Goal: Task Accomplishment & Management: Complete application form

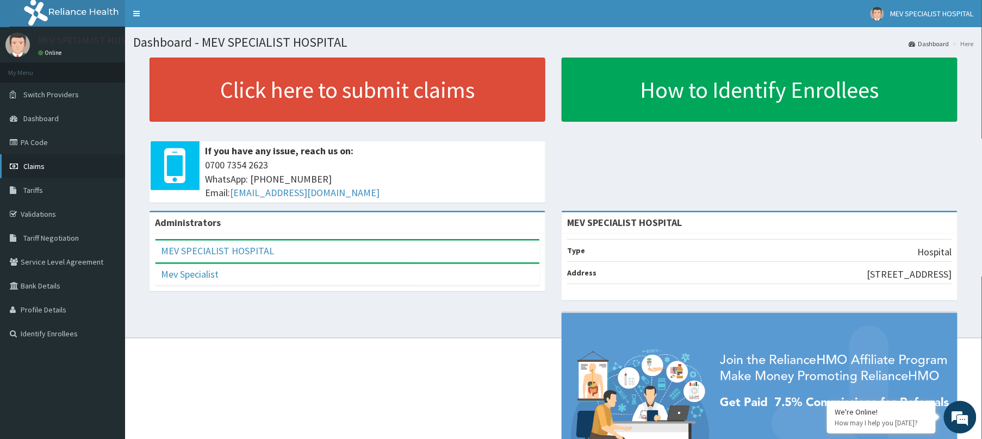
click at [36, 165] on span "Claims" at bounding box center [33, 166] width 21 height 10
click at [27, 159] on link "Claims" at bounding box center [62, 166] width 125 height 24
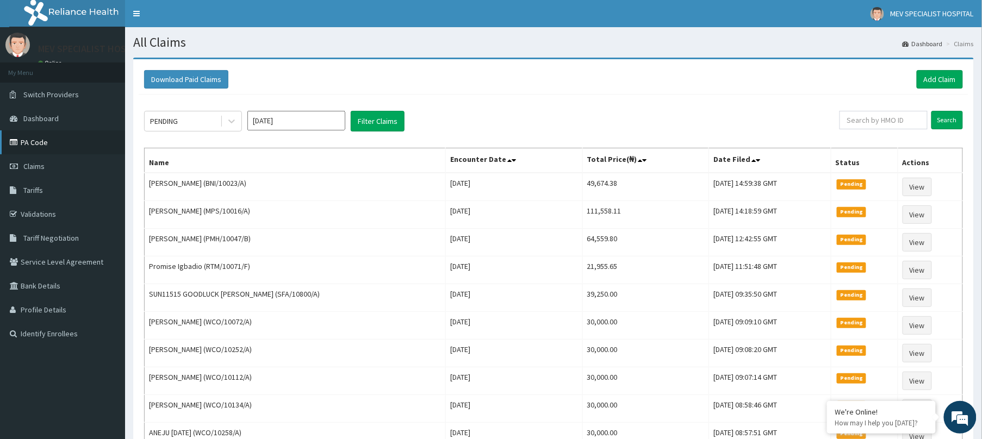
click at [31, 145] on link "PA Code" at bounding box center [62, 142] width 125 height 24
click at [937, 73] on link "Add Claim" at bounding box center [940, 79] width 46 height 18
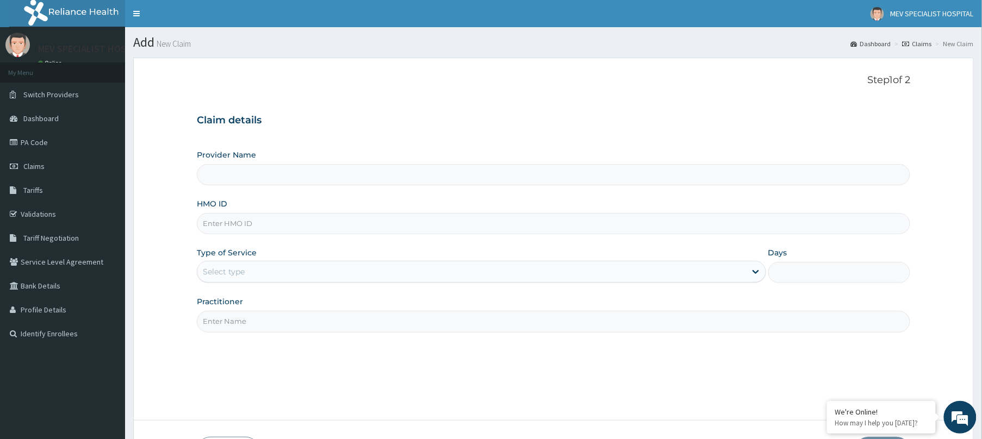
type input "MEV SPECIALIST HOSPITAL"
click at [240, 233] on input "HMO ID" at bounding box center [553, 223] width 713 height 21
paste input "LGL/10222/B"
type input "LGL/10222/B"
click at [242, 270] on div "Select type" at bounding box center [224, 271] width 42 height 11
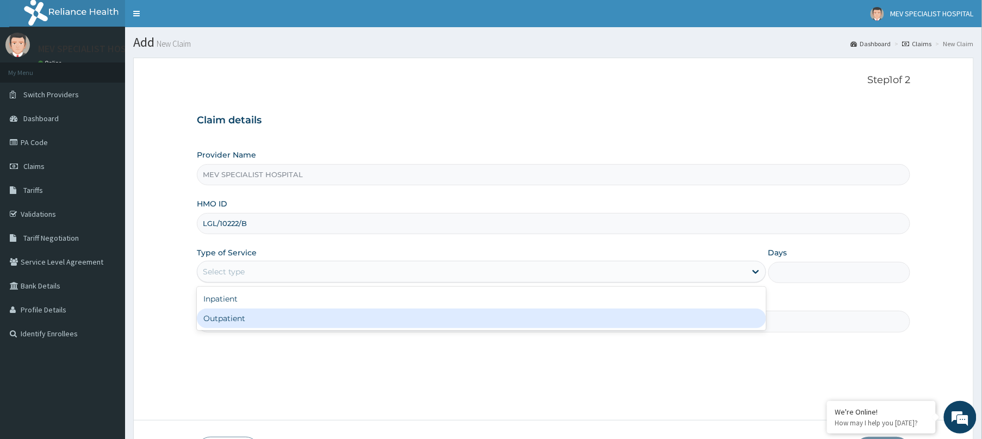
click at [221, 319] on div "Outpatient" at bounding box center [481, 319] width 569 height 20
type input "1"
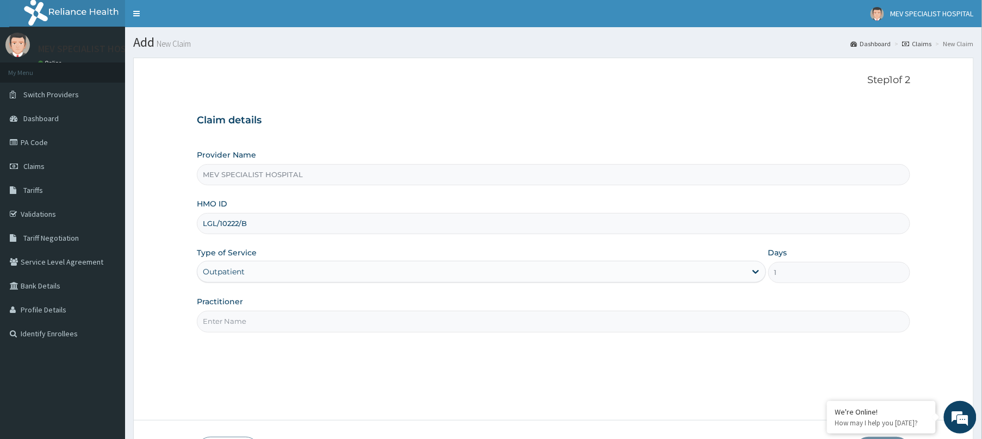
click at [221, 319] on input "Practitioner" at bounding box center [553, 321] width 713 height 21
type input "d"
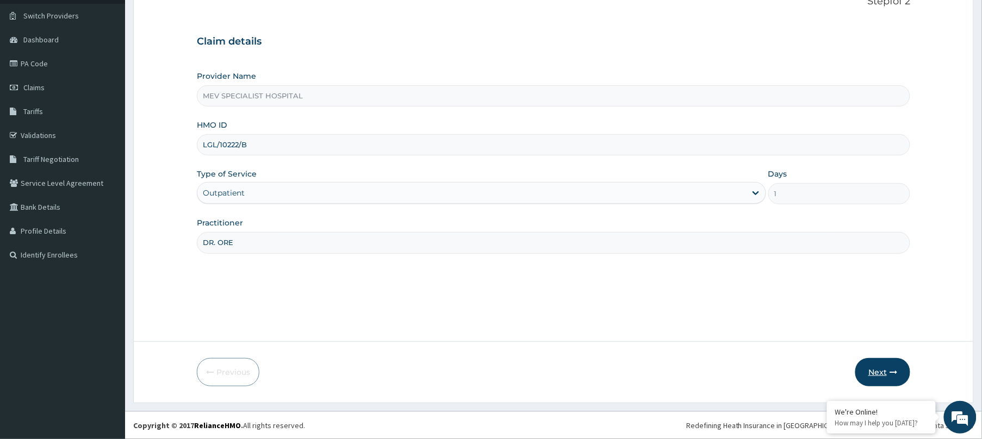
type input "DR. ORE"
click at [888, 375] on button "Next" at bounding box center [882, 372] width 55 height 28
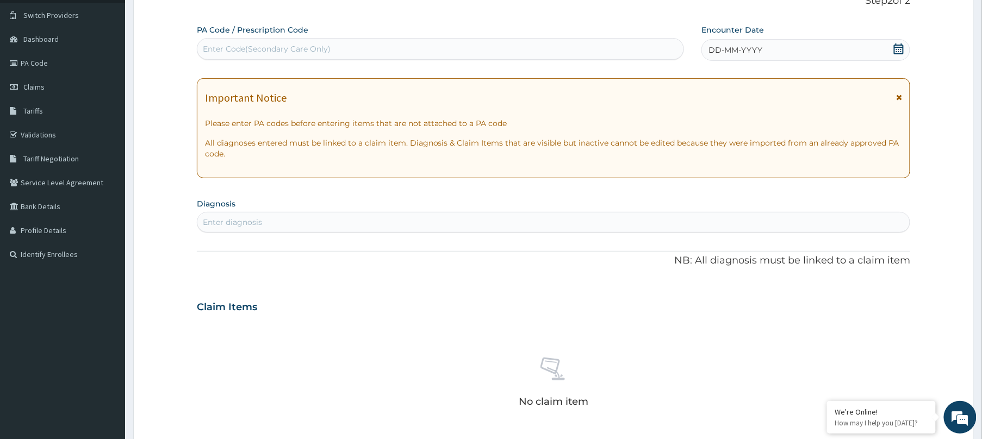
click at [396, 42] on div "Enter Code(Secondary Care Only)" at bounding box center [440, 48] width 486 height 17
paste input "PA/7ABCE2"
type input "PA/7ABCE2"
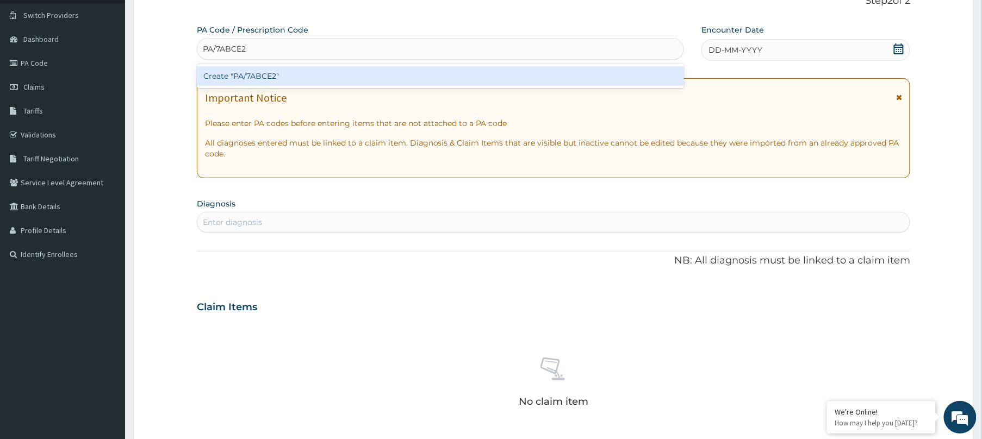
click at [396, 74] on div "Create "PA/7ABCE2"" at bounding box center [440, 76] width 487 height 20
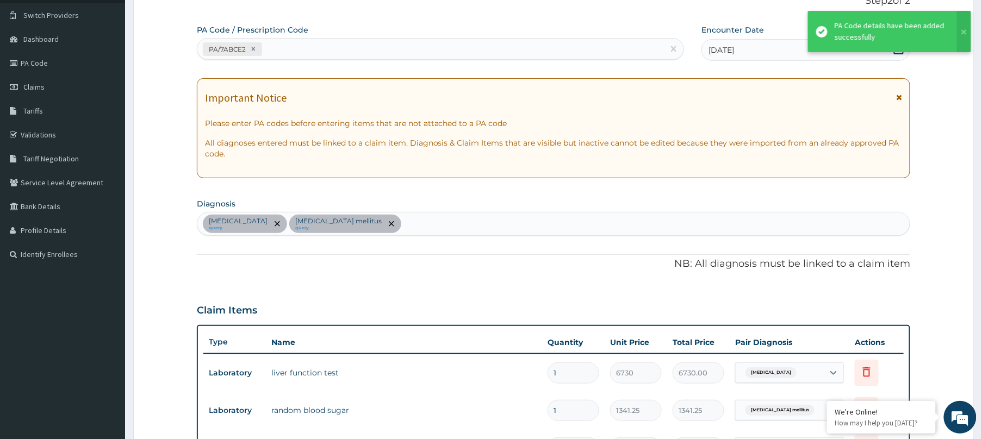
scroll to position [99, 0]
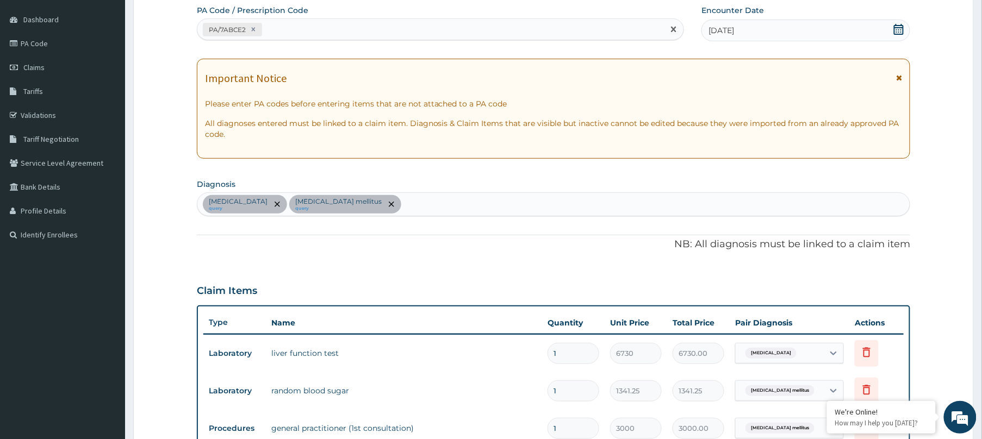
click at [390, 27] on div "PA/7ABCE2" at bounding box center [430, 30] width 466 height 18
paste input "PA/5A16EF"
type input "PA/5A16EF"
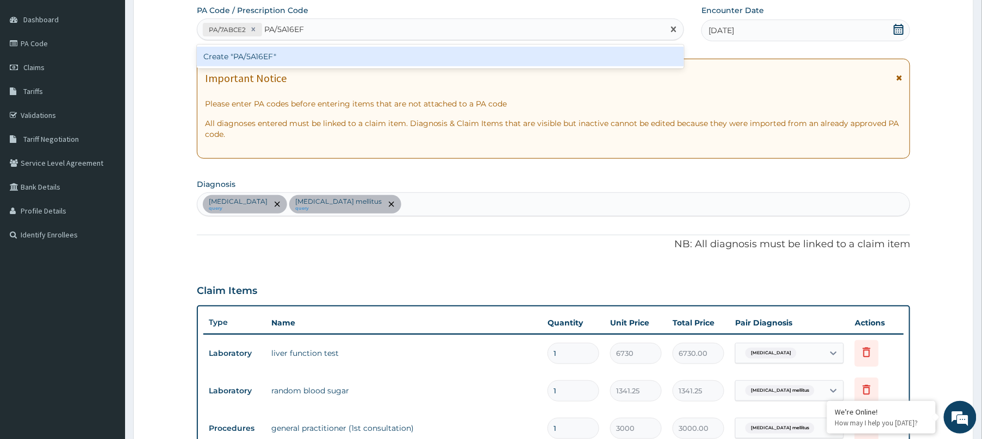
click at [379, 59] on div "Create "PA/5A16EF"" at bounding box center [440, 57] width 487 height 20
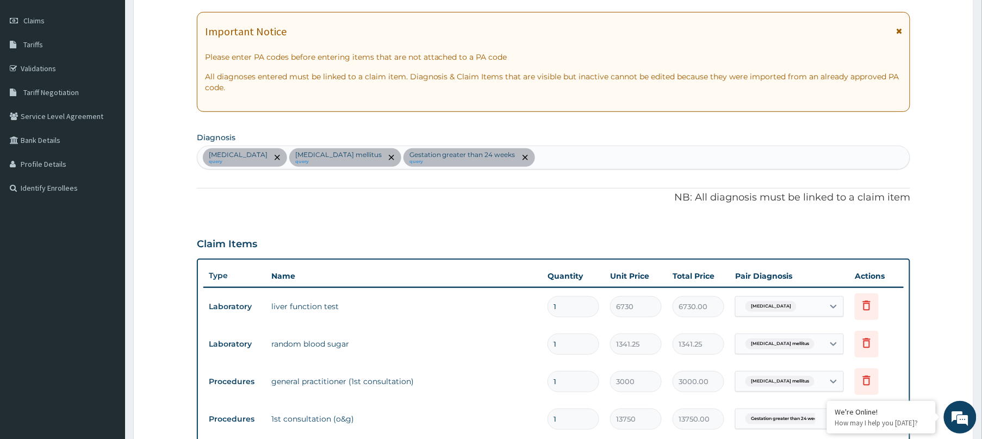
scroll to position [407, 0]
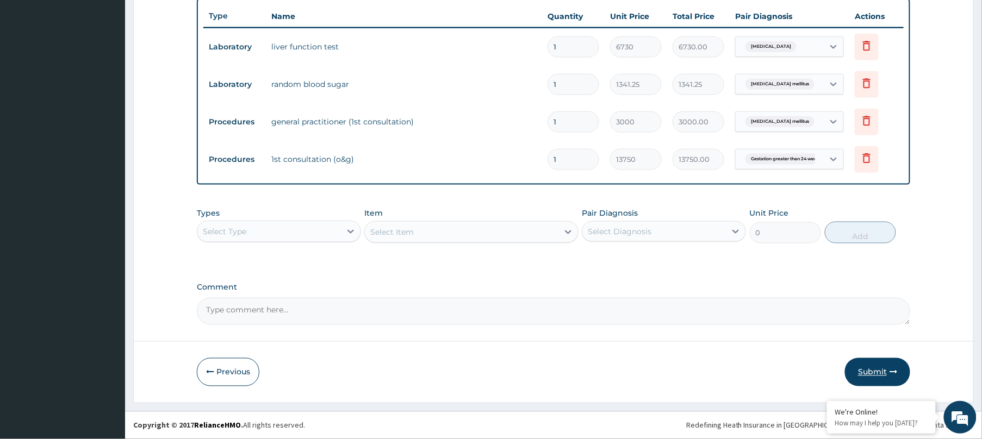
click at [875, 364] on button "Submit" at bounding box center [877, 372] width 65 height 28
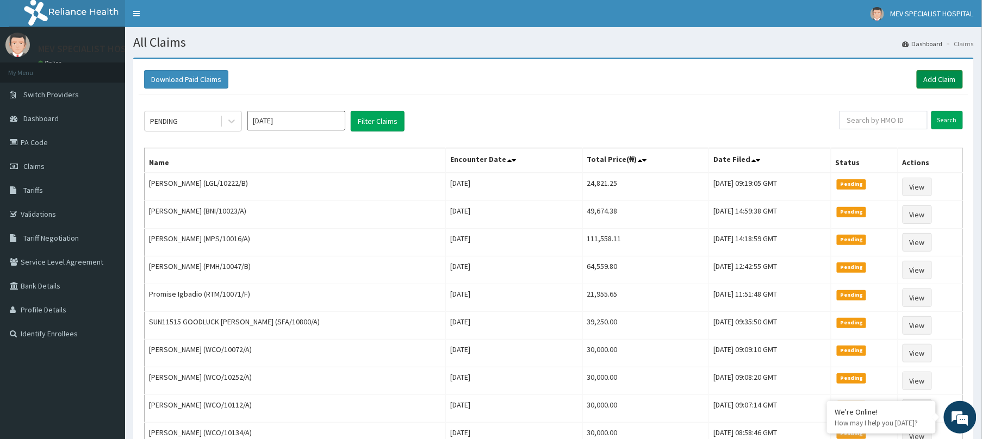
click at [943, 75] on link "Add Claim" at bounding box center [940, 79] width 46 height 18
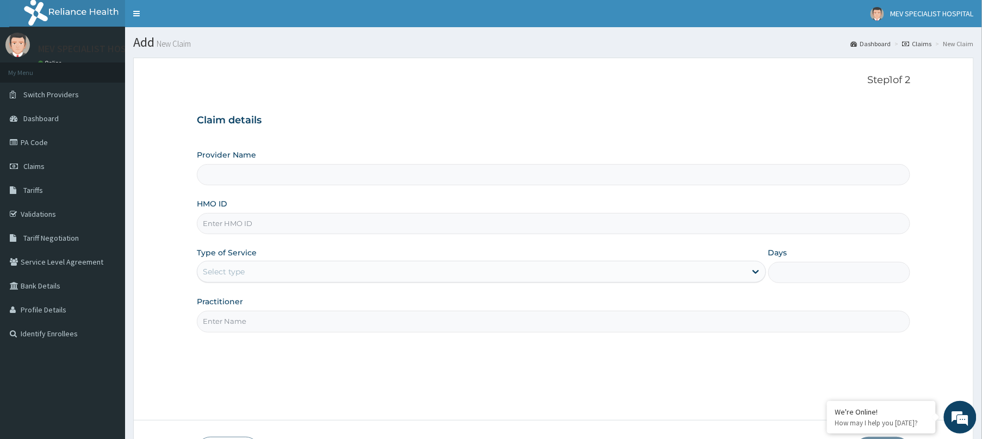
click at [348, 222] on input "HMO ID" at bounding box center [553, 223] width 713 height 21
type input "MEV SPECIALIST HOSPITAL"
paste input "PA/5A16EF"
type input "P"
paste input "LGL/10222/B"
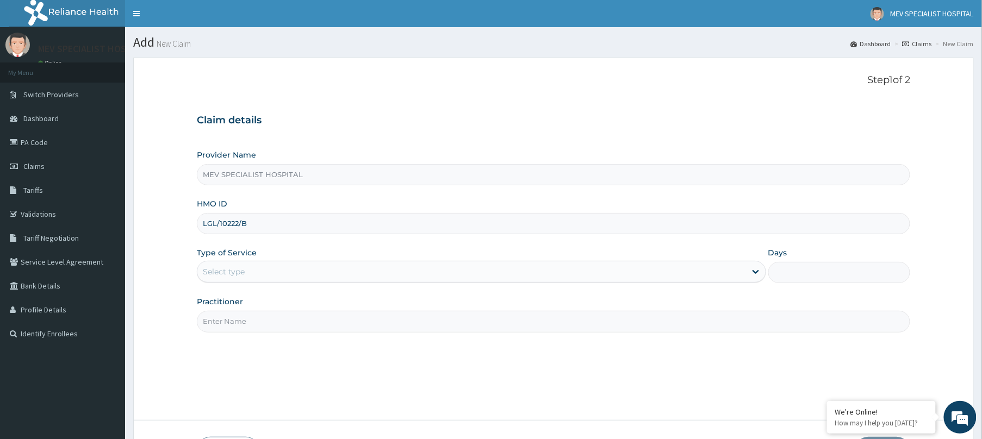
type input "LGL/10222/B"
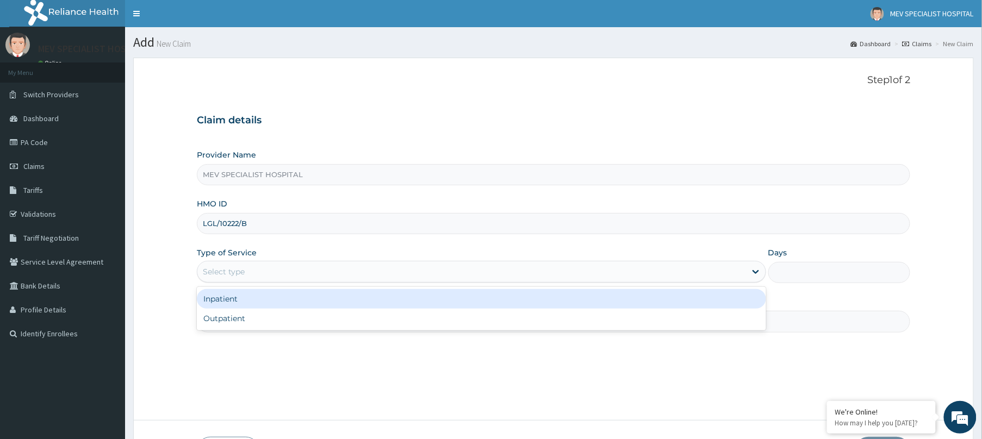
click at [247, 272] on div "Select type" at bounding box center [471, 271] width 549 height 17
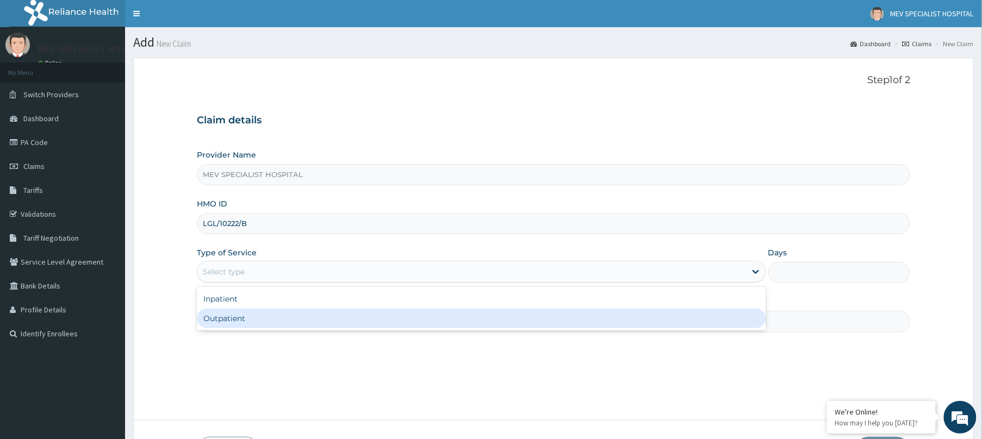
click at [219, 320] on div "Outpatient" at bounding box center [481, 319] width 569 height 20
type input "1"
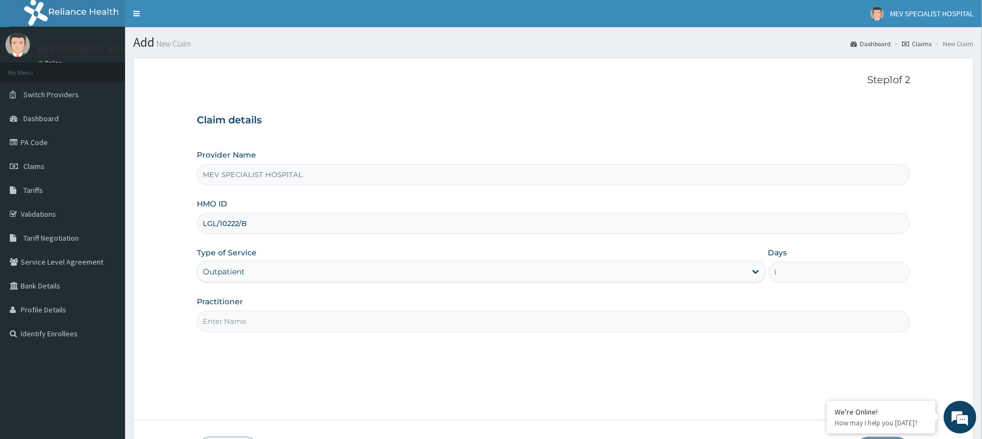
click at [219, 320] on input "Practitioner" at bounding box center [553, 321] width 713 height 21
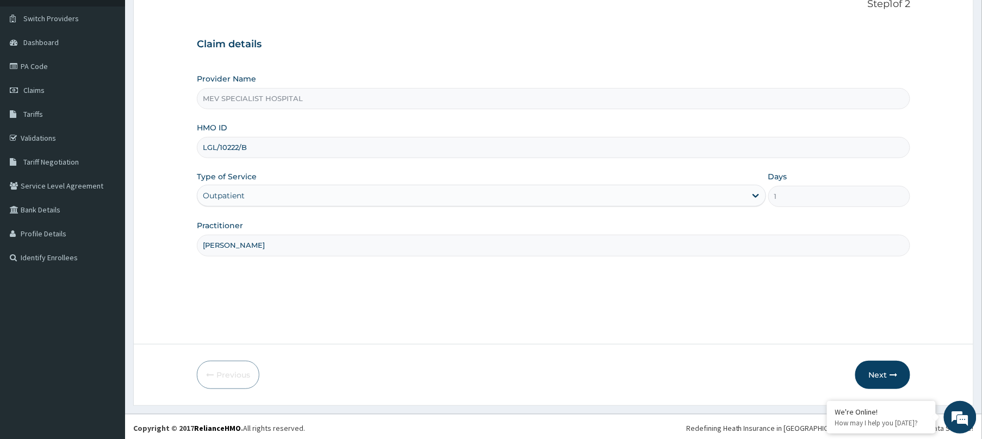
scroll to position [79, 0]
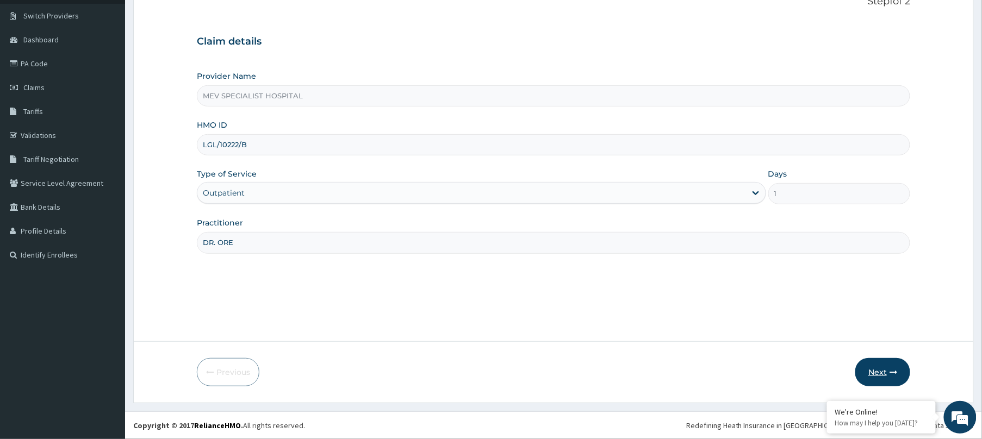
type input "DR. ORE"
click at [895, 370] on icon "button" at bounding box center [893, 373] width 8 height 8
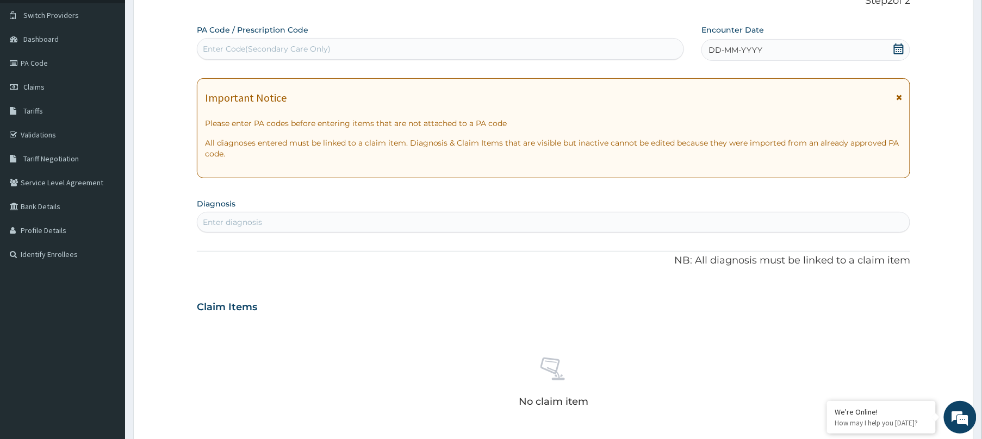
click at [409, 48] on div "Enter Code(Secondary Care Only)" at bounding box center [440, 48] width 486 height 17
paste input "PA/33CEA8"
type input "PA/33CEA8"
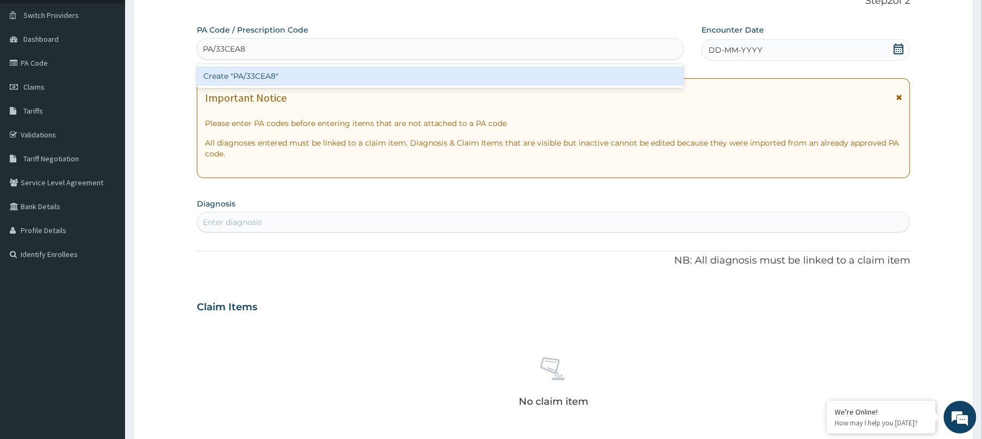
click at [414, 85] on div "Create "PA/33CEA8"" at bounding box center [440, 76] width 487 height 20
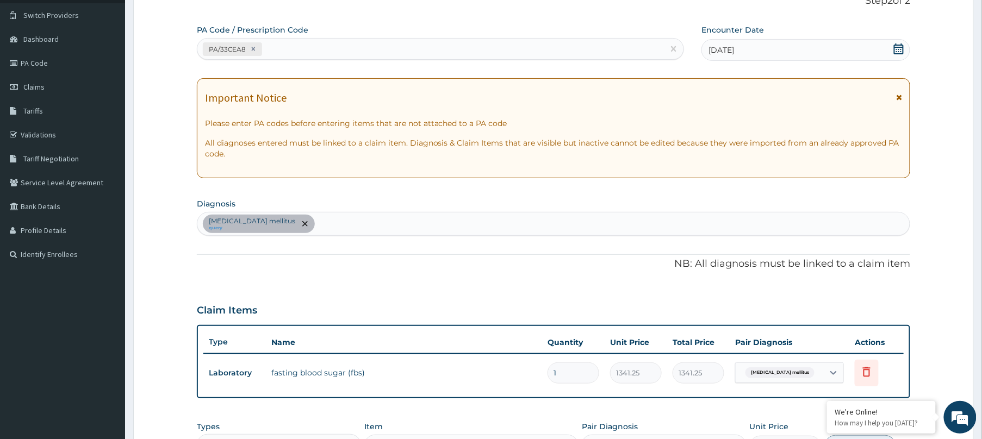
click at [403, 38] on div "PA/33CEA8" at bounding box center [440, 49] width 487 height 22
paste input "PA/4AC8FE"
type input "PA/4AC8FE"
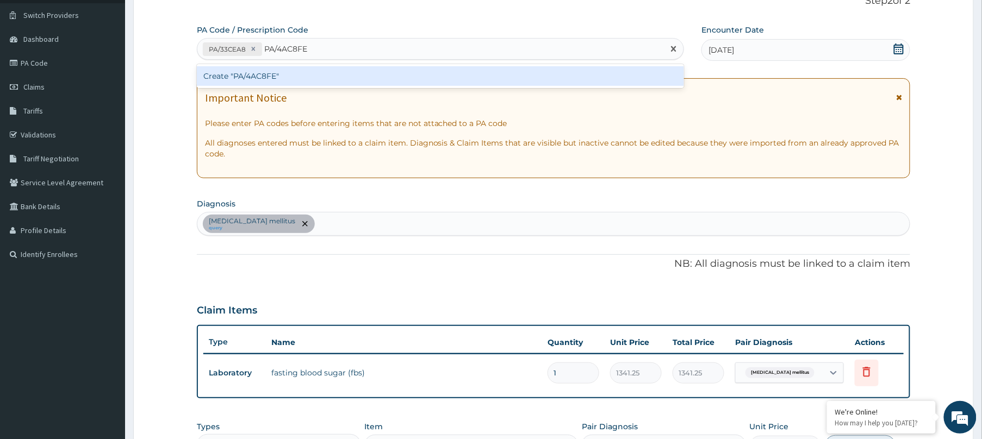
click at [407, 79] on div "Create "PA/4AC8FE"" at bounding box center [440, 76] width 487 height 20
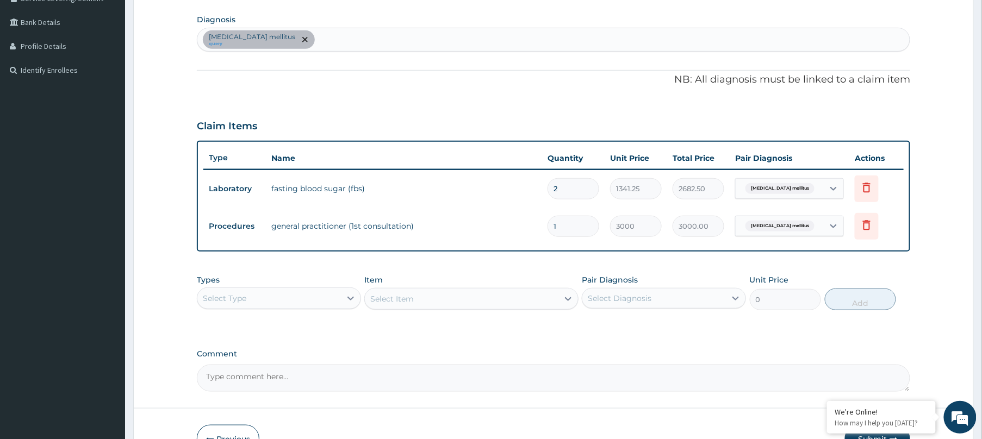
scroll to position [0, 0]
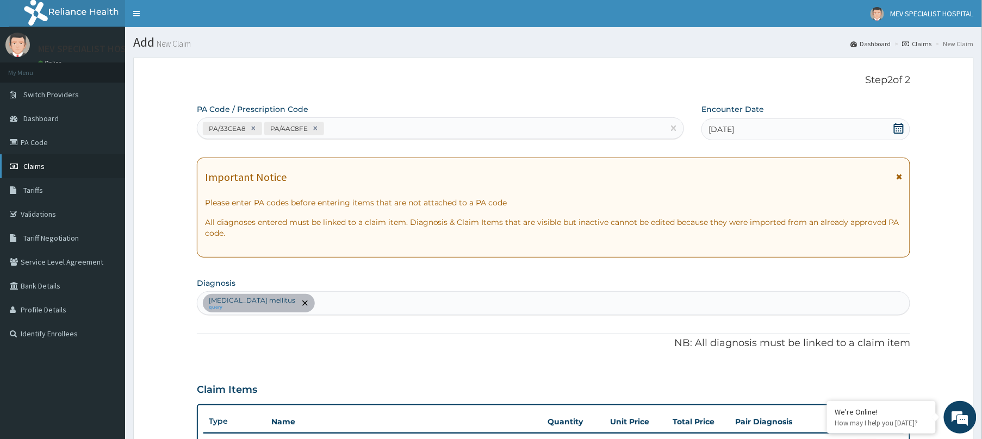
click at [35, 161] on link "Claims" at bounding box center [62, 166] width 125 height 24
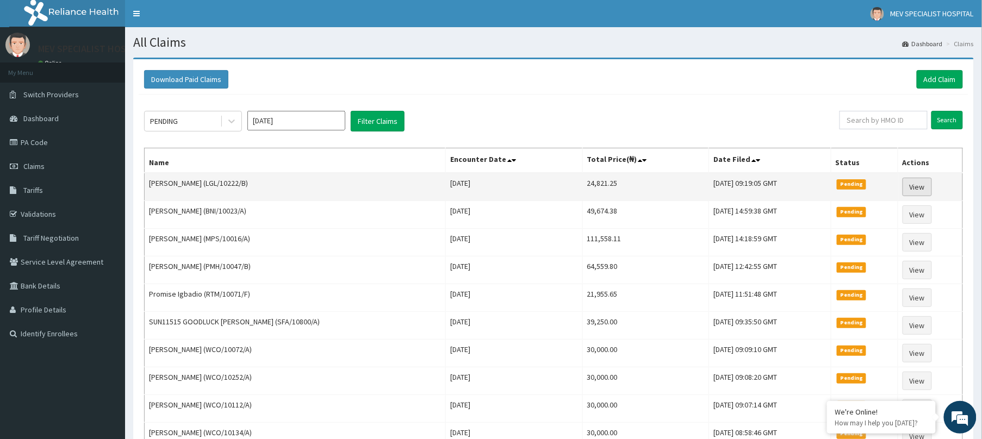
click at [921, 185] on link "View" at bounding box center [916, 187] width 29 height 18
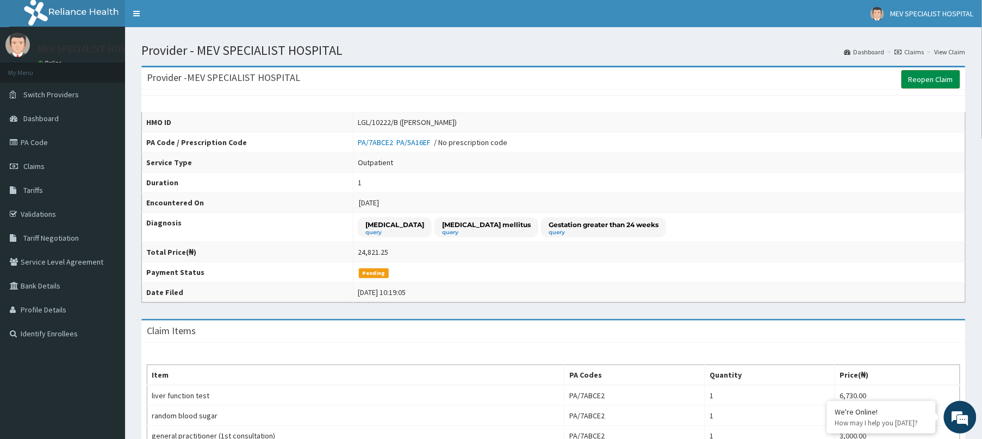
click at [920, 85] on link "Reopen Claim" at bounding box center [930, 79] width 59 height 18
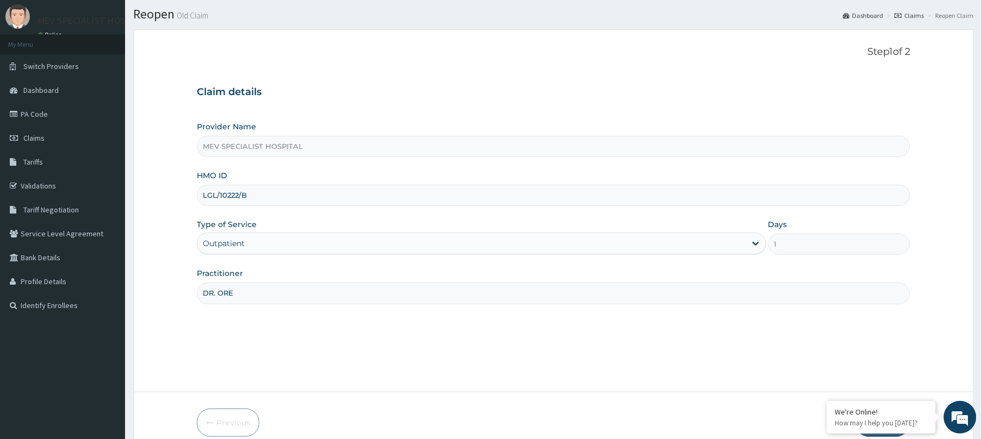
scroll to position [79, 0]
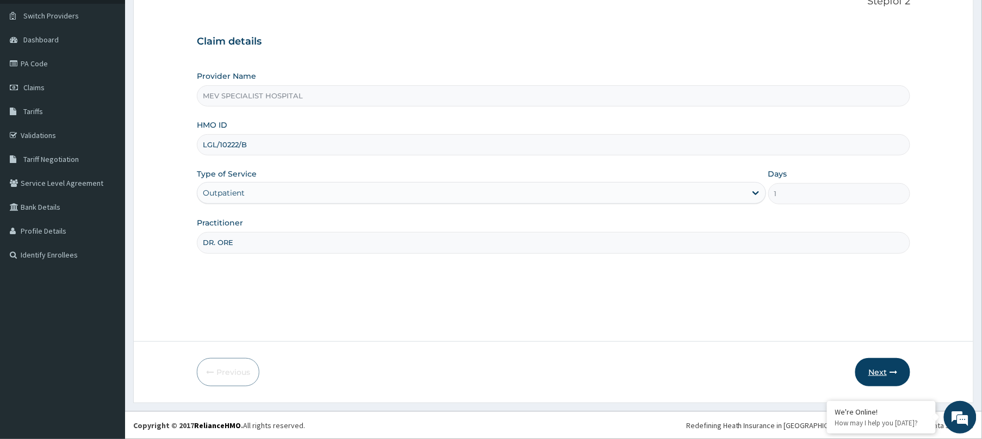
click at [875, 367] on button "Next" at bounding box center [882, 372] width 55 height 28
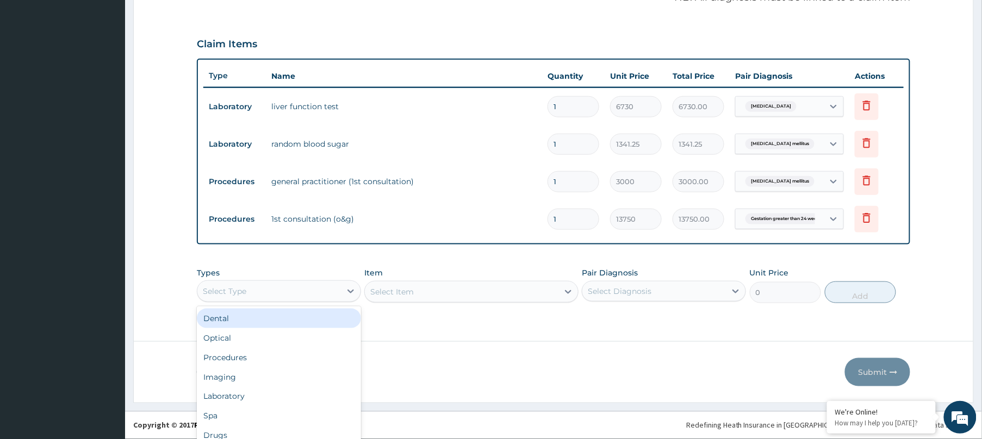
scroll to position [29, 0]
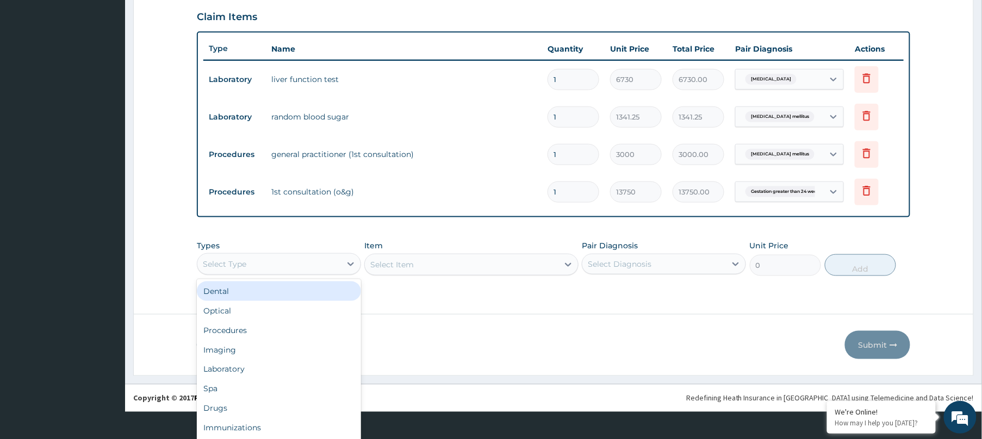
click at [274, 275] on div "option Dental focused, 1 of 10. 10 results available. Use Up and Down to choose…" at bounding box center [279, 264] width 164 height 22
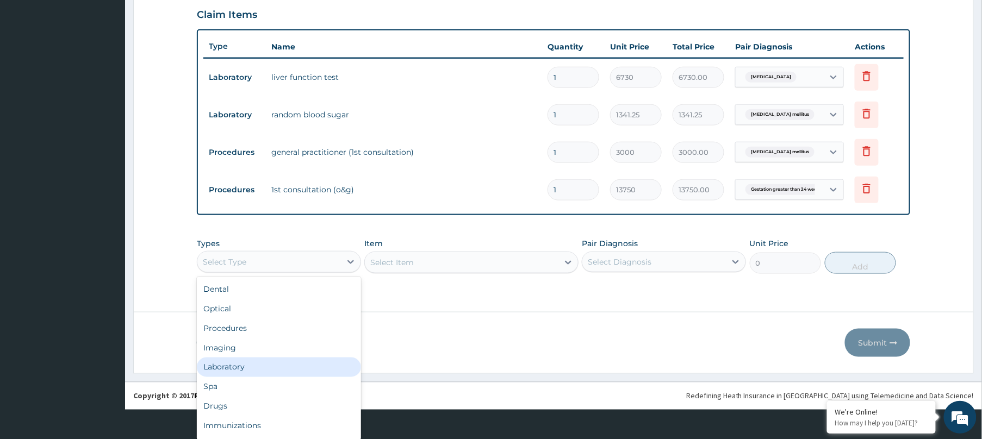
scroll to position [0, 0]
click at [246, 368] on div "Laboratory" at bounding box center [279, 368] width 164 height 20
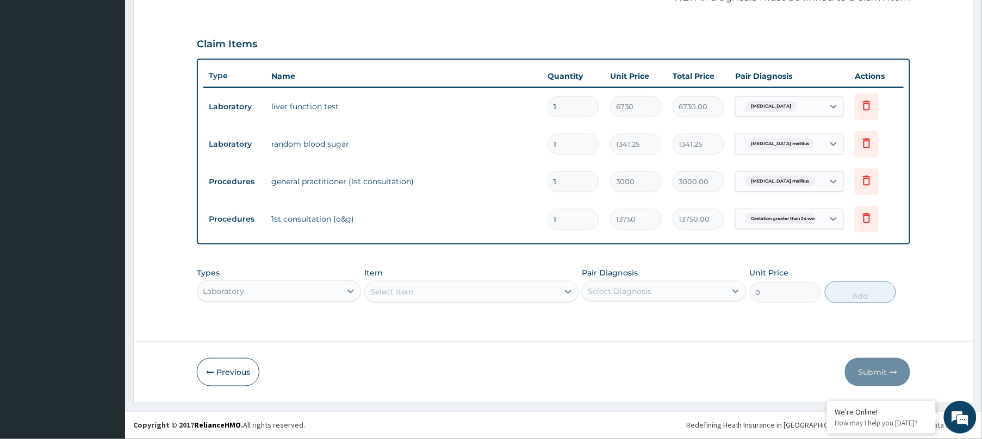
click at [457, 294] on div "Select Item" at bounding box center [471, 292] width 214 height 22
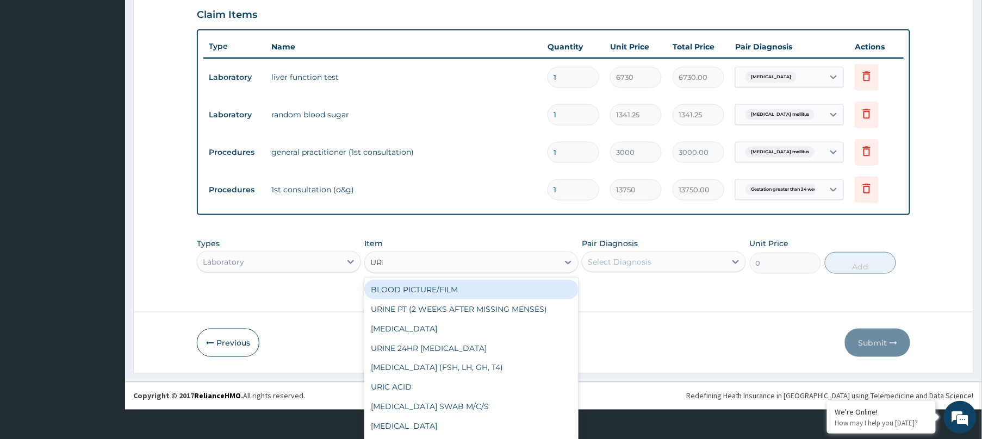
scroll to position [8, 0]
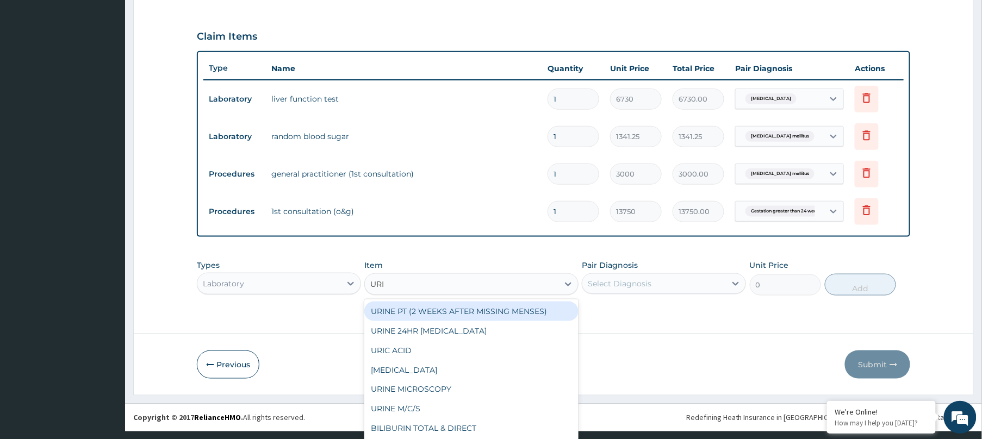
type input "URIN"
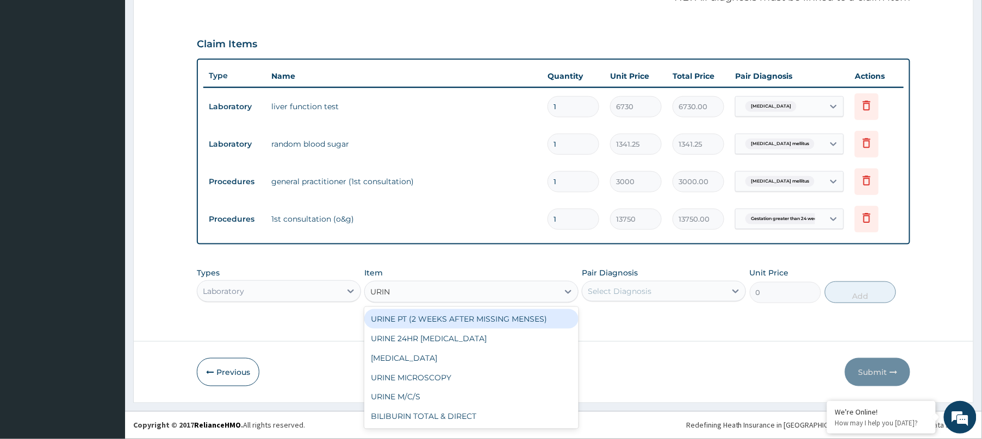
scroll to position [0, 0]
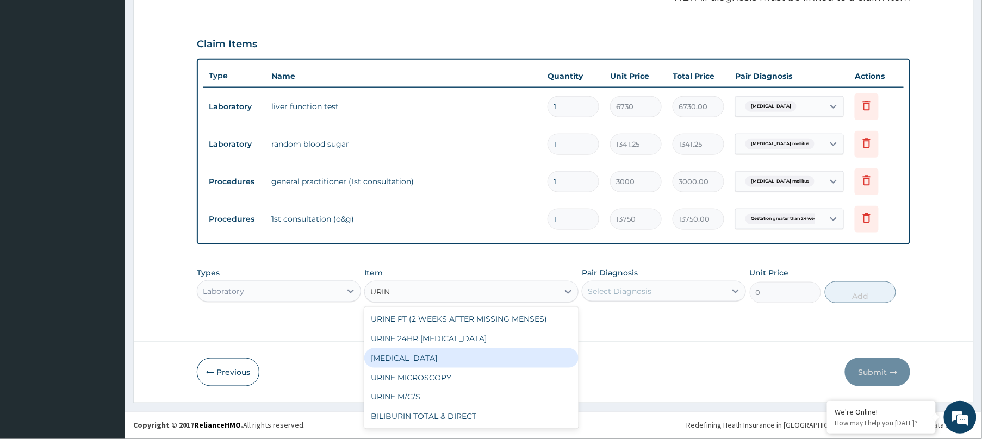
click at [446, 356] on div "URINALYSIS" at bounding box center [471, 358] width 214 height 20
type input "1682.5"
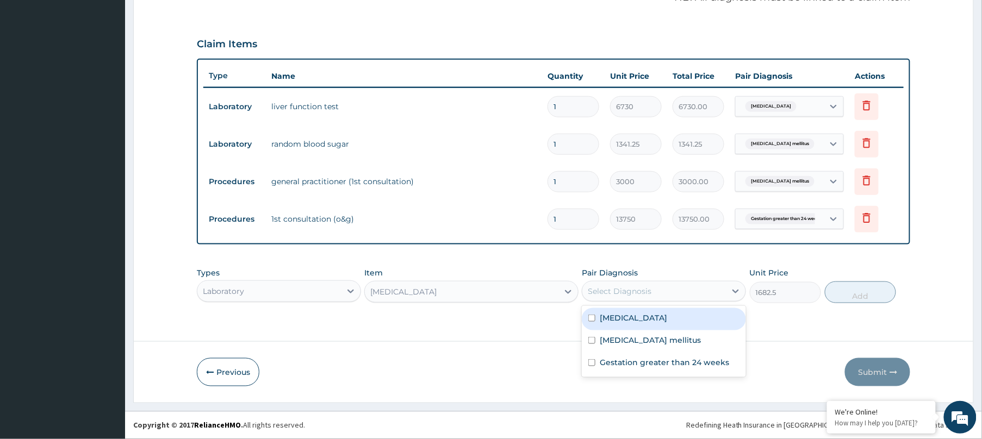
click at [681, 296] on div "Select Diagnosis" at bounding box center [654, 291] width 144 height 17
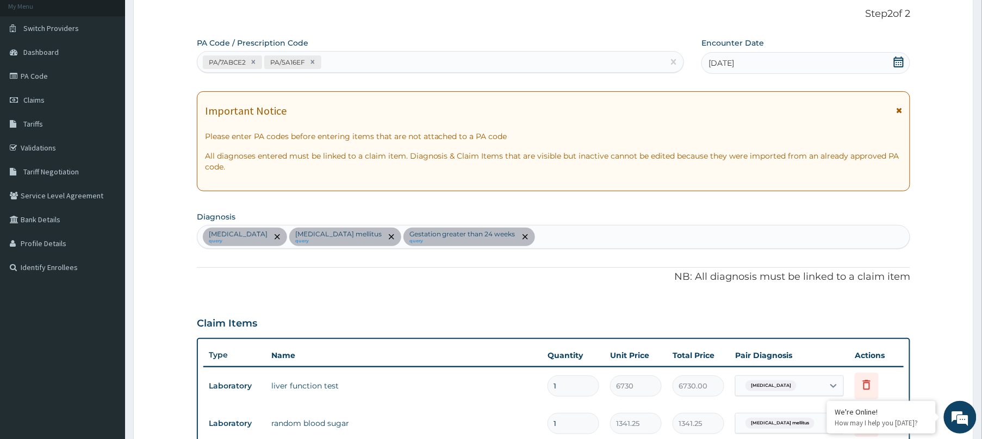
scroll to position [65, 0]
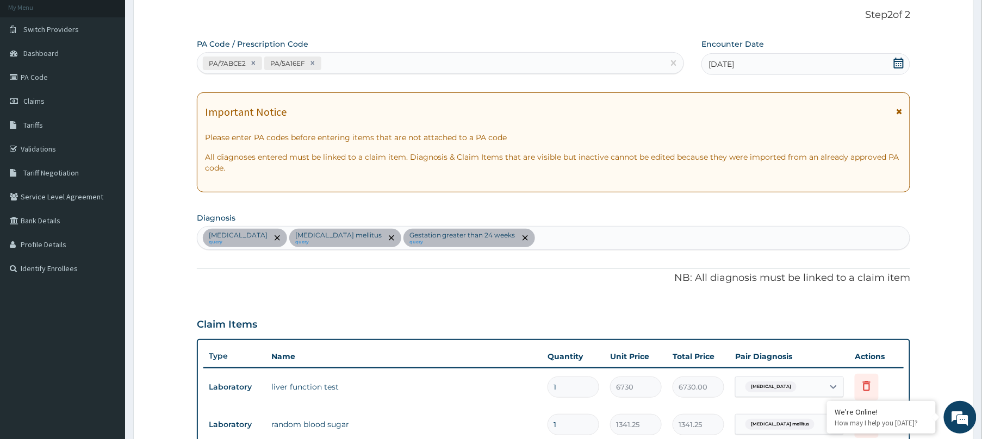
click at [562, 241] on div "Gout query Type 2 diabetes mellitus query Gestation greater than 24 weeks query" at bounding box center [553, 238] width 712 height 23
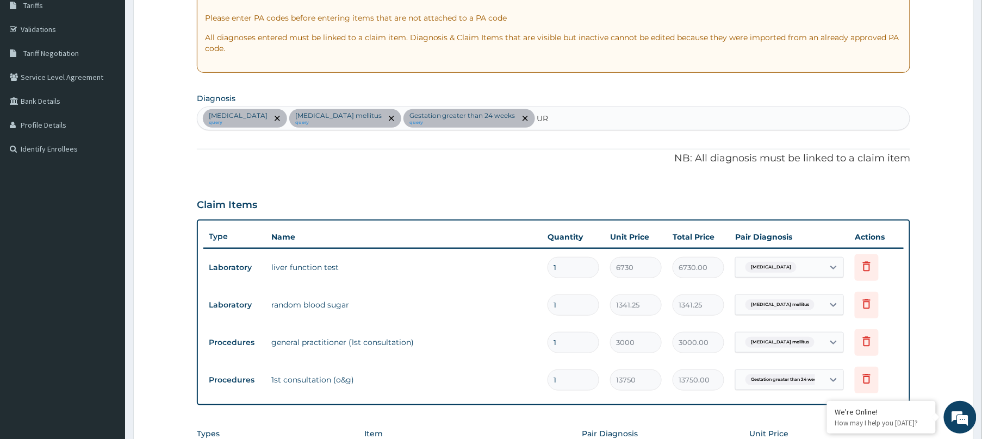
scroll to position [183, 0]
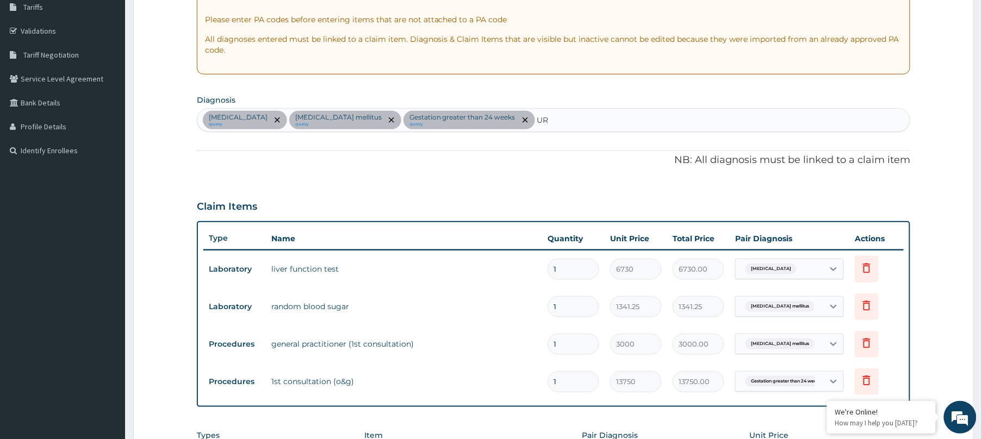
type input "U"
type input "A"
type input "ACUTE"
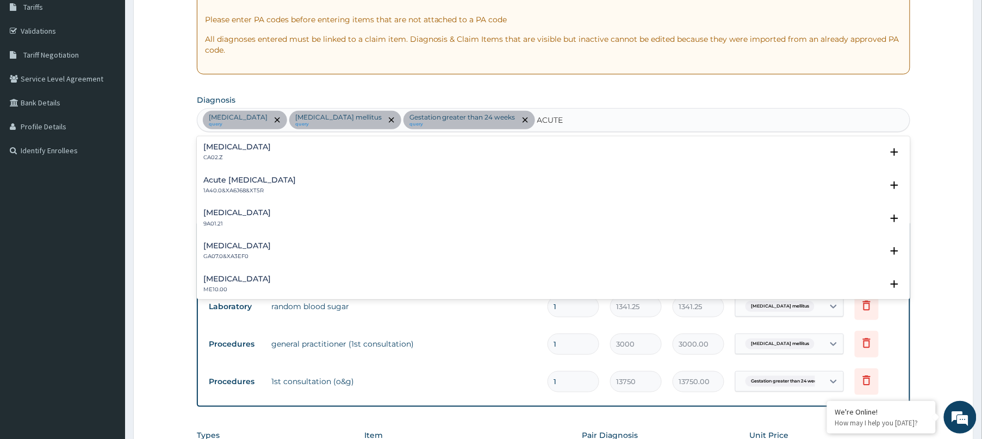
scroll to position [1037, 0]
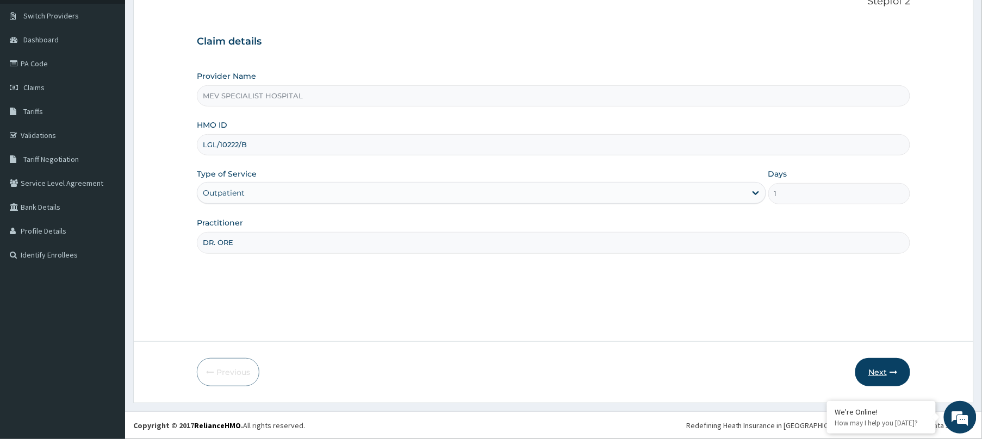
click at [885, 366] on button "Next" at bounding box center [882, 372] width 55 height 28
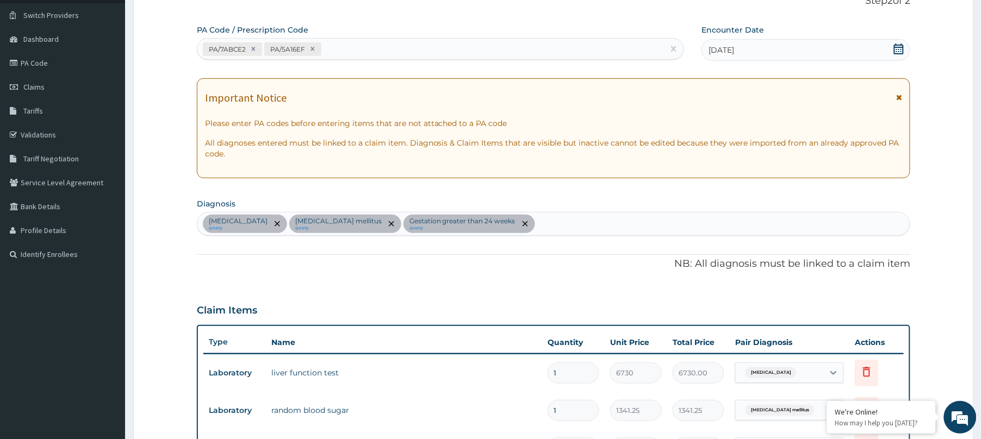
click at [557, 220] on div "Gout query Type 2 diabetes mellitus query Gestation greater than 24 weeks query" at bounding box center [553, 224] width 712 height 23
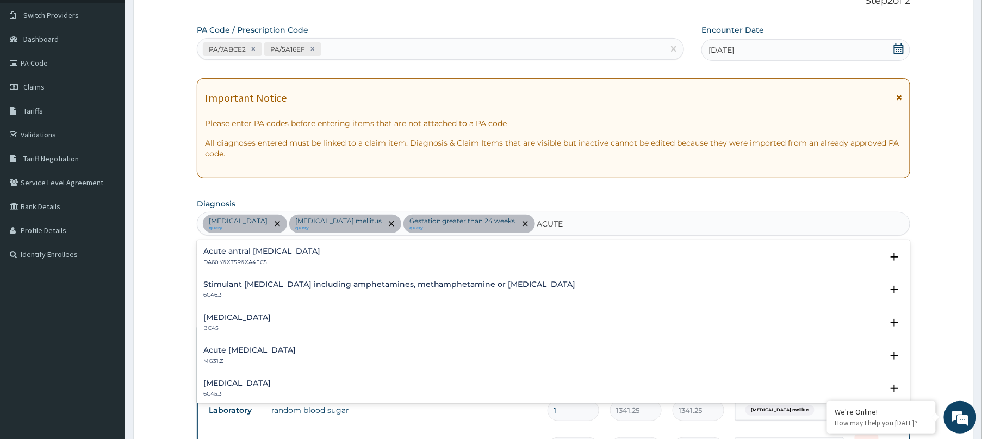
scroll to position [1490, 0]
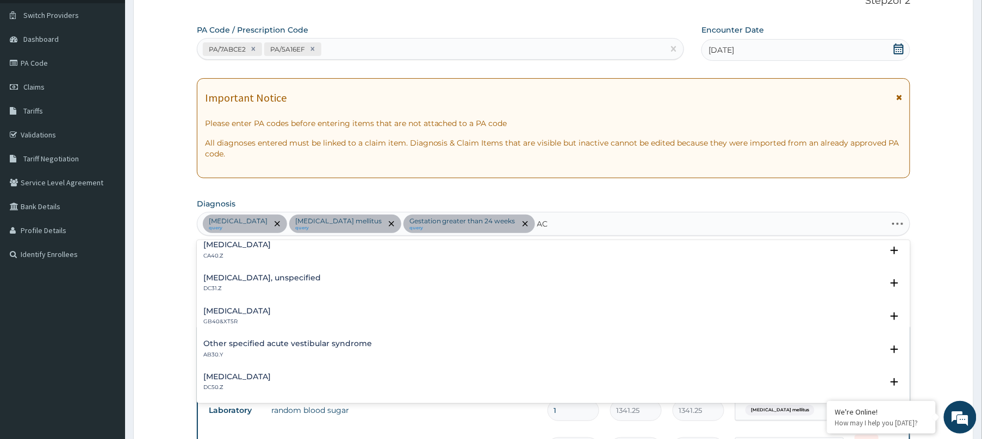
type input "A"
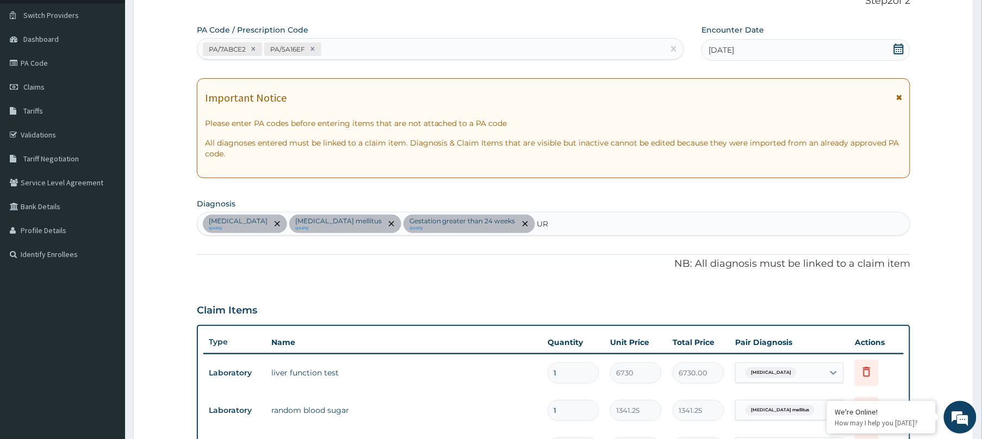
type input "U"
type input "A"
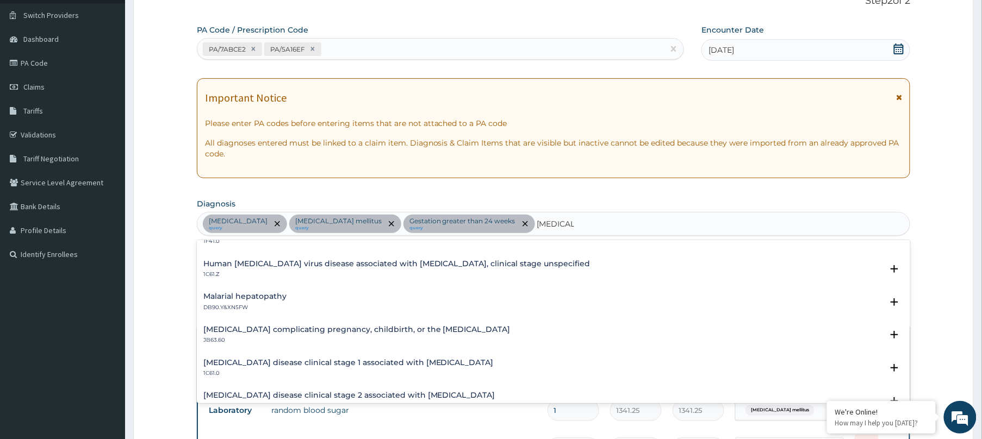
scroll to position [653, 0]
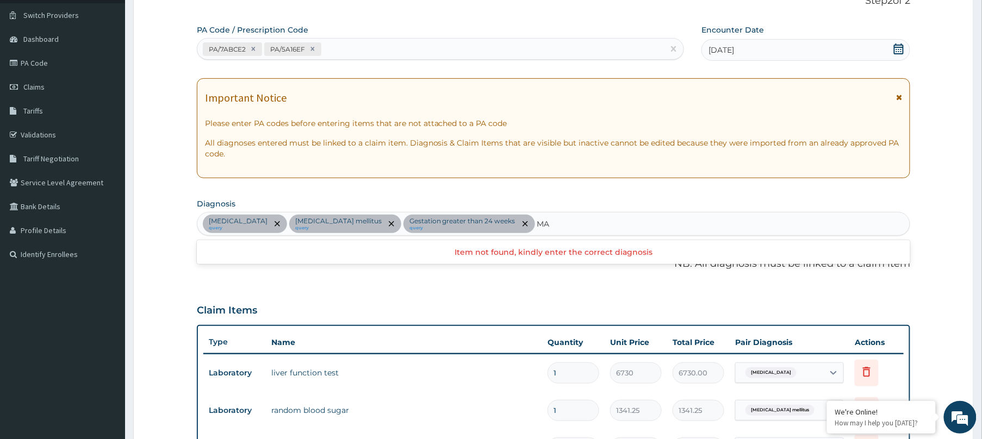
type input "M"
type input "UTI"
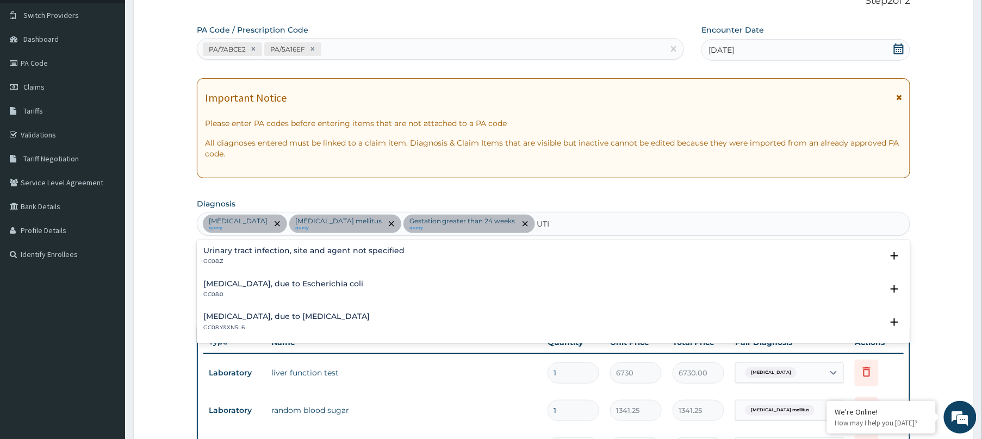
click at [294, 257] on div "Urinary tract infection, site and agent not specified GC08.Z" at bounding box center [303, 256] width 201 height 19
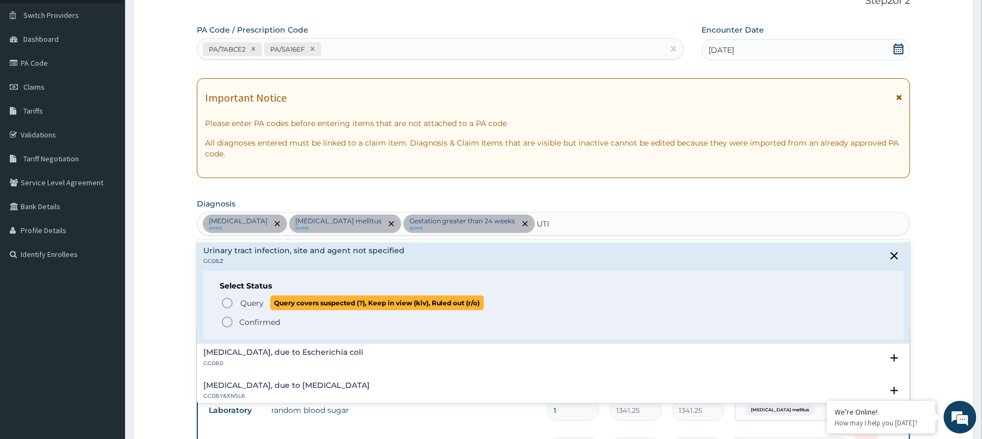
click at [225, 301] on icon "status option query" at bounding box center [227, 303] width 13 height 13
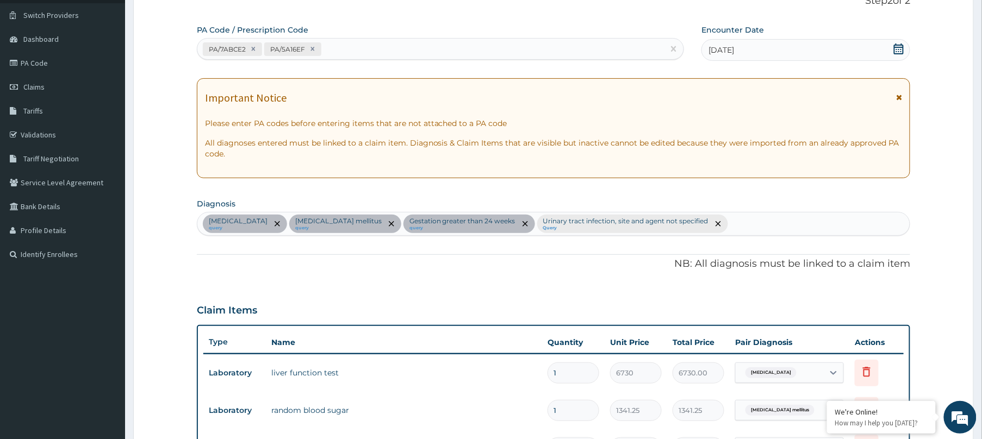
scroll to position [347, 0]
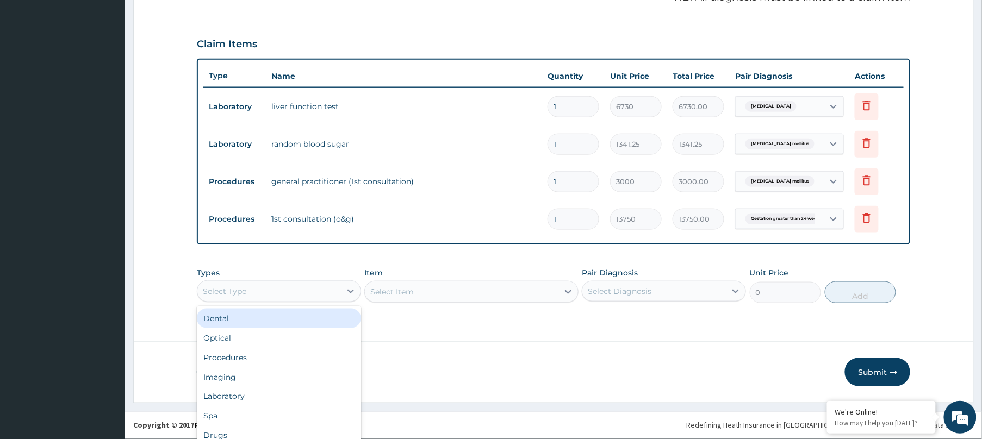
click at [321, 298] on div "option Dental focused, 1 of 10. 10 results available. Use Up and Down to choose…" at bounding box center [279, 292] width 164 height 22
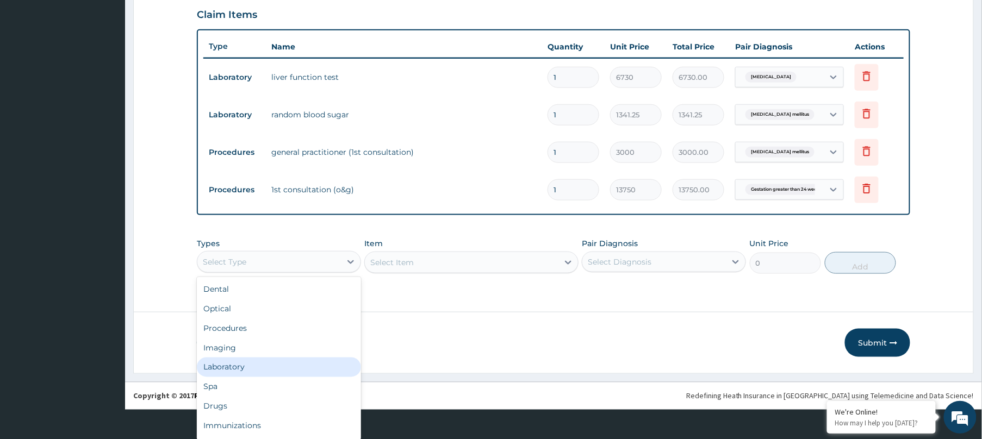
click at [257, 361] on div "Laboratory" at bounding box center [279, 368] width 164 height 20
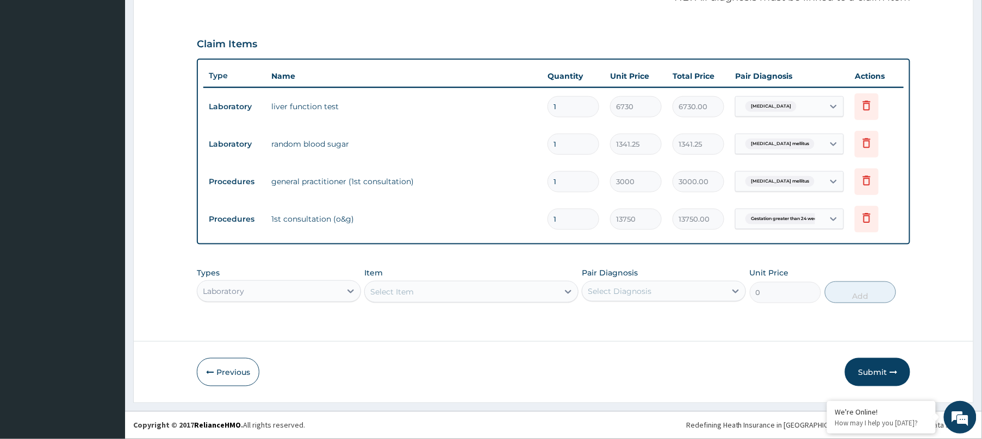
click at [396, 286] on div "Select Item" at bounding box center [471, 292] width 214 height 22
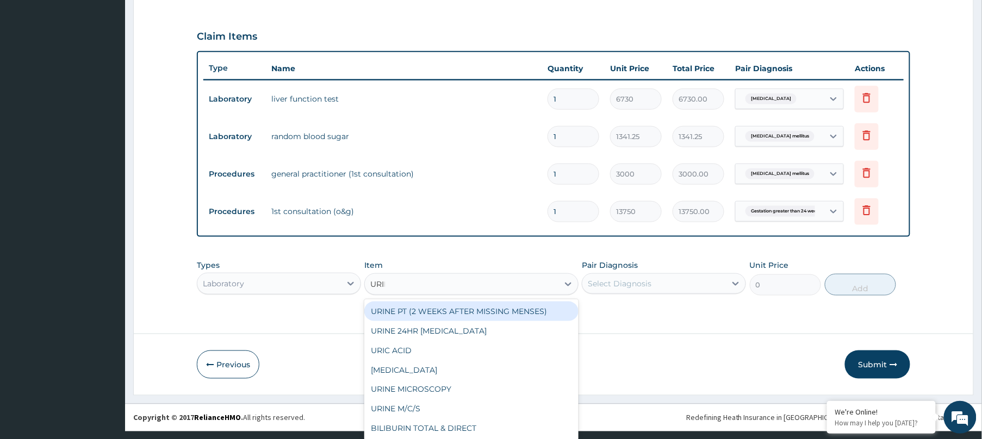
scroll to position [0, 0]
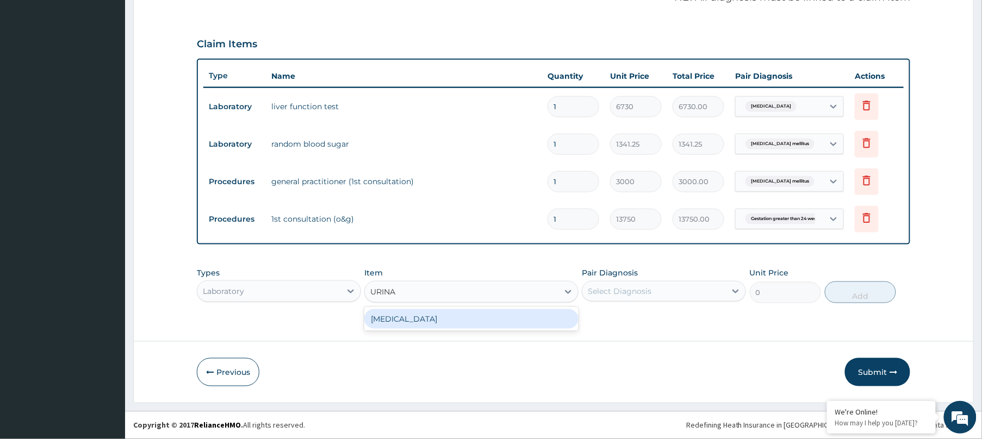
type input "URIN"
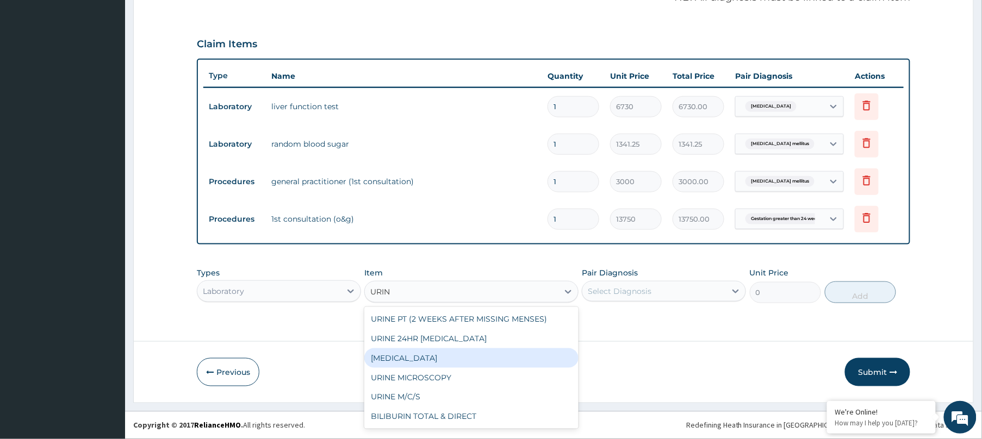
click at [403, 353] on div "URINALYSIS" at bounding box center [471, 358] width 214 height 20
type input "1682.5"
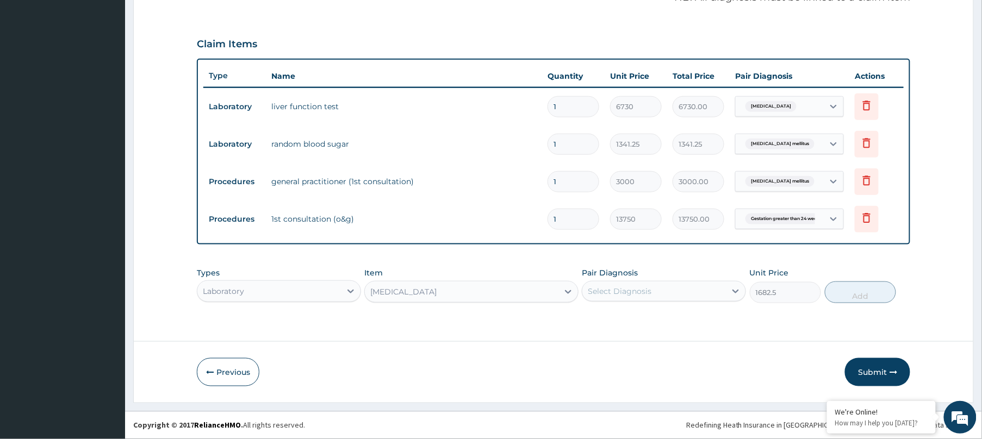
click at [709, 287] on div "Select Diagnosis" at bounding box center [654, 291] width 144 height 17
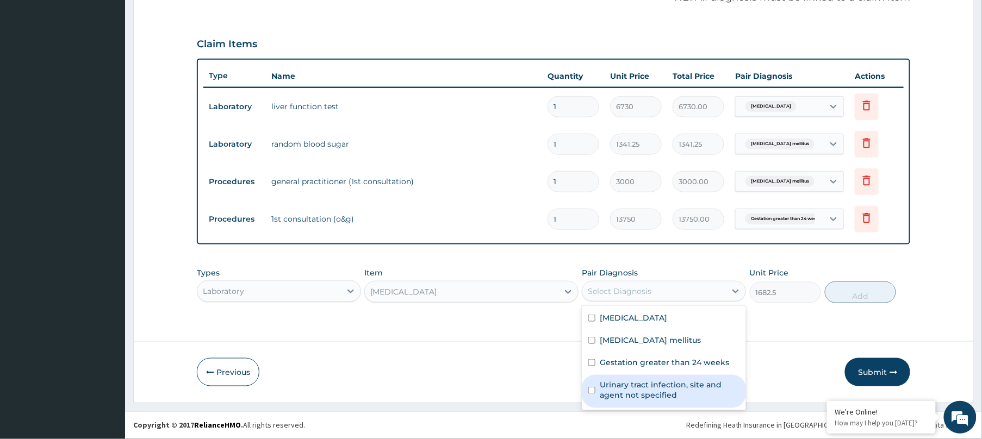
click at [655, 398] on label "Urinary tract infection, site and agent not specified" at bounding box center [670, 390] width 140 height 22
checkbox input "true"
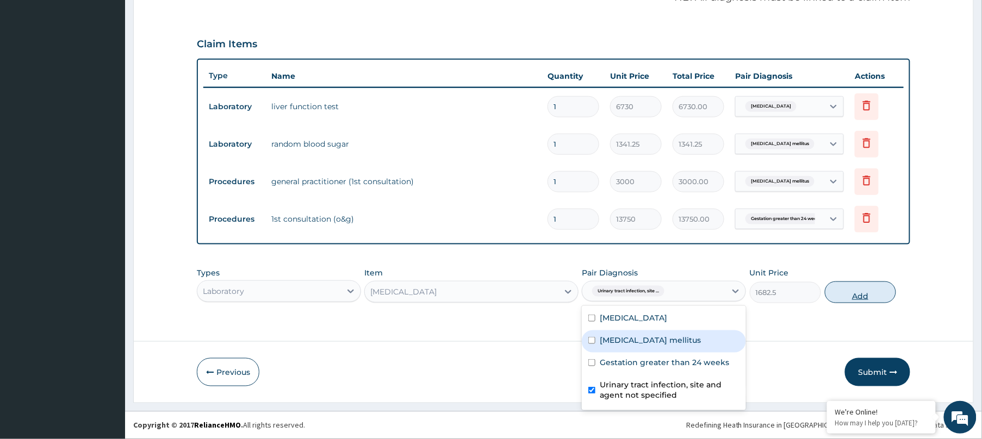
click at [855, 290] on button "Add" at bounding box center [860, 293] width 71 height 22
type input "0"
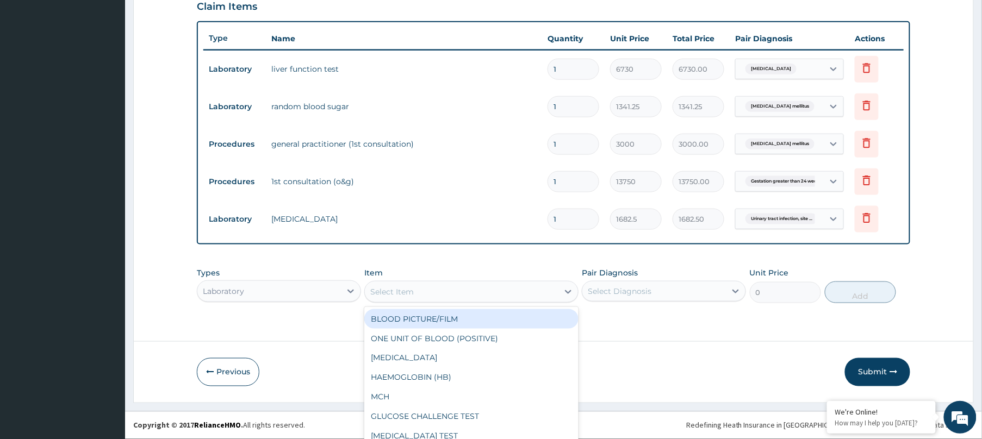
scroll to position [29, 0]
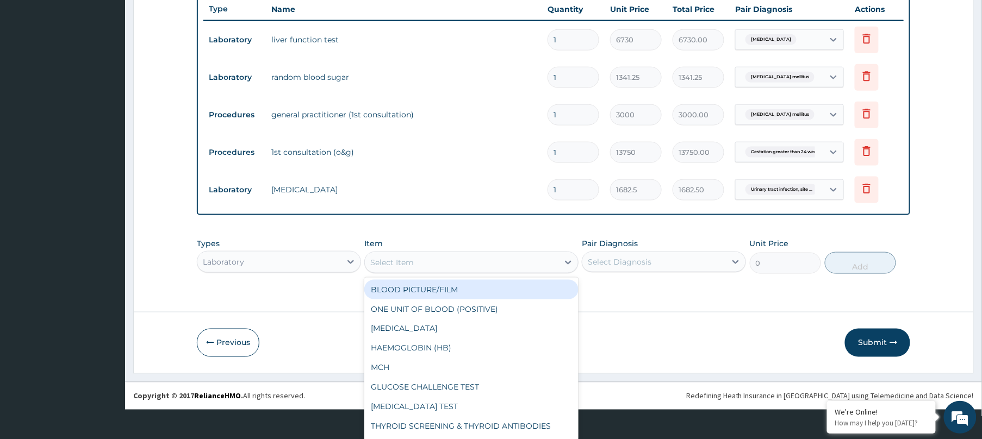
click at [439, 273] on div "option URINALYSIS, selected. option BLOOD PICTURE/FILM focused, 1 of 169. 169 r…" at bounding box center [471, 263] width 214 height 22
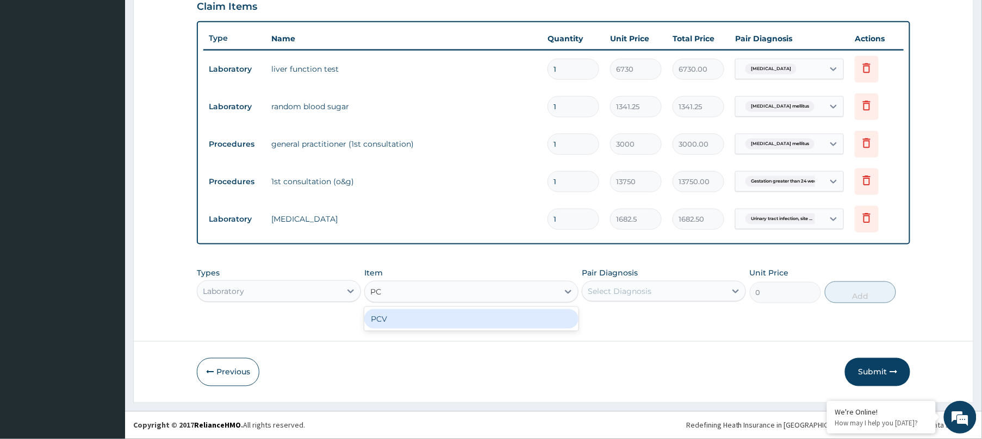
scroll to position [0, 0]
type input "PCV"
click at [429, 320] on div "PCV" at bounding box center [471, 319] width 214 height 20
type input "1091.25"
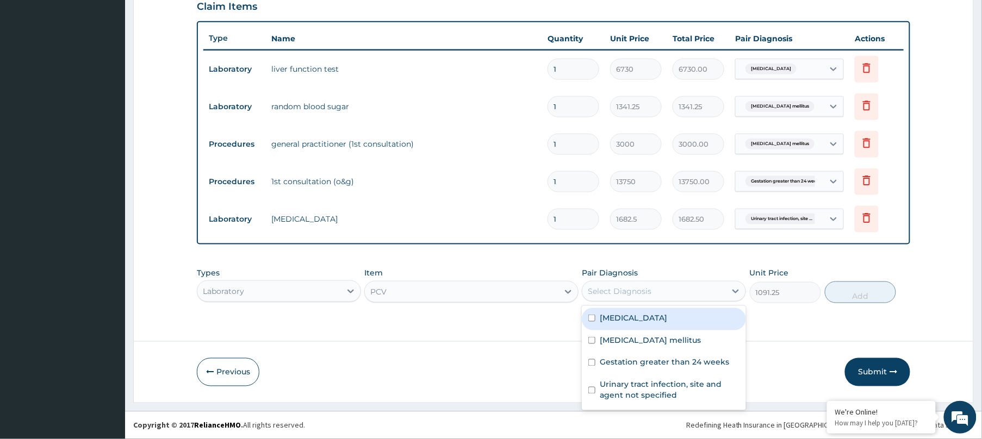
click at [632, 290] on div "Select Diagnosis" at bounding box center [620, 291] width 64 height 11
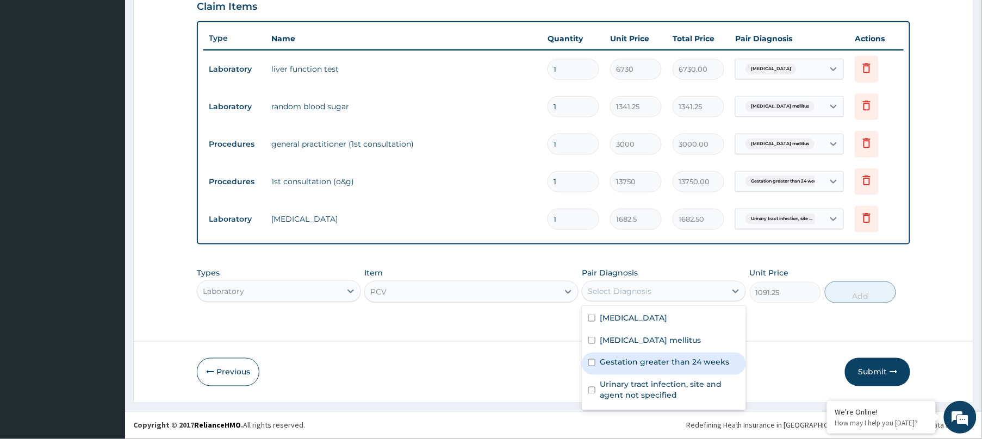
click at [409, 345] on form "Step 2 of 2 PA Code / Prescription Code PA/7ABCE2 PA/5A16EF Encounter Date 07-1…" at bounding box center [553, 38] width 840 height 728
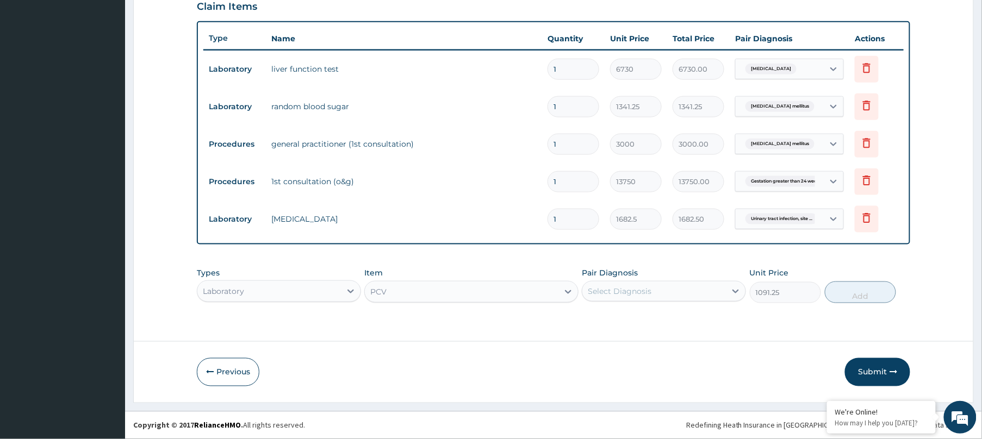
click at [655, 290] on div "Select Diagnosis" at bounding box center [654, 291] width 144 height 17
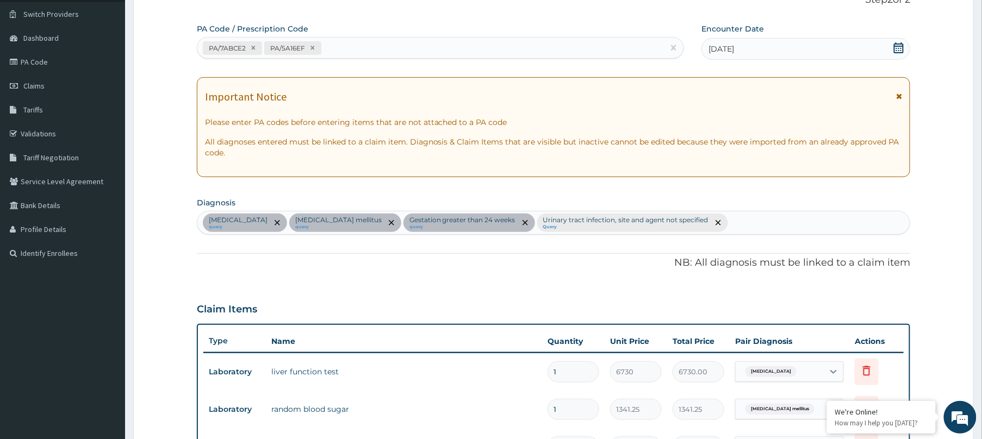
scroll to position [68, 0]
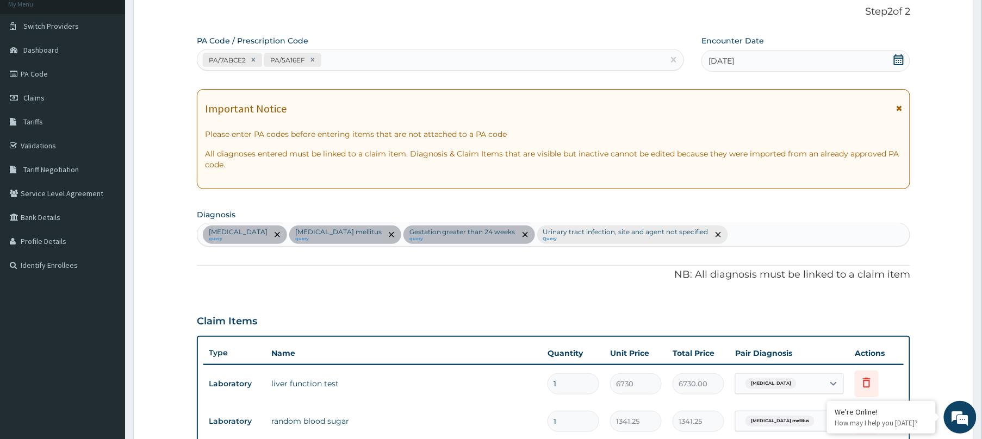
click at [736, 236] on div "Gout query Type 2 diabetes mellitus query Gestation greater than 24 weeks query…" at bounding box center [553, 234] width 712 height 23
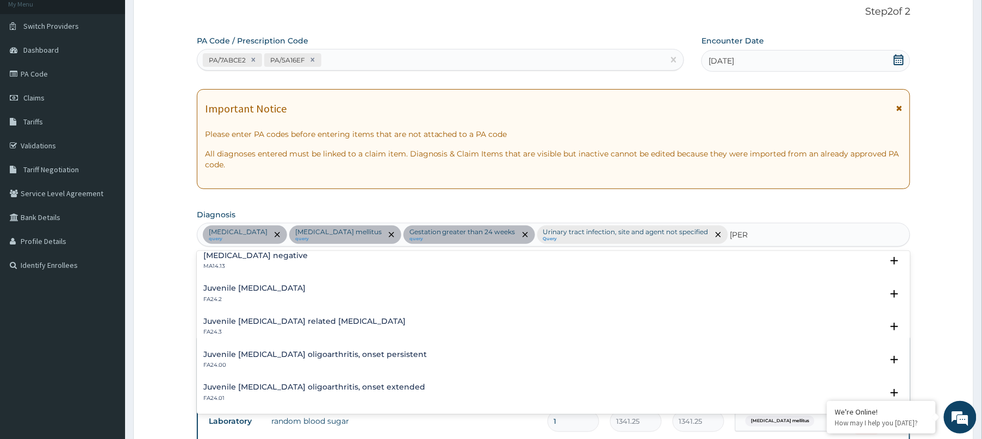
scroll to position [0, 0]
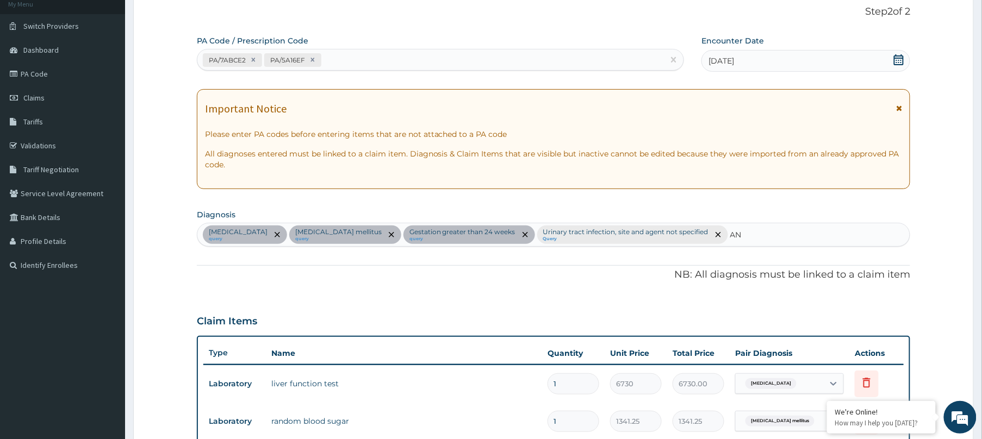
type input "A"
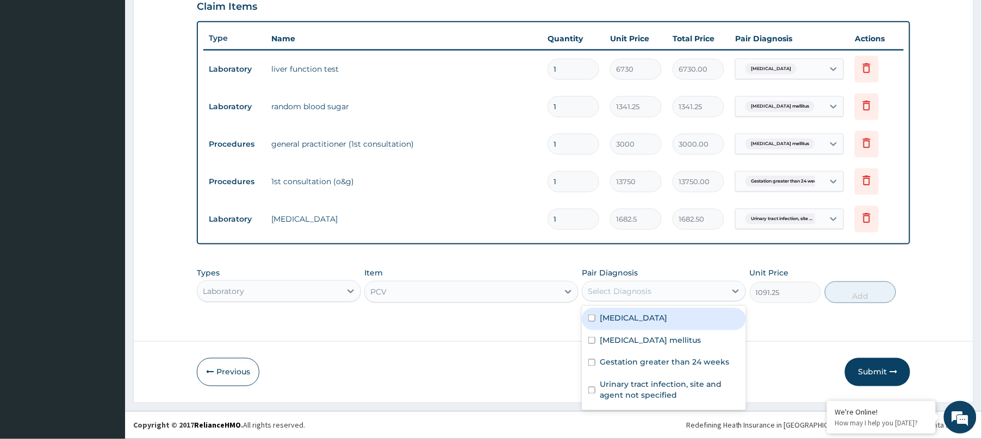
click at [630, 281] on div "Select Diagnosis" at bounding box center [664, 291] width 164 height 21
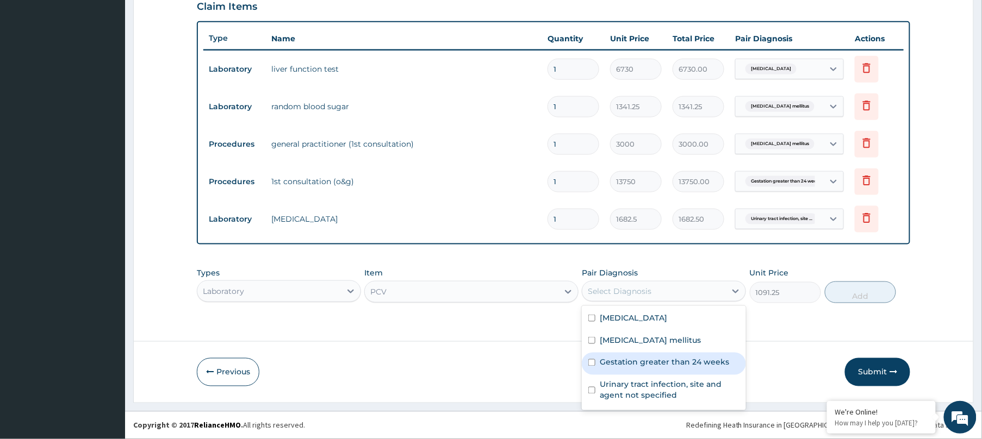
click at [644, 359] on label "Gestation greater than 24 weeks" at bounding box center [664, 362] width 129 height 11
checkbox input "true"
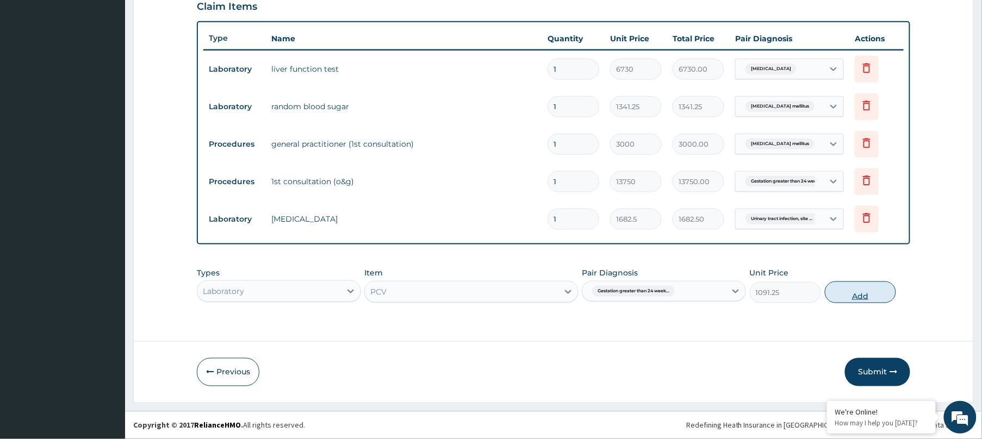
click at [879, 290] on button "Add" at bounding box center [860, 293] width 71 height 22
type input "0"
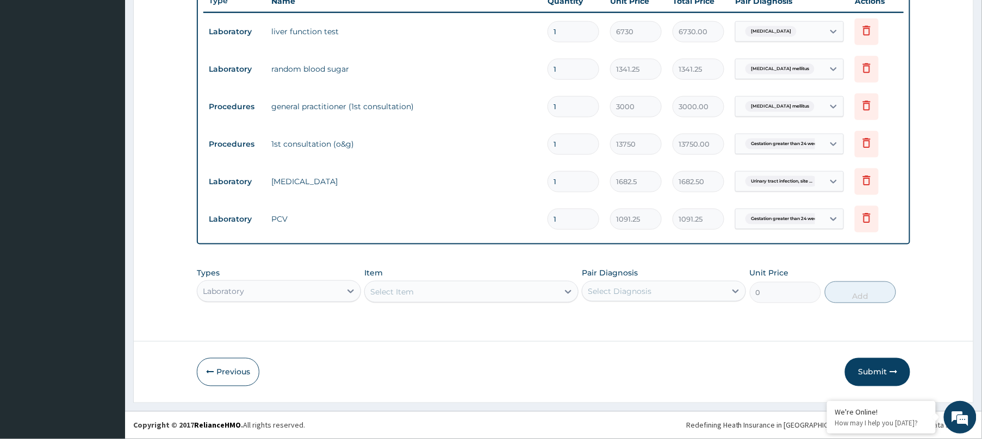
scroll to position [29, 0]
click at [484, 289] on div "Select Item" at bounding box center [471, 292] width 214 height 22
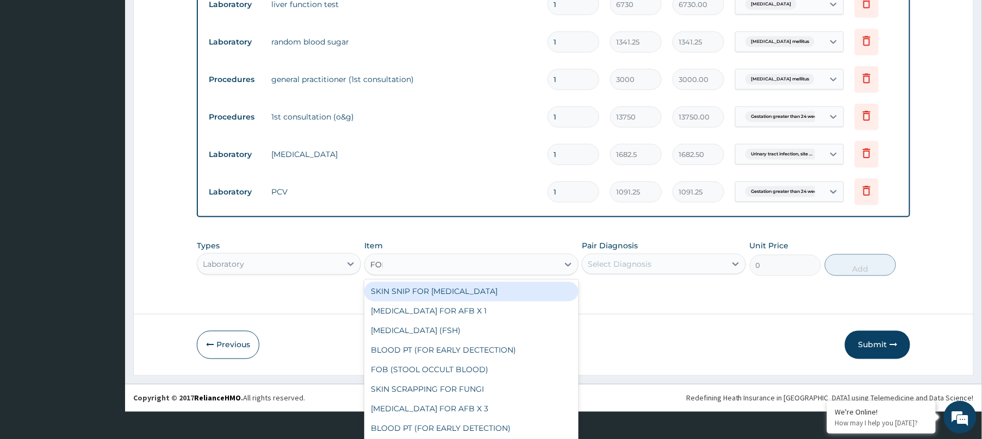
scroll to position [0, 0]
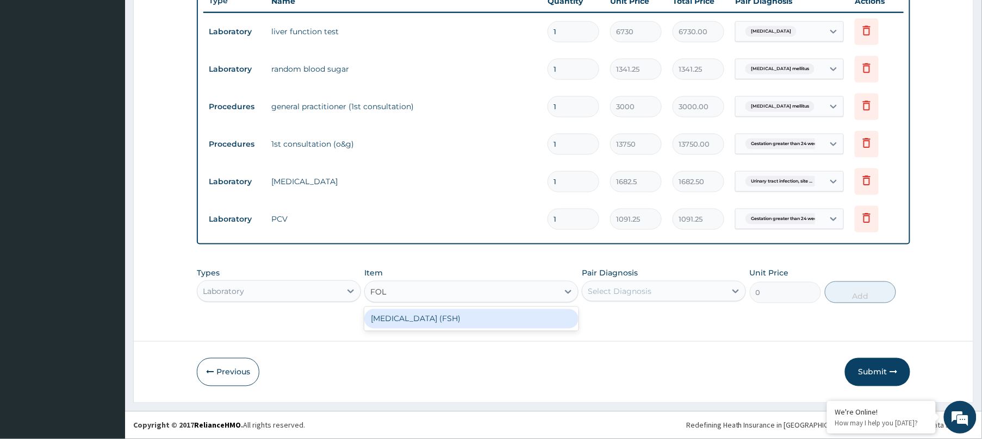
type input "FOL"
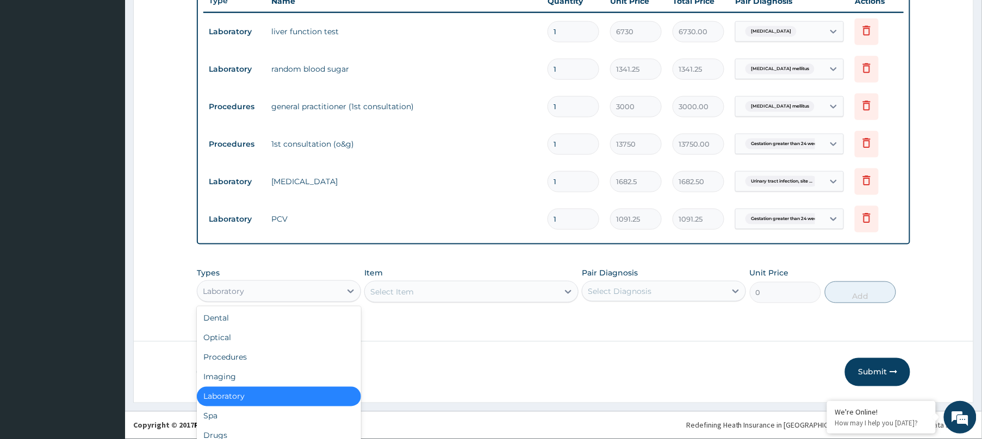
scroll to position [29, 0]
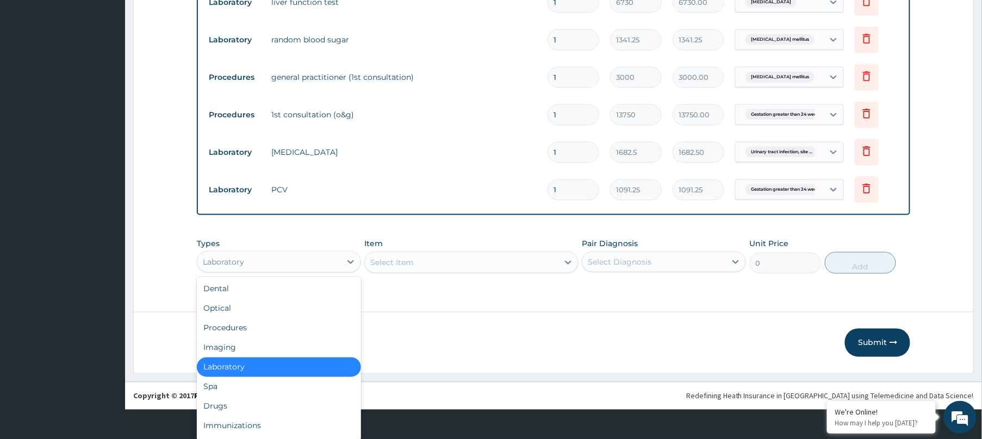
click at [292, 273] on div "option Laboratory, selected. option Laboratory selected, 5 of 10. 10 results av…" at bounding box center [279, 262] width 164 height 22
click at [218, 406] on div "Drugs" at bounding box center [279, 407] width 164 height 20
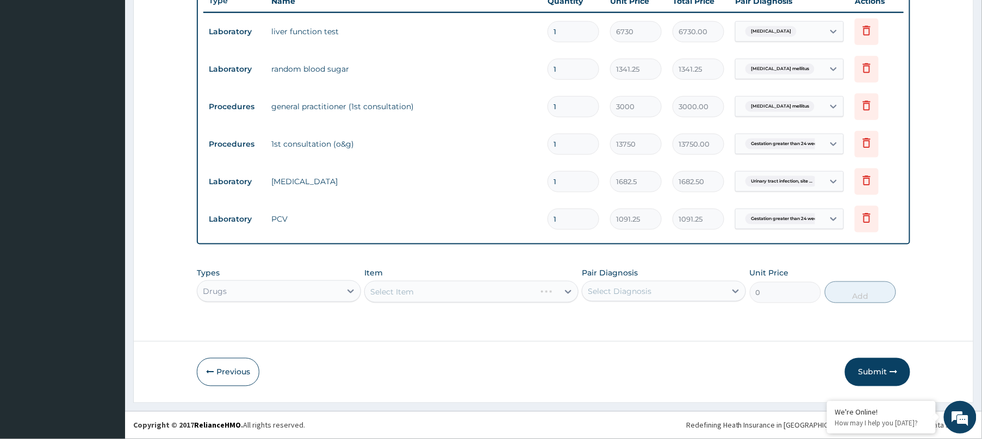
scroll to position [0, 0]
click at [448, 296] on div "Select Item" at bounding box center [471, 292] width 214 height 22
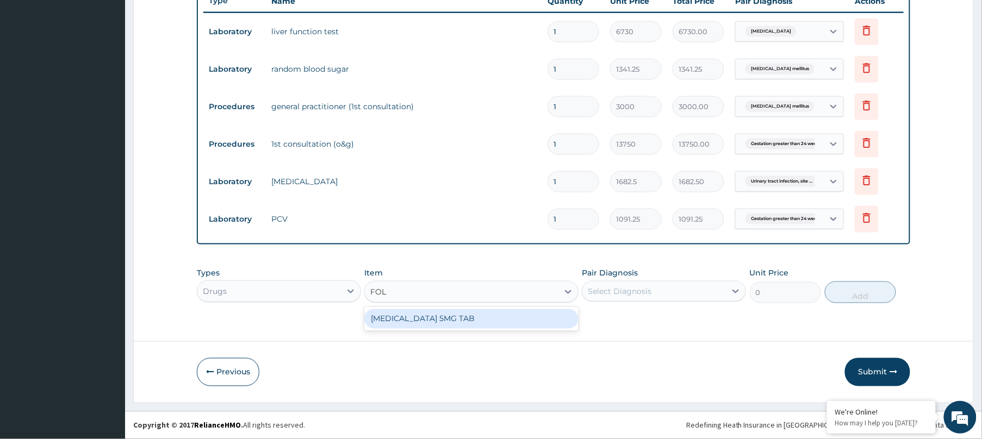
type input "FOLI"
click at [446, 311] on div "FOLIC ACID 5MG TAB" at bounding box center [471, 319] width 214 height 20
type input "11.1622"
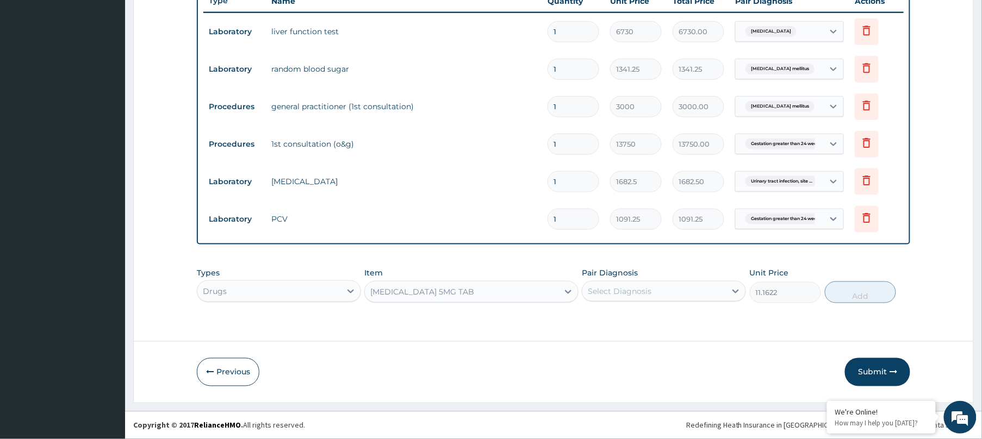
click at [638, 288] on div "Select Diagnosis" at bounding box center [620, 291] width 64 height 11
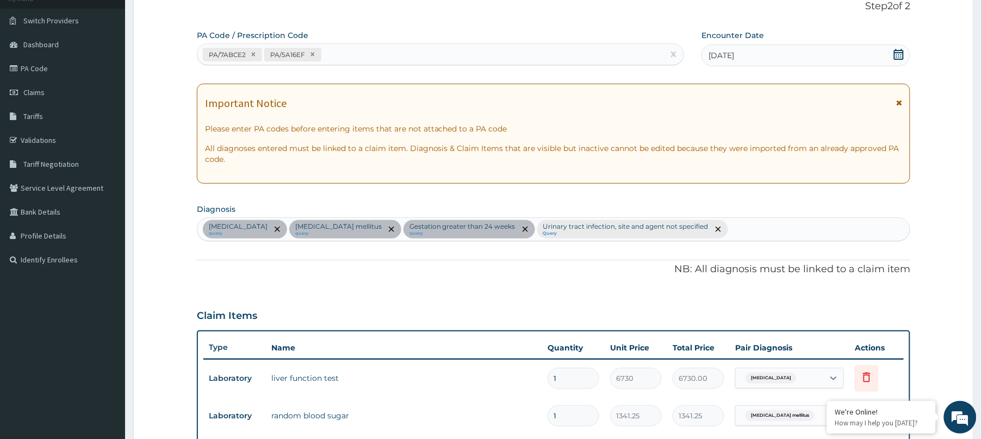
scroll to position [124, 0]
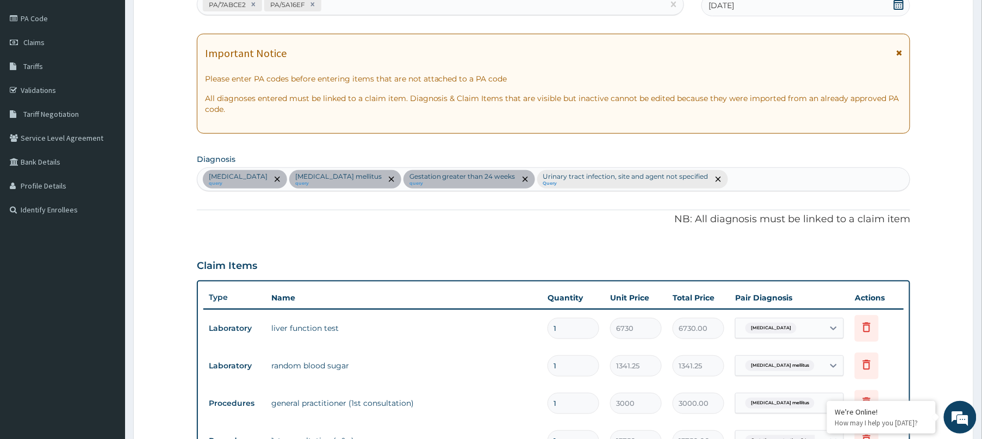
click at [746, 178] on div "Gout query Type 2 diabetes mellitus query Gestation greater than 24 weeks query…" at bounding box center [553, 179] width 712 height 23
type input "P"
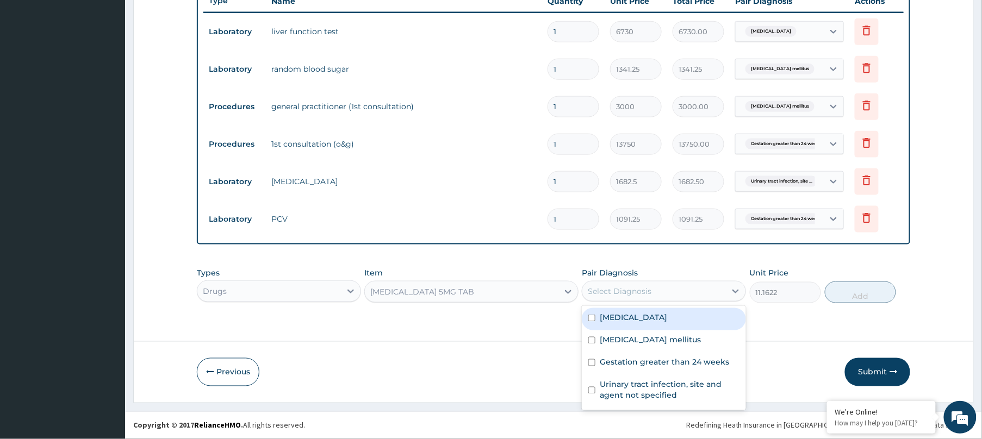
click at [668, 290] on div "Select Diagnosis" at bounding box center [654, 291] width 144 height 17
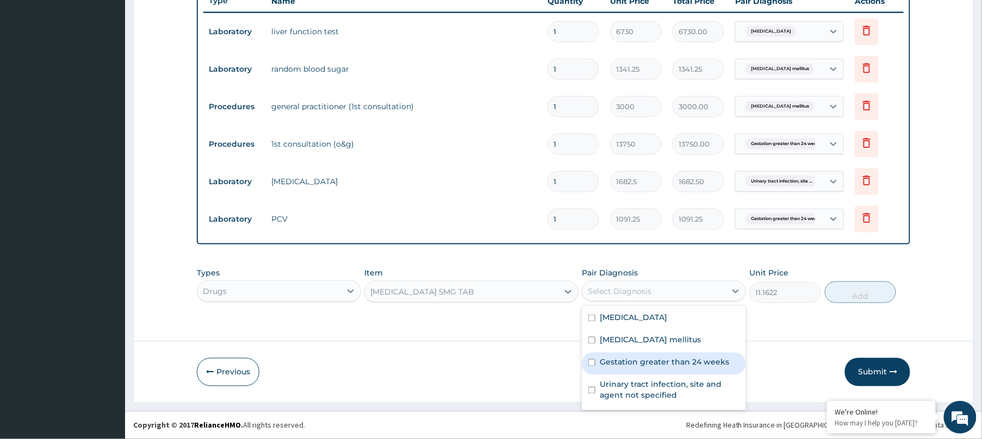
click at [628, 358] on label "Gestation greater than 24 weeks" at bounding box center [664, 362] width 129 height 11
checkbox input "true"
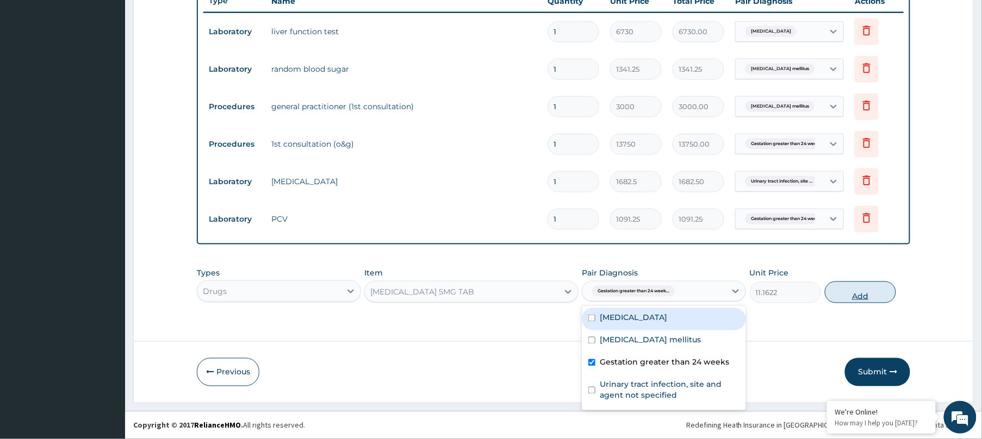
click at [864, 297] on button "Add" at bounding box center [860, 293] width 71 height 22
type input "0"
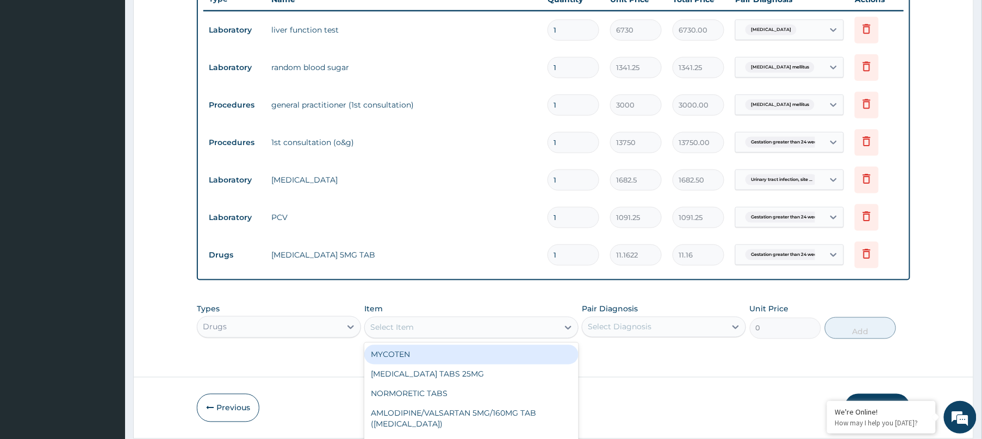
click at [426, 332] on div "option FOLIC ACID 5MG TAB, selected. option MYCOTEN focused, 1 of 485. 485 resu…" at bounding box center [471, 328] width 214 height 22
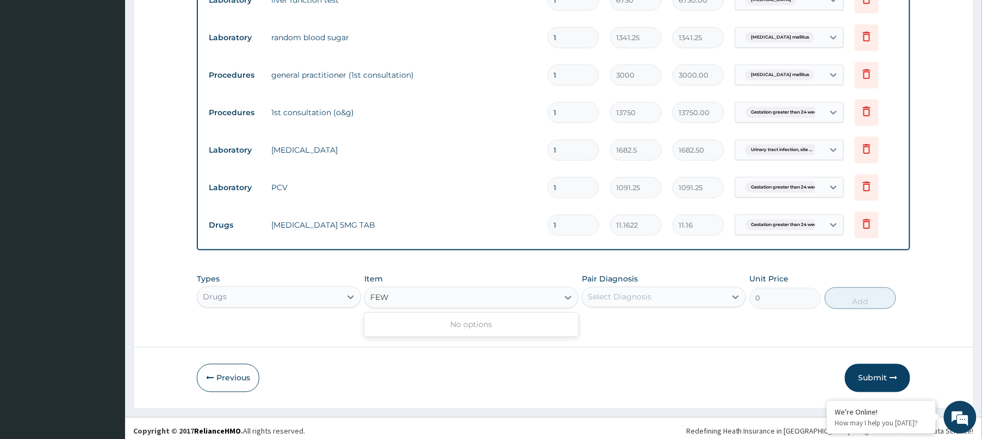
scroll to position [0, 0]
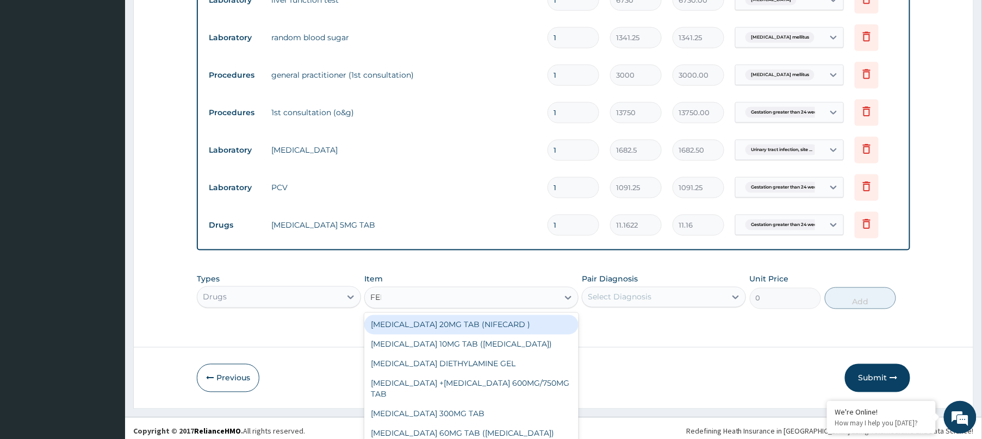
type input "FERR"
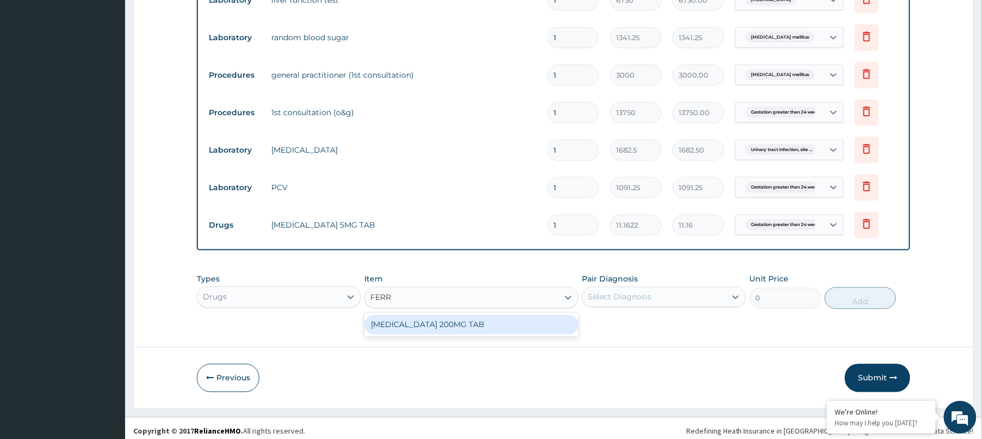
click at [436, 329] on div "FERROUS SULPHATE 200MG TAB" at bounding box center [471, 325] width 214 height 20
type input "16.5984"
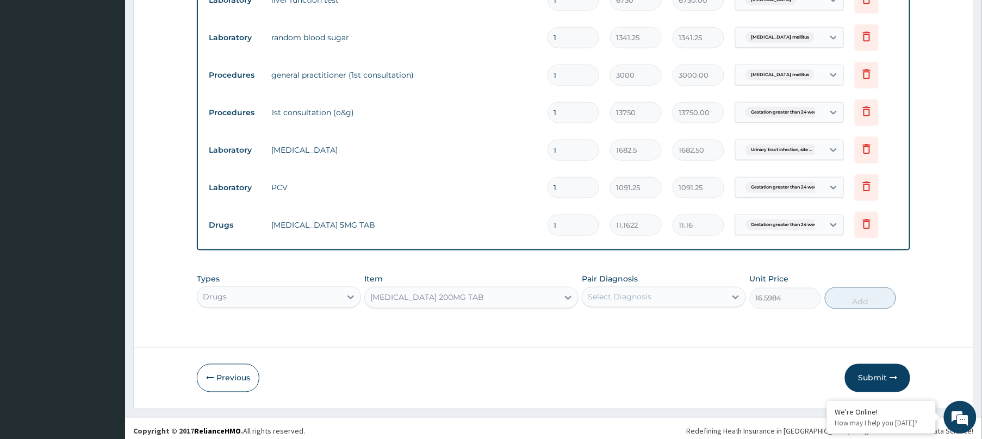
click at [638, 296] on div "Select Diagnosis" at bounding box center [620, 297] width 64 height 11
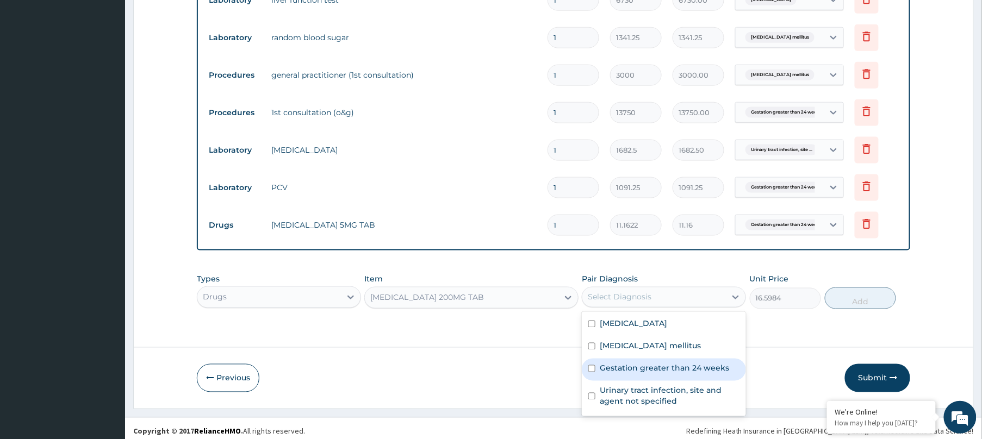
click at [646, 373] on label "Gestation greater than 24 weeks" at bounding box center [664, 368] width 129 height 11
checkbox input "true"
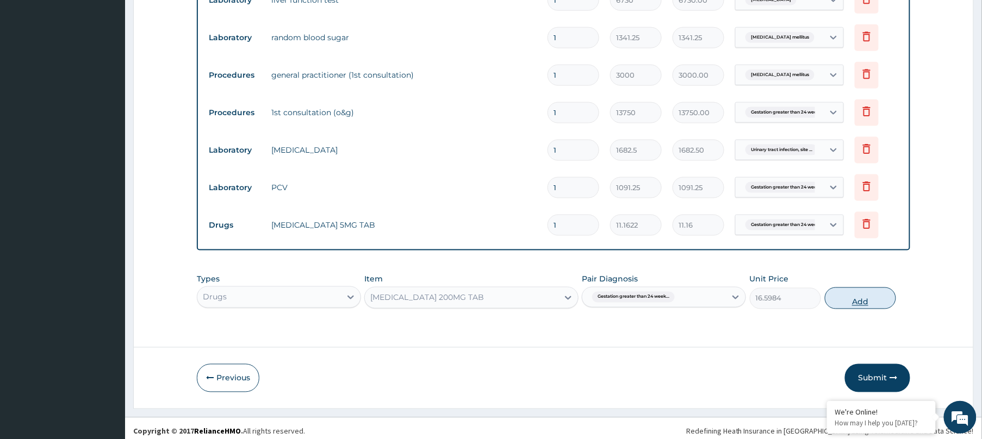
click at [873, 301] on button "Add" at bounding box center [860, 299] width 71 height 22
type input "0"
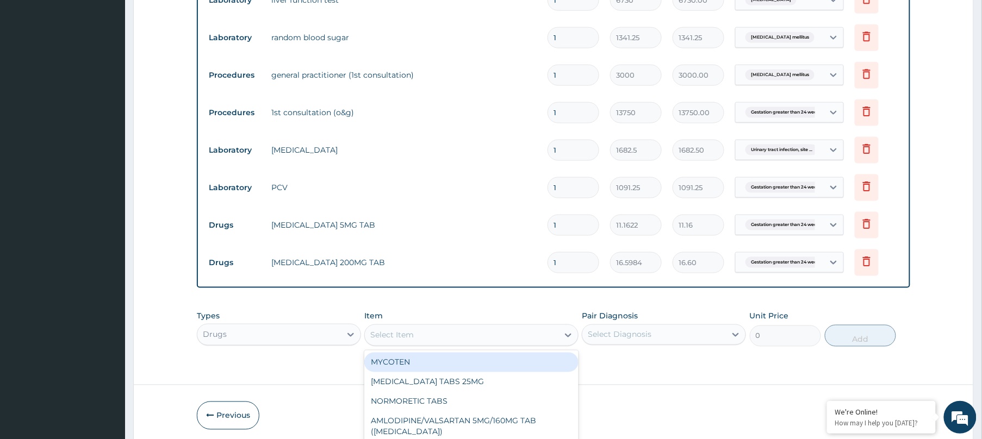
click at [466, 346] on div "option FERROUS SULPHATE 200MG TAB, selected. option MYCOTEN focused, 1 of 485. …" at bounding box center [471, 336] width 214 height 22
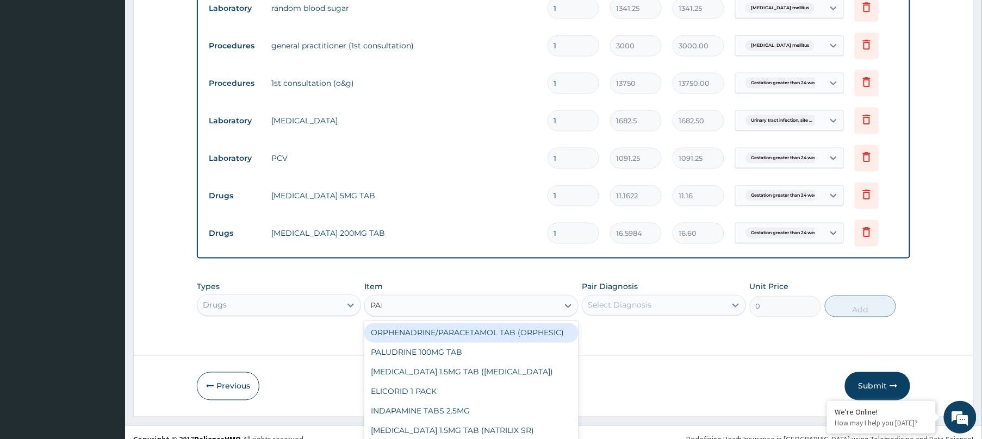
scroll to position [482, 0]
type input "PARA"
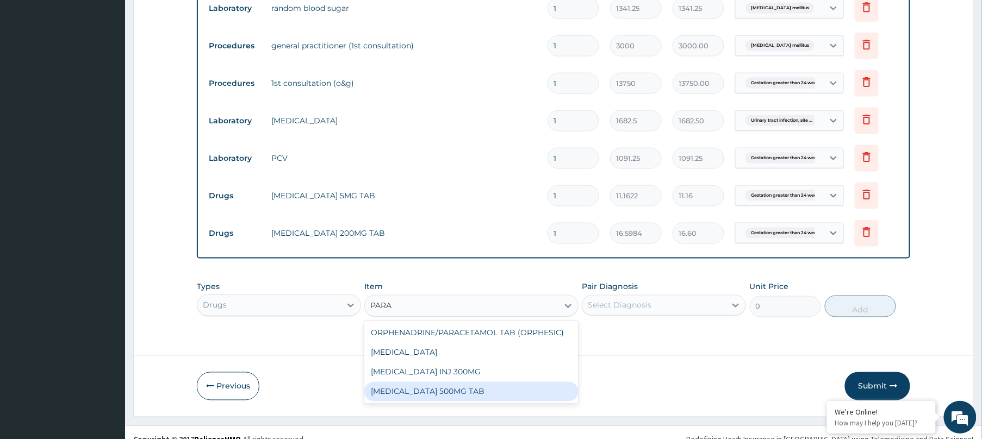
click at [459, 392] on div "PARACETAMOL 500MG TAB" at bounding box center [471, 392] width 214 height 20
type input "3.2448"
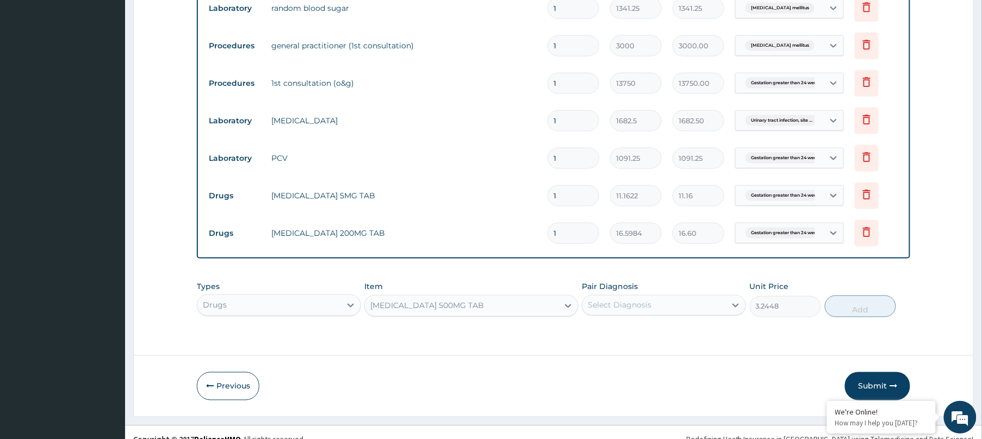
click at [647, 305] on div "Select Diagnosis" at bounding box center [620, 305] width 64 height 11
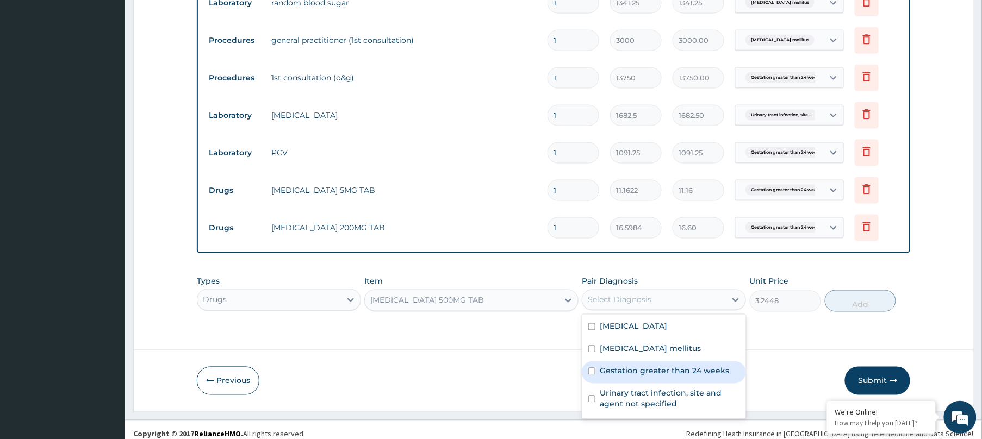
scroll to position [488, 0]
click at [696, 372] on label "Gestation greater than 24 weeks" at bounding box center [664, 370] width 129 height 11
checkbox input "true"
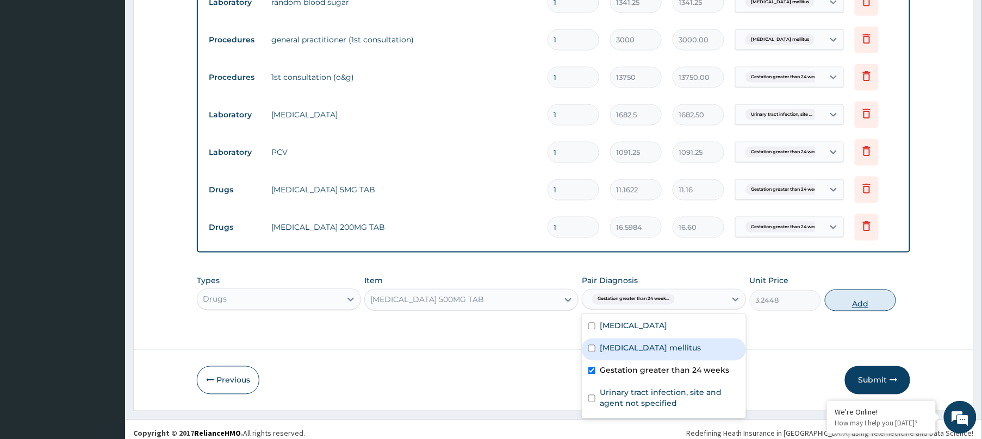
click at [856, 302] on button "Add" at bounding box center [860, 301] width 71 height 22
type input "0"
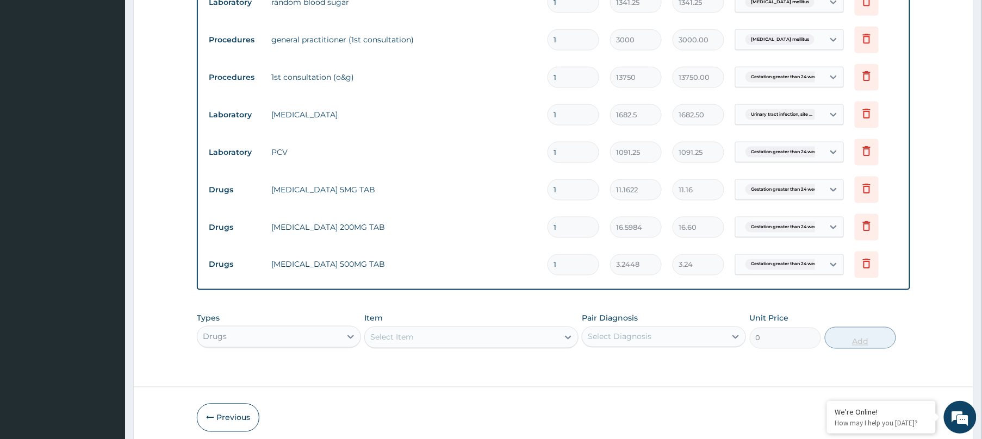
type input "0.00"
type input "3"
type input "9.73"
type input "0.00"
type input "1"
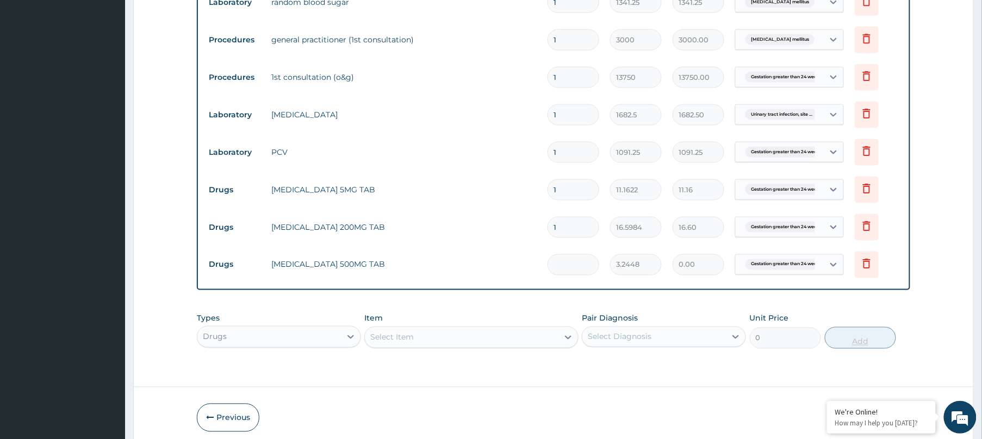
type input "3.24"
type input "18"
type input "58.41"
type input "18"
click at [571, 191] on input "1" at bounding box center [573, 189] width 52 height 21
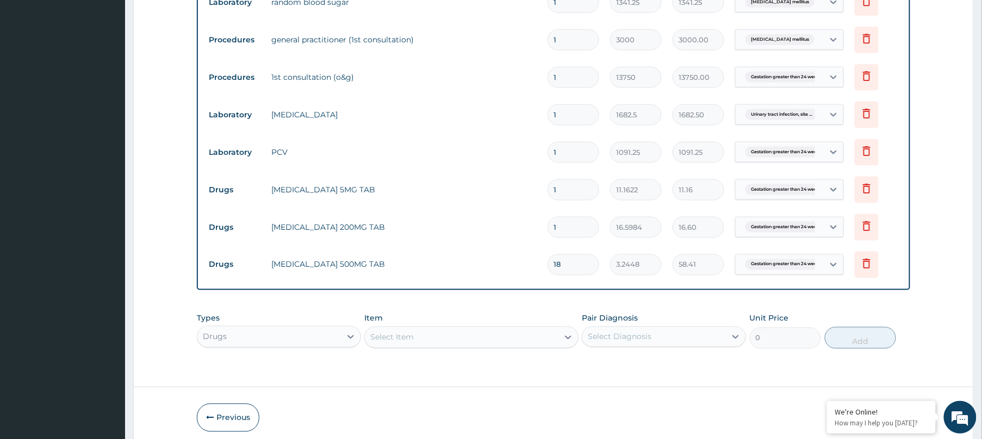
type input "0.00"
type input "3"
type input "33.49"
type input "30"
type input "334.87"
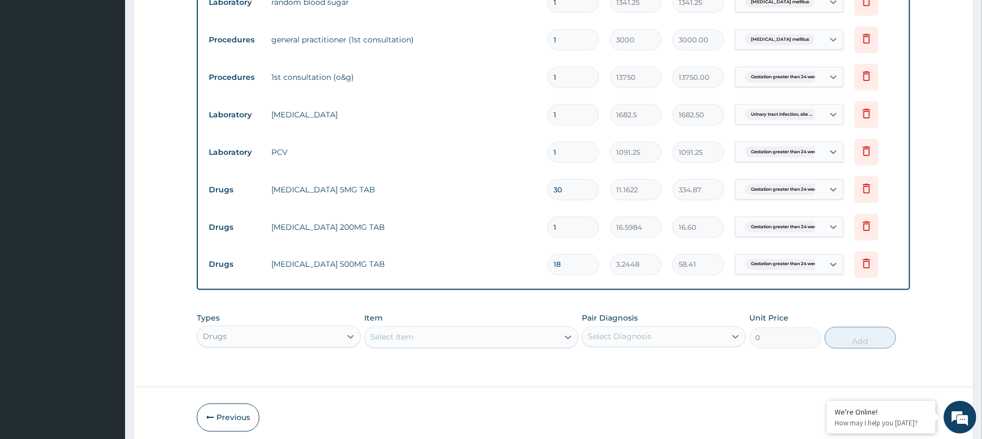
type input "30"
click at [585, 227] on input "1" at bounding box center [573, 227] width 52 height 21
type input "0.00"
type input "6"
type input "99.59"
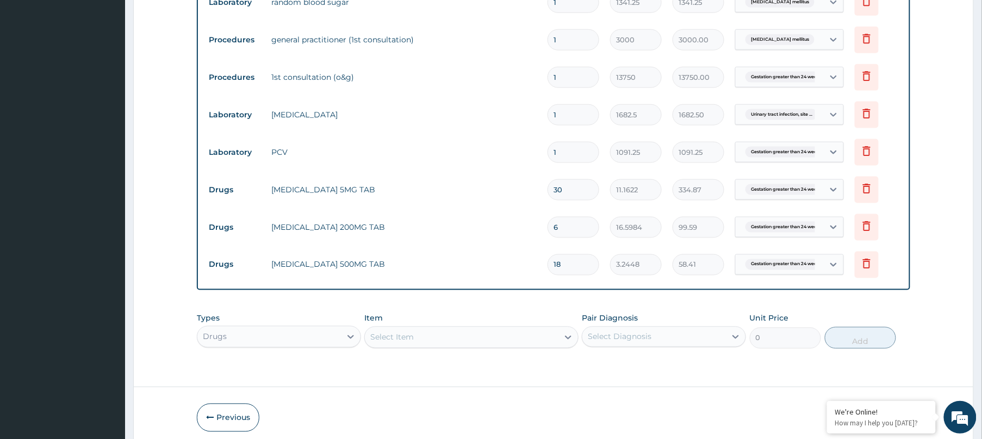
type input "60"
type input "995.90"
type input "58"
type input "962.71"
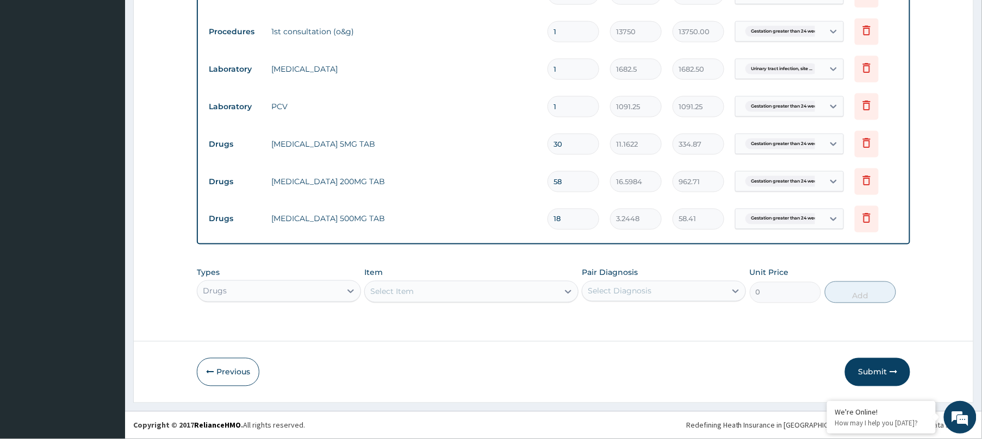
scroll to position [535, 0]
type input "58"
click at [881, 368] on button "Submit" at bounding box center [877, 372] width 65 height 28
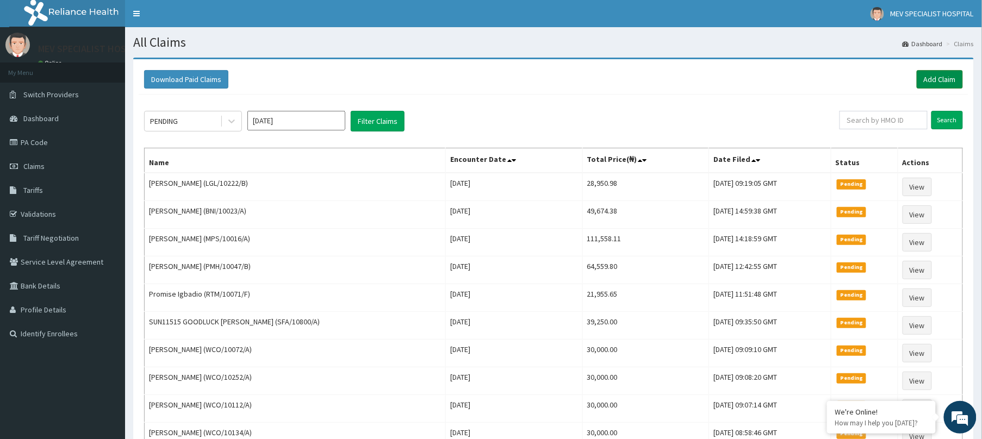
click at [946, 82] on link "Add Claim" at bounding box center [940, 79] width 46 height 18
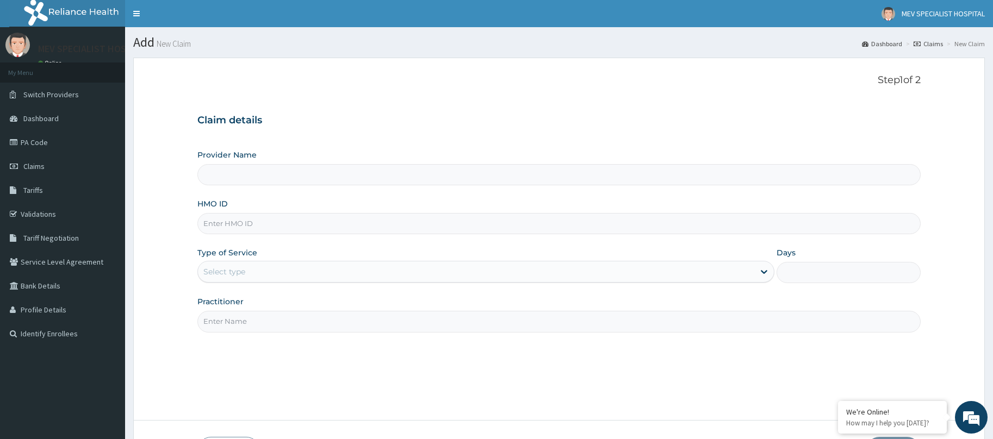
type input "MEV SPECIALIST HOSPITAL"
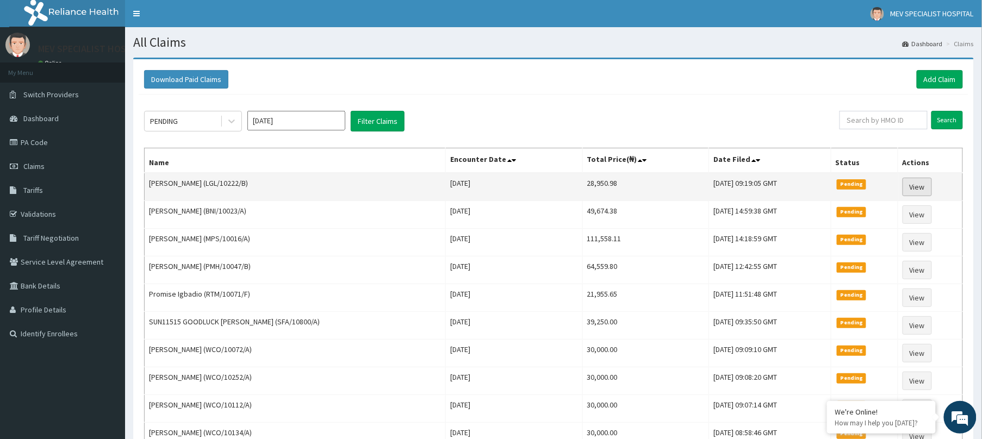
click at [925, 181] on link "View" at bounding box center [916, 187] width 29 height 18
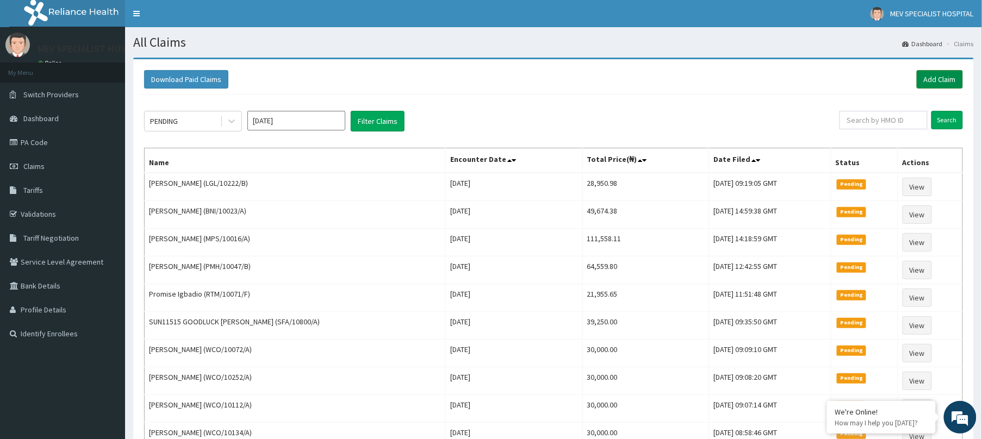
click at [944, 73] on link "Add Claim" at bounding box center [940, 79] width 46 height 18
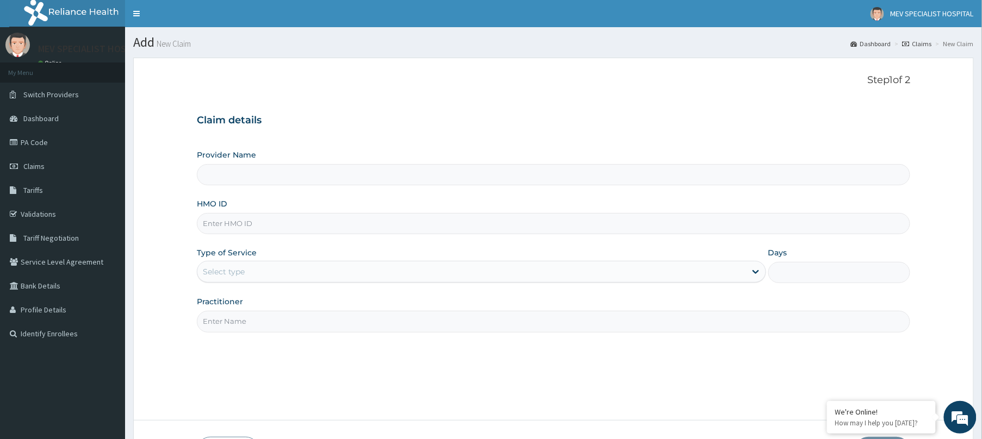
type input "MEV SPECIALIST HOSPITAL"
click at [312, 214] on input "HMO ID" at bounding box center [553, 223] width 713 height 21
paste input "SNK/10047/A"
type input "SNK/10047/A"
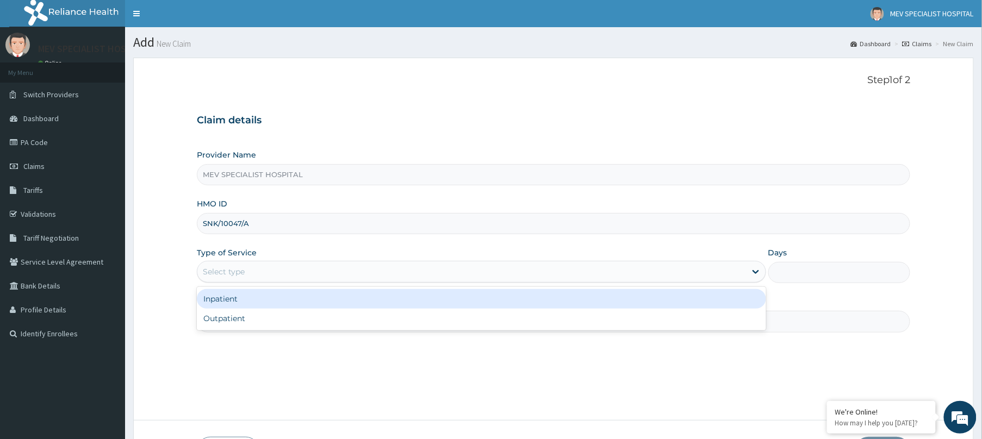
click at [319, 269] on div "Select type" at bounding box center [471, 271] width 549 height 17
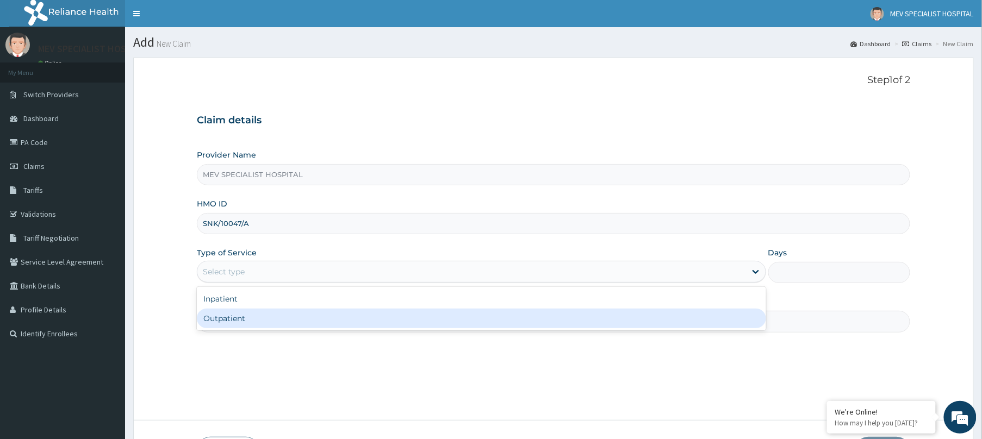
click at [290, 316] on div "Outpatient" at bounding box center [481, 319] width 569 height 20
type input "1"
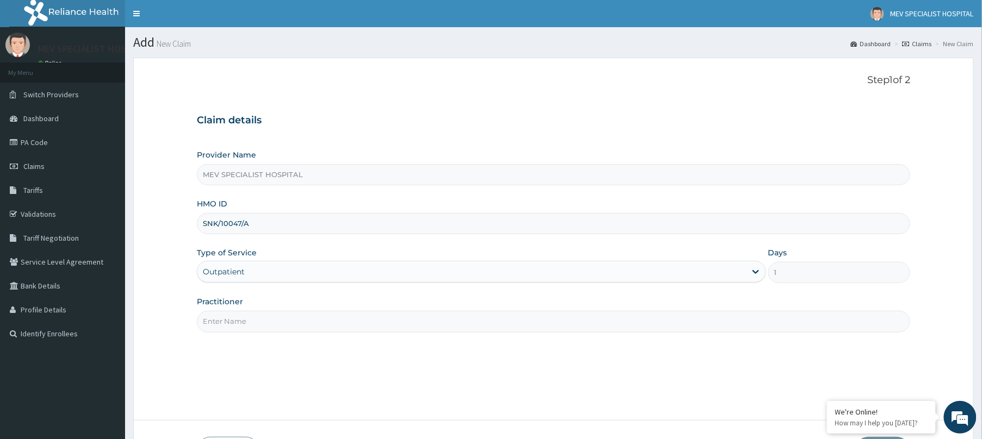
click at [290, 316] on input "Practitioner" at bounding box center [553, 321] width 713 height 21
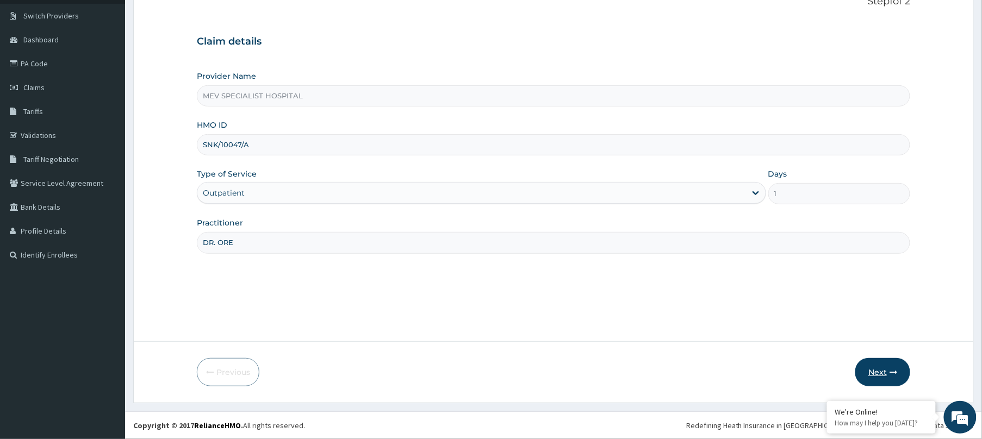
type input "DR. ORE"
click at [884, 366] on button "Next" at bounding box center [882, 372] width 55 height 28
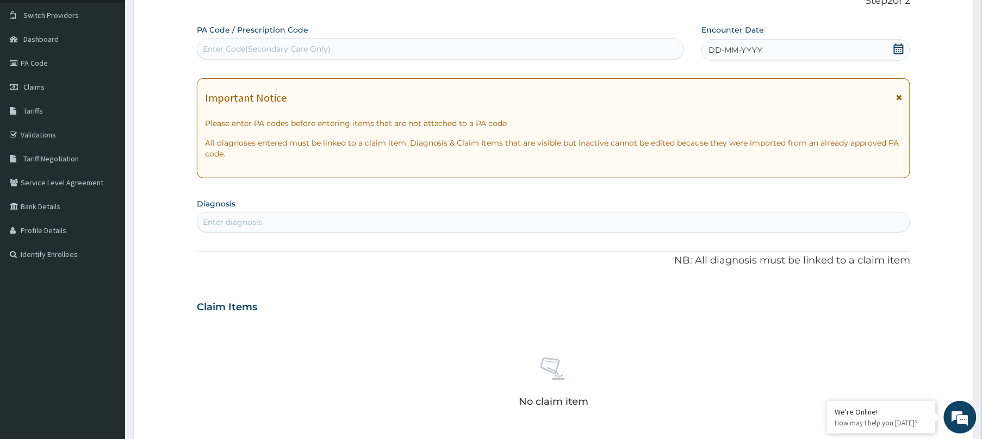
drag, startPoint x: 451, startPoint y: 41, endPoint x: 450, endPoint y: 50, distance: 8.8
click at [450, 50] on div "Enter Code(Secondary Care Only)" at bounding box center [440, 48] width 486 height 17
paste input "PA/451110"
type input "PA/451110"
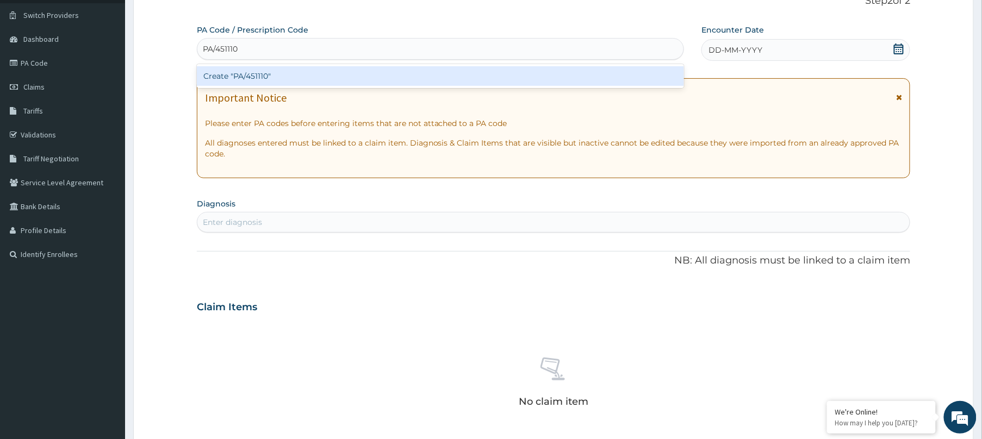
click at [453, 68] on div "Create "PA/451110"" at bounding box center [440, 76] width 487 height 20
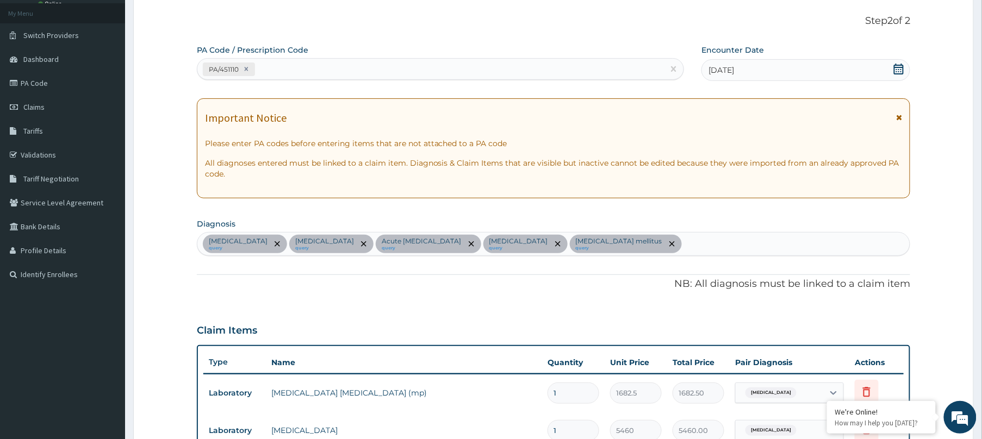
scroll to position [10, 0]
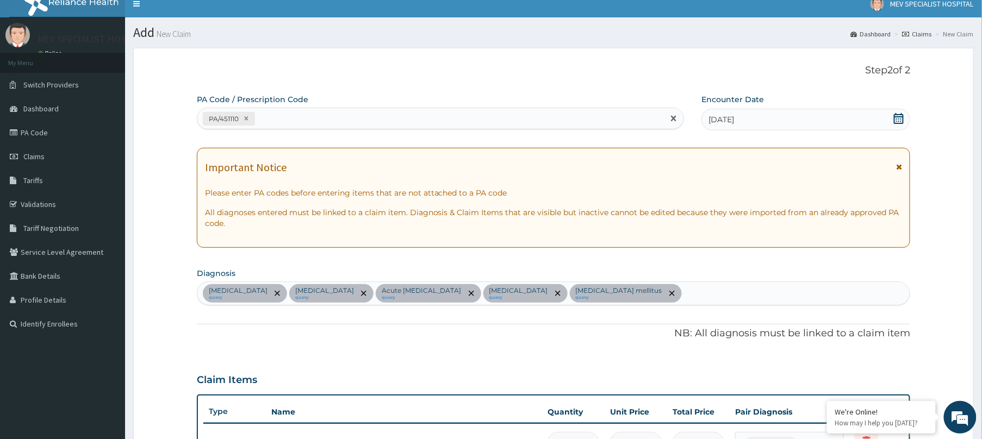
click at [305, 120] on div "PA/451110" at bounding box center [430, 119] width 466 height 18
paste input "PA/CB43F4"
type input "PA/CB43F4"
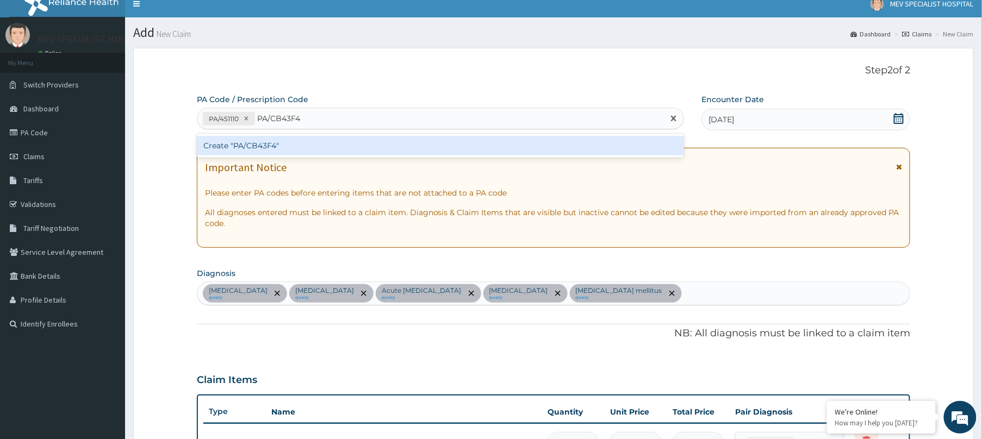
click at [300, 145] on div "Create "PA/CB43F4"" at bounding box center [440, 146] width 487 height 20
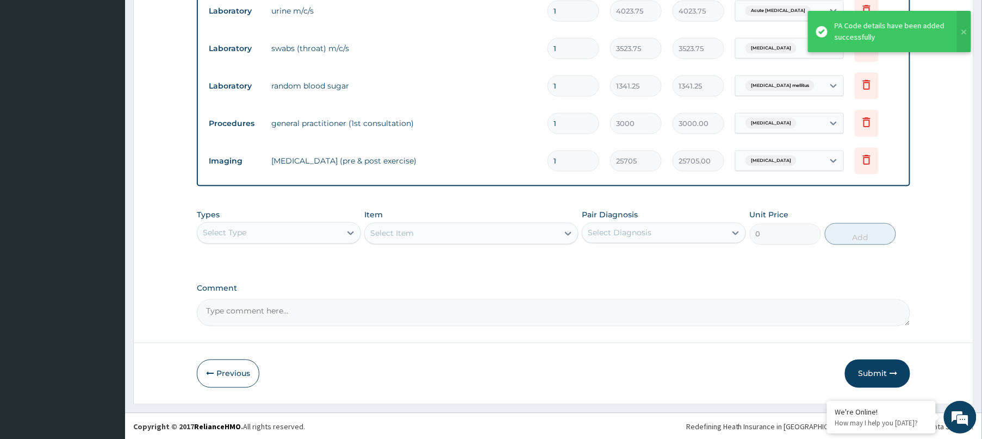
scroll to position [520, 0]
click at [307, 218] on div "Types Select Type" at bounding box center [279, 226] width 164 height 36
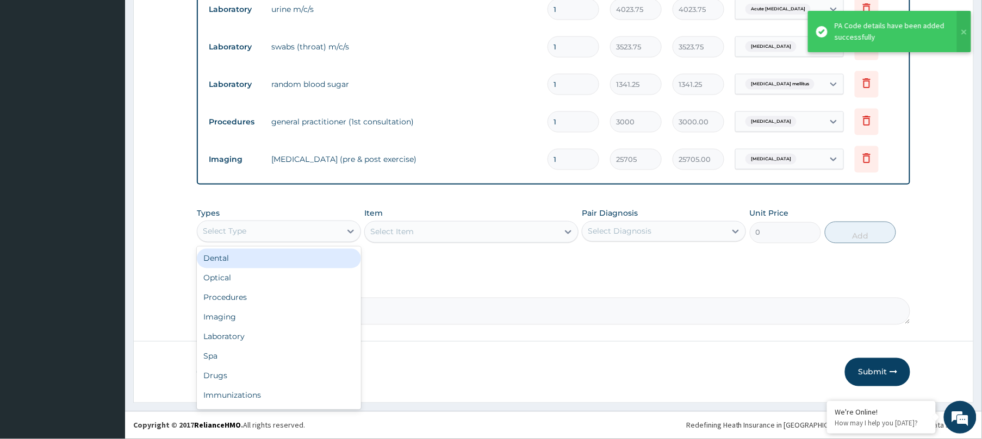
click at [294, 237] on div "Select Type" at bounding box center [269, 231] width 144 height 17
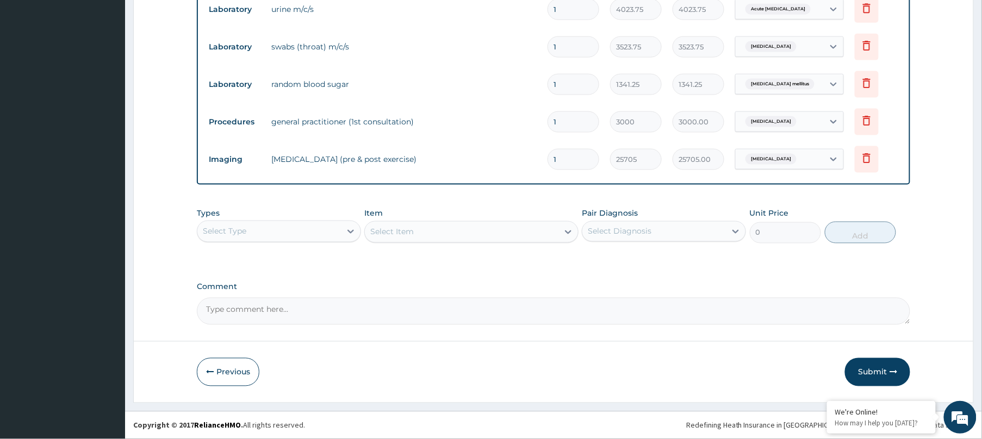
click at [526, 262] on div "Types Select Type Item Select Item Pair Diagnosis Select Diagnosis Unit Price 0…" at bounding box center [553, 233] width 713 height 63
click at [269, 219] on div "Types Select Type" at bounding box center [279, 226] width 164 height 36
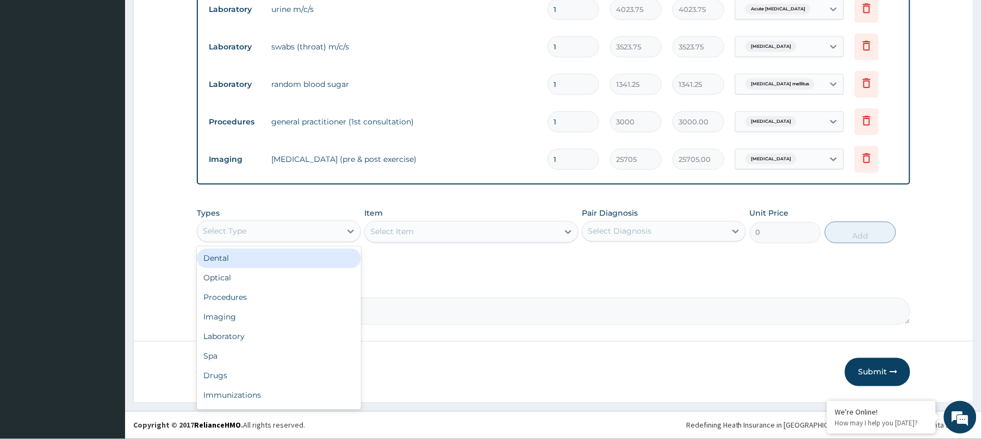
click at [268, 228] on div "Select Type" at bounding box center [269, 231] width 144 height 17
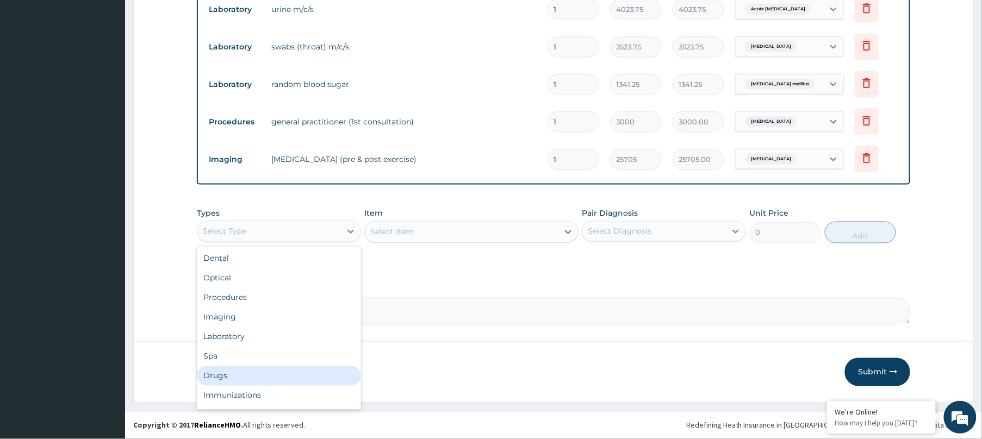
click at [232, 373] on div "Drugs" at bounding box center [279, 376] width 164 height 20
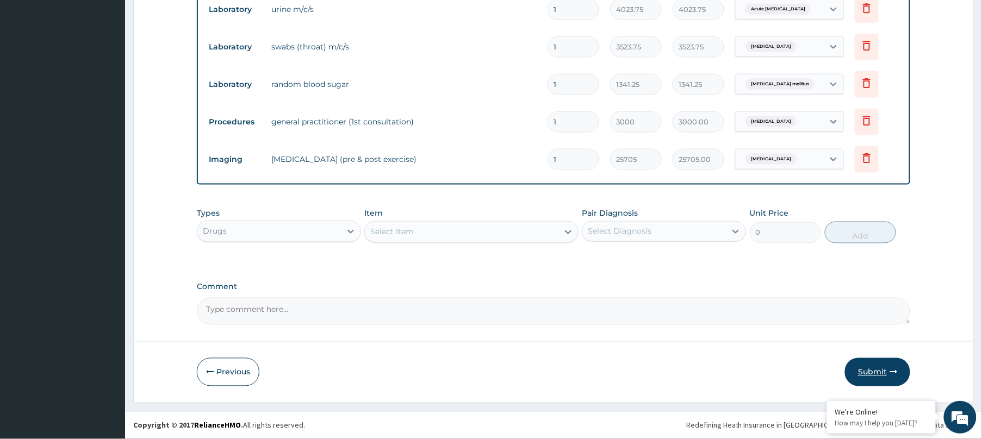
click at [868, 369] on button "Submit" at bounding box center [877, 372] width 65 height 28
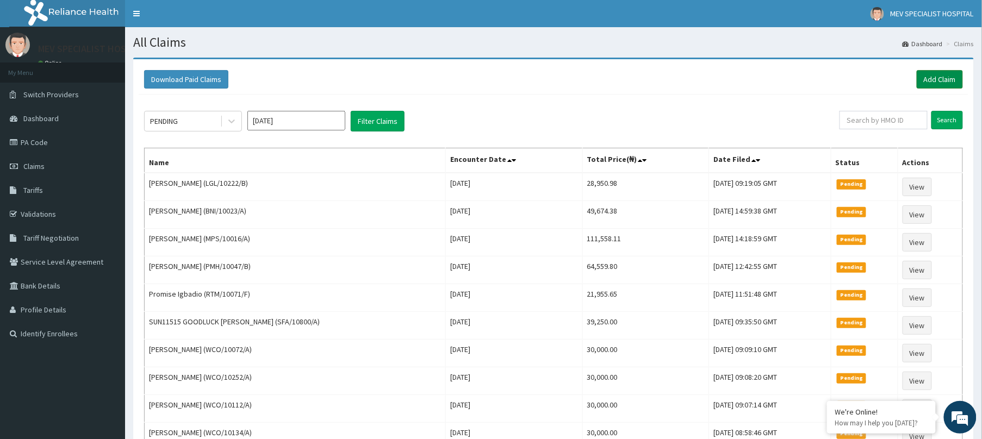
click at [933, 79] on link "Add Claim" at bounding box center [940, 79] width 46 height 18
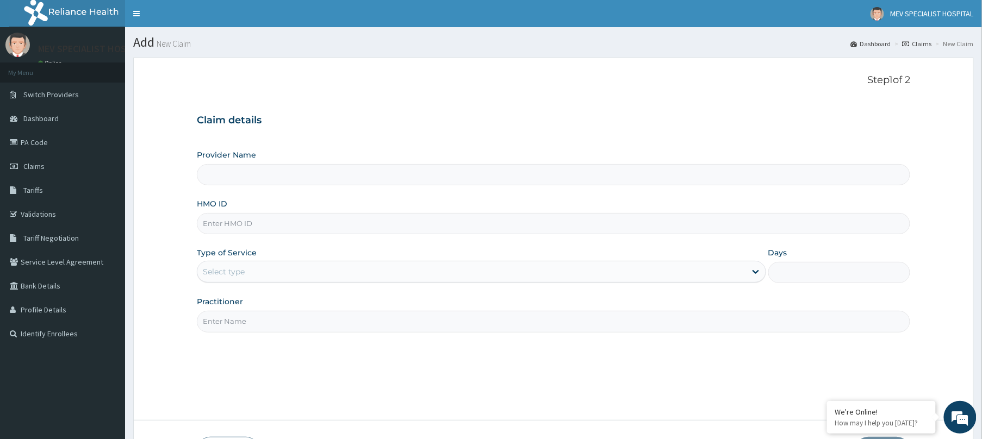
type input "MEV SPECIALIST HOSPITAL"
click at [405, 214] on input "HMO ID" at bounding box center [553, 223] width 713 height 21
paste input "SNK/10047/A"
type input "SNK/10047/A"
click at [306, 270] on div "Select type" at bounding box center [471, 271] width 549 height 17
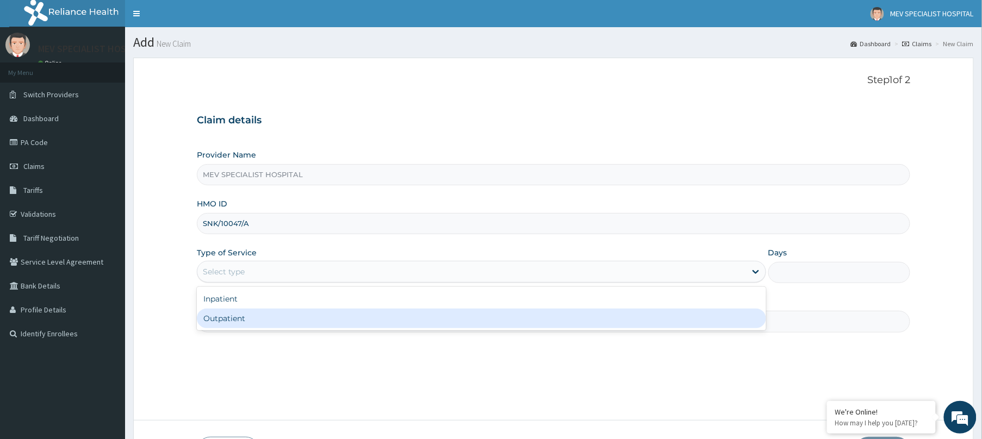
click at [319, 322] on div "Outpatient" at bounding box center [481, 319] width 569 height 20
type input "1"
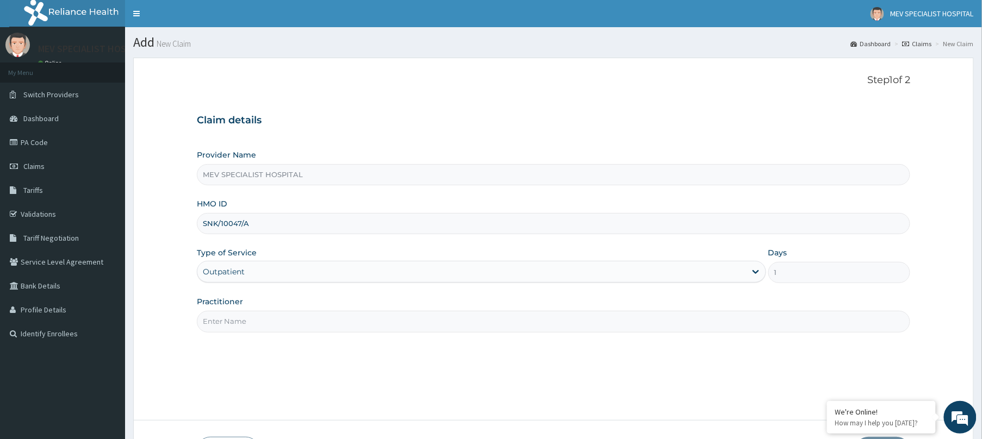
click at [314, 372] on div "Step 1 of 2 Claim details Provider Name MEV SPECIALIST HOSPITAL HMO ID SNK/1004…" at bounding box center [553, 238] width 713 height 329
click at [291, 316] on input "Practitioner" at bounding box center [553, 321] width 713 height 21
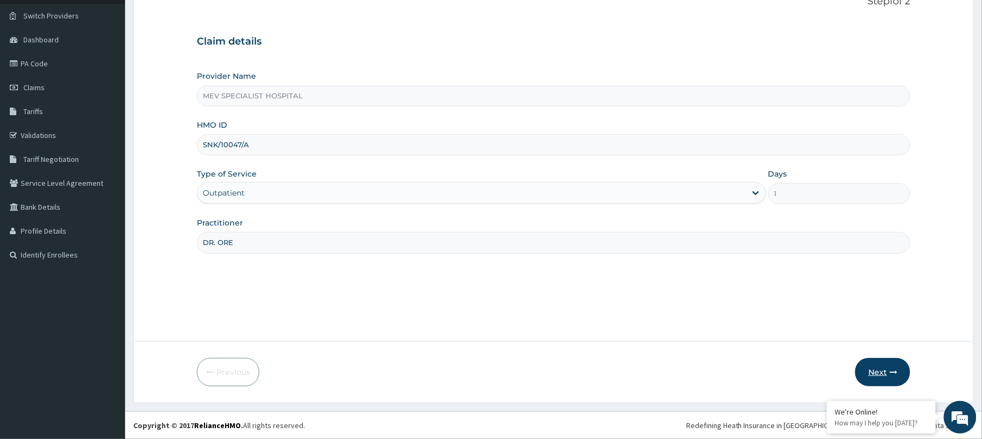
type input "DR. ORE"
click at [877, 372] on button "Next" at bounding box center [882, 372] width 55 height 28
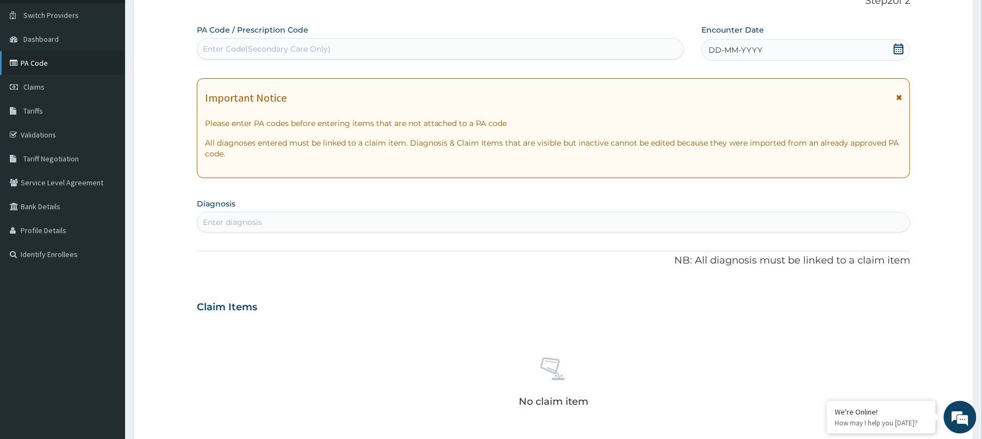
click at [37, 66] on link "PA Code" at bounding box center [62, 63] width 125 height 24
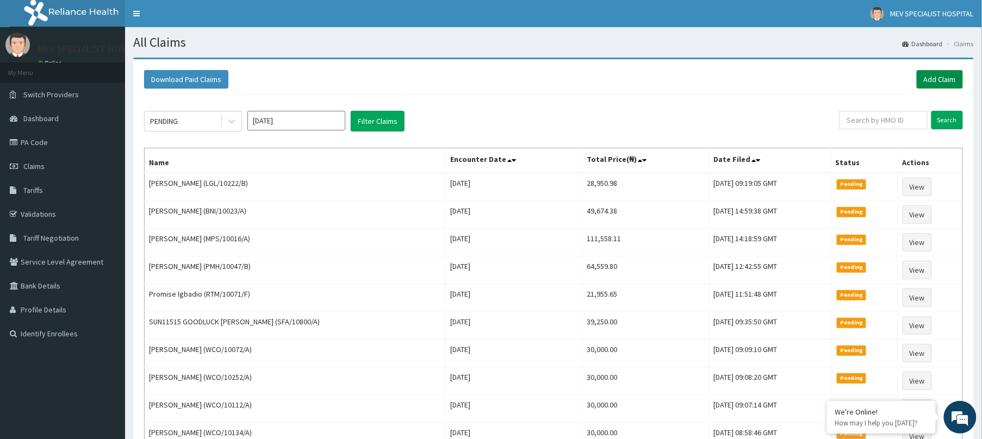
click at [938, 74] on link "Add Claim" at bounding box center [940, 79] width 46 height 18
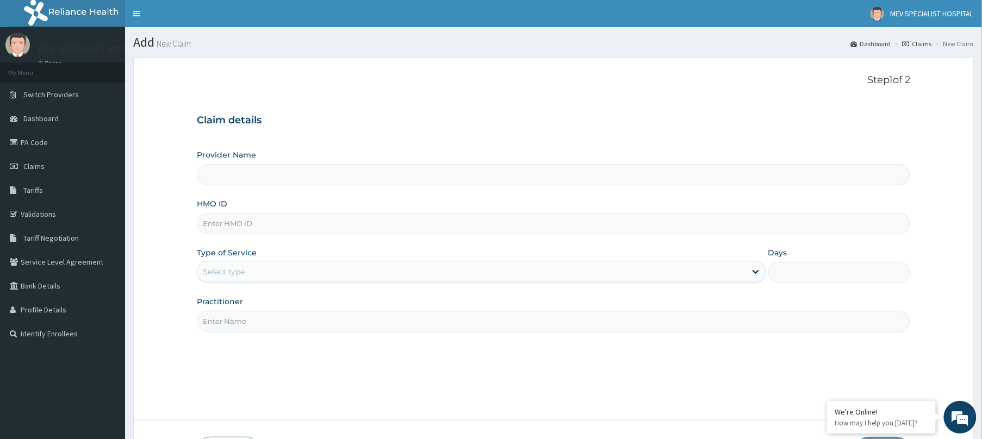
click at [340, 215] on input "HMO ID" at bounding box center [553, 223] width 713 height 21
paste input "MPS/10016/A"
type input "MPS/10016/A"
type input "MEV SPECIALIST HOSPITAL"
type input "MPS/10016/A"
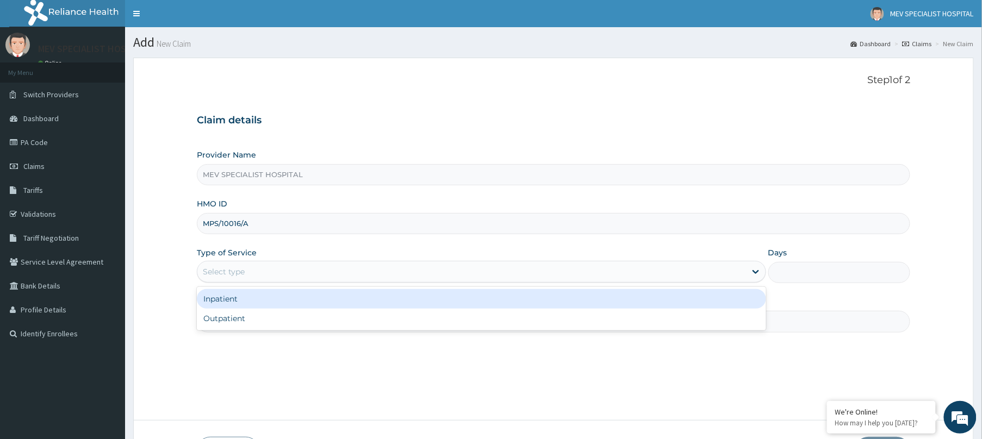
click at [290, 268] on div "Select type" at bounding box center [471, 271] width 549 height 17
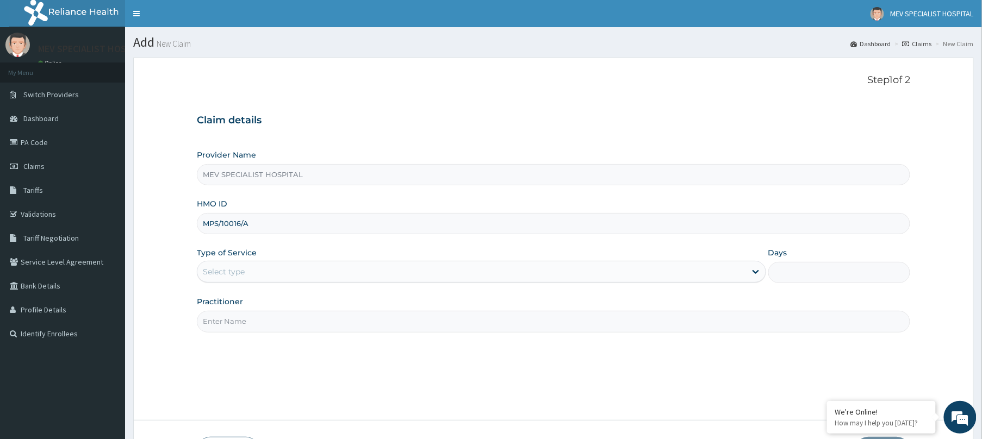
paste input "MPS/10016/A"
type input "M"
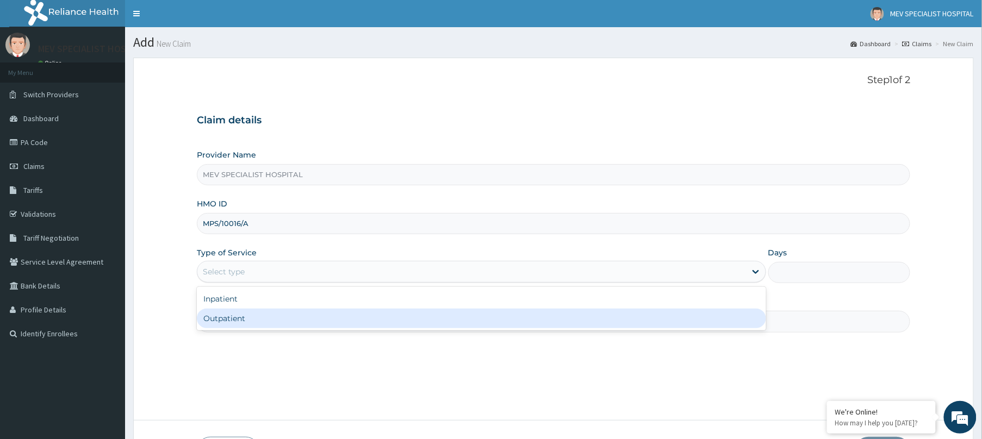
click at [344, 328] on div "Outpatient" at bounding box center [481, 319] width 569 height 20
type input "1"
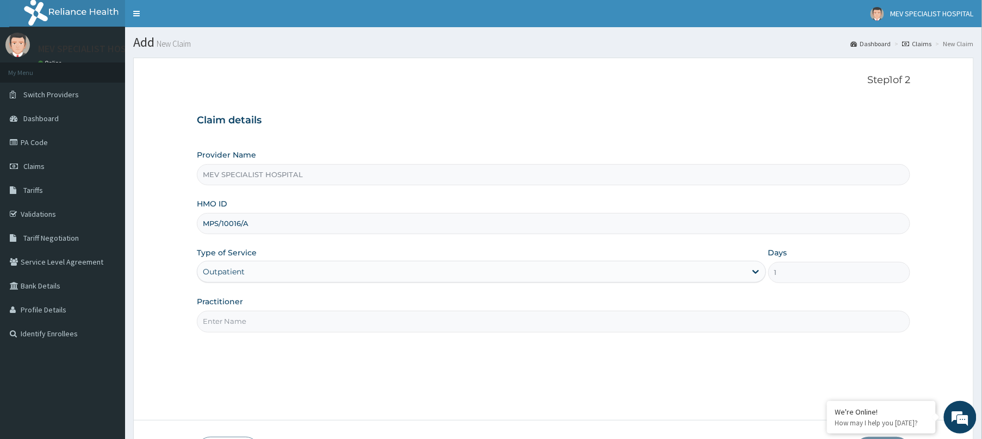
click at [344, 329] on input "Practitioner" at bounding box center [553, 321] width 713 height 21
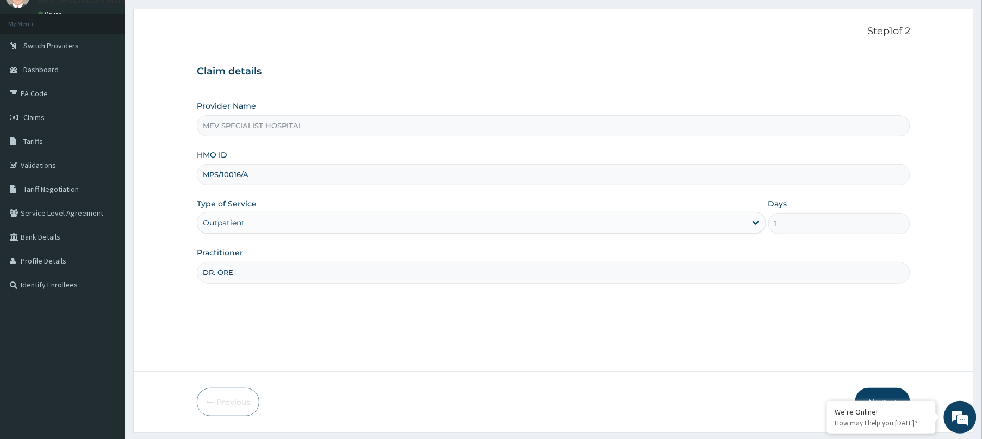
scroll to position [79, 0]
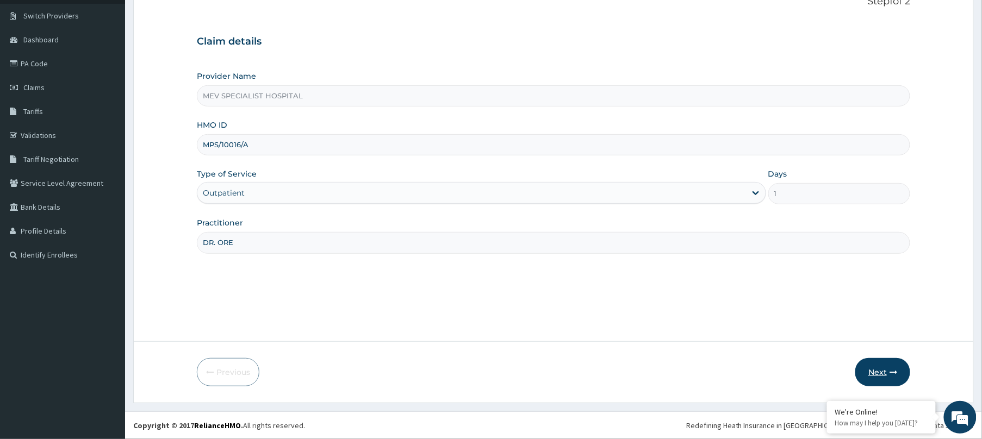
type input "DR. ORE"
click at [892, 364] on button "Next" at bounding box center [882, 372] width 55 height 28
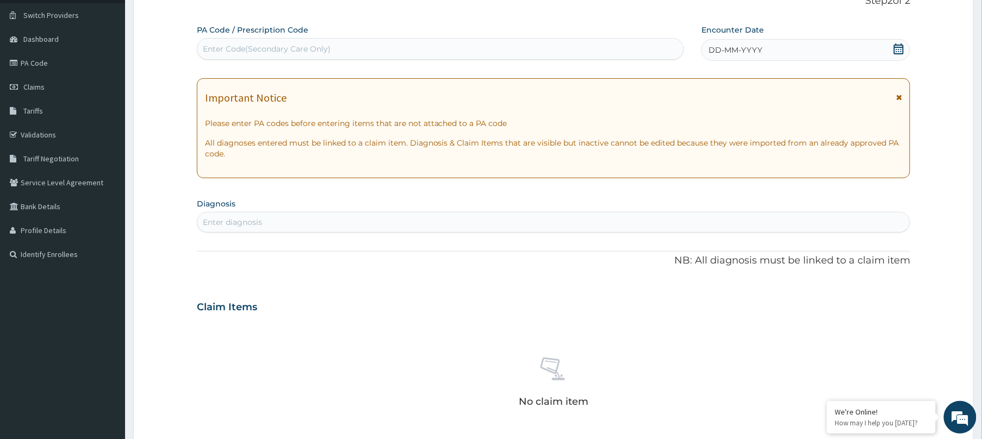
click at [488, 41] on div "Enter Code(Secondary Care Only)" at bounding box center [440, 48] width 486 height 17
paste input "PA/5E5C30"
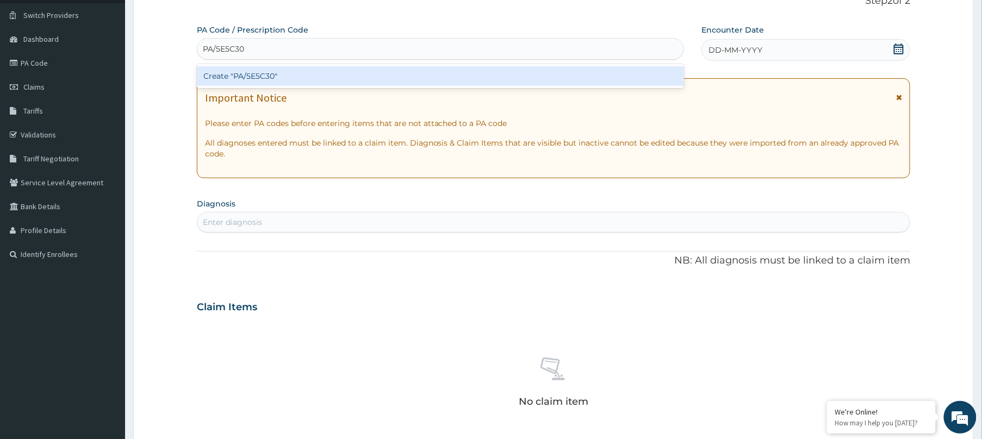
type input "PA/5E5C30"
click at [489, 75] on div "Create "PA/5E5C30"" at bounding box center [440, 76] width 487 height 20
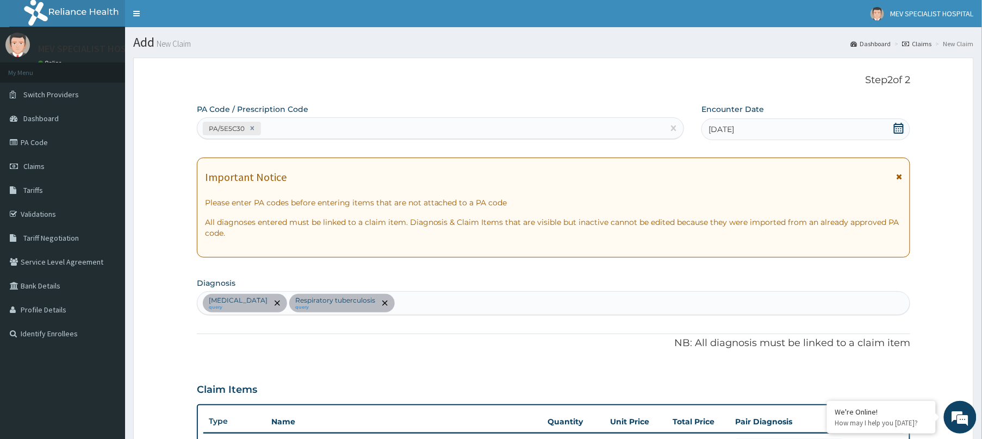
scroll to position [340, 0]
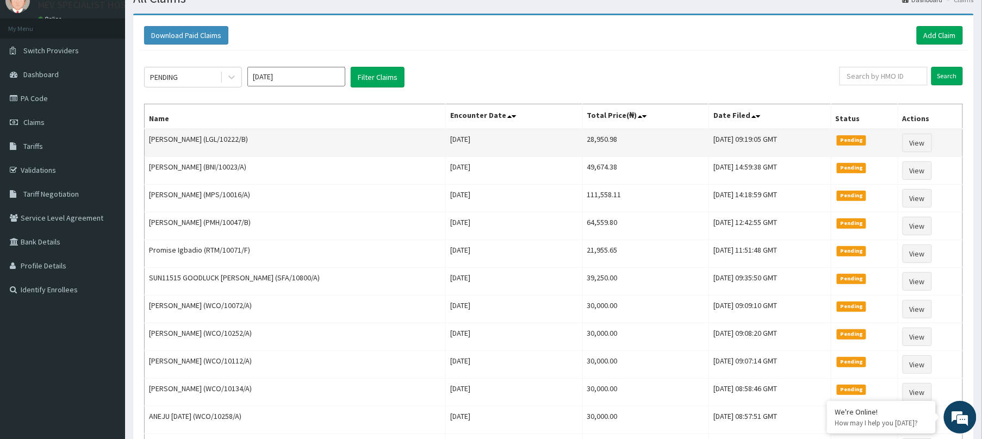
scroll to position [45, 0]
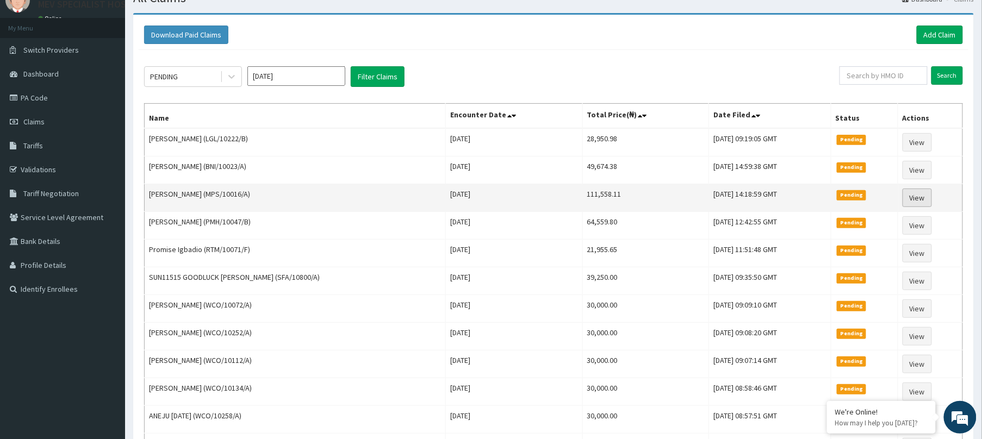
click at [915, 199] on link "View" at bounding box center [916, 198] width 29 height 18
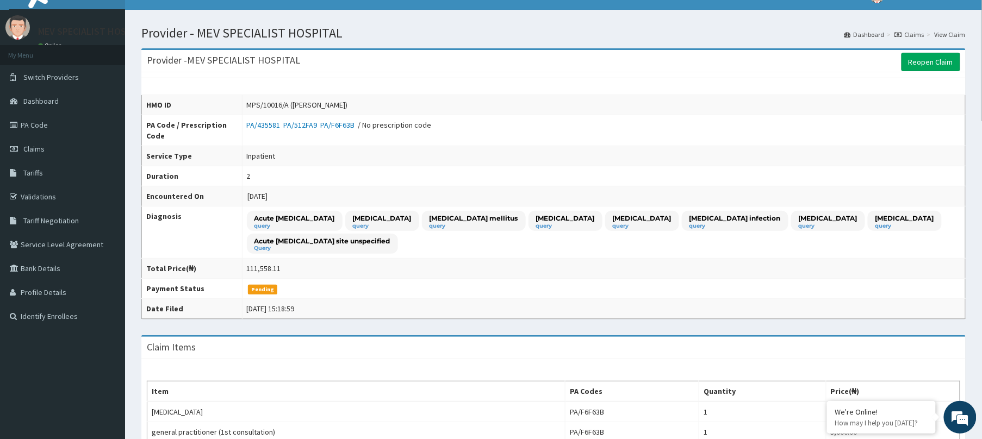
scroll to position [1, 0]
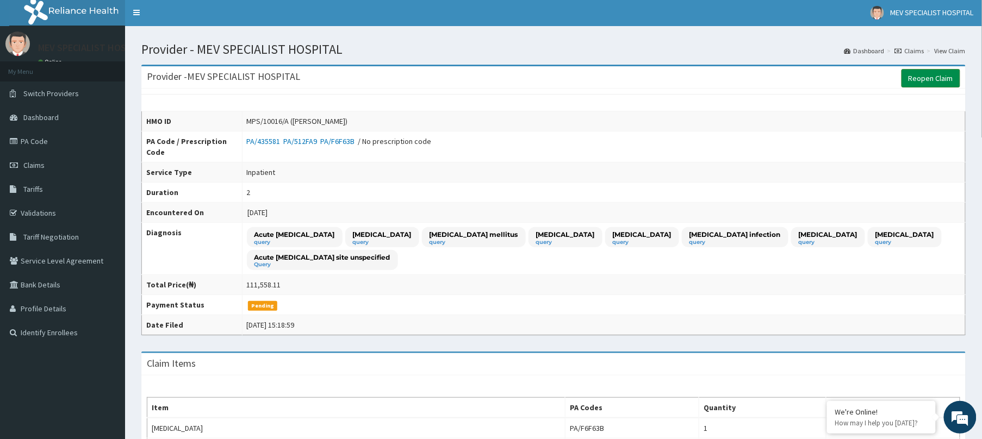
click at [947, 70] on link "Reopen Claim" at bounding box center [930, 78] width 59 height 18
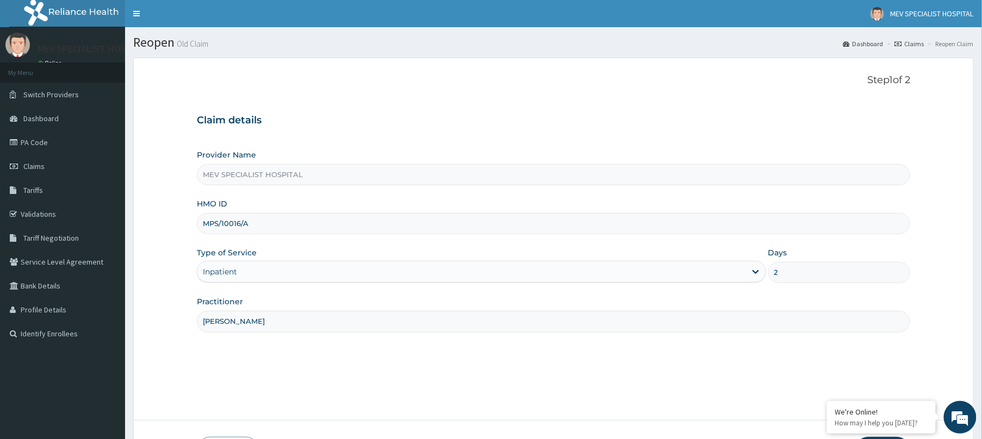
scroll to position [79, 0]
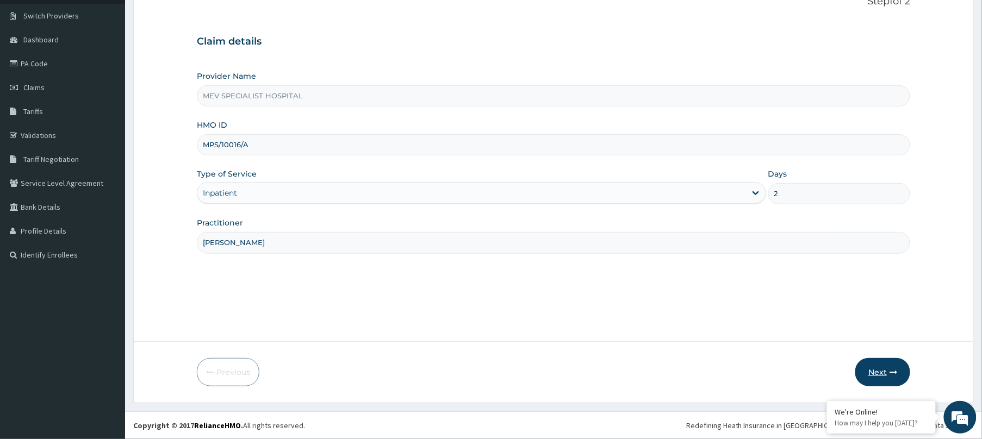
click at [877, 370] on button "Next" at bounding box center [882, 372] width 55 height 28
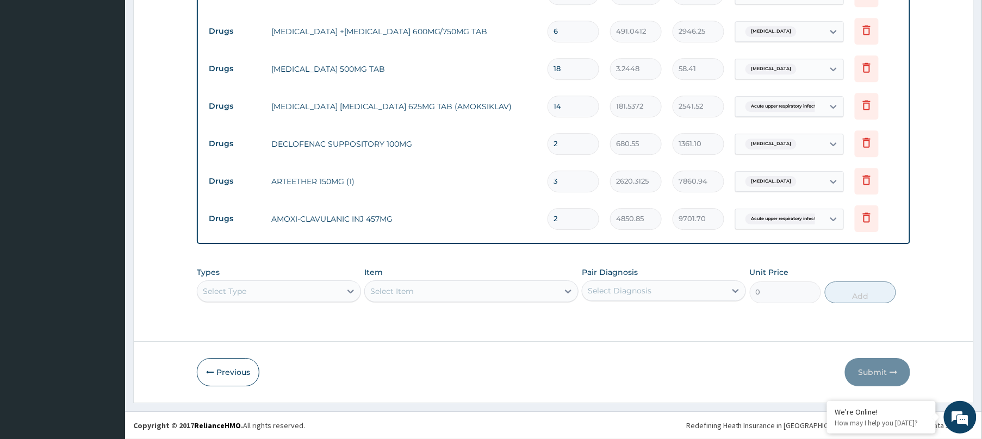
scroll to position [29, 0]
click at [305, 294] on div "Select Type" at bounding box center [279, 292] width 164 height 22
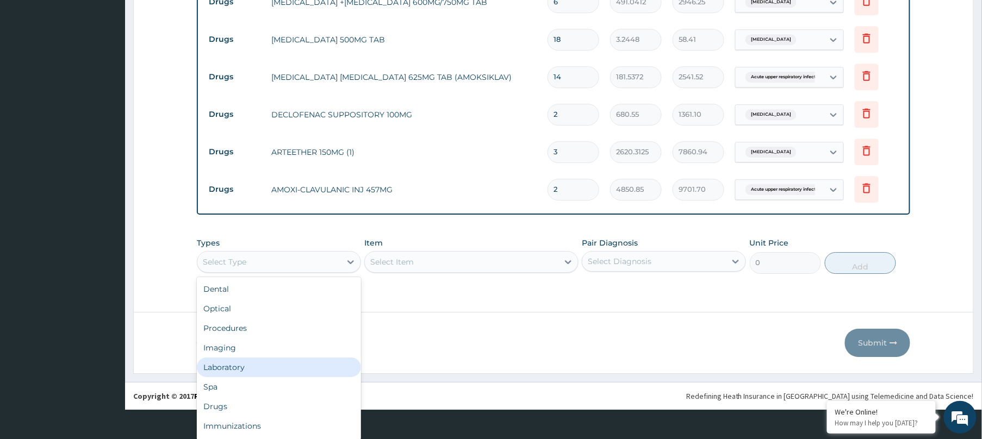
click at [247, 361] on div "Laboratory" at bounding box center [279, 368] width 164 height 20
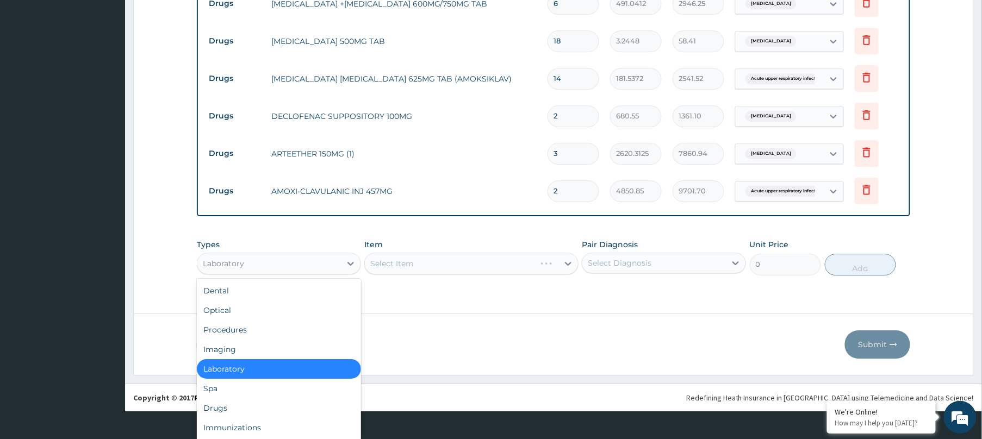
click at [264, 275] on div "option Laboratory, selected. option Laboratory selected, 5 of 10. 10 results av…" at bounding box center [279, 264] width 164 height 22
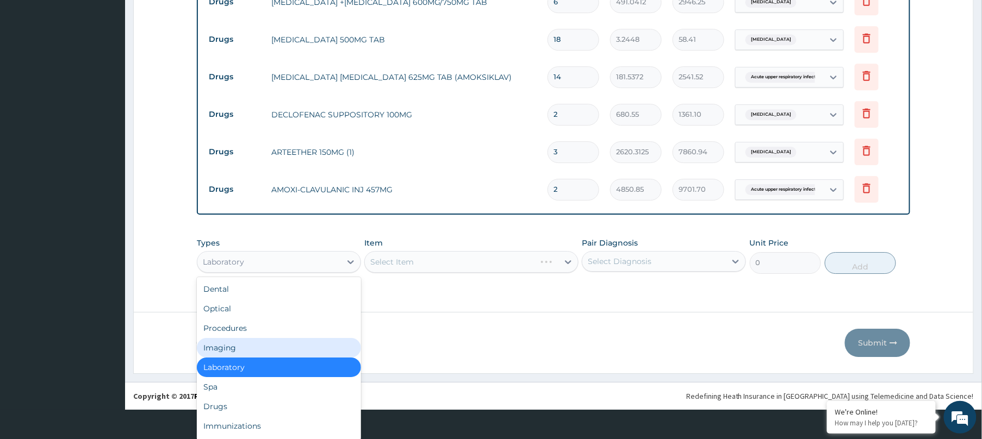
click at [246, 347] on div "Imaging" at bounding box center [279, 348] width 164 height 20
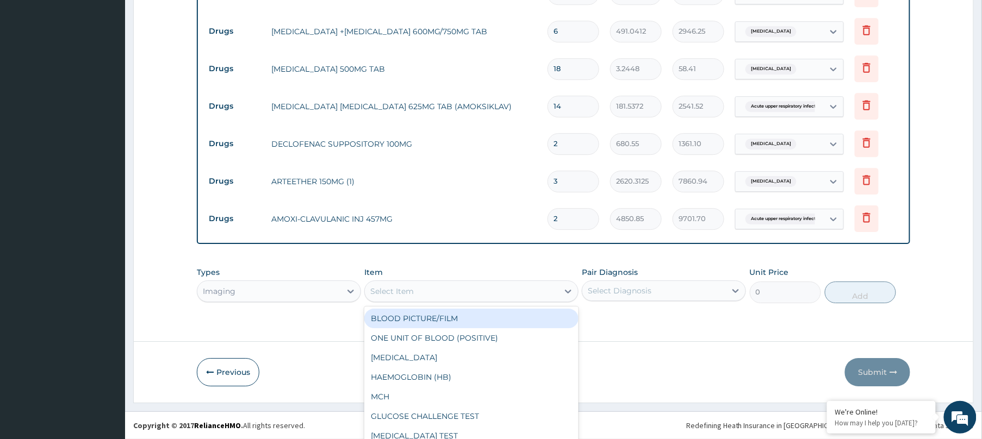
scroll to position [30, 0]
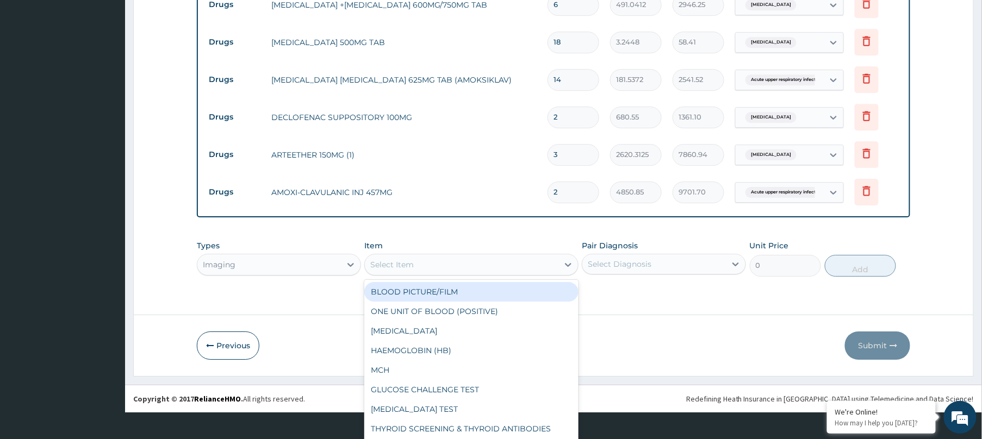
click at [527, 276] on div "option BLOOD PICTURE/FILM focused, 1 of 169. 169 results available. Use Up and …" at bounding box center [471, 265] width 214 height 22
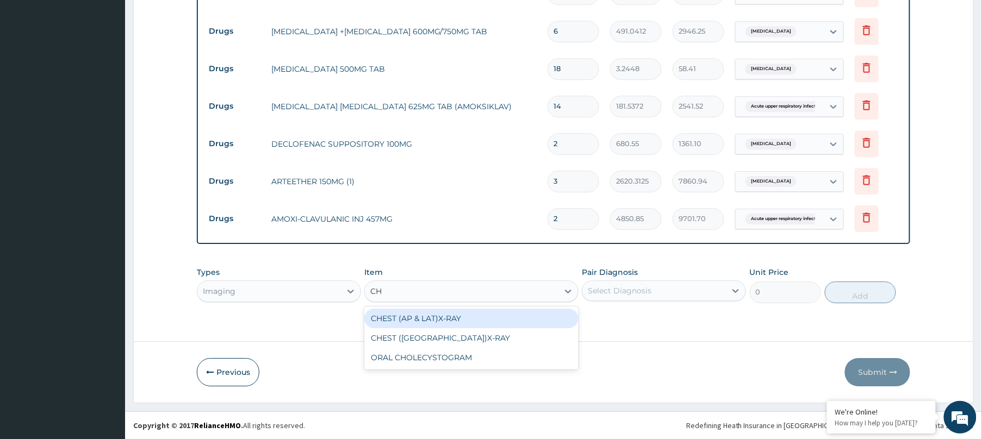
scroll to position [0, 0]
type input "CHE"
click at [459, 325] on div "CHEST (AP & LAT)X-RAY" at bounding box center [471, 319] width 214 height 20
type input "5571.875"
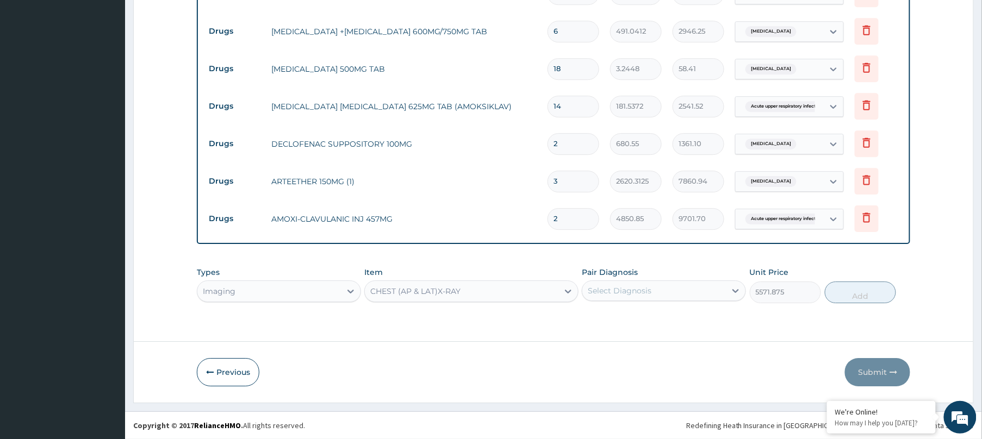
click at [672, 290] on div "Select Diagnosis" at bounding box center [664, 291] width 164 height 21
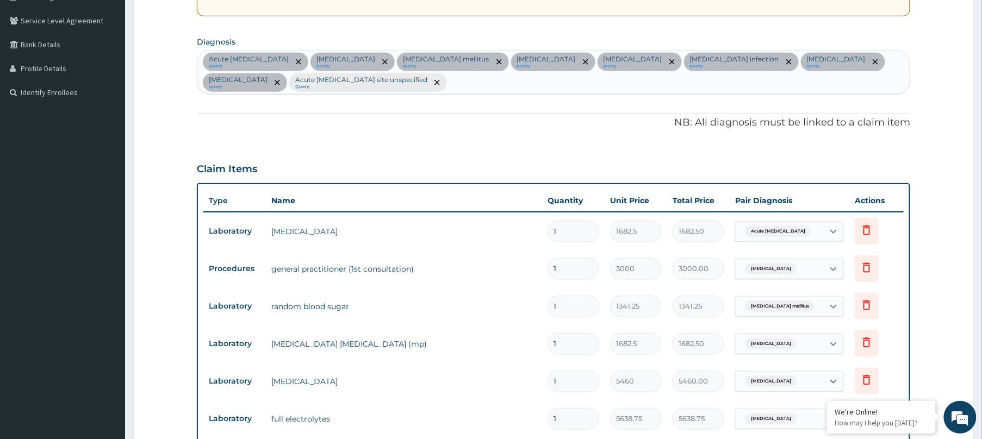
scroll to position [237, 0]
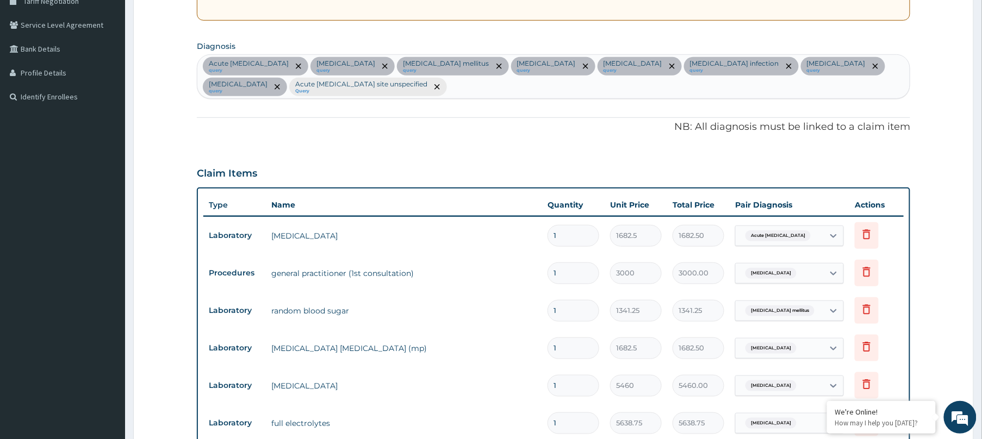
click at [570, 80] on div "Acute urinary tract infection query Malaria query Type 2 diabetes mellitus quer…" at bounding box center [553, 76] width 712 height 43
type input "HYPER"
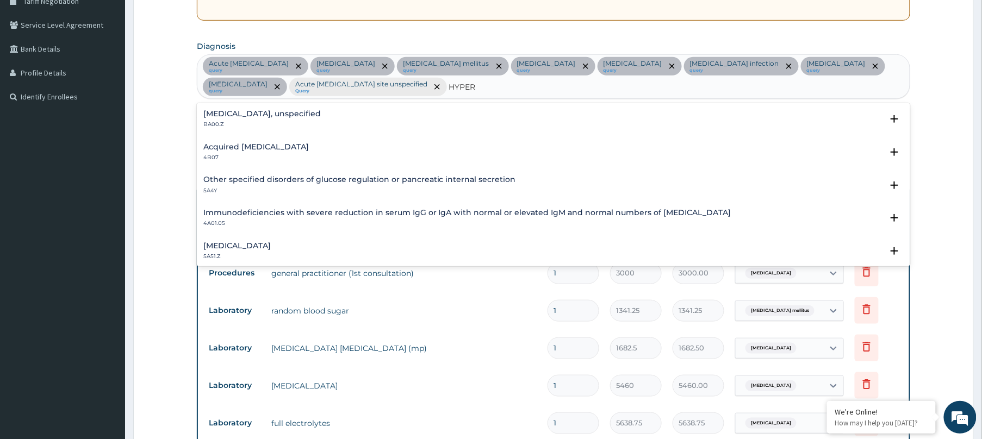
click at [264, 114] on h4 "Essential hypertension, unspecified" at bounding box center [261, 114] width 117 height 8
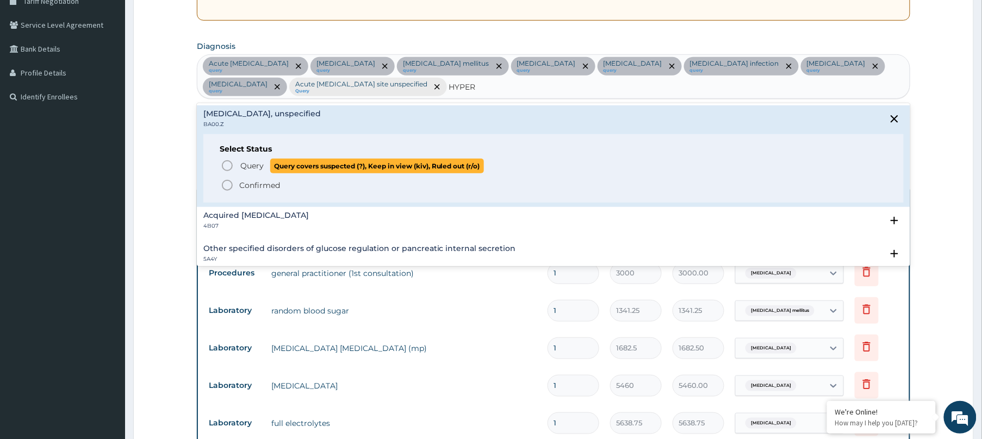
click at [232, 163] on icon "status option query" at bounding box center [227, 165] width 13 height 13
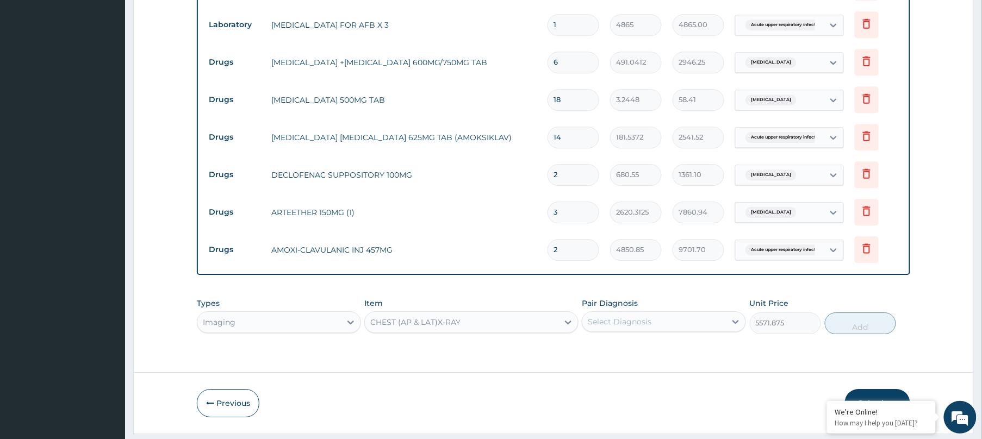
scroll to position [1121, 0]
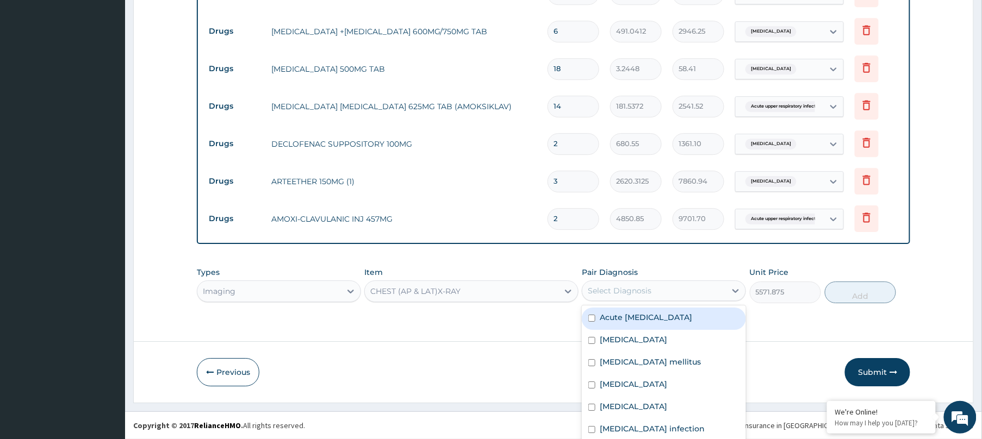
click at [664, 298] on div "option Acute urinary tract infection focused, 1 of 10. 10 results available. Us…" at bounding box center [664, 291] width 164 height 21
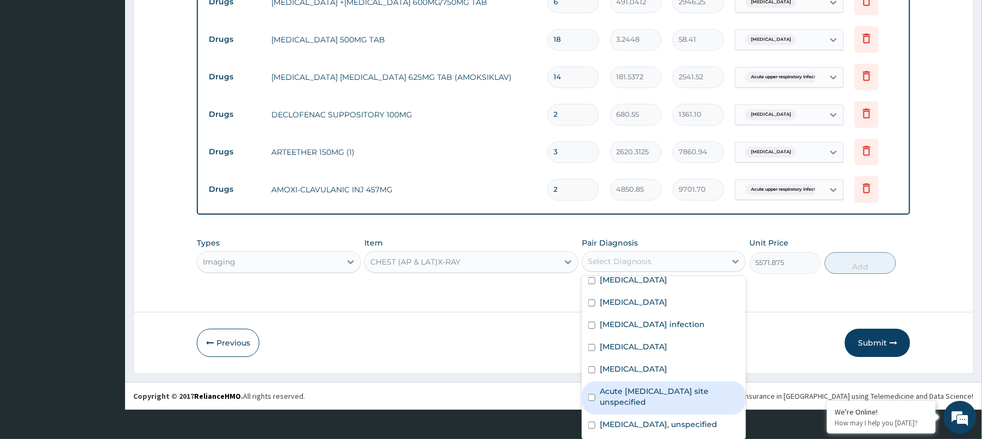
scroll to position [96, 0]
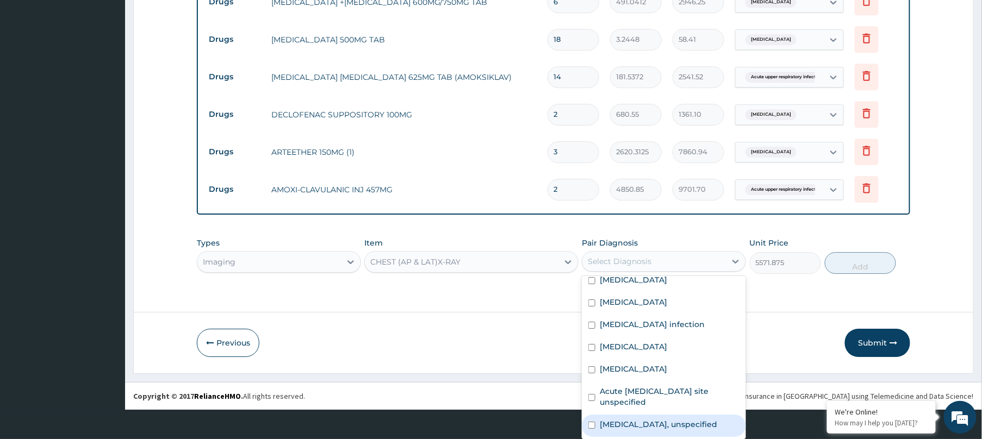
click at [649, 419] on label "Essential hypertension, unspecified" at bounding box center [658, 424] width 117 height 11
checkbox input "true"
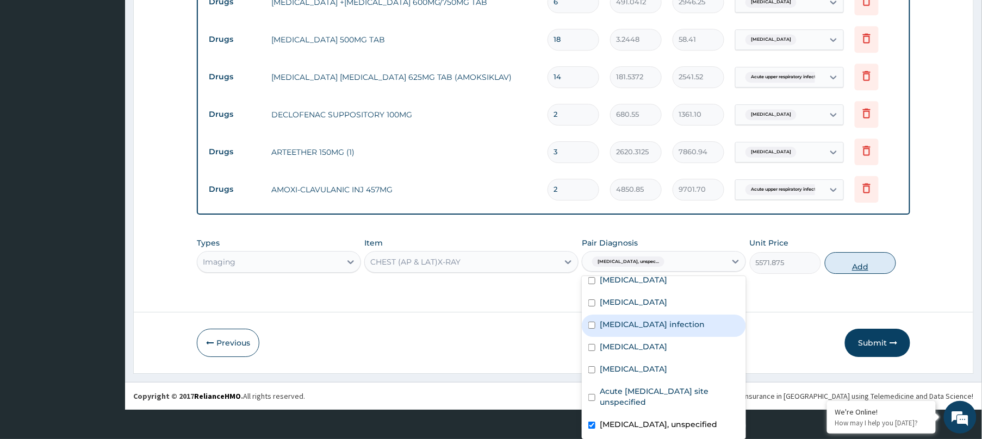
scroll to position [0, 0]
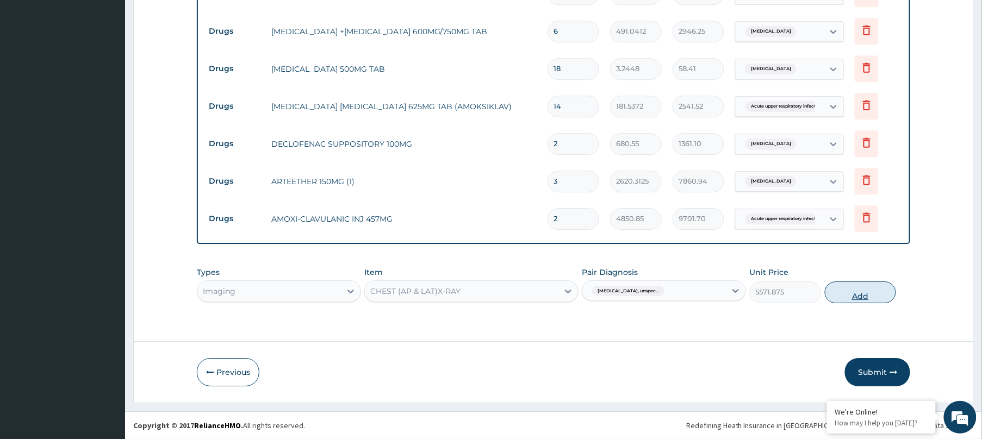
click at [853, 299] on button "Add" at bounding box center [860, 293] width 71 height 22
type input "0"
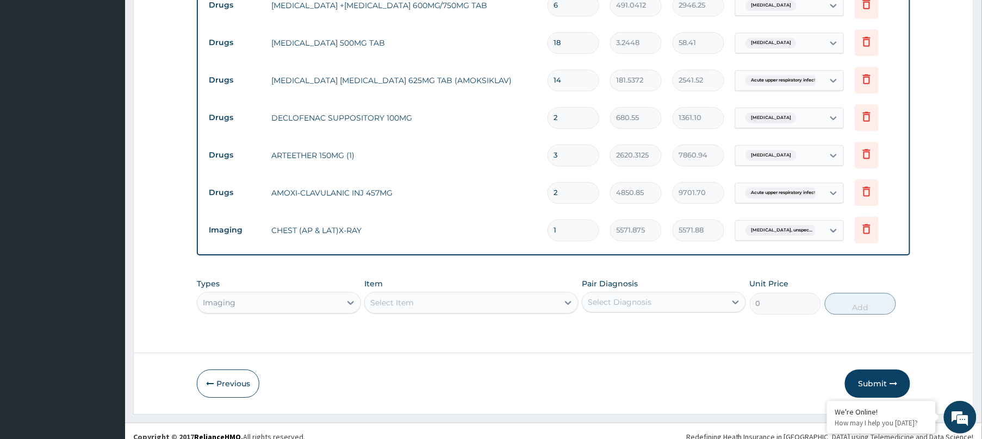
scroll to position [1159, 0]
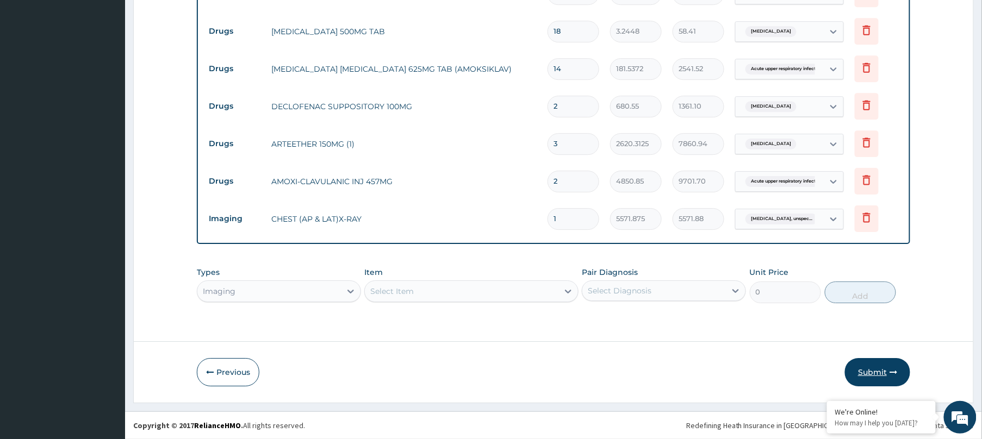
click at [901, 374] on button "Submit" at bounding box center [877, 372] width 65 height 28
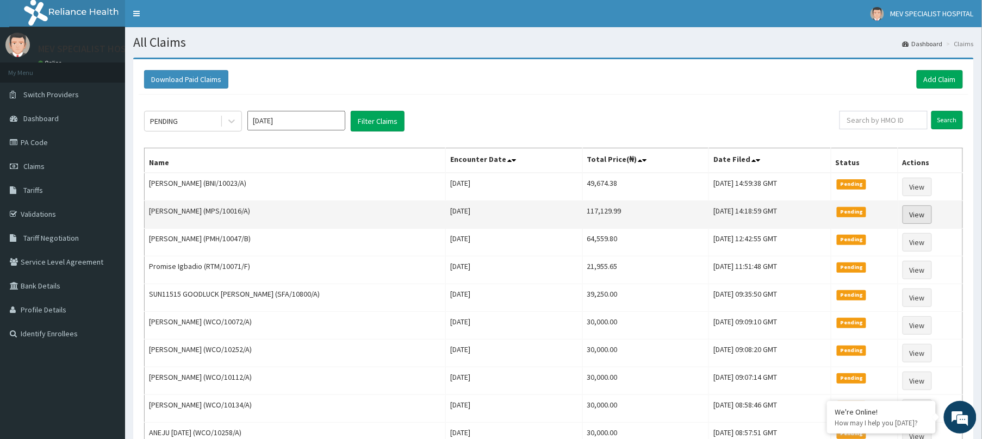
click at [927, 213] on link "View" at bounding box center [916, 214] width 29 height 18
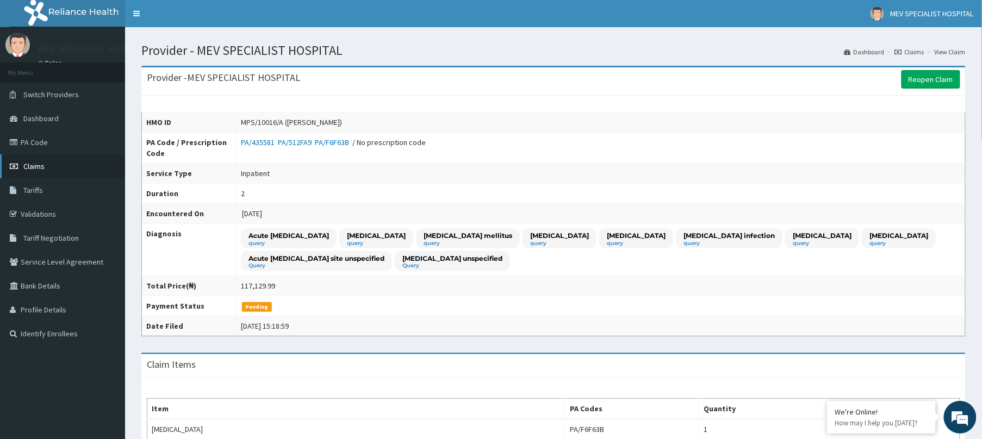
click at [30, 155] on link "Claims" at bounding box center [62, 166] width 125 height 24
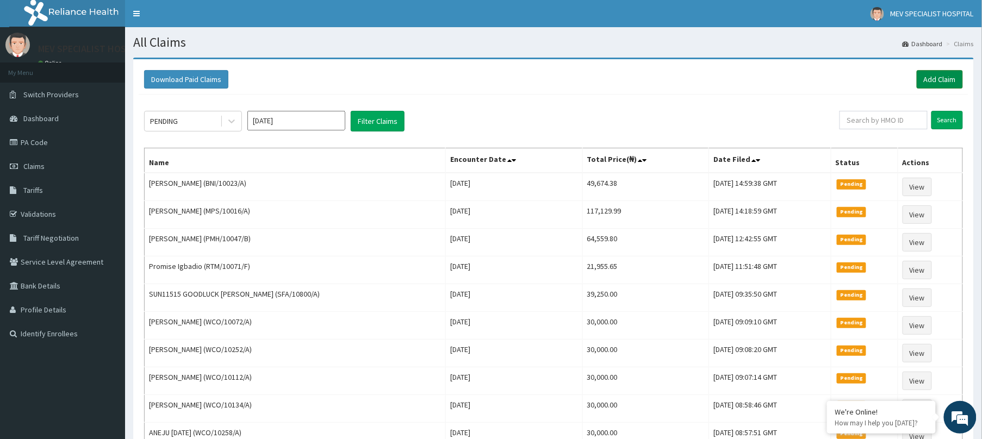
click at [940, 79] on link "Add Claim" at bounding box center [940, 79] width 46 height 18
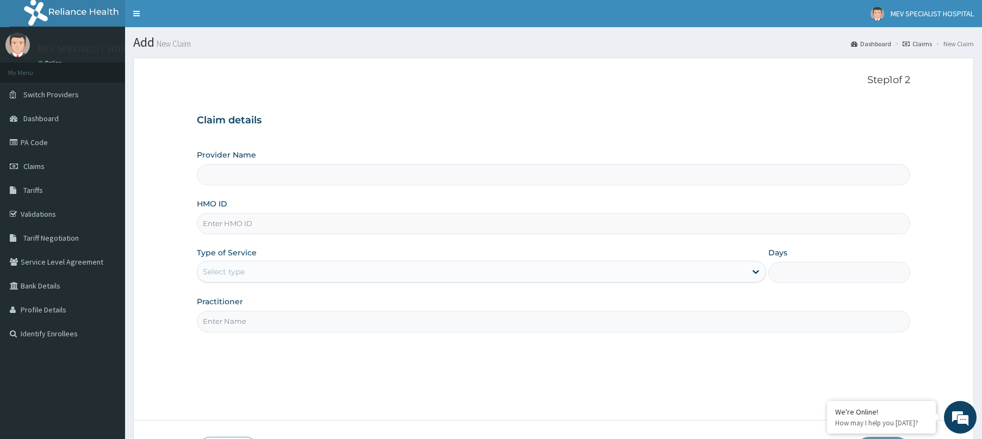
type input "MEV SPECIALIST HOSPITAL"
click at [265, 223] on input "HMO ID" at bounding box center [553, 223] width 713 height 21
paste input "PA/0176B5"
type input "P"
paste input "SPR/10007/A"
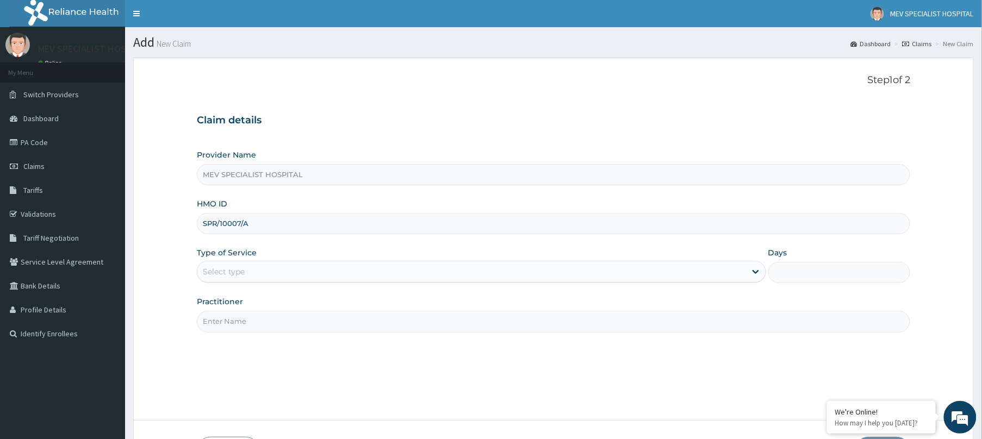
type input "SPR/10007/A"
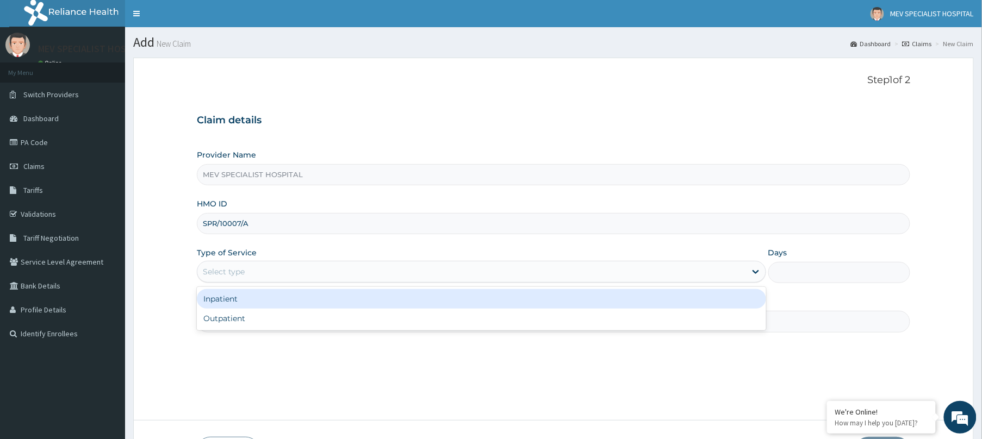
click at [222, 270] on div "Select type" at bounding box center [224, 271] width 42 height 11
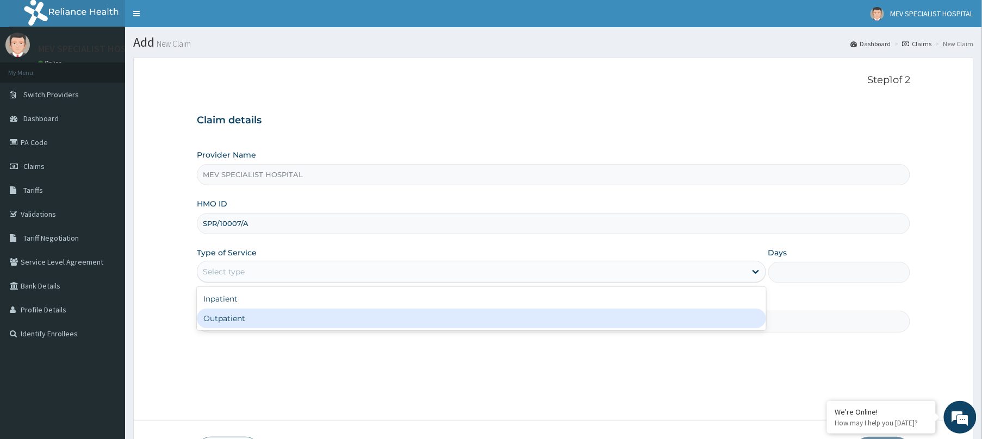
click at [198, 320] on div "Outpatient" at bounding box center [481, 319] width 569 height 20
type input "1"
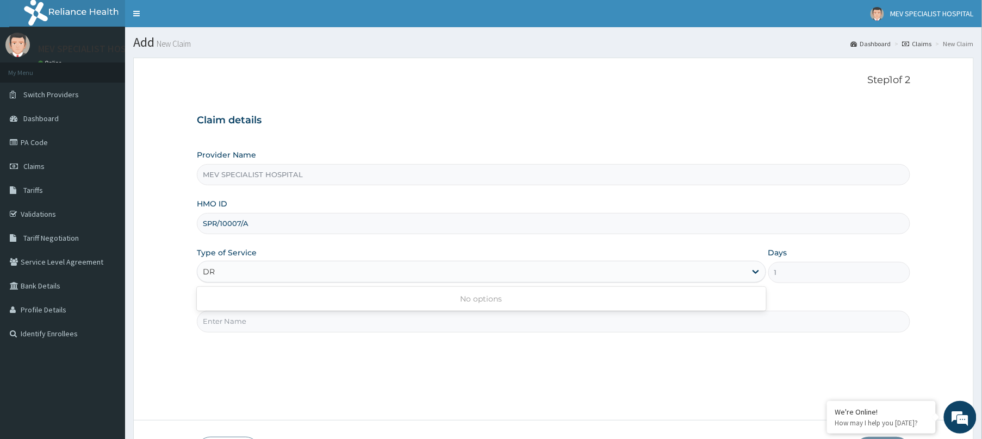
type input "D"
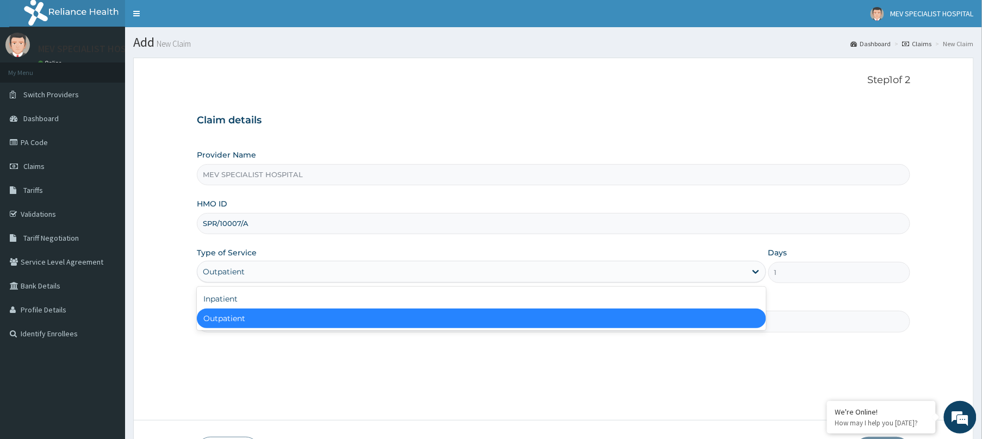
click at [228, 323] on div "Outpatient" at bounding box center [481, 319] width 569 height 20
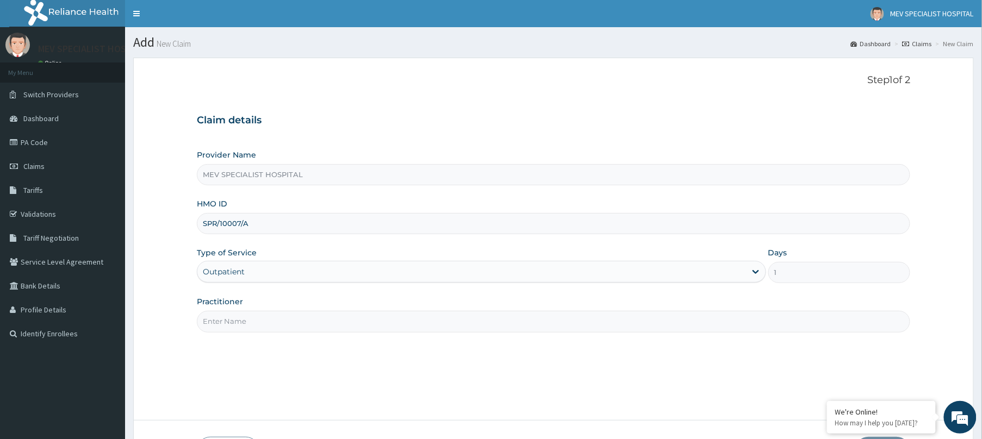
click at [228, 323] on input "Practitioner" at bounding box center [553, 321] width 713 height 21
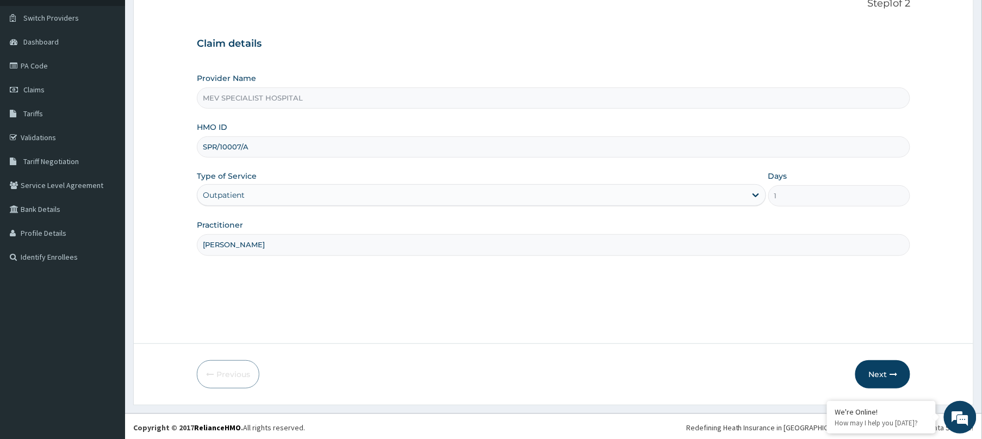
scroll to position [79, 0]
type input "DR. ORE"
click at [883, 364] on button "Next" at bounding box center [882, 372] width 55 height 28
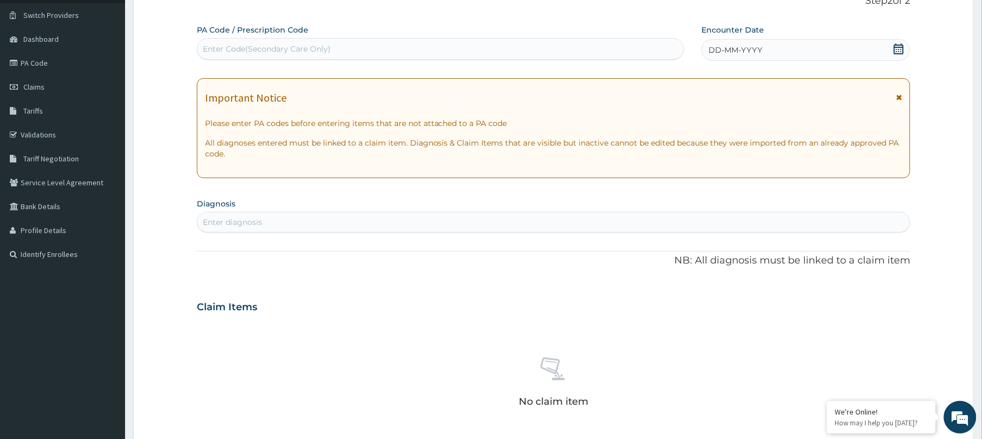
click at [522, 53] on div "Enter Code(Secondary Care Only)" at bounding box center [440, 48] width 486 height 17
paste input "PA/0176B5"
type input "PA/0176B5"
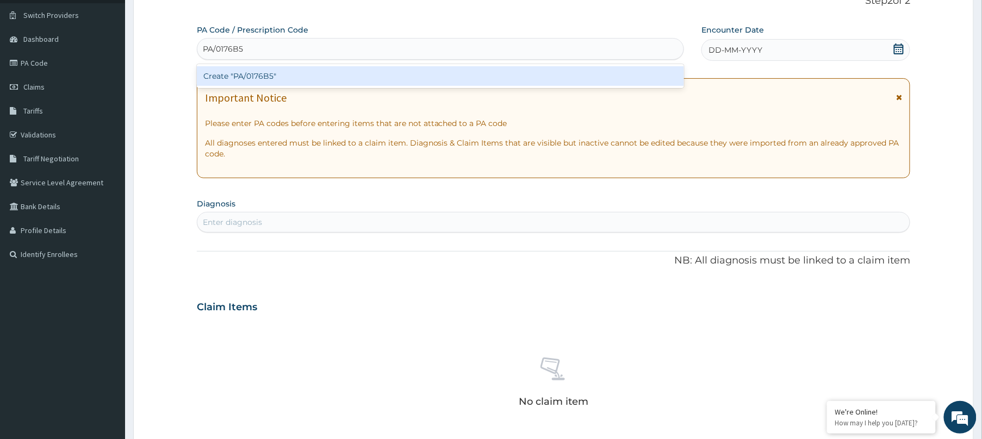
click at [520, 70] on div "Create "PA/0176B5"" at bounding box center [440, 76] width 487 height 20
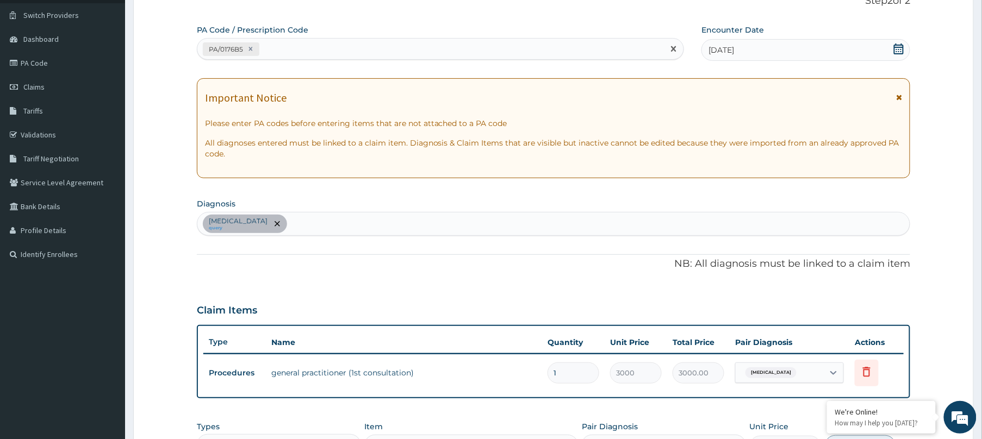
click at [485, 50] on div "PA/0176B5" at bounding box center [430, 49] width 466 height 18
paste input "PA/E164CA"
type input "PA/E164CA"
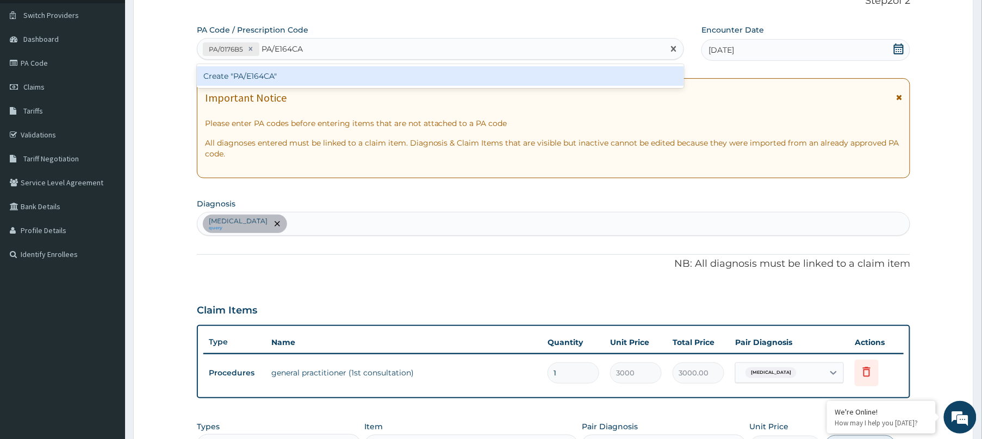
click at [481, 73] on div "Create "PA/E164CA"" at bounding box center [440, 76] width 487 height 20
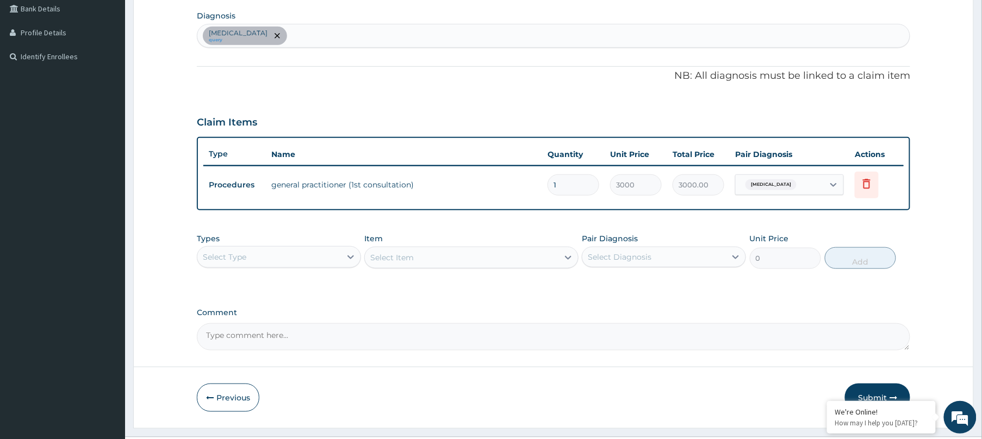
scroll to position [303, 0]
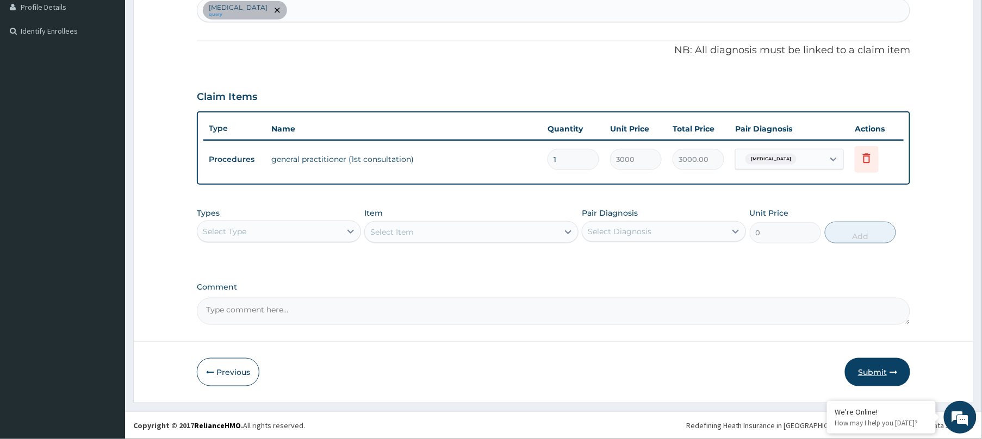
click at [884, 372] on button "Submit" at bounding box center [877, 372] width 65 height 28
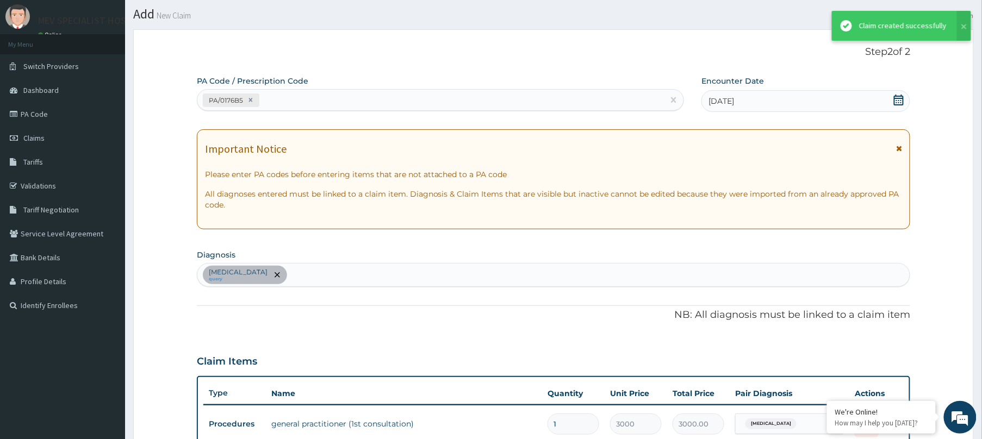
scroll to position [294, 0]
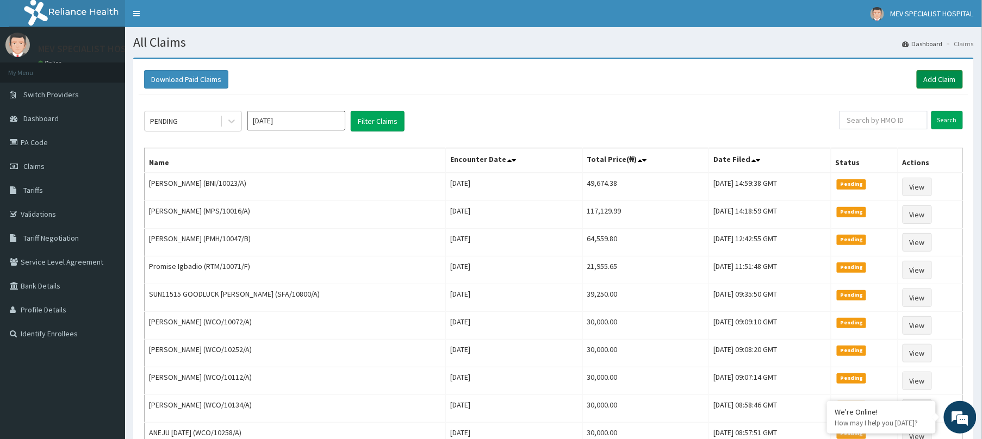
click at [936, 86] on link "Add Claim" at bounding box center [940, 79] width 46 height 18
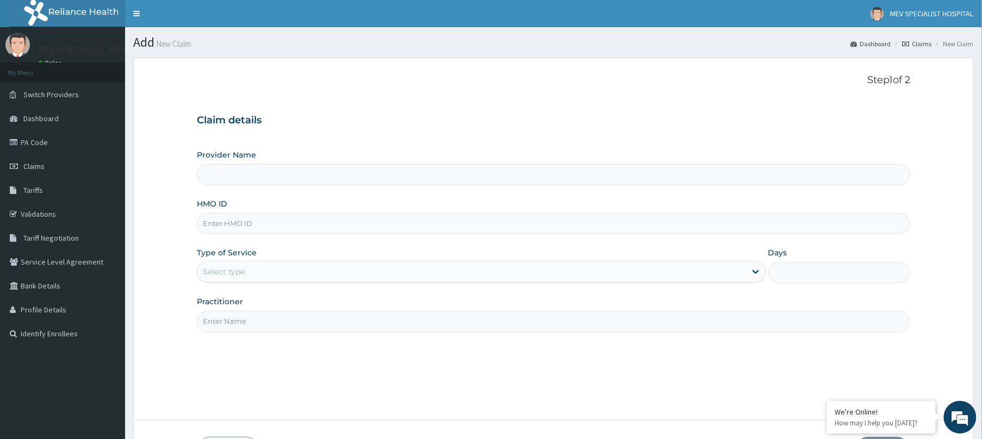
type input "MEV SPECIALIST HOSPITAL"
click at [287, 218] on input "HMO ID" at bounding box center [553, 223] width 713 height 21
paste input "SPR/10007/A"
type input "SPR/10007/A"
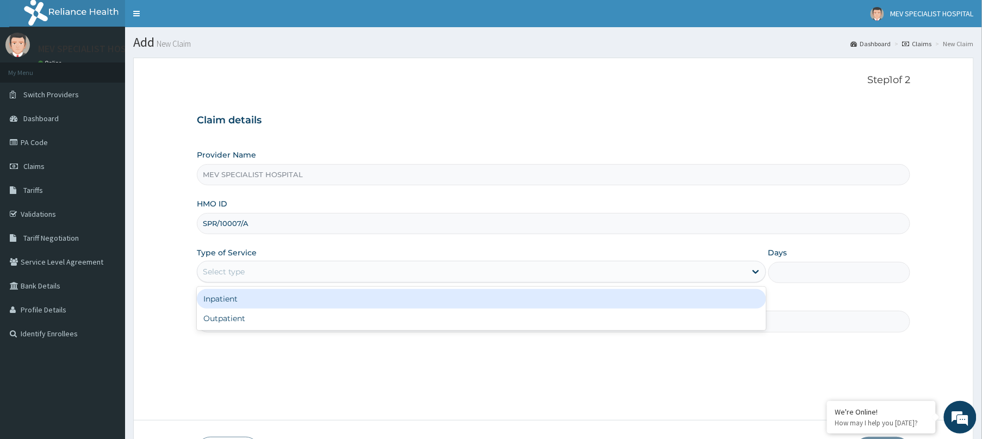
click at [300, 274] on div "Select type" at bounding box center [471, 271] width 549 height 17
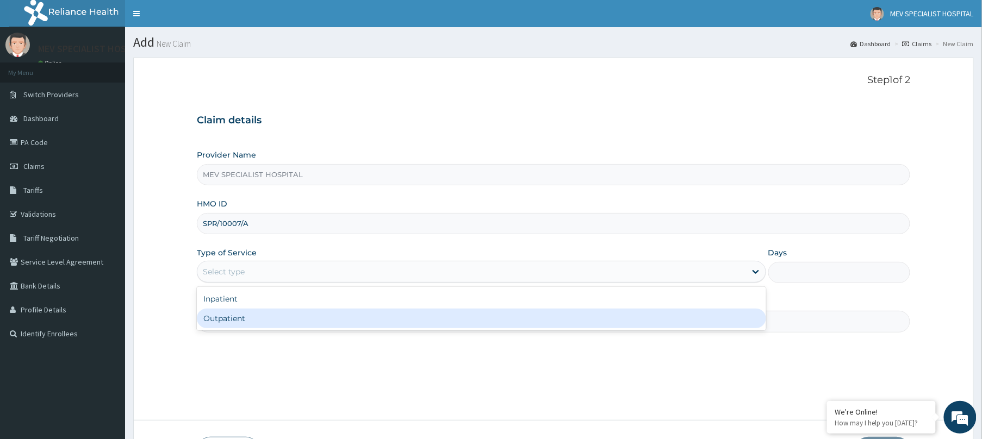
click at [296, 311] on div "Outpatient" at bounding box center [481, 319] width 569 height 20
type input "1"
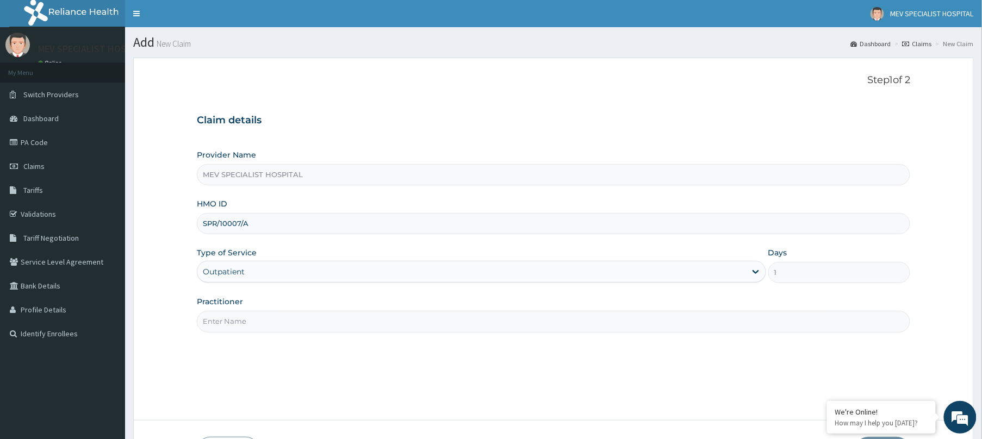
click at [296, 313] on input "Practitioner" at bounding box center [553, 321] width 713 height 21
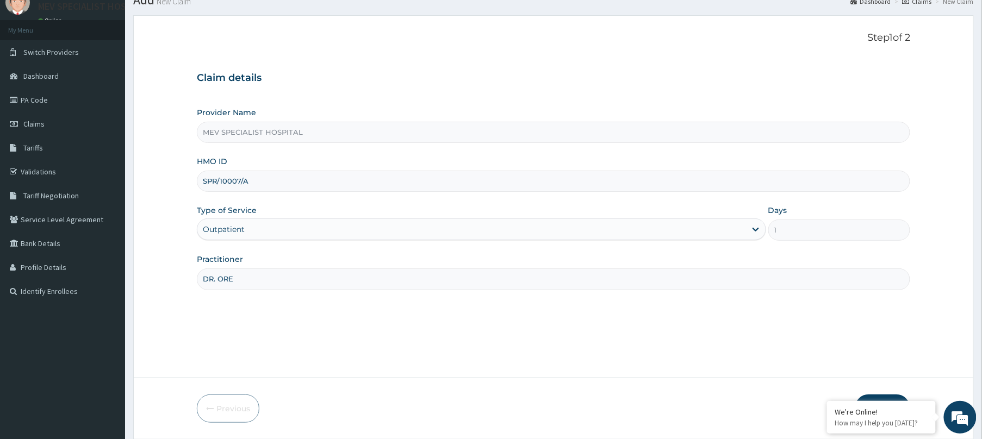
scroll to position [79, 0]
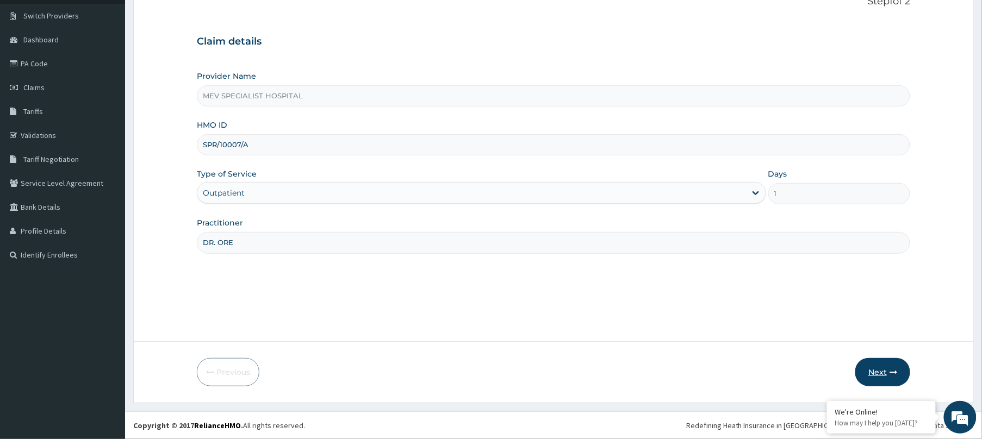
type input "DR. ORE"
click at [873, 376] on button "Next" at bounding box center [882, 372] width 55 height 28
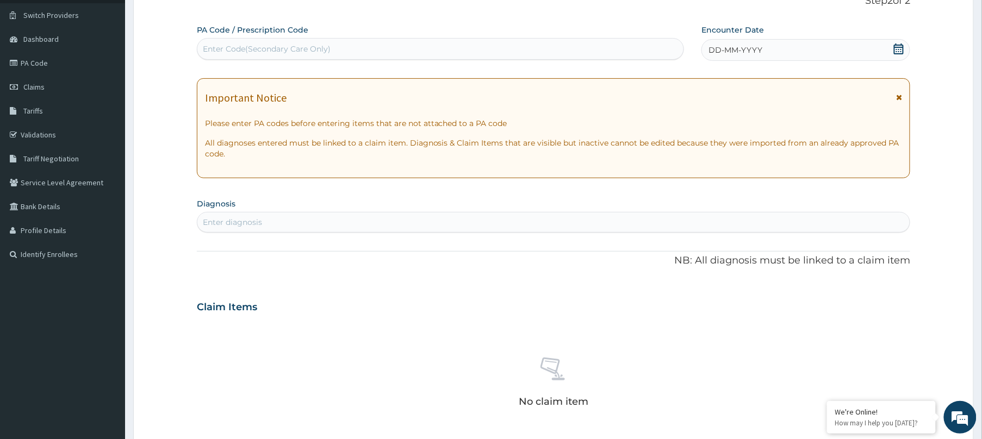
click at [507, 58] on div "Enter Code(Secondary Care Only)" at bounding box center [440, 49] width 487 height 22
paste input "PA/E164CA"
type input "PA/E164CA"
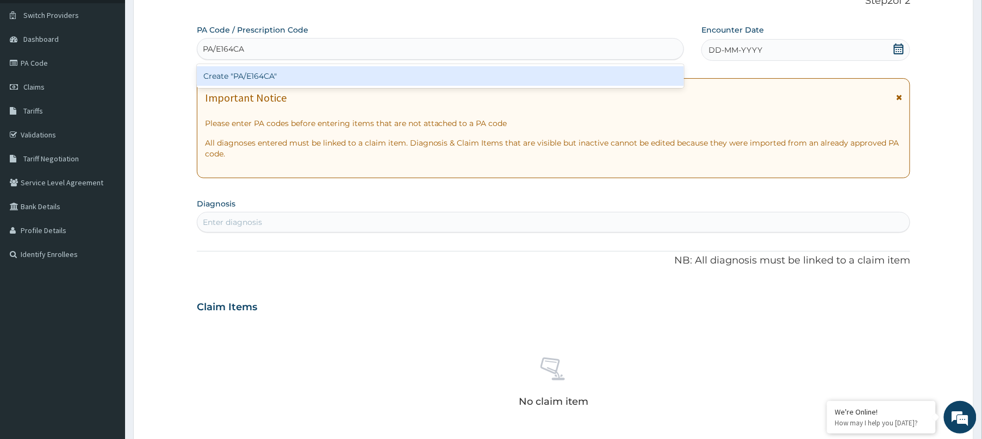
click at [489, 77] on div "Create "PA/E164CA"" at bounding box center [440, 76] width 487 height 20
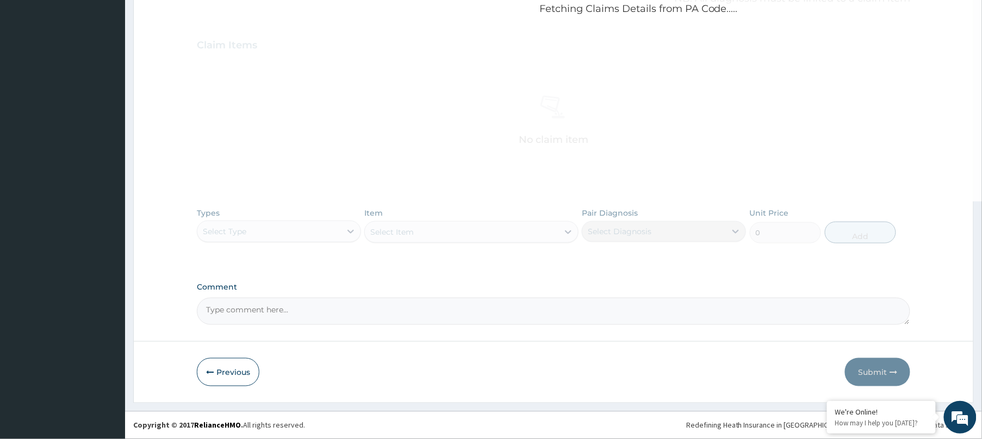
scroll to position [342, 0]
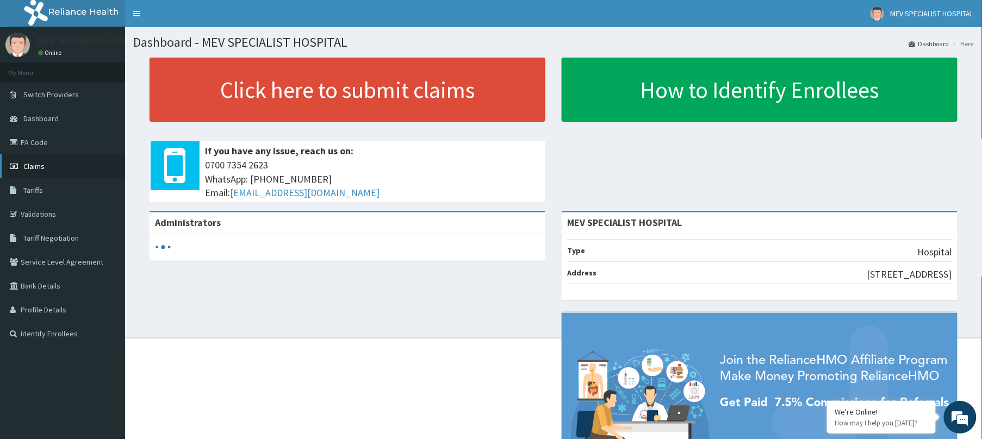
click at [42, 162] on span "Claims" at bounding box center [33, 166] width 21 height 10
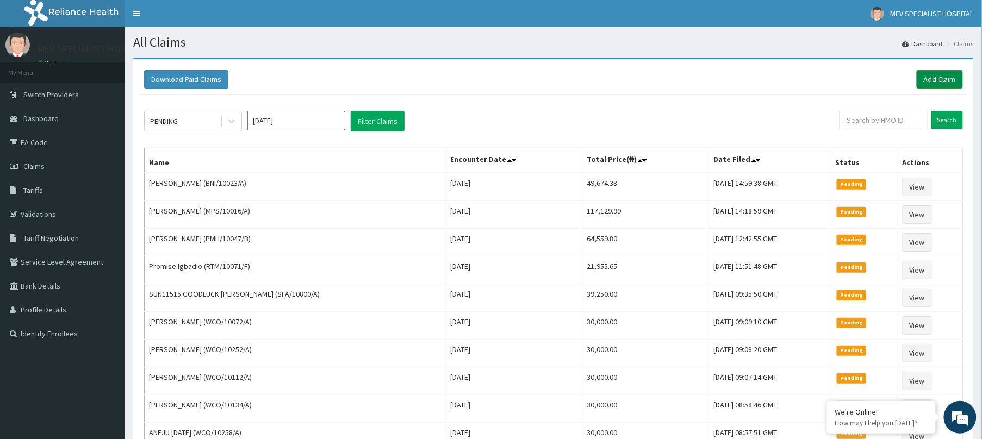
click at [933, 81] on link "Add Claim" at bounding box center [940, 79] width 46 height 18
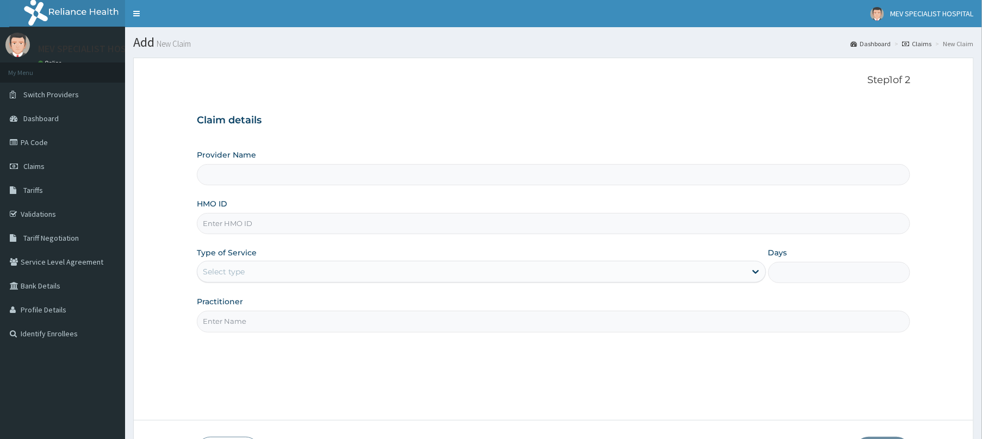
click at [529, 252] on form "Step 1 of 2 Claim details Provider Name HMO ID Type of Service Select type Days…" at bounding box center [553, 270] width 840 height 425
click at [363, 238] on div "Provider Name HMO ID Type of Service Select type Days Practitioner" at bounding box center [553, 240] width 713 height 183
type input "MEV SPECIALIST HOSPITAL"
click at [349, 216] on input "HMO ID" at bounding box center [553, 223] width 713 height 21
paste input "SPR/10007/A"
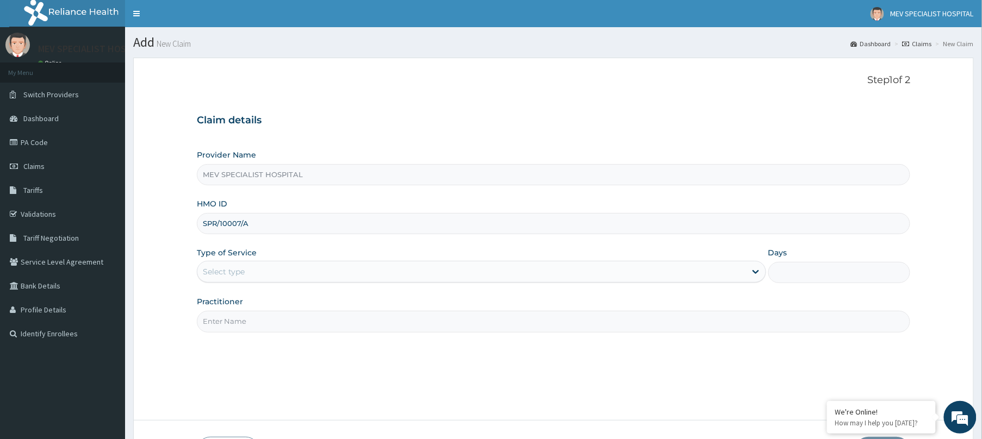
type input "SPR/10007/A"
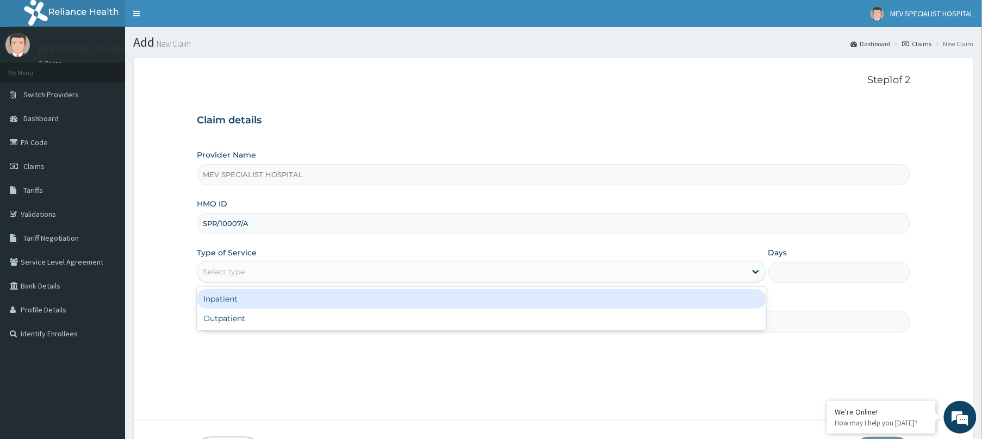
click at [342, 276] on div "Select type" at bounding box center [471, 271] width 549 height 17
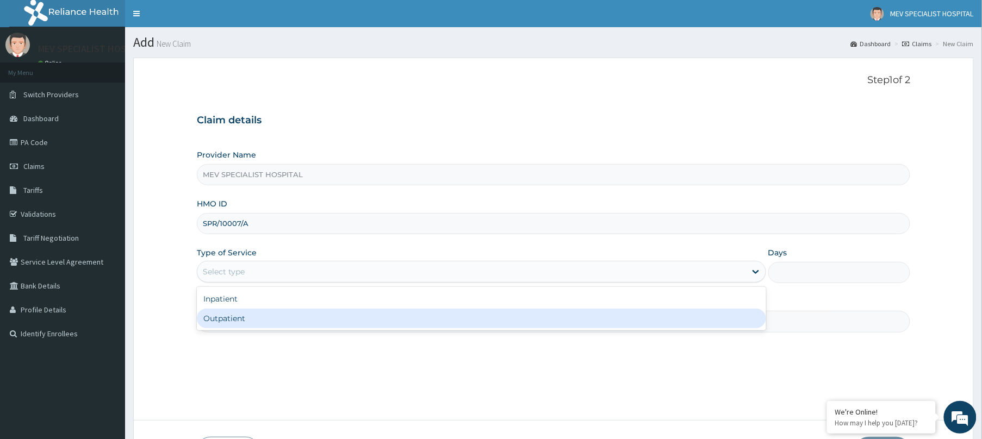
click at [333, 314] on div "Outpatient" at bounding box center [481, 319] width 569 height 20
type input "1"
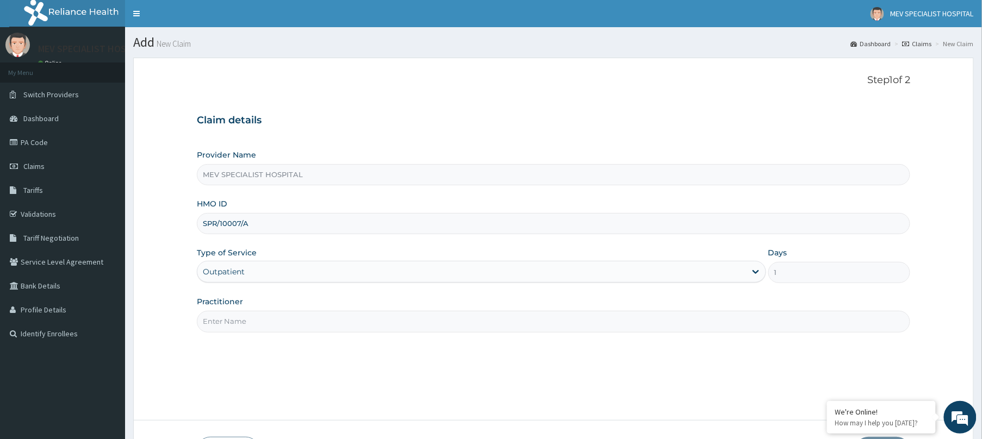
click at [333, 314] on input "Practitioner" at bounding box center [553, 321] width 713 height 21
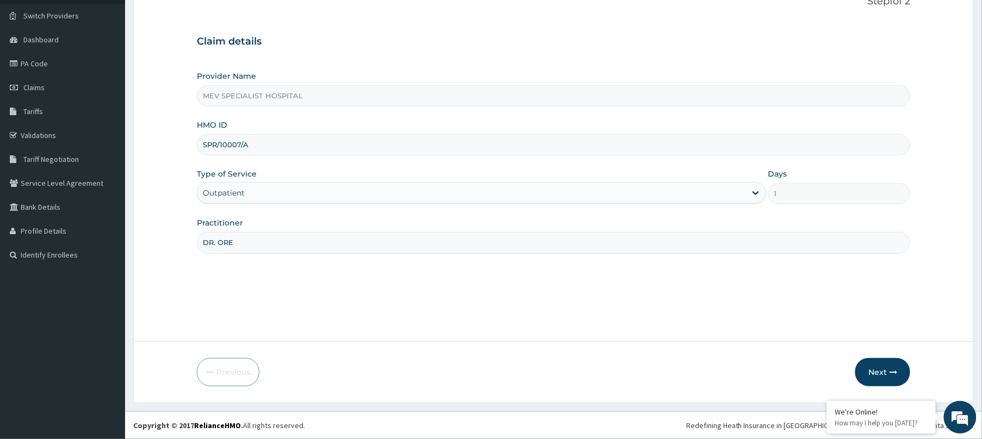
scroll to position [79, 0]
type input "DR. ORE"
click at [874, 375] on button "Next" at bounding box center [882, 372] width 55 height 28
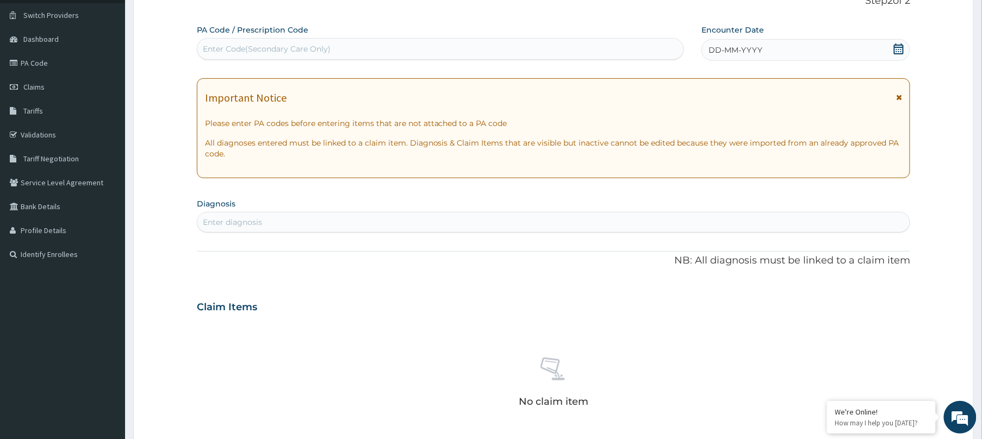
click at [394, 40] on div "Enter Code(Secondary Care Only)" at bounding box center [440, 48] width 486 height 17
paste input "PA/E164CA"
type input "PA/E164CA"
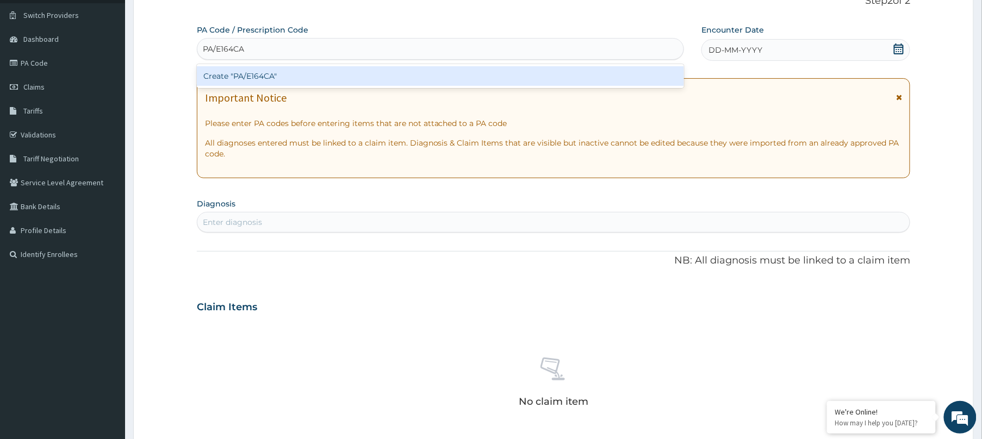
click at [396, 82] on div "Create "PA/E164CA"" at bounding box center [440, 76] width 487 height 20
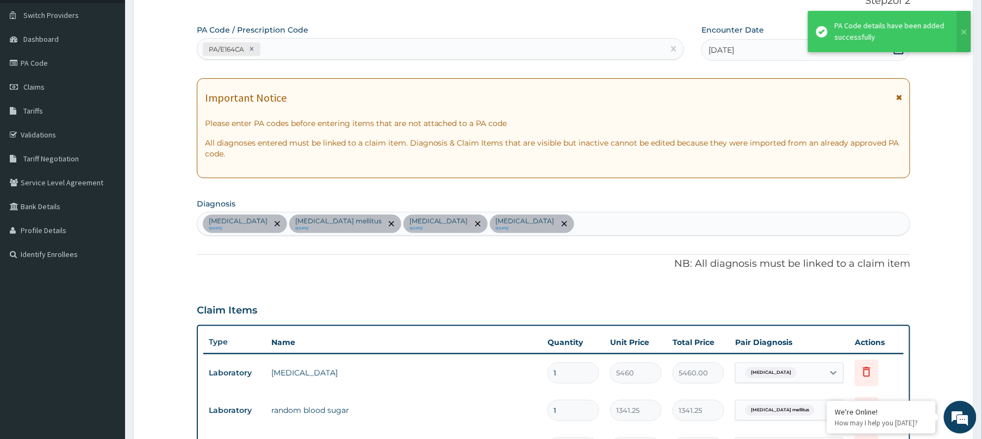
scroll to position [346, 0]
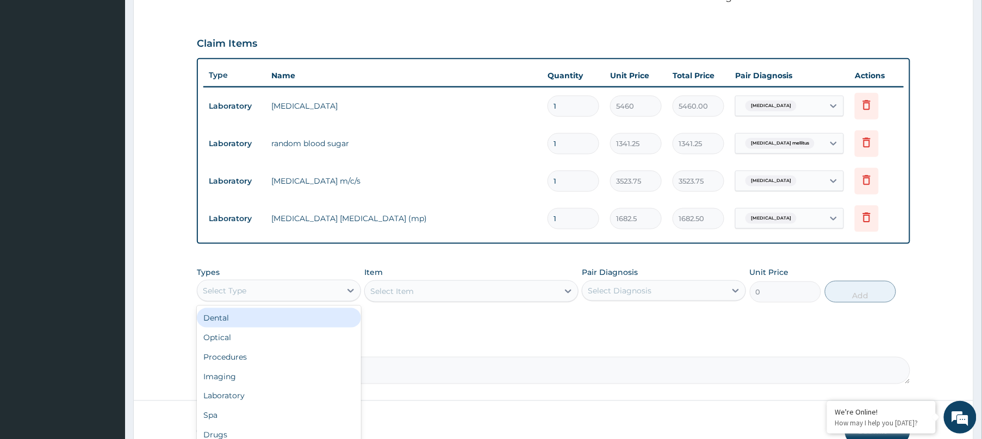
click at [233, 289] on div "Select Type" at bounding box center [224, 290] width 43 height 11
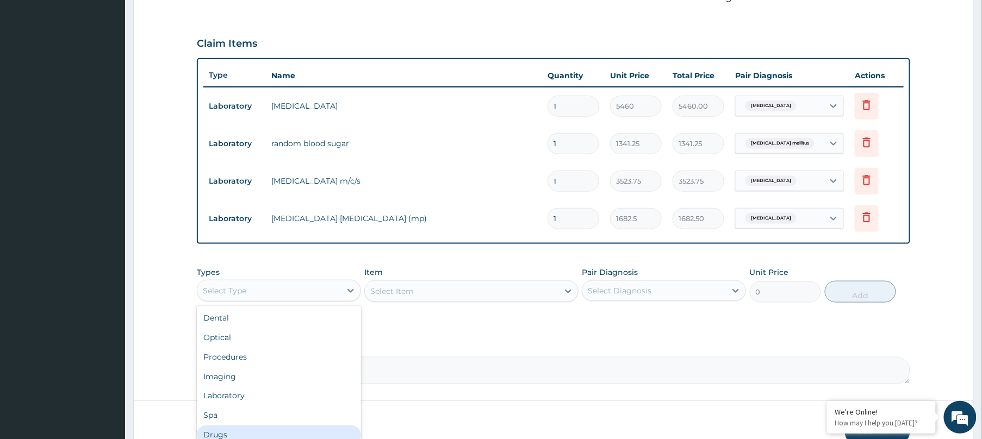
click at [241, 431] on div "Drugs" at bounding box center [279, 436] width 164 height 20
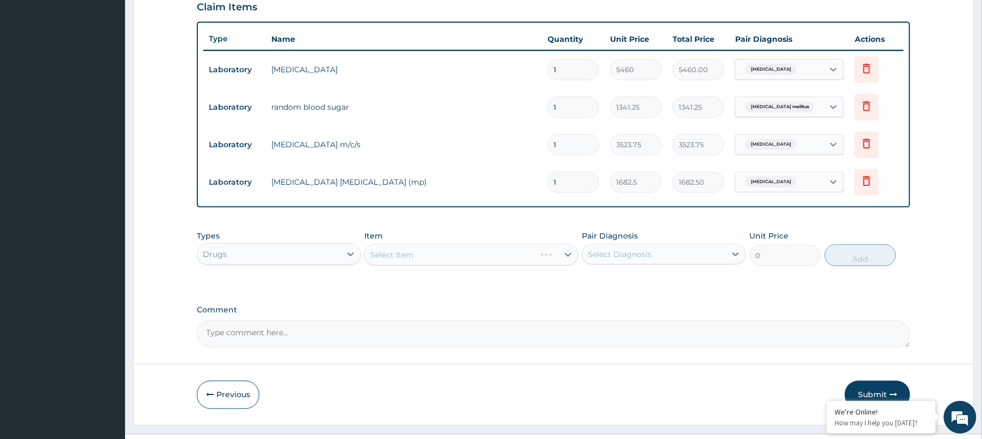
scroll to position [407, 0]
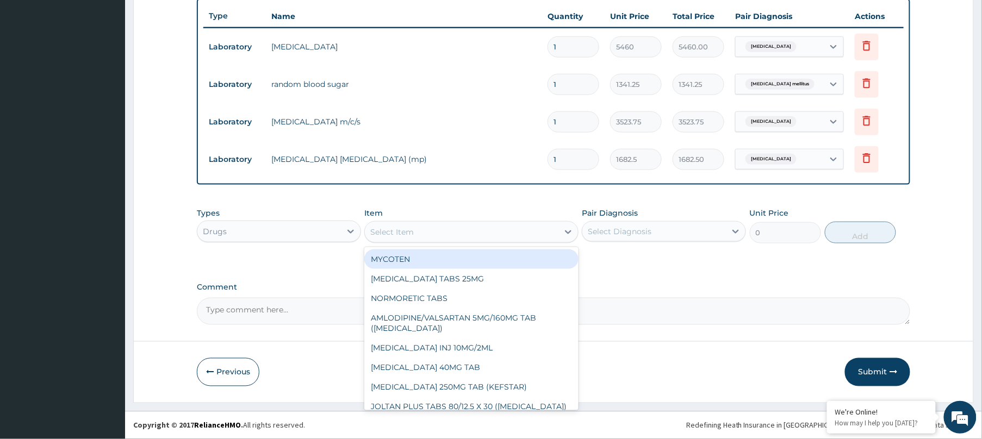
click at [484, 233] on div "Select Item" at bounding box center [462, 231] width 194 height 17
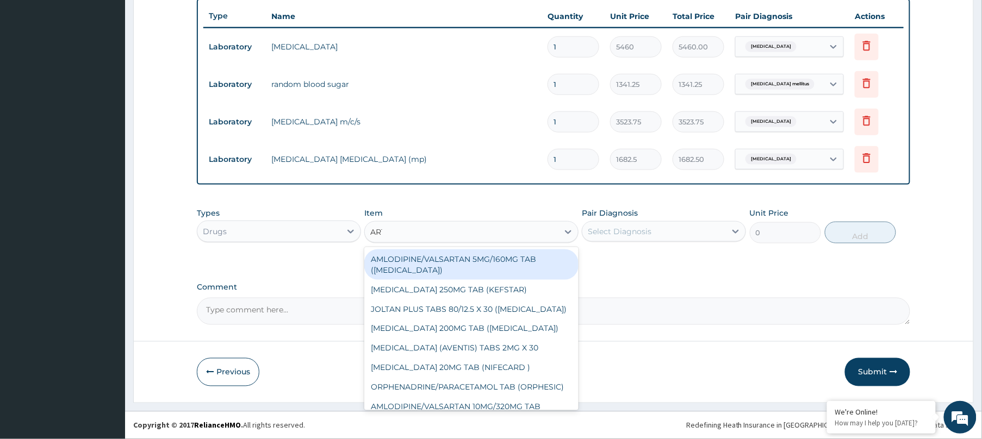
type input "ARTE"
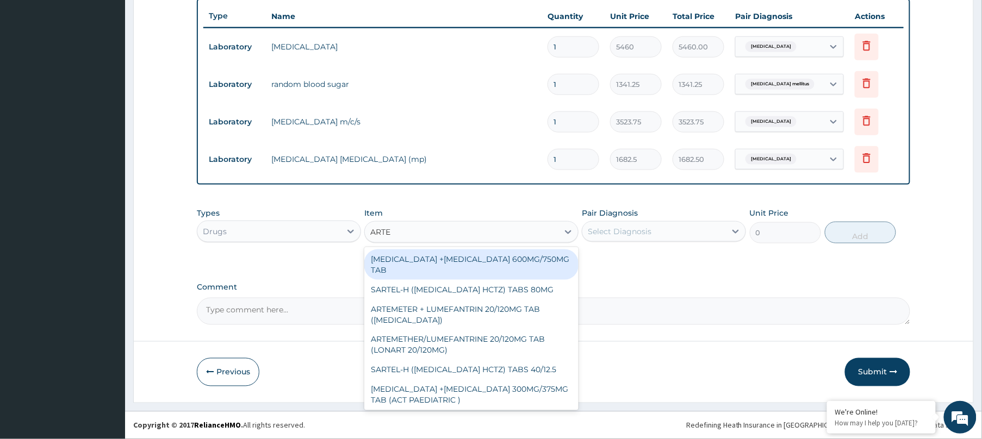
click at [466, 251] on div "ARTESUNATE +MEFLOQUINE 600MG/750MG TAB" at bounding box center [471, 265] width 214 height 30
type input "491.0412"
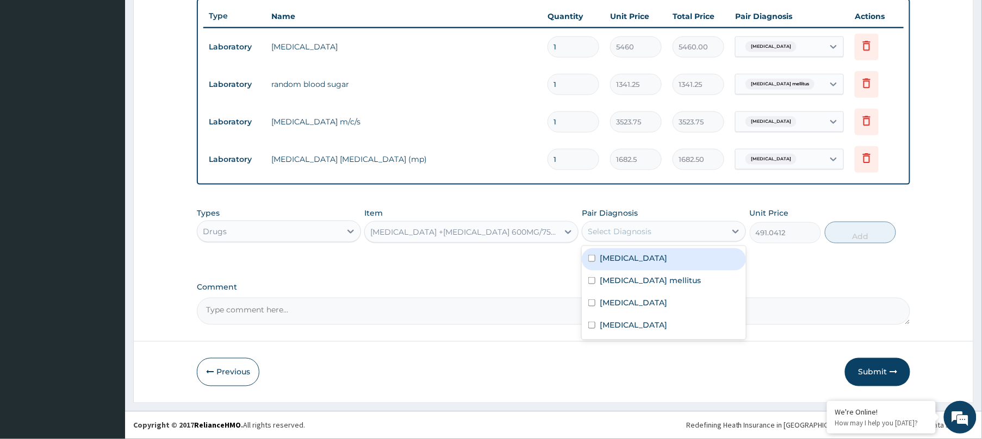
click at [681, 230] on div "Select Diagnosis" at bounding box center [654, 231] width 144 height 17
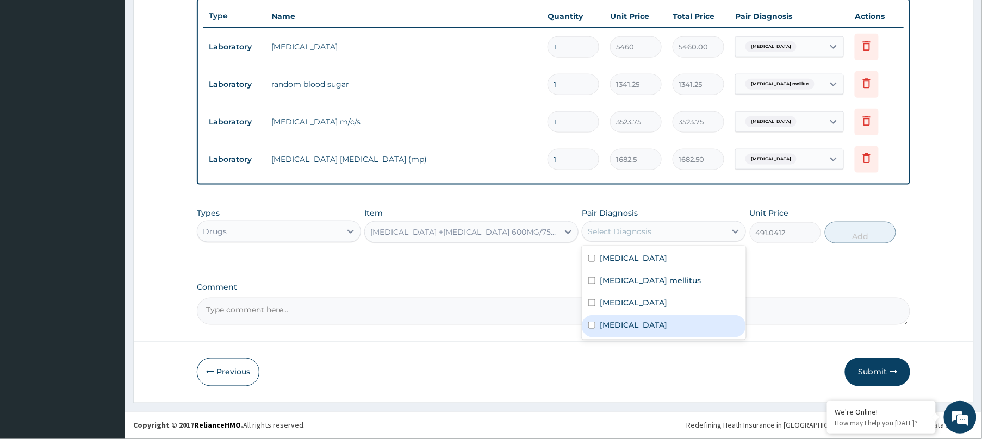
click at [640, 316] on div "Malaria" at bounding box center [664, 326] width 164 height 22
checkbox input "true"
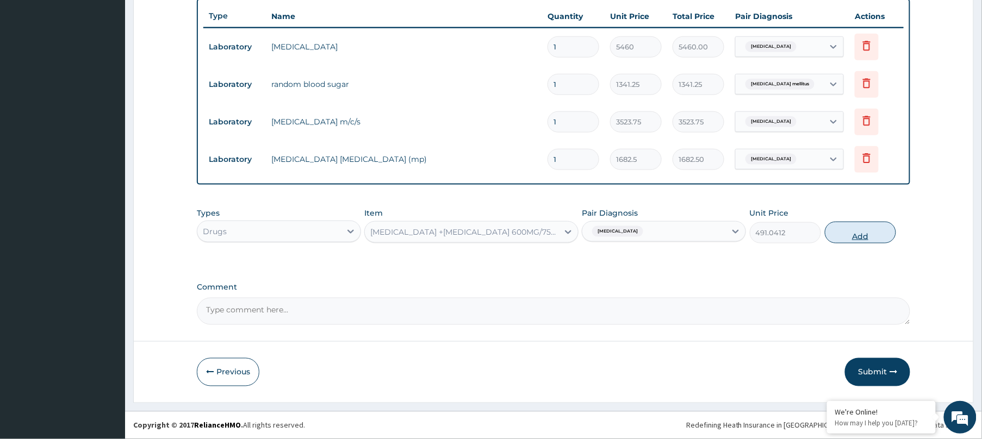
click at [853, 233] on button "Add" at bounding box center [860, 233] width 71 height 22
type input "0"
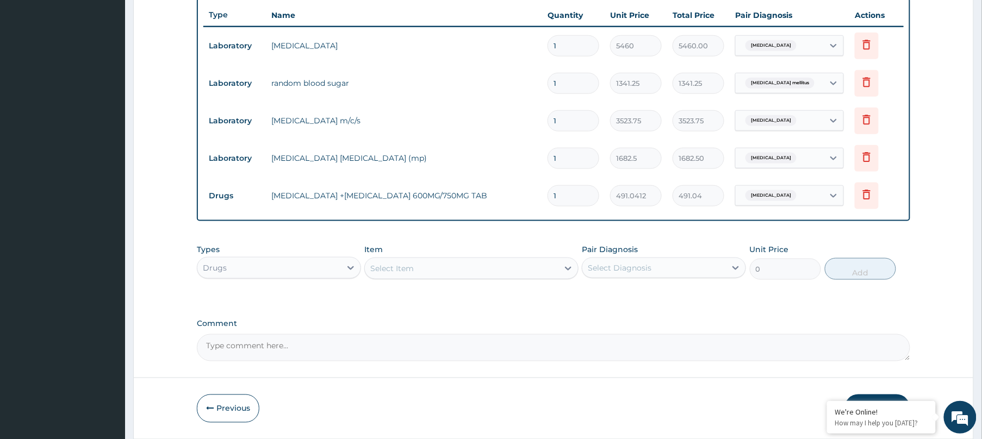
type input "0.00"
type input "6"
type input "2946.25"
type input "6"
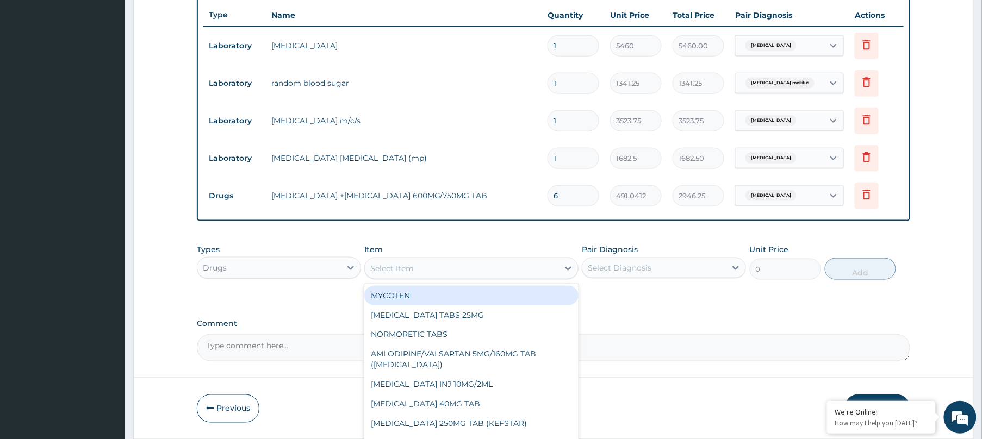
click at [407, 272] on div "Select Item" at bounding box center [391, 268] width 43 height 11
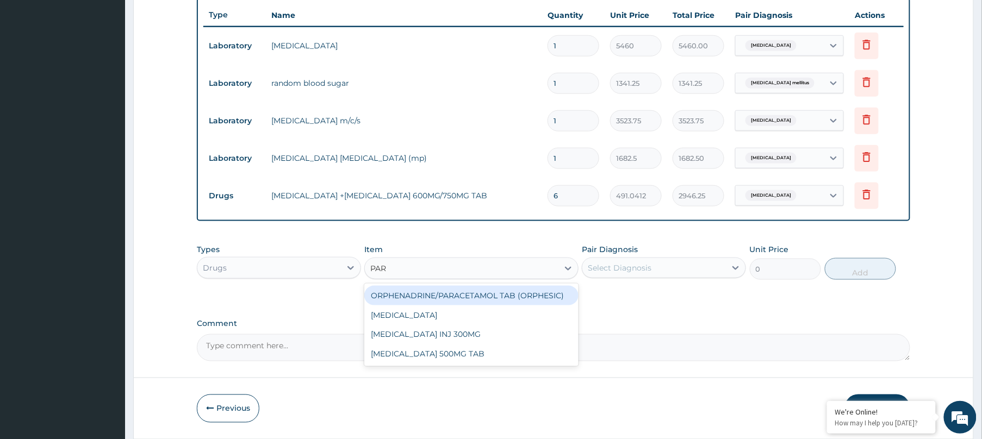
type input "PARA"
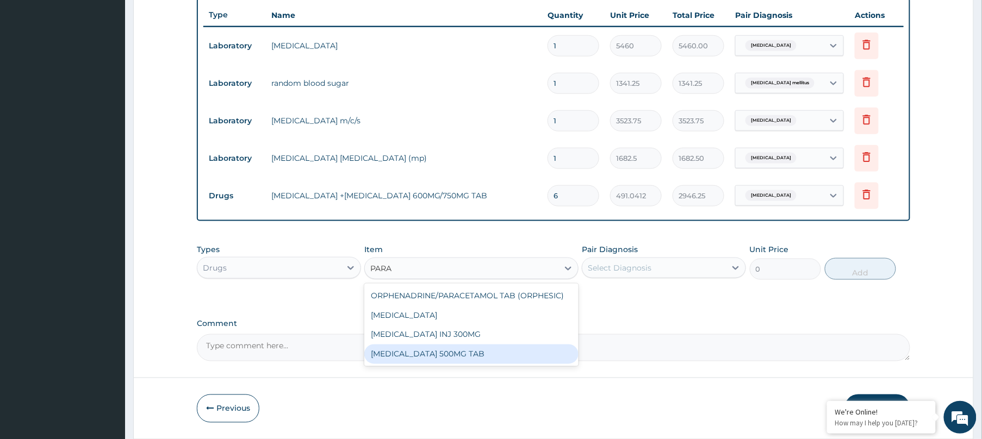
click at [407, 353] on div "PARACETAMOL 500MG TAB" at bounding box center [471, 355] width 214 height 20
type input "3.2448"
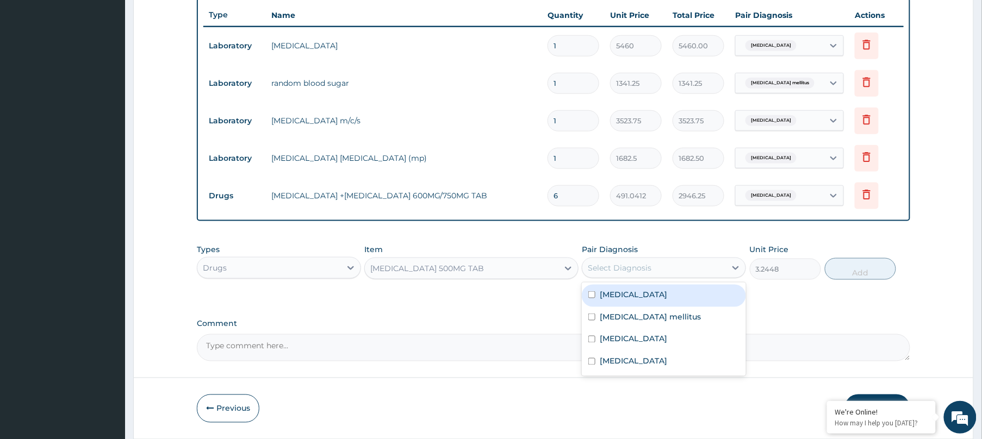
click at [602, 266] on div "Select Diagnosis" at bounding box center [620, 268] width 64 height 11
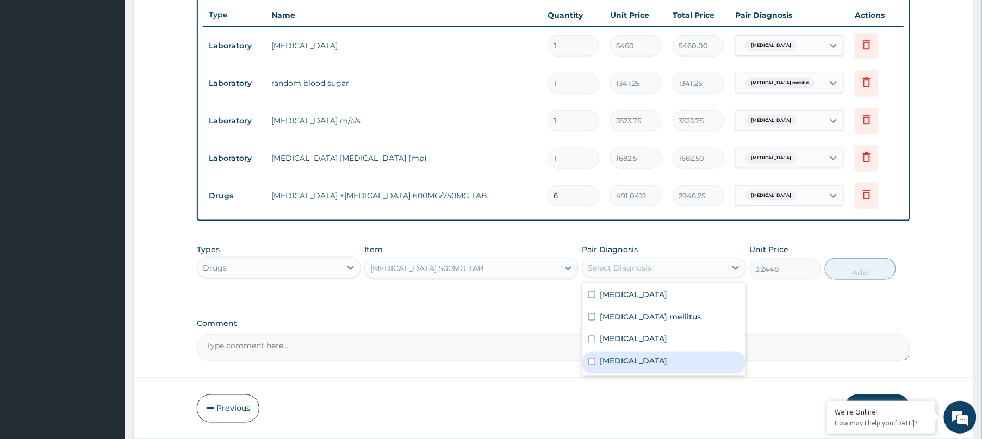
click at [609, 363] on label "Malaria" at bounding box center [633, 361] width 67 height 11
checkbox input "true"
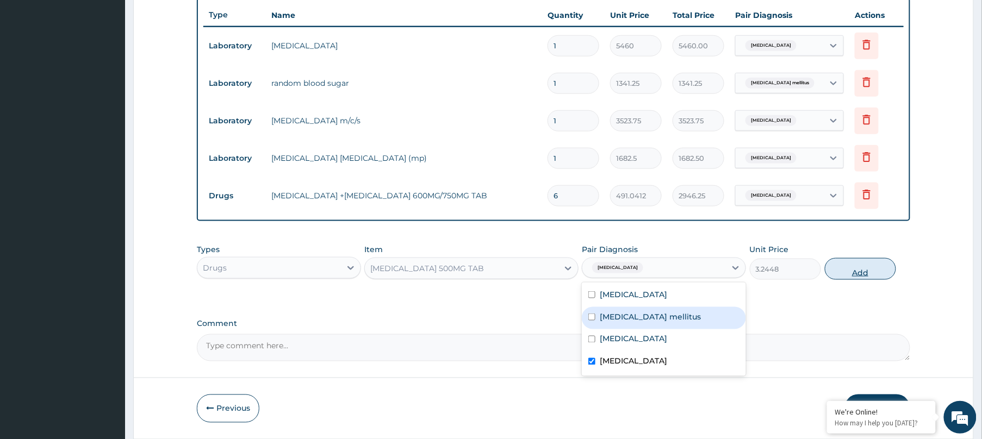
click at [865, 265] on button "Add" at bounding box center [860, 269] width 71 height 22
type input "0"
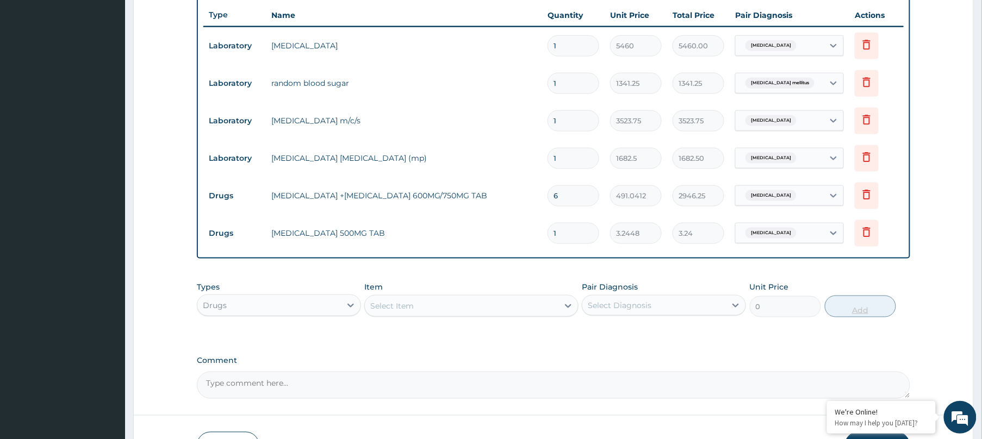
type input "18"
type input "58.41"
type input "18"
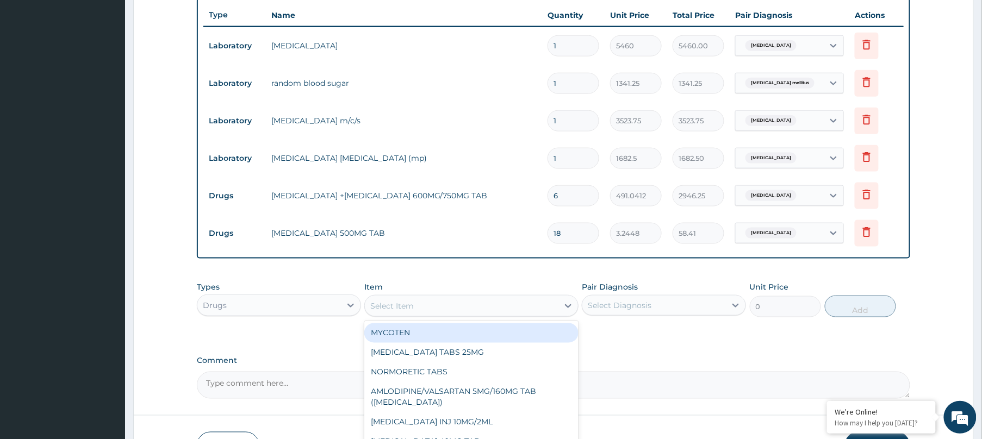
click at [445, 310] on div "Select Item" at bounding box center [462, 305] width 194 height 17
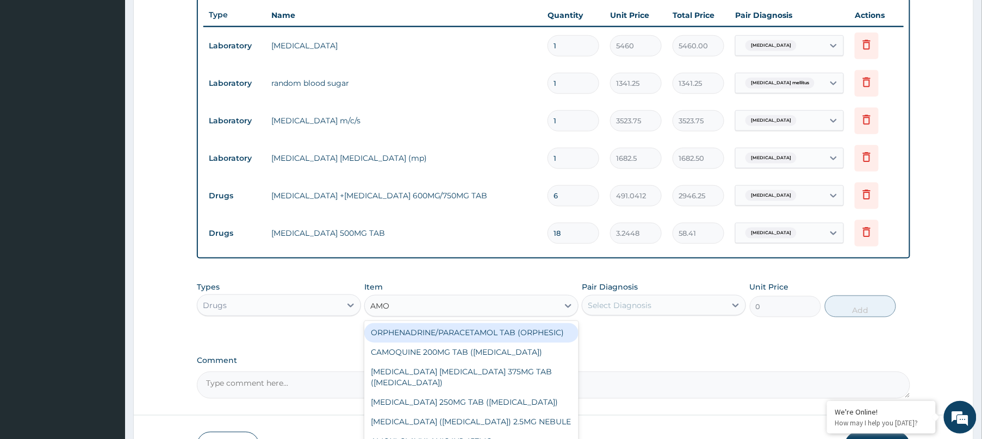
type input "AMOX"
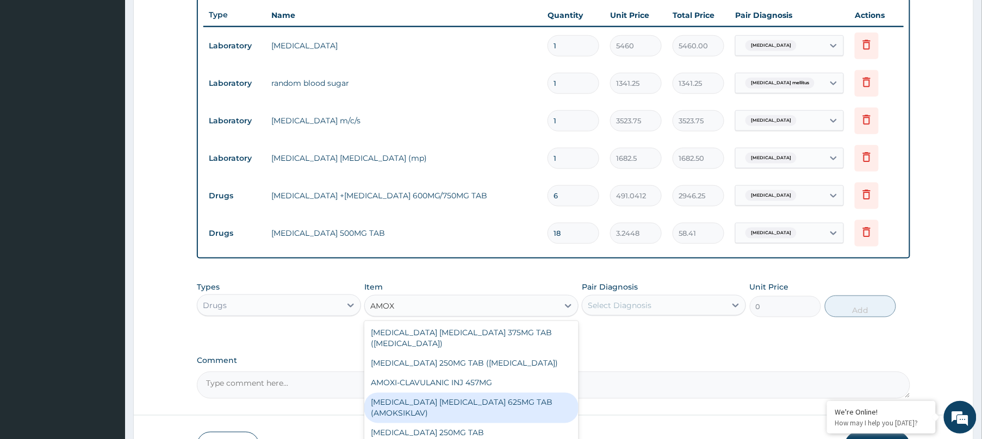
click at [446, 407] on div "AMOXICILLIN CLAVULANIC ACID 625MG TAB (AMOKSIKLAV)" at bounding box center [471, 408] width 214 height 30
type input "181.5372"
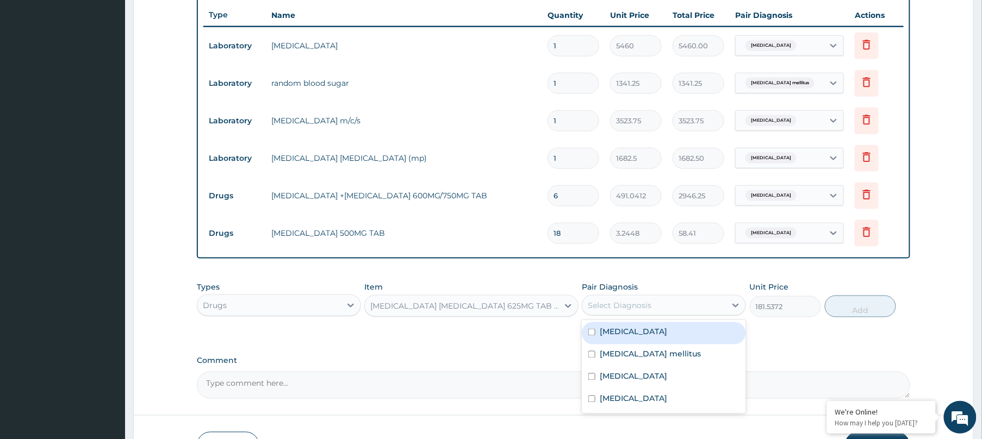
click at [680, 301] on div "Select Diagnosis" at bounding box center [654, 305] width 144 height 17
click at [431, 409] on form "Step 2 of 2 PA Code / Prescription Code PA/E164CA Encounter Date 08-10-2025 Imp…" at bounding box center [553, 64] width 840 height 826
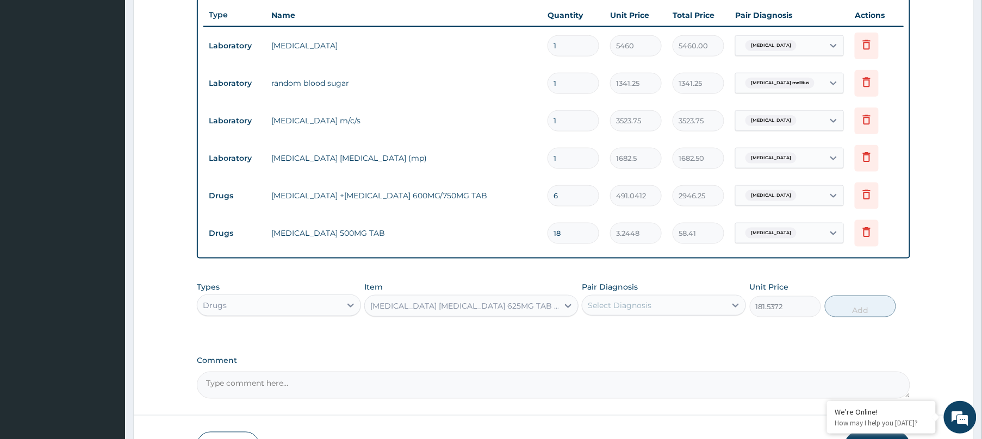
scroll to position [482, 0]
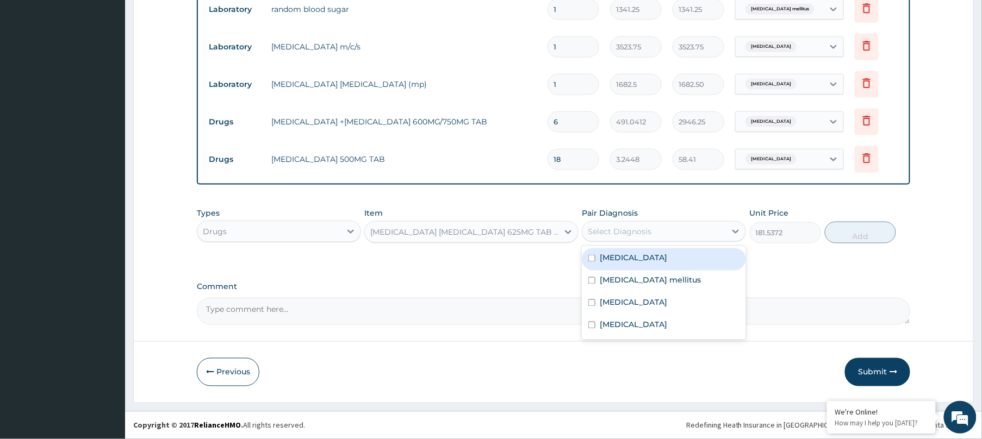
click at [642, 228] on div "Select Diagnosis" at bounding box center [620, 231] width 64 height 11
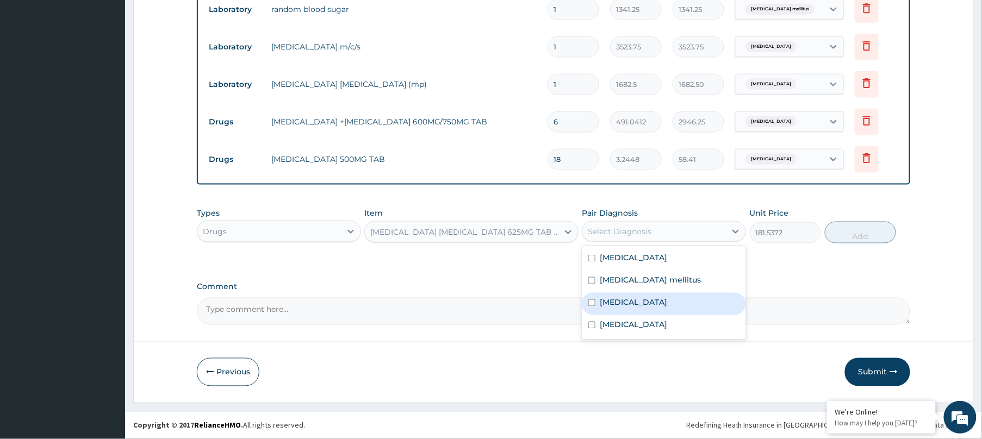
click at [636, 298] on label "Bronchopneumonia" at bounding box center [633, 302] width 67 height 11
checkbox input "true"
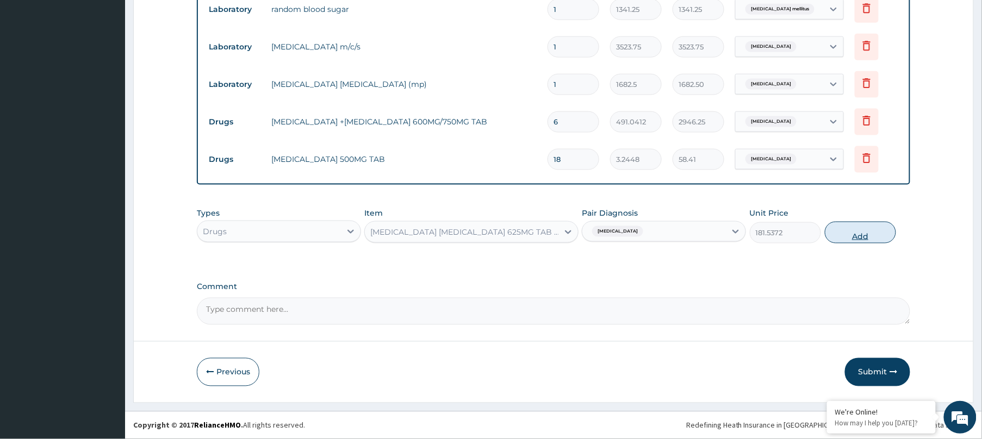
click at [857, 230] on button "Add" at bounding box center [860, 233] width 71 height 22
type input "0"
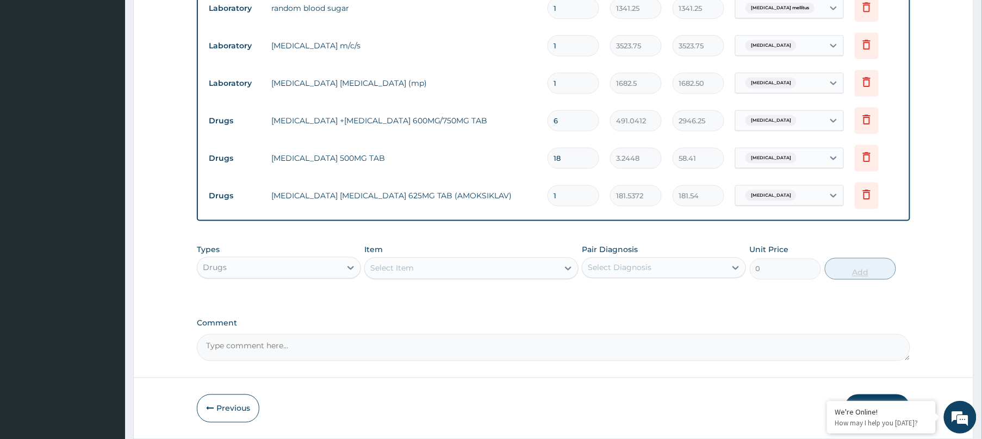
type input "10"
type input "1815.37"
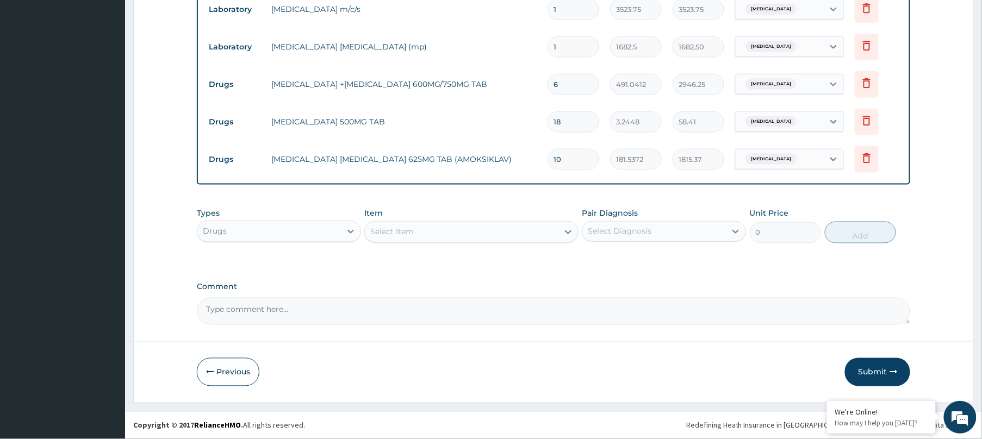
scroll to position [520, 0]
type input "10"
click at [909, 366] on div "Submit" at bounding box center [877, 372] width 65 height 28
click at [892, 372] on icon "button" at bounding box center [893, 373] width 8 height 8
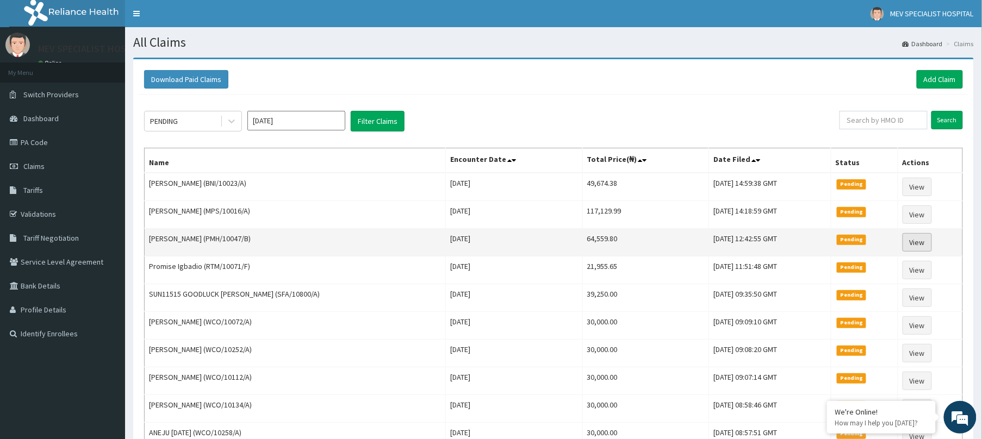
click at [920, 240] on link "View" at bounding box center [916, 242] width 29 height 18
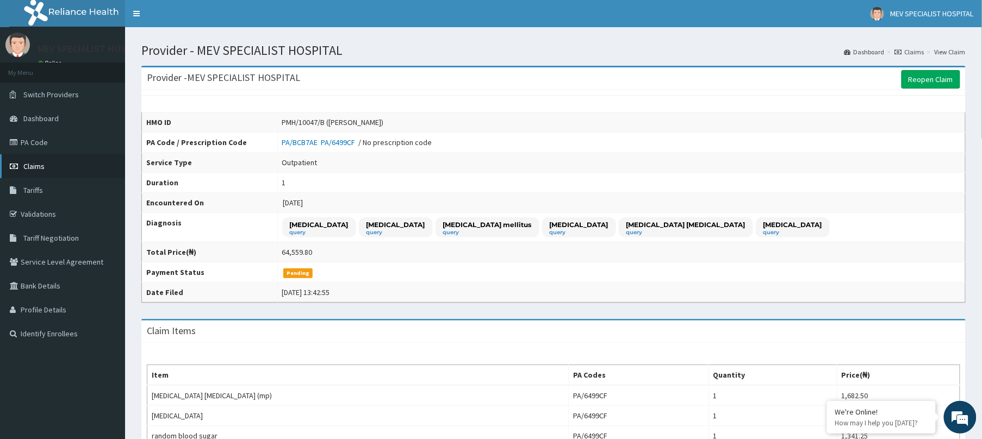
click at [35, 168] on span "Claims" at bounding box center [33, 166] width 21 height 10
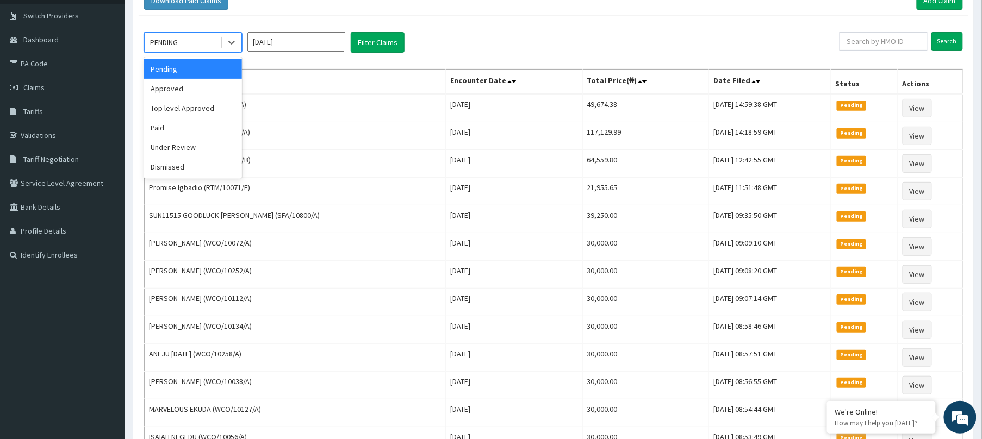
click at [178, 45] on div "PENDING" at bounding box center [164, 42] width 28 height 11
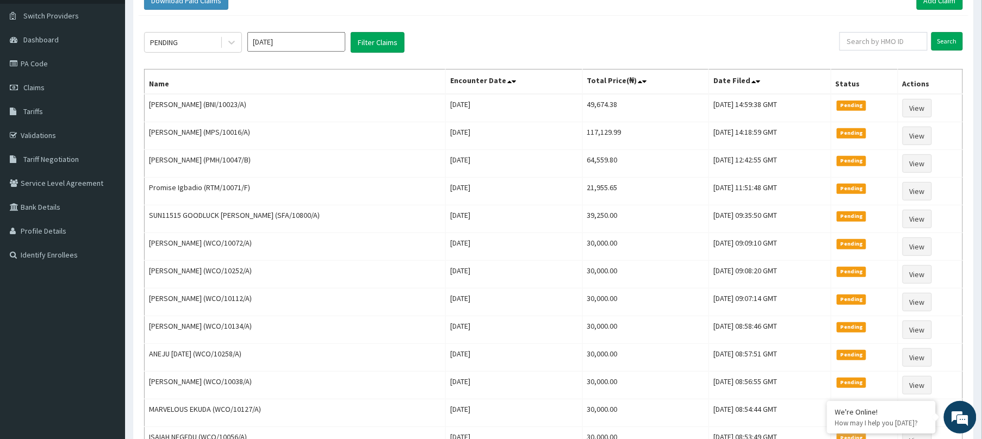
click at [266, 85] on th "Name" at bounding box center [295, 82] width 301 height 25
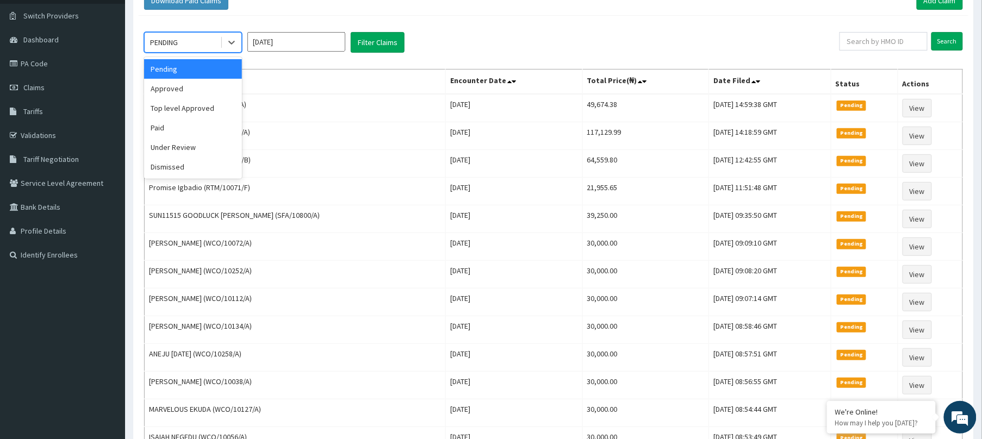
click at [220, 38] on div "PENDING" at bounding box center [183, 42] width 76 height 17
click at [179, 95] on div "Approved" at bounding box center [193, 89] width 98 height 20
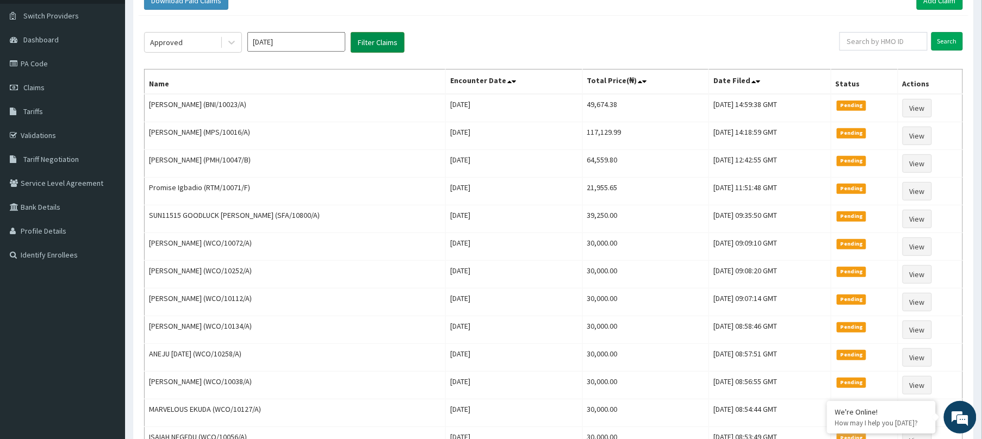
click at [379, 44] on button "Filter Claims" at bounding box center [378, 42] width 54 height 21
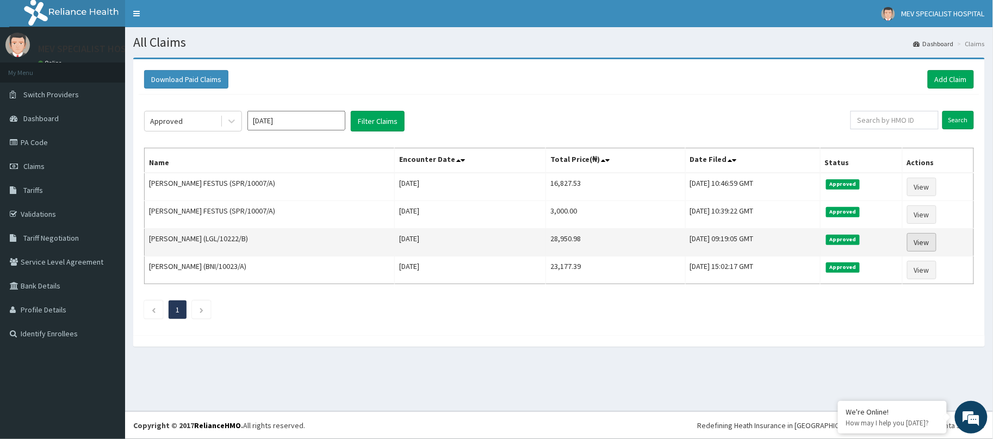
click at [936, 245] on link "View" at bounding box center [921, 242] width 29 height 18
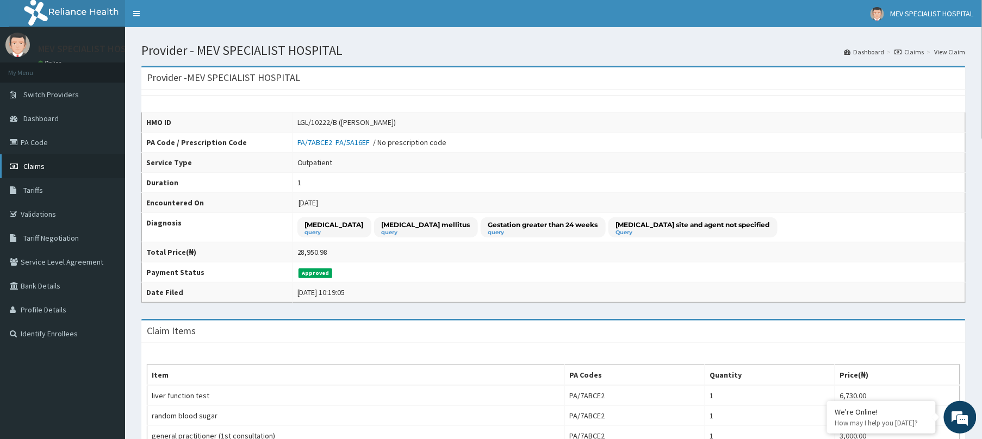
click at [38, 161] on link "Claims" at bounding box center [62, 166] width 125 height 24
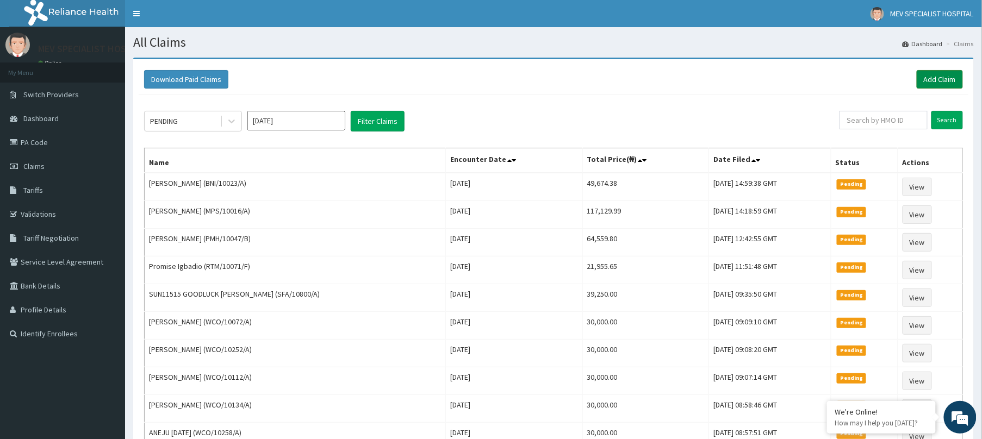
click at [945, 81] on link "Add Claim" at bounding box center [940, 79] width 46 height 18
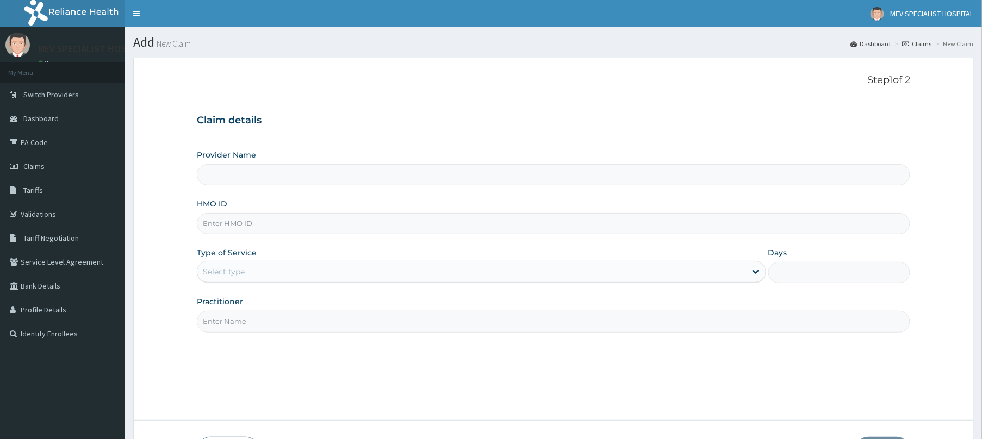
type input "MEV SPECIALIST HOSPITAL"
click at [324, 225] on input "HMO ID" at bounding box center [553, 223] width 713 height 21
paste input "LGL/10222/B"
type input "LGL/10222/B"
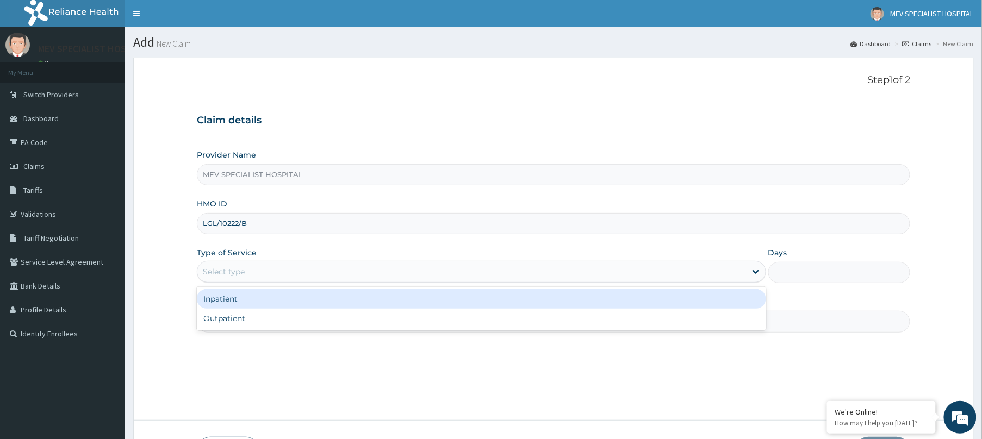
click at [308, 272] on div "Select type" at bounding box center [471, 271] width 549 height 17
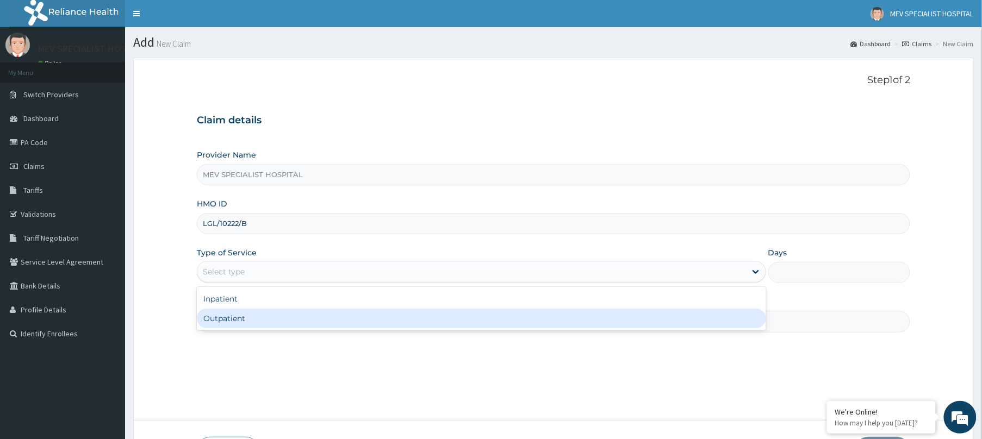
click at [279, 322] on div "Outpatient" at bounding box center [481, 319] width 569 height 20
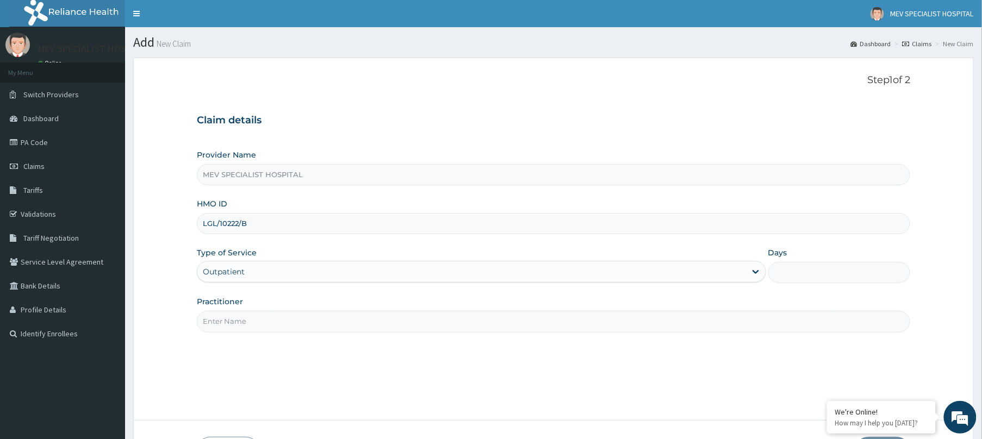
type input "1"
click at [279, 322] on input "Practitioner" at bounding box center [553, 321] width 713 height 21
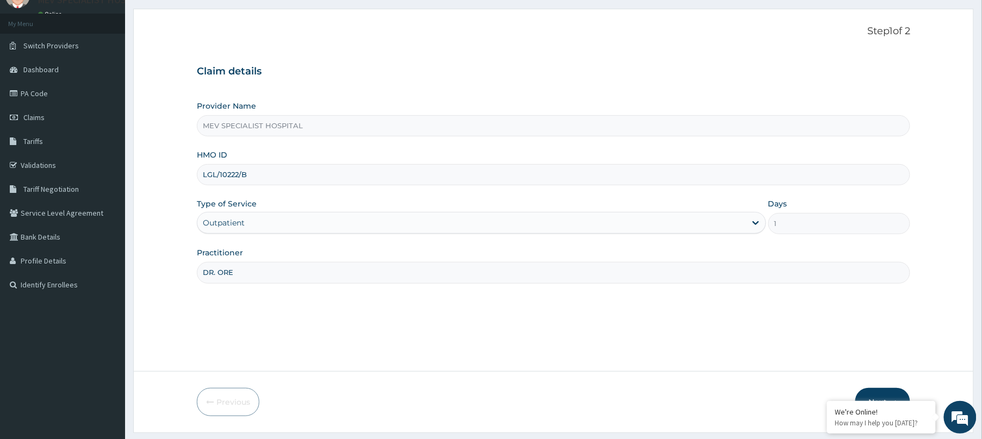
scroll to position [79, 0]
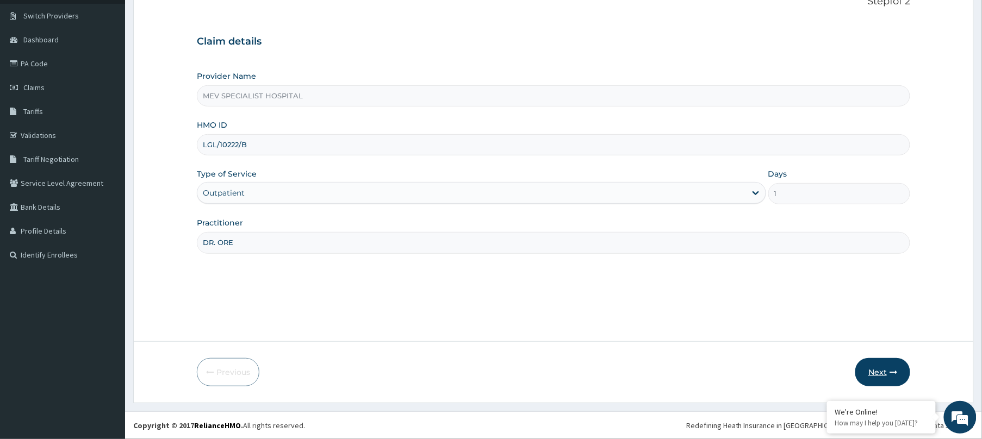
type input "DR. ORE"
click at [877, 377] on button "Next" at bounding box center [882, 372] width 55 height 28
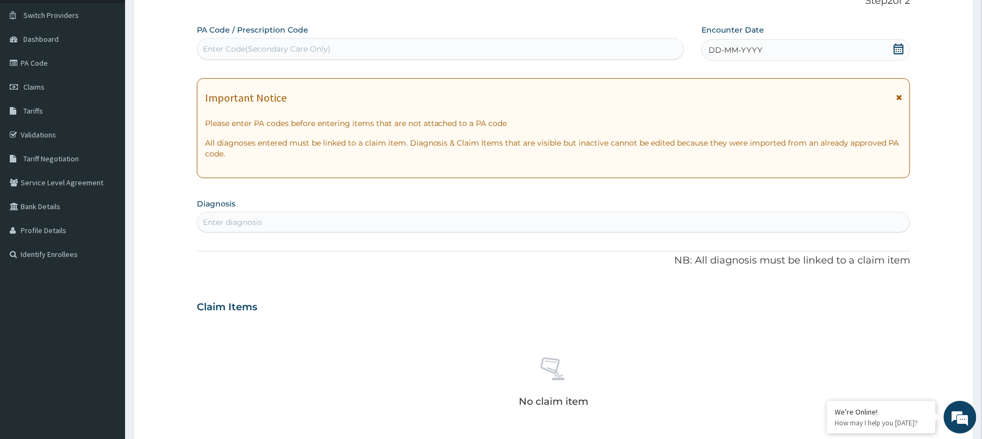
click at [394, 38] on div "Enter Code(Secondary Care Only)" at bounding box center [440, 49] width 487 height 22
paste input "PA/33CEA8"
type input "PA/33CEA8"
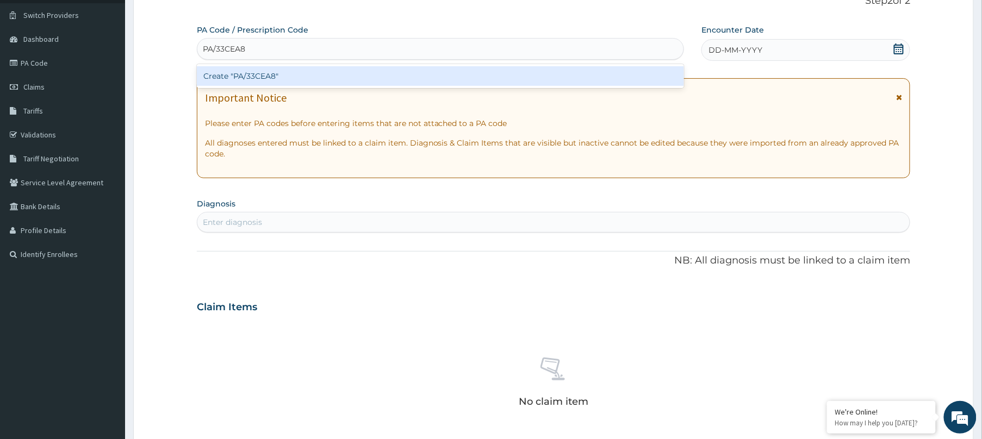
click at [407, 66] on div "Create "PA/33CEA8"" at bounding box center [440, 76] width 487 height 20
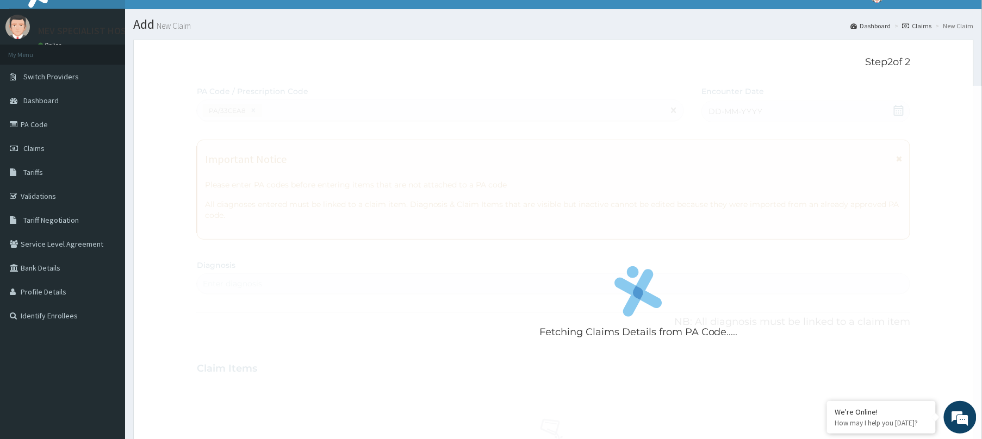
scroll to position [0, 0]
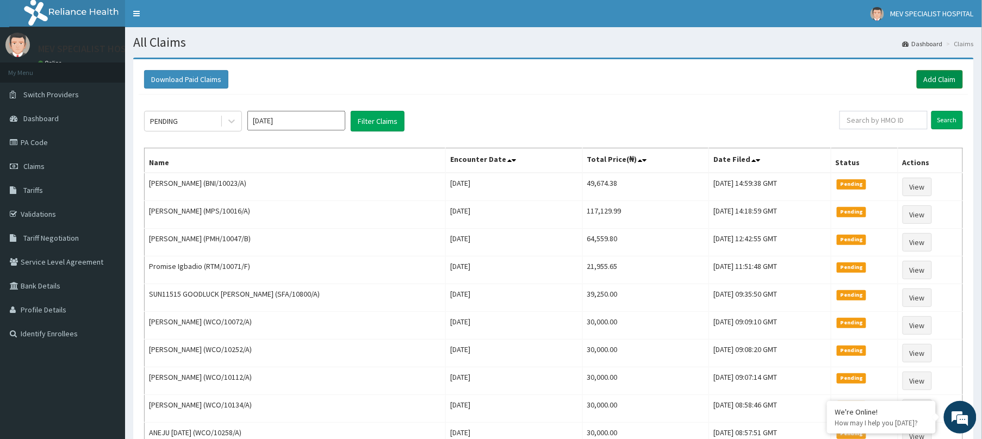
click at [939, 80] on link "Add Claim" at bounding box center [940, 79] width 46 height 18
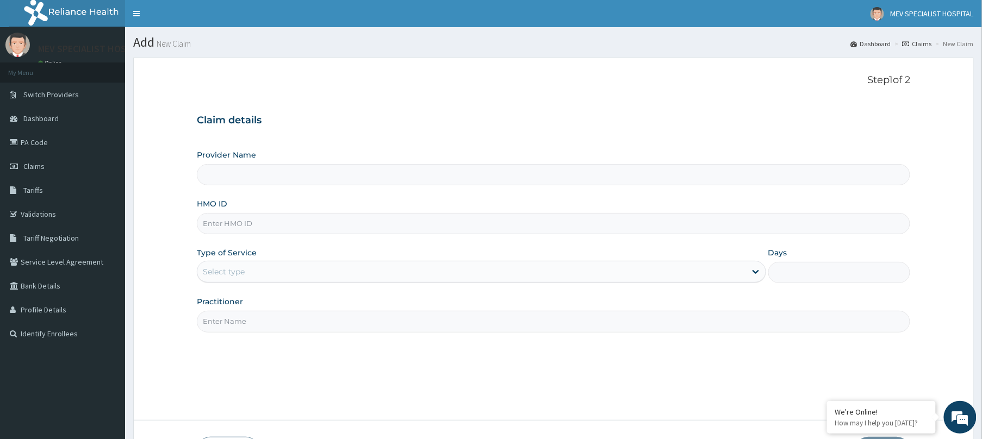
click at [291, 226] on input "HMO ID" at bounding box center [553, 223] width 713 height 21
paste input "PA/33CEA8"
type input "PA/33CEA8"
type input "MEV SPECIALIST HOSPITAL"
type input "P"
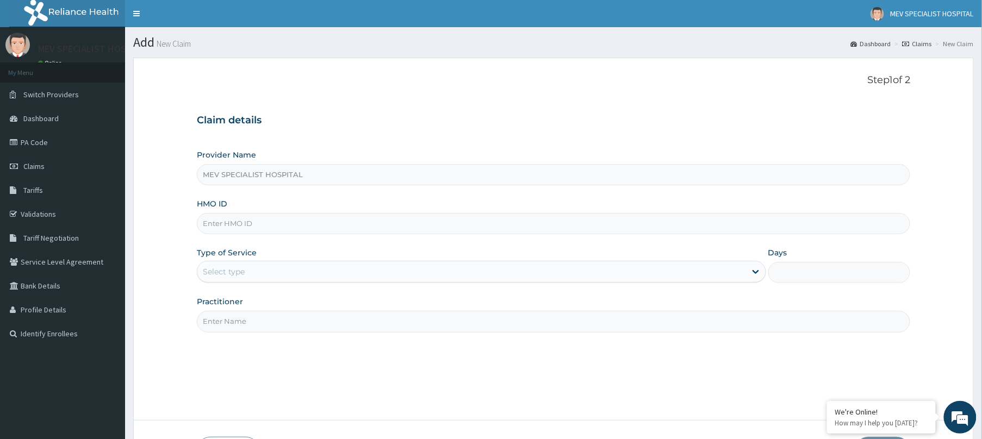
paste input "LGL/10222/B"
type input "LGL/10222/B"
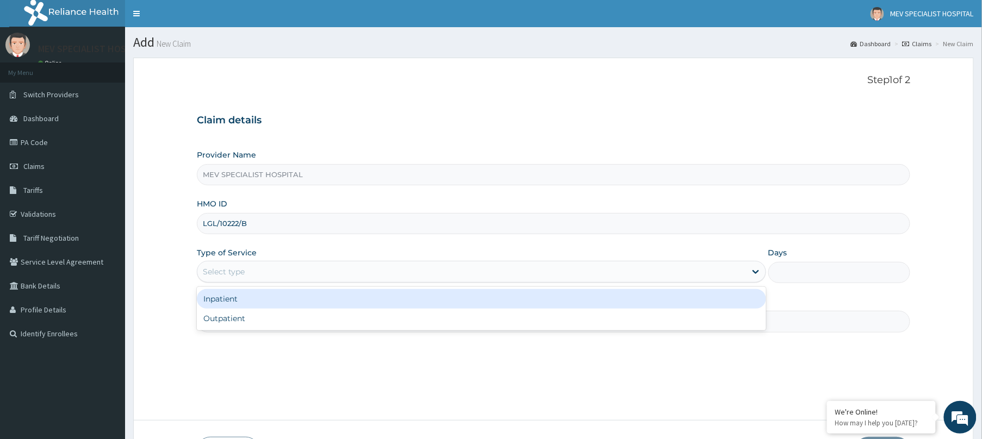
click at [249, 270] on div "Select type" at bounding box center [471, 271] width 549 height 17
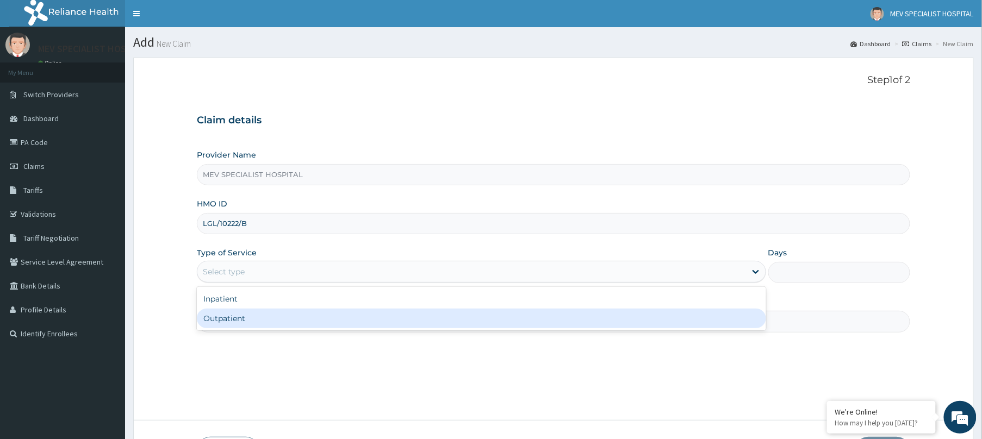
click at [248, 325] on div "Outpatient" at bounding box center [481, 319] width 569 height 20
type input "1"
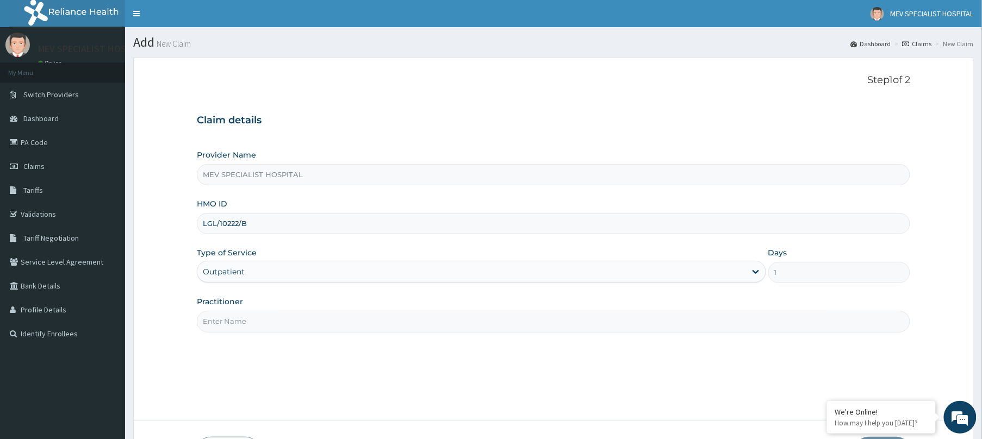
click at [248, 325] on input "Practitioner" at bounding box center [553, 321] width 713 height 21
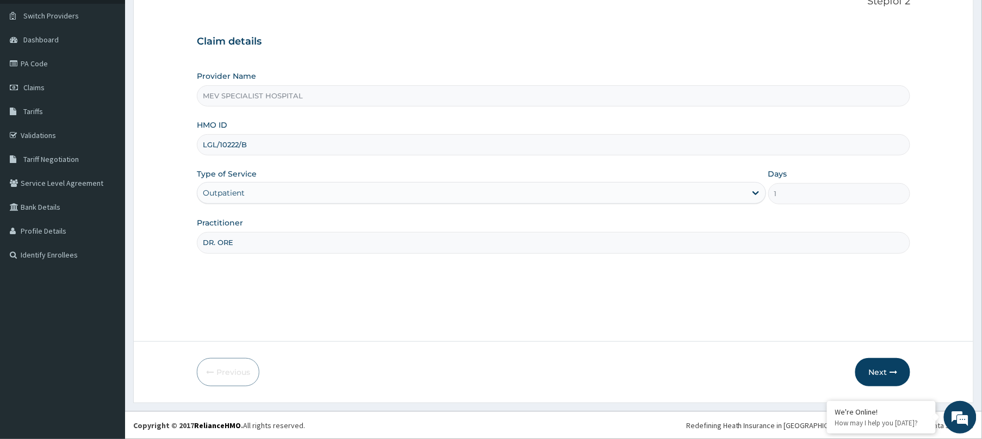
scroll to position [79, 0]
type input "DR. ORE"
click at [879, 374] on button "Next" at bounding box center [882, 372] width 55 height 28
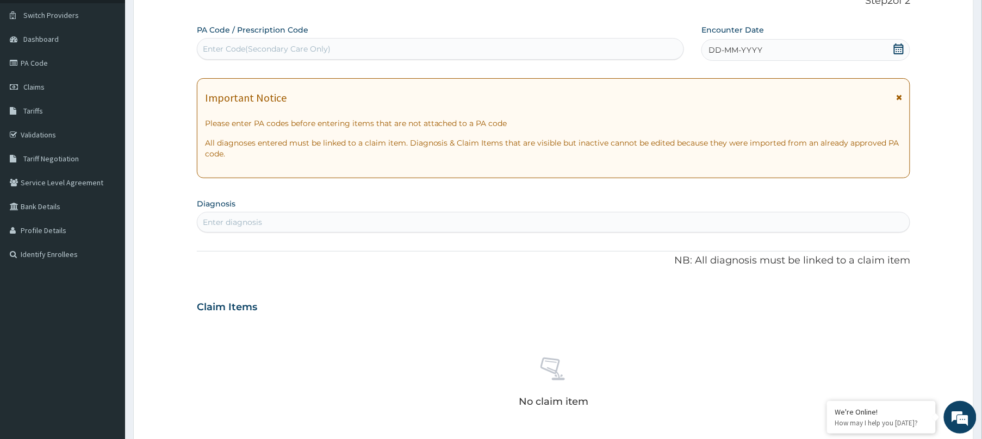
click at [491, 46] on div "Enter Code(Secondary Care Only)" at bounding box center [440, 48] width 486 height 17
type input "V"
paste input "LGL/10222/B"
type input "L"
paste input "PA/33CEA8"
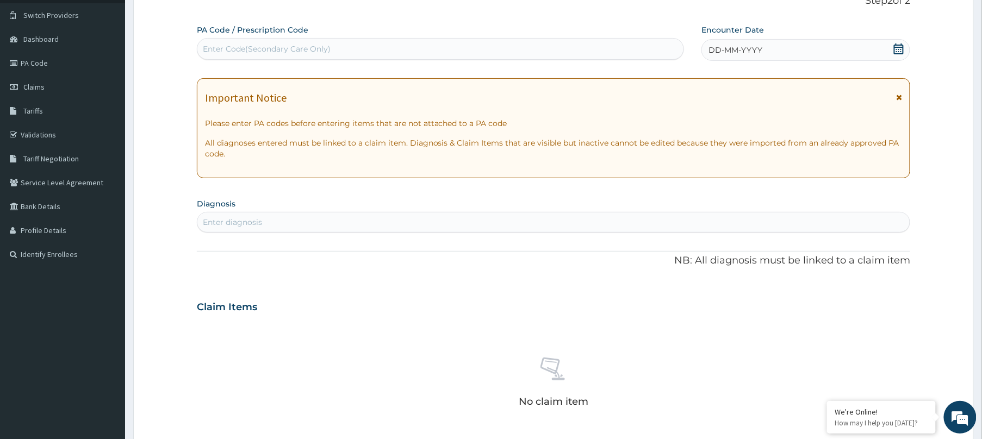
type input "PA/33CEA8"
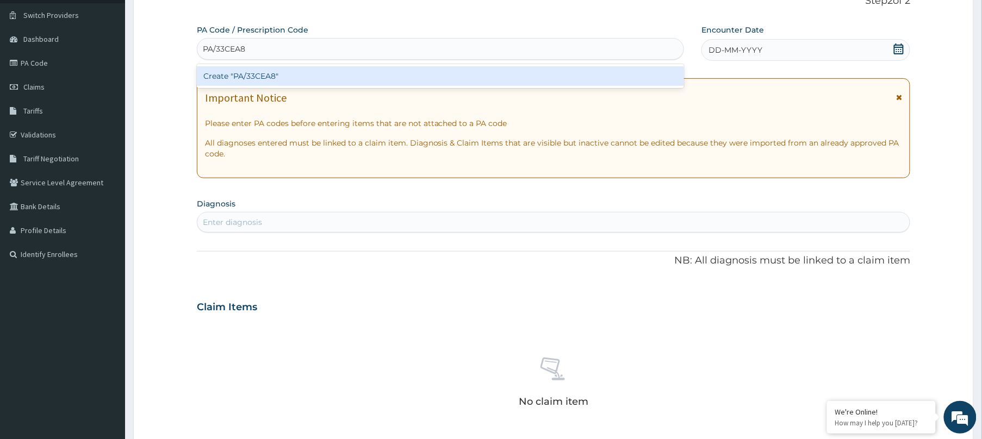
click at [438, 70] on div "Create "PA/33CEA8"" at bounding box center [440, 76] width 487 height 20
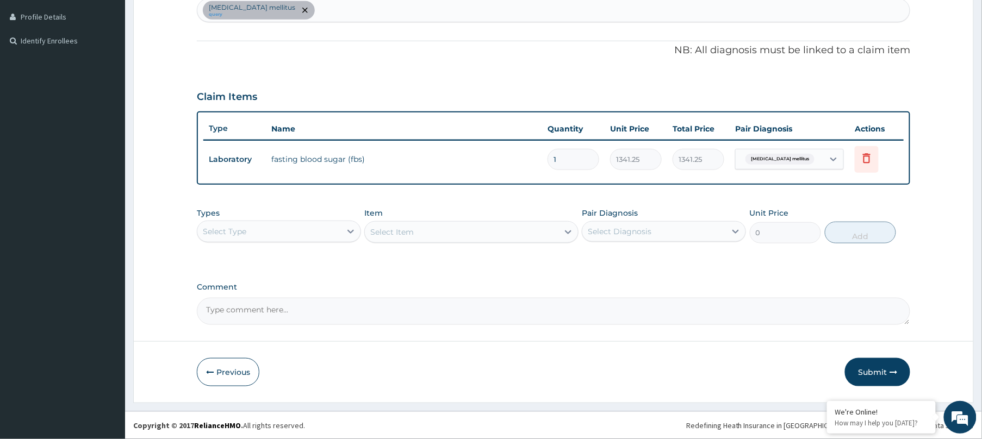
scroll to position [0, 0]
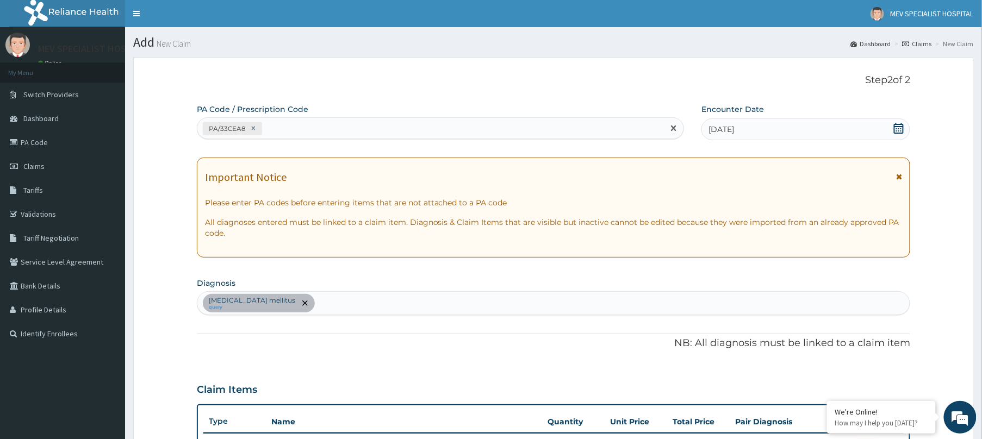
click at [304, 135] on div "PA/33CEA8" at bounding box center [430, 129] width 466 height 18
paste input "PA/4AC8FE"
type input "PA/4AC8FE"
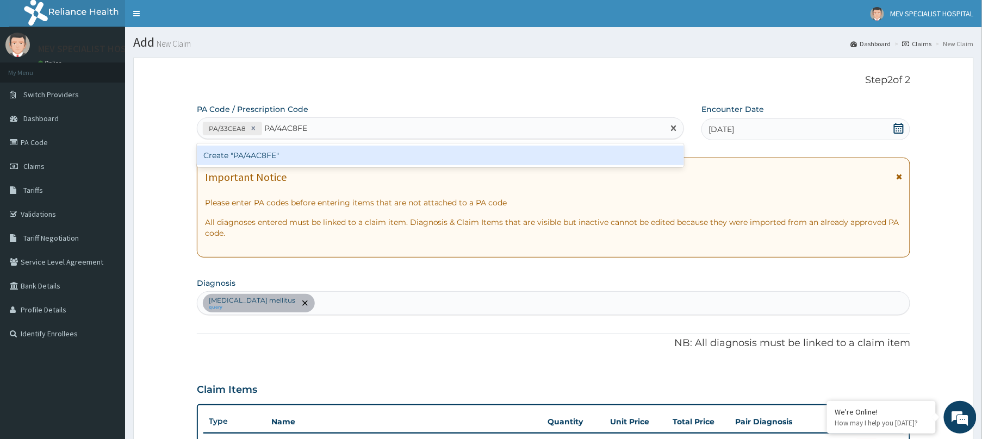
click at [316, 151] on div "Create "PA/4AC8FE"" at bounding box center [440, 156] width 487 height 20
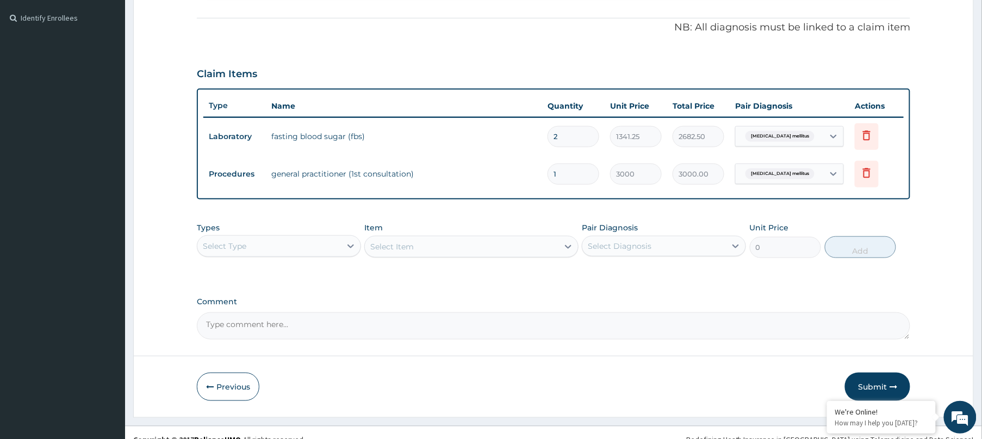
scroll to position [331, 0]
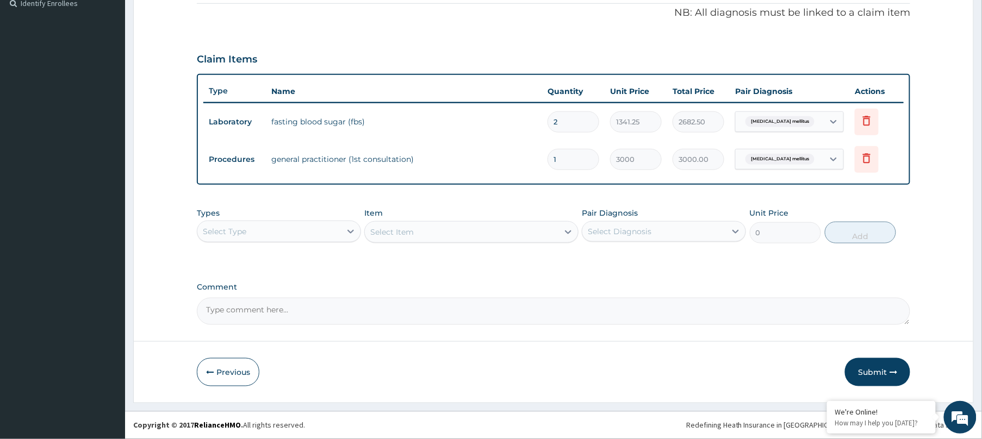
click at [582, 118] on input "2" at bounding box center [573, 121] width 52 height 21
type input "0.00"
type input "1"
type input "1341.25"
type input "1"
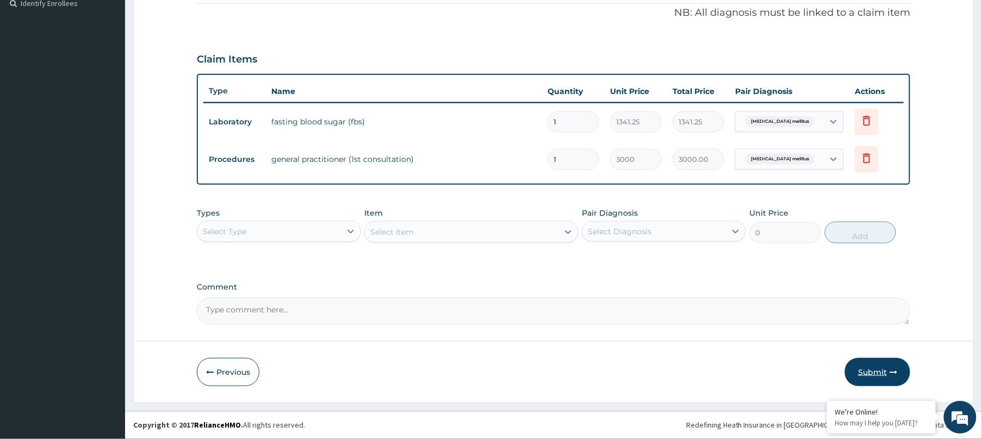
click at [859, 372] on button "Submit" at bounding box center [877, 372] width 65 height 28
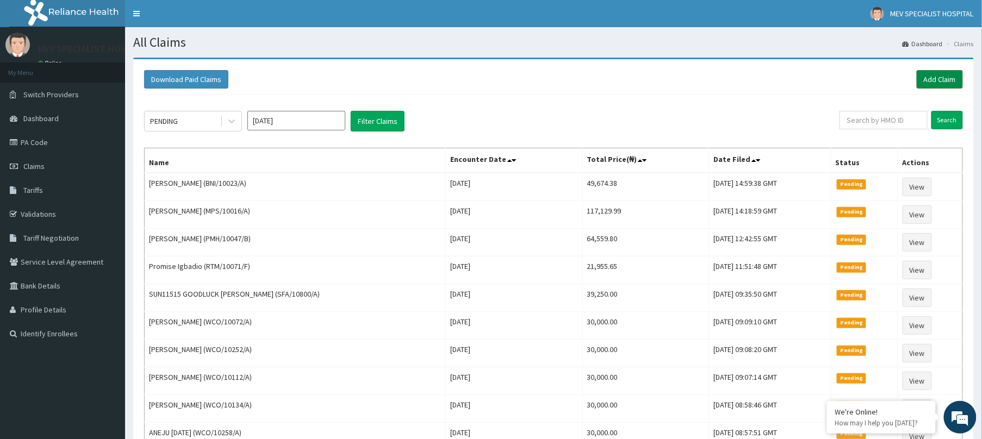
click at [943, 75] on link "Add Claim" at bounding box center [940, 79] width 46 height 18
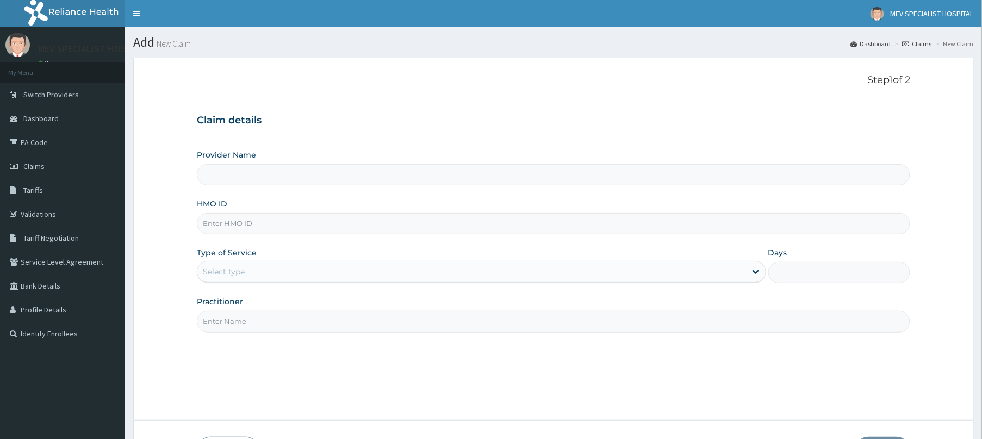
type input "MEV SPECIALIST HOSPITAL"
click at [272, 226] on input "HMO ID" at bounding box center [553, 223] width 713 height 21
paste input "DDF/10022/A"
type input "DDF/10022/A"
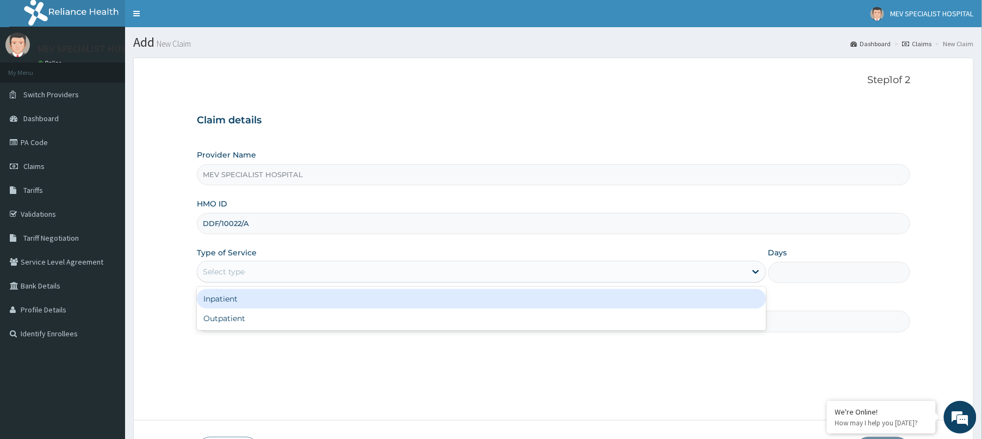
click at [295, 266] on div "Select type" at bounding box center [471, 271] width 549 height 17
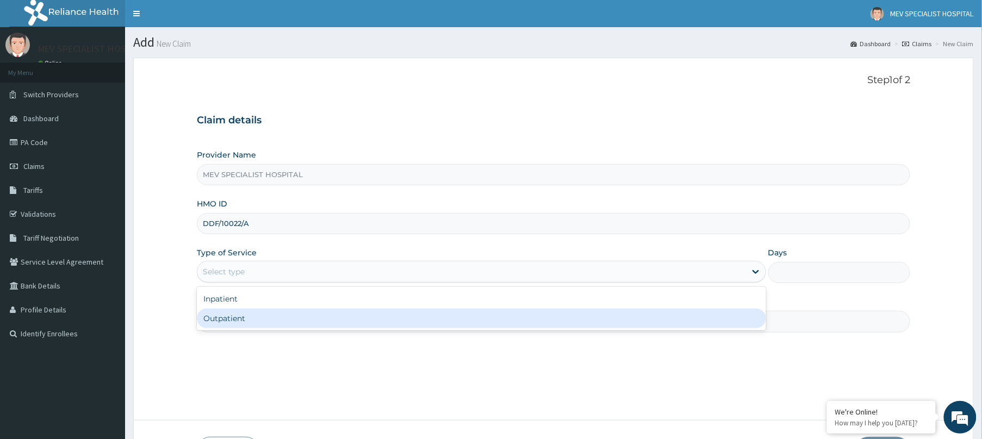
click at [269, 314] on div "Outpatient" at bounding box center [481, 319] width 569 height 20
type input "1"
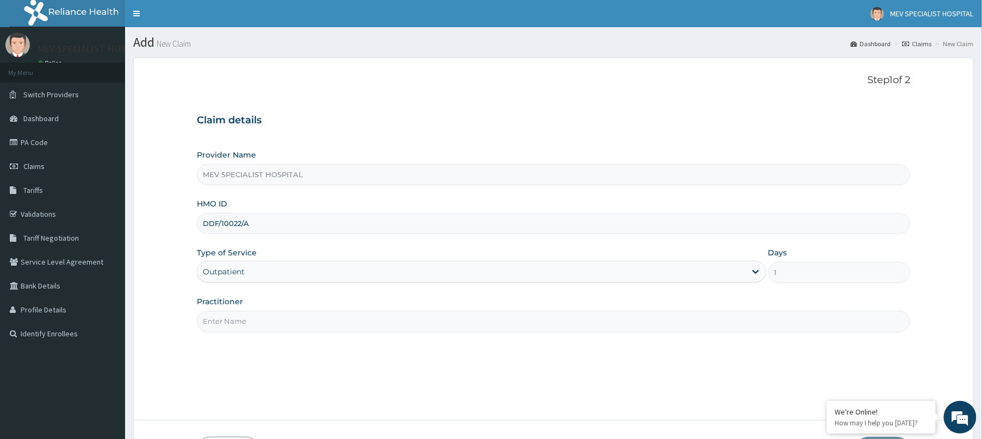
click at [269, 314] on input "Practitioner" at bounding box center [553, 321] width 713 height 21
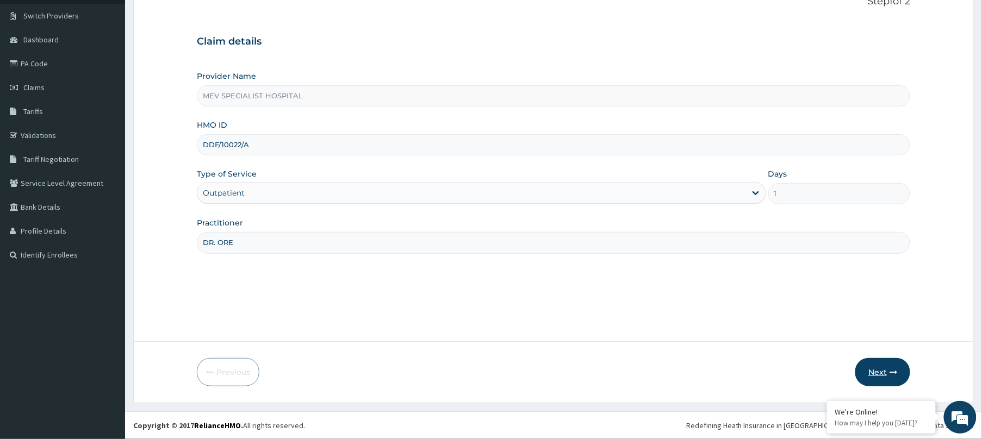
type input "DR. ORE"
click at [888, 367] on button "Next" at bounding box center [882, 372] width 55 height 28
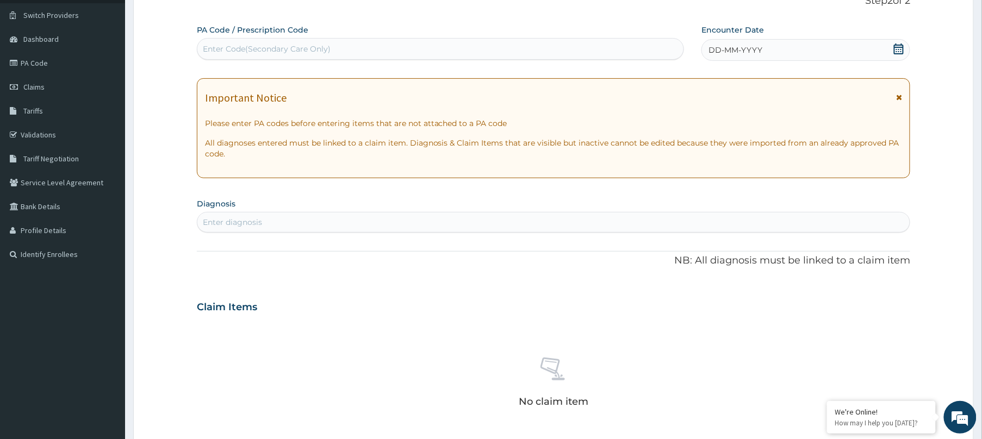
click at [624, 55] on div "Enter Code(Secondary Care Only)" at bounding box center [440, 48] width 486 height 17
paste input "PA/C3AD43"
type input "PA/C3AD43"
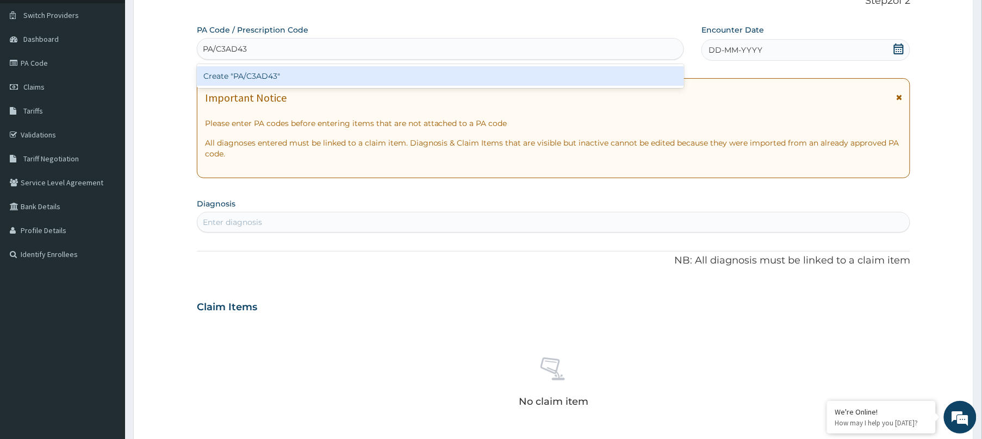
click at [562, 80] on div "Create "PA/C3AD43"" at bounding box center [440, 76] width 487 height 20
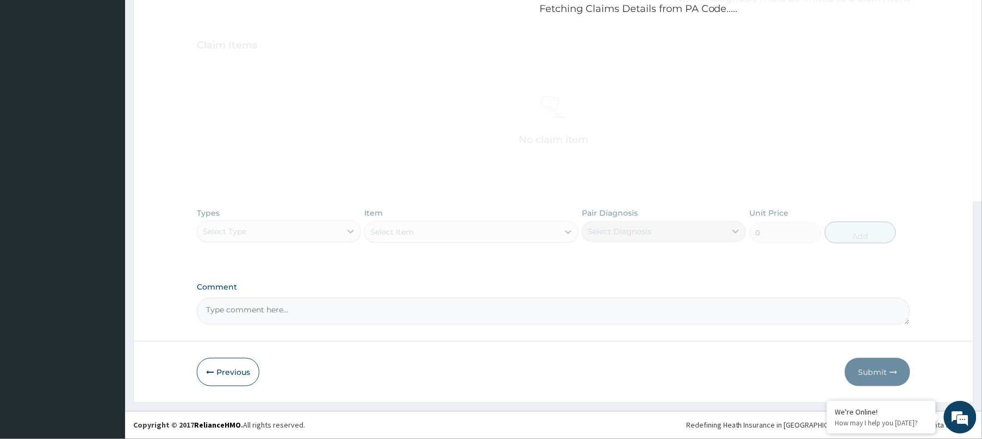
scroll to position [0, 0]
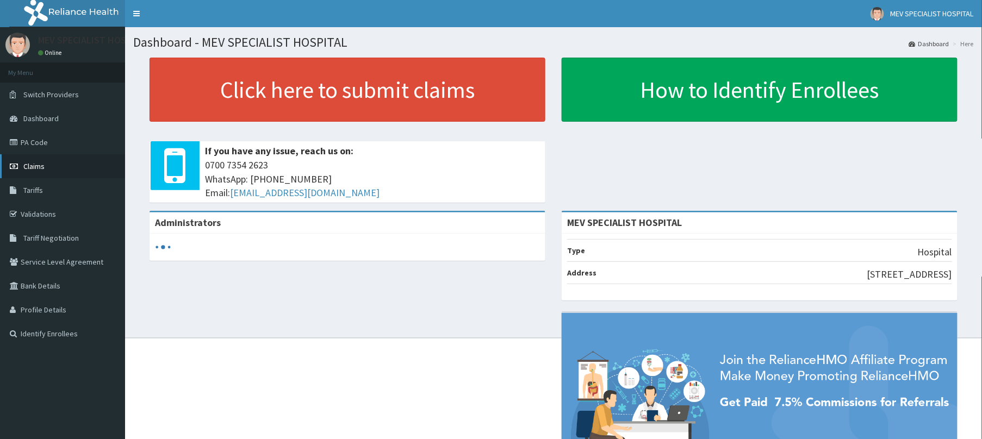
click at [46, 162] on link "Claims" at bounding box center [62, 166] width 125 height 24
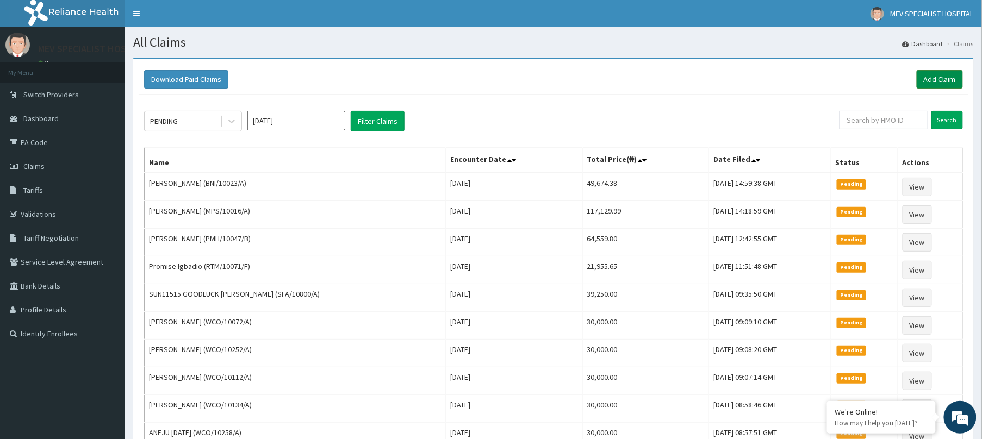
click at [931, 73] on link "Add Claim" at bounding box center [940, 79] width 46 height 18
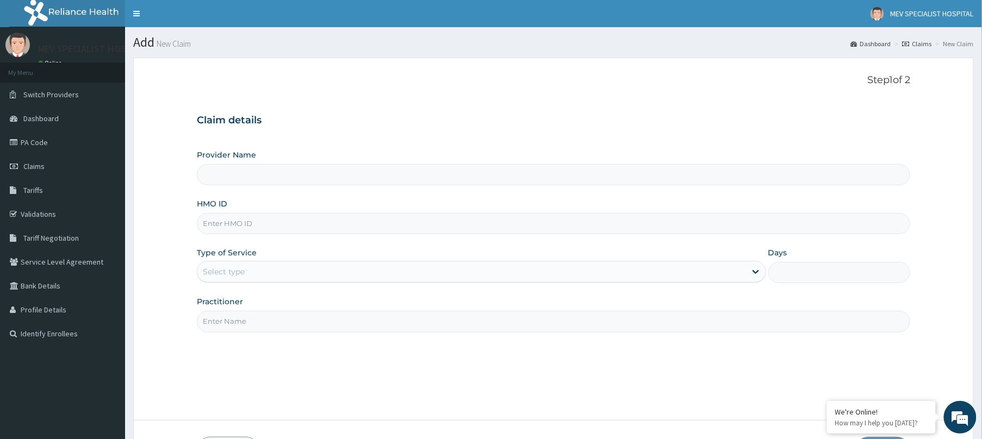
type input "MEV SPECIALIST HOSPITAL"
click at [551, 218] on input "HMO ID" at bounding box center [553, 223] width 713 height 21
paste input "DDF/10022/A"
type input "DDF/10022/A"
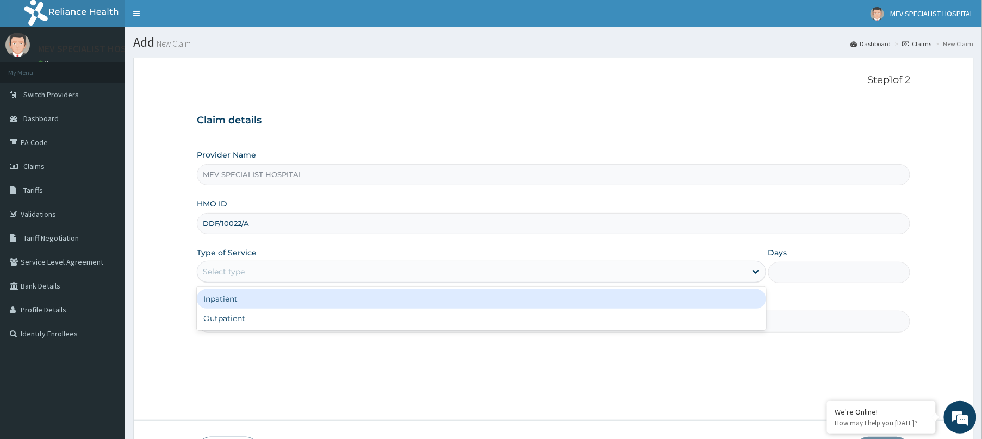
click at [503, 277] on div "Select type" at bounding box center [471, 271] width 549 height 17
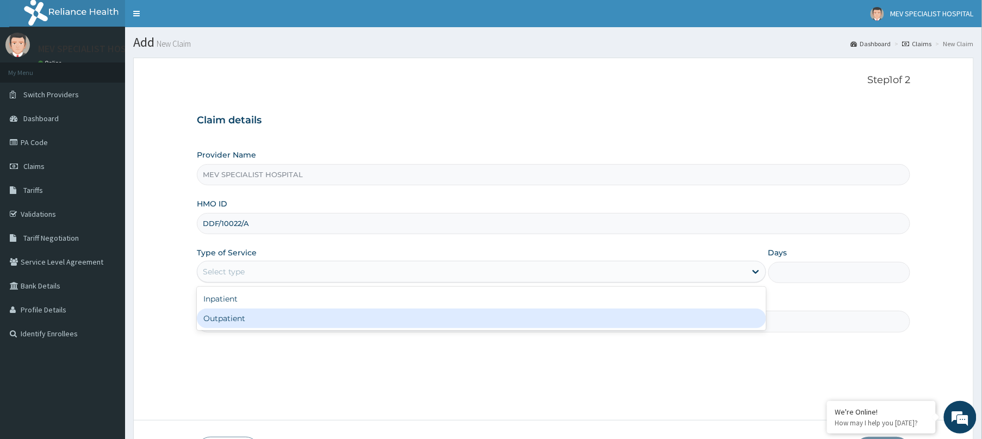
click at [457, 327] on div "Outpatient" at bounding box center [481, 319] width 569 height 20
type input "1"
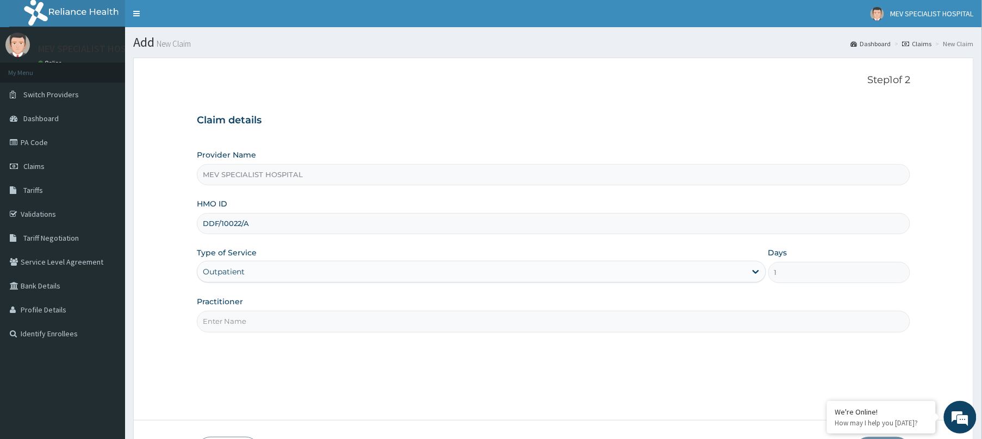
click at [457, 327] on input "Practitioner" at bounding box center [553, 321] width 713 height 21
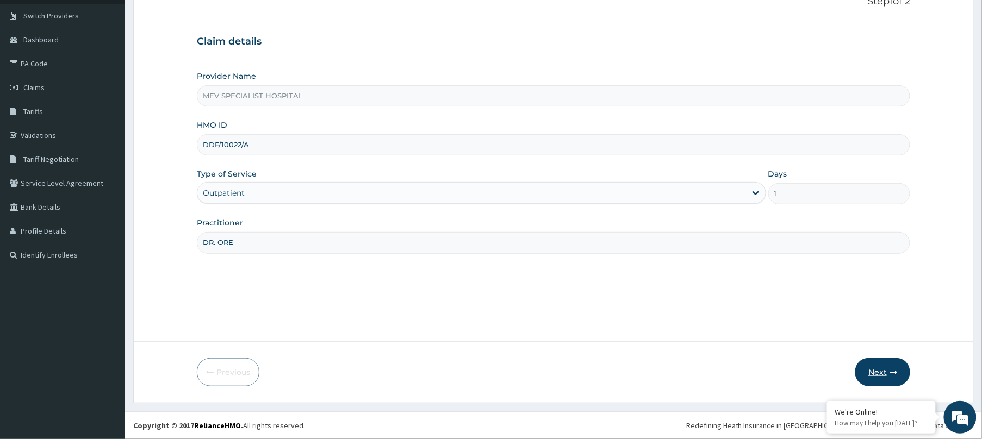
type input "DR. ORE"
click at [873, 370] on button "Next" at bounding box center [882, 372] width 55 height 28
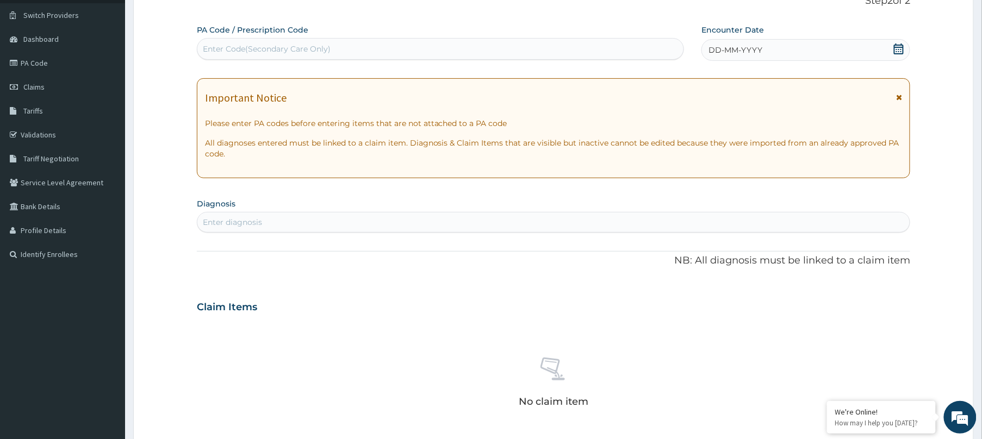
click at [553, 46] on div "Enter Code(Secondary Care Only)" at bounding box center [440, 48] width 486 height 17
paste input "PA/C3AD43"
type input "PA/C3AD43"
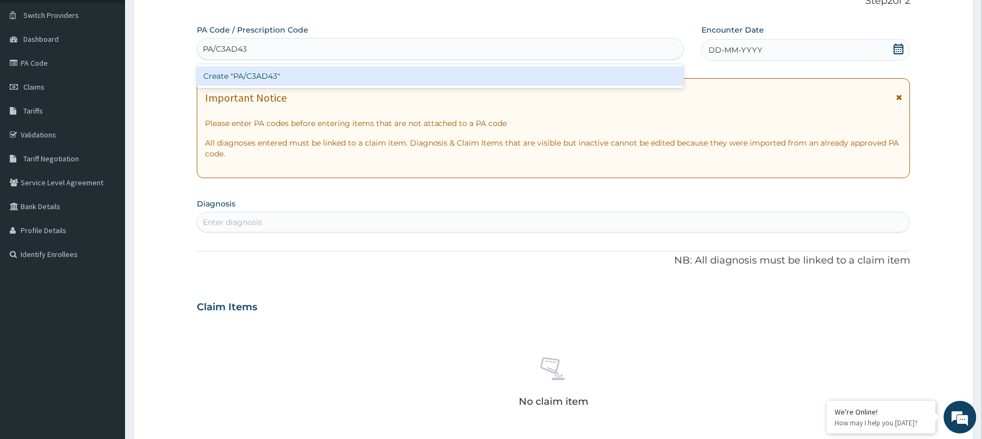
click at [561, 64] on div "Create "PA/C3AD43"" at bounding box center [440, 76] width 487 height 24
click at [555, 83] on div "Create "PA/C3AD43"" at bounding box center [440, 76] width 487 height 20
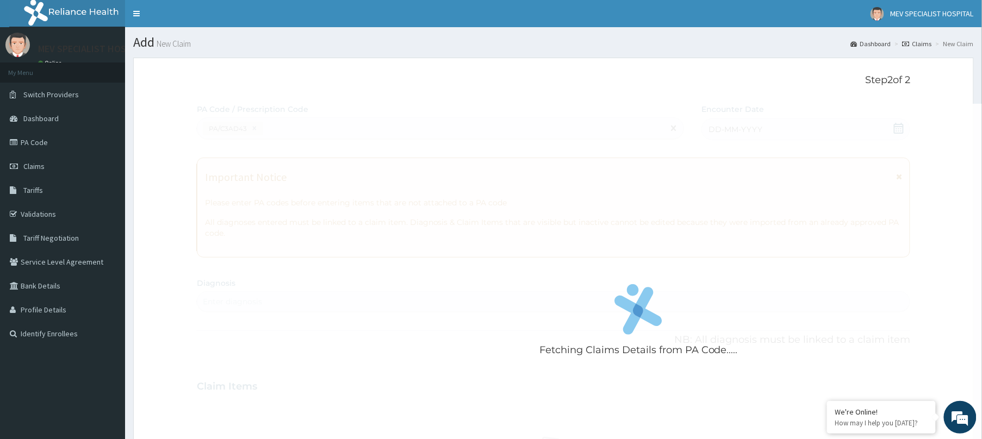
scroll to position [342, 0]
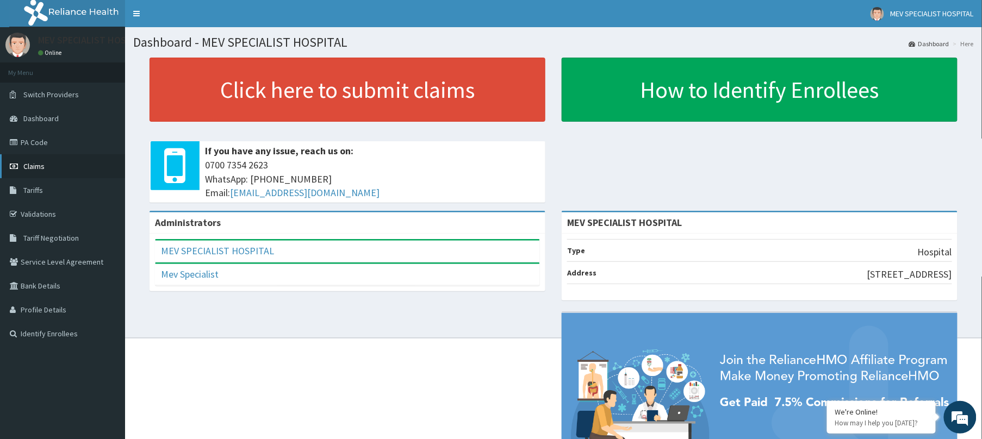
click at [29, 164] on span "Claims" at bounding box center [33, 166] width 21 height 10
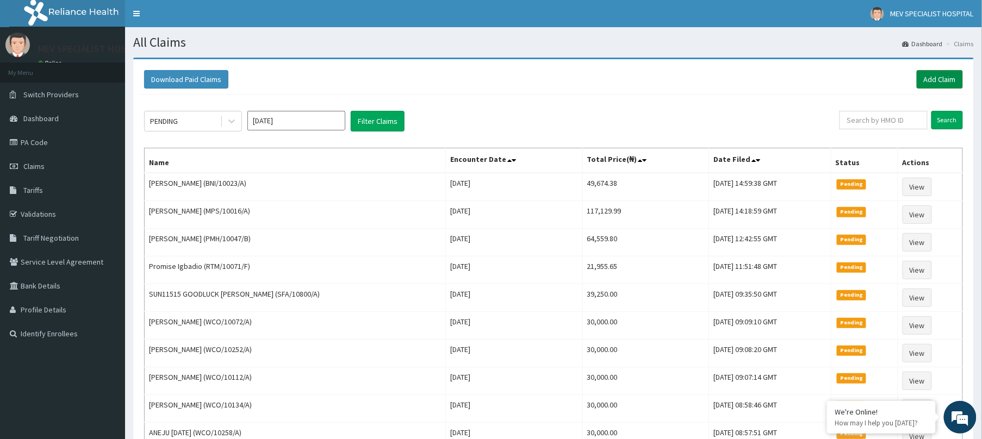
click at [939, 78] on link "Add Claim" at bounding box center [940, 79] width 46 height 18
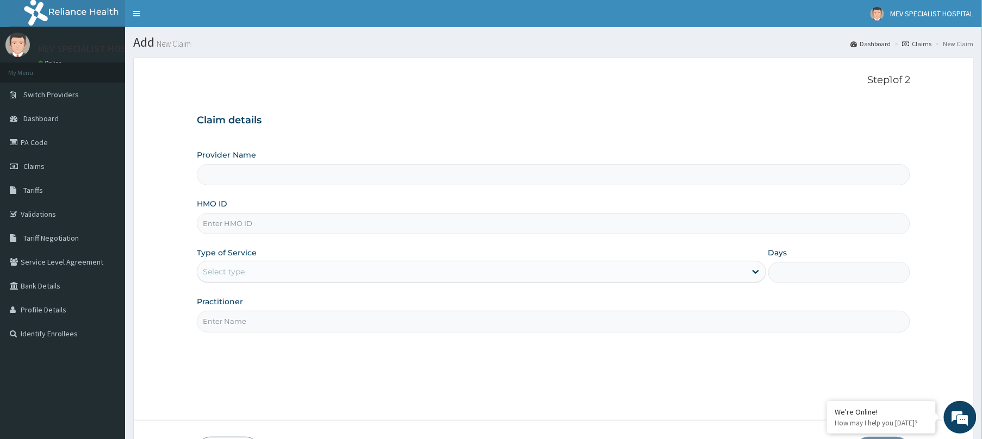
type input "MEV SPECIALIST HOSPITAL"
click at [288, 225] on input "HMO ID" at bounding box center [553, 223] width 713 height 21
paste input "PA/C3AD43"
type input "P"
paste input "DDF/10022/A"
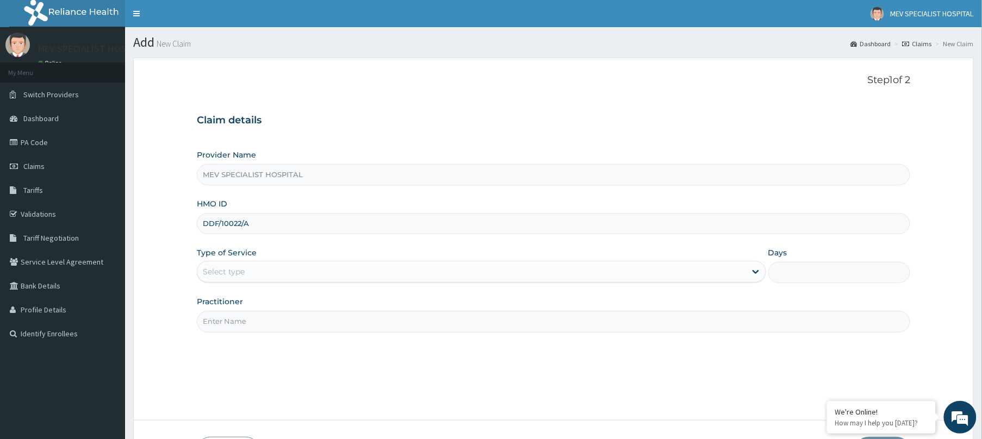
type input "DDF/10022/A"
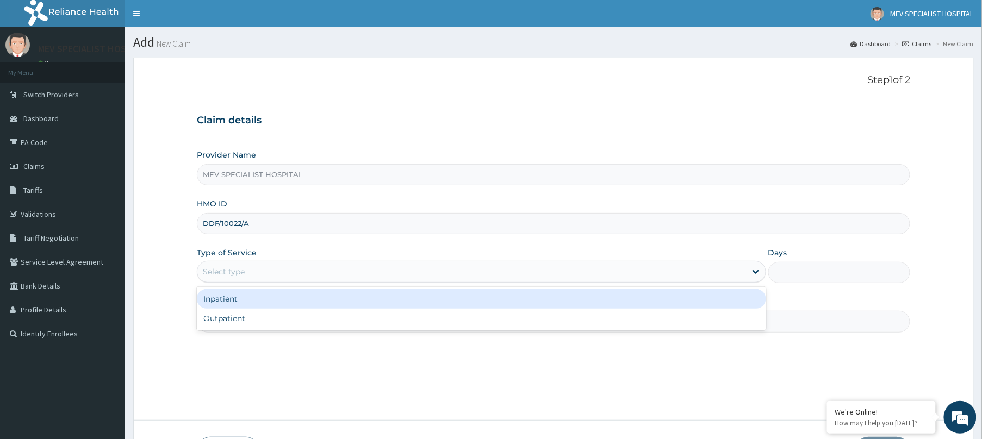
click at [460, 264] on div "Select type" at bounding box center [471, 271] width 549 height 17
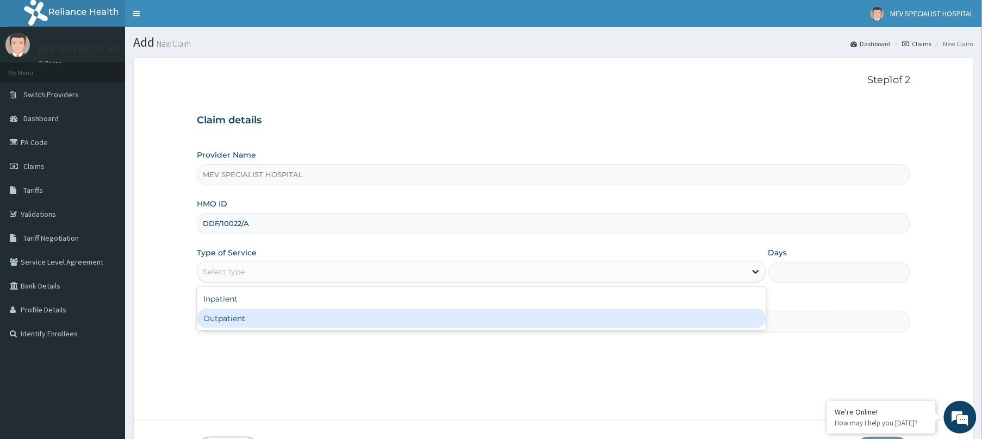
click at [433, 322] on div "Outpatient" at bounding box center [481, 319] width 569 height 20
type input "1"
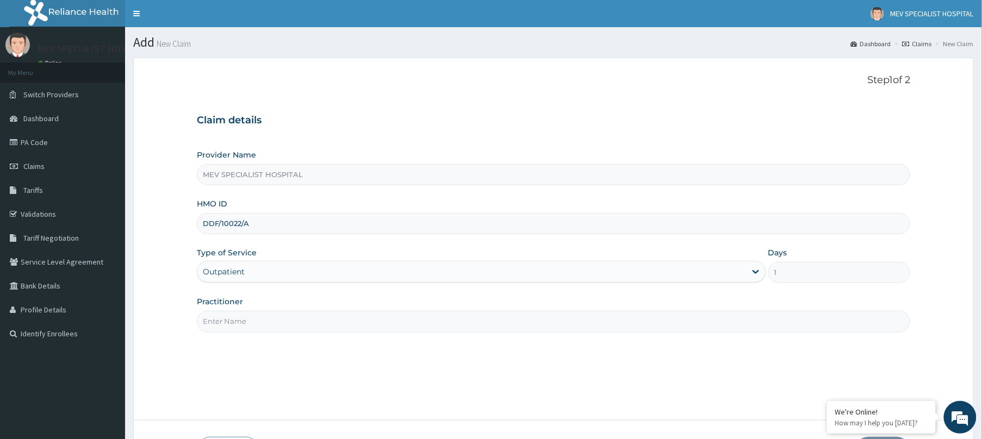
click at [433, 322] on input "Practitioner" at bounding box center [553, 321] width 713 height 21
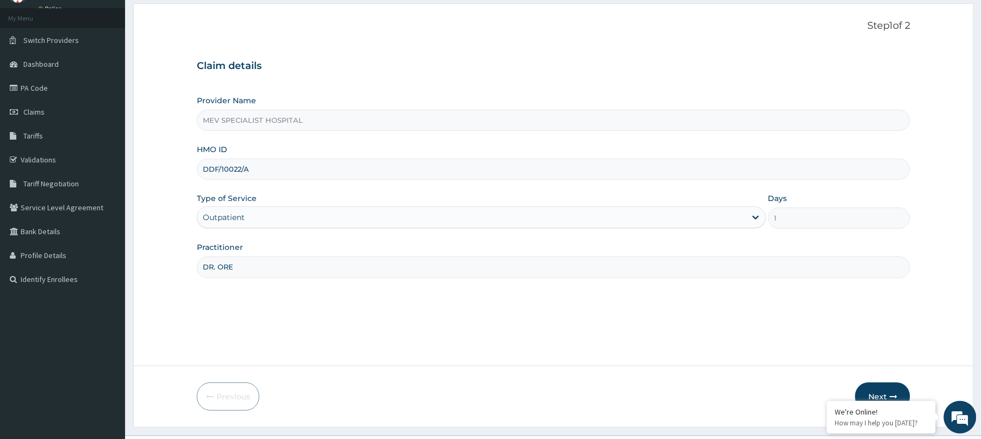
scroll to position [79, 0]
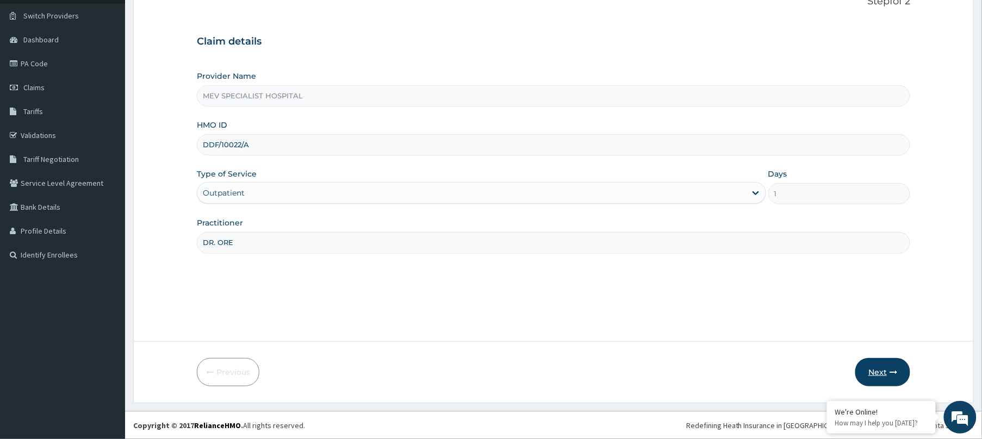
type input "DR. ORE"
click at [862, 372] on button "Next" at bounding box center [882, 372] width 55 height 28
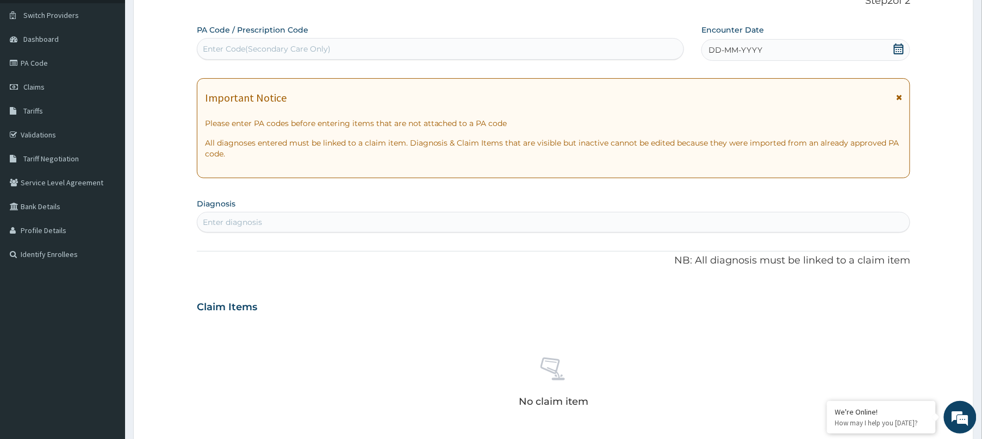
click at [391, 50] on div "Enter Code(Secondary Care Only)" at bounding box center [440, 48] width 486 height 17
paste input "PA/C3AD43"
type input "PA/C3AD43"
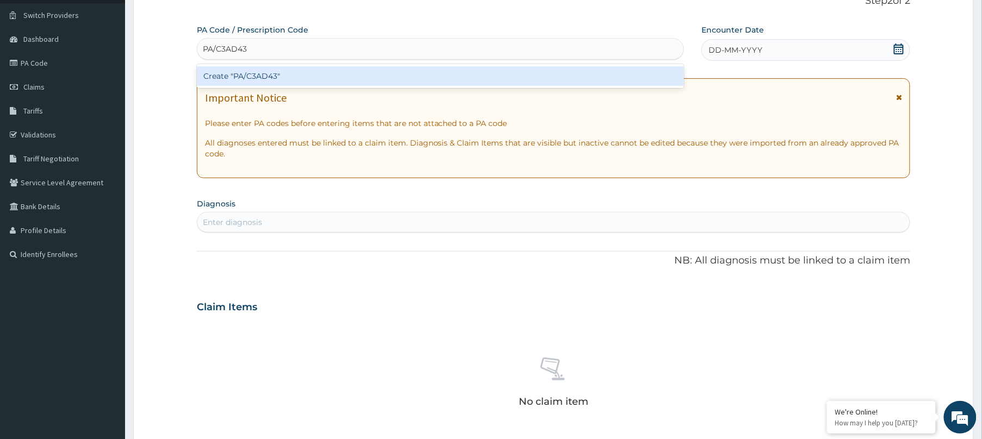
click at [382, 88] on div "Create "PA/C3AD43"" at bounding box center [440, 76] width 487 height 24
click at [375, 74] on div "Create "PA/C3AD43"" at bounding box center [440, 76] width 487 height 20
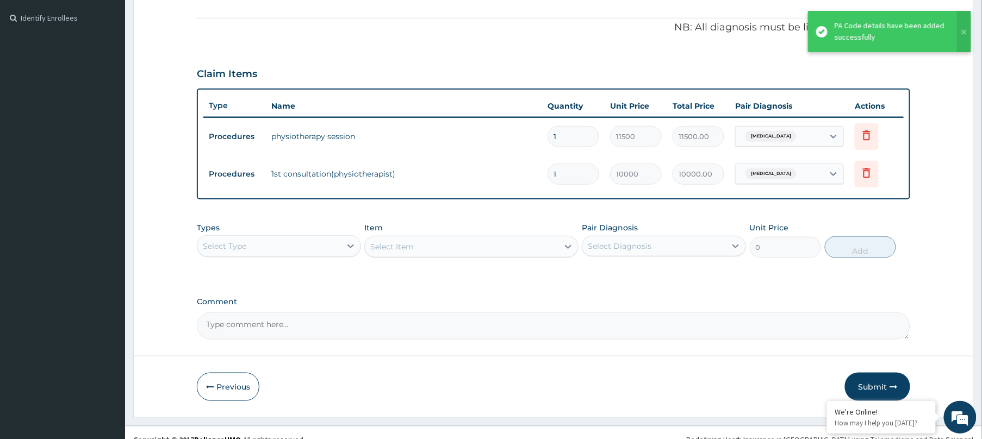
scroll to position [331, 0]
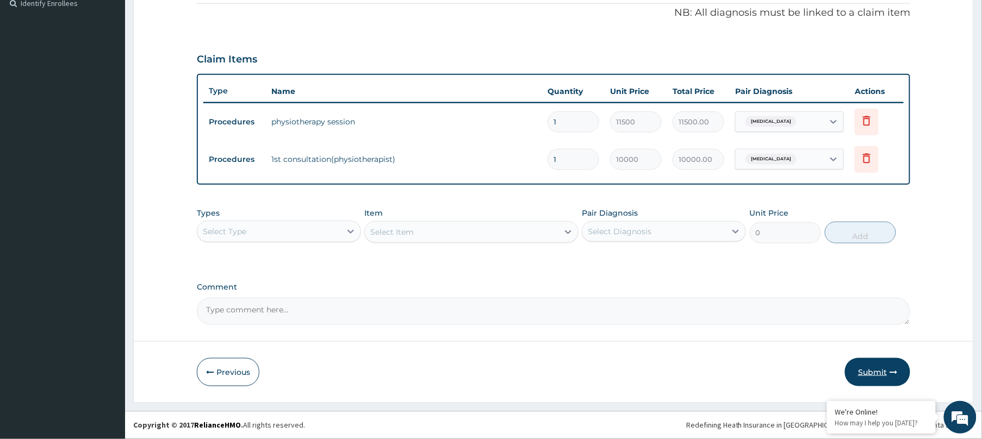
click at [859, 372] on button "Submit" at bounding box center [877, 372] width 65 height 28
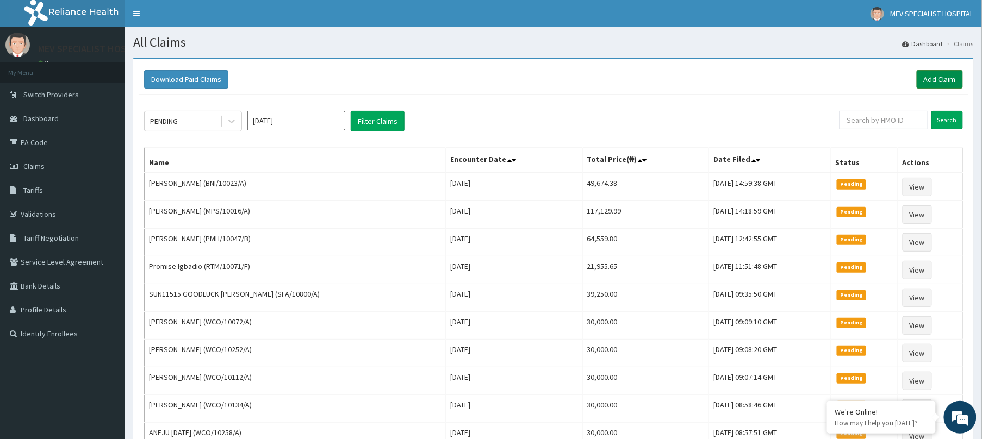
click at [944, 72] on link "Add Claim" at bounding box center [940, 79] width 46 height 18
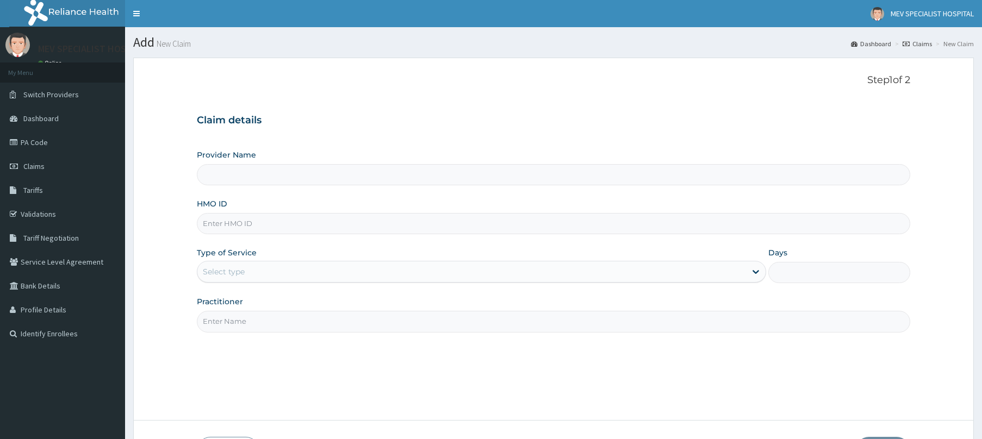
type input "MEV SPECIALIST HOSPITAL"
click at [475, 226] on input "HMO ID" at bounding box center [553, 223] width 713 height 21
paste input "SFA/11630/A"
type input "SFA/11630/A"
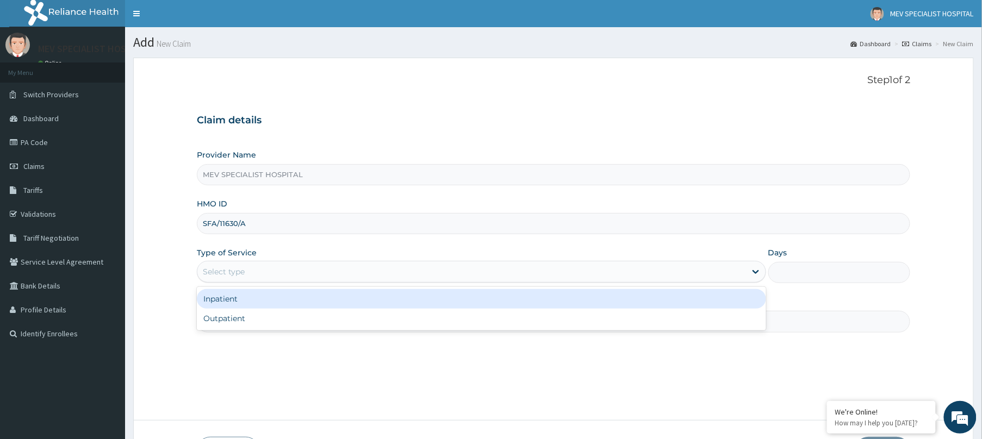
click at [423, 265] on div "Select type" at bounding box center [471, 271] width 549 height 17
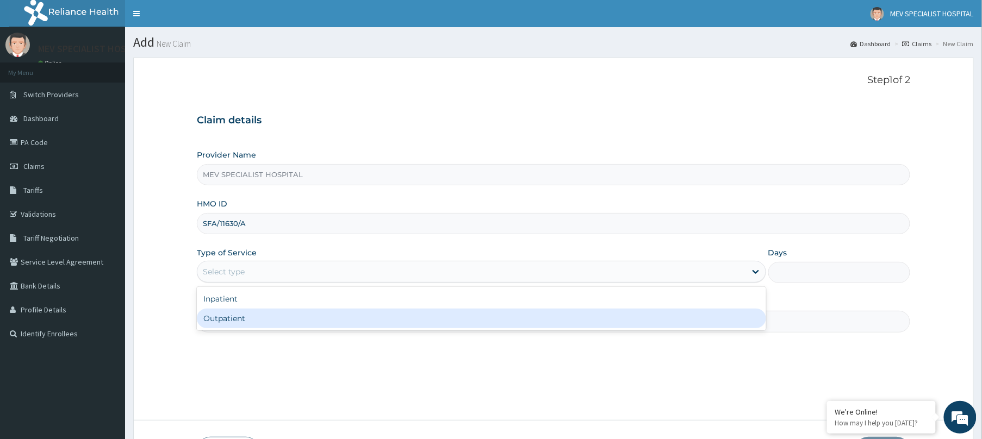
click at [415, 328] on div "Outpatient" at bounding box center [481, 319] width 569 height 20
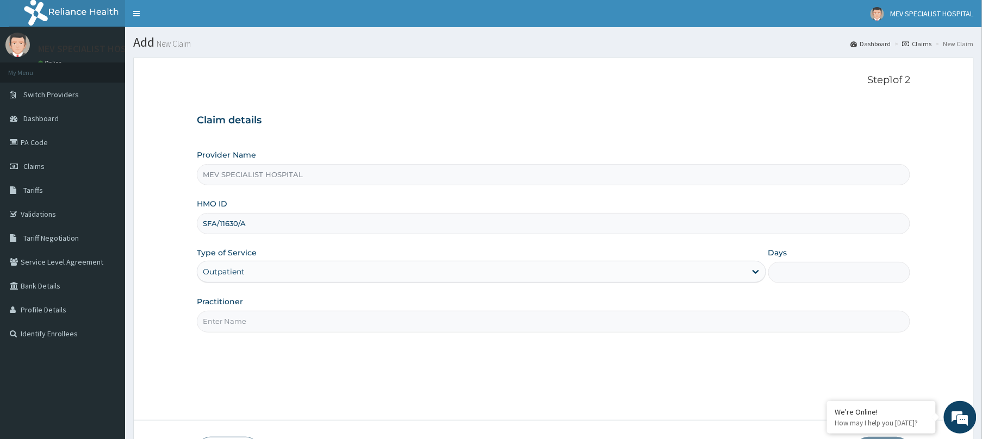
type input "1"
click at [415, 328] on input "Practitioner" at bounding box center [553, 321] width 713 height 21
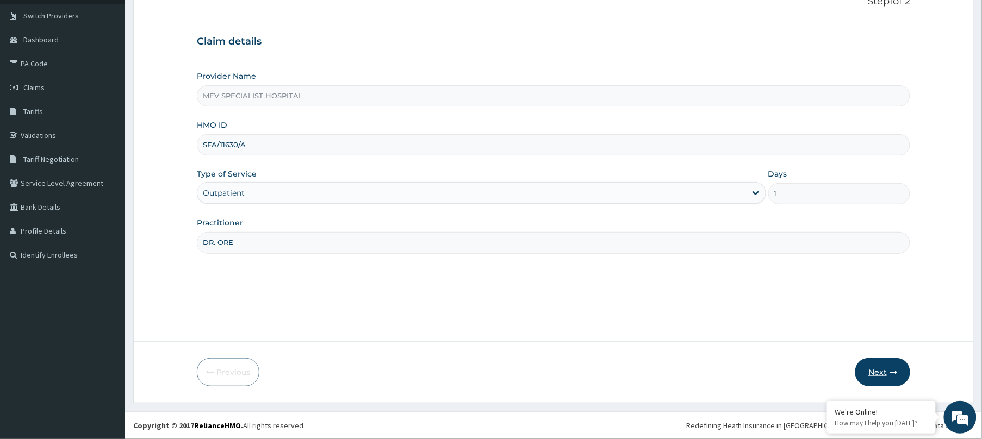
type input "DR. ORE"
click at [876, 368] on button "Next" at bounding box center [882, 372] width 55 height 28
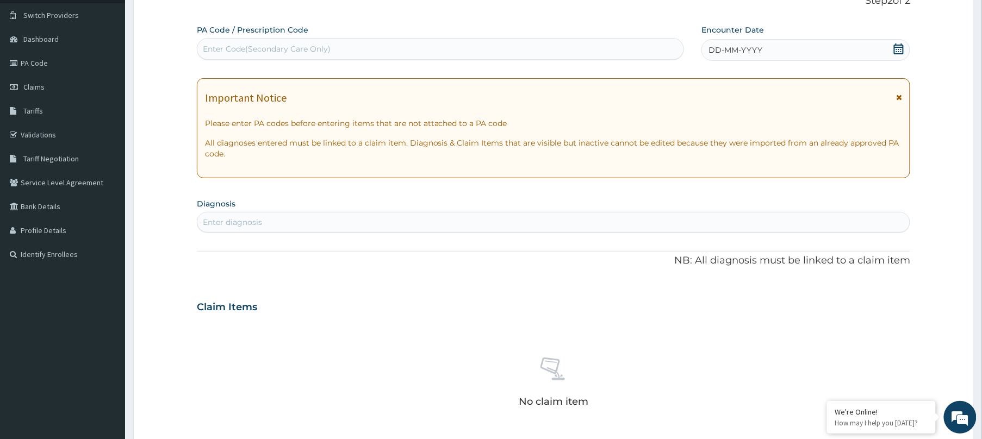
click at [504, 48] on div "Enter Code(Secondary Care Only)" at bounding box center [440, 48] width 486 height 17
paste input "PA/1C95E6"
type input "PA/1C95E6"
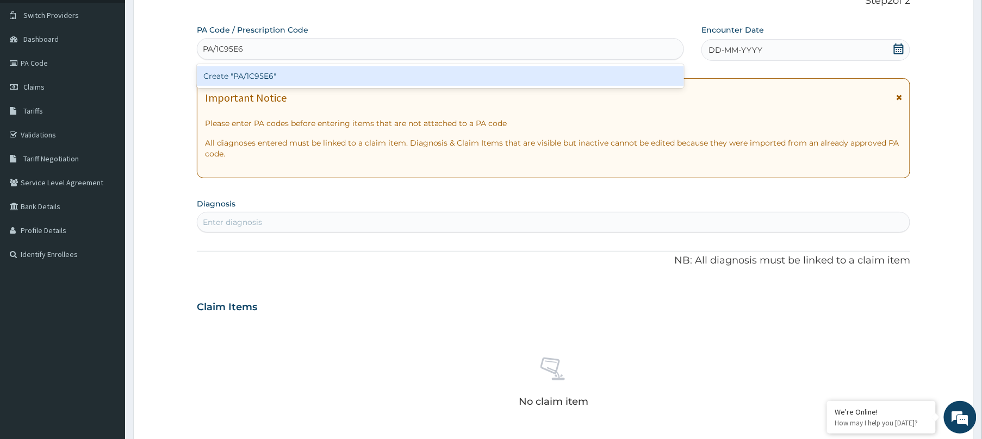
click at [501, 70] on div "Create "PA/1C95E6"" at bounding box center [440, 76] width 487 height 20
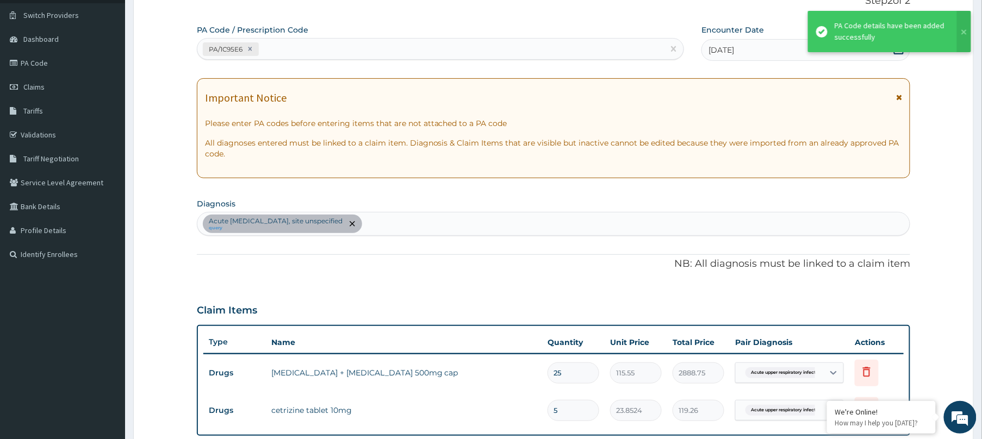
scroll to position [331, 0]
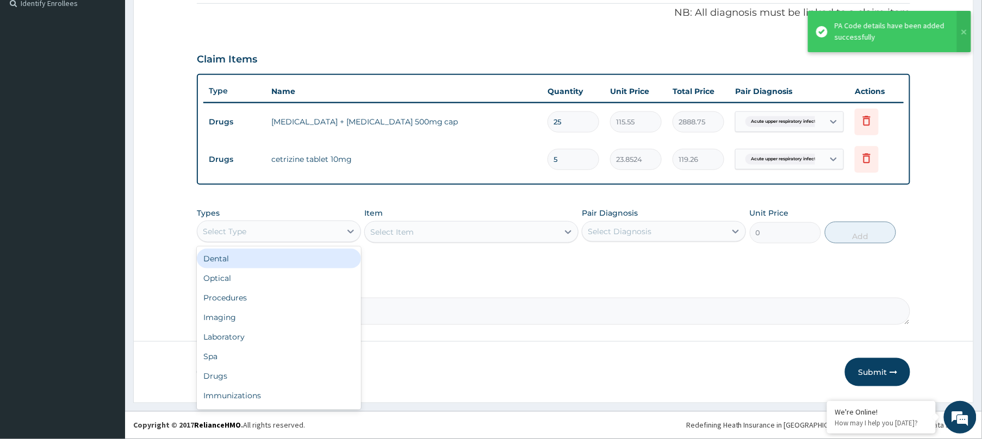
click at [311, 240] on div "Select Type" at bounding box center [279, 232] width 164 height 22
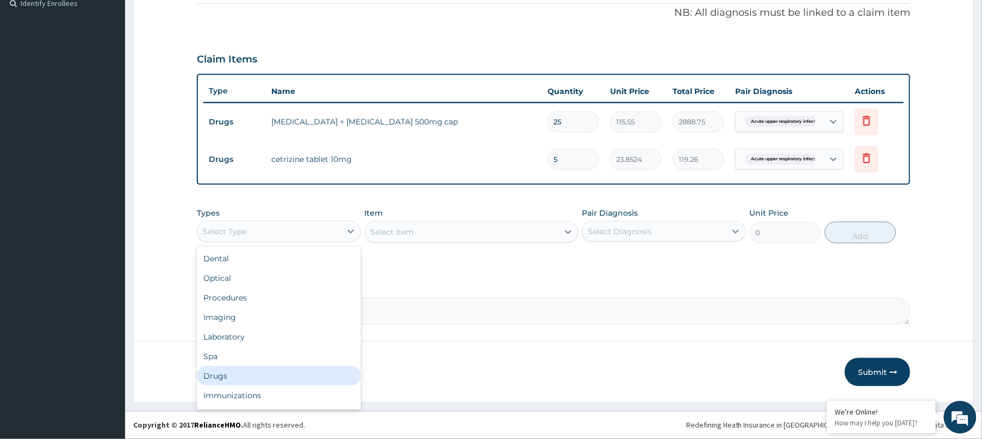
click at [244, 375] on div "Drugs" at bounding box center [279, 376] width 164 height 20
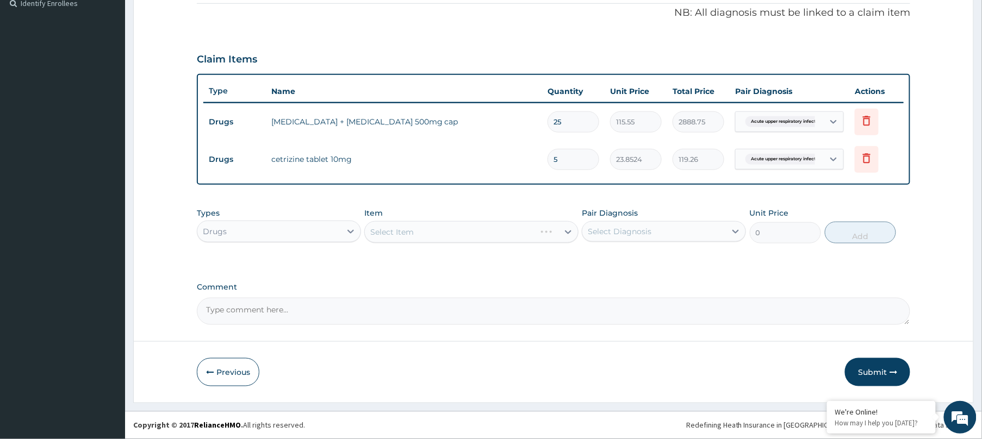
click at [457, 229] on div "Select Item" at bounding box center [471, 232] width 214 height 22
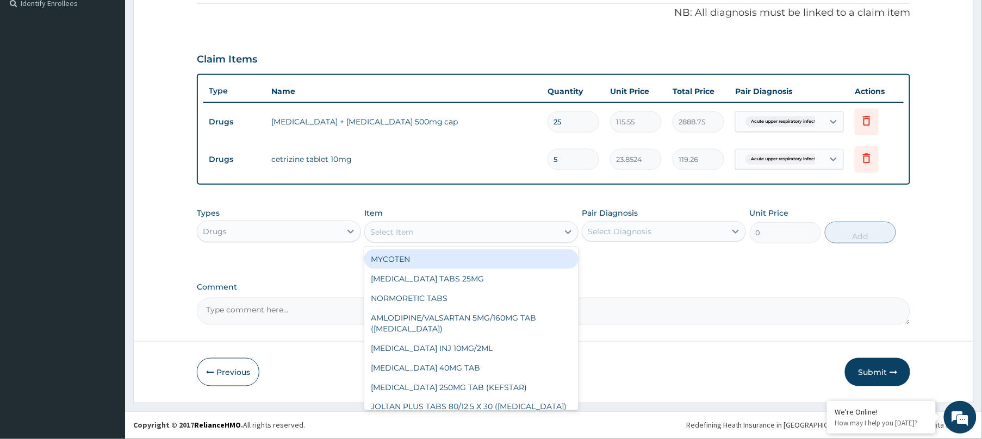
click at [457, 229] on div "Select Item" at bounding box center [462, 231] width 194 height 17
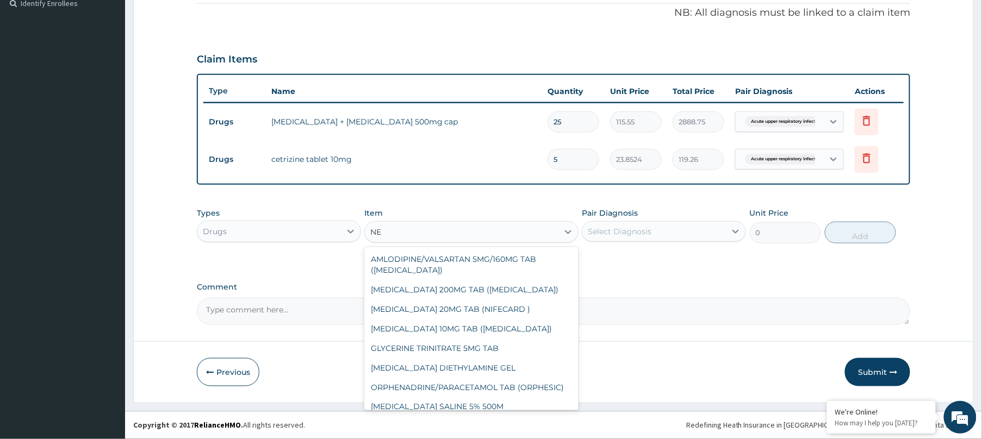
type input "N"
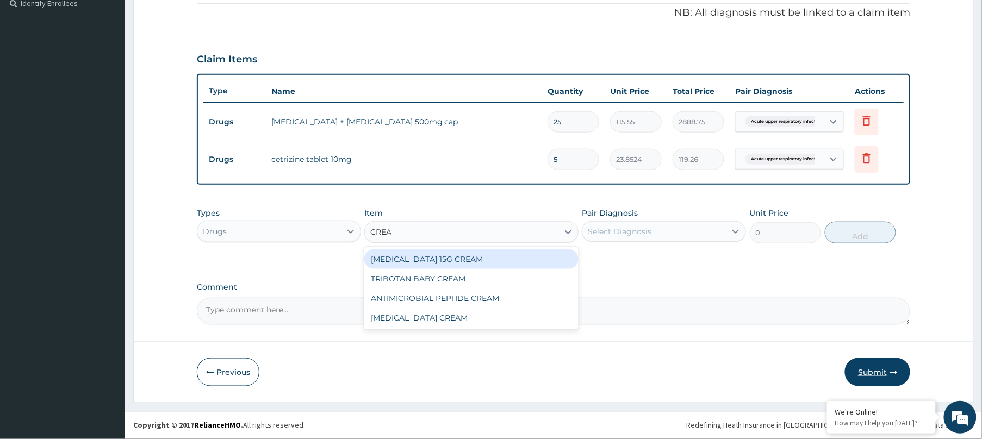
type input "CREA"
click at [886, 377] on button "Submit" at bounding box center [877, 372] width 65 height 28
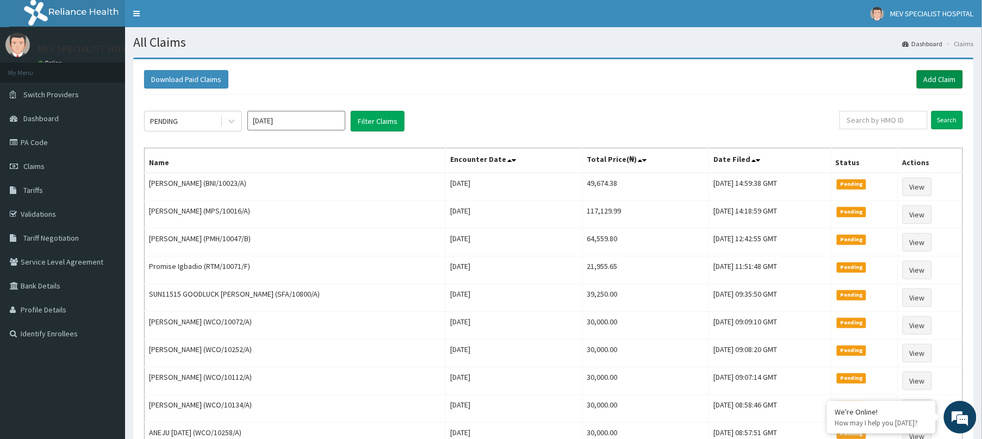
click at [937, 74] on link "Add Claim" at bounding box center [940, 79] width 46 height 18
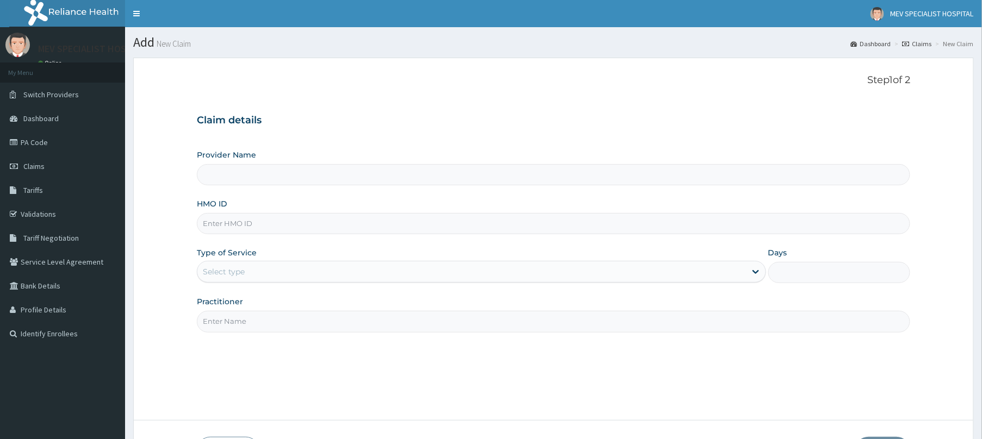
click at [408, 225] on input "HMO ID" at bounding box center [553, 223] width 713 height 21
paste input "PRV/10078/A"
type input "PRV/10078/A"
type input "MEV SPECIALIST HOSPITAL"
type input "PRV/10078/A"
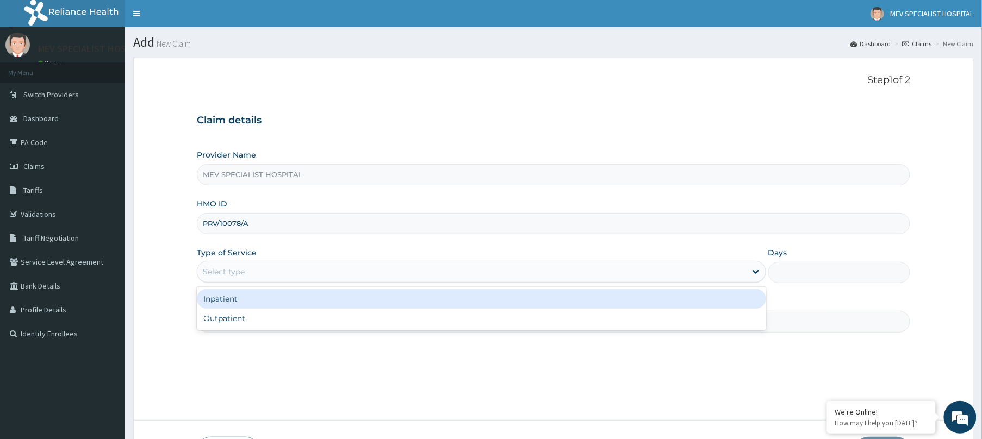
click at [375, 270] on div "Select type" at bounding box center [471, 271] width 549 height 17
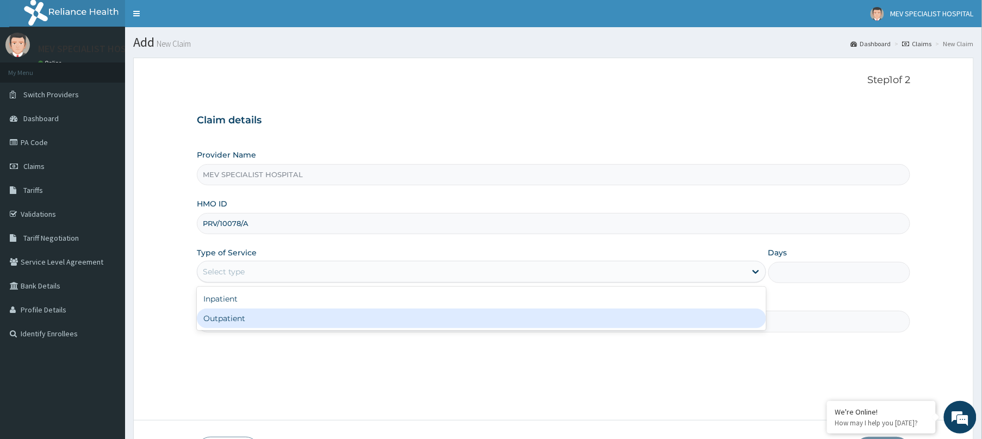
click at [354, 322] on div "Outpatient" at bounding box center [481, 319] width 569 height 20
type input "1"
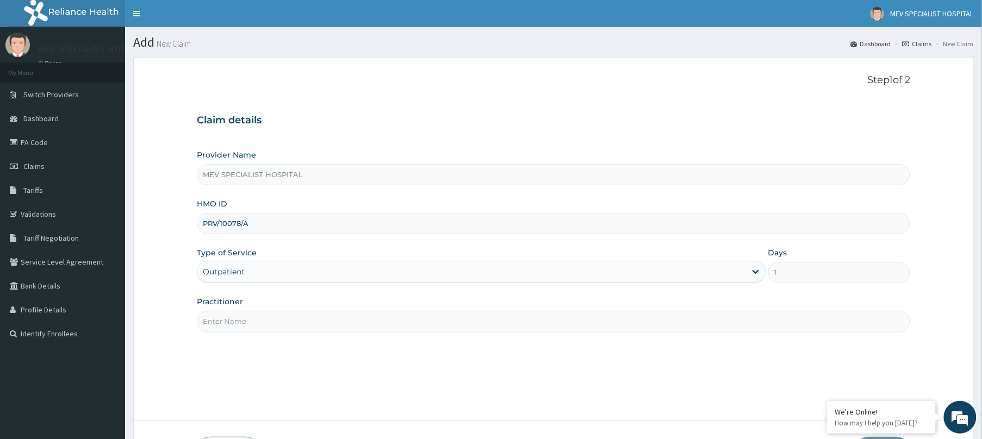
click at [354, 322] on input "Practitioner" at bounding box center [553, 321] width 713 height 21
type input "d"
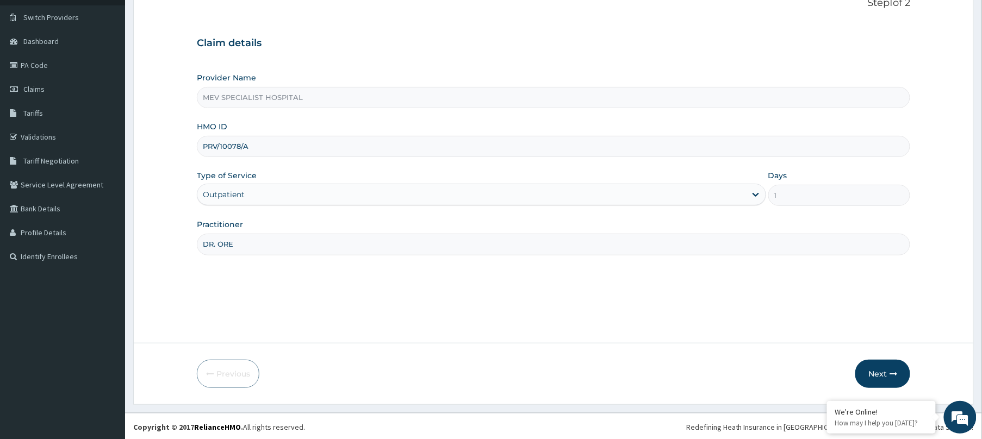
scroll to position [79, 0]
type input "DR. ORE"
click at [886, 371] on button "Next" at bounding box center [882, 372] width 55 height 28
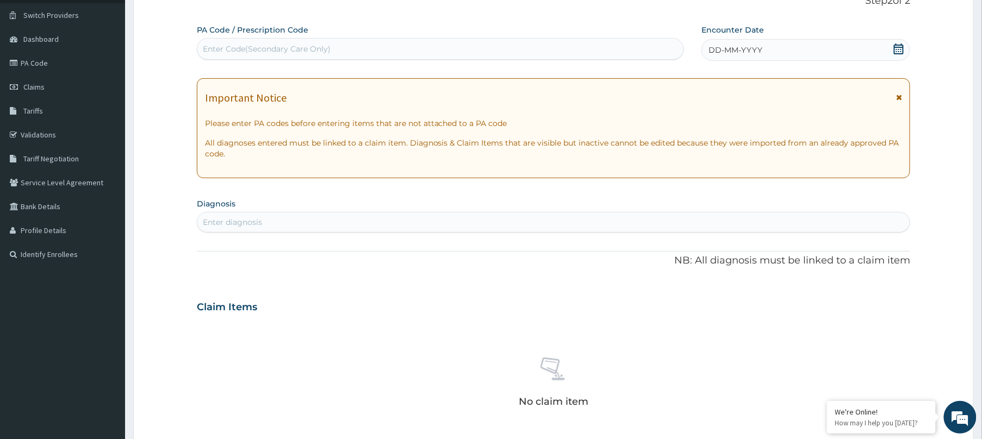
click at [513, 51] on div "Enter Code(Secondary Care Only)" at bounding box center [440, 48] width 486 height 17
paste input "PA/7B7390"
type input "PA/7B7390"
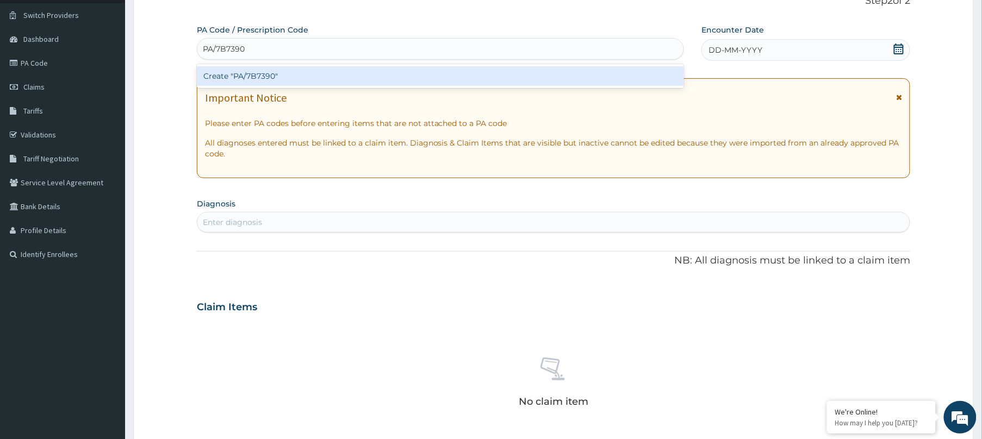
click at [505, 77] on div "Create "PA/7B7390"" at bounding box center [440, 76] width 487 height 20
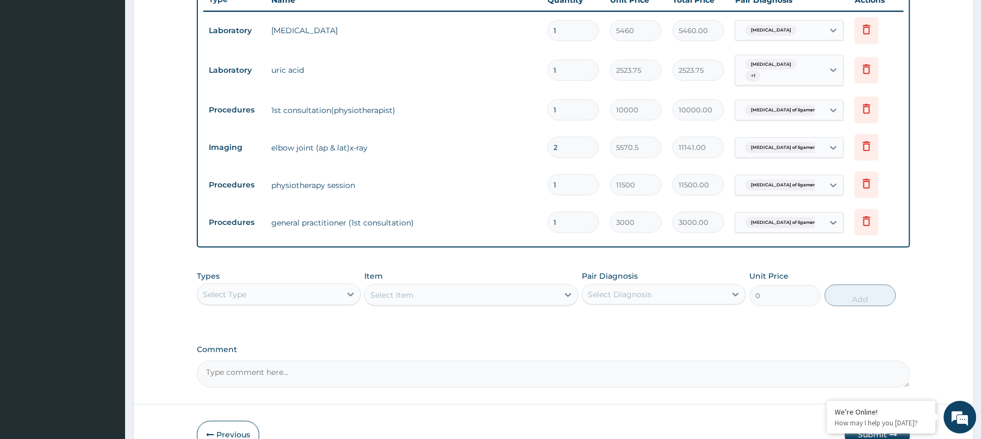
scroll to position [0, 0]
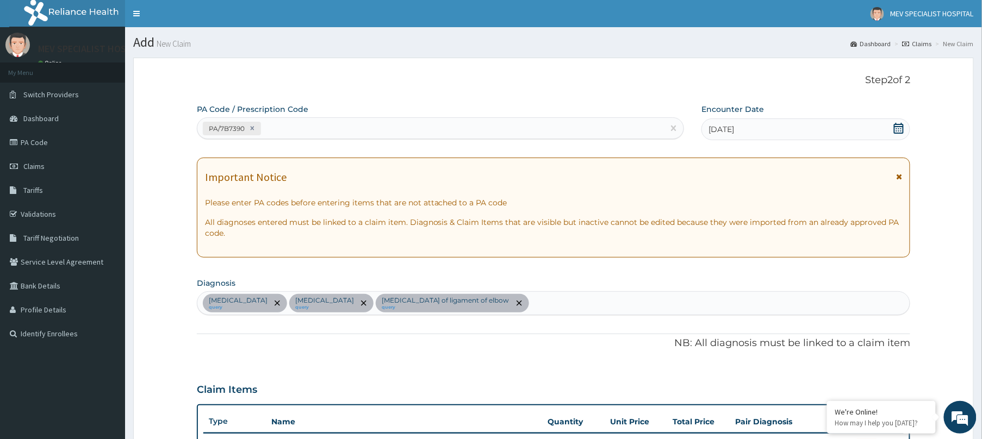
click at [301, 129] on div "PA/7B7390" at bounding box center [430, 129] width 466 height 18
type input "V"
paste input "PA/B62913"
type input "PA/B62913"
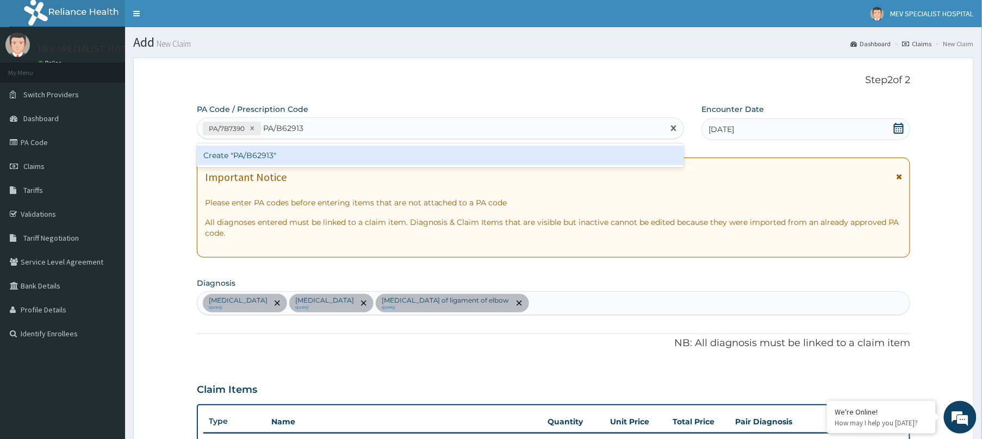
click at [301, 153] on div "Create "PA/B62913"" at bounding box center [440, 156] width 487 height 20
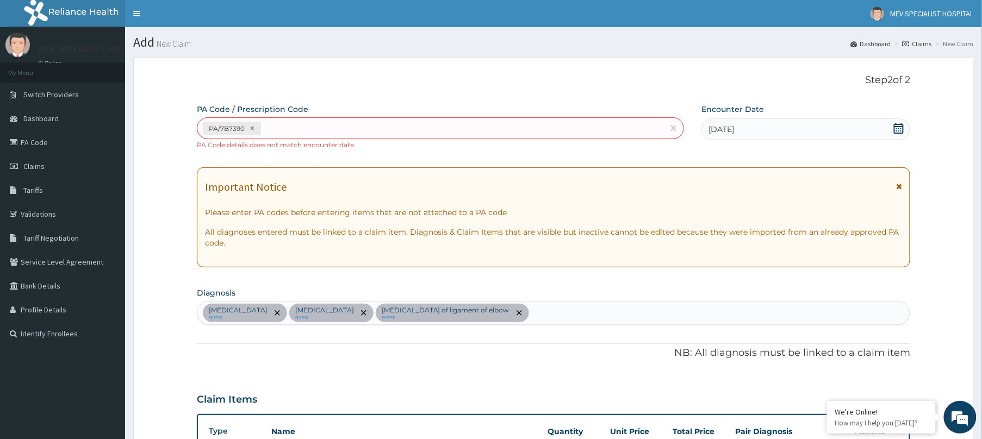
scroll to position [431, 0]
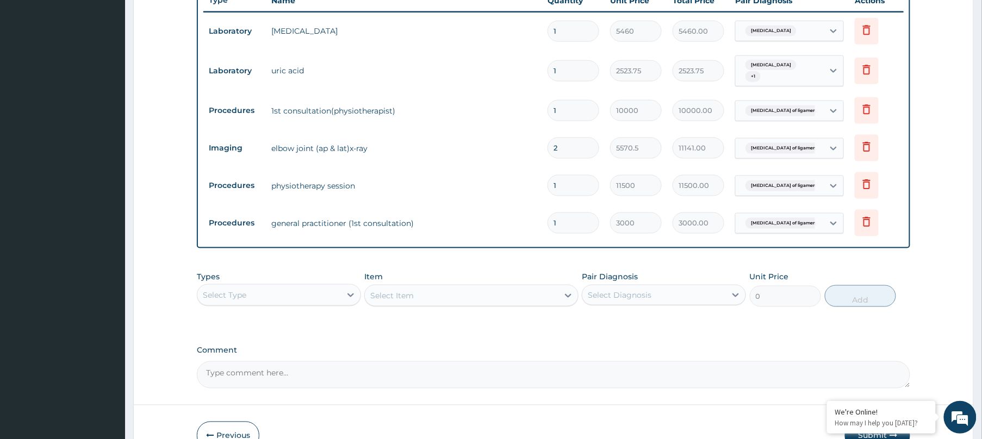
click at [305, 279] on div "Types Select Type" at bounding box center [279, 289] width 164 height 36
click at [299, 296] on div "Select Type" at bounding box center [269, 294] width 144 height 17
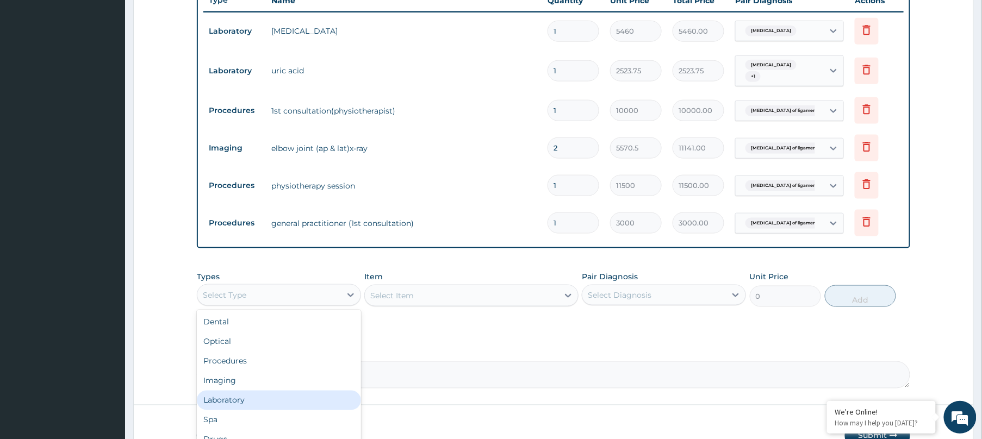
click at [240, 392] on div "Laboratory" at bounding box center [279, 401] width 164 height 20
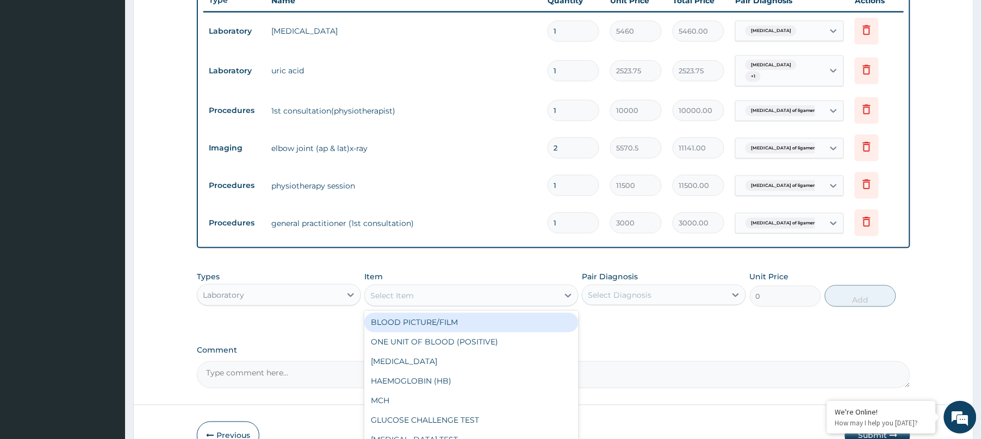
click at [452, 298] on div "Select Item" at bounding box center [462, 295] width 194 height 17
type input "SPU"
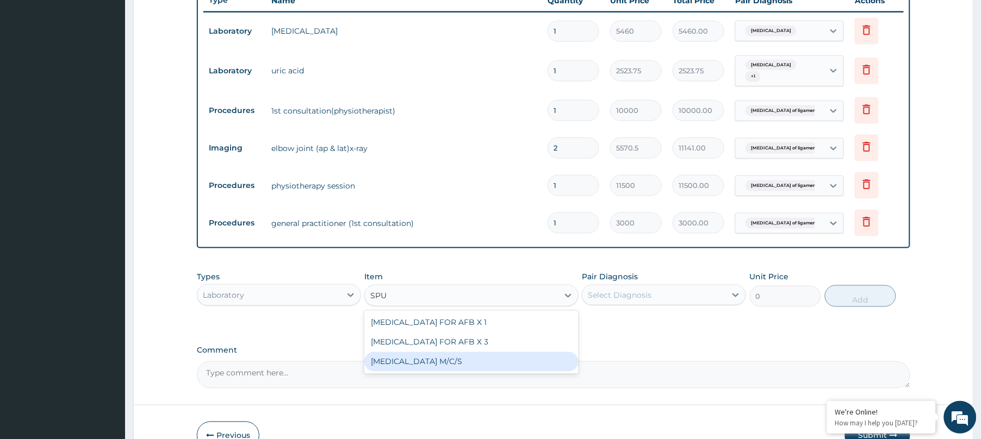
click at [440, 359] on div "[MEDICAL_DATA] M/C/S" at bounding box center [471, 362] width 214 height 20
type input "3523.75"
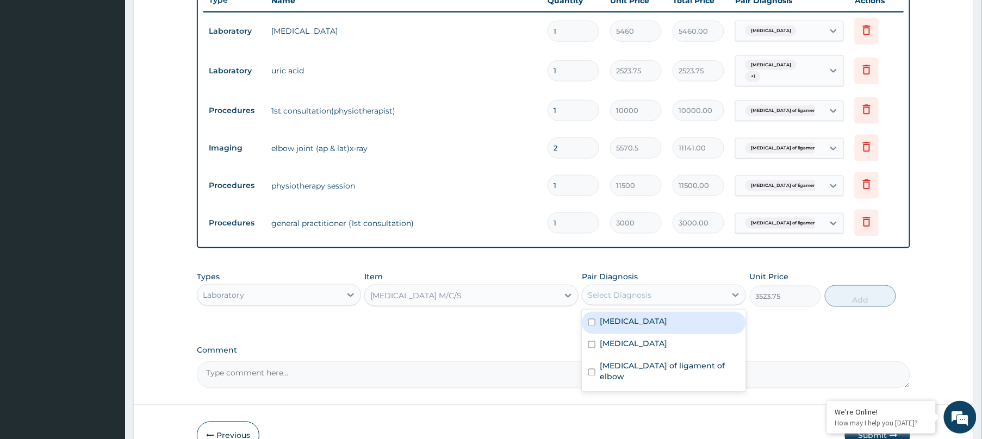
click at [636, 290] on div "Select Diagnosis" at bounding box center [620, 295] width 64 height 11
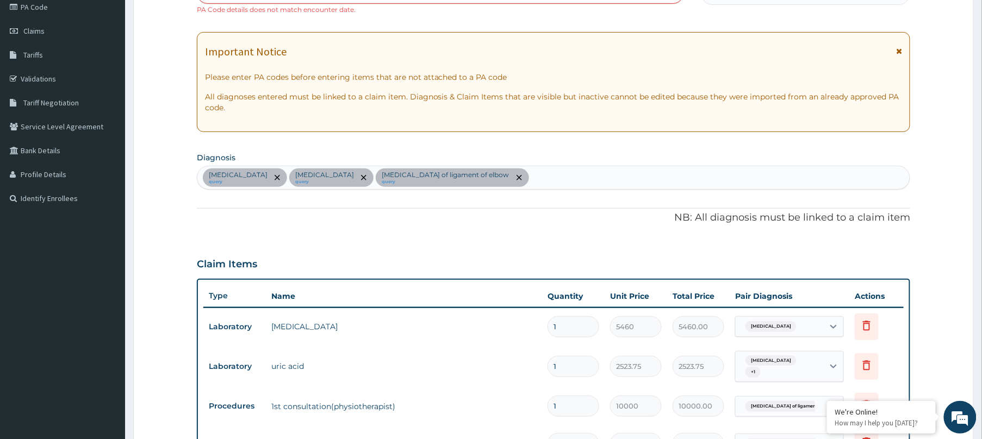
scroll to position [155, 0]
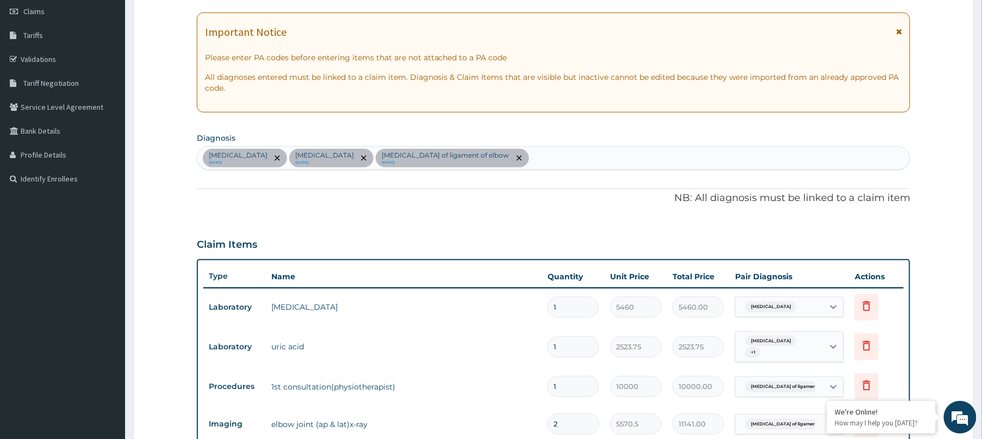
click at [458, 159] on div "Sepsis query Gout query Sprain of ligament of elbow query" at bounding box center [553, 158] width 712 height 23
click at [453, 155] on div "Sepsis query Gout query Sprain of ligament of elbow query" at bounding box center [553, 158] width 712 height 23
type input "ACUTE"
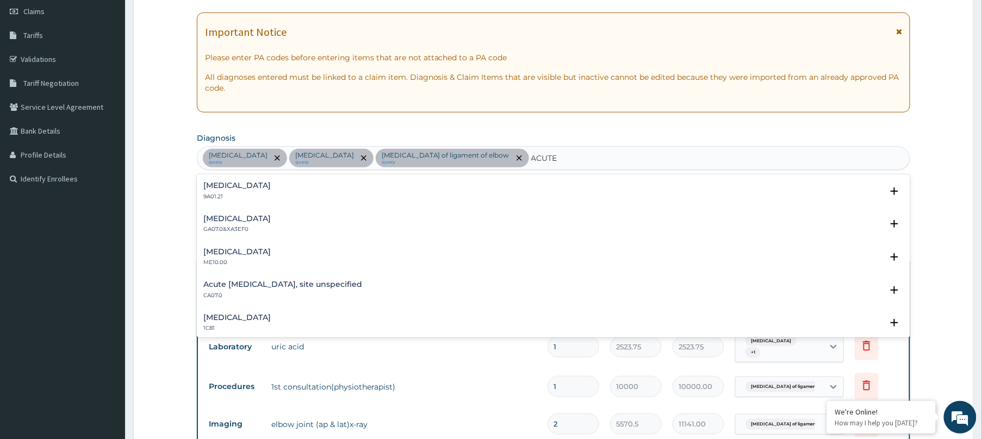
scroll to position [1105, 0]
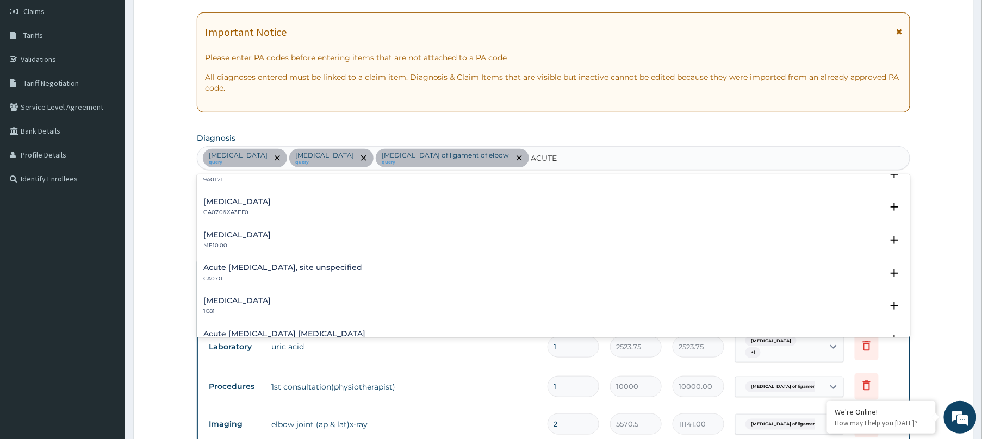
click at [298, 264] on h4 "Acute [MEDICAL_DATA], site unspecified" at bounding box center [282, 268] width 159 height 8
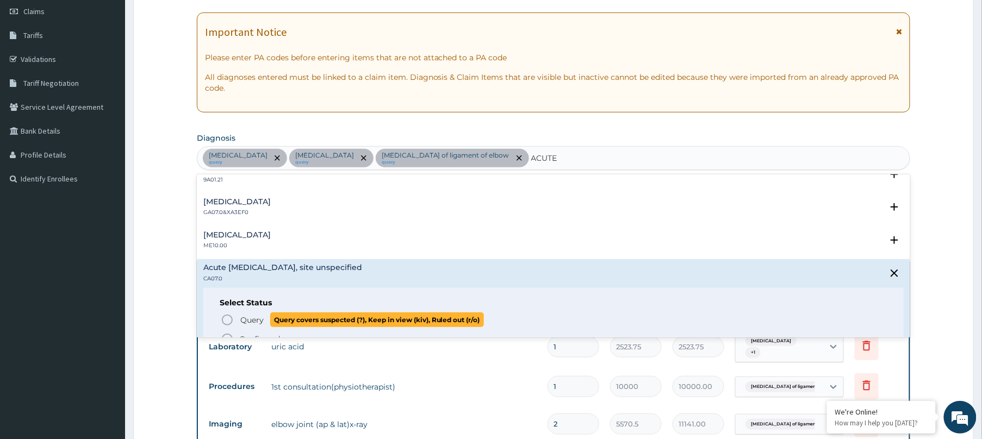
click at [229, 319] on icon "status option query" at bounding box center [227, 320] width 13 height 13
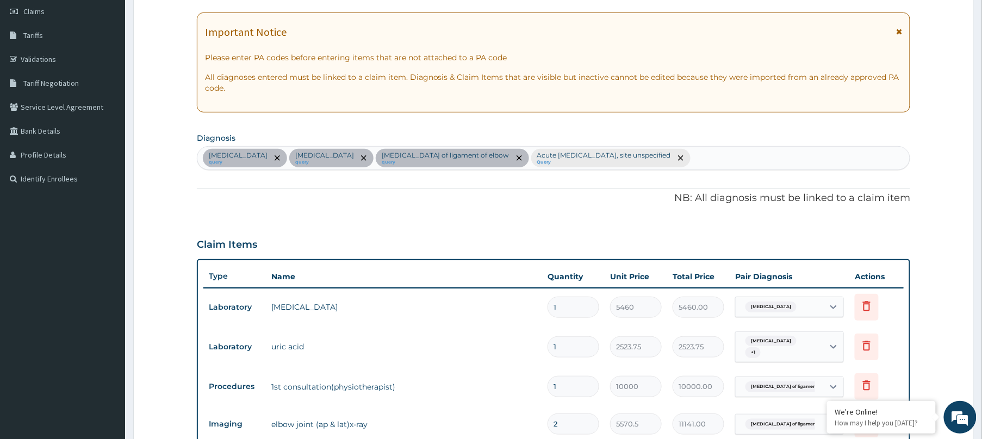
scroll to position [492, 0]
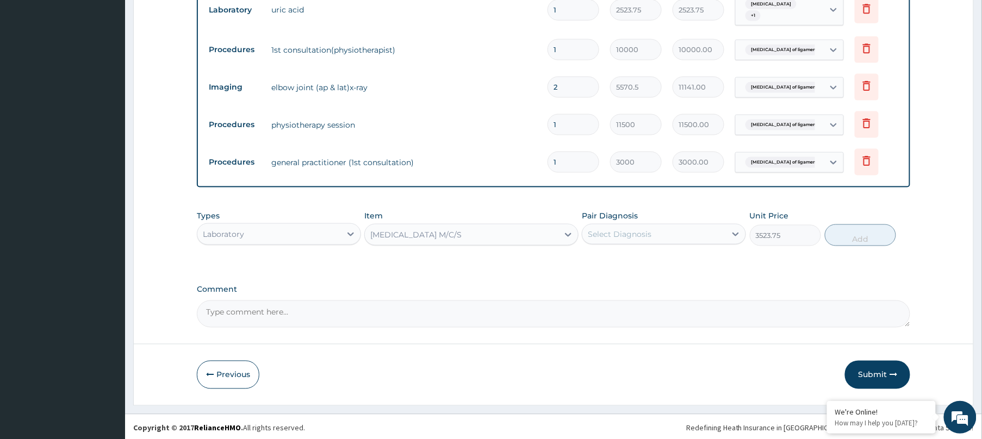
click at [655, 235] on div "Select Diagnosis" at bounding box center [654, 234] width 144 height 17
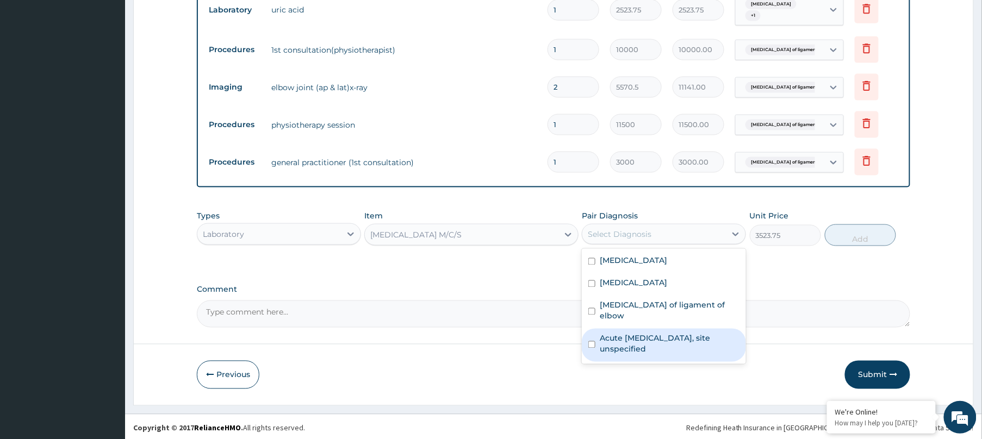
click at [648, 333] on label "Acute [MEDICAL_DATA], site unspecified" at bounding box center [670, 344] width 140 height 22
checkbox input "true"
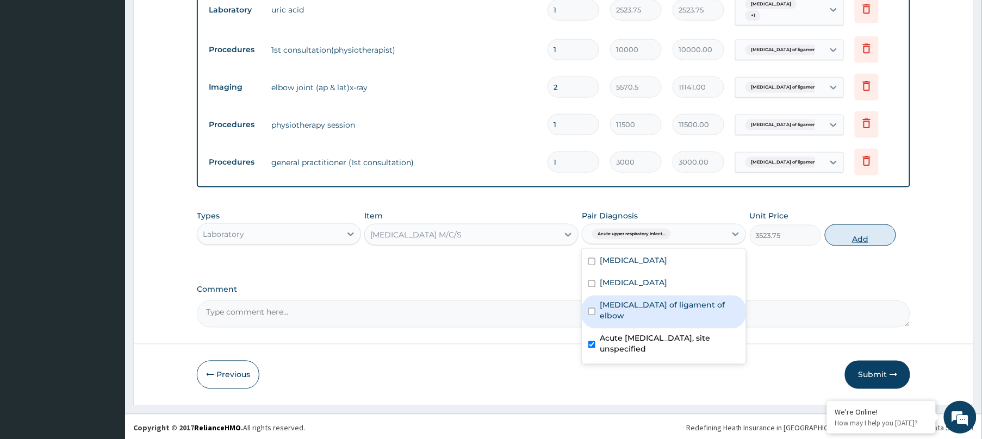
click at [865, 231] on button "Add" at bounding box center [860, 236] width 71 height 22
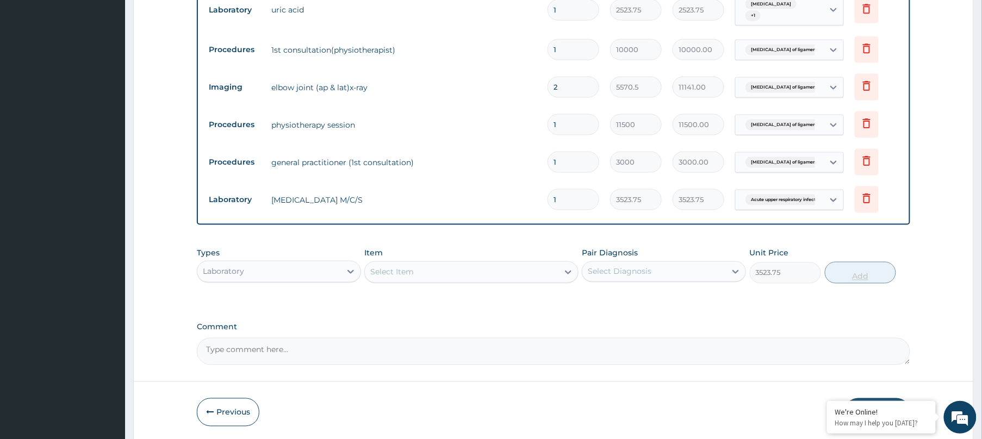
type input "0"
click at [431, 270] on div "Select Item" at bounding box center [462, 272] width 194 height 17
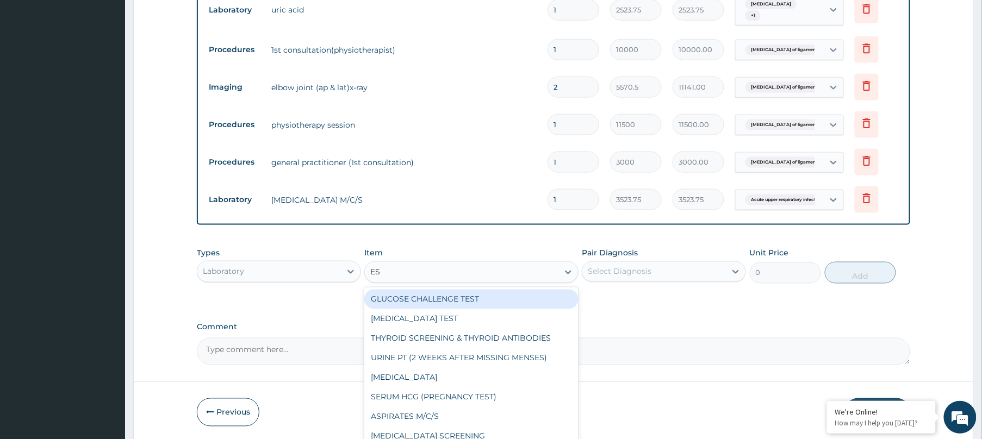
type input "ESR"
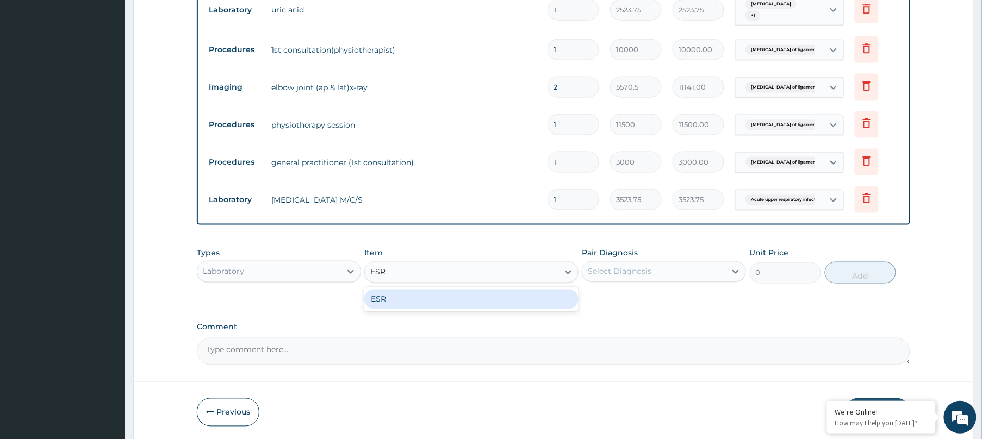
click at [431, 290] on div "ESR" at bounding box center [471, 300] width 214 height 20
type input "3023.75"
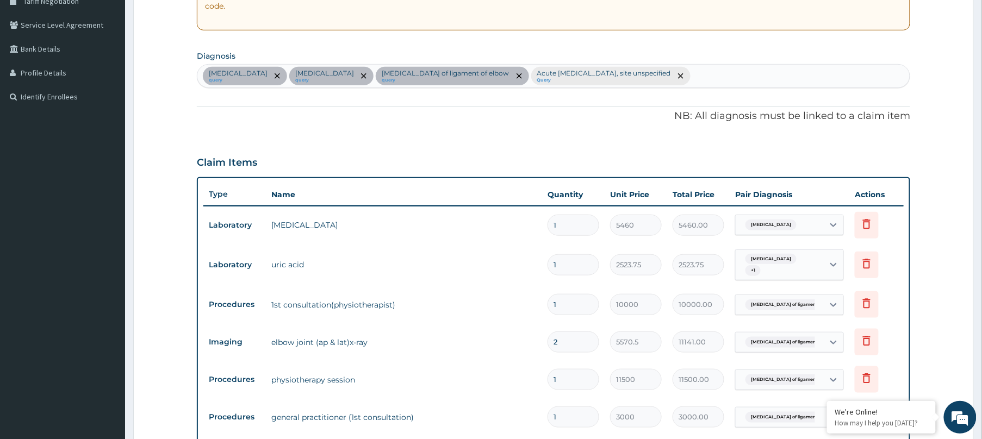
scroll to position [222, 0]
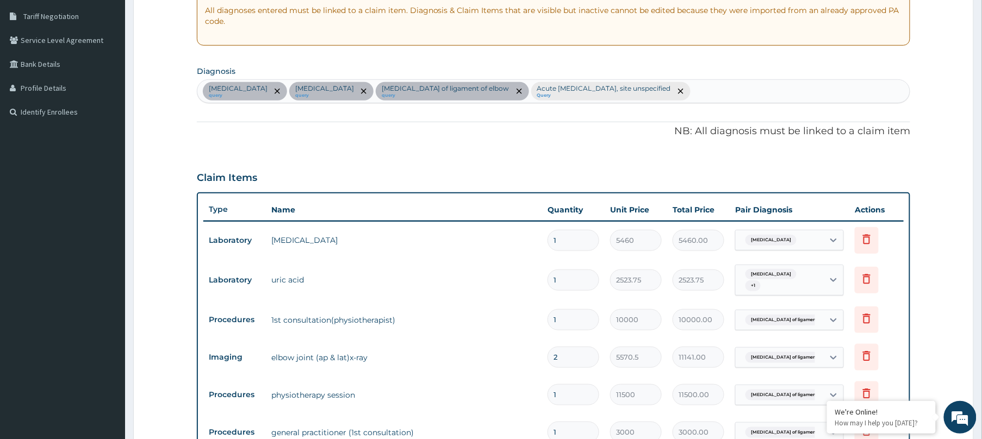
click at [679, 84] on div "Sepsis query Gout query Sprain of ligament of elbow query Acute upper respirato…" at bounding box center [553, 91] width 712 height 23
type input "A"
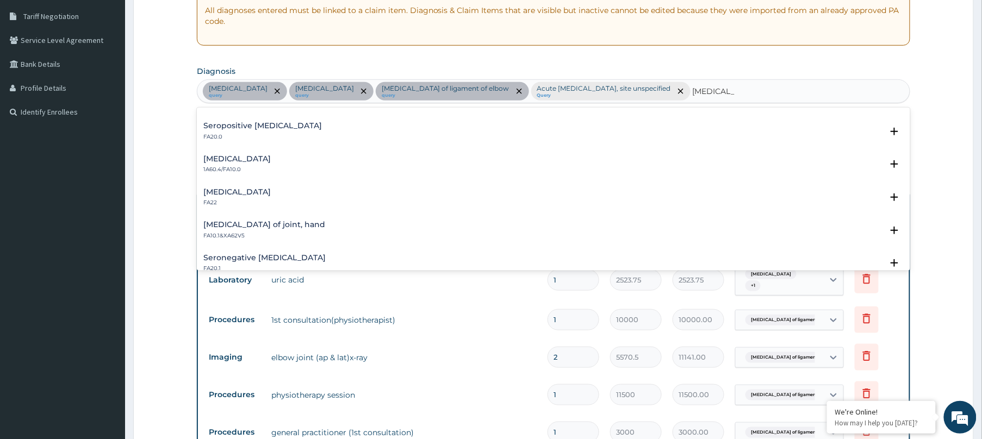
scroll to position [1490, 0]
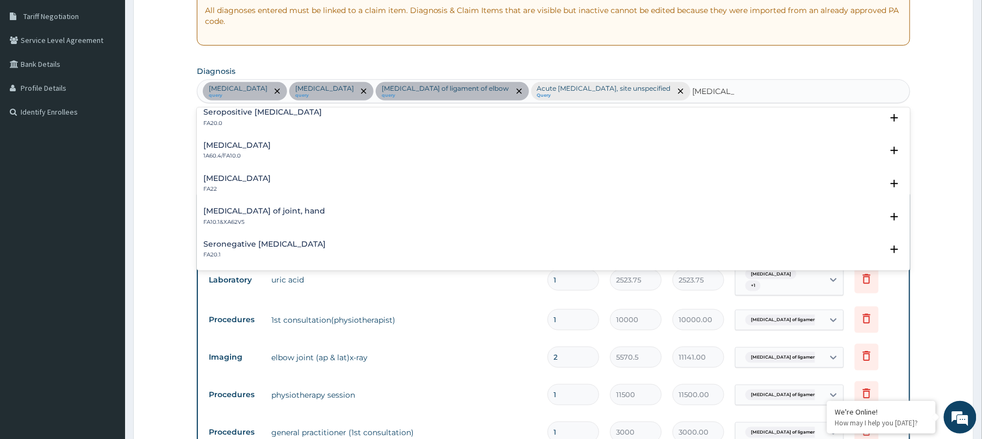
type input "ARTHRITIS"
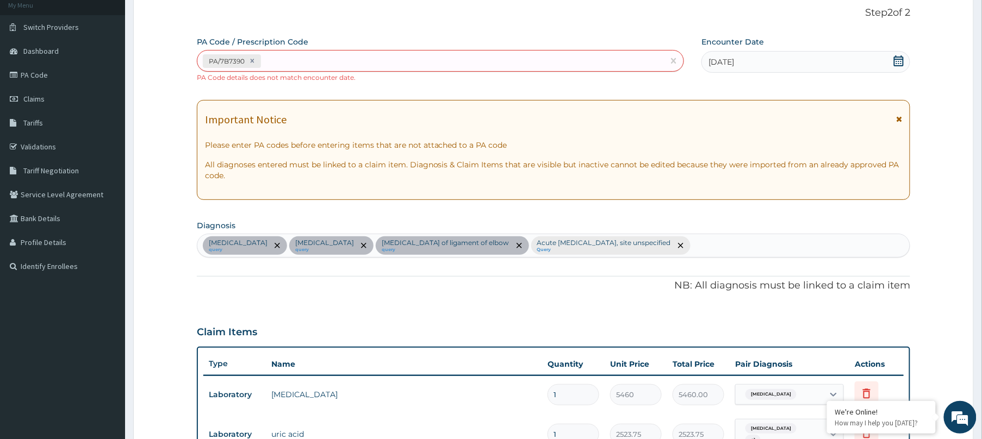
scroll to position [529, 0]
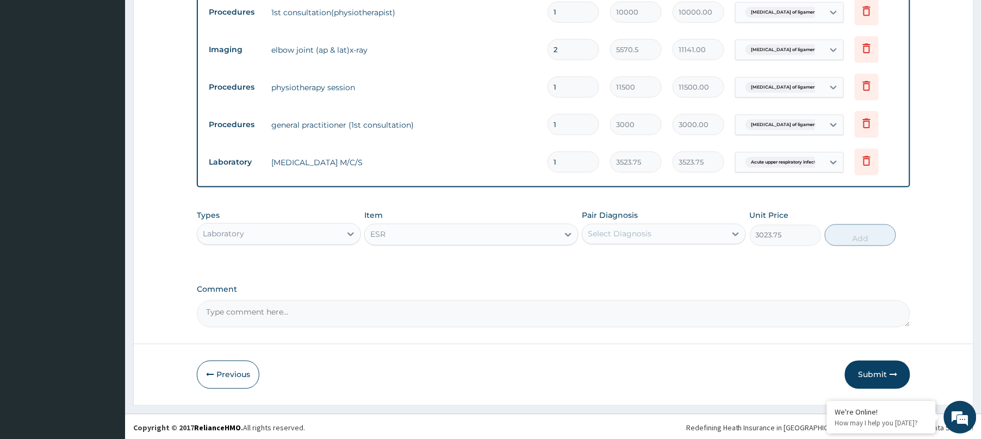
click at [685, 238] on div "Select Diagnosis" at bounding box center [654, 234] width 144 height 17
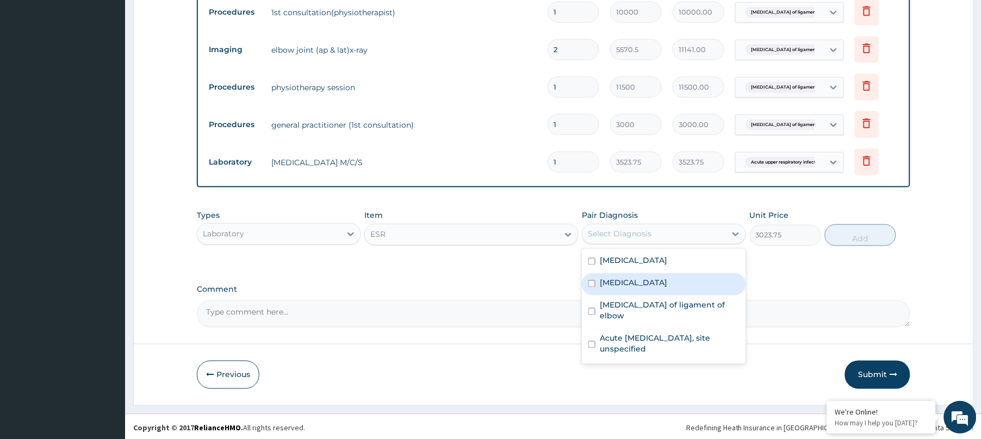
click at [632, 283] on div "Gout" at bounding box center [664, 284] width 164 height 22
checkbox input "true"
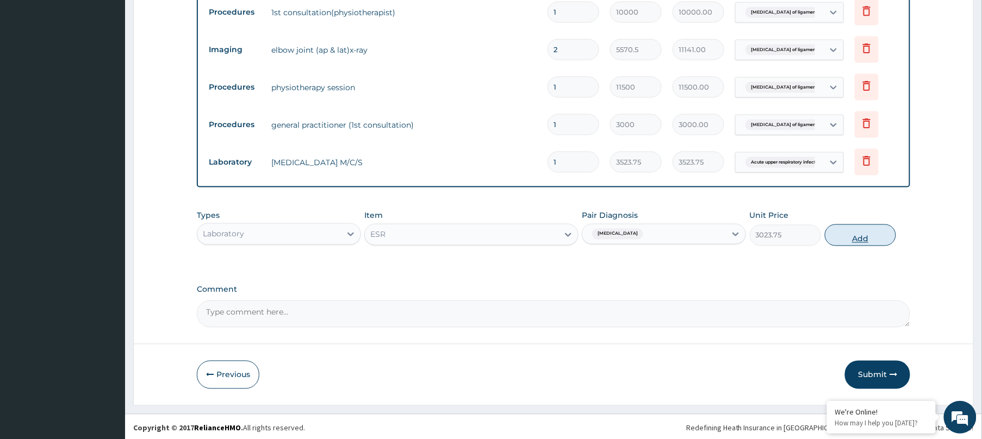
click at [867, 231] on button "Add" at bounding box center [860, 236] width 71 height 22
type input "0"
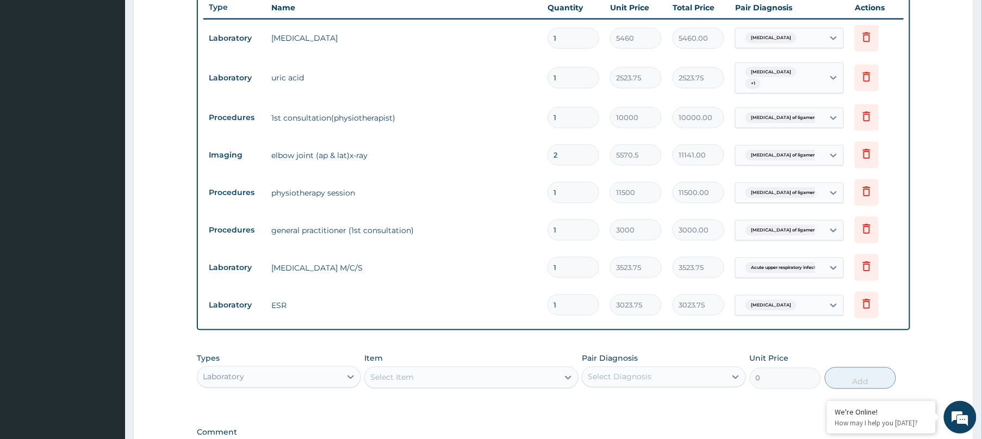
scroll to position [568, 0]
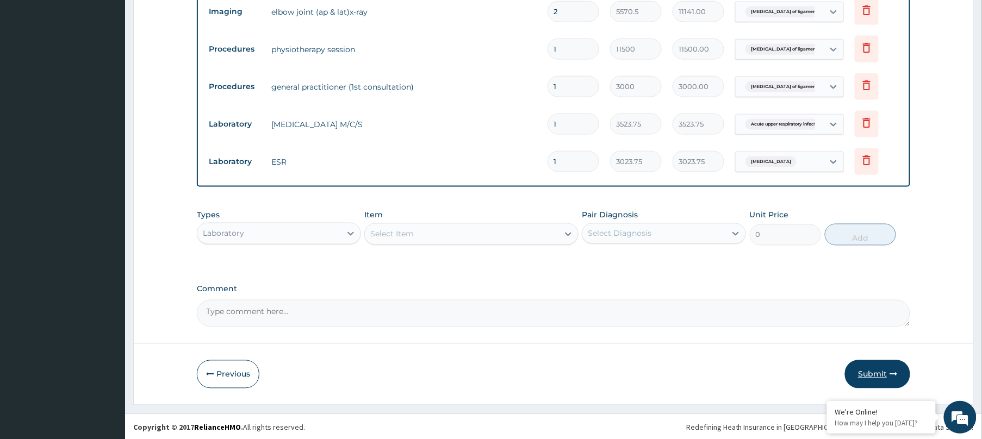
click at [859, 364] on button "Submit" at bounding box center [877, 374] width 65 height 28
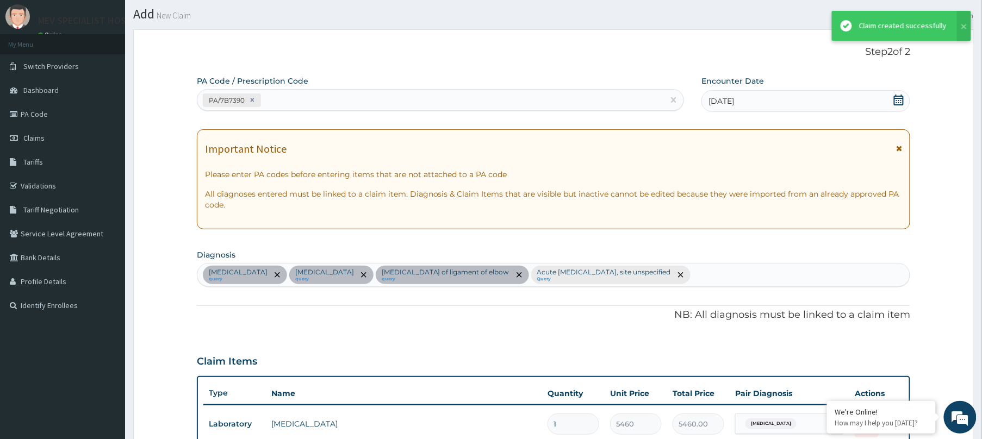
scroll to position [557, 0]
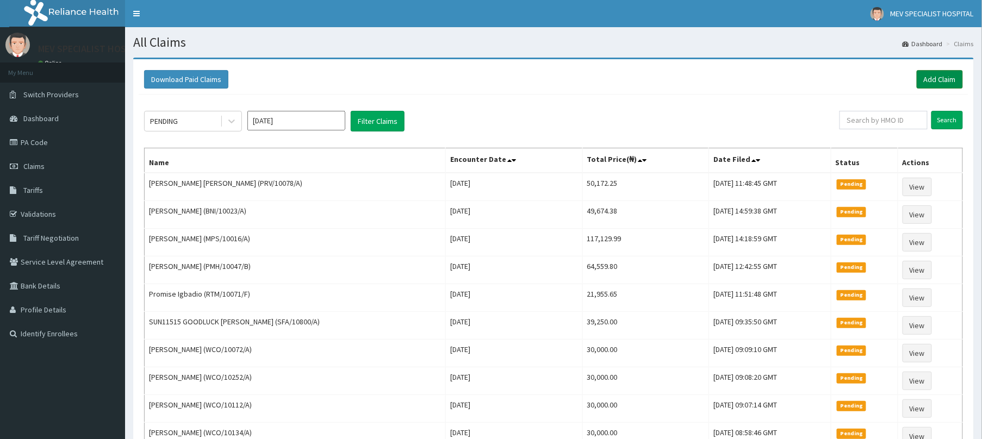
click at [937, 77] on link "Add Claim" at bounding box center [940, 79] width 46 height 18
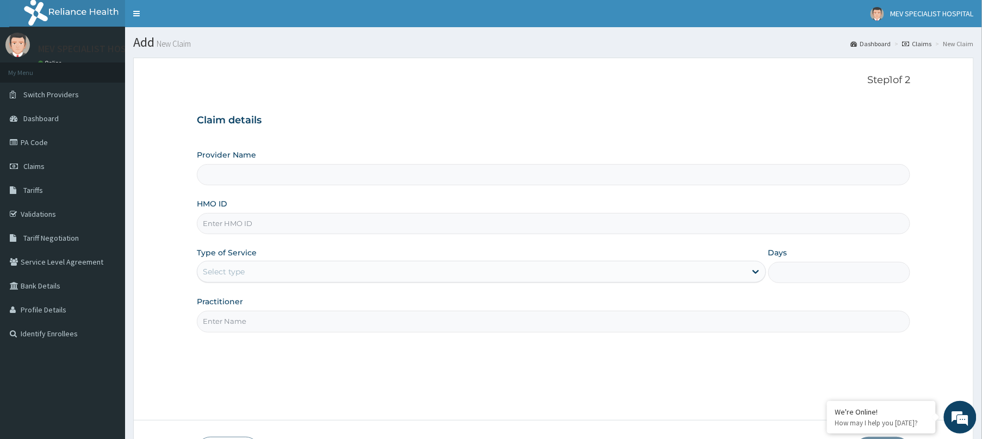
type input "MEV SPECIALIST HOSPITAL"
click at [456, 215] on input "HMO ID" at bounding box center [553, 223] width 713 height 21
paste input "PRV/10078/A"
type input "PRV/10078/A"
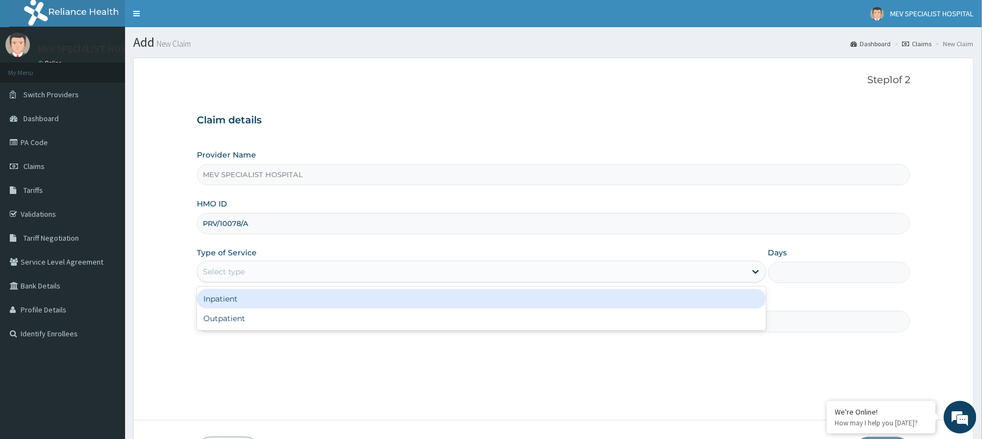
click at [455, 274] on div "Select type" at bounding box center [471, 271] width 549 height 17
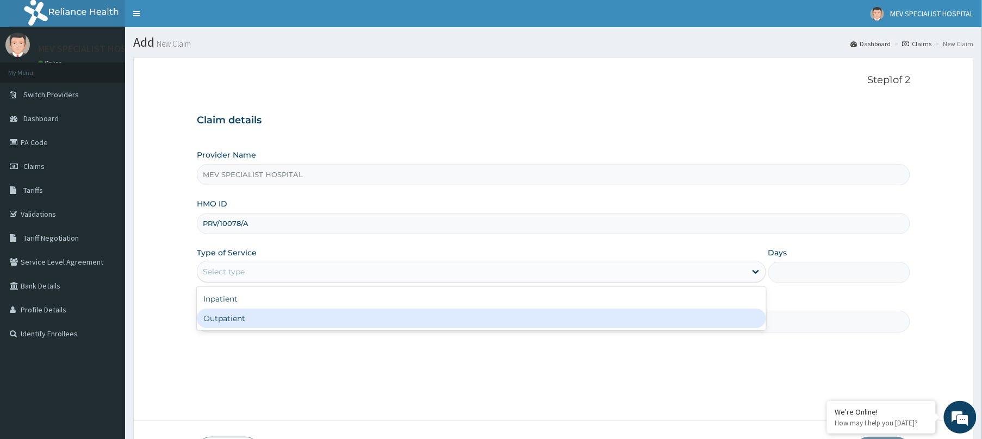
click at [447, 315] on div "Outpatient" at bounding box center [481, 319] width 569 height 20
type input "1"
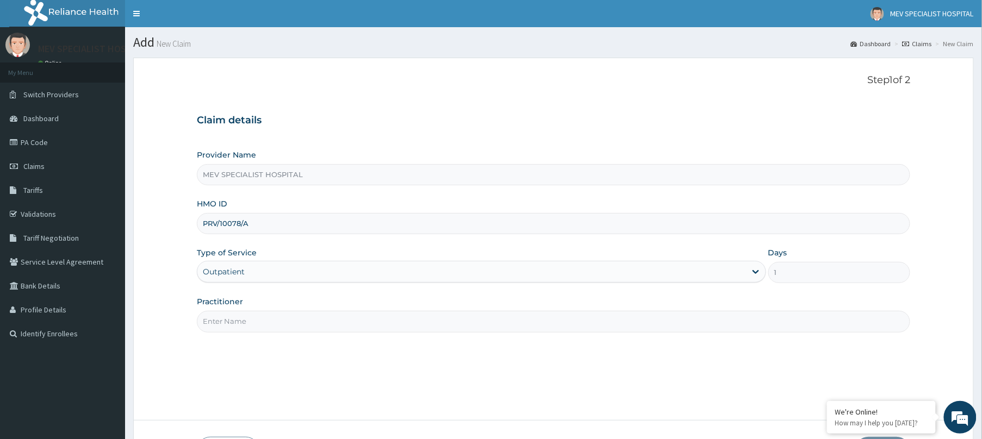
click at [447, 315] on input "Practitioner" at bounding box center [553, 321] width 713 height 21
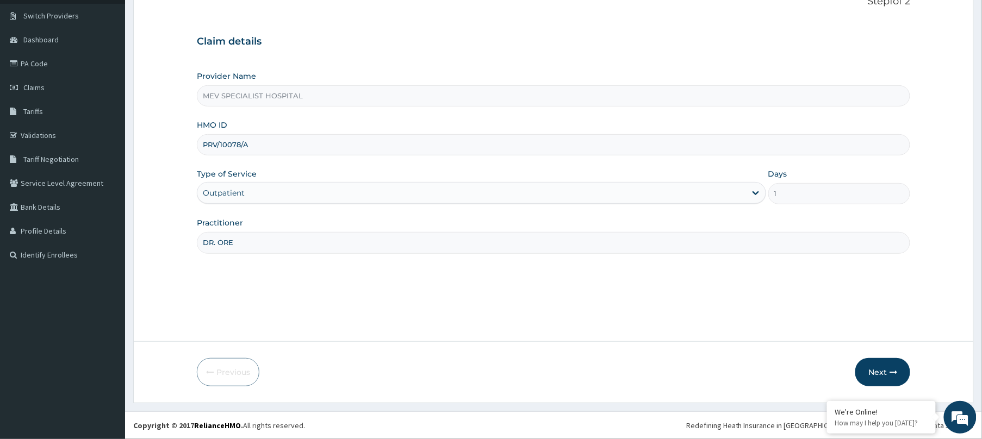
scroll to position [79, 0]
type input "DR. ORE"
click at [892, 371] on icon "button" at bounding box center [893, 373] width 8 height 8
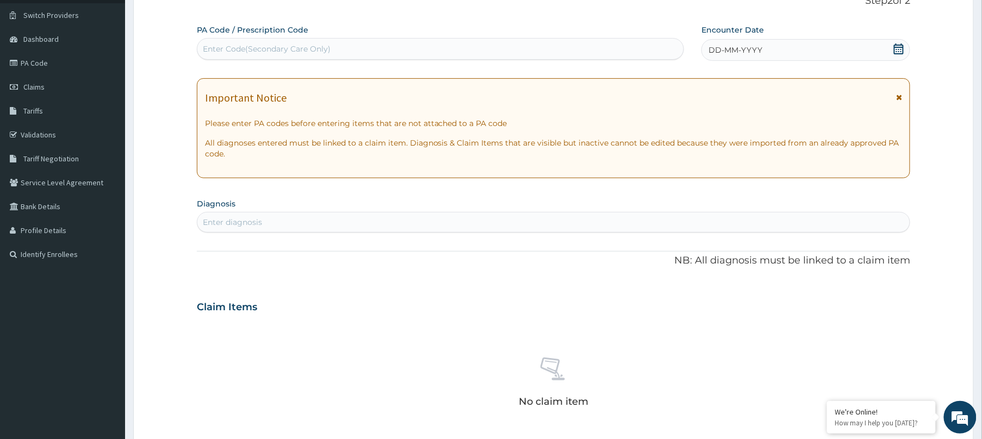
click at [444, 51] on div "Enter Code(Secondary Care Only)" at bounding box center [440, 48] width 486 height 17
paste input "PA/B62913"
type input "PA/B62913"
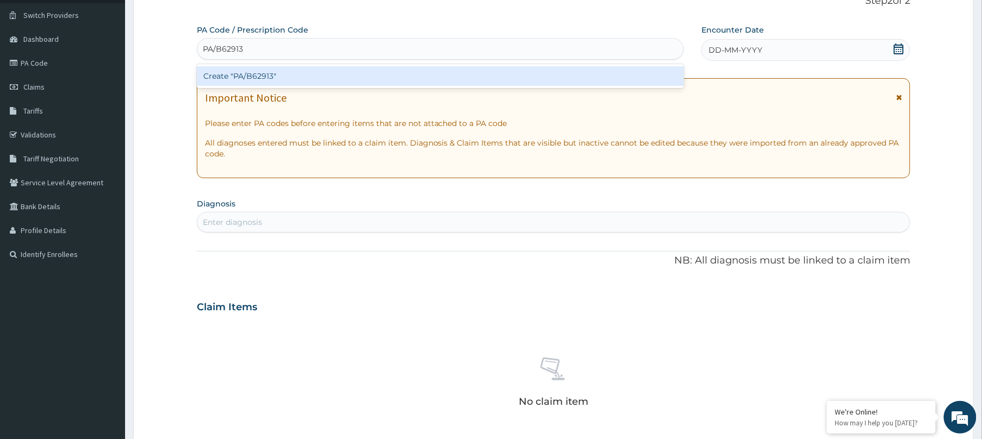
click at [427, 79] on div "Create "PA/B62913"" at bounding box center [440, 76] width 487 height 20
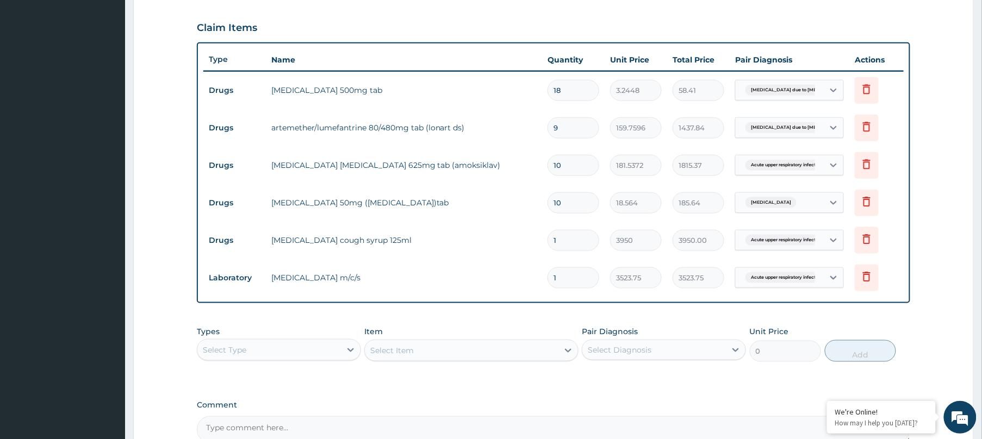
scroll to position [482, 0]
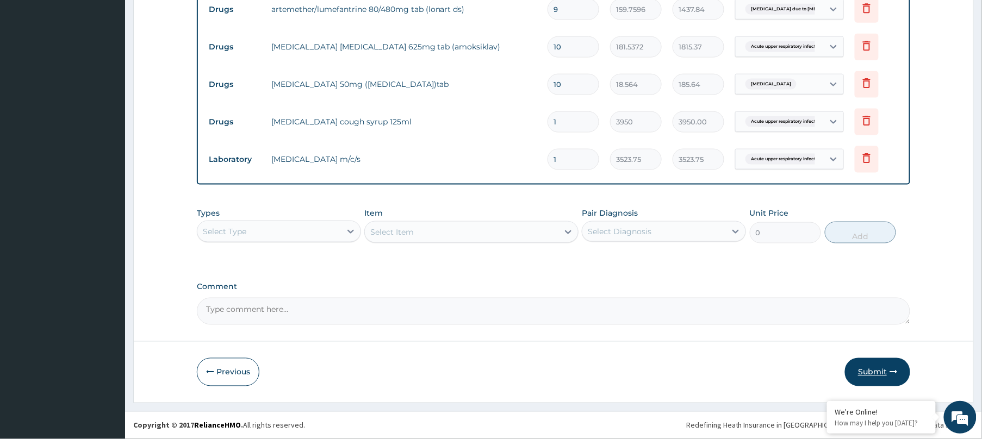
click at [888, 363] on button "Submit" at bounding box center [877, 372] width 65 height 28
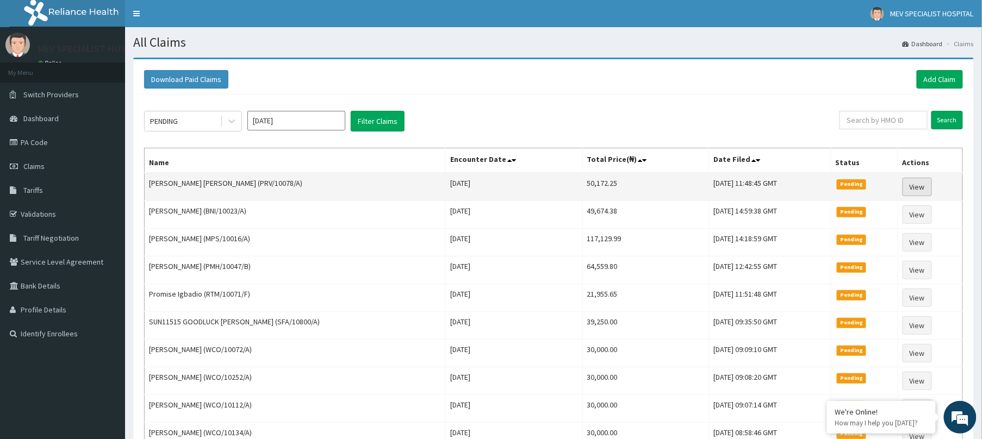
click at [925, 188] on link "View" at bounding box center [916, 187] width 29 height 18
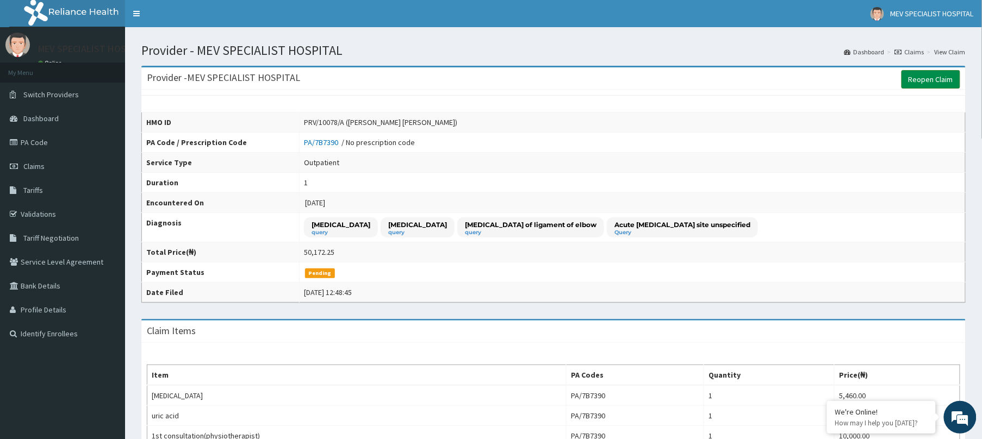
click at [933, 75] on link "Reopen Claim" at bounding box center [930, 79] width 59 height 18
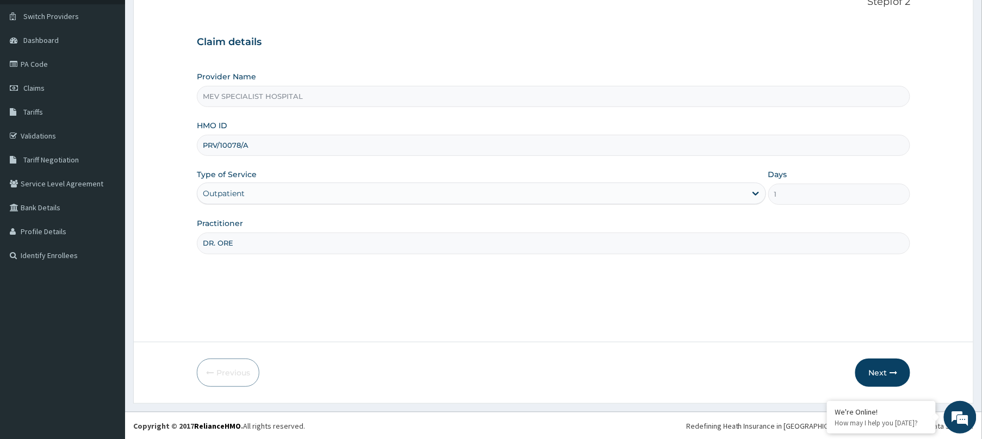
scroll to position [79, 0]
click at [879, 366] on button "Next" at bounding box center [882, 372] width 55 height 28
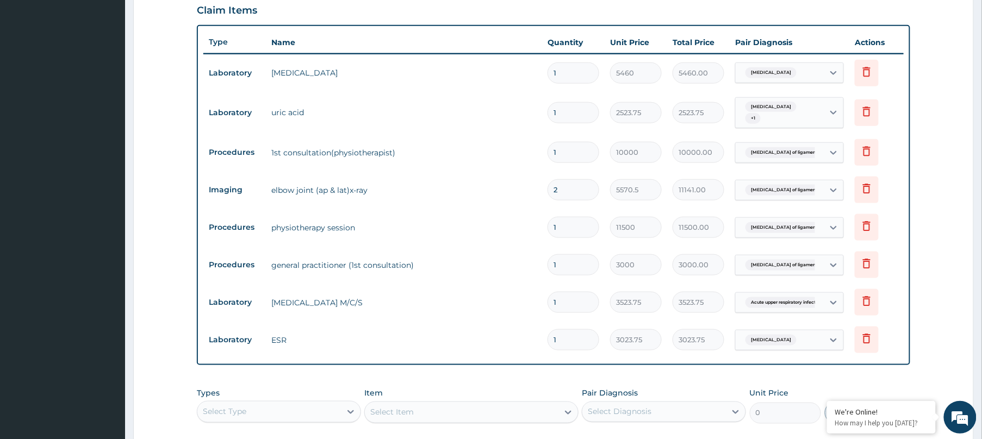
scroll to position [498, 0]
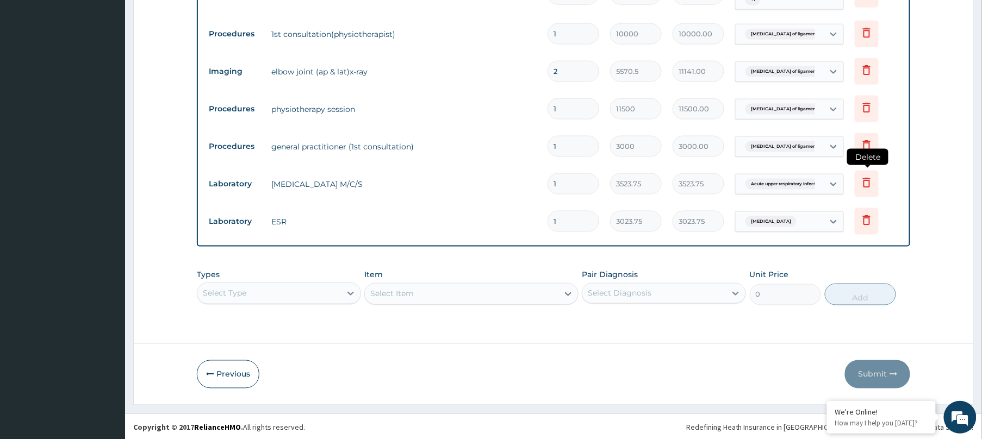
click at [864, 185] on icon at bounding box center [866, 182] width 13 height 13
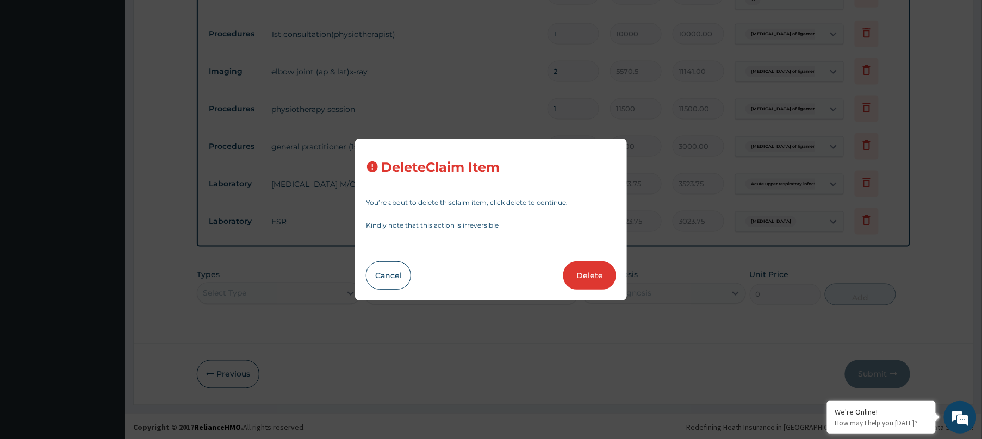
scroll to position [0, 0]
click at [602, 277] on button "Delete" at bounding box center [589, 275] width 53 height 28
type input "3023.75"
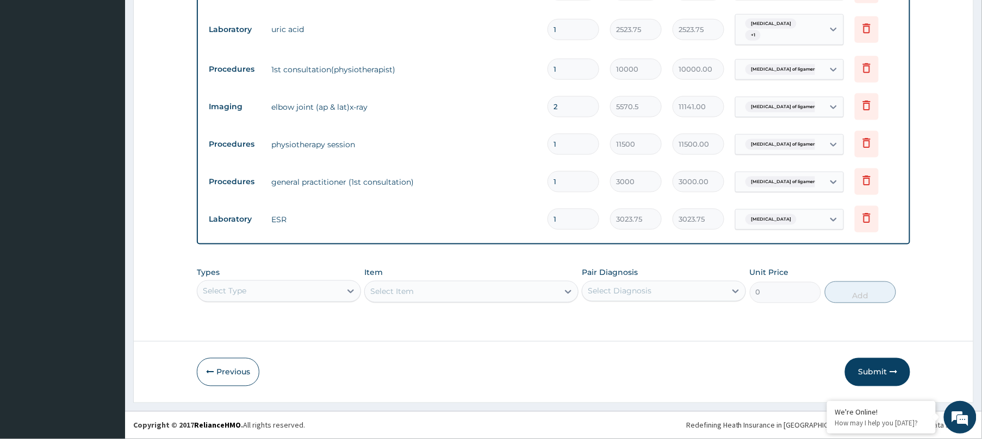
scroll to position [460, 0]
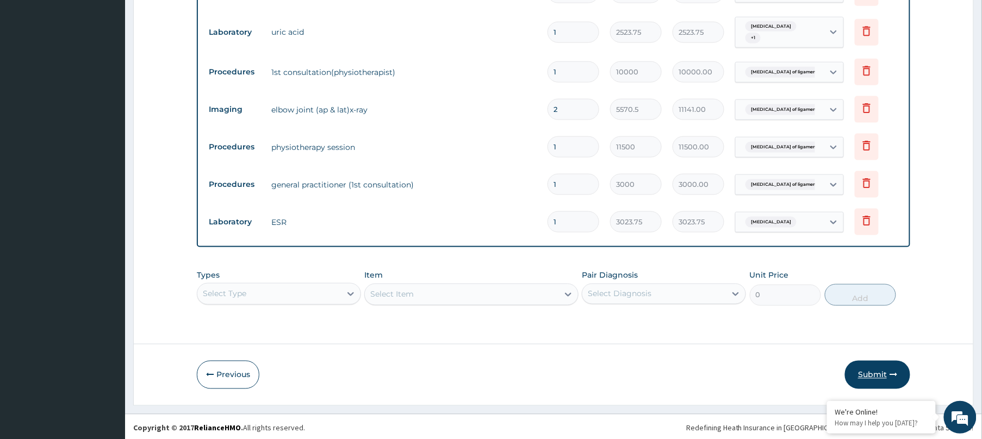
click at [887, 362] on button "Submit" at bounding box center [877, 375] width 65 height 28
click at [862, 370] on button "Submit" at bounding box center [877, 375] width 65 height 28
click at [876, 373] on button "Submit" at bounding box center [877, 375] width 65 height 28
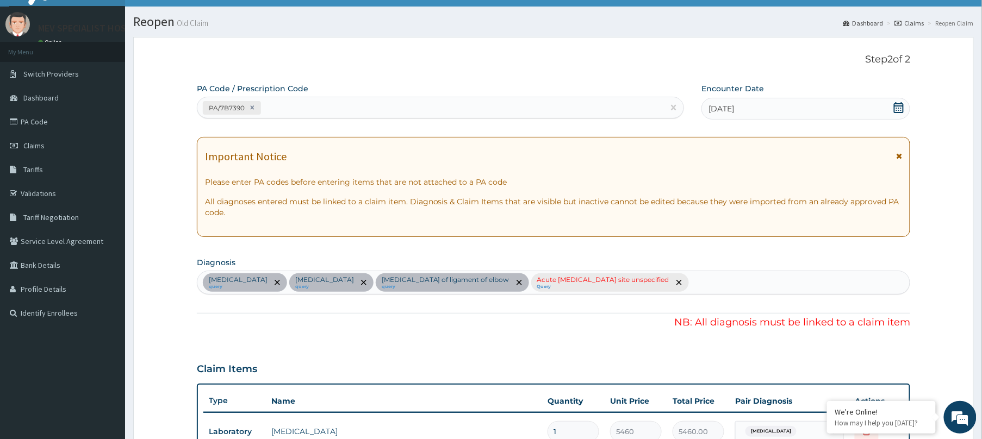
scroll to position [0, 0]
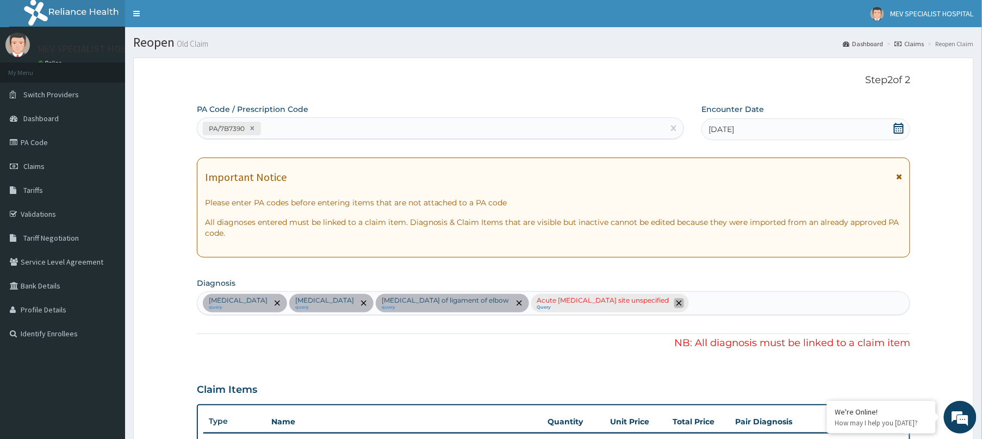
click at [676, 303] on icon "remove selection option" at bounding box center [678, 303] width 5 height 5
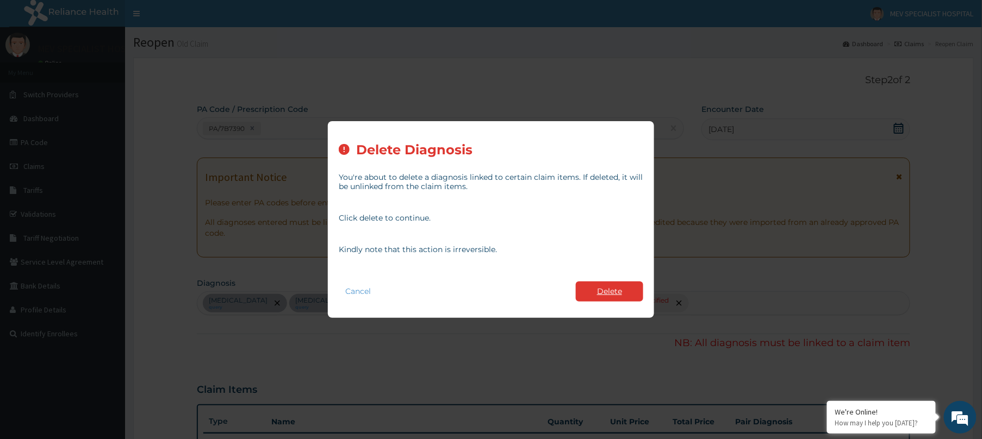
click at [598, 290] on button "Delete" at bounding box center [609, 292] width 67 height 20
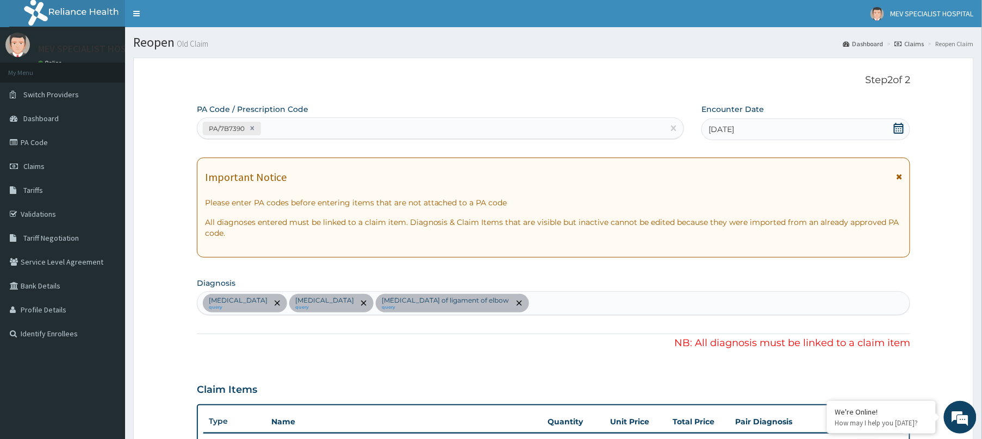
scroll to position [460, 0]
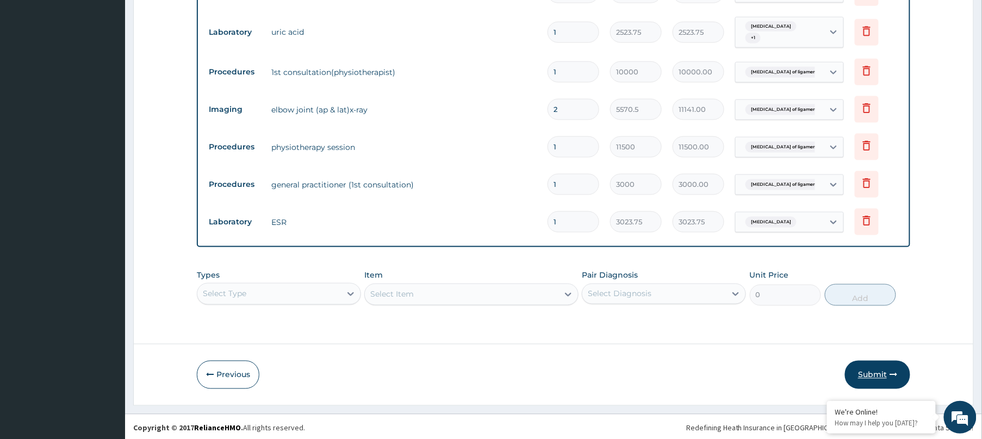
click at [874, 370] on button "Submit" at bounding box center [877, 375] width 65 height 28
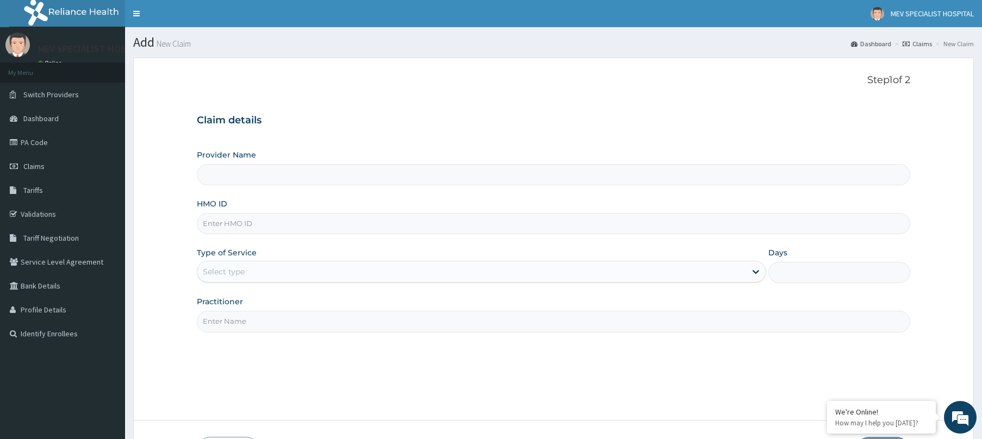
type input "MEV SPECIALIST HOSPITAL"
click at [381, 219] on input "HMO ID" at bounding box center [553, 223] width 713 height 21
paste input "SFA/15679/A"
type input "SFA/15679/A"
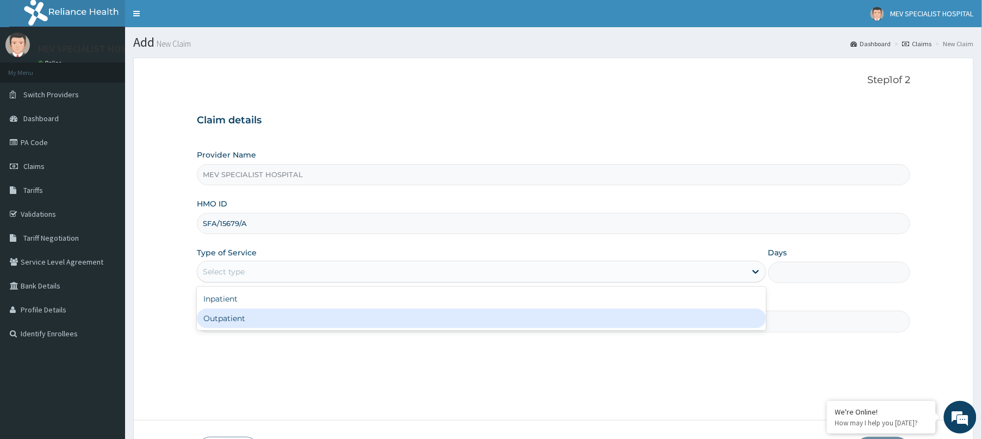
drag, startPoint x: 370, startPoint y: 270, endPoint x: 346, endPoint y: 322, distance: 57.9
click at [346, 283] on div "option Outpatient focused, 2 of 2. 2 results available. Use Up and Down to choo…" at bounding box center [481, 272] width 569 height 22
click at [346, 322] on div "Outpatient" at bounding box center [481, 319] width 569 height 20
type input "1"
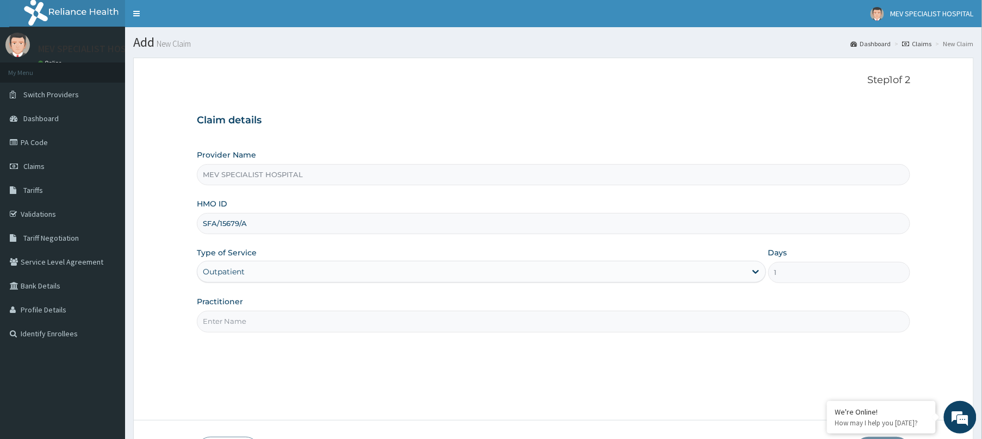
click at [346, 322] on input "Practitioner" at bounding box center [553, 321] width 713 height 21
type input "DR. ORE"
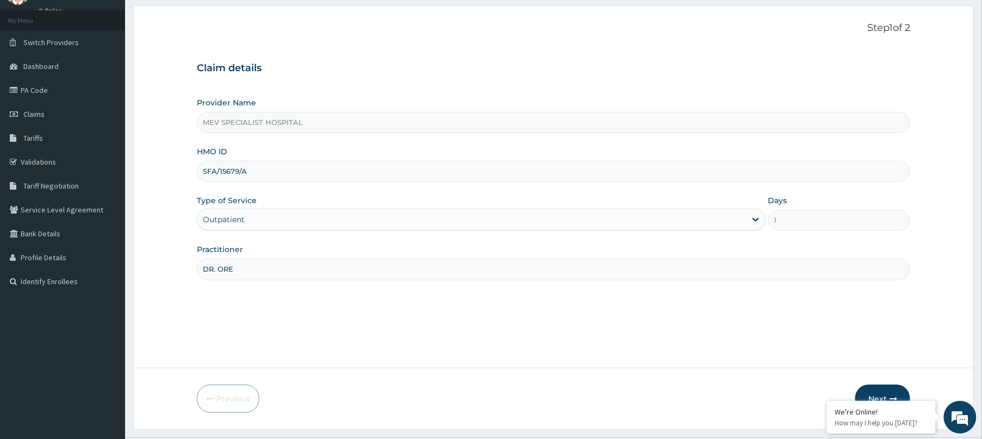
scroll to position [79, 0]
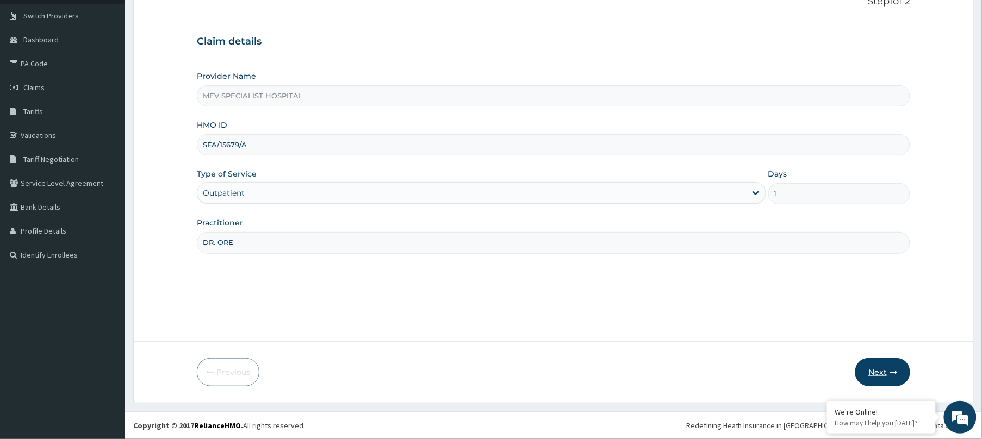
click at [864, 370] on button "Next" at bounding box center [882, 372] width 55 height 28
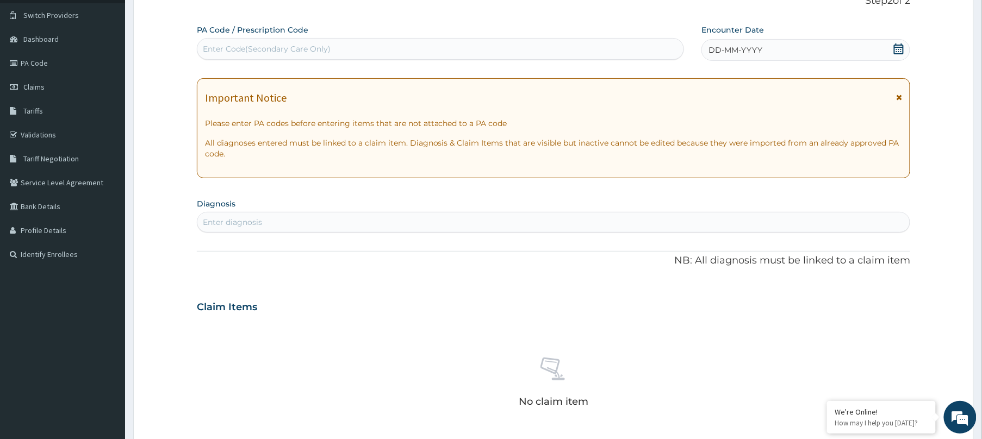
click at [518, 53] on div "Enter Code(Secondary Care Only)" at bounding box center [440, 48] width 486 height 17
paste input "PA/1D897F"
type input "PA/1D897F"
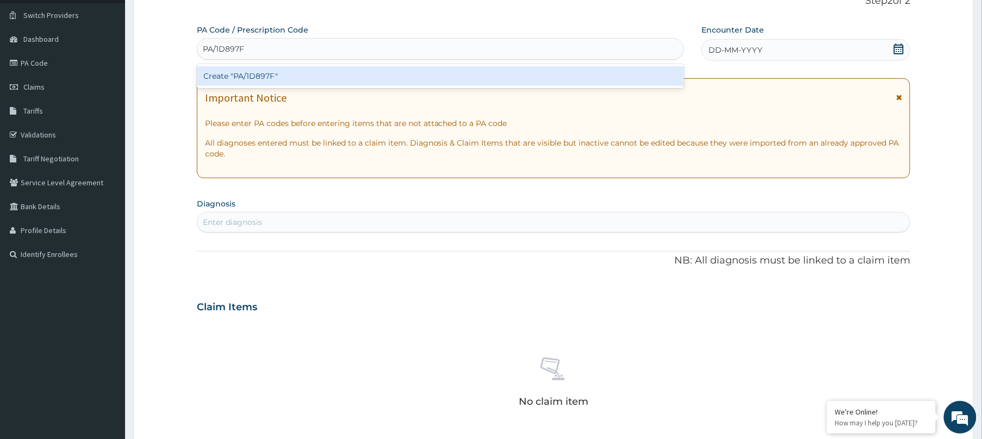
click at [515, 75] on div "Create "PA/1D897F"" at bounding box center [440, 76] width 487 height 20
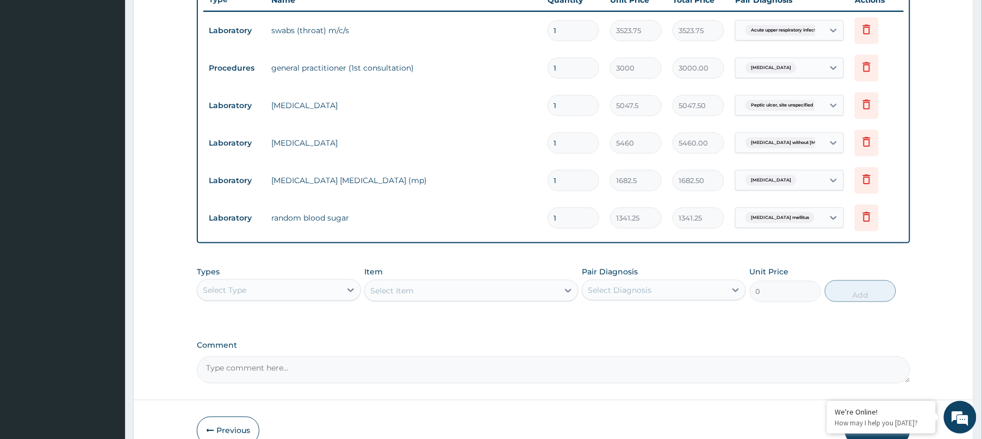
scroll to position [0, 0]
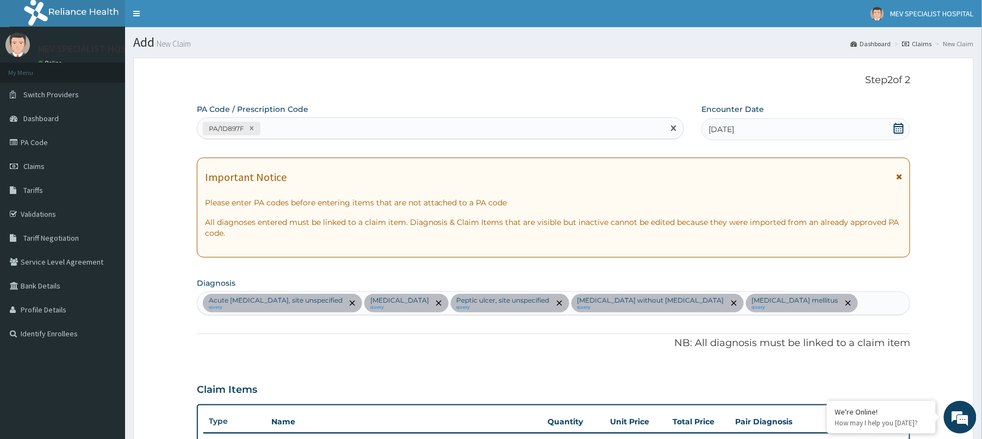
click at [382, 128] on div "PA/1D897F" at bounding box center [430, 129] width 466 height 18
paste input "PA/A5E34C"
type input "PA/A5E34C"
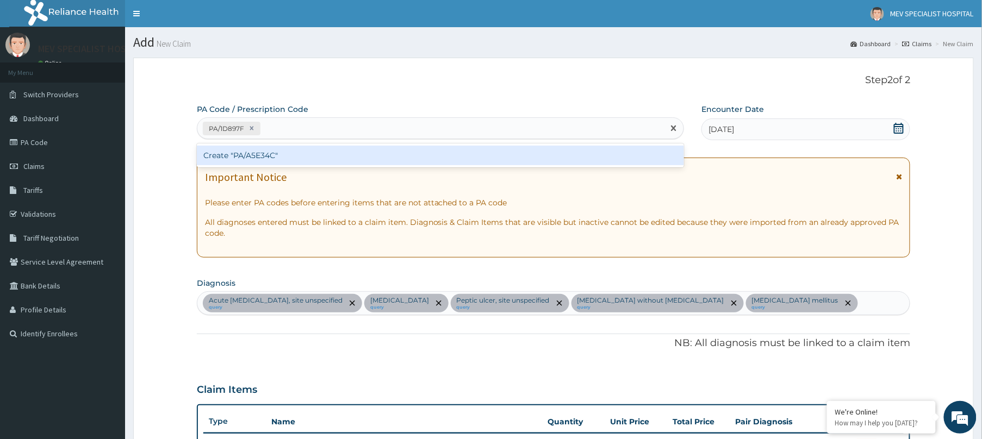
click at [384, 138] on div "PA/1D897F PA/A5E34C" at bounding box center [440, 128] width 487 height 22
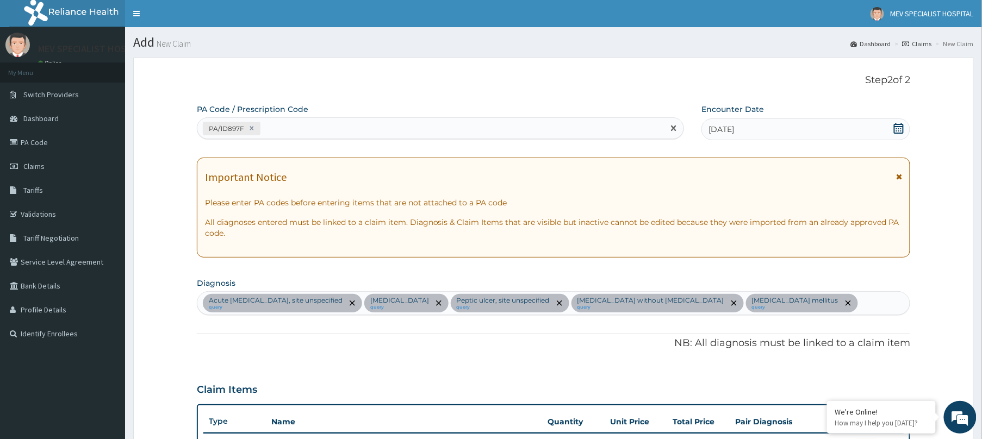
paste input "PA/A5E34C"
type input "PA/A5E34C"
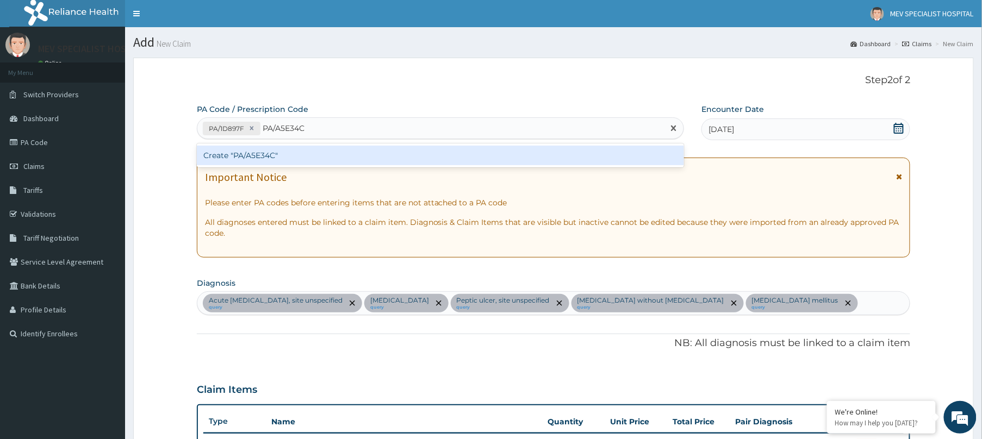
click at [386, 153] on div "Create "PA/A5E34C"" at bounding box center [440, 156] width 487 height 20
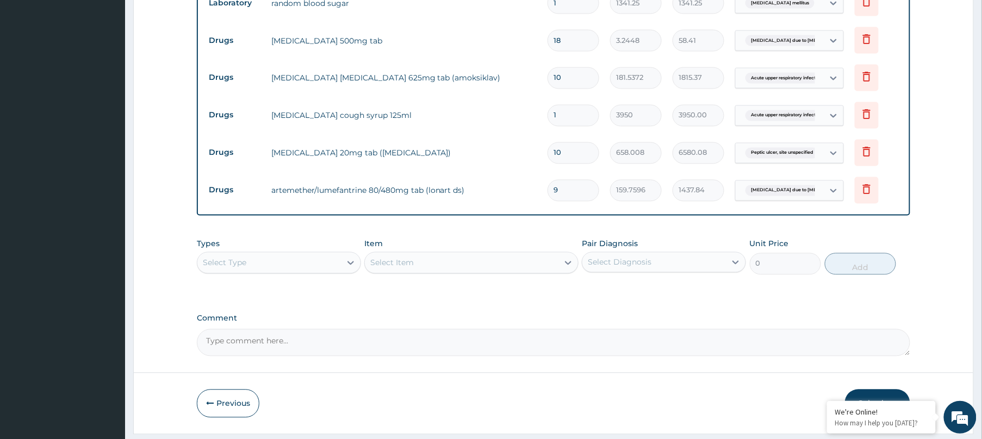
scroll to position [690, 0]
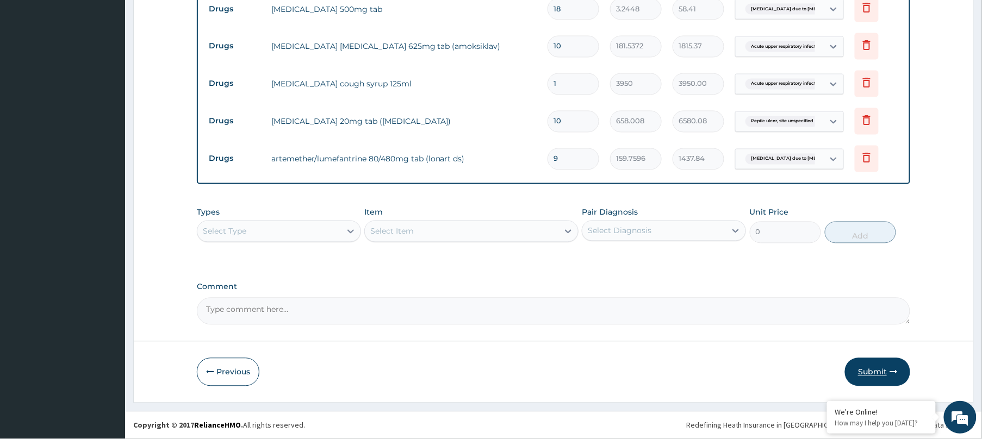
click at [876, 366] on button "Submit" at bounding box center [877, 372] width 65 height 28
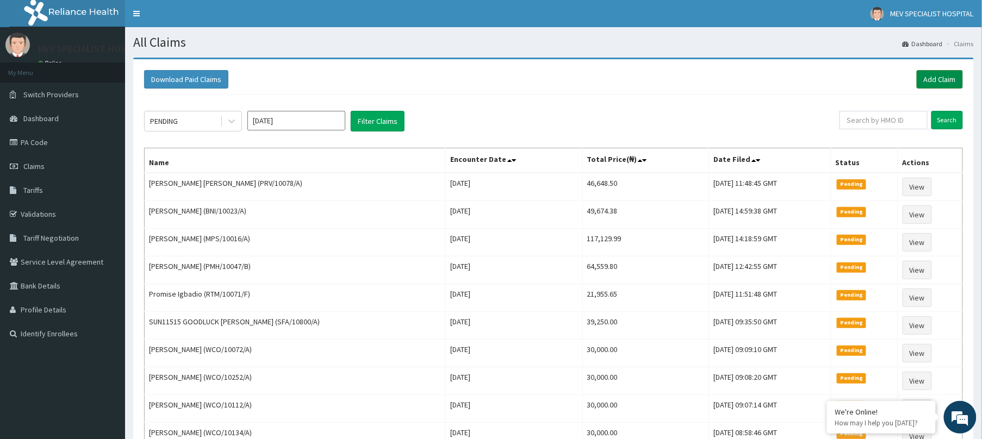
click at [944, 78] on link "Add Claim" at bounding box center [940, 79] width 46 height 18
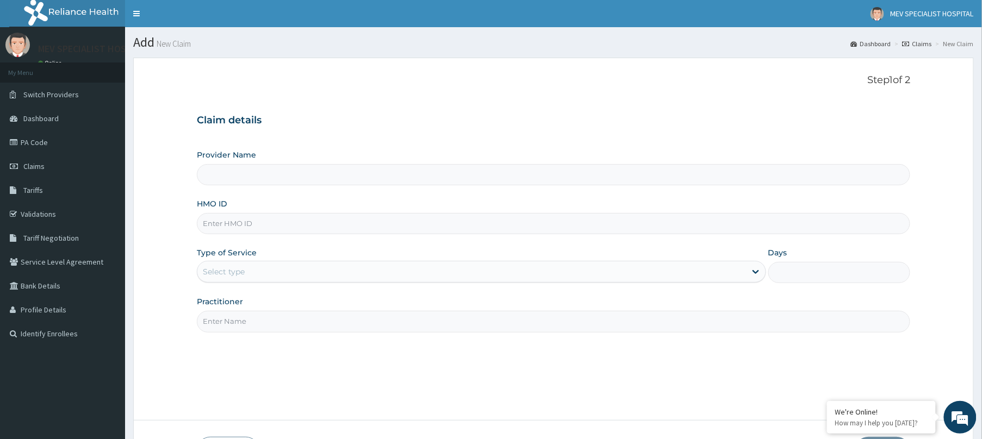
type input "MEV SPECIALIST HOSPITAL"
click at [407, 227] on input "HMO ID" at bounding box center [553, 223] width 713 height 21
paste input "NBC/11292/C"
type input "NBC/11292/C"
click at [414, 271] on div "Select type" at bounding box center [471, 271] width 549 height 17
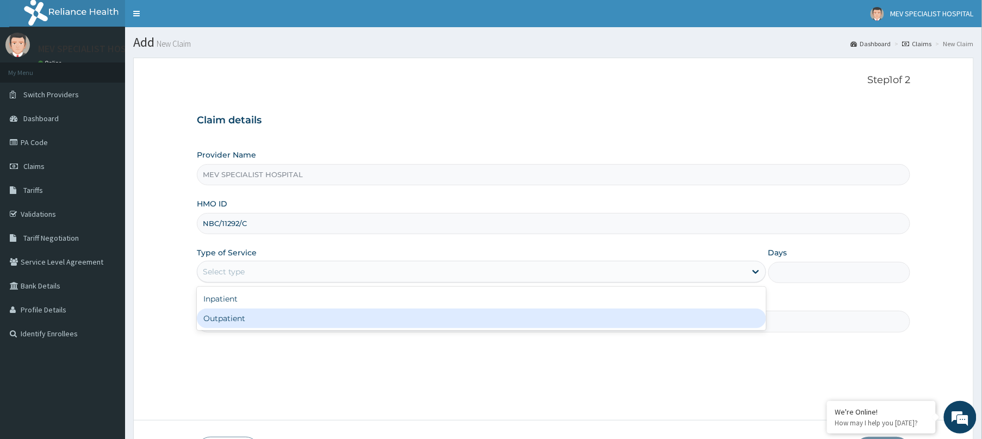
click at [401, 319] on div "Outpatient" at bounding box center [481, 319] width 569 height 20
type input "1"
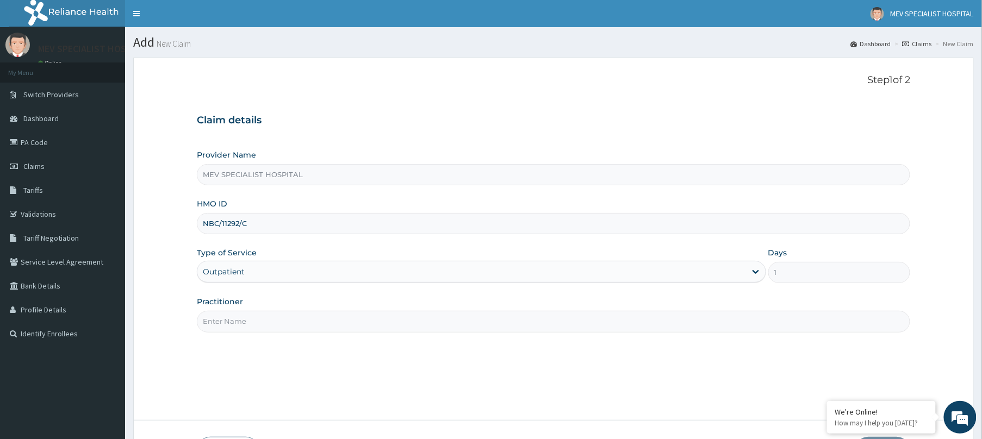
click at [401, 319] on input "Practitioner" at bounding box center [553, 321] width 713 height 21
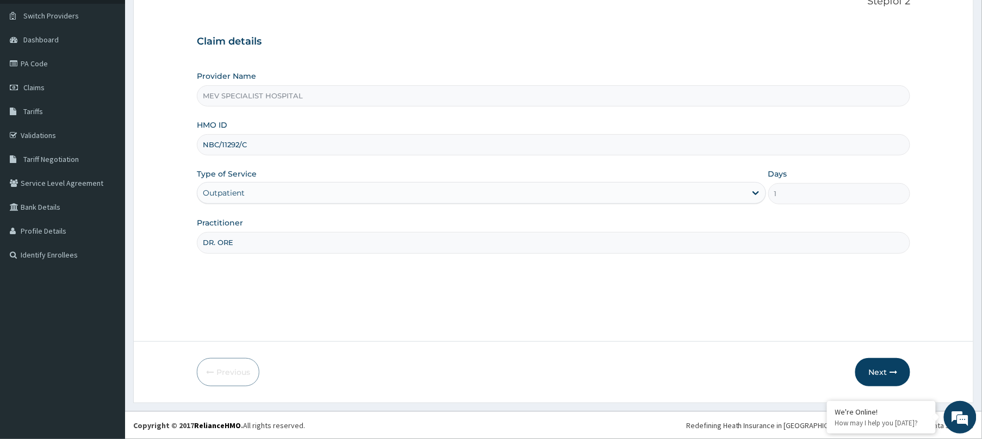
type input "DR. ORE"
click at [919, 366] on form "Step 1 of 2 Claim details Provider Name MEV SPECIALIST HOSPITAL HMO ID NBC/1129…" at bounding box center [553, 191] width 840 height 425
click at [894, 371] on icon "button" at bounding box center [893, 373] width 8 height 8
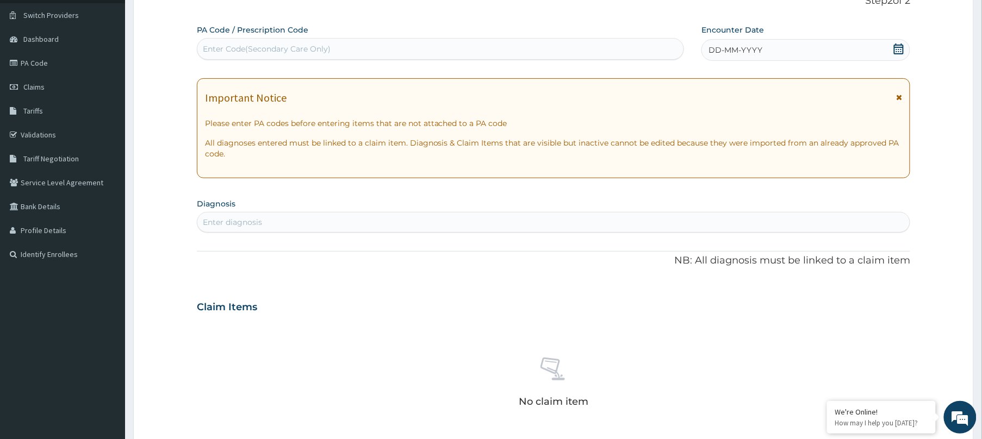
click at [519, 41] on div "Enter Code(Secondary Care Only)" at bounding box center [440, 48] width 486 height 17
paste input "PA/B51B87"
type input "PA/B51B87"
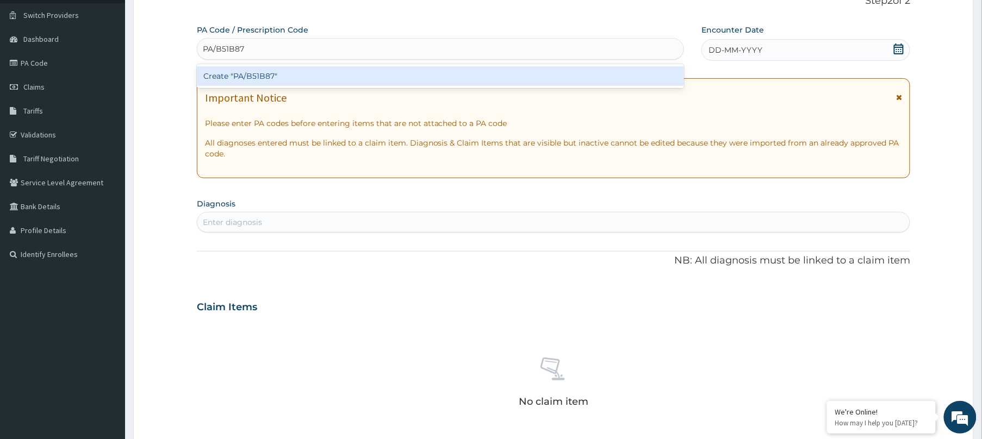
click at [515, 77] on div "Create "PA/B51B87"" at bounding box center [440, 76] width 487 height 20
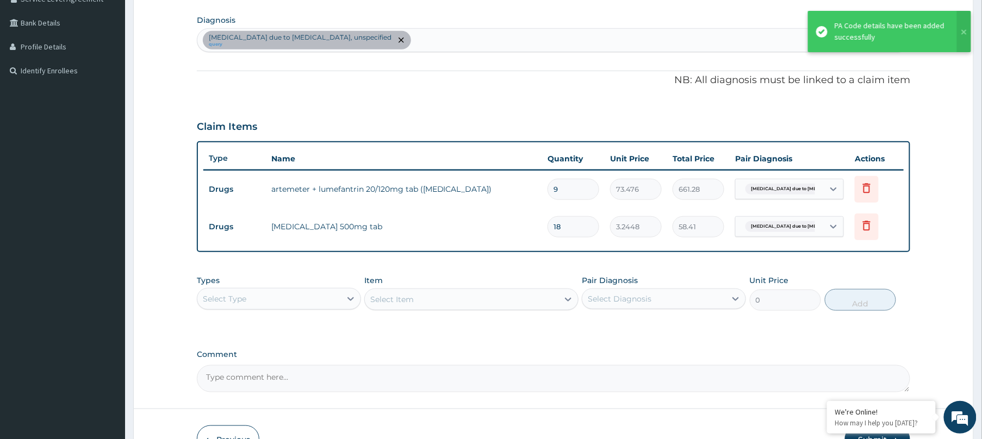
scroll to position [266, 0]
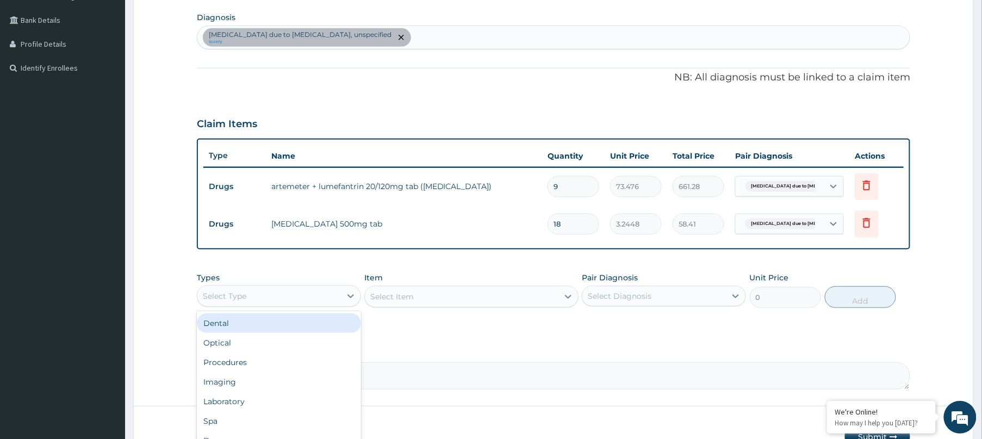
click at [294, 302] on div "Select Type" at bounding box center [269, 296] width 144 height 17
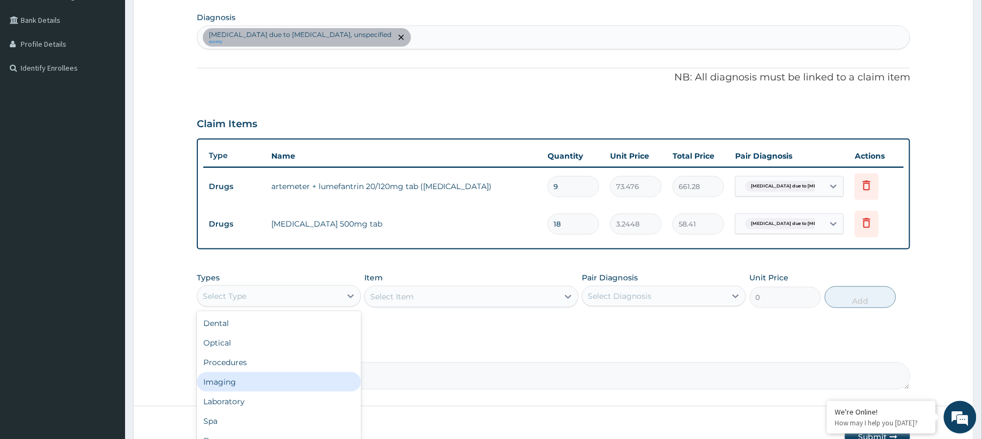
scroll to position [37, 0]
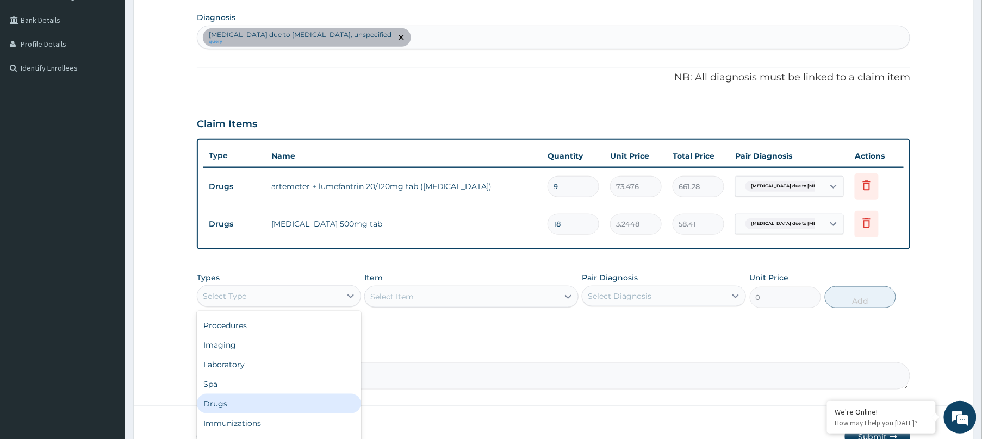
click at [256, 408] on div "Drugs" at bounding box center [279, 404] width 164 height 20
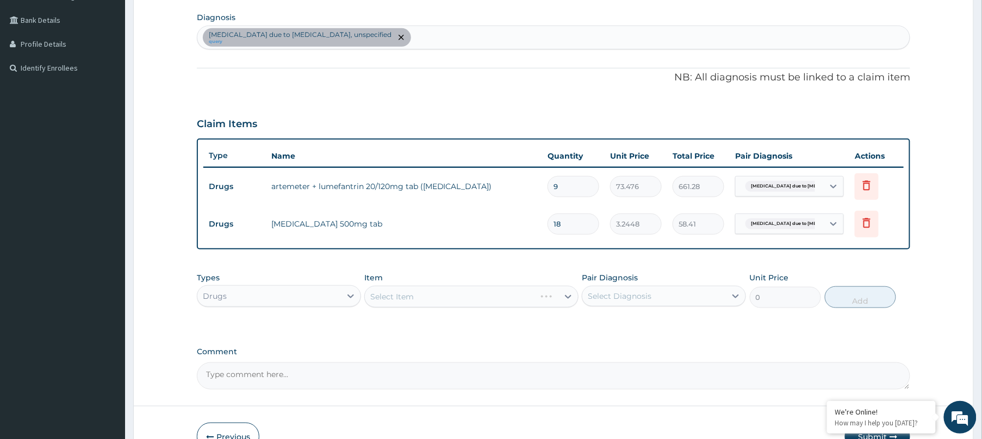
click at [449, 286] on div "Select Item" at bounding box center [471, 297] width 214 height 22
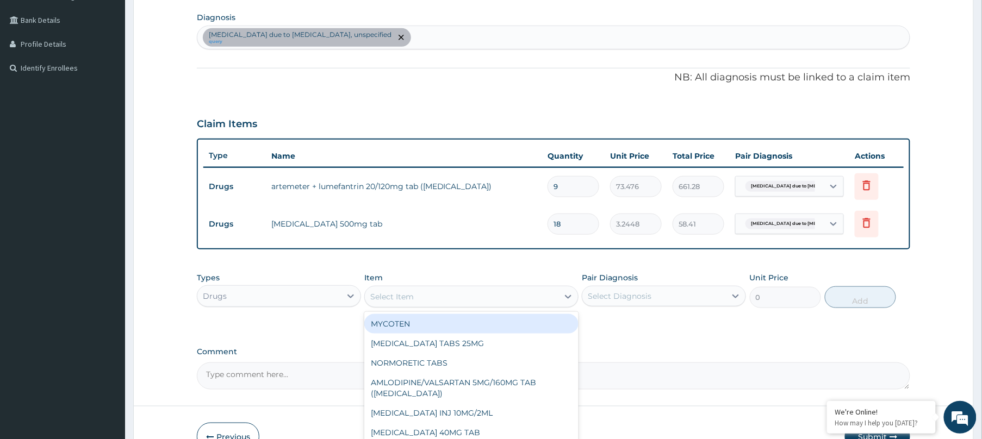
click at [454, 297] on div "Select Item" at bounding box center [462, 296] width 194 height 17
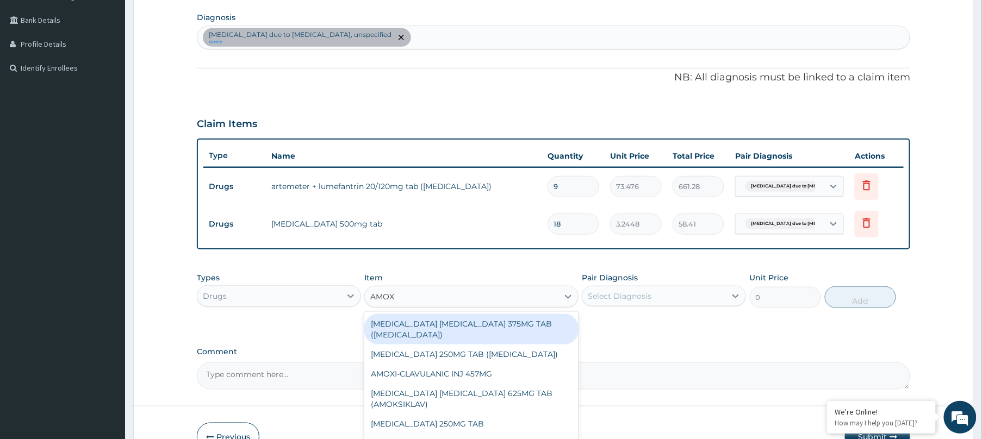
type input "AMOXI"
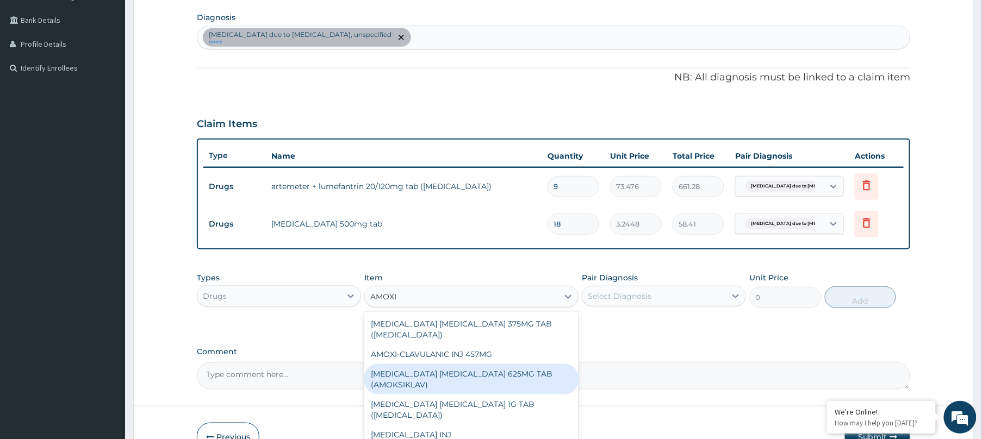
click at [455, 372] on div "AMOXICILLIN CLAVULANIC ACID 625MG TAB (AMOKSIKLAV)" at bounding box center [471, 379] width 214 height 30
type input "181.5372"
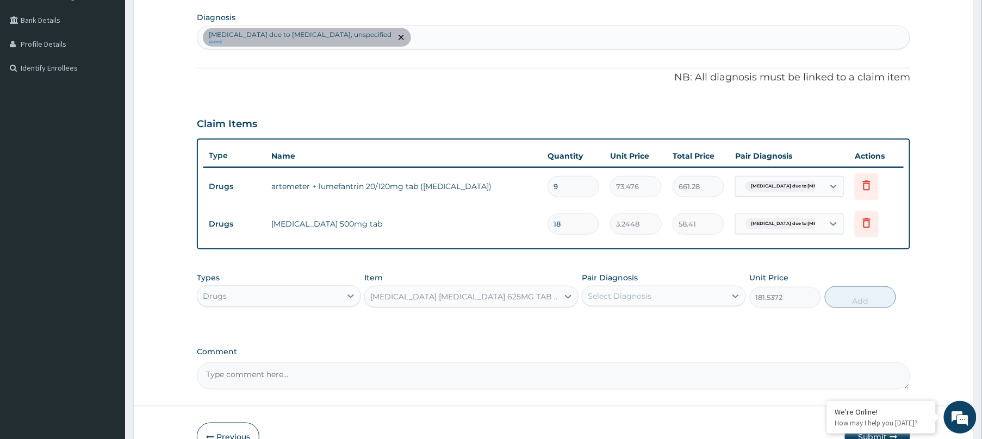
click at [666, 302] on div "Select Diagnosis" at bounding box center [654, 296] width 144 height 17
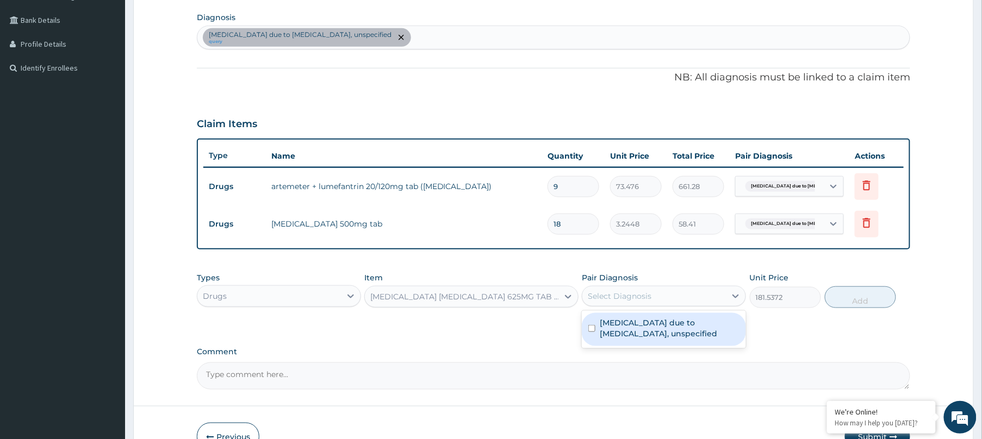
click at [569, 349] on label "Comment" at bounding box center [553, 351] width 713 height 9
click at [569, 363] on textarea "Comment" at bounding box center [553, 376] width 713 height 27
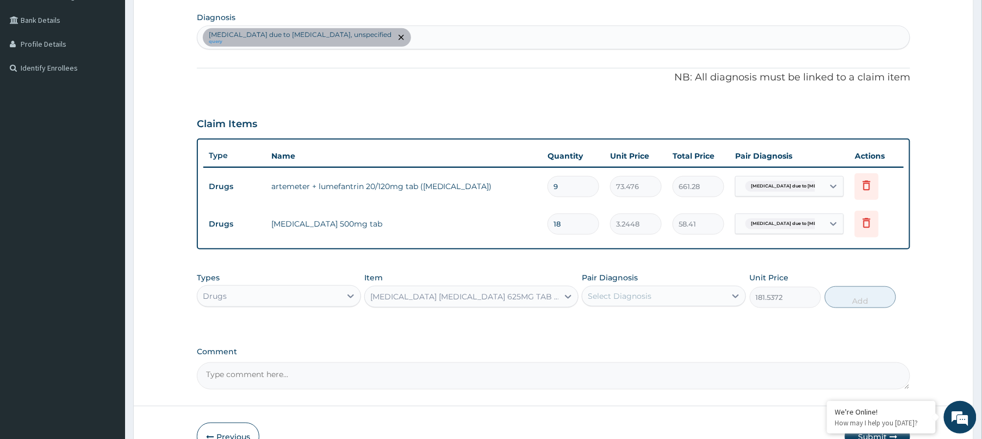
click at [458, 35] on div "Malaria due to Plasmodium falciparum, unspecified query" at bounding box center [553, 37] width 712 height 23
type input "UPPER RE"
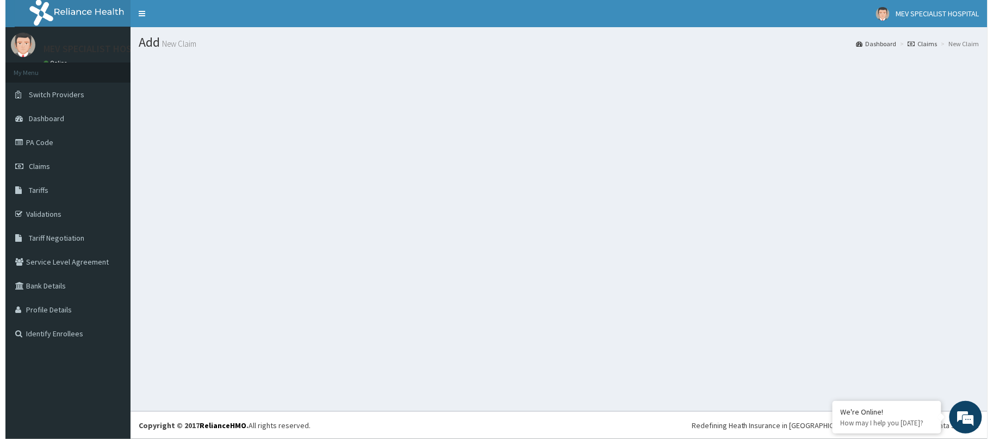
scroll to position [0, 0]
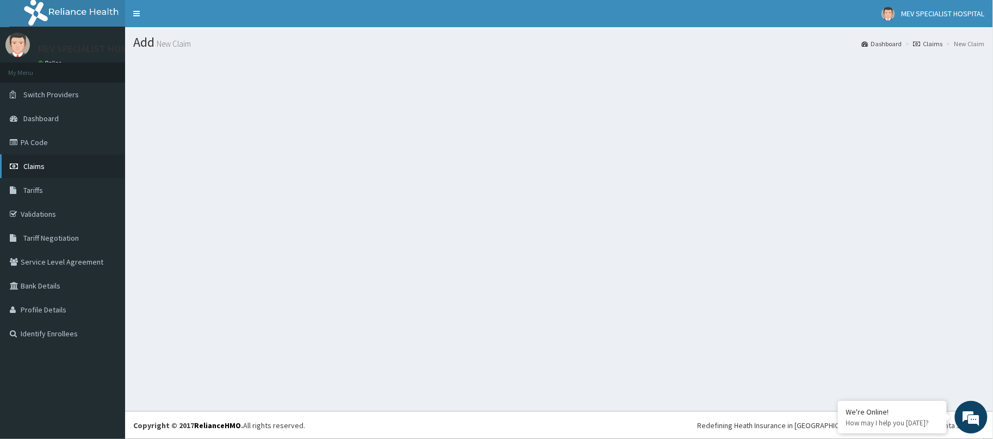
click at [59, 159] on link "Claims" at bounding box center [62, 166] width 125 height 24
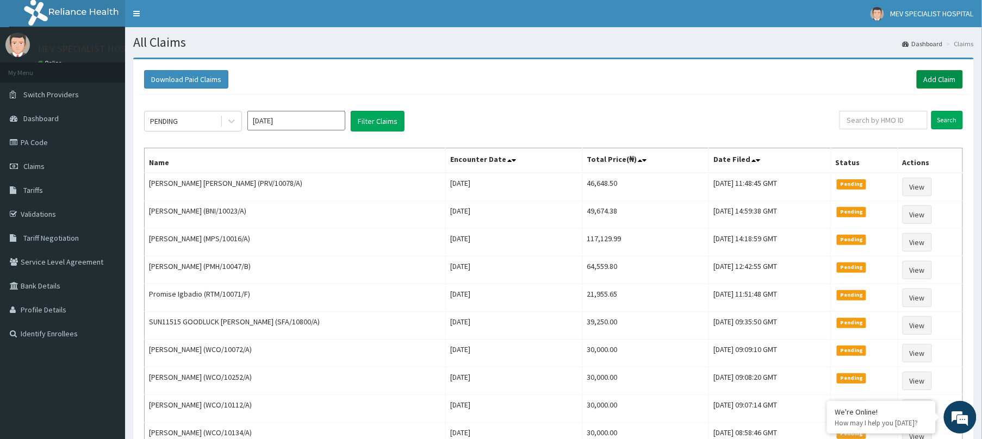
click at [949, 80] on link "Add Claim" at bounding box center [940, 79] width 46 height 18
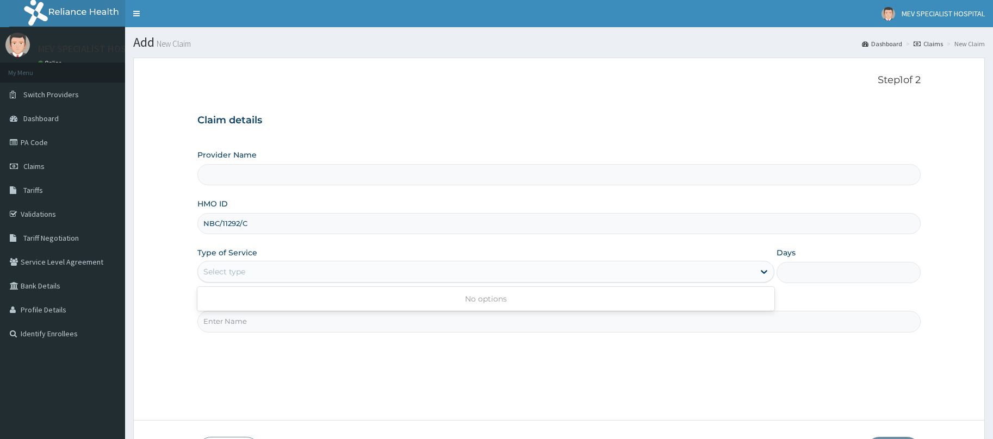
click at [440, 275] on div "Select type" at bounding box center [476, 271] width 556 height 17
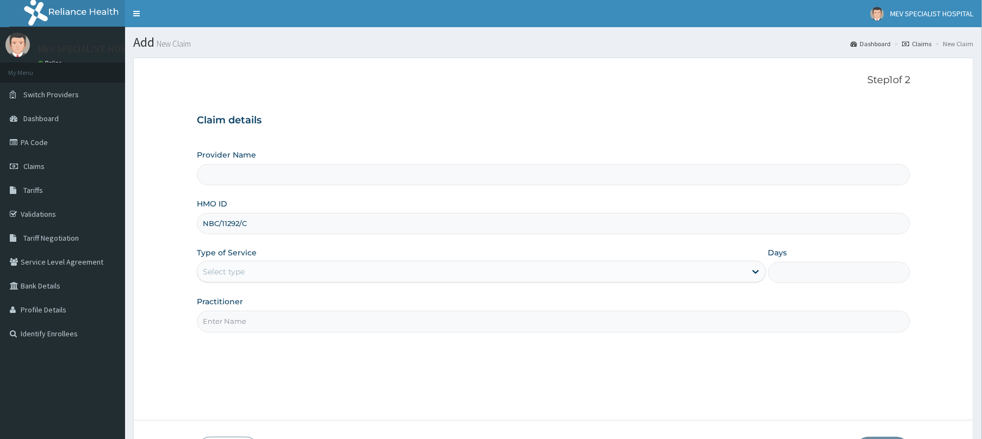
click at [422, 275] on div "Select type" at bounding box center [471, 271] width 549 height 17
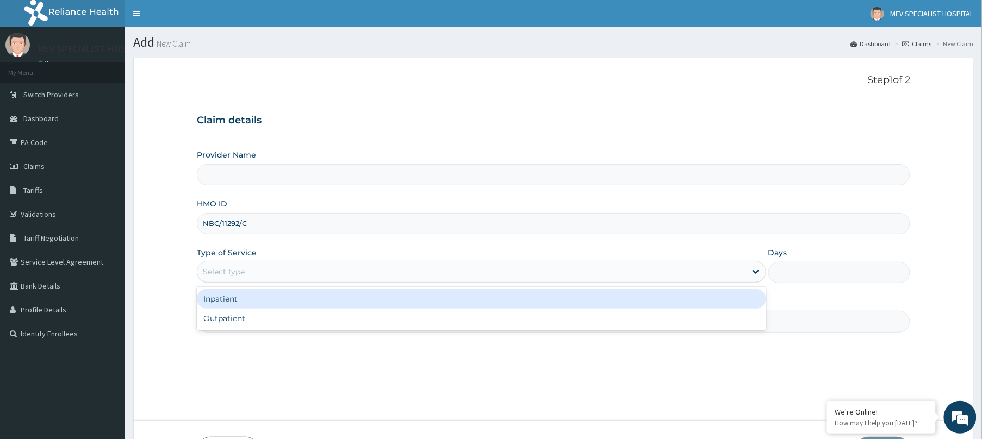
click at [422, 275] on div "Select type" at bounding box center [471, 271] width 549 height 17
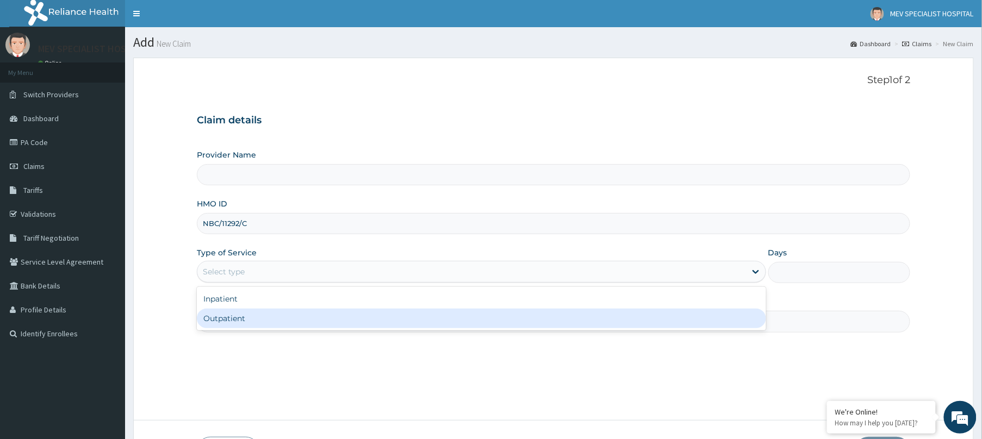
click at [413, 320] on div "Outpatient" at bounding box center [481, 319] width 569 height 20
type input "1"
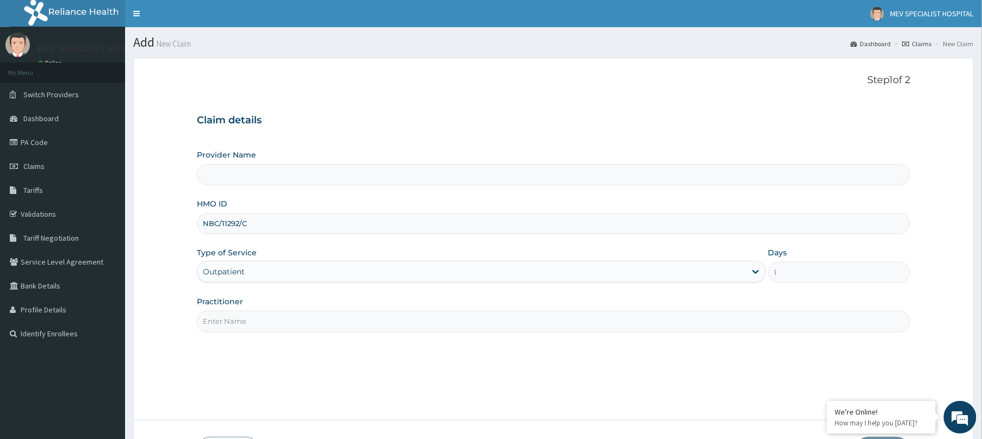
type input "MEV SPECIALIST HOSPITAL"
click at [413, 320] on input "Practitioner" at bounding box center [553, 321] width 713 height 21
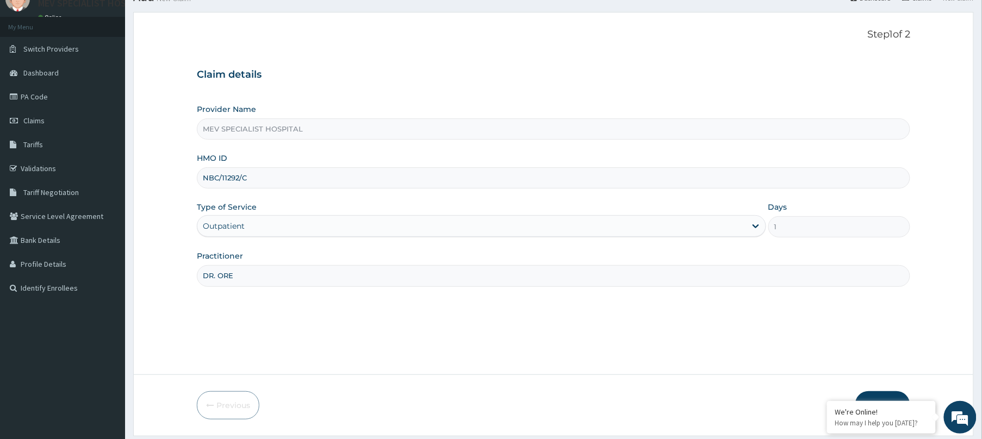
scroll to position [79, 0]
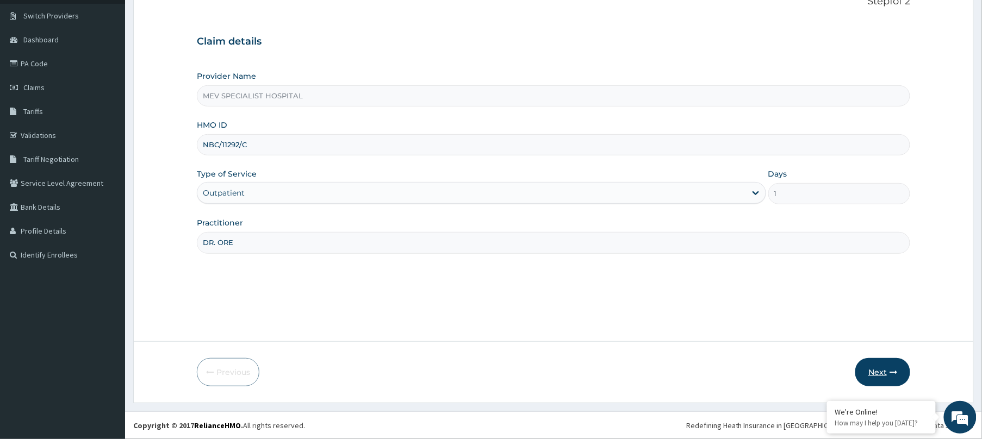
type input "DR. ORE"
click at [877, 368] on button "Next" at bounding box center [882, 372] width 55 height 28
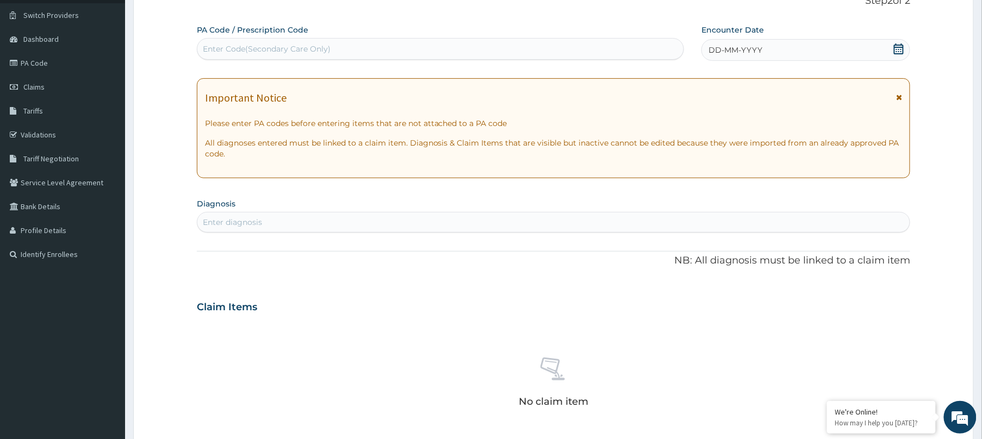
scroll to position [0, 0]
click at [503, 52] on div "Enter Code(Secondary Care Only)" at bounding box center [440, 48] width 486 height 17
paste input "PA/B51B87"
type input "PA/B51B87"
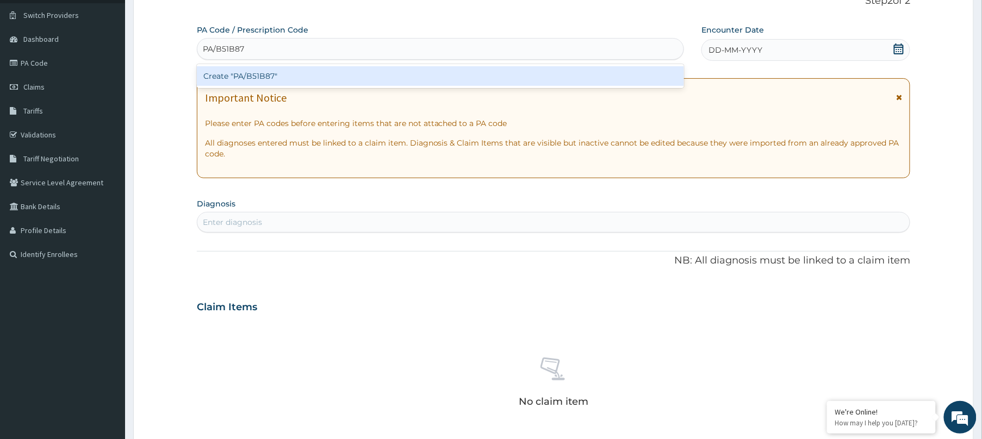
click at [479, 79] on div "Create "PA/B51B87"" at bounding box center [440, 76] width 487 height 20
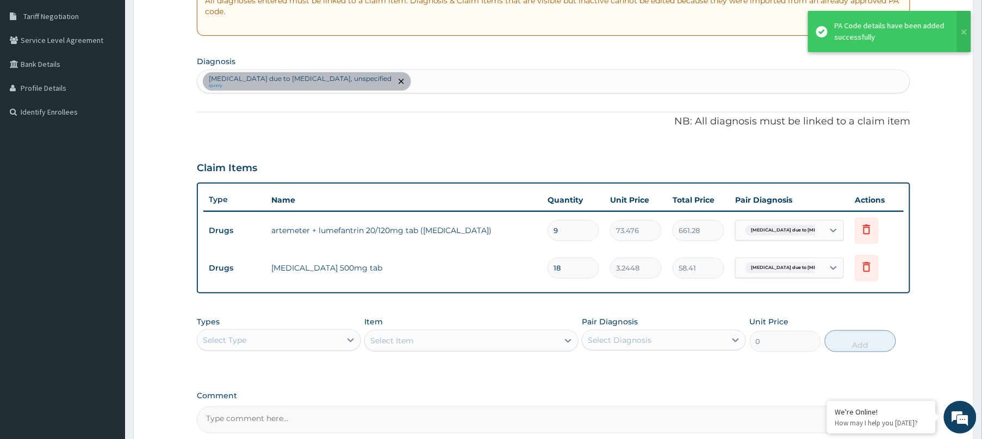
scroll to position [179, 0]
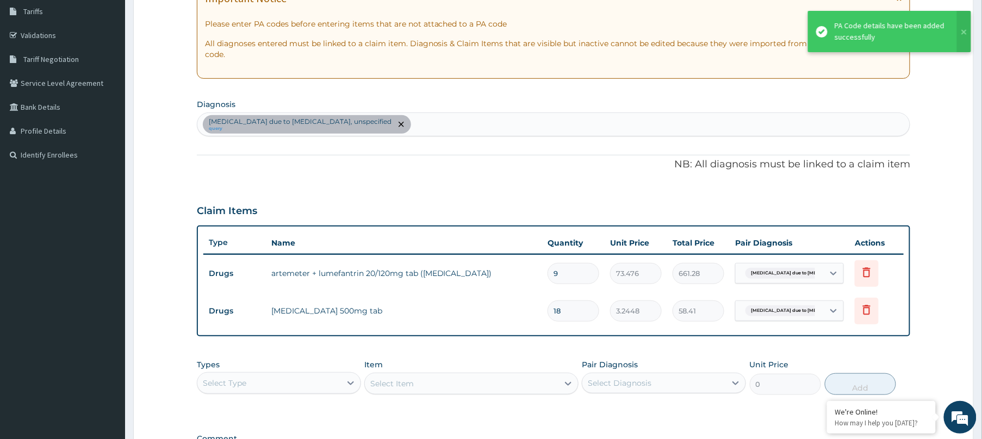
click at [499, 121] on div "Malaria due to Plasmodium falciparum, unspecified query" at bounding box center [553, 124] width 712 height 23
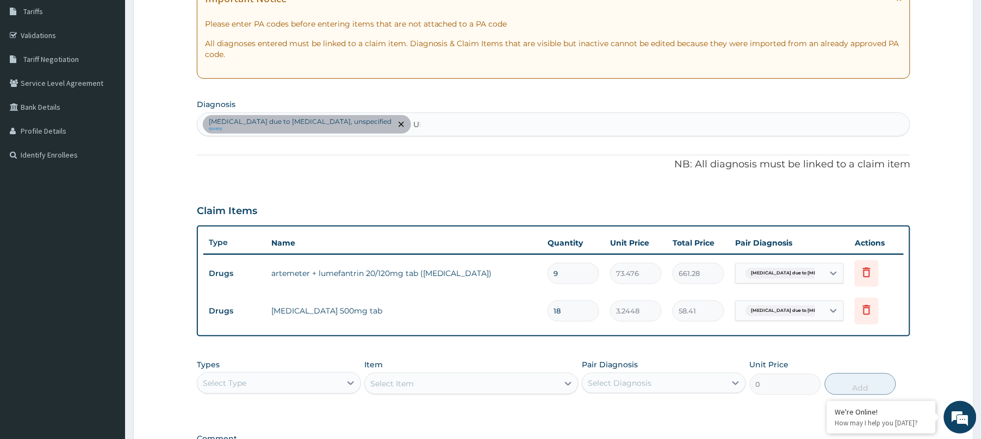
type input "U"
type input "R"
type input "ACUTE"
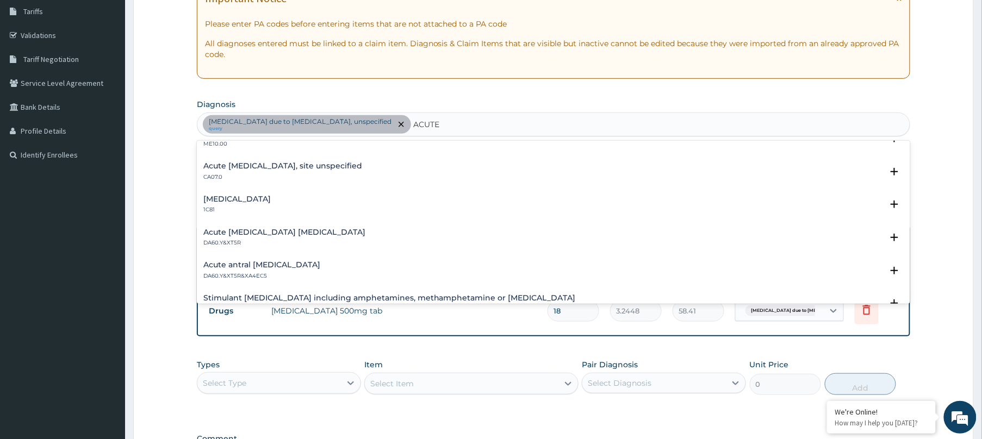
scroll to position [1183, 0]
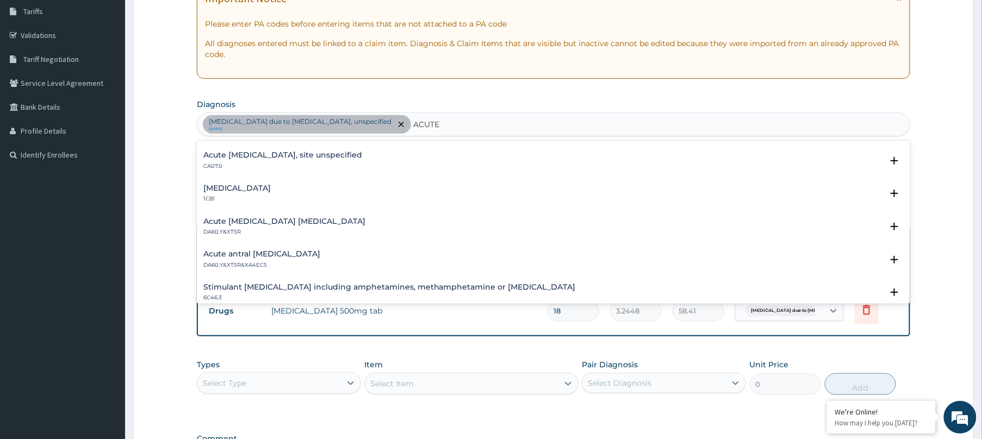
click at [316, 155] on h4 "Acute upper respiratory infection, site unspecified" at bounding box center [282, 155] width 159 height 8
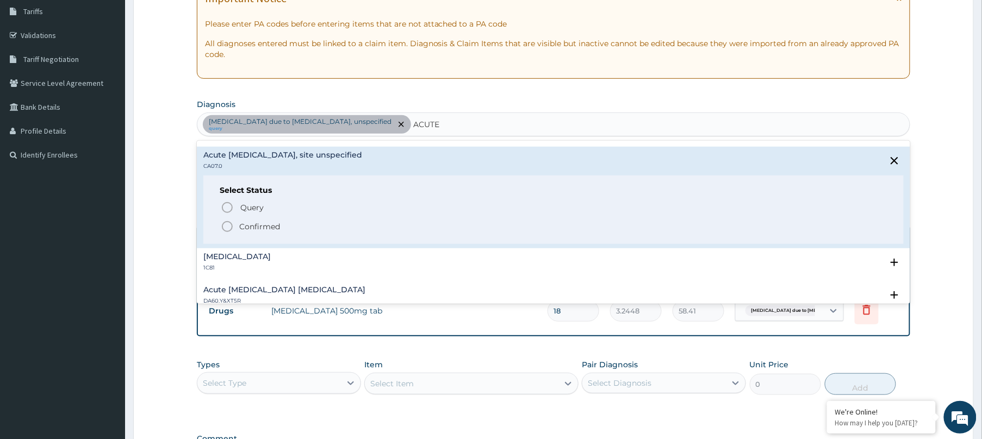
click at [216, 210] on div "Select Status Query Query covers suspected (?), Keep in view (kiv), Ruled out (…" at bounding box center [553, 210] width 700 height 69
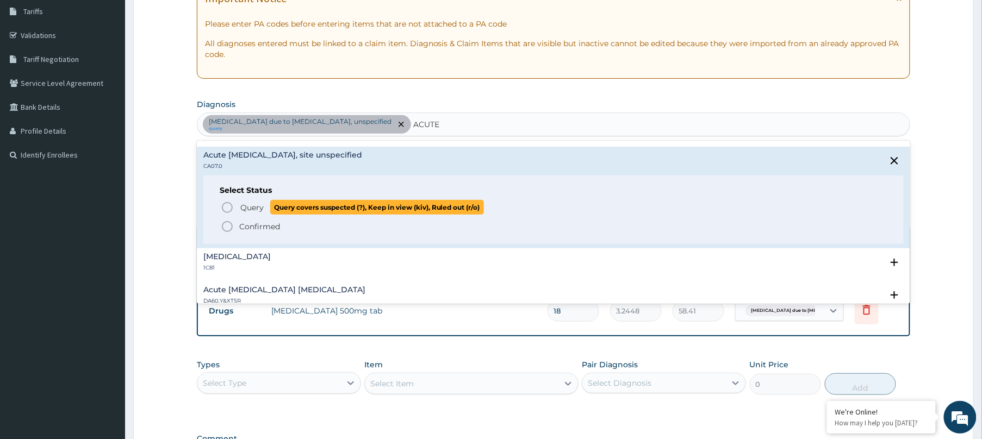
click at [227, 210] on icon "status option query" at bounding box center [227, 207] width 13 height 13
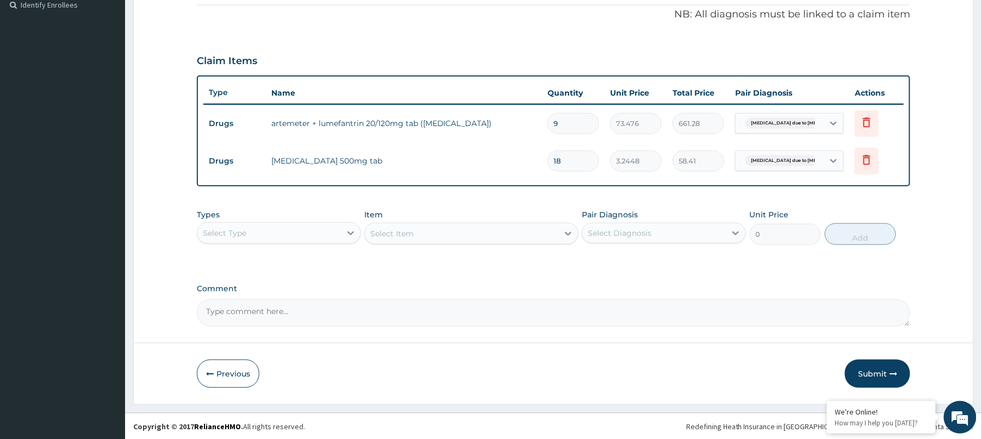
scroll to position [331, 0]
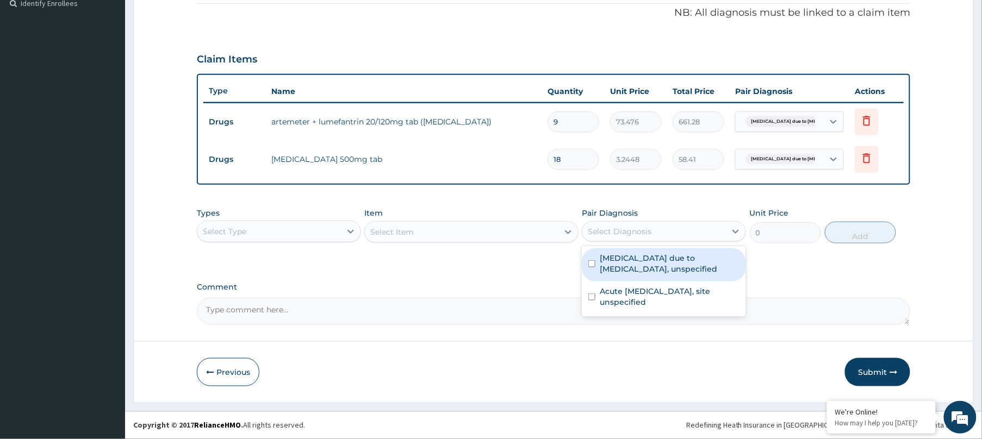
click at [603, 233] on div "Select Diagnosis" at bounding box center [620, 231] width 64 height 11
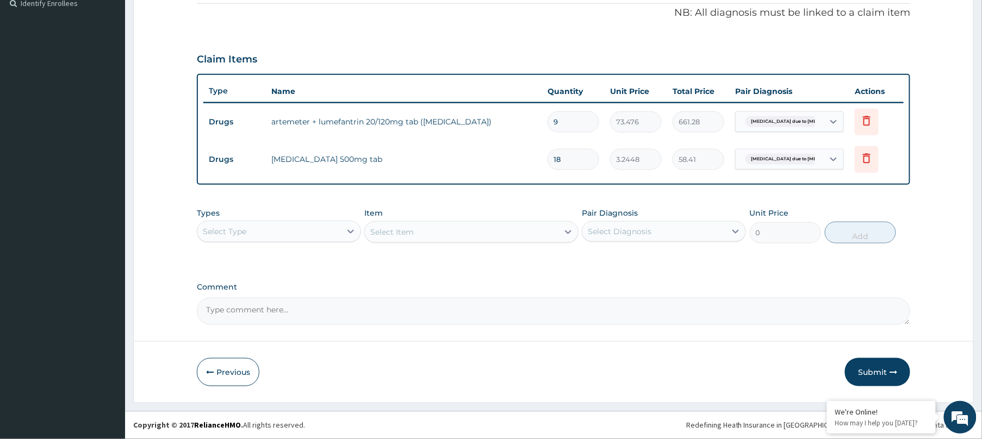
click at [522, 235] on div "Select Item" at bounding box center [471, 232] width 214 height 22
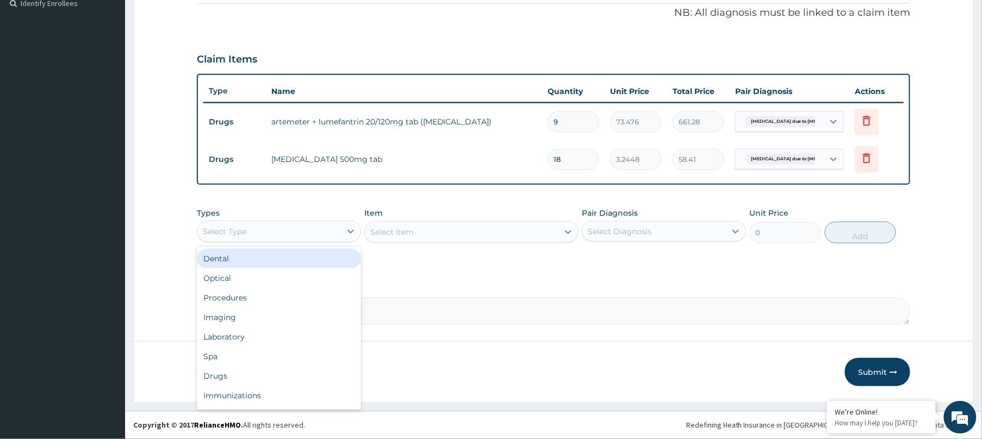
click at [331, 224] on div "Select Type" at bounding box center [269, 231] width 144 height 17
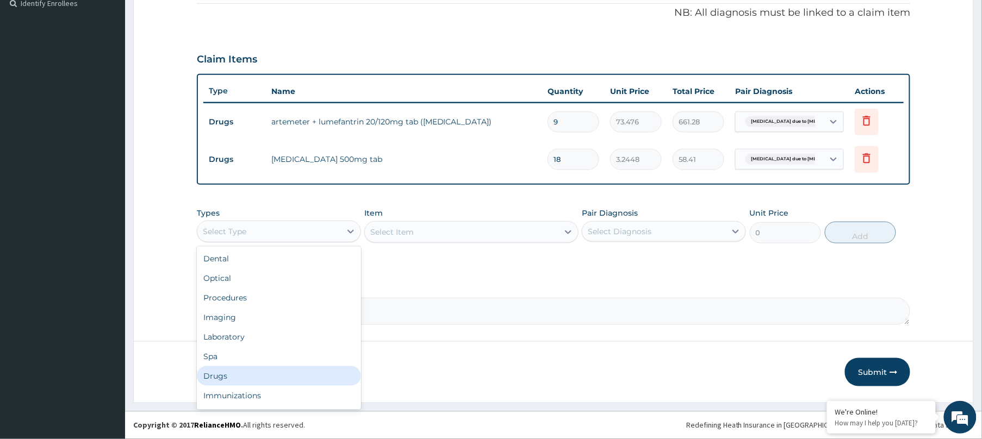
click at [278, 372] on div "Drugs" at bounding box center [279, 376] width 164 height 20
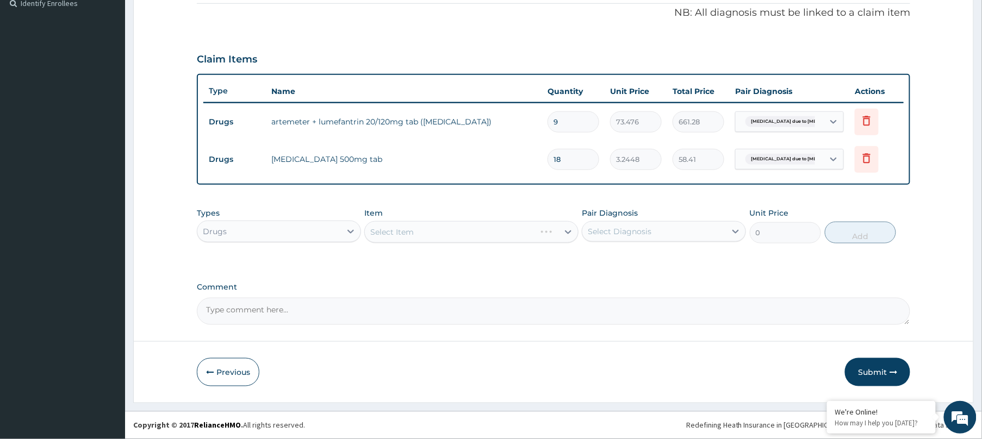
click at [504, 237] on div "Select Item" at bounding box center [471, 232] width 214 height 22
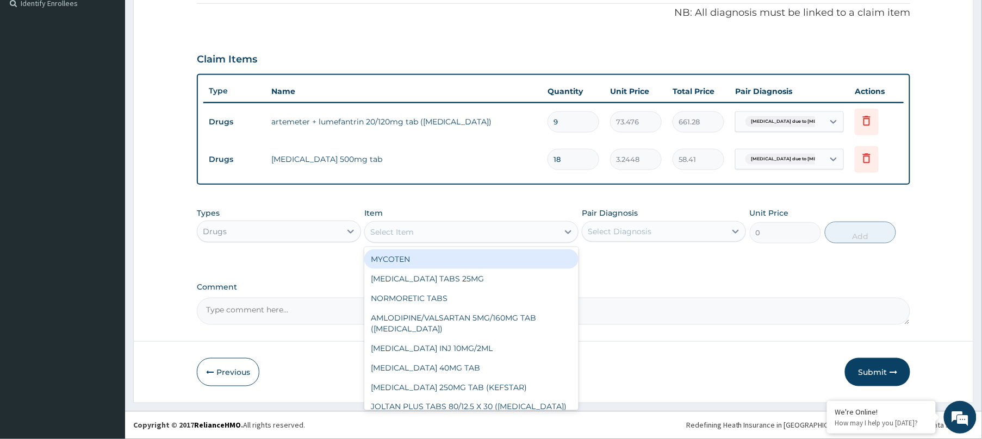
click at [504, 237] on div "Select Item" at bounding box center [462, 231] width 194 height 17
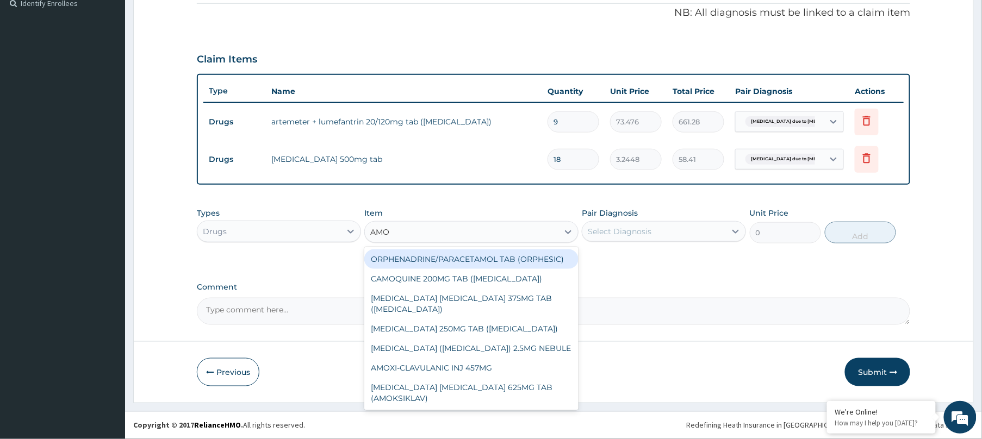
type input "AMOX"
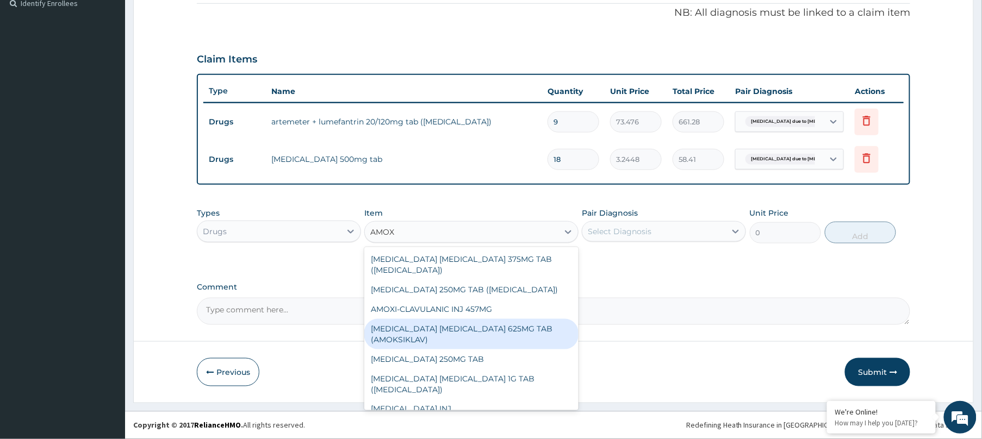
click at [485, 327] on div "[MEDICAL_DATA] [MEDICAL_DATA] 625MG TAB (AMOKSIKLAV)" at bounding box center [471, 334] width 214 height 30
type input "181.5372"
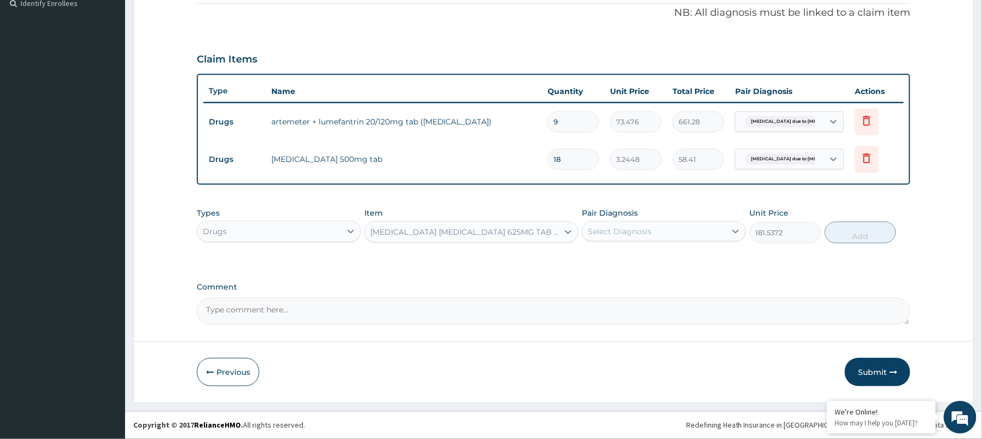
click at [625, 236] on div "Select Diagnosis" at bounding box center [620, 231] width 64 height 11
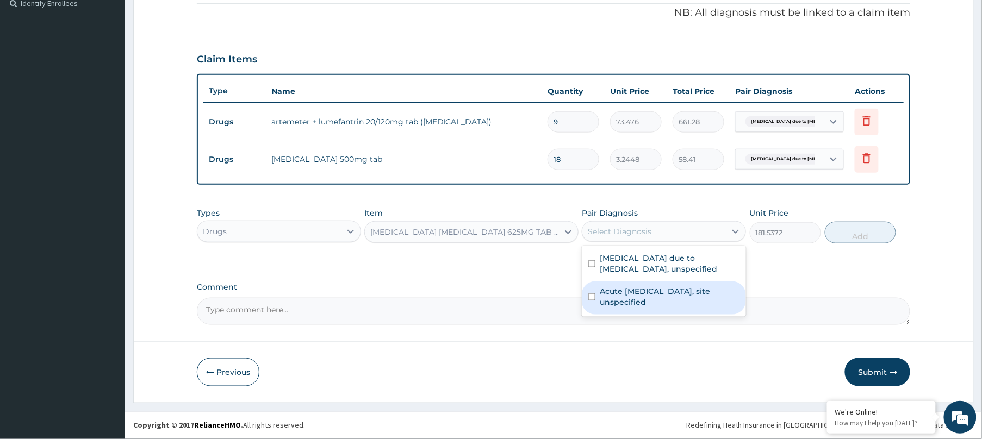
click at [605, 288] on label "Acute upper respiratory infection, site unspecified" at bounding box center [670, 297] width 140 height 22
checkbox input "true"
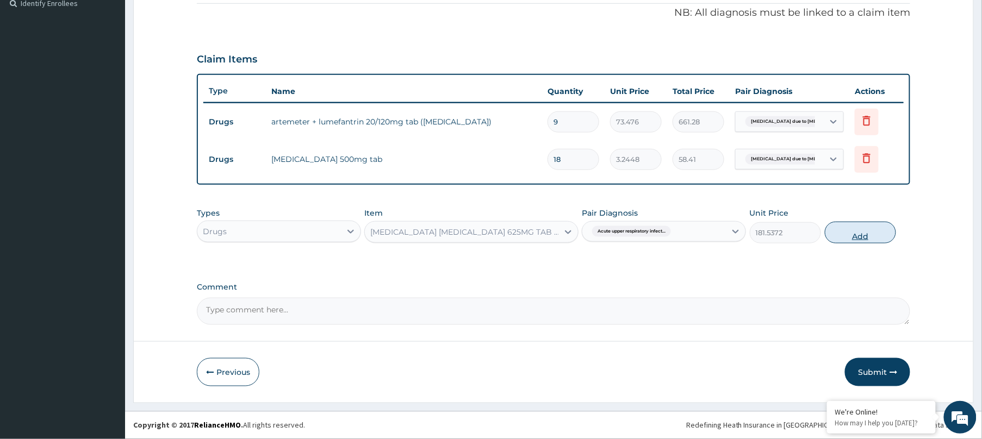
click at [849, 233] on button "Add" at bounding box center [860, 233] width 71 height 22
type input "0"
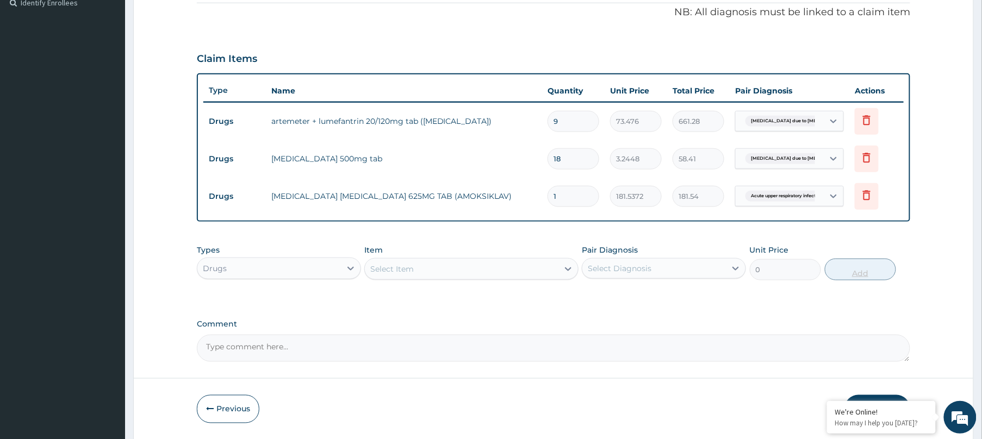
type input "10"
type input "1815.37"
type input "10"
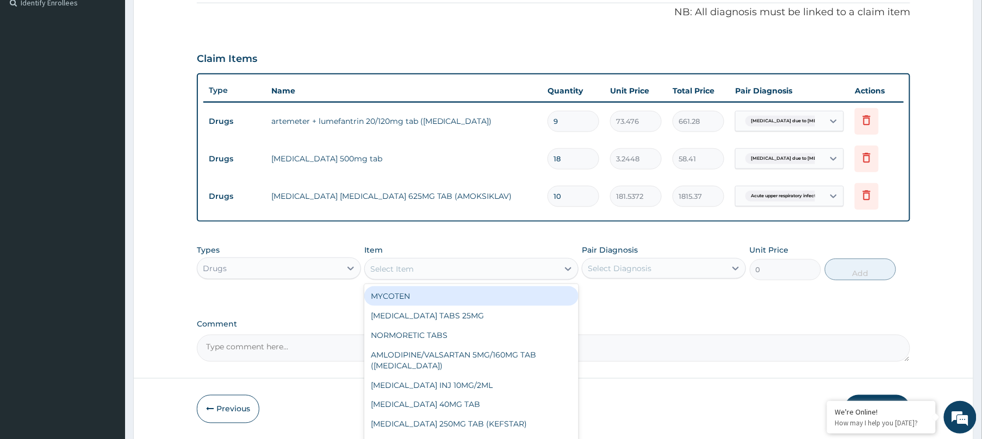
click at [450, 266] on div "Select Item" at bounding box center [462, 268] width 194 height 17
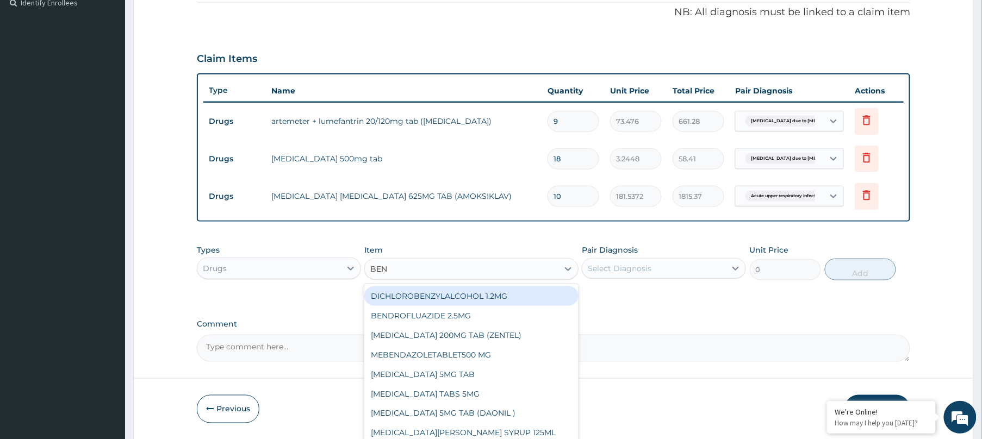
type input "BENY"
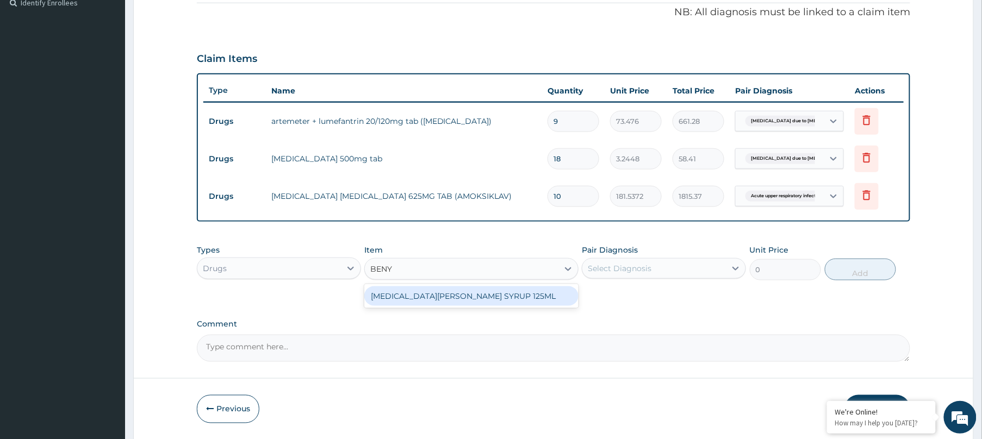
click at [465, 290] on div "BENYLIN COUGH SYRUP 125ML" at bounding box center [471, 296] width 214 height 20
type input "3950"
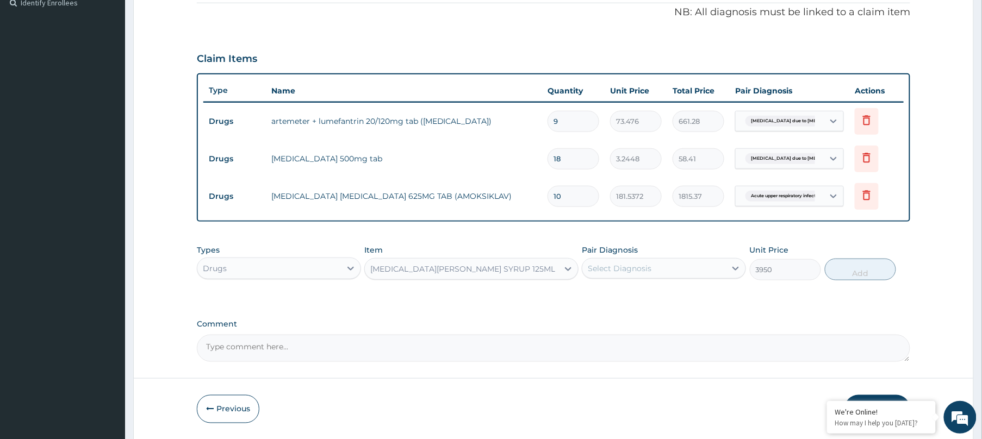
click at [599, 267] on div "Select Diagnosis" at bounding box center [620, 268] width 64 height 11
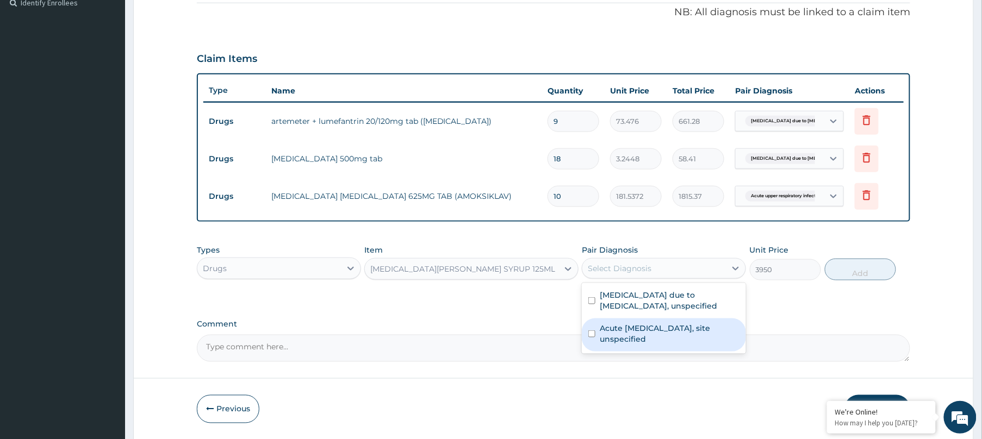
click at [613, 326] on label "Acute upper respiratory infection, site unspecified" at bounding box center [670, 334] width 140 height 22
checkbox input "true"
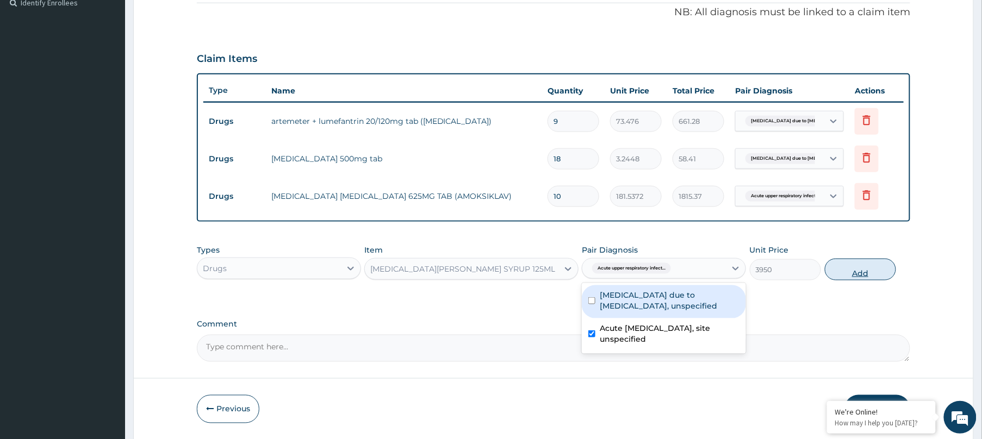
click at [865, 266] on button "Add" at bounding box center [860, 270] width 71 height 22
type input "0"
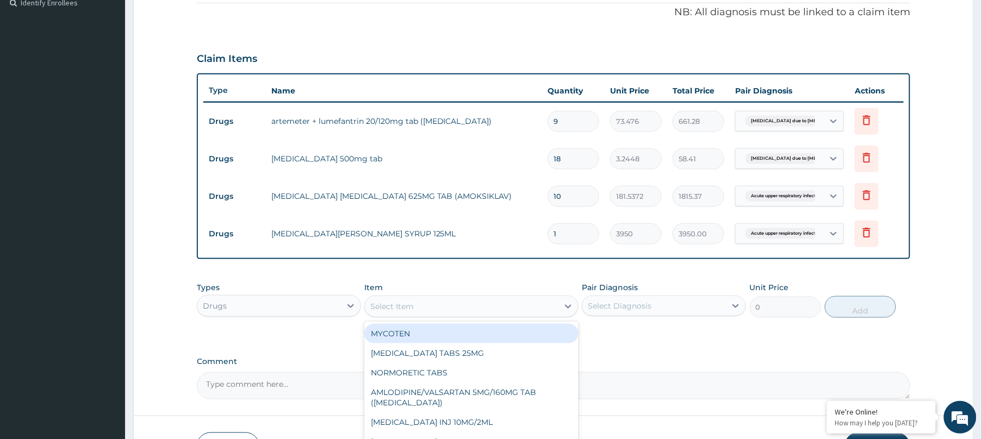
click at [496, 311] on div "Select Item" at bounding box center [462, 306] width 194 height 17
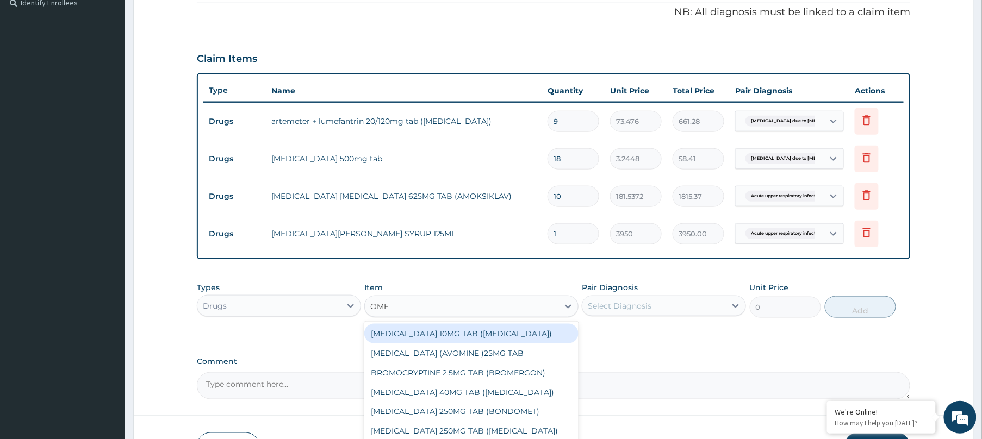
type input "OMEP"
click at [438, 333] on div "OMEPRAZOLE 10MG TAB (LOSEC)" at bounding box center [471, 334] width 214 height 20
type input "44.46"
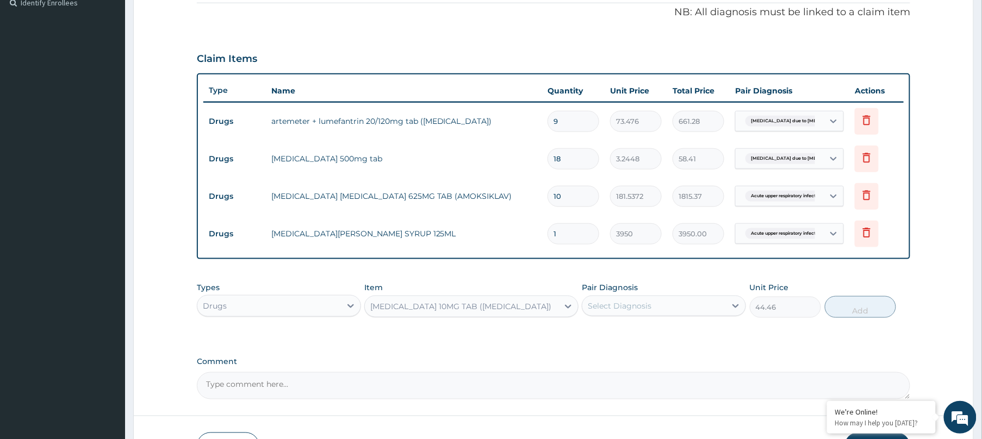
click at [632, 304] on div "Select Diagnosis" at bounding box center [620, 306] width 64 height 11
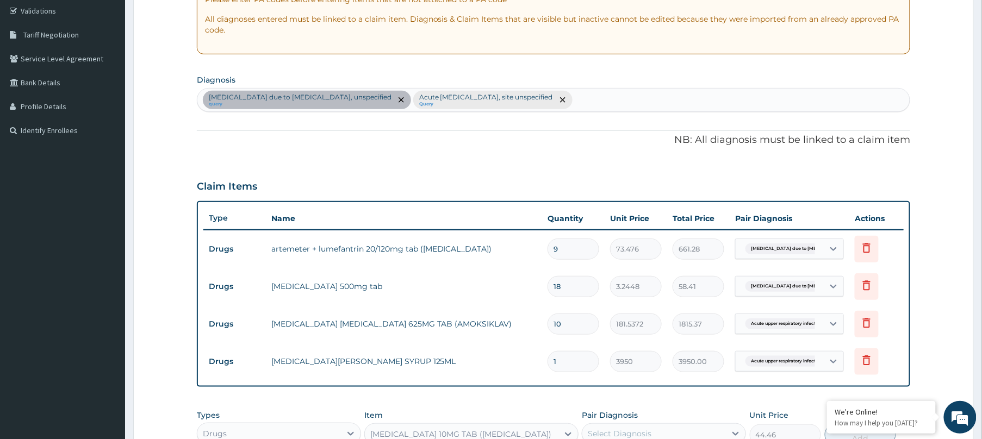
scroll to position [190, 0]
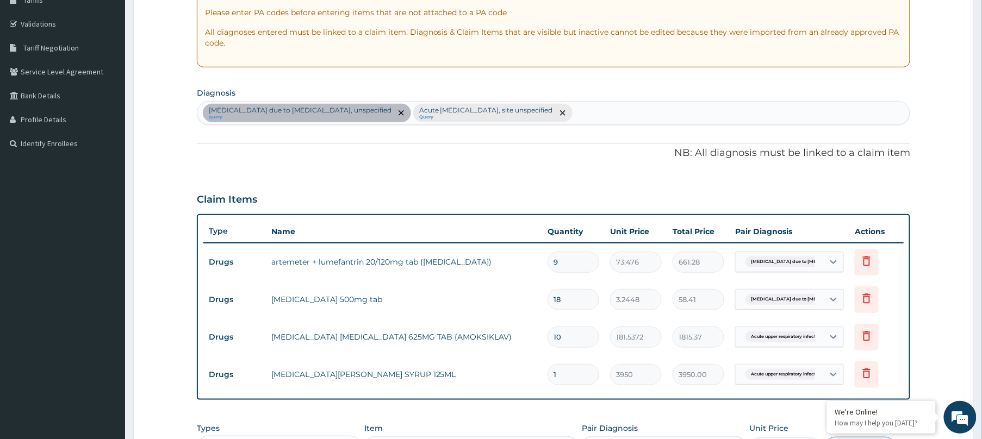
click at [623, 117] on div "Malaria due to Plasmodium falciparum, unspecified query Acute upper respiratory…" at bounding box center [553, 113] width 712 height 23
type input "U"
type input "ULCER"
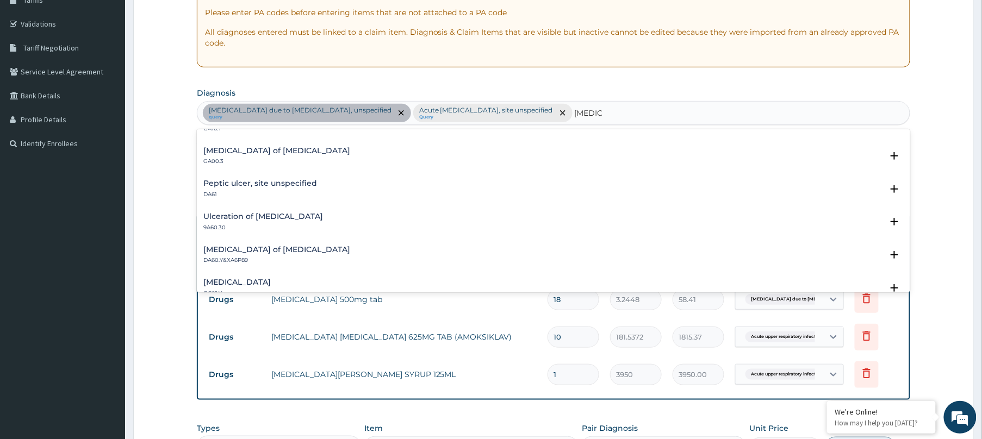
scroll to position [225, 0]
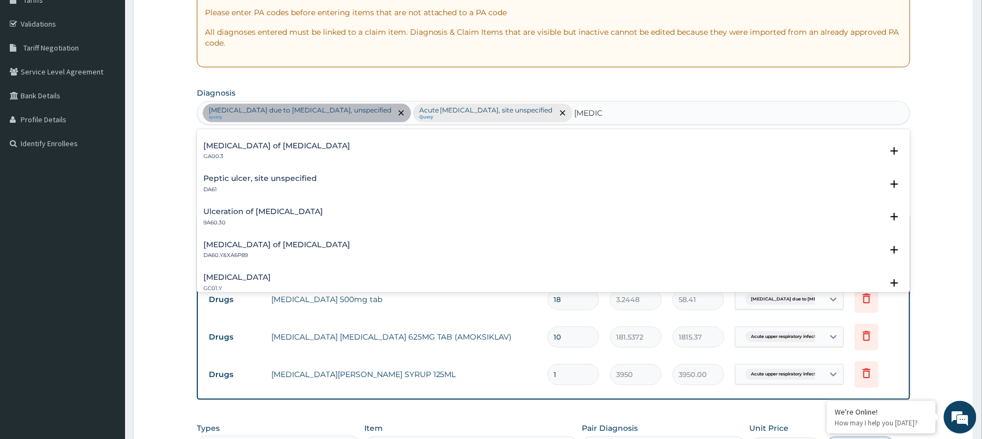
click at [248, 175] on h4 "Peptic ulcer, site unspecified" at bounding box center [260, 179] width 114 height 8
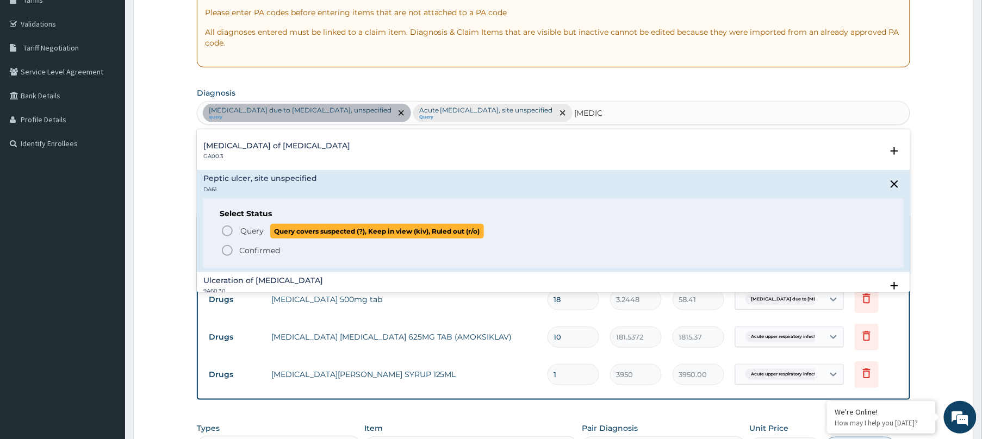
click at [223, 228] on circle "status option query" at bounding box center [227, 231] width 10 height 10
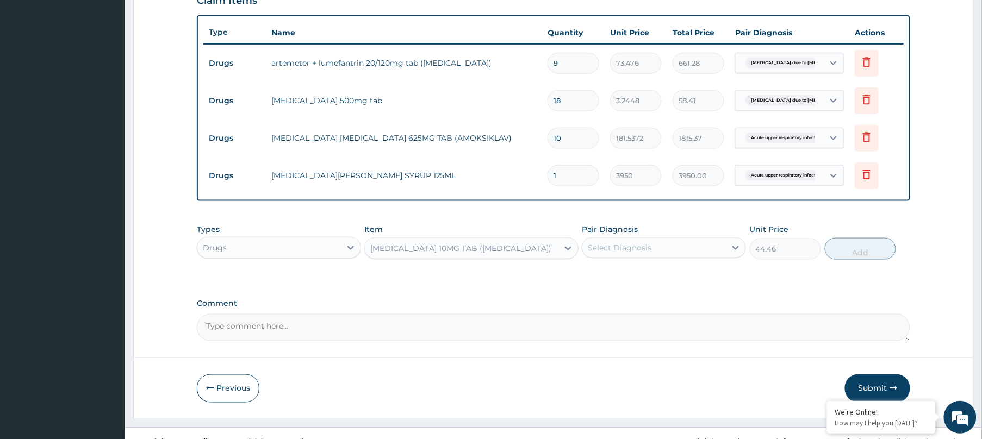
scroll to position [407, 0]
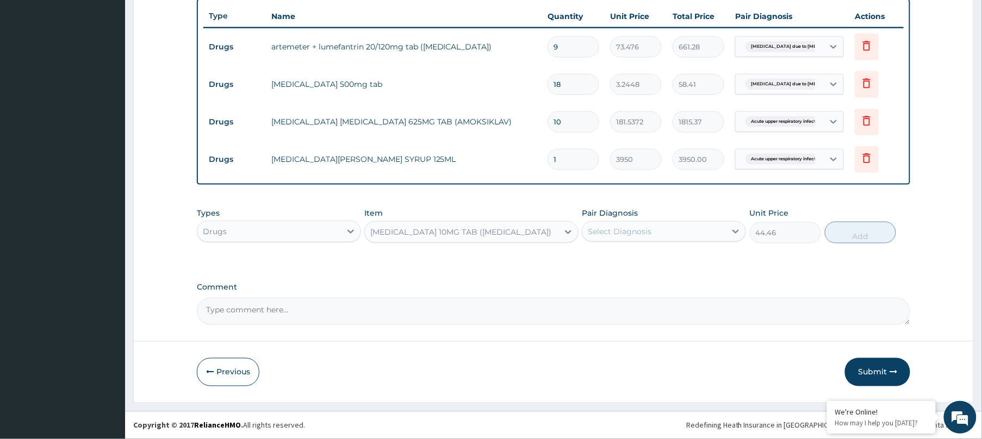
click at [646, 227] on div "Select Diagnosis" at bounding box center [620, 231] width 64 height 11
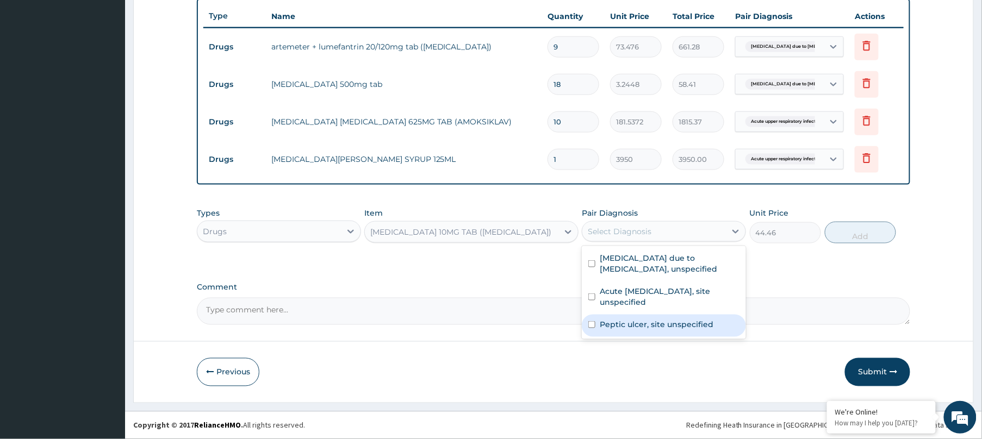
click at [641, 317] on div "Peptic ulcer, site unspecified" at bounding box center [664, 326] width 164 height 22
checkbox input "true"
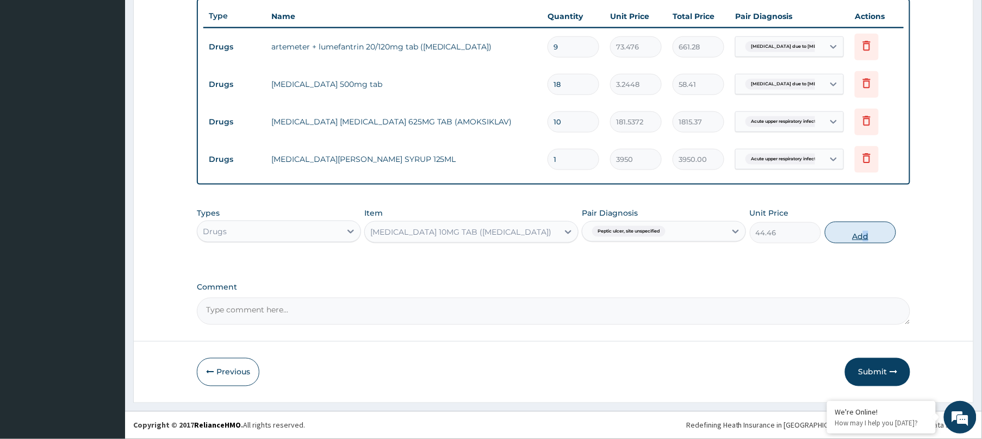
drag, startPoint x: 867, startPoint y: 245, endPoint x: 862, endPoint y: 237, distance: 9.0
click at [862, 237] on div "Types Drugs Item OMEPRAZOLE 10MG TAB (LOSEC) Pair Diagnosis Peptic ulcer, site …" at bounding box center [553, 225] width 713 height 47
click at [862, 237] on button "Add" at bounding box center [860, 233] width 71 height 22
type input "0"
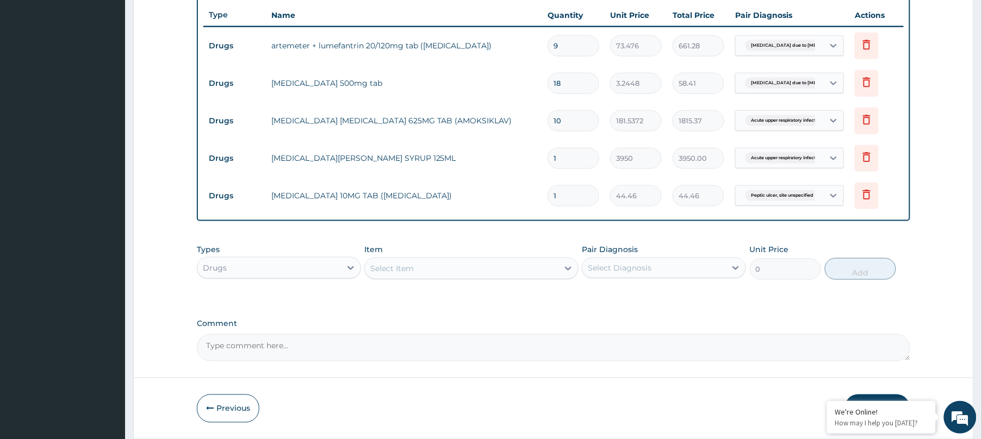
type input "10"
type input "444.60"
type input "10"
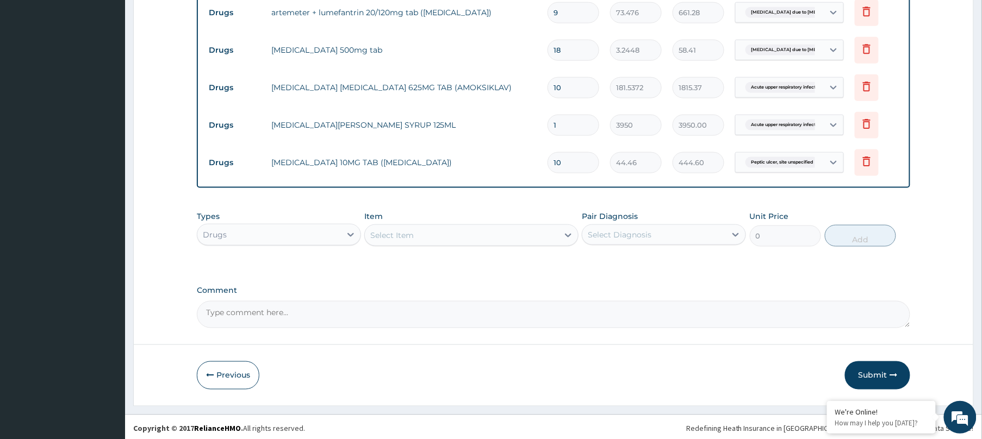
scroll to position [444, 0]
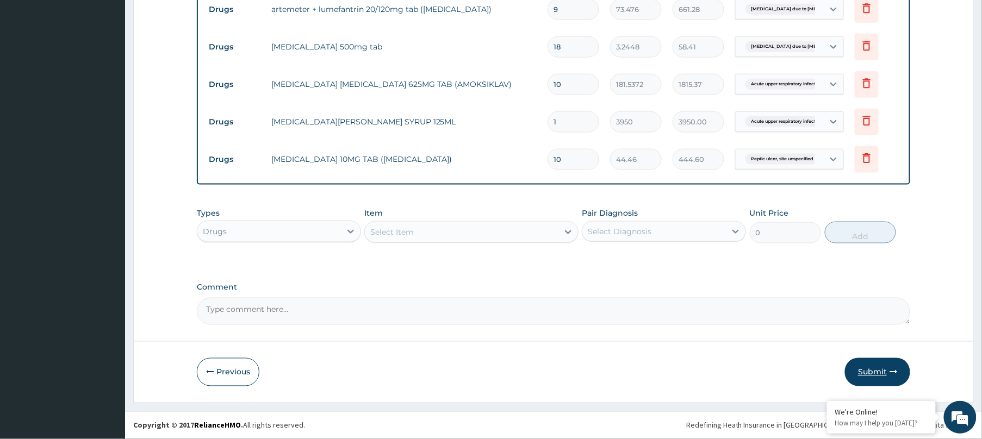
click at [877, 364] on button "Submit" at bounding box center [877, 372] width 65 height 28
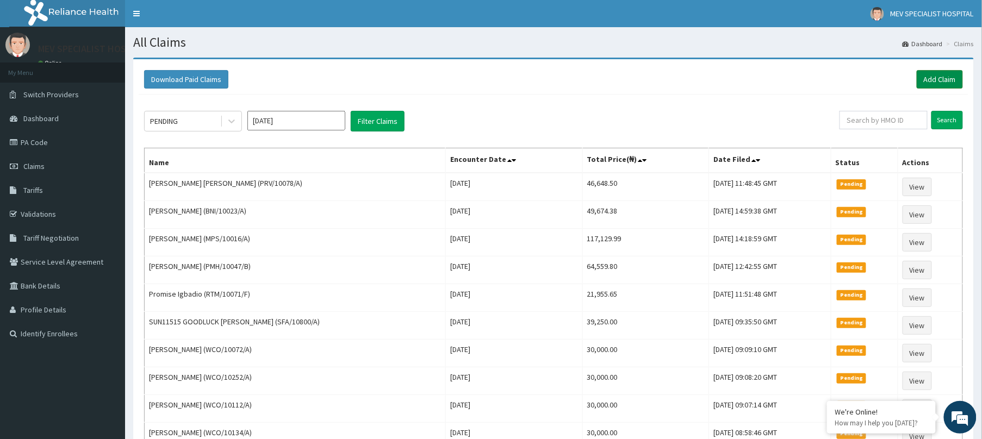
click at [940, 85] on link "Add Claim" at bounding box center [940, 79] width 46 height 18
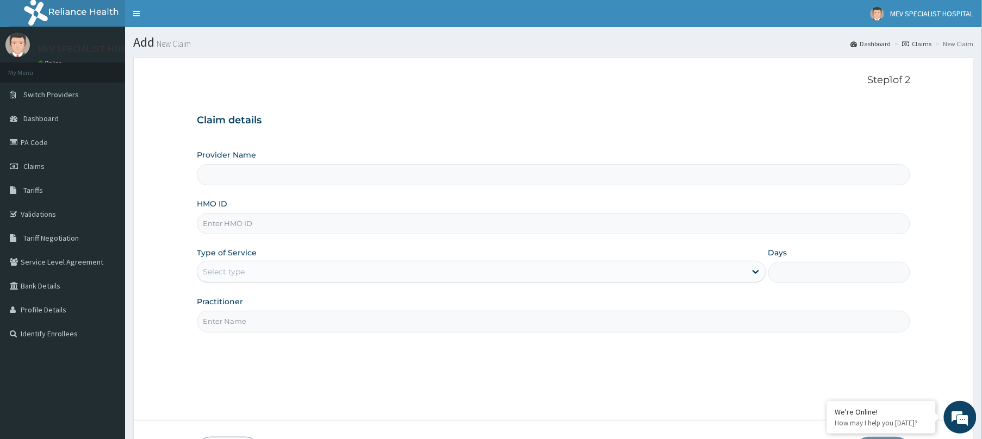
type input "MEV SPECIALIST HOSPITAL"
click at [340, 223] on input "HMO ID" at bounding box center [553, 223] width 713 height 21
paste input "NBC/11292/A"
type input "NBC/11292/A"
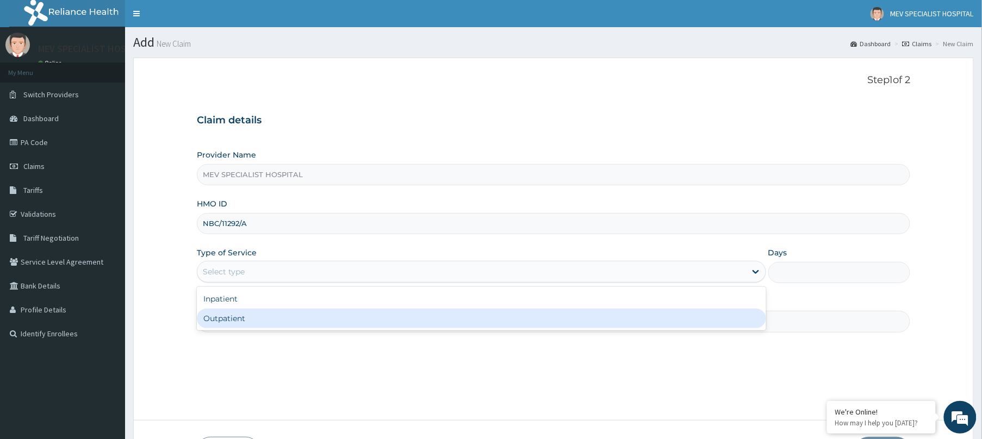
drag, startPoint x: 299, startPoint y: 271, endPoint x: 288, endPoint y: 328, distance: 58.6
click at [288, 283] on div "option Outpatient focused, 2 of 2. 2 results available. Use Up and Down to choo…" at bounding box center [481, 272] width 569 height 22
click at [288, 328] on div "Outpatient" at bounding box center [481, 319] width 569 height 20
type input "1"
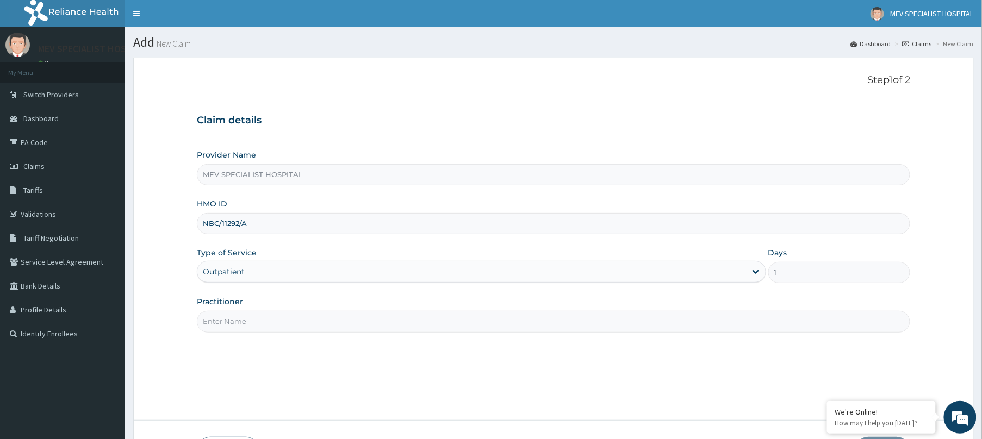
click at [288, 328] on input "Practitioner" at bounding box center [553, 321] width 713 height 21
type input "DR. ORE"
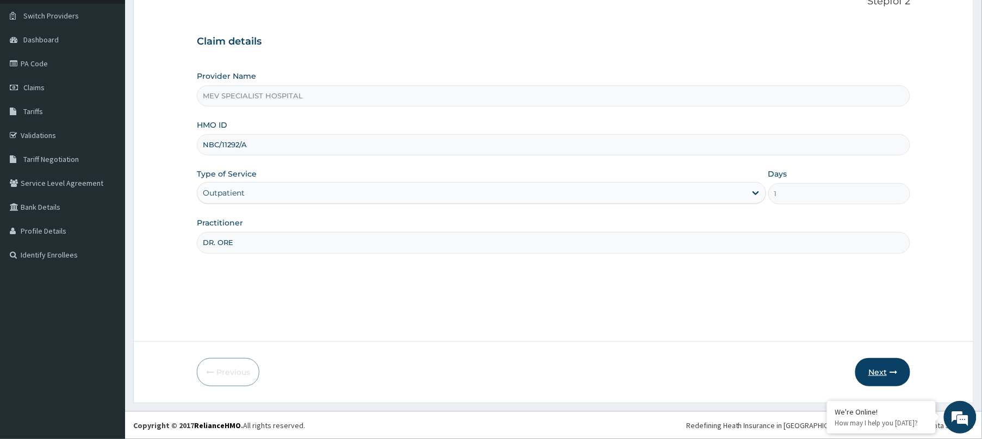
click at [892, 374] on icon "button" at bounding box center [893, 373] width 8 height 8
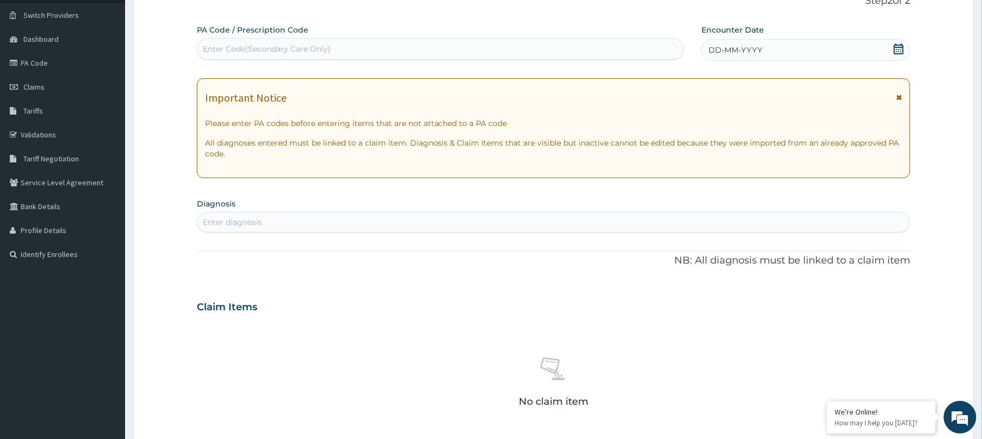
click at [457, 42] on div "Enter Code(Secondary Care Only)" at bounding box center [440, 48] width 486 height 17
paste input "PA/2D11ED"
type input "PA/2D11ED"
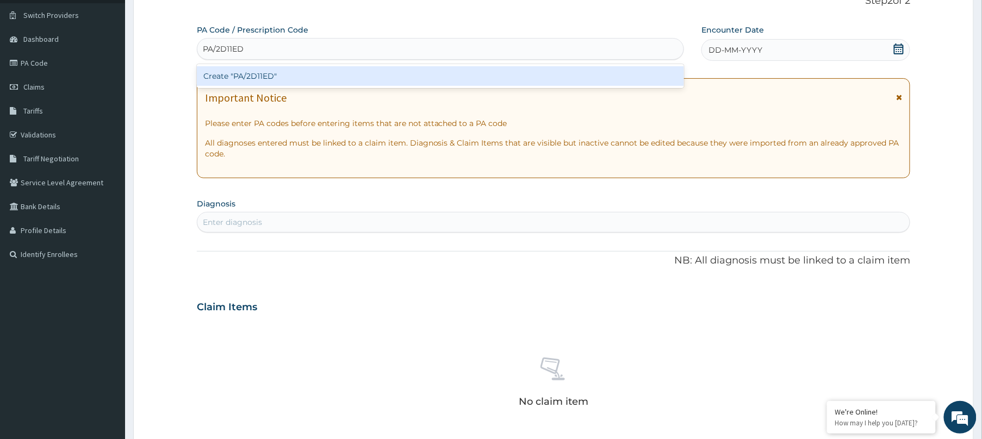
click at [460, 72] on div "Create "PA/2D11ED"" at bounding box center [440, 76] width 487 height 20
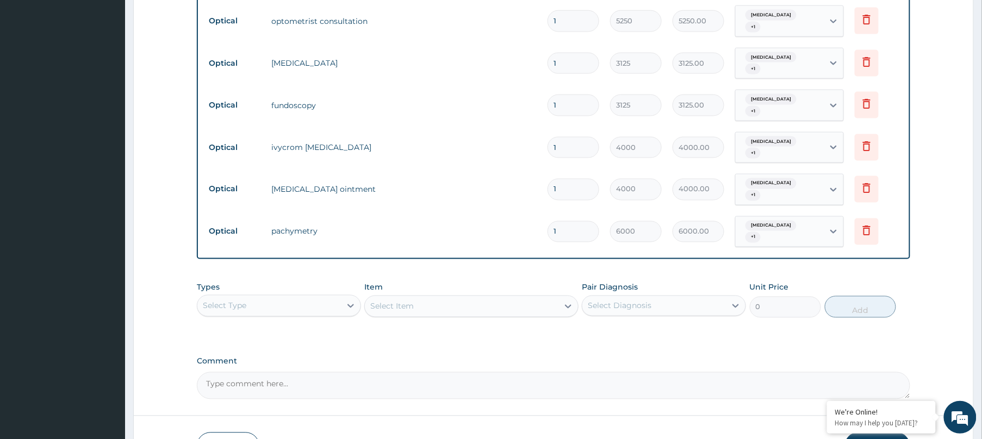
scroll to position [638, 0]
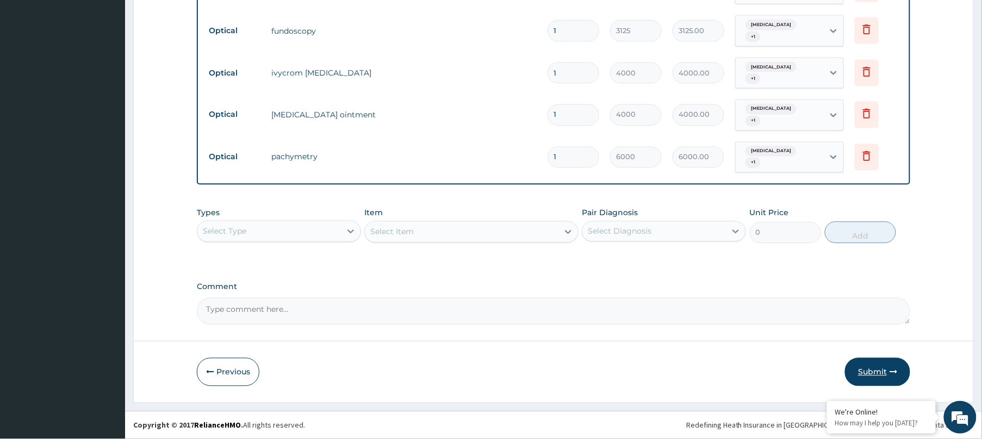
click at [886, 366] on button "Submit" at bounding box center [877, 372] width 65 height 28
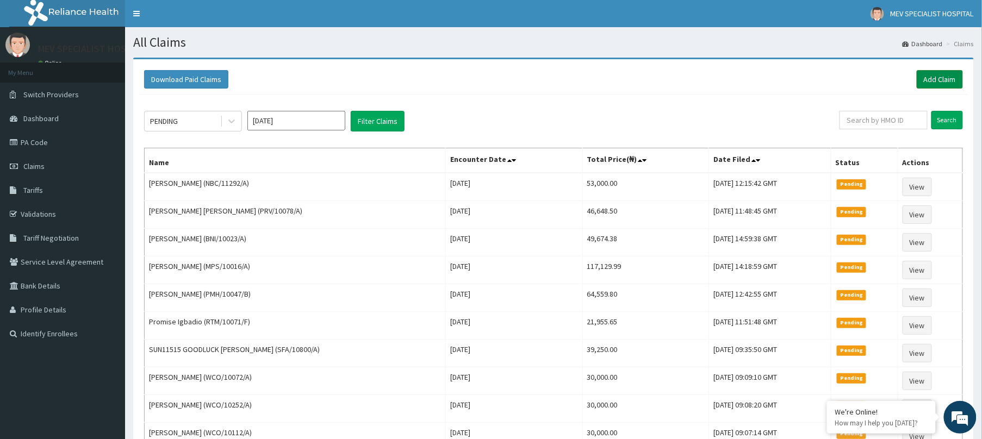
click at [946, 74] on link "Add Claim" at bounding box center [940, 79] width 46 height 18
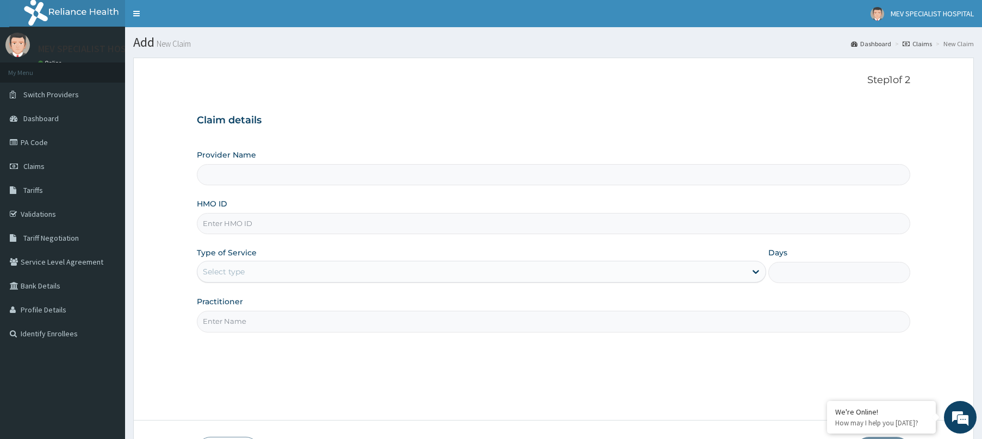
type input "MEV SPECIALIST HOSPITAL"
click at [365, 222] on input "HMO ID" at bounding box center [553, 223] width 713 height 21
paste input "NBC/11292/A"
type input "NBC/11292/A"
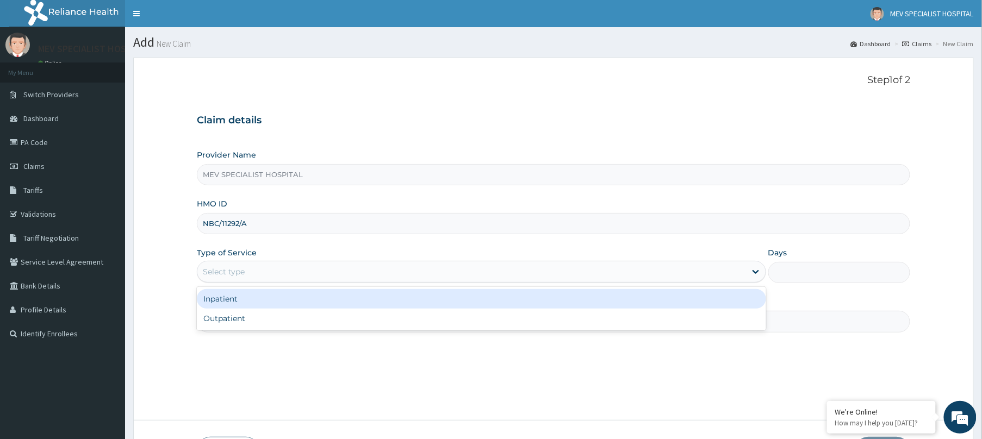
click at [363, 272] on div "Select type" at bounding box center [471, 271] width 549 height 17
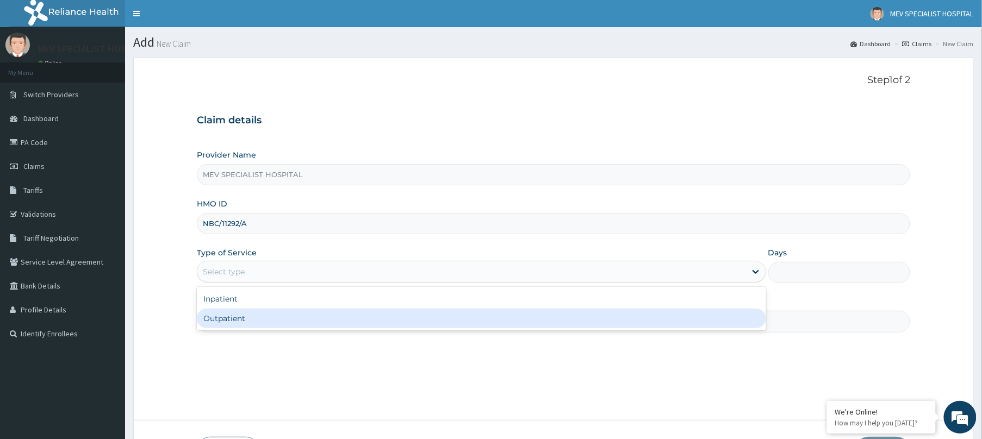
click at [351, 329] on div "Inpatient Outpatient" at bounding box center [481, 308] width 569 height 43
click at [345, 324] on div "Outpatient" at bounding box center [481, 319] width 569 height 20
type input "1"
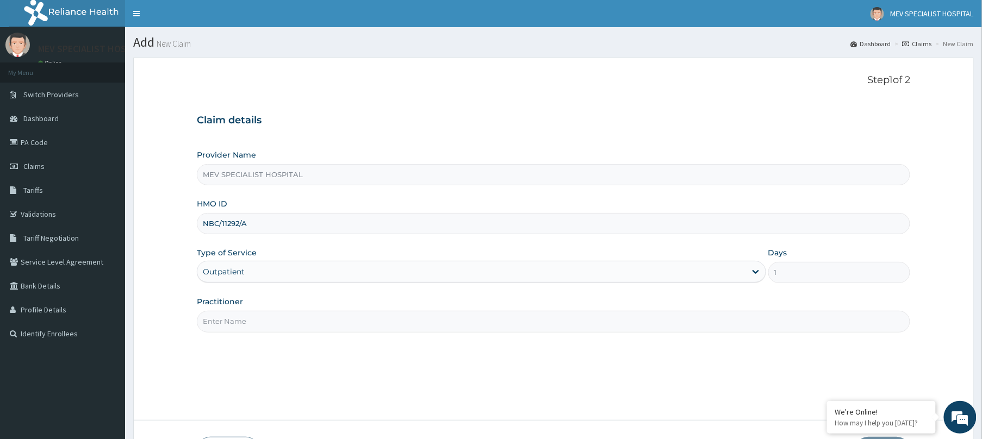
click at [345, 324] on input "Practitioner" at bounding box center [553, 321] width 713 height 21
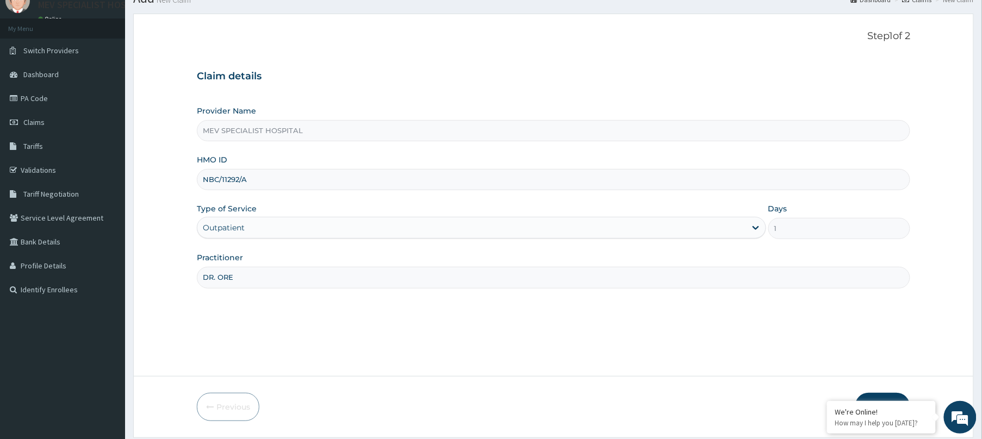
scroll to position [79, 0]
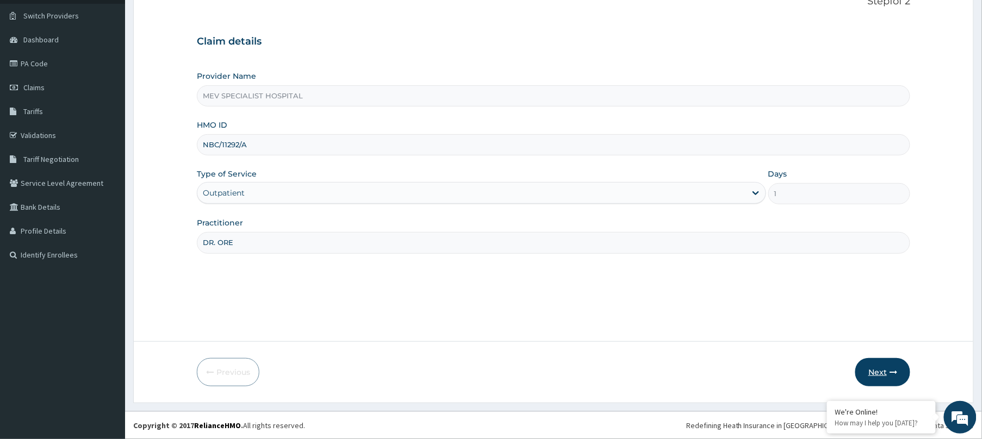
type input "DR. ORE"
click at [884, 365] on button "Next" at bounding box center [882, 372] width 55 height 28
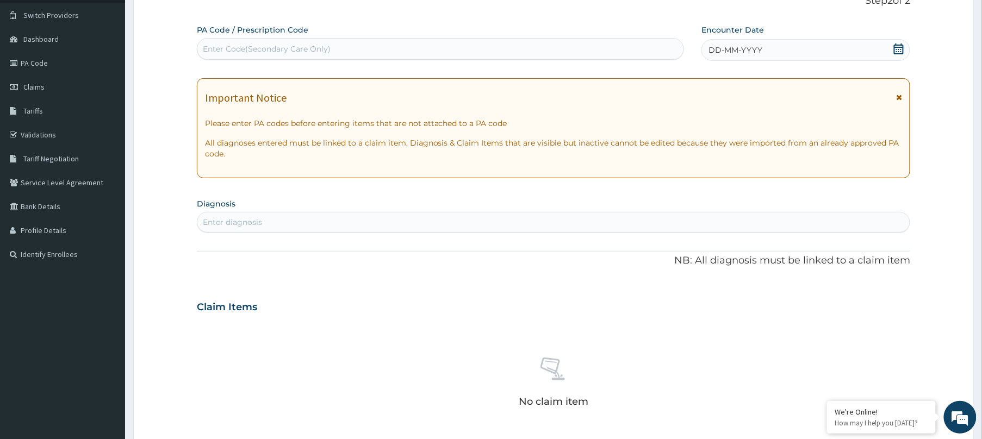
click at [588, 48] on div "Enter Code(Secondary Care Only)" at bounding box center [440, 48] width 486 height 17
paste input "PA/D6448D"
type input "PA/D6448D"
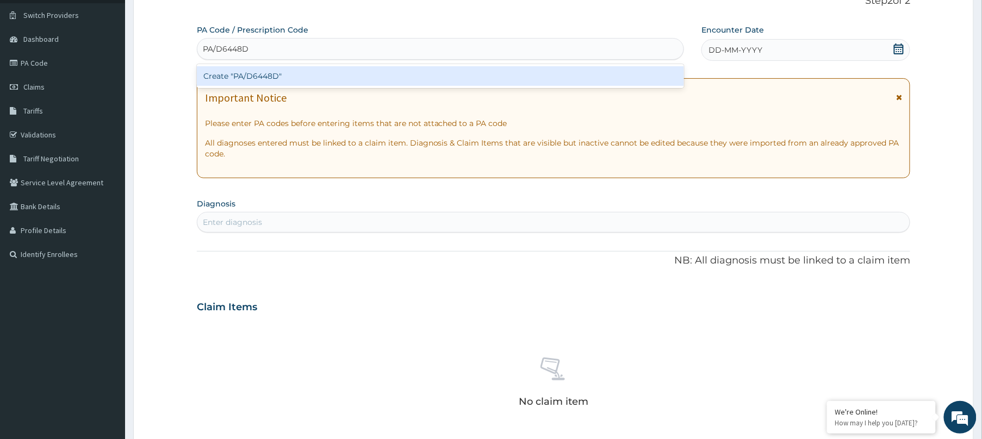
click at [572, 79] on div "Create "PA/D6448D"" at bounding box center [440, 76] width 487 height 20
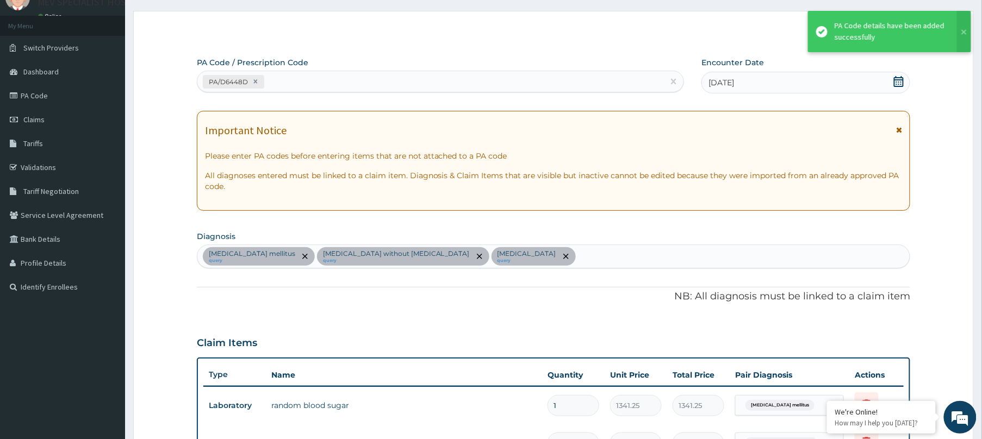
scroll to position [0, 0]
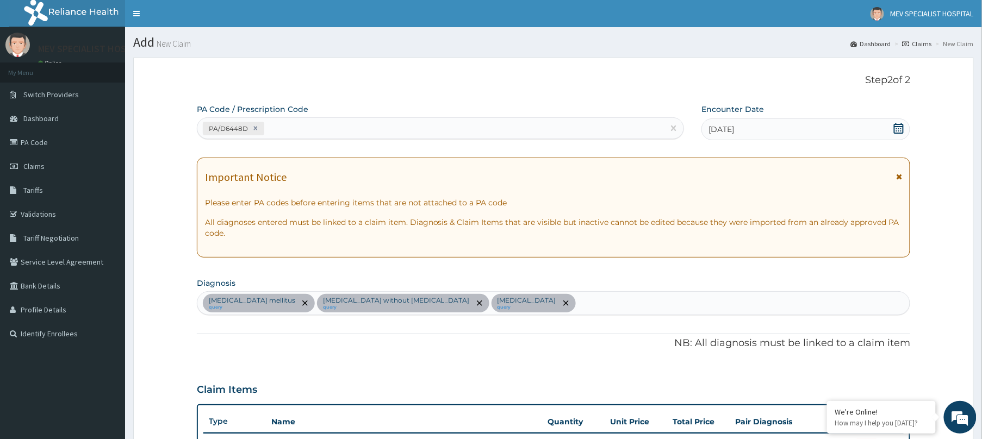
click at [518, 125] on div "PA/D6448D" at bounding box center [430, 129] width 466 height 18
paste input "PA/534A23"
type input "PA/534A23"
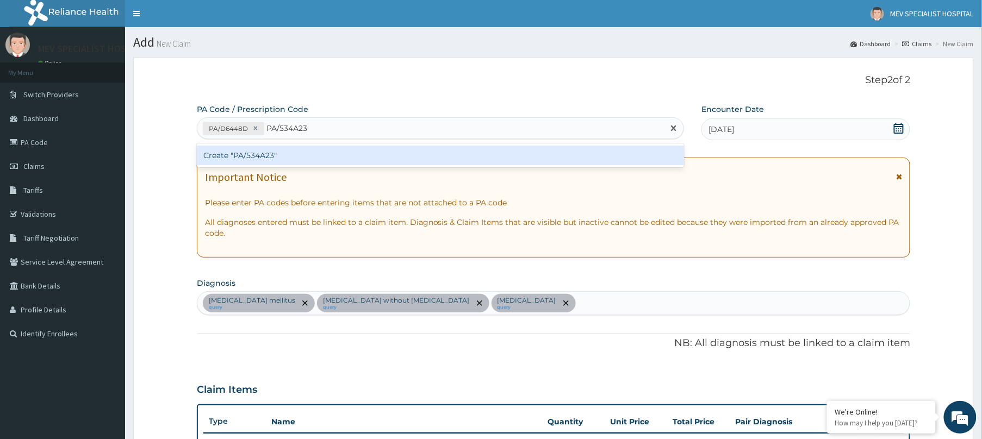
click at [520, 149] on div "Create "PA/534A23"" at bounding box center [440, 156] width 487 height 20
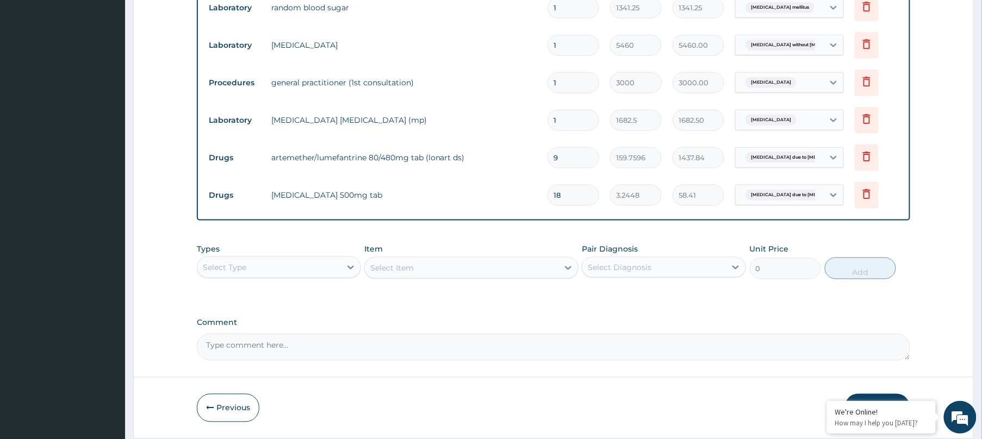
scroll to position [482, 0]
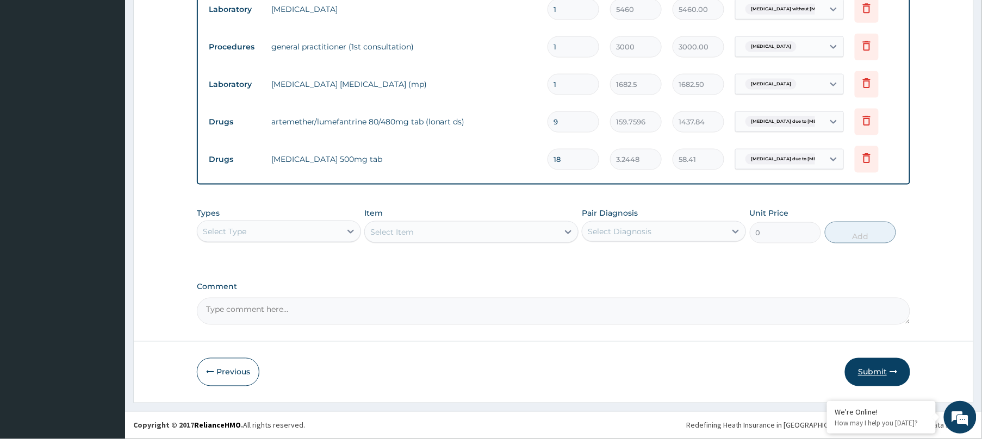
click at [882, 370] on button "Submit" at bounding box center [877, 372] width 65 height 28
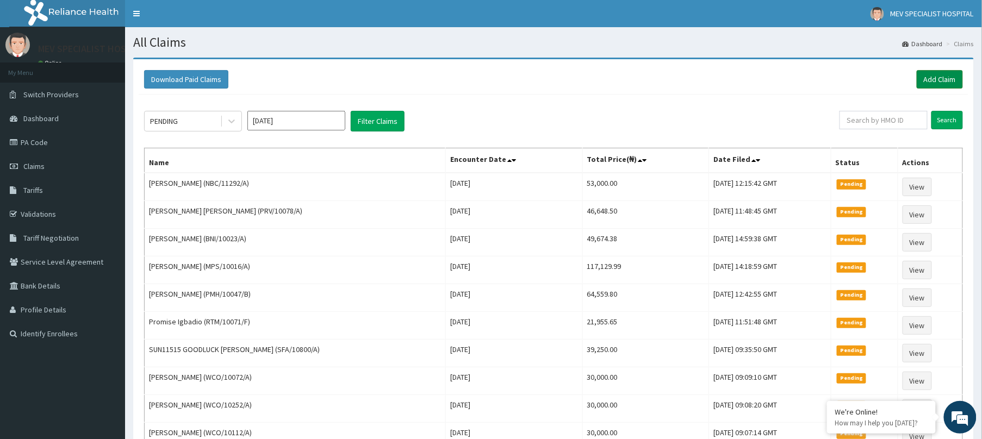
click at [944, 79] on link "Add Claim" at bounding box center [940, 79] width 46 height 18
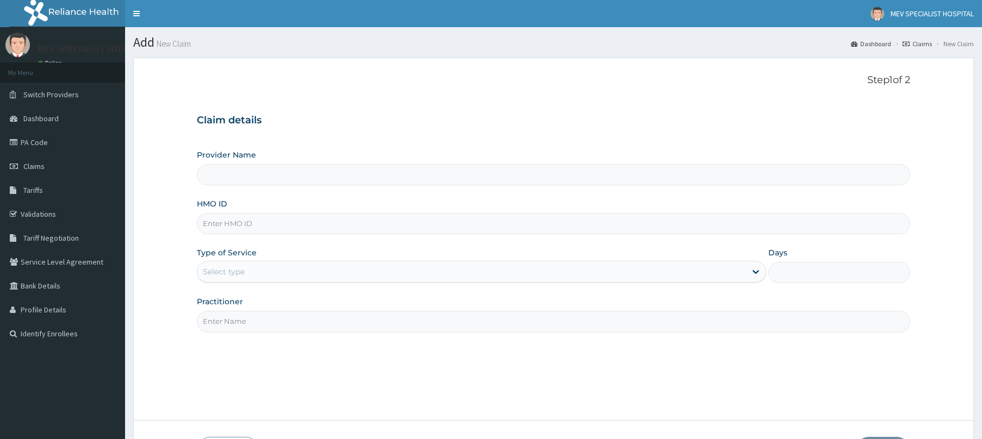
type input "MEV SPECIALIST HOSPITAL"
click at [482, 228] on input "HMO ID" at bounding box center [553, 223] width 713 height 21
paste input "NBC/11292/B"
type input "NBC/11292/B"
click at [466, 265] on div "Select type" at bounding box center [471, 271] width 549 height 17
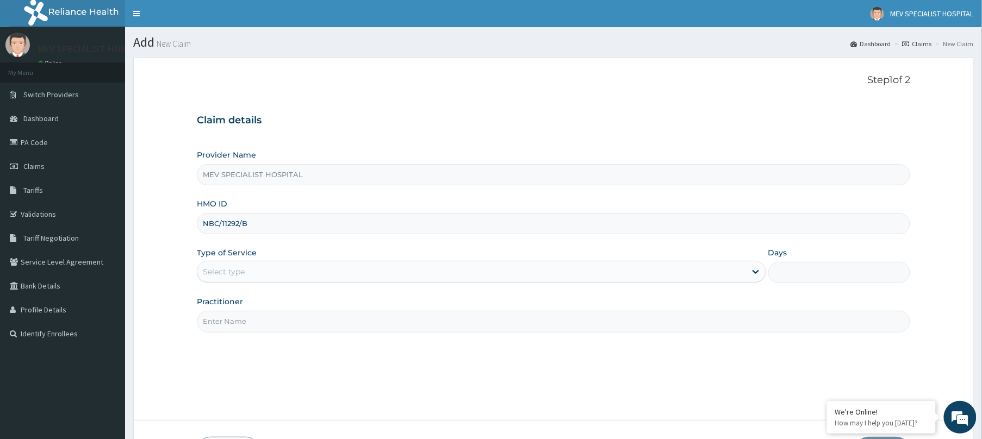
drag, startPoint x: 466, startPoint y: 265, endPoint x: 459, endPoint y: 275, distance: 12.1
click at [459, 275] on div "Select type" at bounding box center [471, 271] width 549 height 17
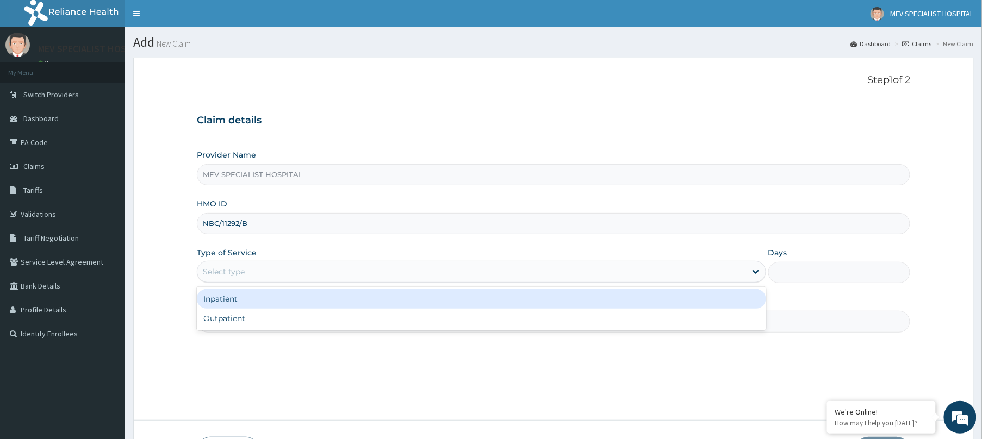
click at [459, 275] on div "Select type" at bounding box center [471, 271] width 549 height 17
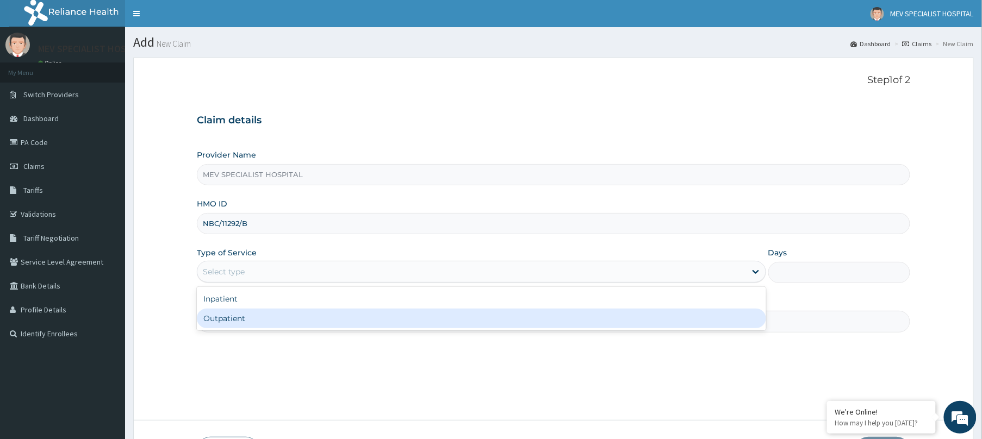
click at [455, 319] on div "Outpatient" at bounding box center [481, 319] width 569 height 20
type input "1"
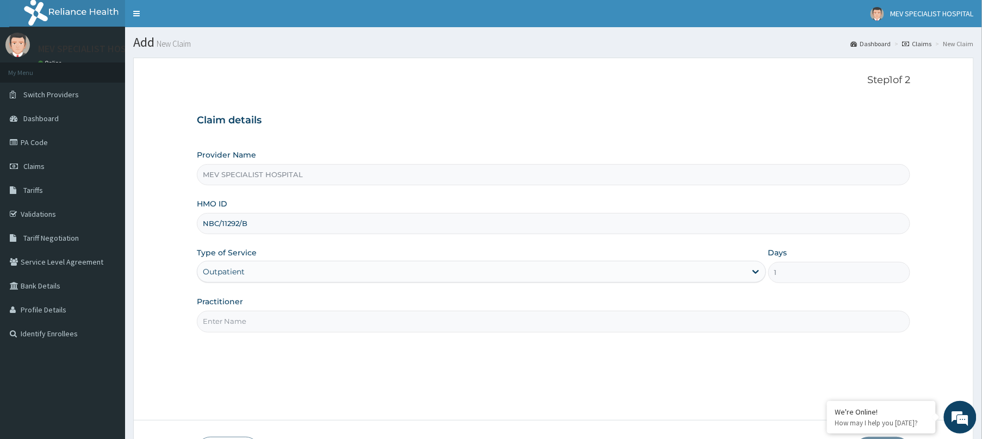
click at [455, 319] on input "Practitioner" at bounding box center [553, 321] width 713 height 21
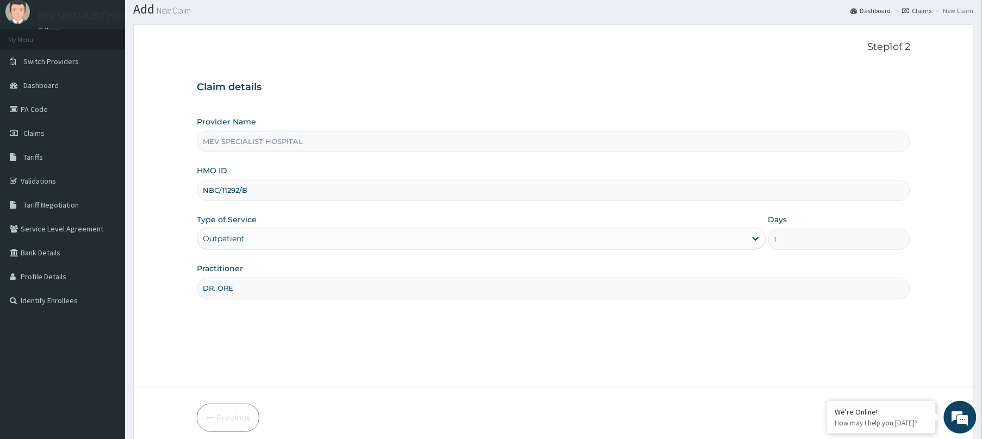
scroll to position [79, 0]
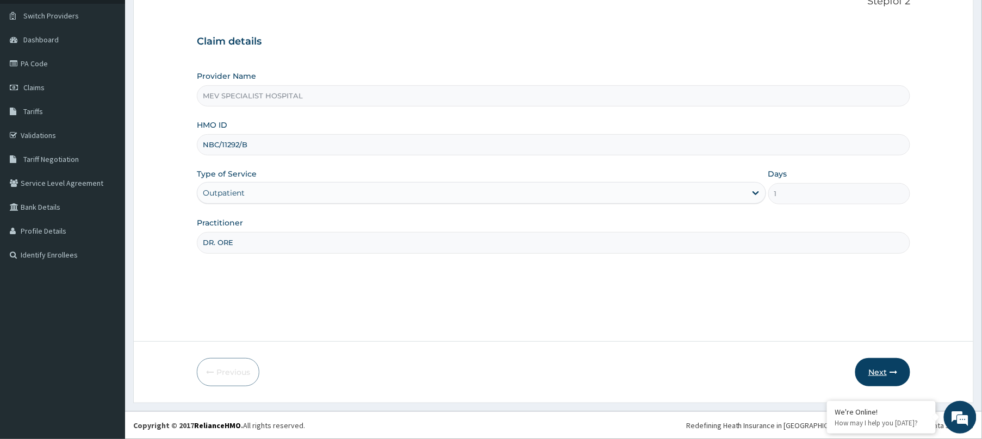
type input "DR. ORE"
click at [880, 381] on button "Next" at bounding box center [882, 372] width 55 height 28
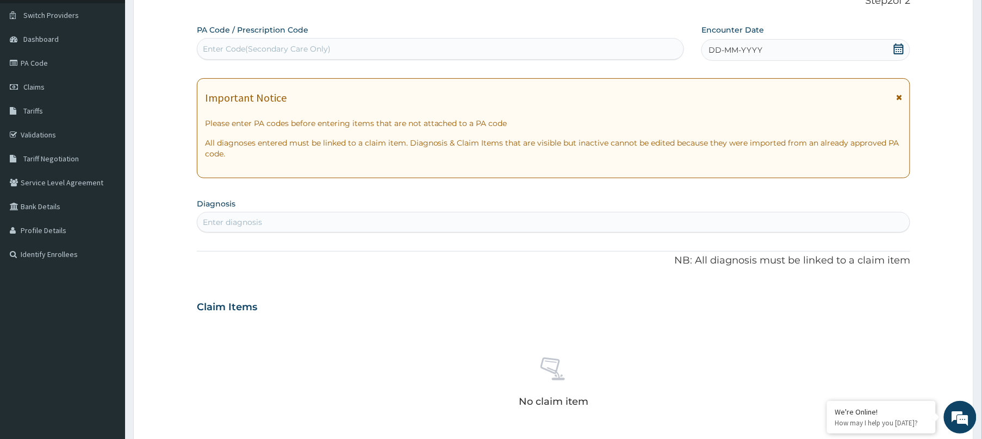
click at [392, 45] on div "Enter Code(Secondary Care Only)" at bounding box center [440, 48] width 486 height 17
paste input "PA/4766A2"
type input "PA/4766A2"
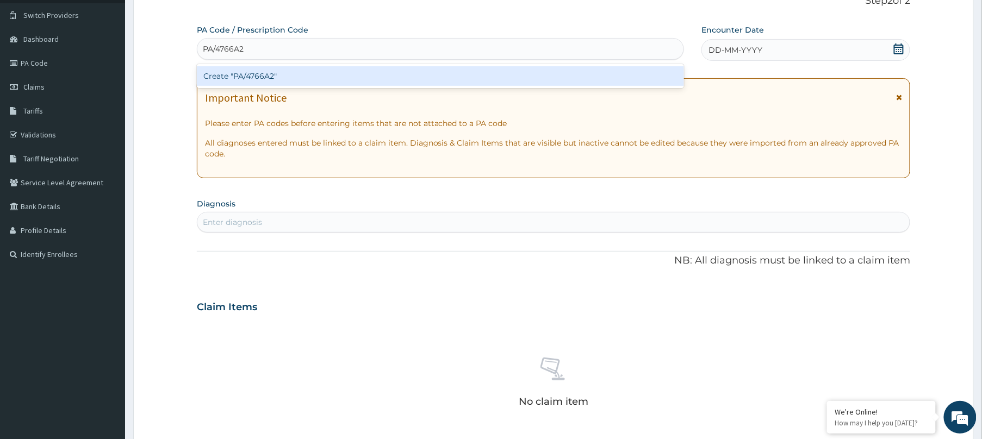
click at [385, 75] on div "Create "PA/4766A2"" at bounding box center [440, 76] width 487 height 20
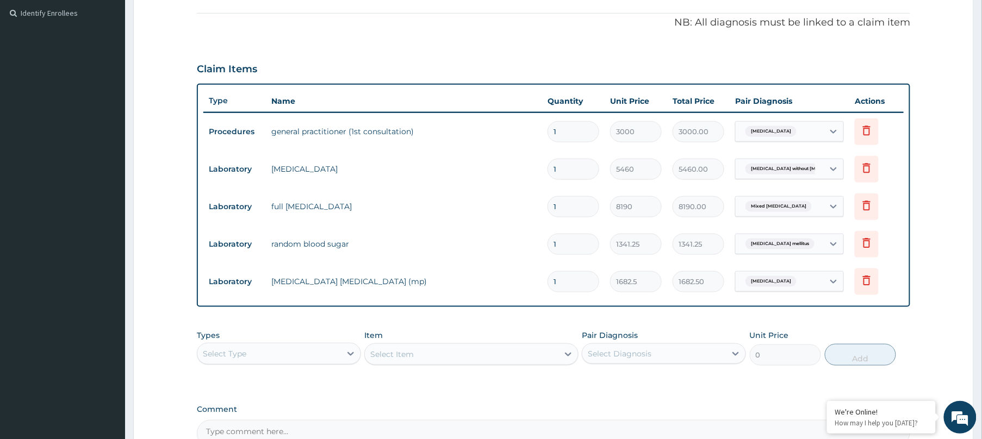
scroll to position [361, 0]
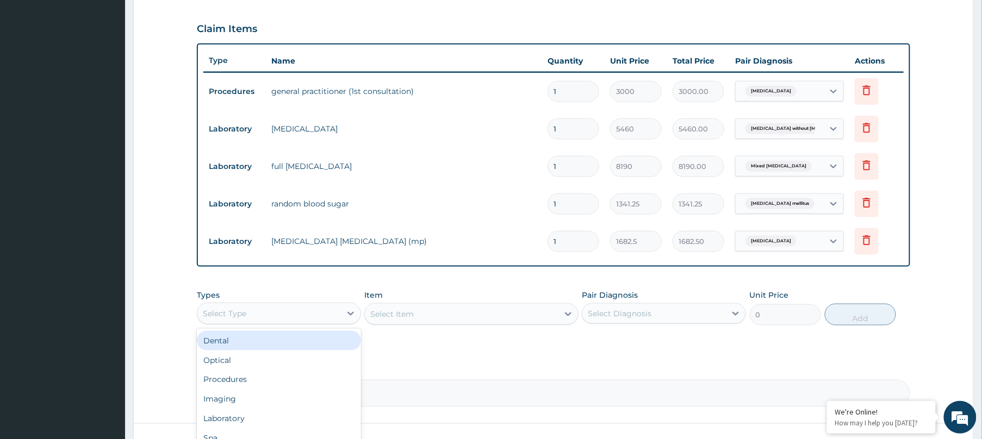
click at [285, 322] on div "Select Type" at bounding box center [269, 313] width 144 height 17
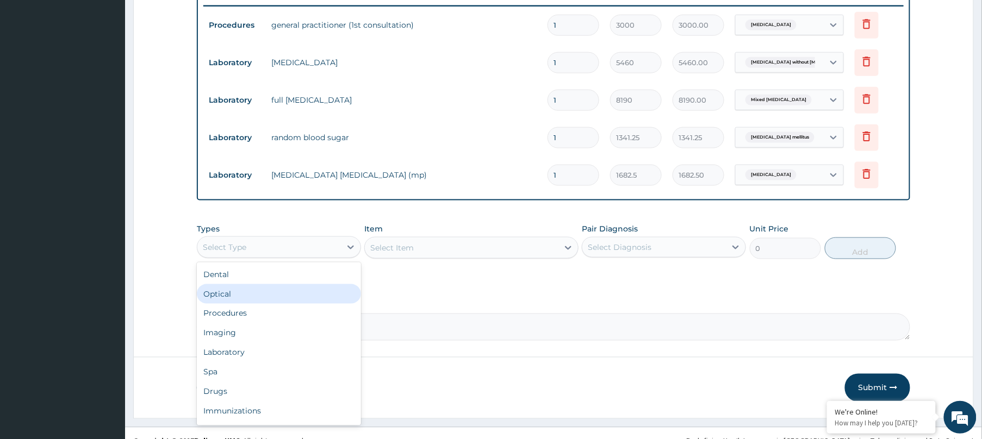
scroll to position [444, 0]
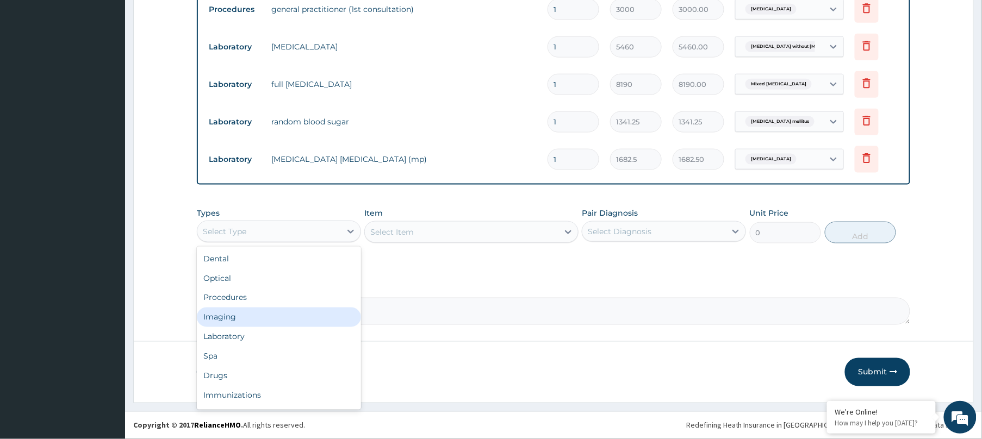
click at [244, 319] on div "Imaging" at bounding box center [279, 318] width 164 height 20
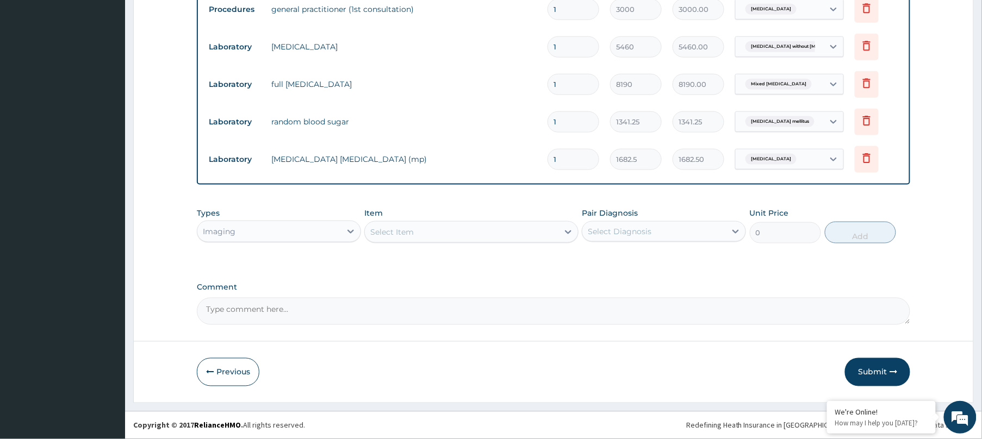
click at [527, 231] on div "Select Item" at bounding box center [462, 231] width 194 height 17
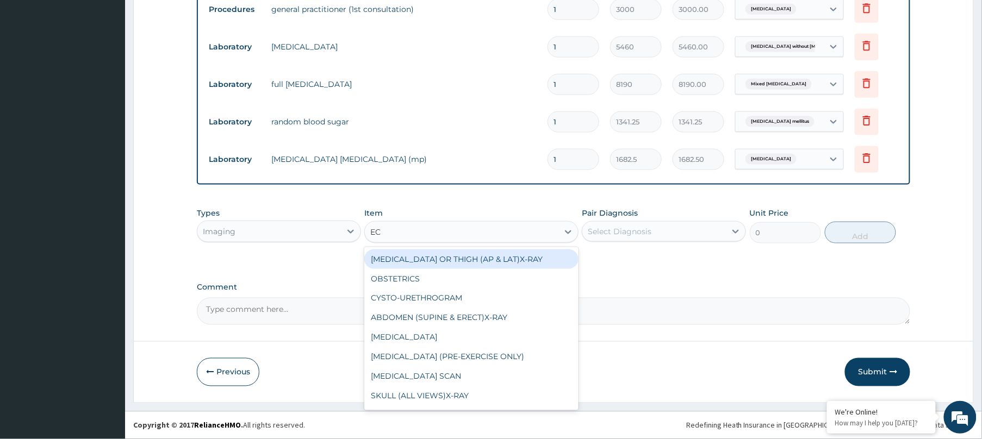
type input "ECG"
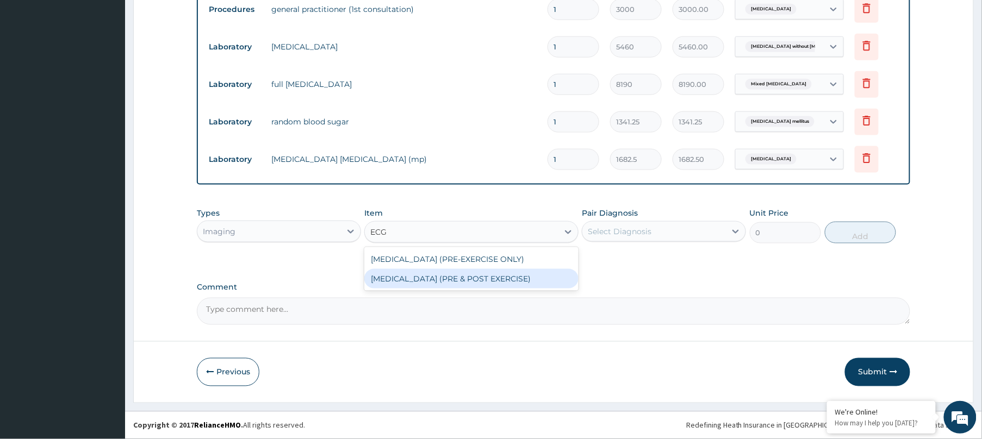
click at [450, 279] on div "[MEDICAL_DATA] (PRE & POST EXERCISE)" at bounding box center [471, 279] width 214 height 20
type input "25705"
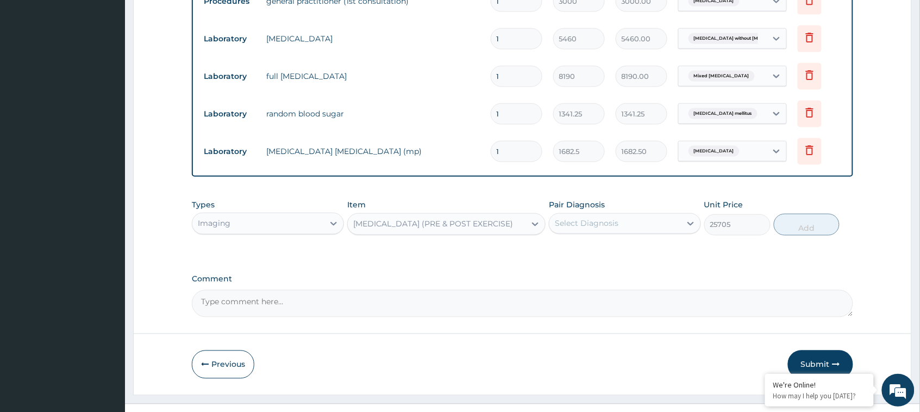
scroll to position [470, 0]
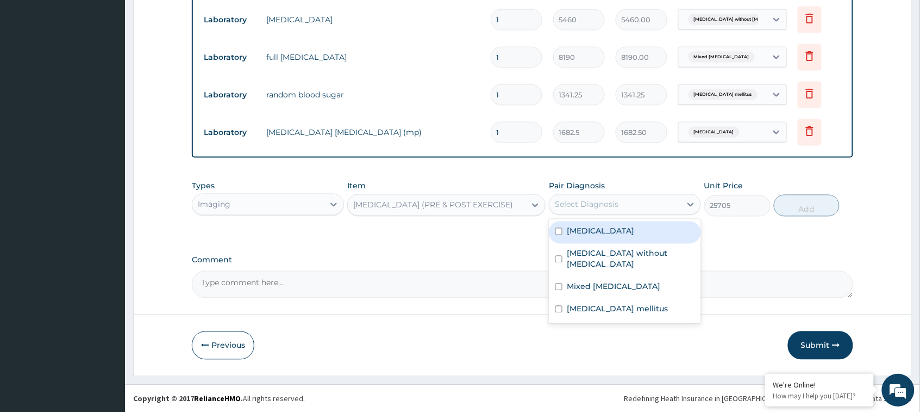
click at [602, 199] on div "Select Diagnosis" at bounding box center [587, 204] width 64 height 11
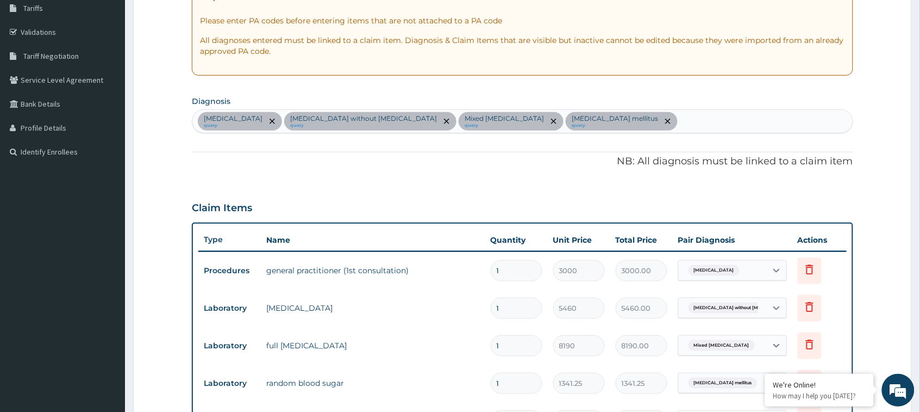
scroll to position [158, 0]
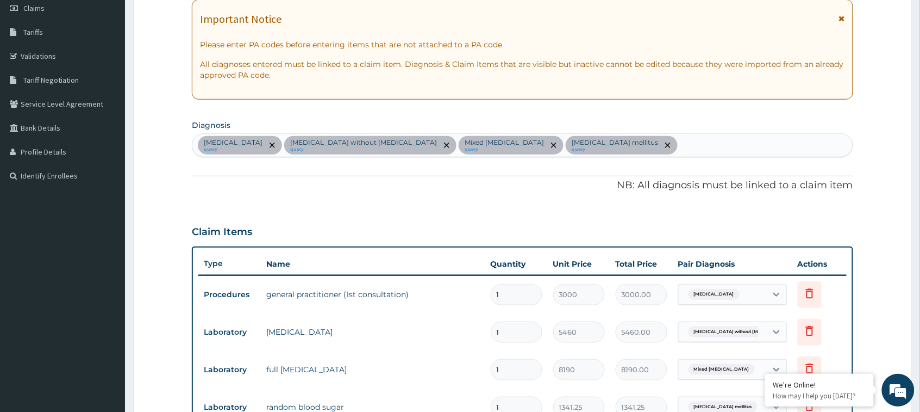
click at [686, 141] on div "[MEDICAL_DATA] query [MEDICAL_DATA] without [MEDICAL_DATA] query Mixed [MEDICAL…" at bounding box center [522, 145] width 660 height 23
type input "ESSENTIAL"
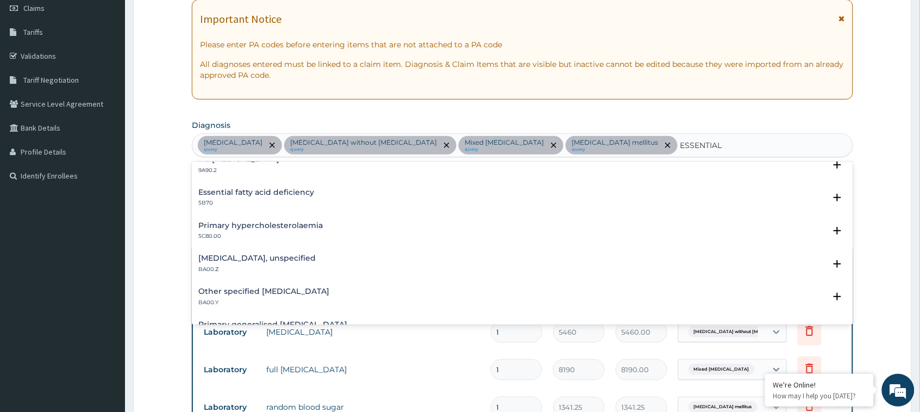
scroll to position [74, 0]
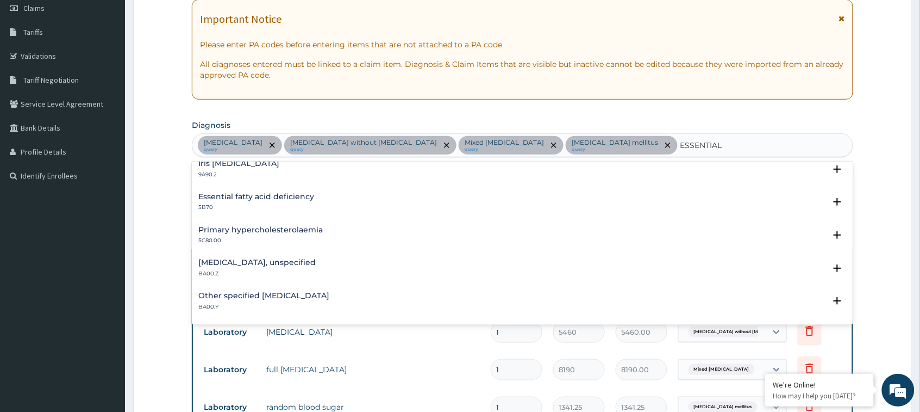
click at [303, 258] on h4 "[MEDICAL_DATA], unspecified" at bounding box center [256, 262] width 117 height 8
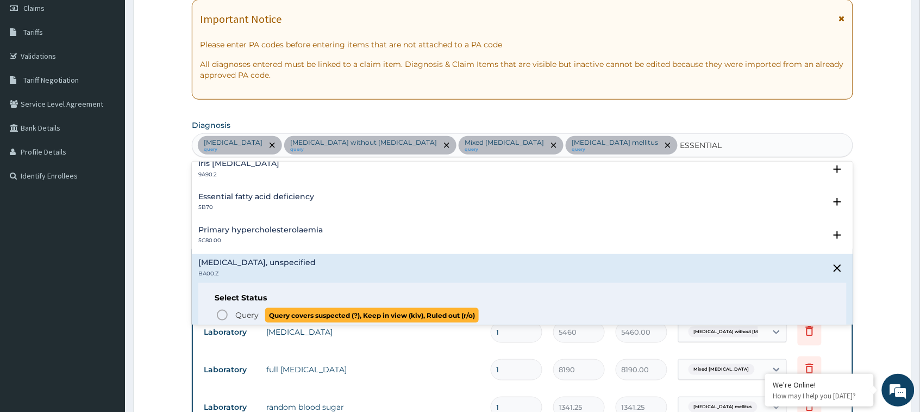
click at [219, 311] on circle "status option query" at bounding box center [222, 315] width 10 height 10
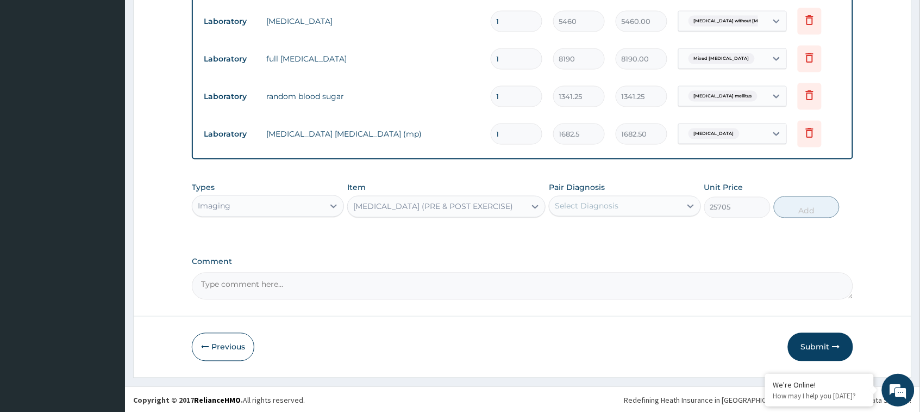
scroll to position [470, 0]
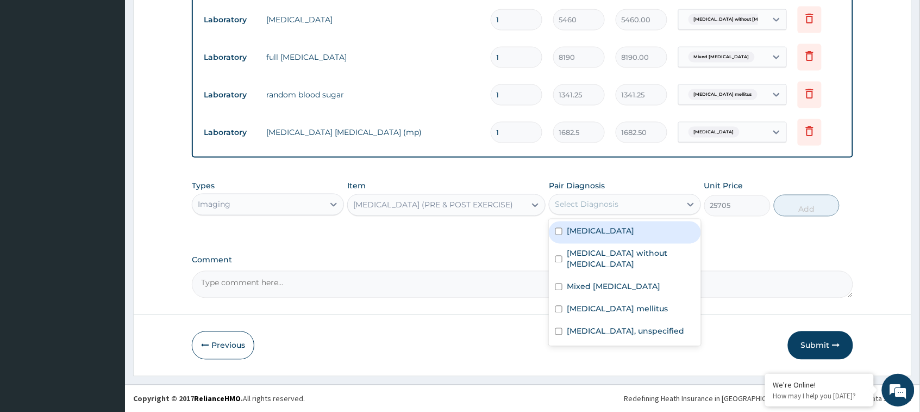
click at [613, 199] on div "Select Diagnosis" at bounding box center [587, 204] width 64 height 11
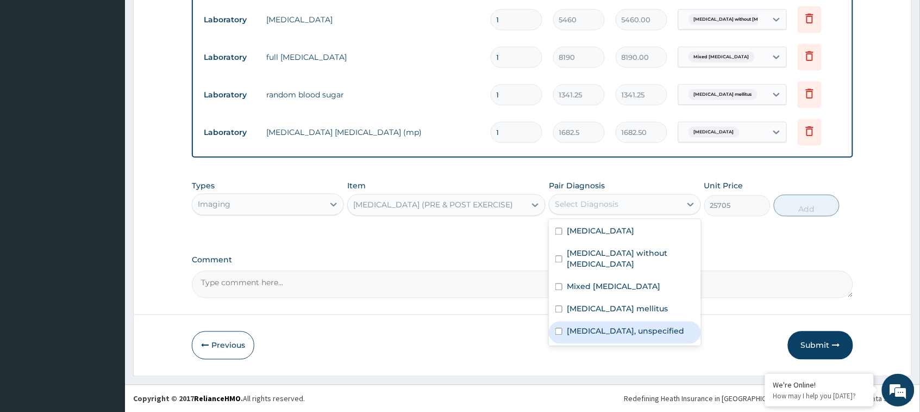
click at [600, 331] on label "[MEDICAL_DATA], unspecified" at bounding box center [625, 331] width 117 height 11
checkbox input "true"
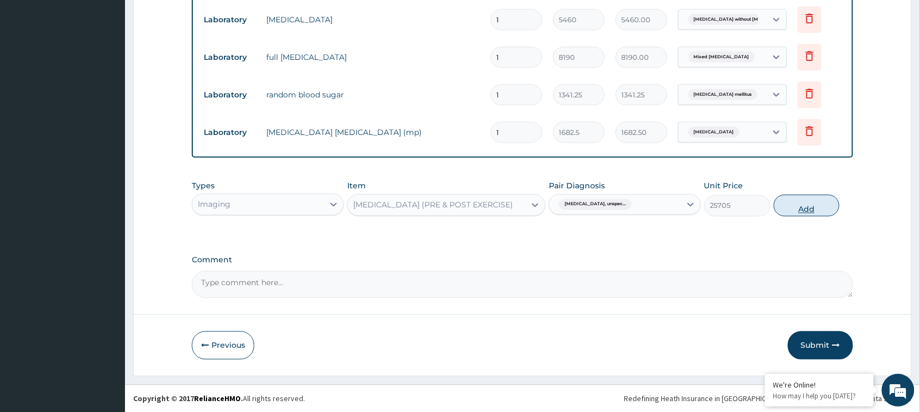
click at [815, 213] on button "Add" at bounding box center [807, 206] width 66 height 22
type input "0"
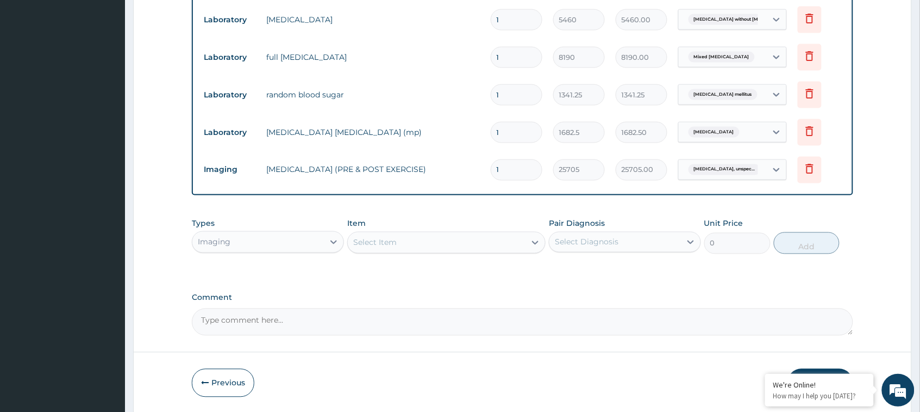
scroll to position [507, 0]
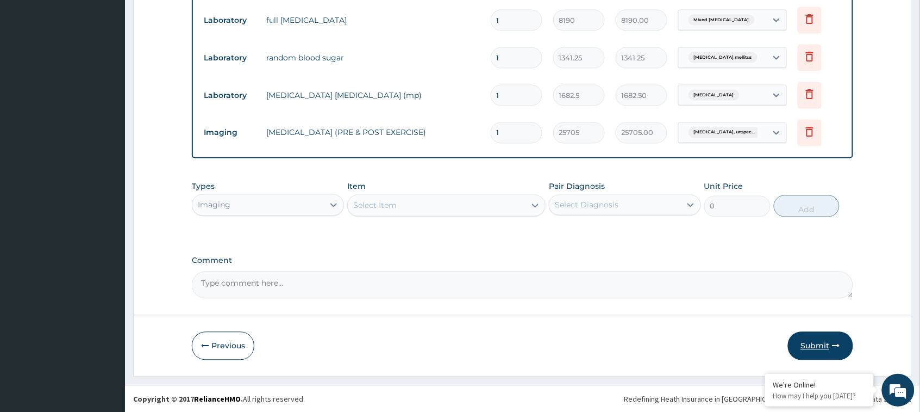
click at [833, 346] on icon "button" at bounding box center [837, 346] width 8 height 8
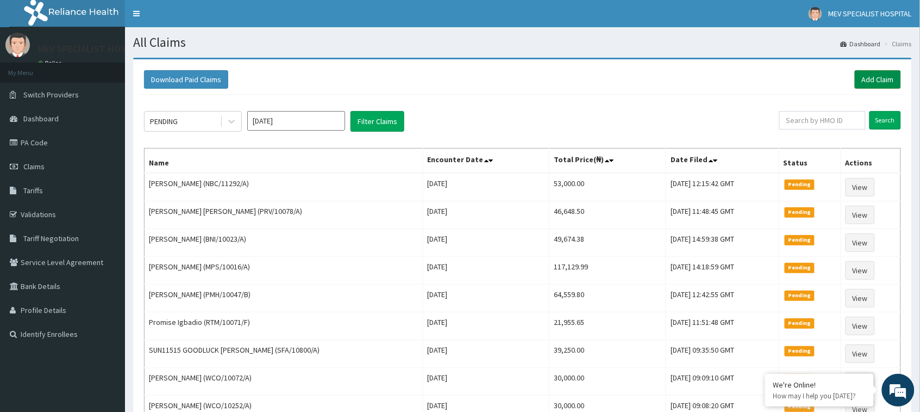
click at [869, 86] on link "Add Claim" at bounding box center [878, 79] width 46 height 18
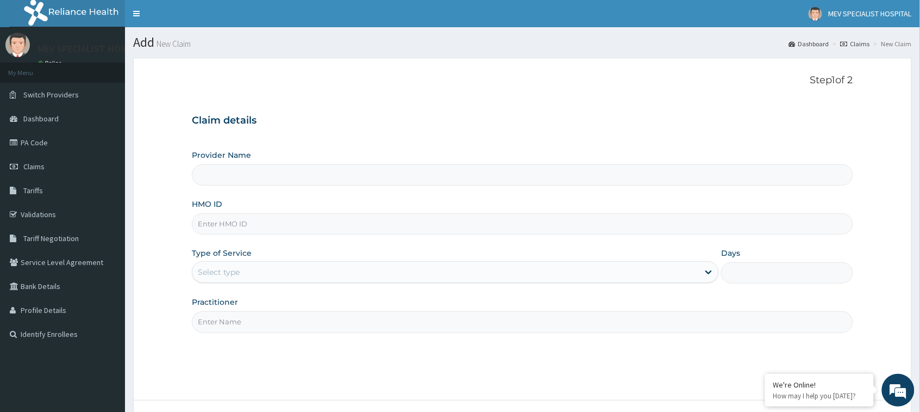
type input "MEV SPECIALIST HOSPITAL"
click at [354, 227] on input "HMO ID" at bounding box center [522, 223] width 661 height 21
paste input "NBC/11292/B"
type input "NBC/11292/B"
click at [356, 261] on div "Type of Service Select type" at bounding box center [455, 265] width 527 height 36
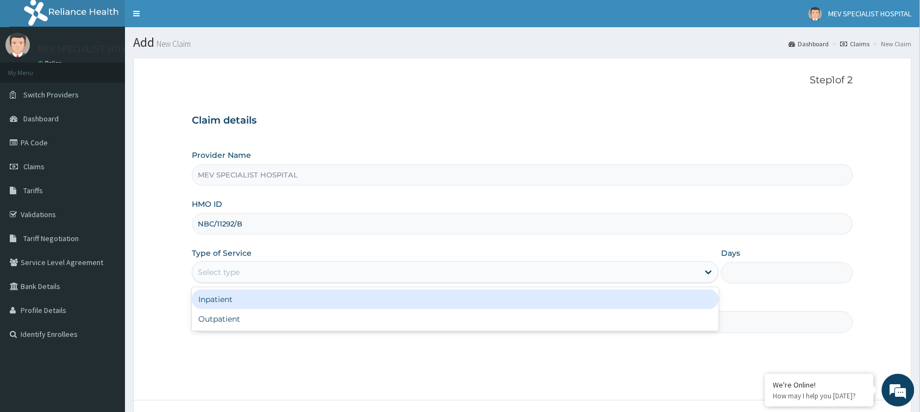
drag, startPoint x: 354, startPoint y: 278, endPoint x: 348, endPoint y: 314, distance: 35.9
click at [348, 283] on div "option Inpatient focused, 1 of 2. 2 results available. Use Up and Down to choos…" at bounding box center [455, 272] width 527 height 22
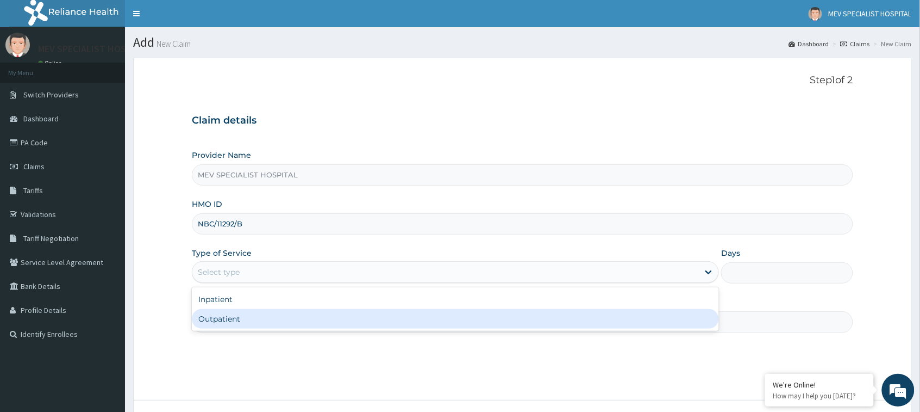
click at [348, 314] on div "Outpatient" at bounding box center [455, 319] width 527 height 20
type input "1"
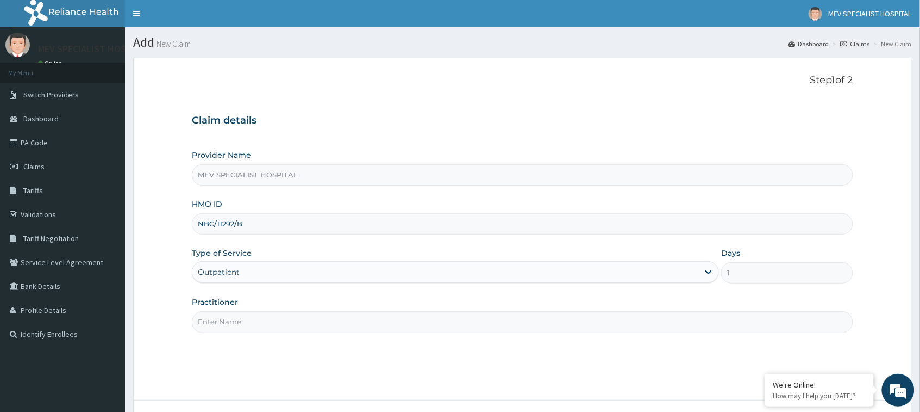
click at [348, 314] on input "Practitioner" at bounding box center [522, 321] width 661 height 21
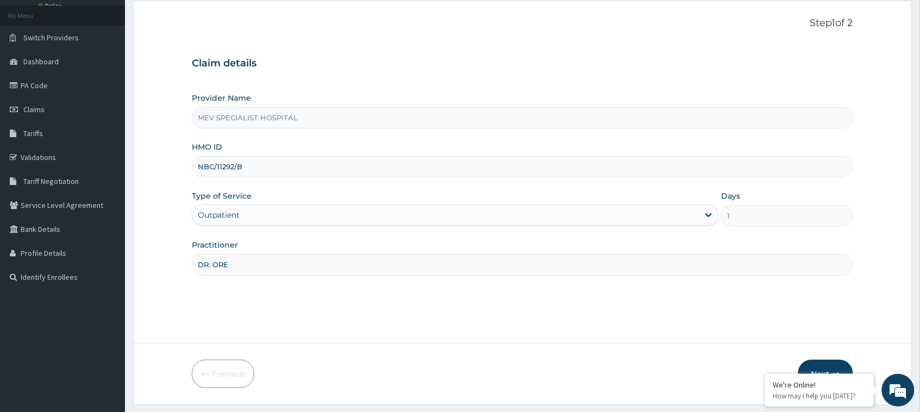
scroll to position [86, 0]
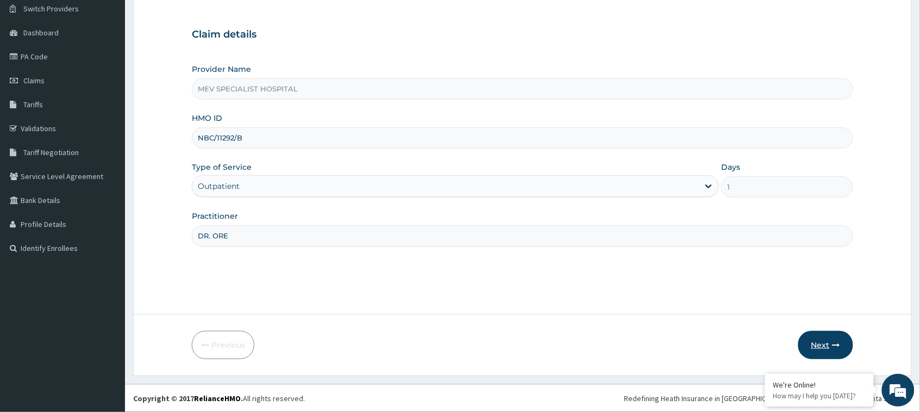
type input "DR. ORE"
click at [825, 339] on button "Next" at bounding box center [826, 345] width 55 height 28
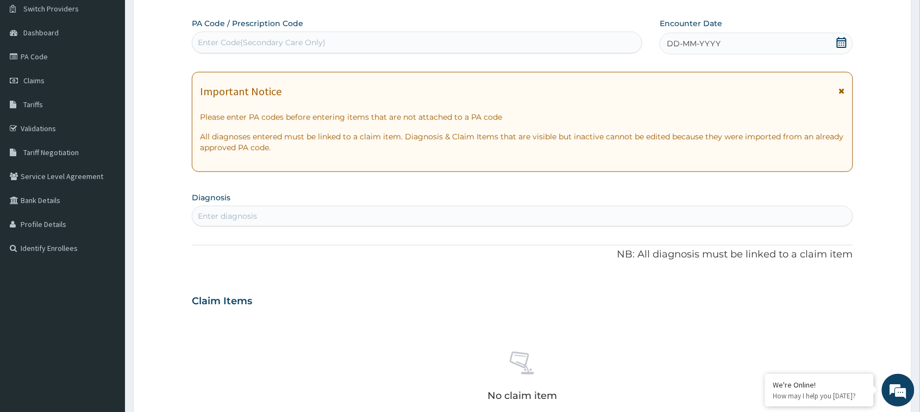
click at [488, 49] on div "Enter Code(Secondary Care Only)" at bounding box center [417, 42] width 450 height 17
paste input "PA/B23CB9"
type input "PA/B23CB9"
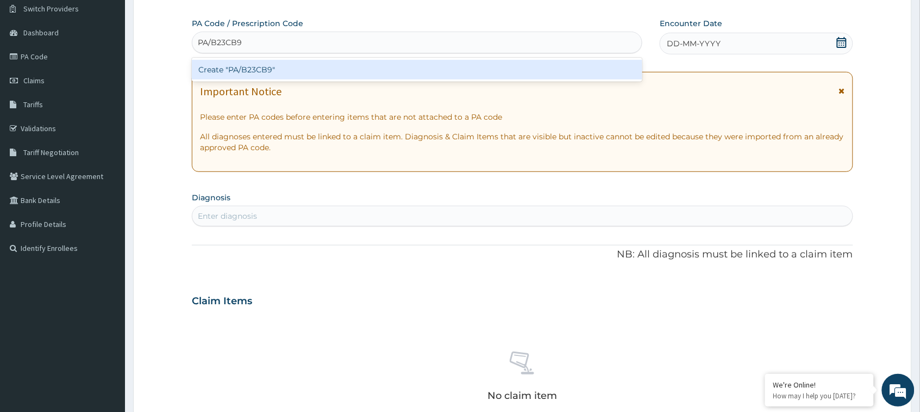
click at [485, 70] on div "Create "PA/B23CB9"" at bounding box center [417, 70] width 451 height 20
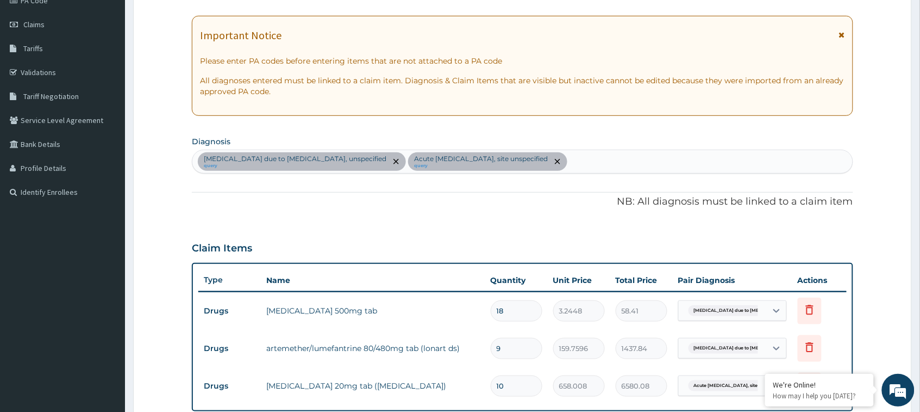
scroll to position [0, 0]
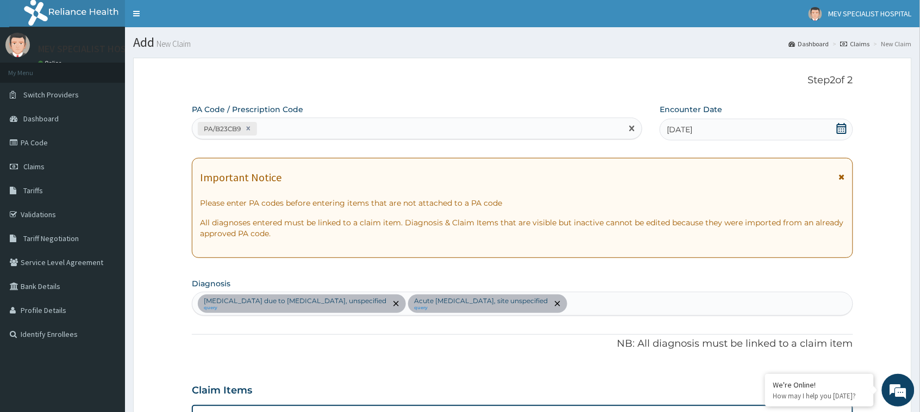
click at [338, 134] on div "PA/B23CB9" at bounding box center [407, 129] width 430 height 18
paste input "PA/DE29CA"
type input "PA/DE29CA"
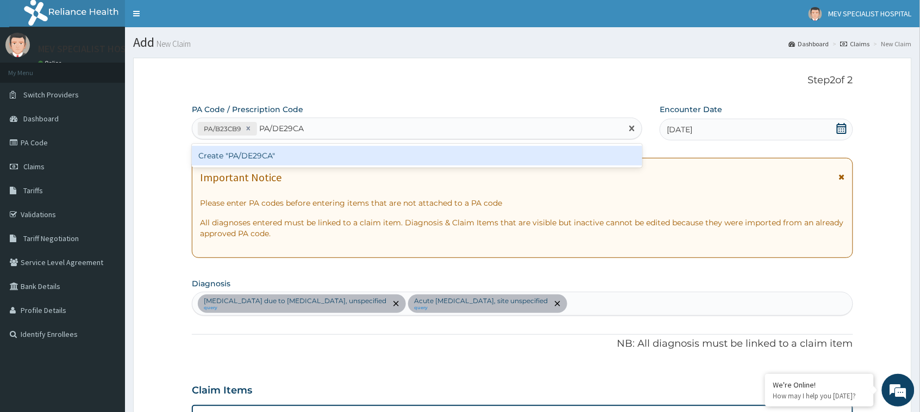
click at [338, 155] on div "Create "PA/DE29CA"" at bounding box center [417, 156] width 451 height 20
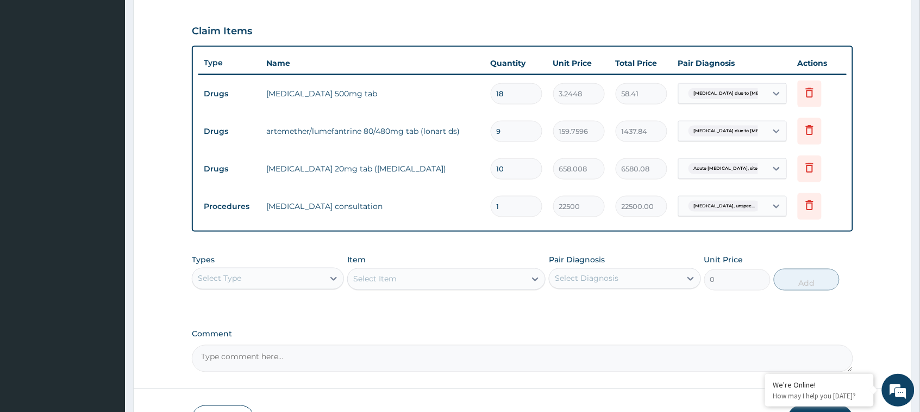
scroll to position [433, 0]
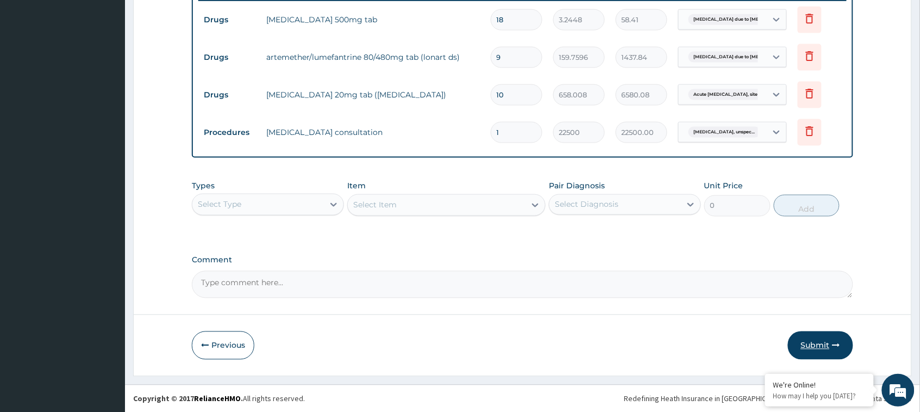
click at [827, 336] on button "Submit" at bounding box center [820, 345] width 65 height 28
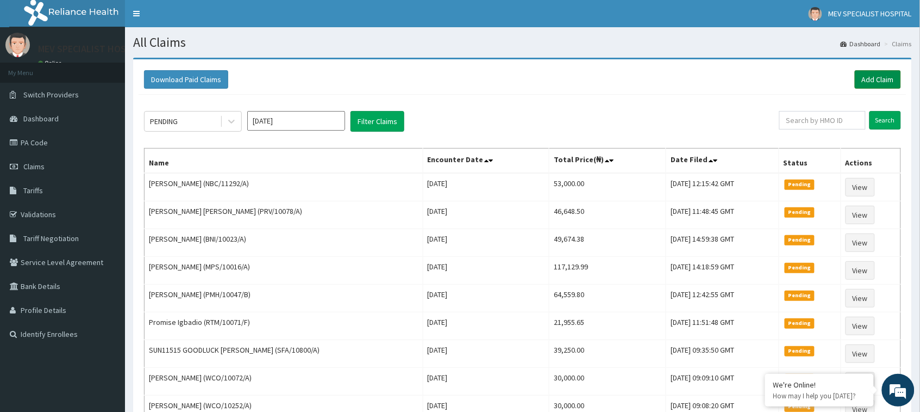
click at [866, 86] on link "Add Claim" at bounding box center [878, 79] width 46 height 18
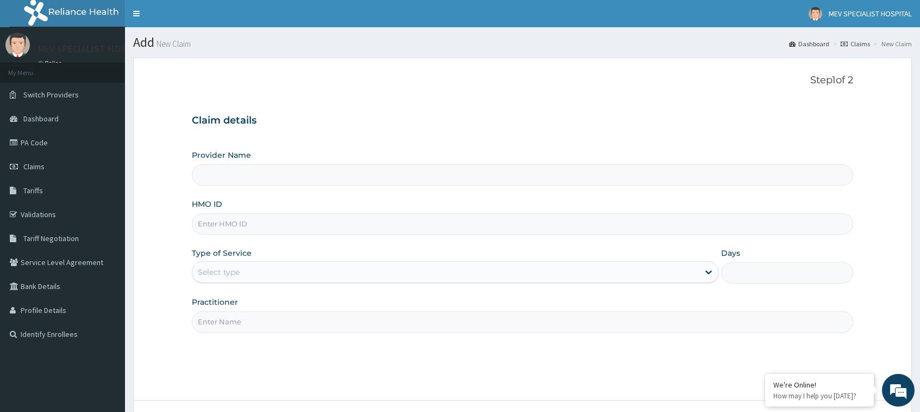
type input "MEV SPECIALIST HOSPITAL"
click at [278, 238] on div "Provider Name MEV SPECIALIST HOSPITAL HMO ID Type of Service Select type Days P…" at bounding box center [522, 240] width 661 height 183
click at [266, 221] on input "HMO ID" at bounding box center [522, 223] width 661 height 21
paste input "PRV/10197/A"
type input "PRV/10197/A"
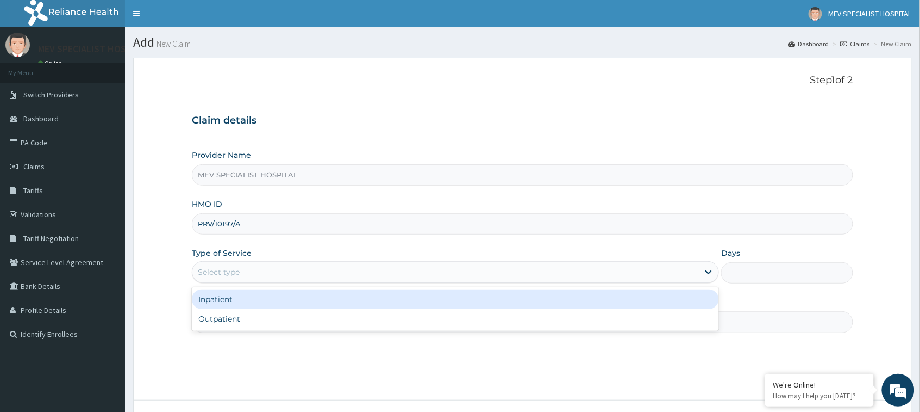
click at [260, 264] on div "Select type" at bounding box center [445, 271] width 507 height 17
click at [269, 295] on div "Inpatient" at bounding box center [455, 299] width 527 height 20
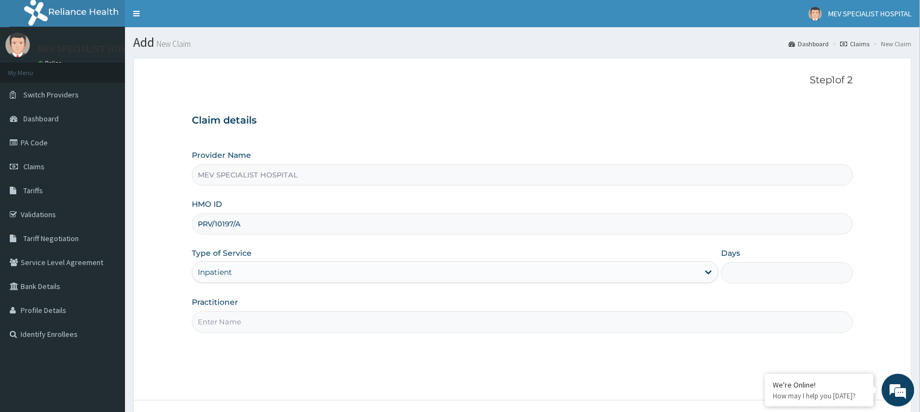
click at [750, 272] on input "Days" at bounding box center [787, 272] width 132 height 21
type input "1"
click at [666, 331] on input "Practitioner" at bounding box center [522, 321] width 661 height 21
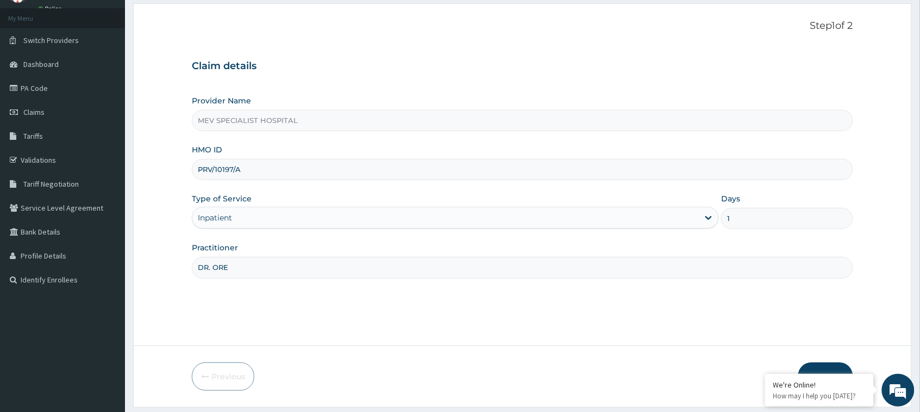
scroll to position [86, 0]
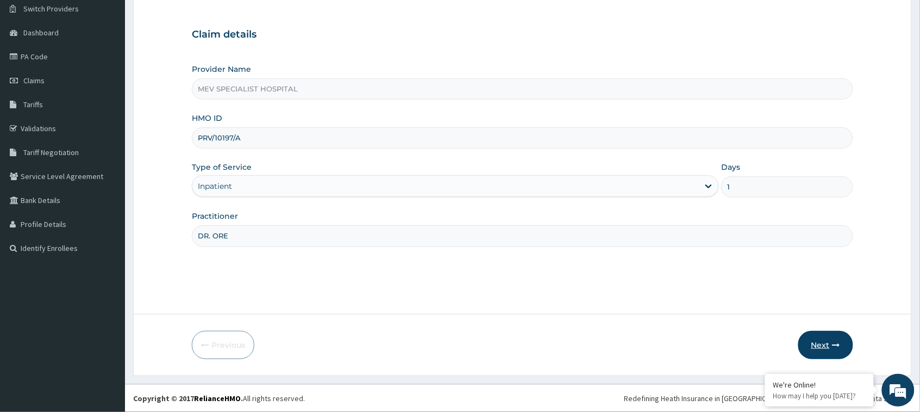
type input "DR. ORE"
click at [823, 344] on button "Next" at bounding box center [826, 345] width 55 height 28
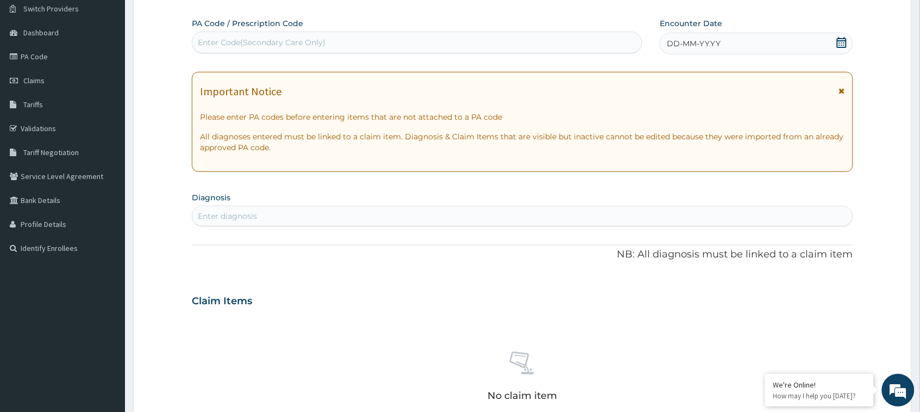
click at [391, 43] on div "Enter Code(Secondary Care Only)" at bounding box center [417, 42] width 450 height 17
paste input "PA/4766A2"
type input "PA/4766A2"
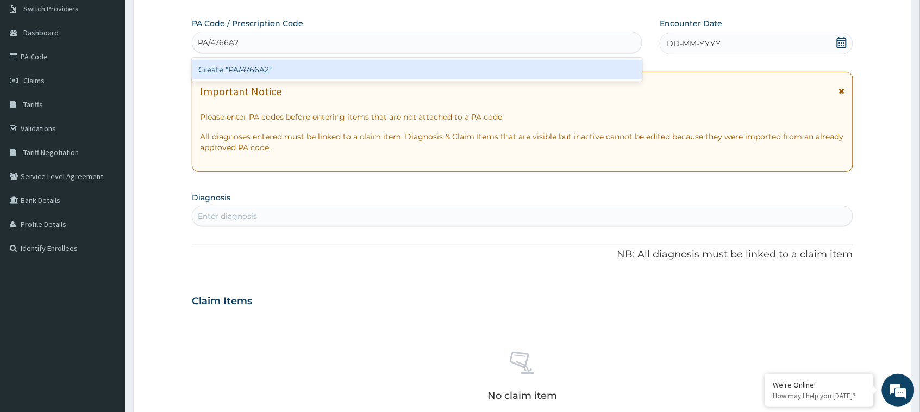
click at [378, 60] on div "Create "PA/4766A2"" at bounding box center [417, 70] width 451 height 20
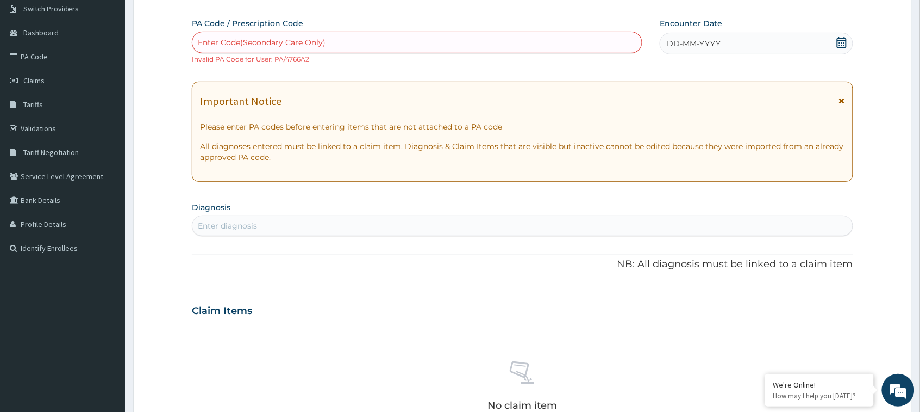
click at [477, 48] on div "Enter Code(Secondary Care Only)" at bounding box center [417, 42] width 450 height 17
paste input "PA/DE29CA"
type input "PA/DE29CA"
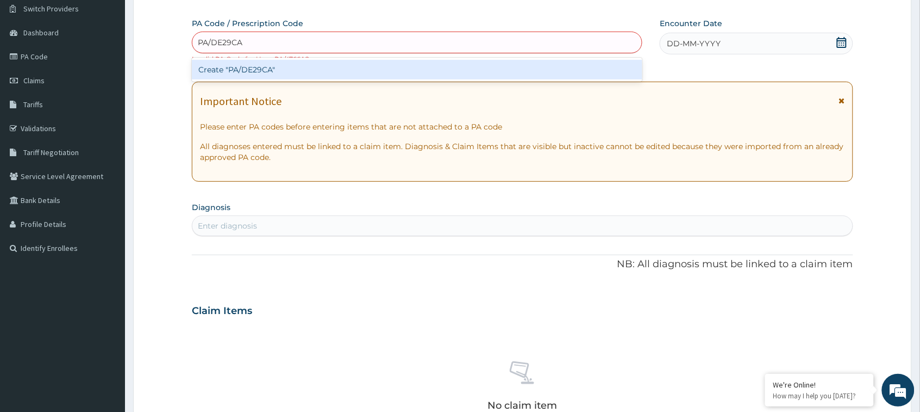
click at [476, 70] on div "Create "PA/DE29CA"" at bounding box center [417, 70] width 451 height 20
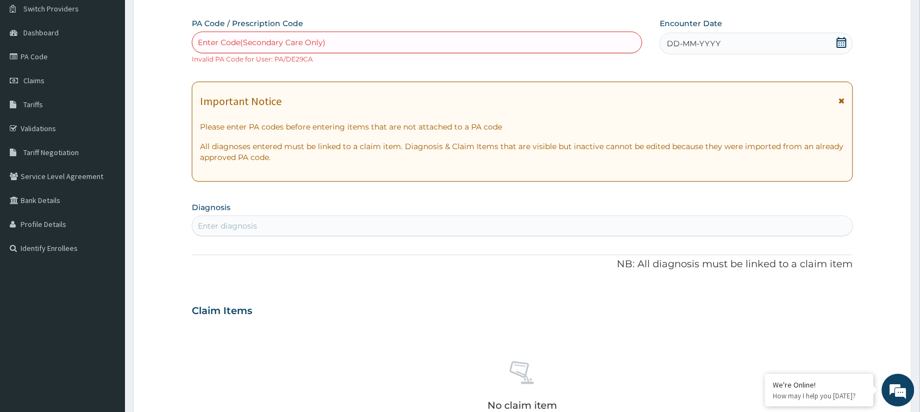
click at [539, 45] on div "Enter Code(Secondary Care Only)" at bounding box center [417, 42] width 450 height 17
paste input "PA/B23CB9"
type input "PA/B23CB9"
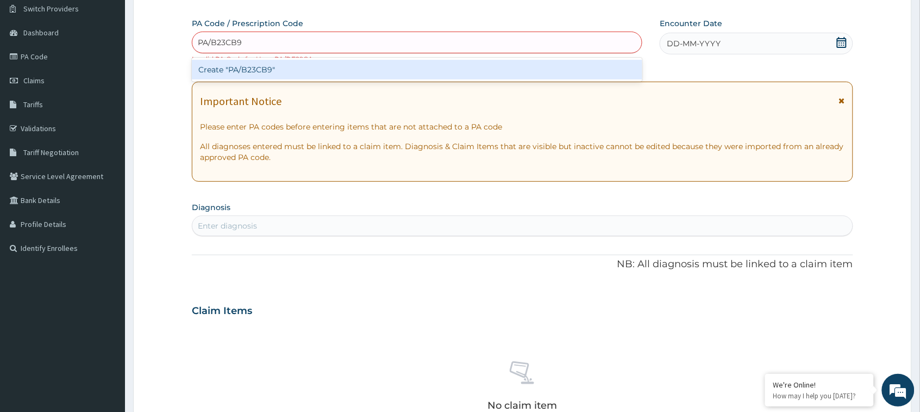
click at [533, 72] on div "Create "PA/B23CB9"" at bounding box center [417, 70] width 451 height 20
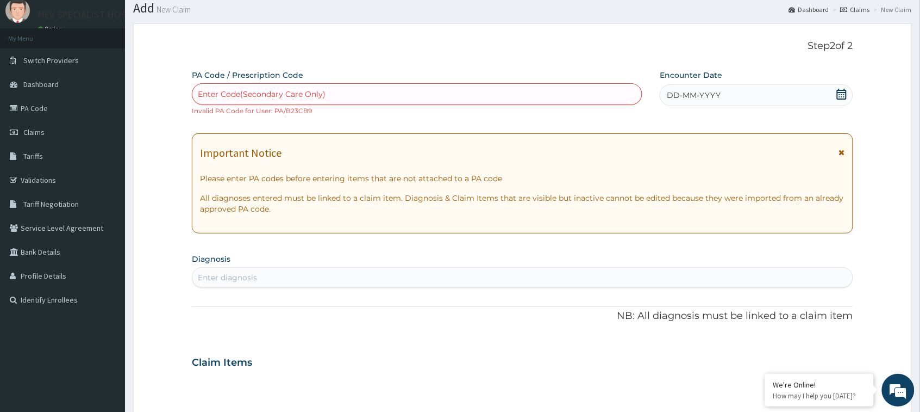
scroll to position [0, 0]
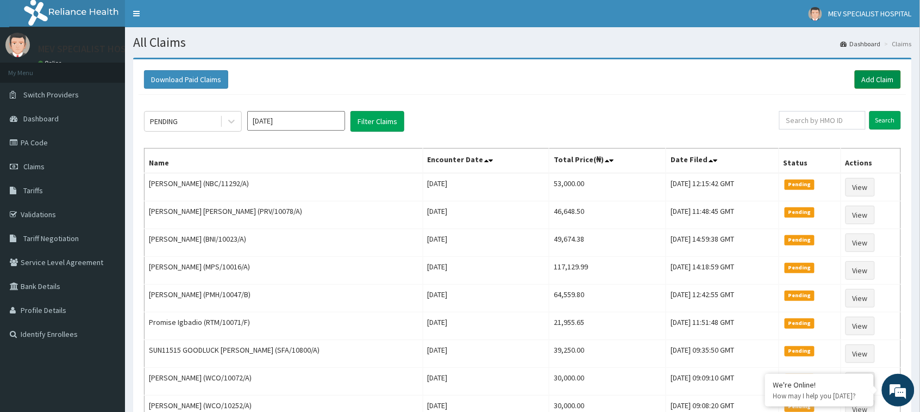
click at [876, 88] on link "Add Claim" at bounding box center [878, 79] width 46 height 18
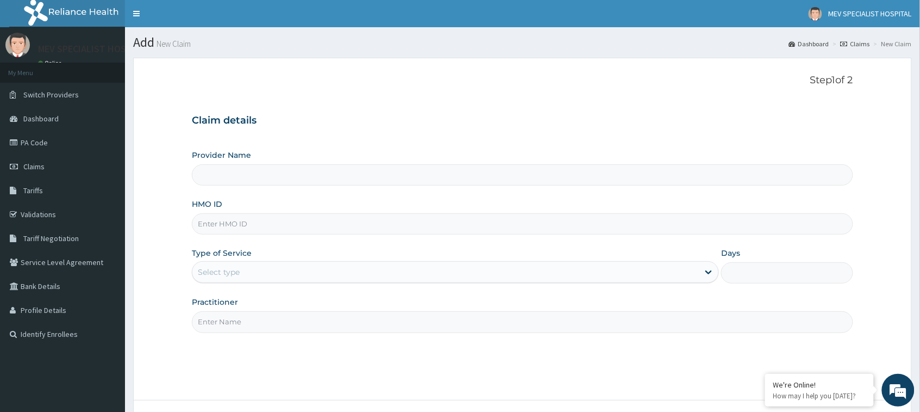
click at [341, 226] on input "HMO ID" at bounding box center [522, 223] width 661 height 21
paste input "PRV/10197/A"
type input "PRV/10197/A"
type input "MEV SPECIALIST HOSPITAL"
type input "PRV/10197/A"
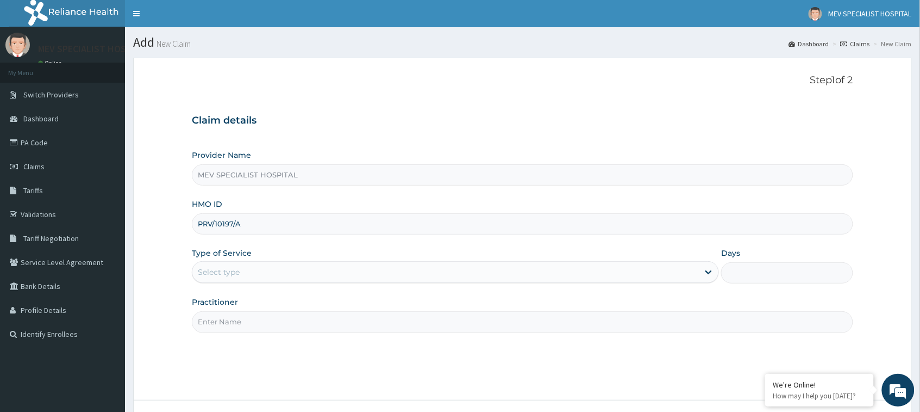
click at [303, 271] on div "Select type" at bounding box center [445, 271] width 507 height 17
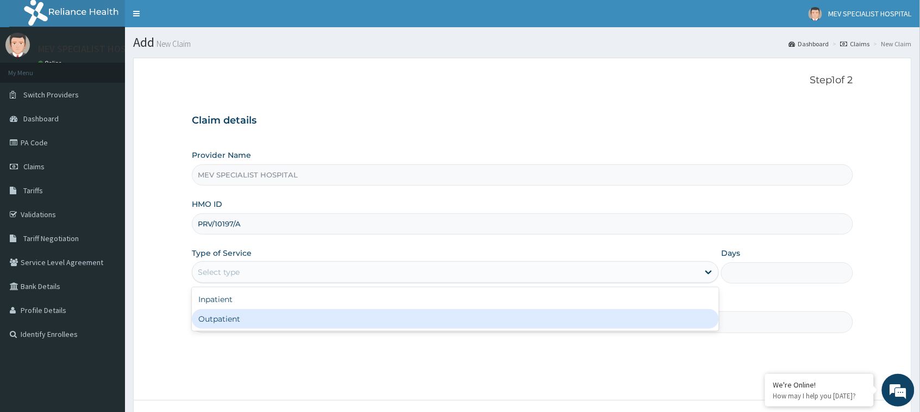
click at [295, 319] on div "Outpatient" at bounding box center [455, 319] width 527 height 20
type input "1"
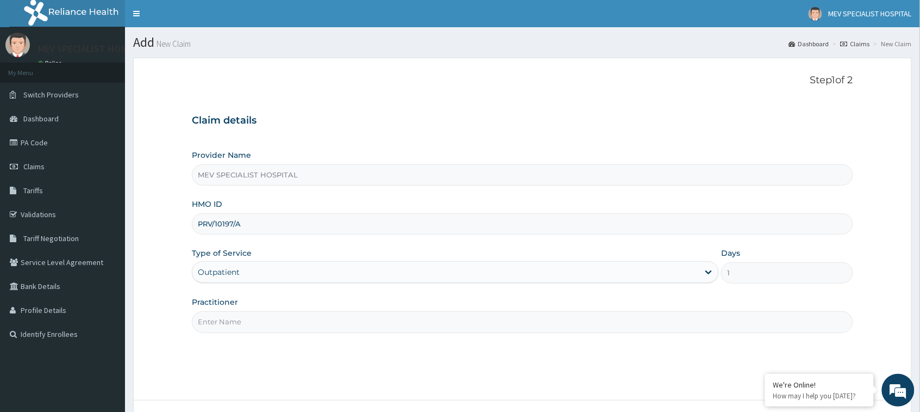
click at [243, 271] on div "Outpatient" at bounding box center [445, 271] width 507 height 17
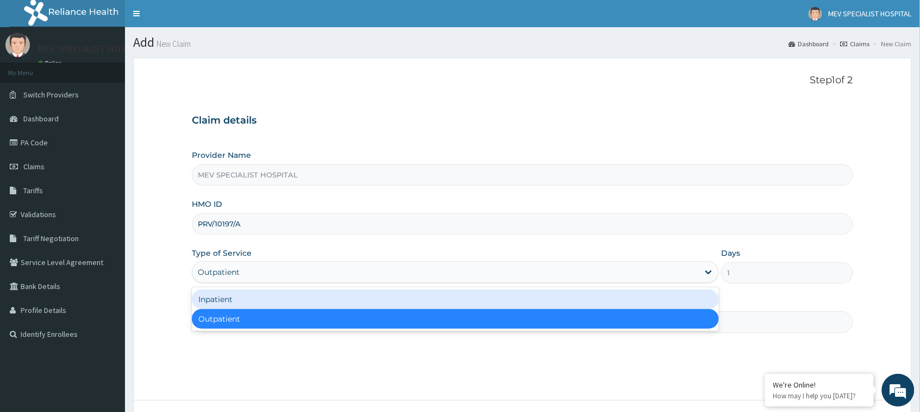
click at [242, 296] on div "Inpatient" at bounding box center [455, 299] width 527 height 20
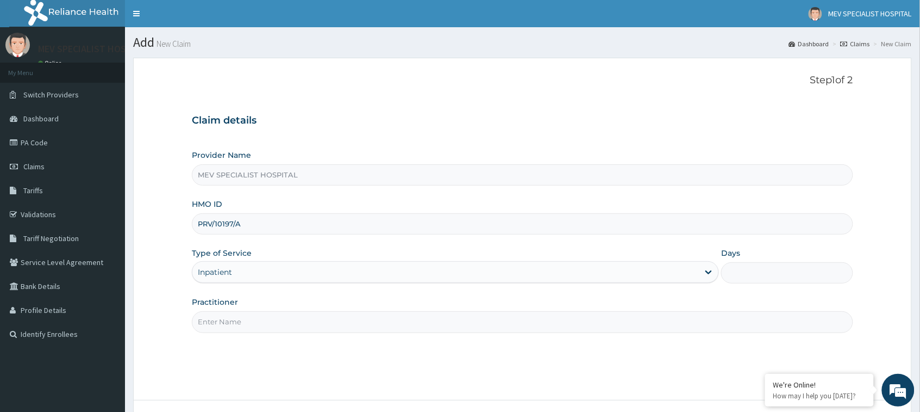
click at [769, 270] on input "Days" at bounding box center [787, 272] width 132 height 21
type input "1"
click at [613, 338] on div "Step 1 of 2 Claim details Provider Name MEV SPECIALIST HOSPITAL HMO ID PRV/1019…" at bounding box center [522, 228] width 661 height 309
click at [571, 307] on div "Practitioner" at bounding box center [522, 314] width 661 height 36
click at [570, 314] on input "Practitioner" at bounding box center [522, 321] width 661 height 21
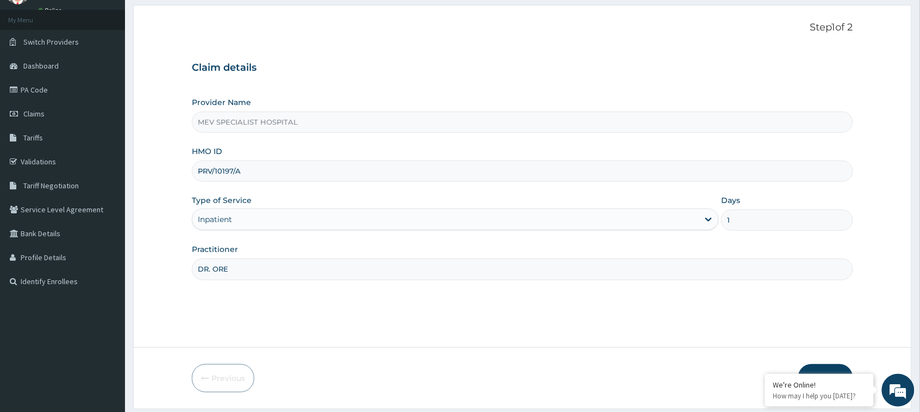
scroll to position [86, 0]
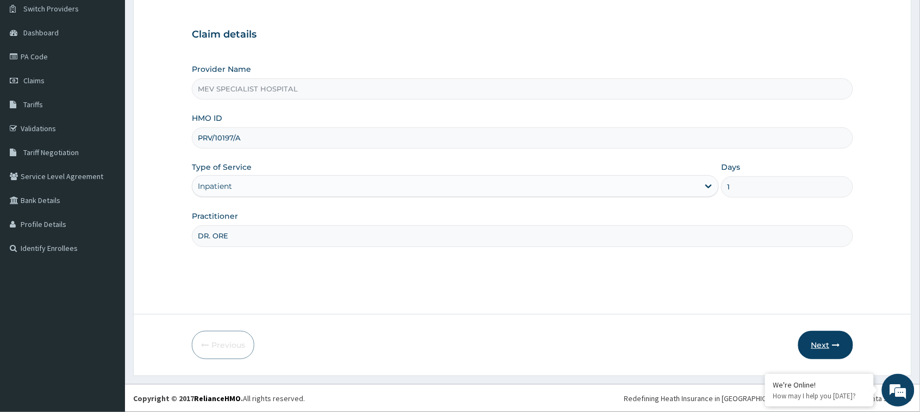
type input "DR. ORE"
click at [834, 339] on button "Next" at bounding box center [826, 345] width 55 height 28
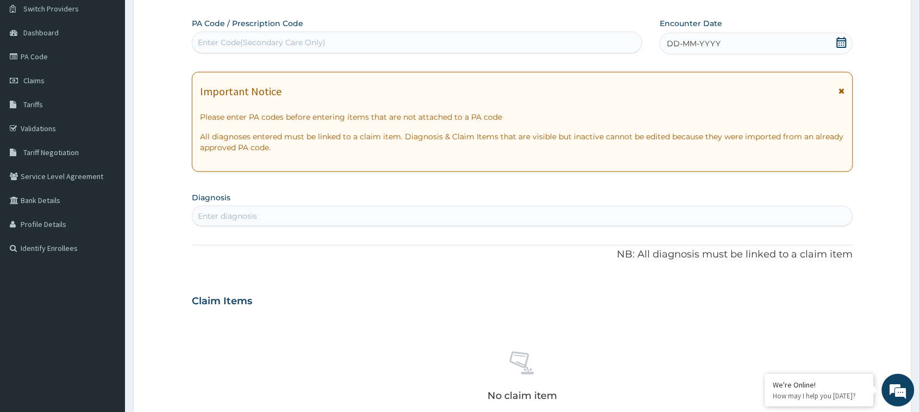
click at [503, 39] on div "Enter Code(Secondary Care Only)" at bounding box center [417, 42] width 450 height 17
paste input "PA/4766A2"
type input "PA/4766A2"
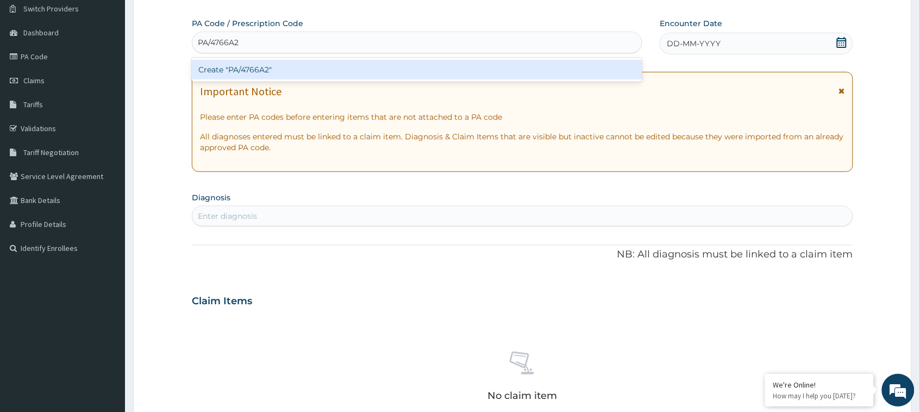
click at [471, 61] on div "Create "PA/4766A2"" at bounding box center [417, 70] width 451 height 20
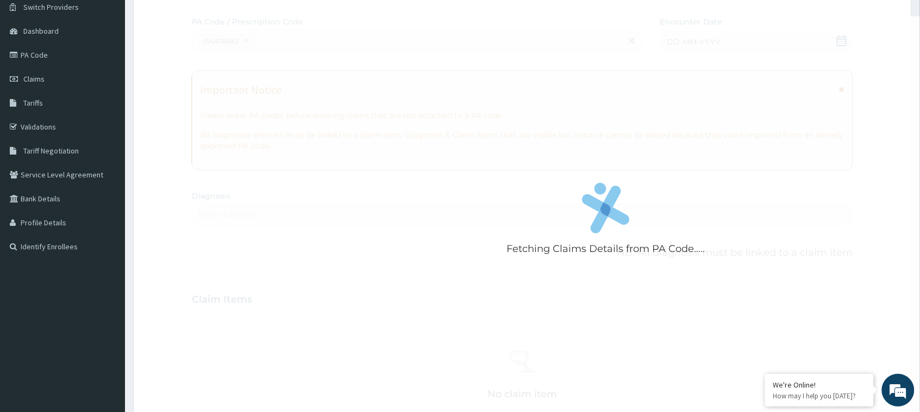
scroll to position [0, 0]
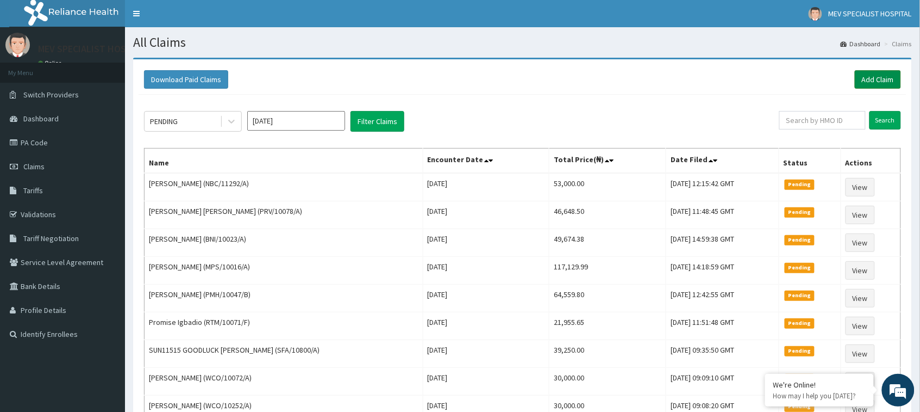
click at [874, 83] on link "Add Claim" at bounding box center [878, 79] width 46 height 18
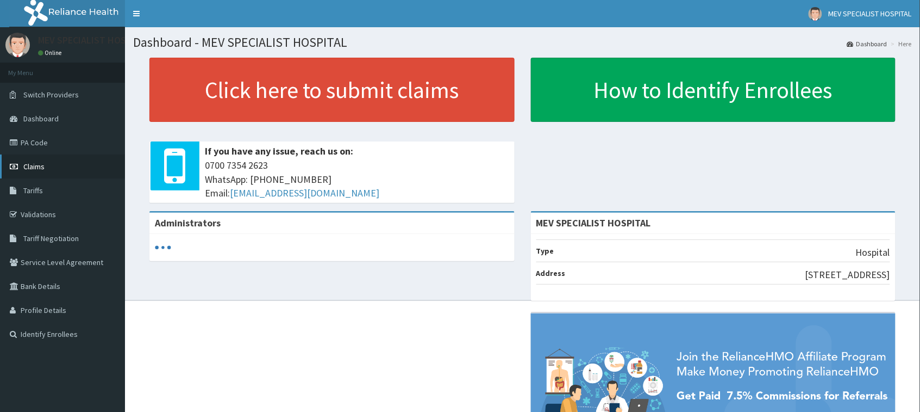
click at [29, 166] on span "Claims" at bounding box center [33, 166] width 21 height 10
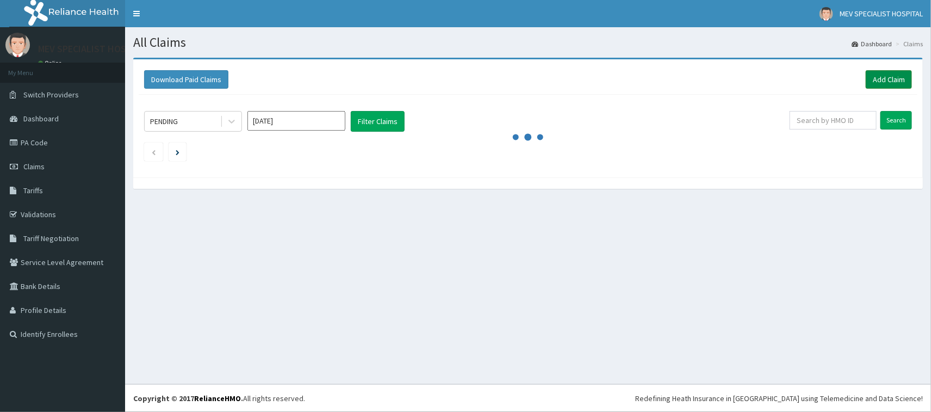
click at [890, 78] on link "Add Claim" at bounding box center [888, 79] width 46 height 18
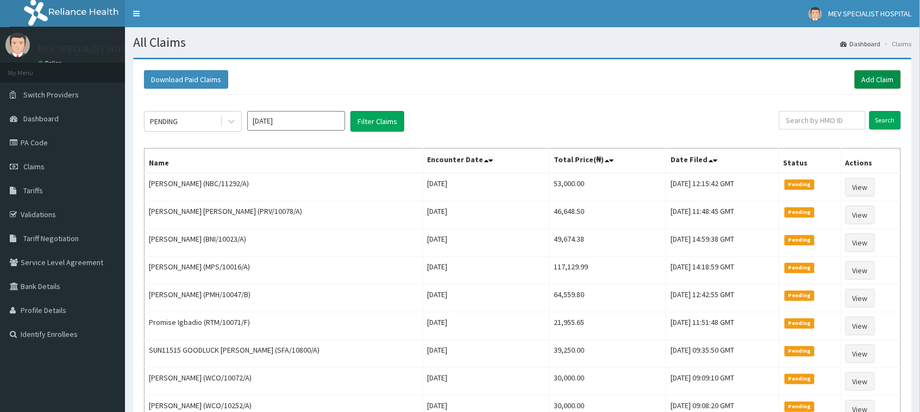
click at [890, 78] on link "Add Claim" at bounding box center [878, 79] width 46 height 18
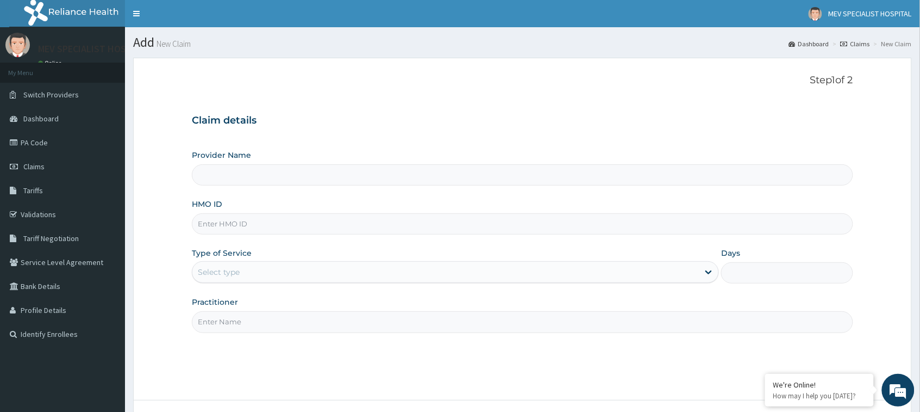
type input "MEV SPECIALIST HOSPITAL"
click at [316, 216] on input "HMO ID" at bounding box center [522, 223] width 661 height 21
paste input "PRV/10197/A"
type input "PRV/10197/A"
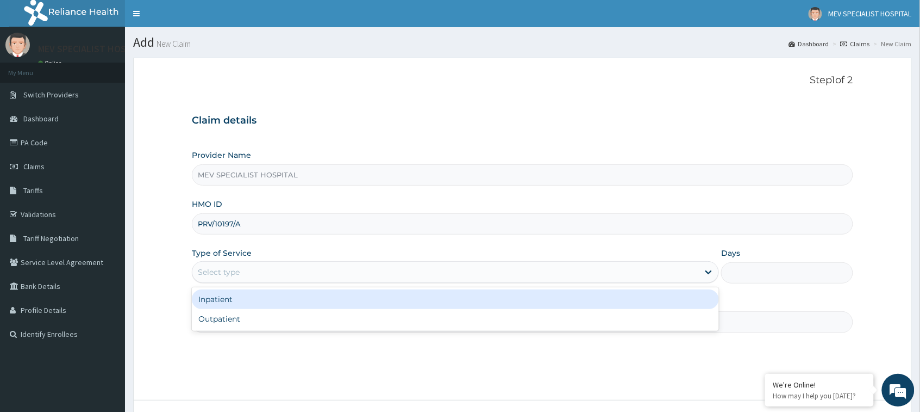
click at [292, 261] on div "Select type" at bounding box center [455, 272] width 527 height 22
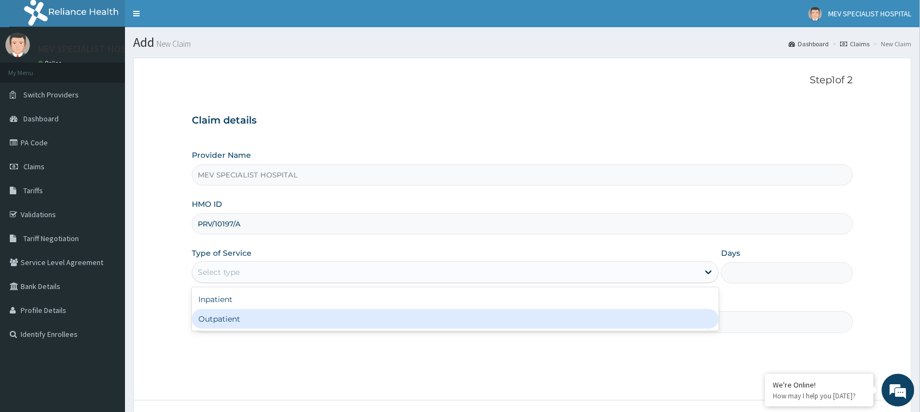
click at [295, 325] on div "Outpatient" at bounding box center [455, 319] width 527 height 20
type input "1"
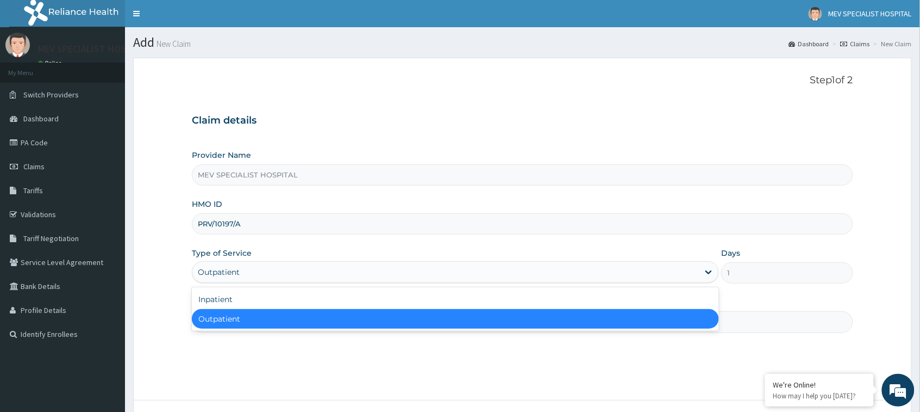
click at [286, 267] on div "Outpatient" at bounding box center [445, 271] width 507 height 17
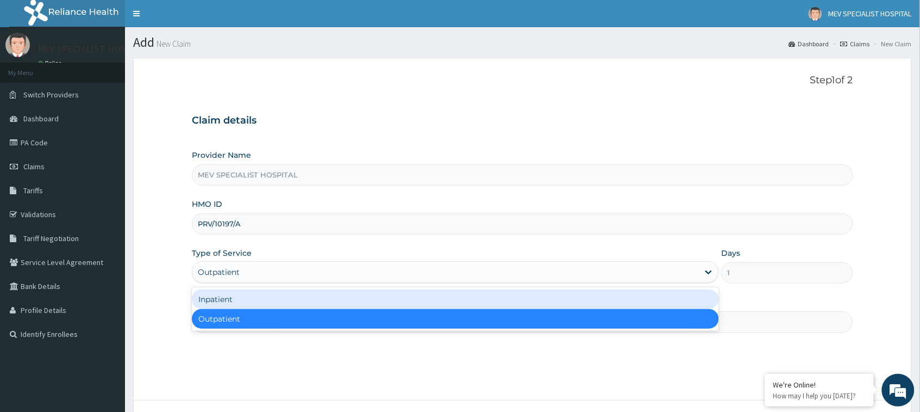
click at [291, 302] on div "Inpatient" at bounding box center [455, 299] width 527 height 20
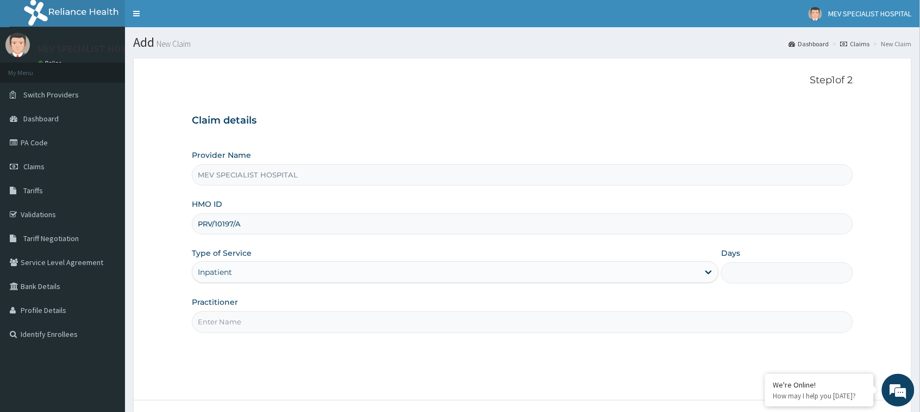
click at [768, 275] on input "Days" at bounding box center [787, 272] width 132 height 21
type input "1"
click at [526, 330] on input "Practitioner" at bounding box center [522, 321] width 661 height 21
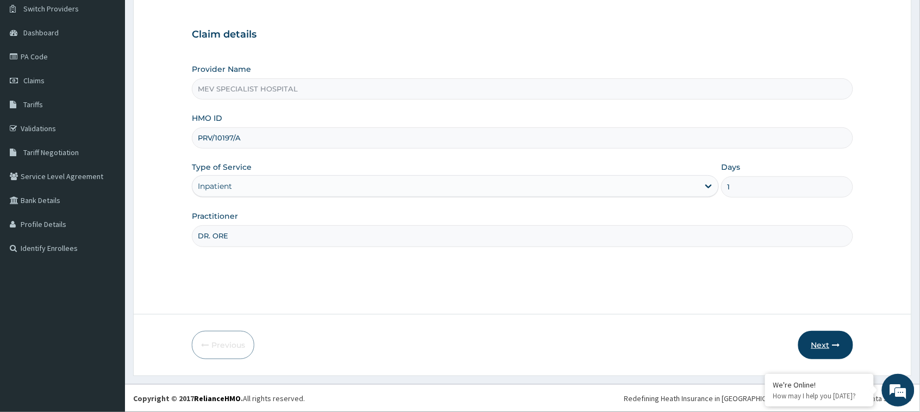
type input "DR. ORE"
click at [825, 346] on button "Next" at bounding box center [826, 345] width 55 height 28
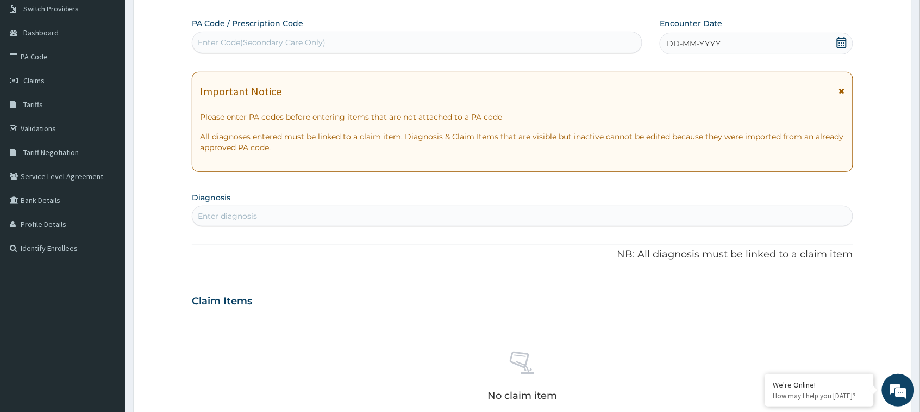
click at [373, 34] on div "Enter Code(Secondary Care Only)" at bounding box center [417, 42] width 450 height 17
paste input "PA/4766A2"
type input "PA/4766A2"
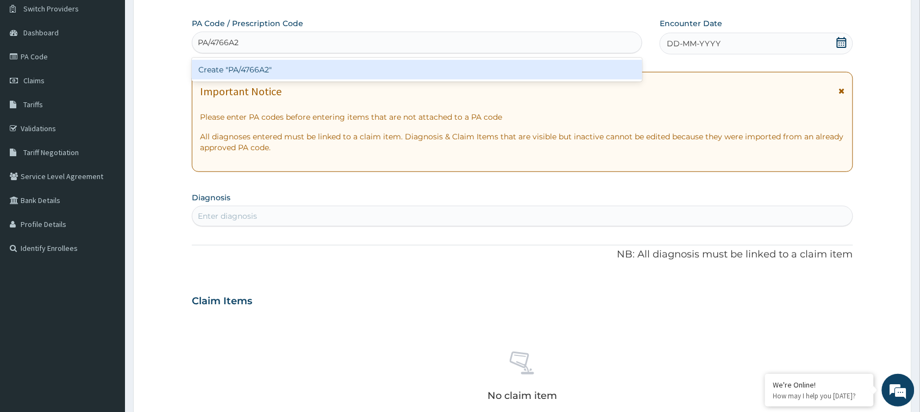
click at [370, 67] on div "Create "PA/4766A2"" at bounding box center [417, 70] width 451 height 20
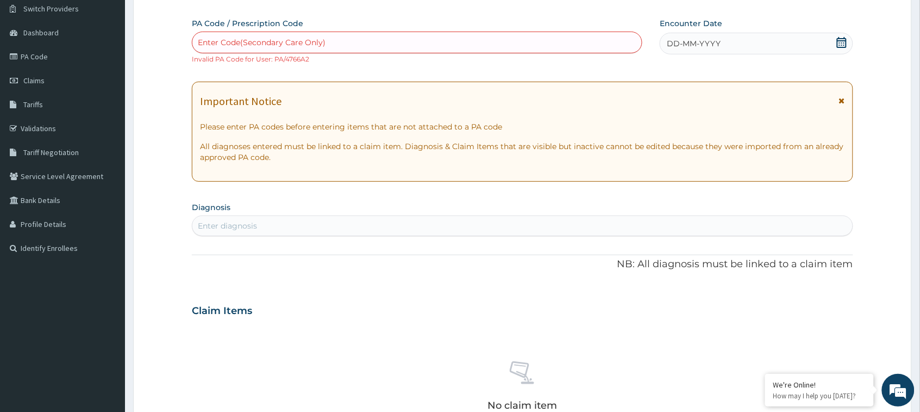
click at [425, 30] on div "PA Code / Prescription Code Enter Code(Secondary Care Only) Invalid PA Code for…" at bounding box center [417, 41] width 451 height 46
click at [381, 46] on div "Enter Code(Secondary Care Only)" at bounding box center [417, 42] width 450 height 17
paste input "PA/DE29CA"
type input "PA/DE29CA"
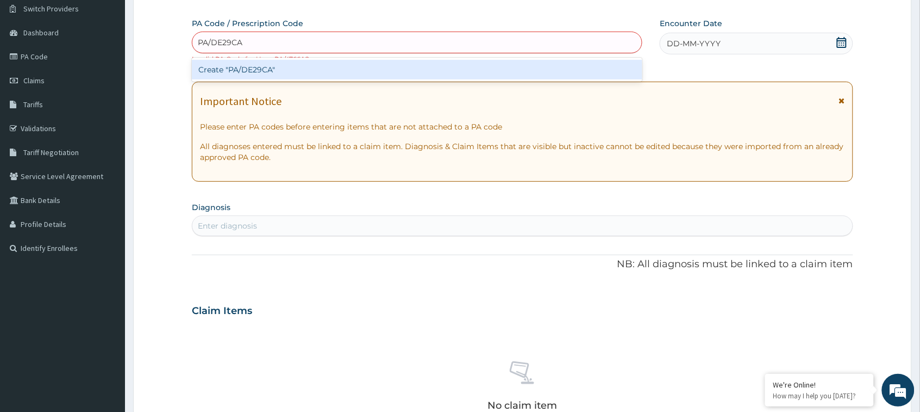
click at [382, 73] on div "Create "PA/DE29CA"" at bounding box center [417, 70] width 451 height 20
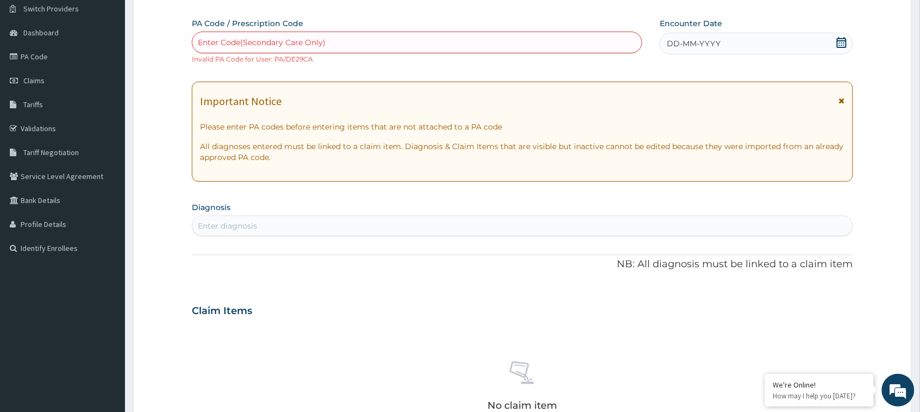
click at [438, 39] on div "Enter Code(Secondary Care Only)" at bounding box center [417, 42] width 450 height 17
paste input "PA/254ECA"
type input "PA/254ECA"
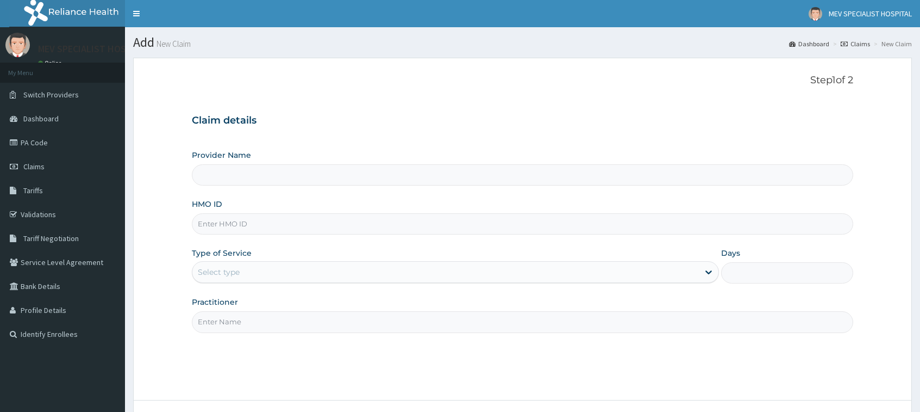
type input "MEV SPECIALIST HOSPITAL"
click at [325, 225] on input "HMO ID" at bounding box center [522, 223] width 661 height 21
paste input "PRV/10197/A"
type input "PRV/10197/A"
click at [315, 270] on div "Select type" at bounding box center [445, 271] width 507 height 17
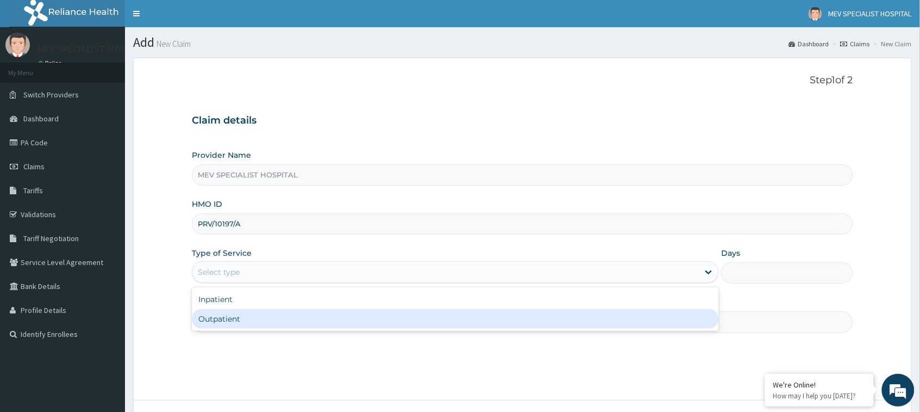
click at [302, 322] on div "Outpatient" at bounding box center [455, 319] width 527 height 20
type input "1"
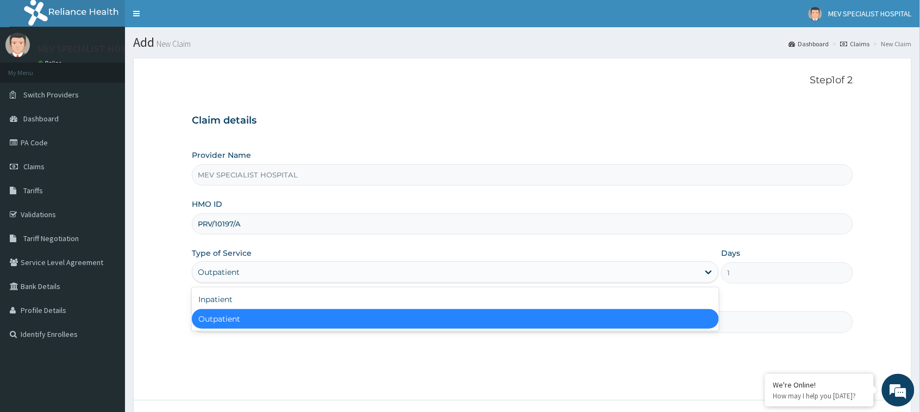
click at [281, 270] on div "Outpatient" at bounding box center [445, 271] width 507 height 17
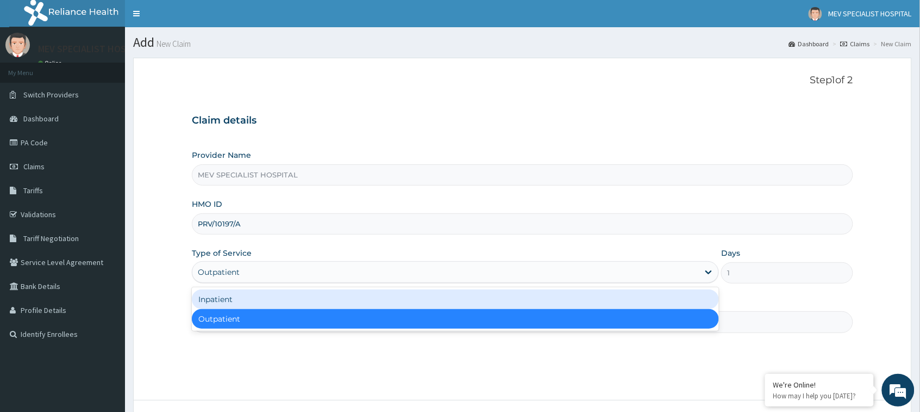
click at [270, 302] on div "Inpatient" at bounding box center [455, 299] width 527 height 20
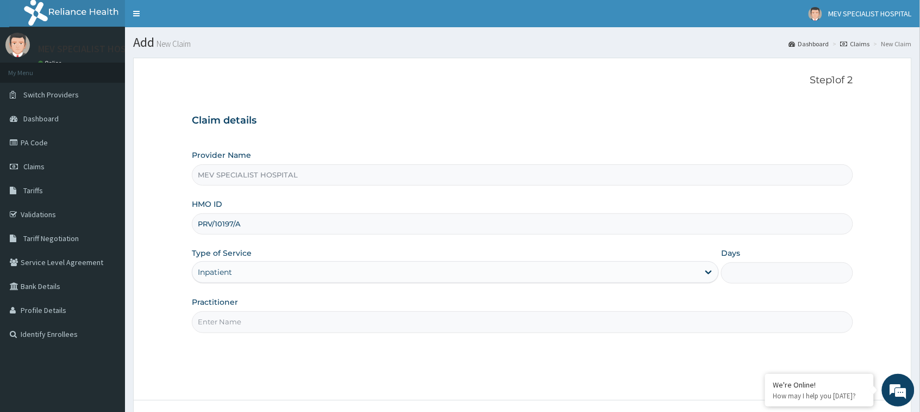
click at [254, 333] on div "Step 1 of 2 Claim details Provider Name MEV SPECIALIST HOSPITAL HMO ID PRV/1019…" at bounding box center [522, 228] width 661 height 309
click at [253, 321] on input "Practitioner" at bounding box center [522, 321] width 661 height 21
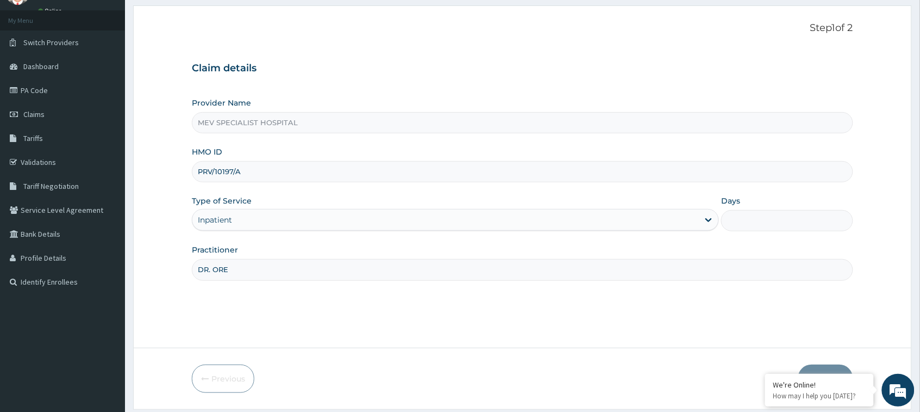
scroll to position [86, 0]
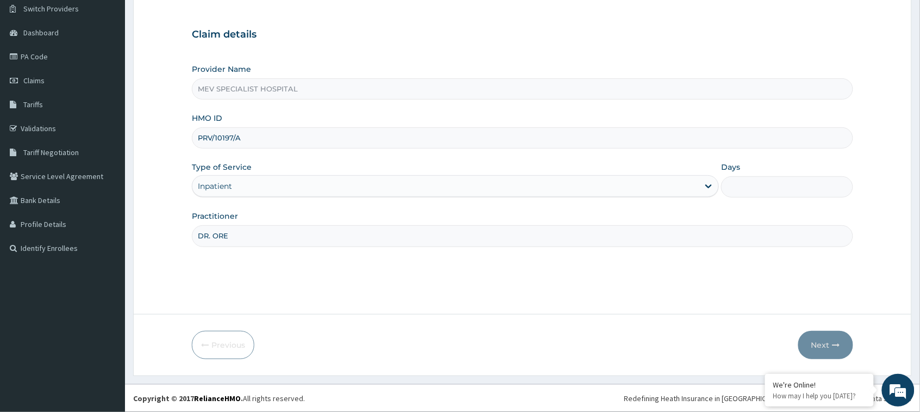
type input "DR. ORE"
click at [797, 191] on input "Days" at bounding box center [787, 186] width 132 height 21
type input "1"
click at [817, 349] on button "Next" at bounding box center [826, 345] width 55 height 28
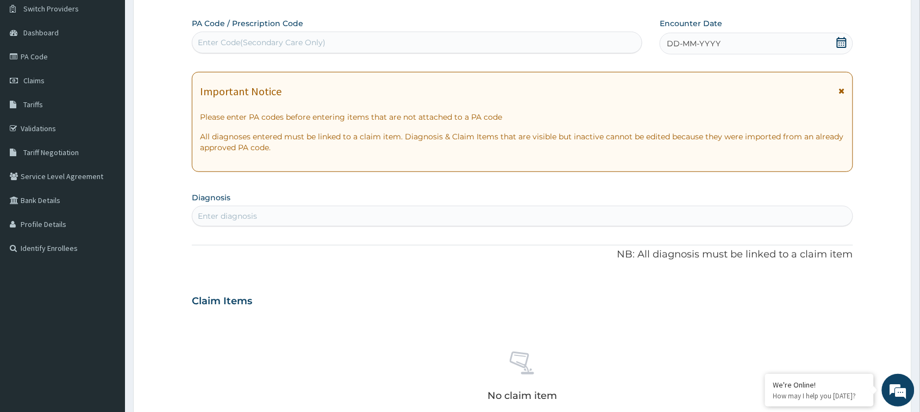
click at [373, 39] on div "Enter Code(Secondary Care Only)" at bounding box center [417, 42] width 450 height 17
paste input "PA/254ECA"
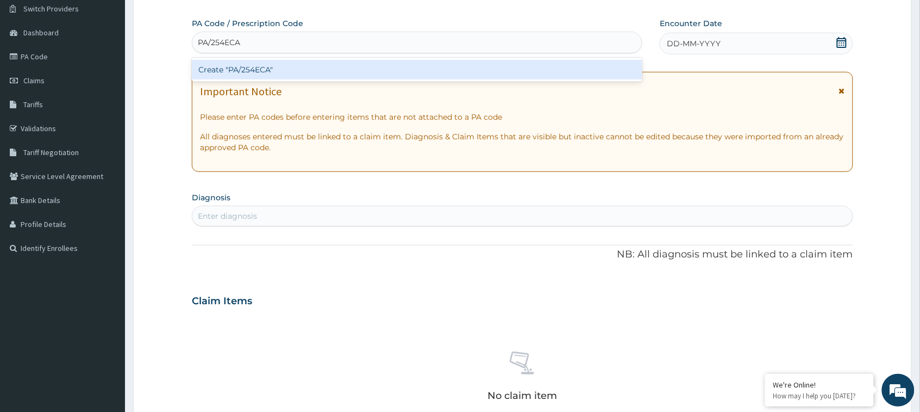
type input "PA/254ECA"
click at [370, 55] on div "PA Code / Prescription Code option Create "PA/254ECA" focused, 1 of 1. 1 result…" at bounding box center [522, 299] width 661 height 563
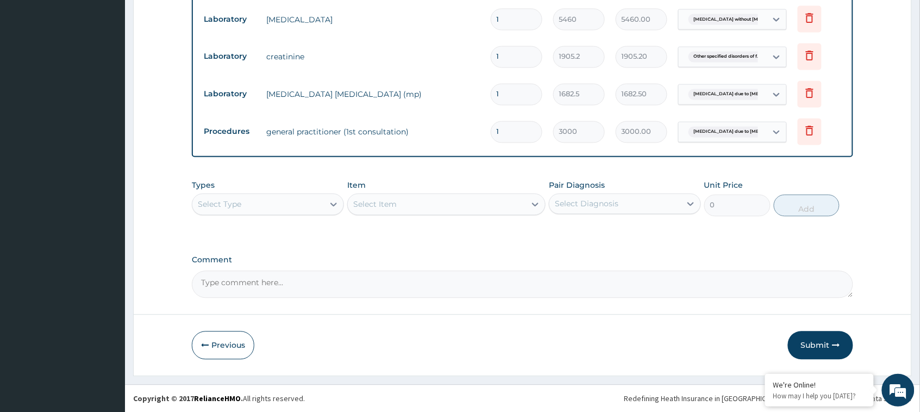
scroll to position [0, 0]
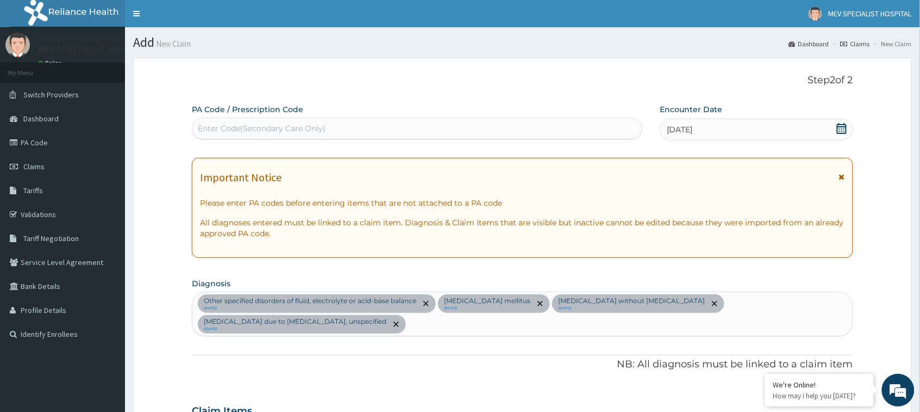
click at [367, 117] on div "PA Code / Prescription Code Enter Code(Secondary Care Only)" at bounding box center [417, 121] width 451 height 35
click at [348, 128] on div "Enter Code(Secondary Care Only)" at bounding box center [417, 128] width 450 height 17
paste input "PA/2DEA23"
type input "PA/2DEA23"
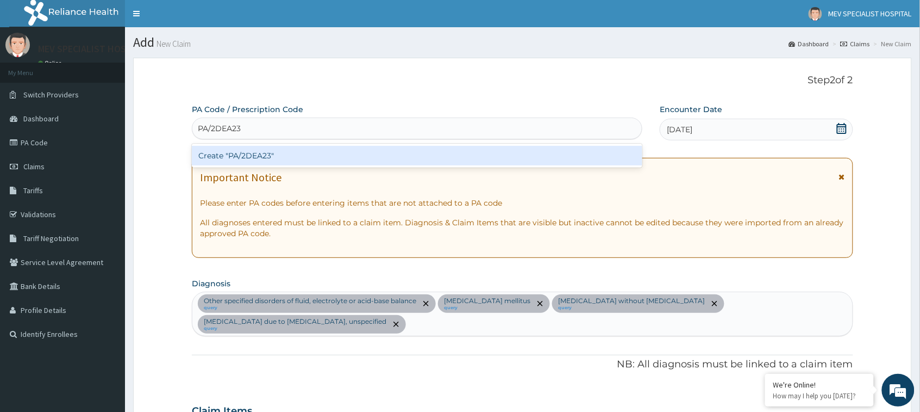
click at [348, 151] on div "Create "PA/2DEA23"" at bounding box center [417, 156] width 451 height 20
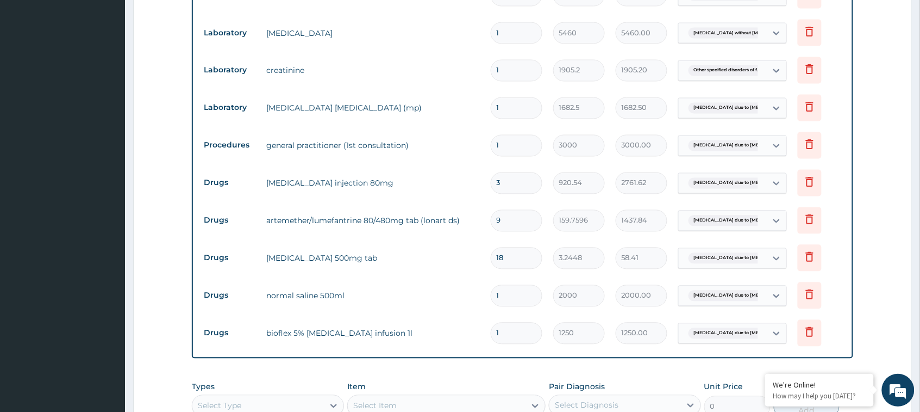
scroll to position [576, 0]
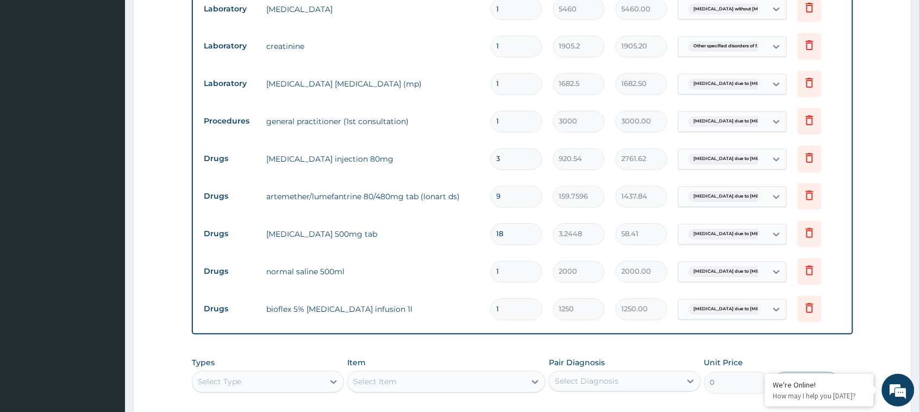
type input "0.00"
type input "2"
type input "2500.00"
type input "2"
click at [514, 270] on input "1" at bounding box center [517, 271] width 52 height 21
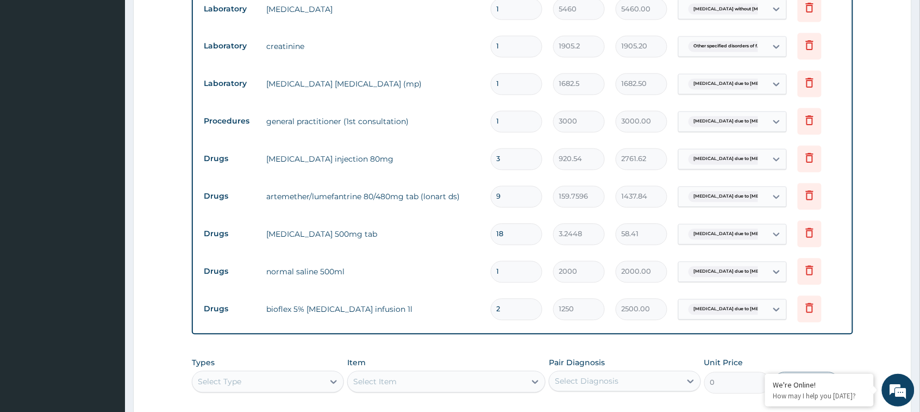
type input "0.00"
type input "2"
type input "4000.00"
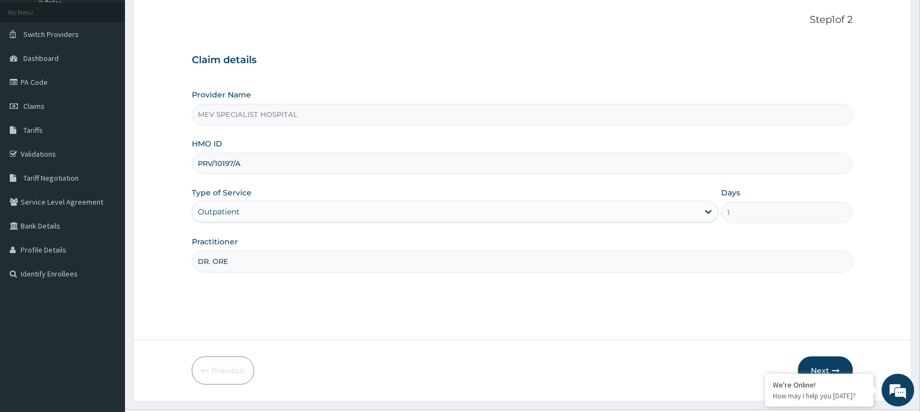
scroll to position [86, 0]
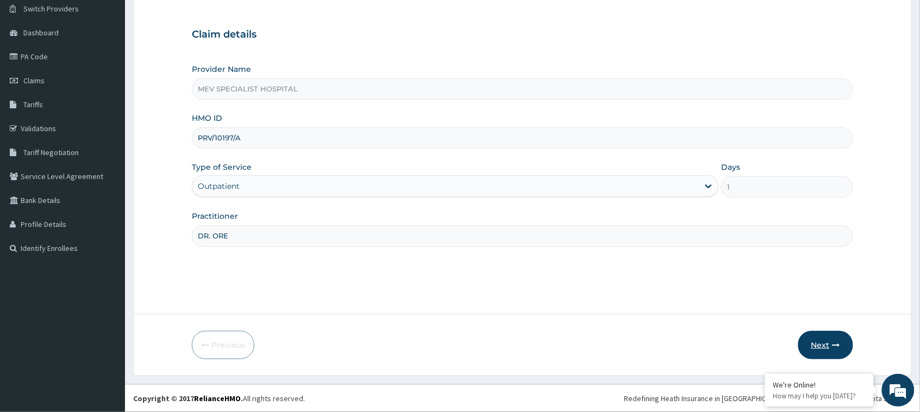
type input "DR. ORE"
click at [814, 344] on button "Next" at bounding box center [826, 345] width 55 height 28
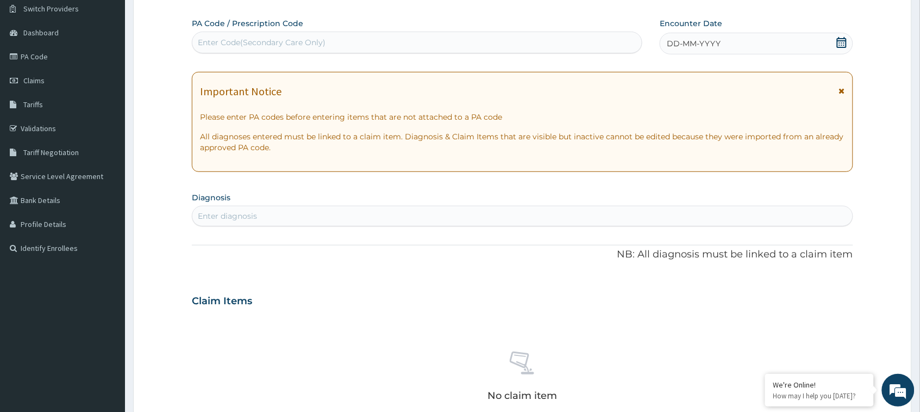
click at [371, 45] on div "Enter Code(Secondary Care Only)" at bounding box center [417, 42] width 450 height 17
paste input "PA/254ECA"
type input "PA/254ECA"
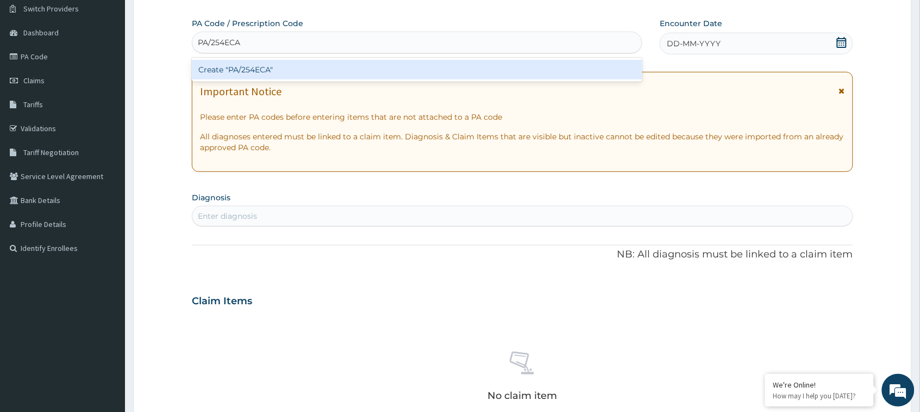
click at [392, 69] on div "Create "PA/254ECA"" at bounding box center [417, 70] width 451 height 20
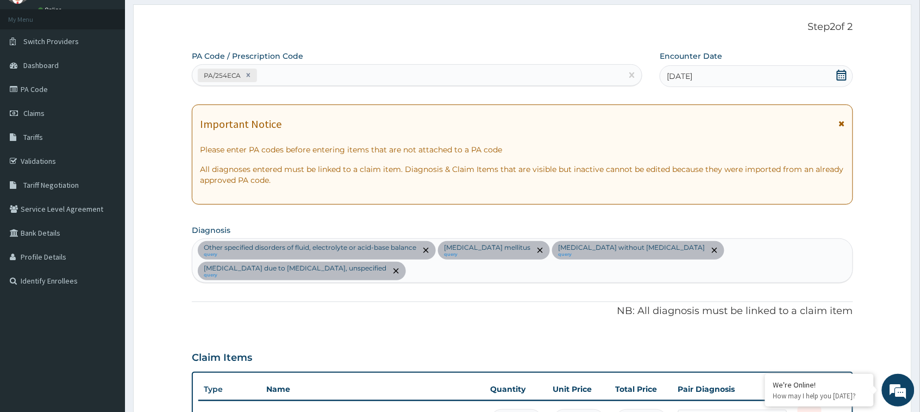
scroll to position [0, 0]
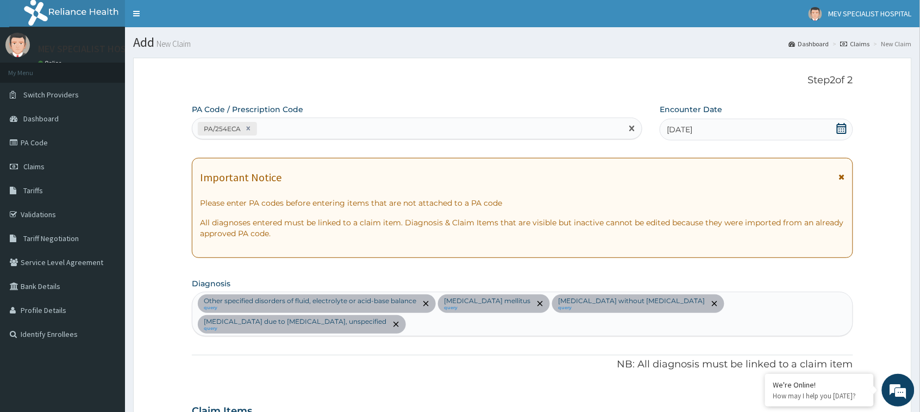
click at [304, 126] on div "PA/254ECA" at bounding box center [407, 129] width 430 height 18
paste input "PA/2DEA23"
type input "PA/2DEA23"
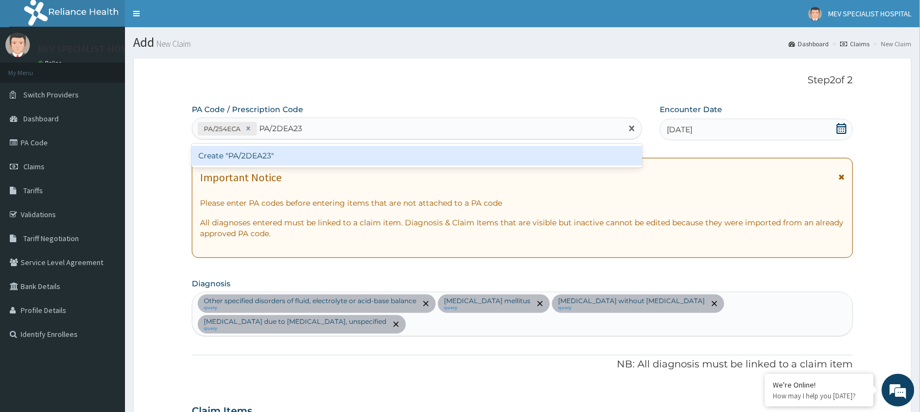
click at [297, 144] on div "Create "PA/2DEA23"" at bounding box center [417, 156] width 451 height 24
click at [298, 155] on div "Create "PA/2DEA23"" at bounding box center [417, 156] width 451 height 20
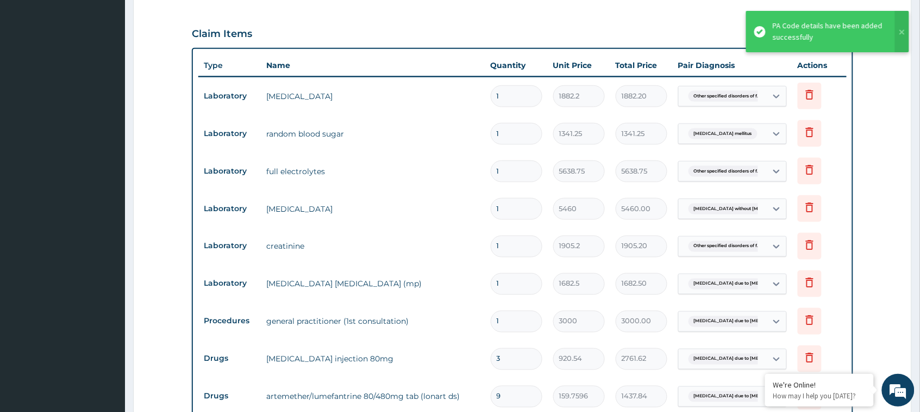
scroll to position [753, 0]
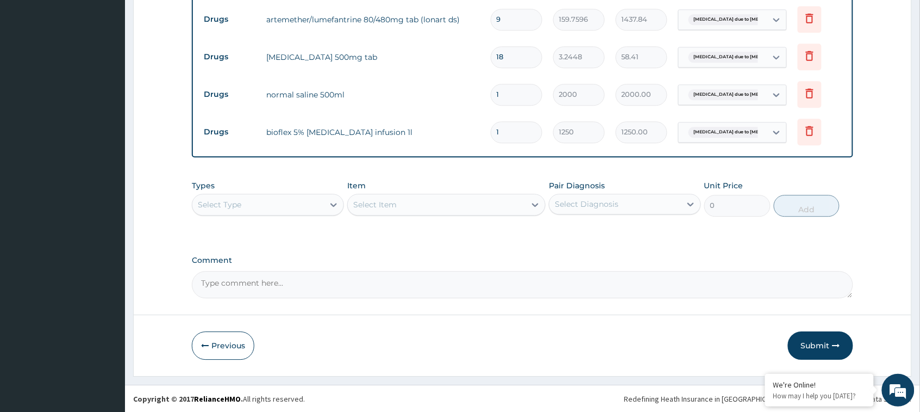
type input "0.00"
type input "2"
type input "2500.00"
type input "2"
click at [500, 102] on input "1" at bounding box center [517, 94] width 52 height 21
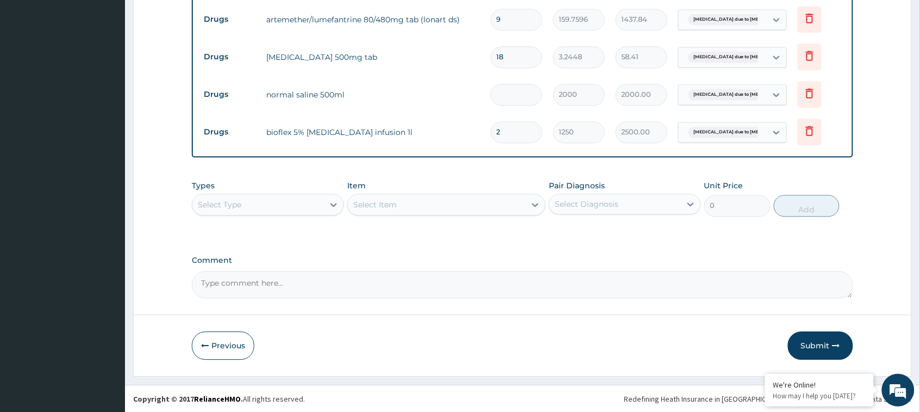
type input "0.00"
type input "2"
type input "4000.00"
type input "2"
type input "0.00"
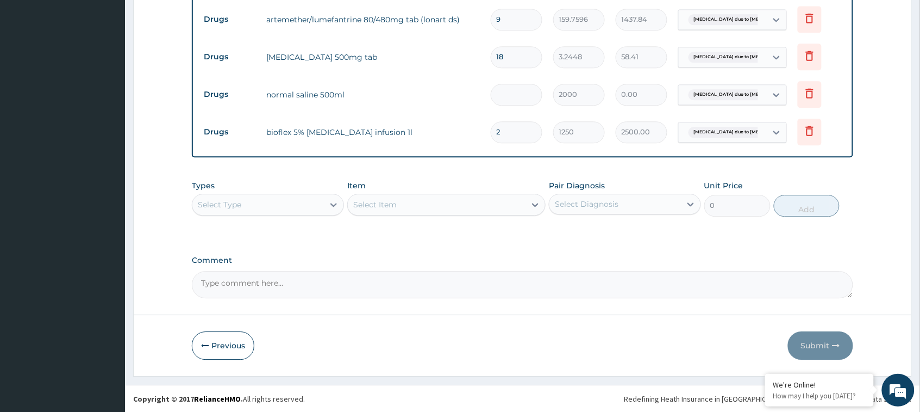
type input "1"
type input "2000.00"
type input "1"
type input "0.00"
type input "2"
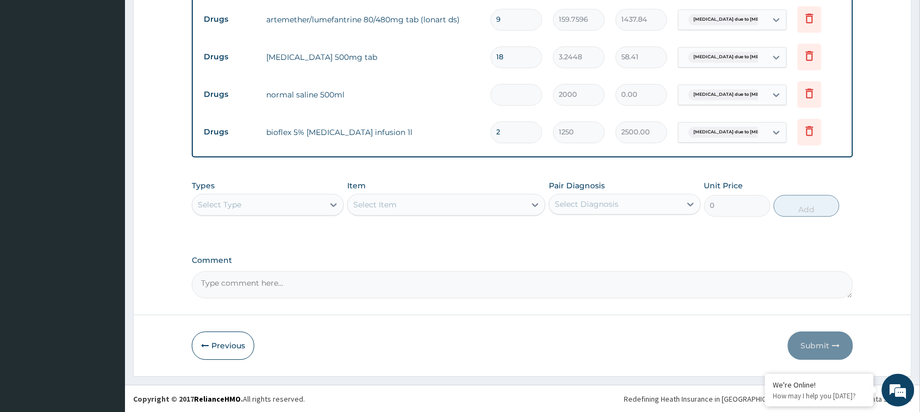
type input "4000.00"
type input "2"
click at [819, 346] on button "Submit" at bounding box center [820, 345] width 65 height 28
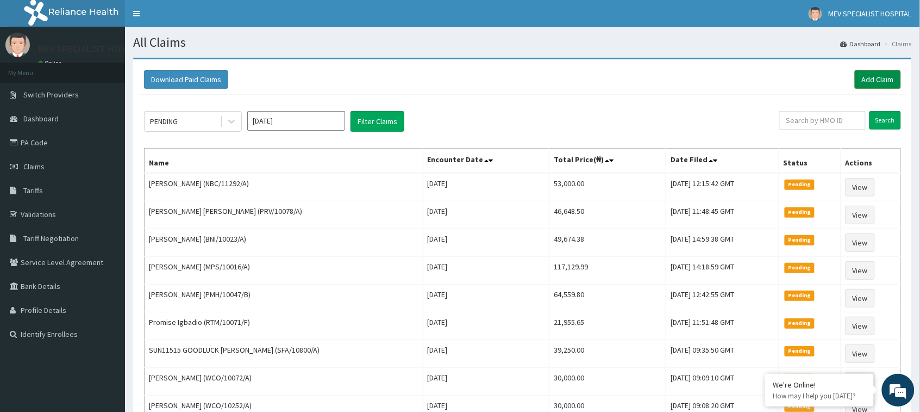
click at [885, 80] on link "Add Claim" at bounding box center [878, 79] width 46 height 18
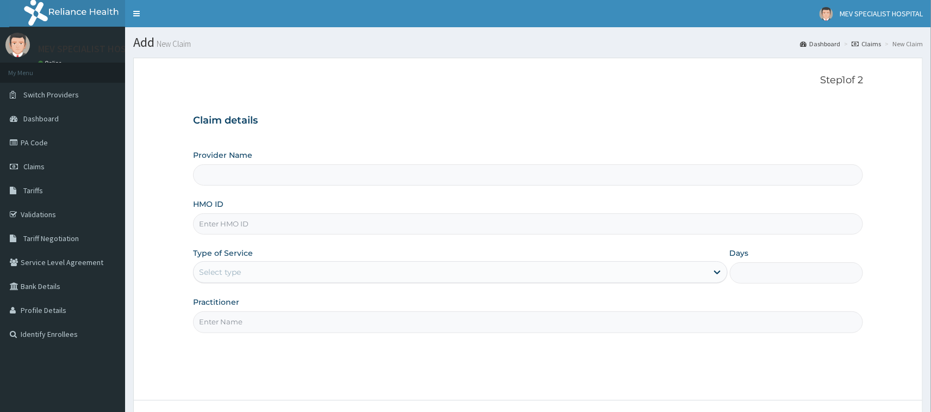
type input "MEV SPECIALIST HOSPITAL"
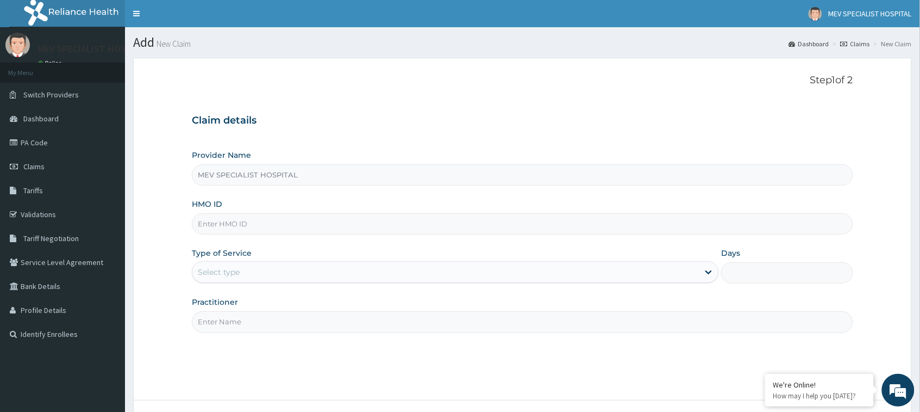
click at [377, 221] on input "HMO ID" at bounding box center [522, 223] width 661 height 21
paste input "AVL/10737/A"
type input "AVL/10737/A"
click at [378, 276] on div "Select type" at bounding box center [445, 271] width 507 height 17
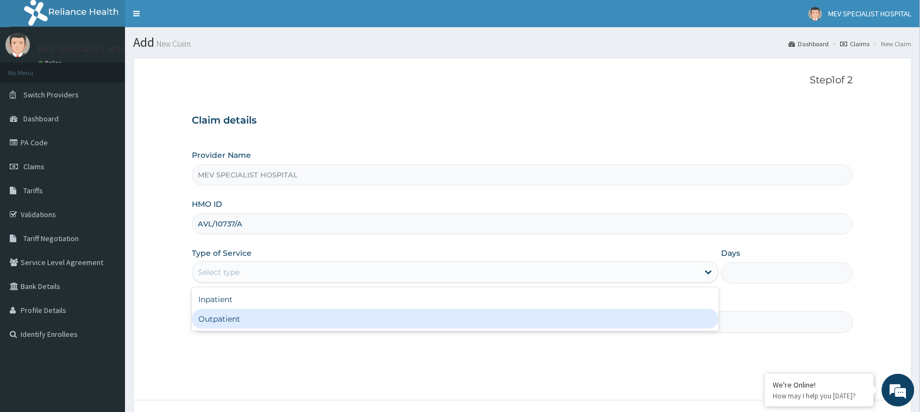
click at [371, 314] on div "Outpatient" at bounding box center [455, 319] width 527 height 20
type input "1"
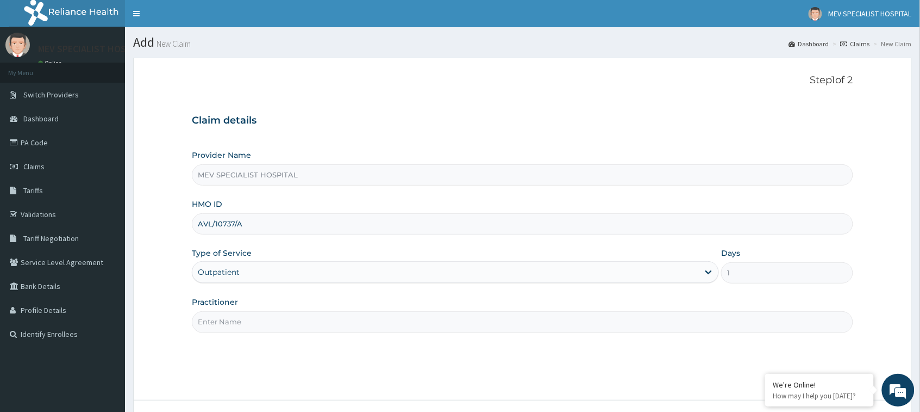
click at [371, 314] on input "Practitioner" at bounding box center [522, 321] width 661 height 21
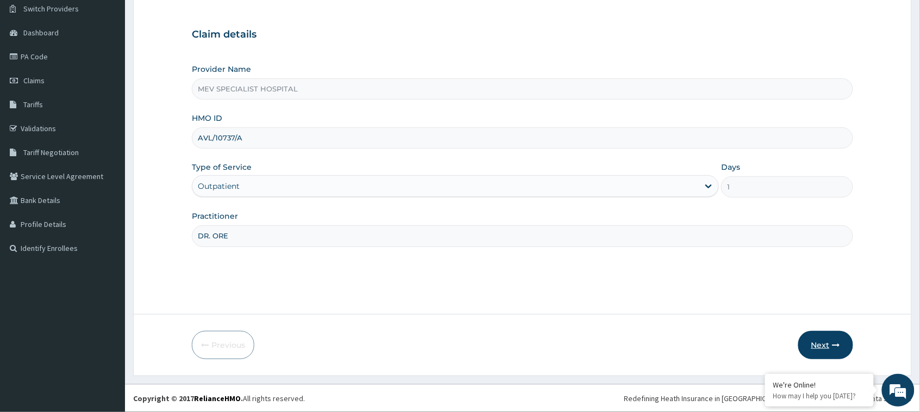
type input "DR. ORE"
click at [829, 344] on button "Next" at bounding box center [826, 345] width 55 height 28
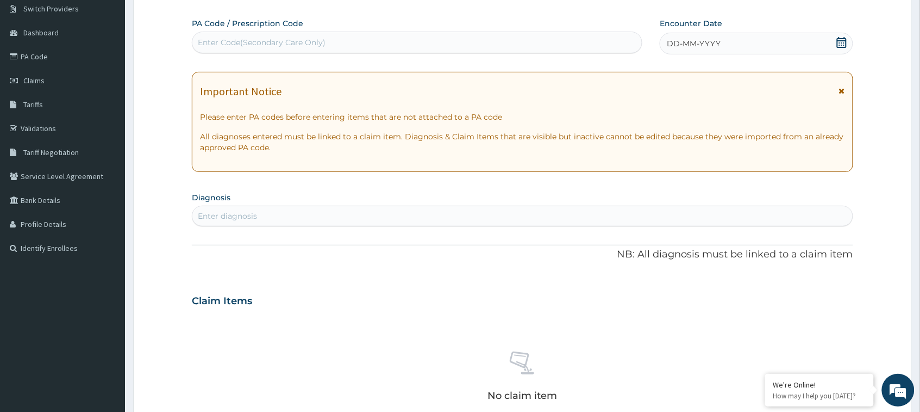
click at [435, 49] on div "Enter Code(Secondary Care Only)" at bounding box center [417, 42] width 450 height 17
paste input "PA/1E8ADC"
type input "PA/1E8ADC"
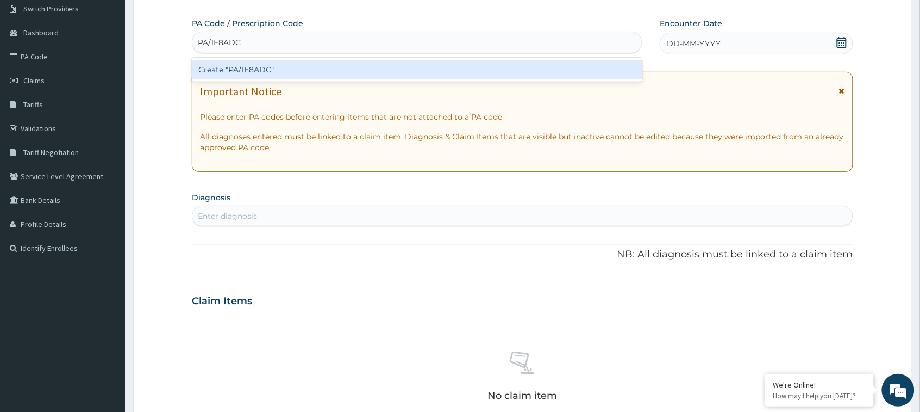
click at [433, 64] on div "Create "PA/1E8ADC"" at bounding box center [417, 70] width 451 height 20
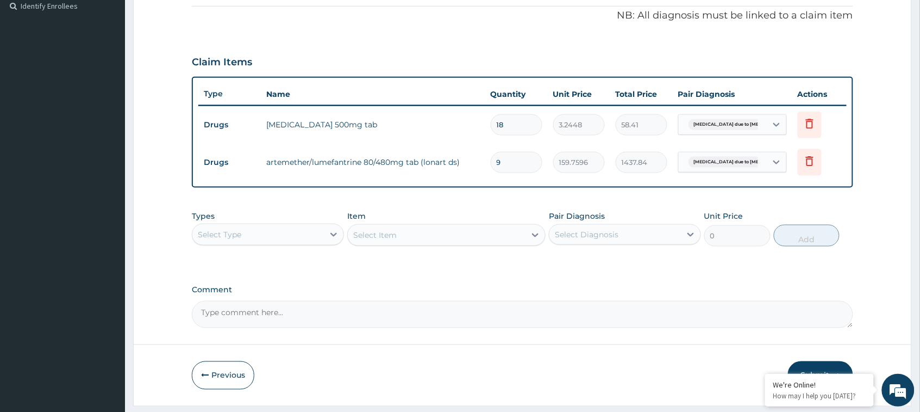
scroll to position [357, 0]
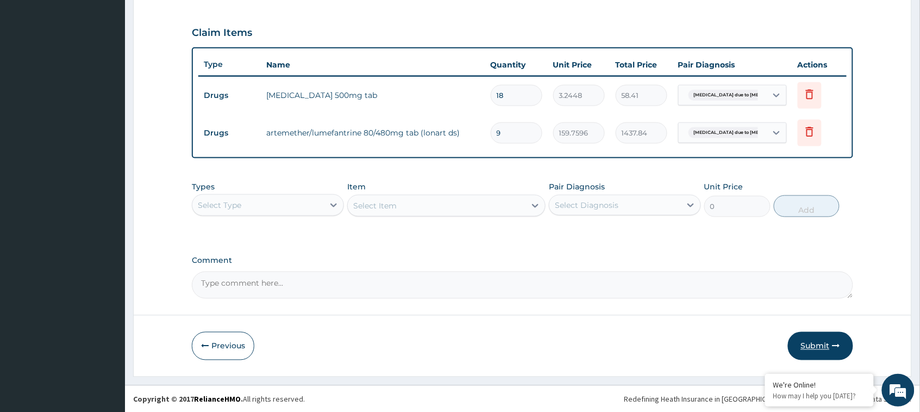
click at [827, 338] on button "Submit" at bounding box center [820, 346] width 65 height 28
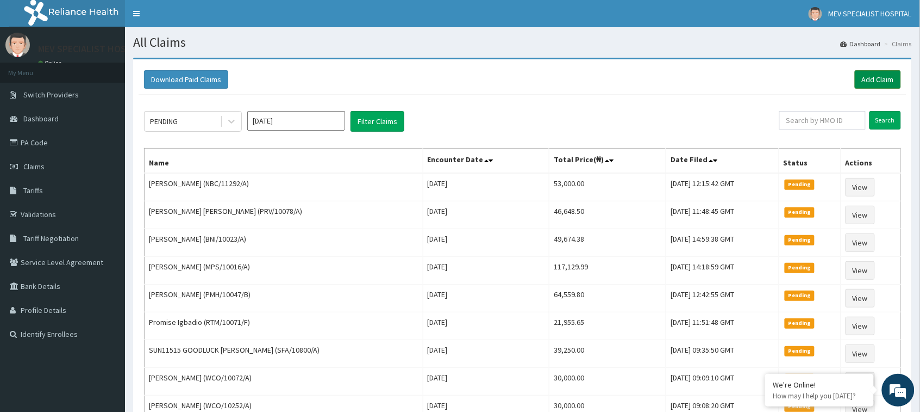
click at [882, 75] on link "Add Claim" at bounding box center [878, 79] width 46 height 18
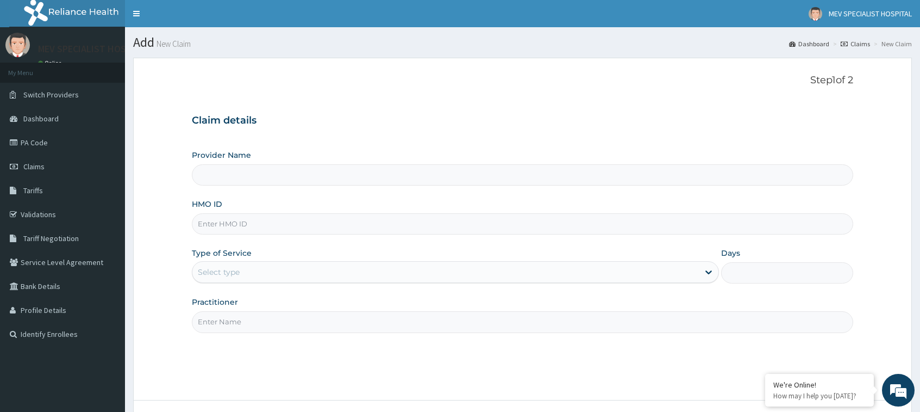
type input "MEV SPECIALIST HOSPITAL"
click at [284, 226] on input "HMO ID" at bounding box center [522, 223] width 661 height 21
paste input "AVL/10580/A"
type input "AVL/10580/A"
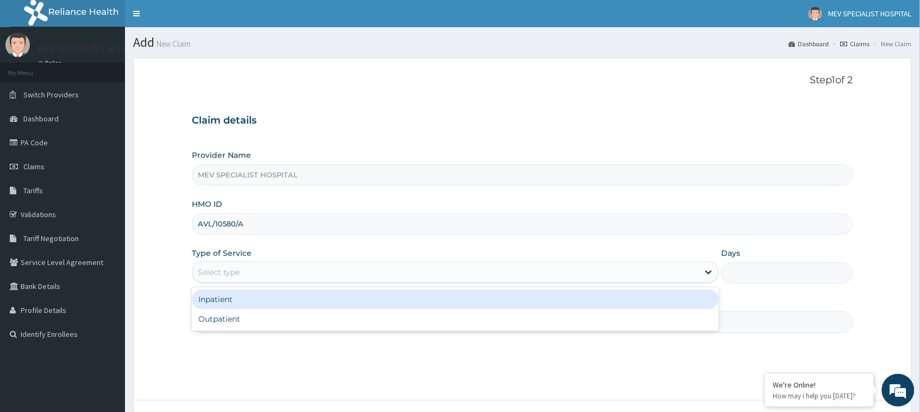
click at [284, 267] on div "Select type" at bounding box center [445, 271] width 507 height 17
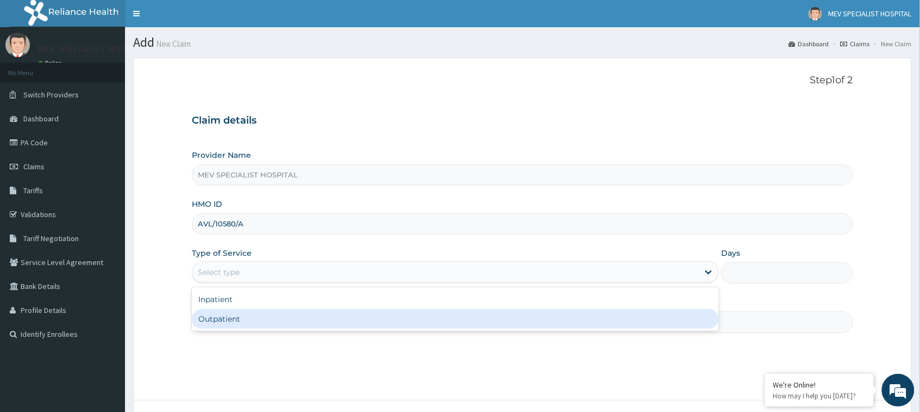
click at [269, 320] on div "Outpatient" at bounding box center [455, 319] width 527 height 20
type input "1"
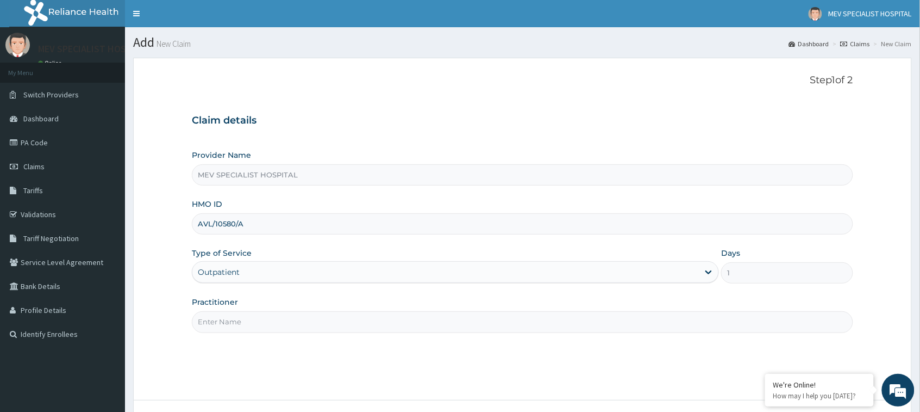
click at [269, 320] on input "Practitioner" at bounding box center [522, 321] width 661 height 21
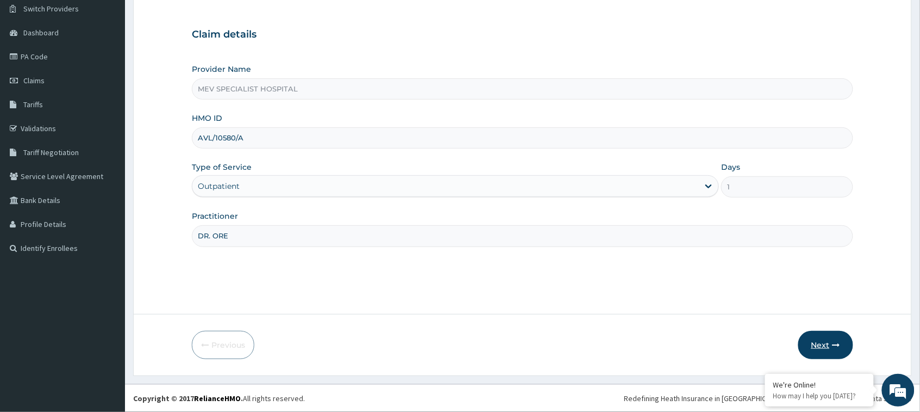
type input "DR. ORE"
click at [824, 352] on button "Next" at bounding box center [826, 345] width 55 height 28
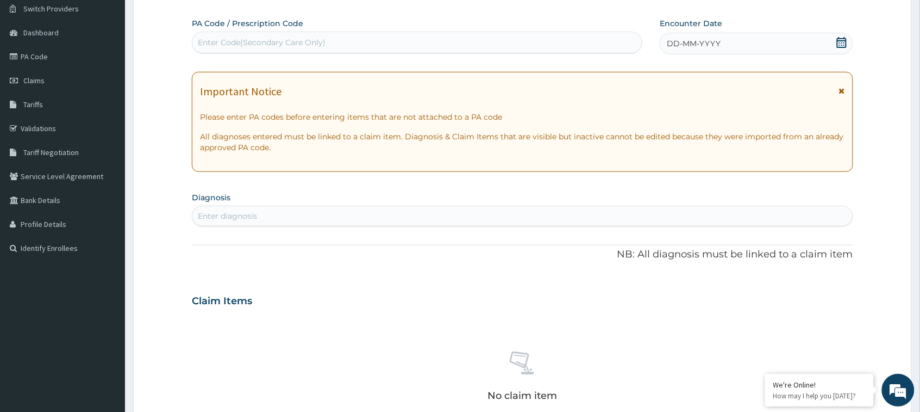
click at [466, 39] on div "Enter Code(Secondary Care Only)" at bounding box center [417, 42] width 450 height 17
paste input "PA/ABCBD4"
type input "PA/ABCBD4"
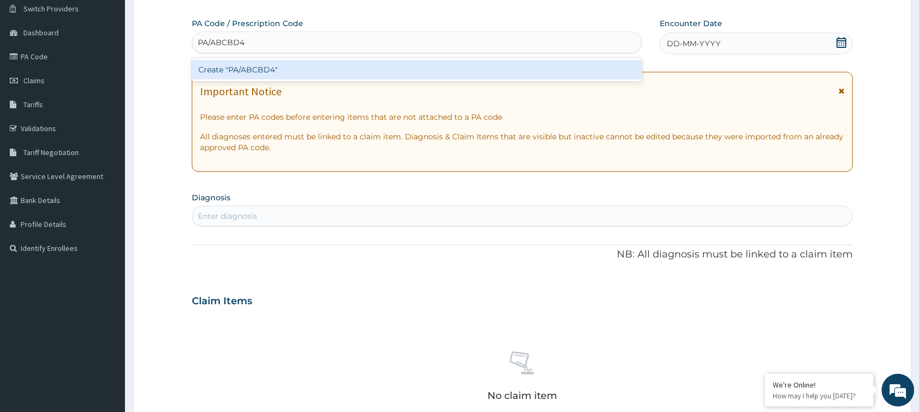
click at [471, 64] on div "Create "PA/ABCBD4"" at bounding box center [417, 70] width 451 height 20
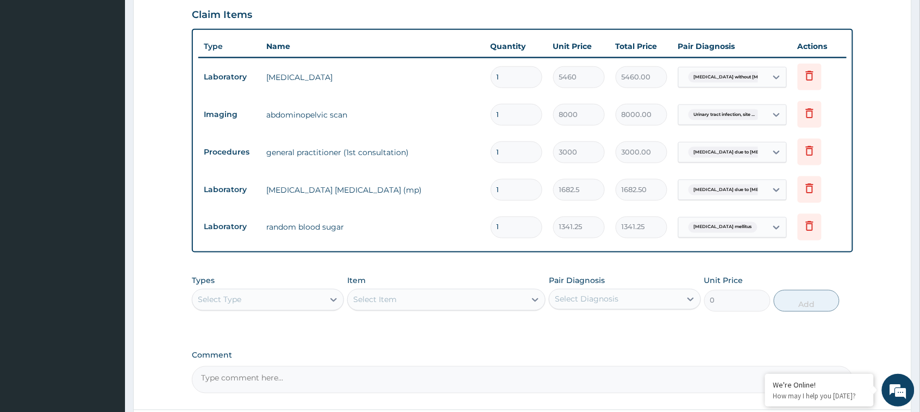
scroll to position [0, 0]
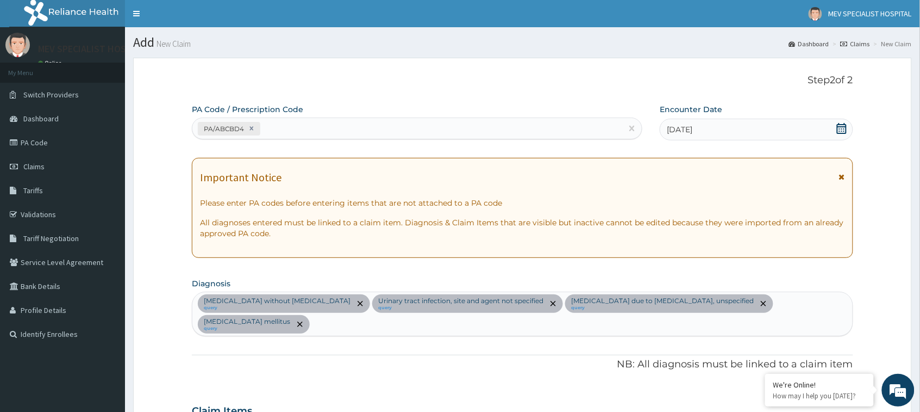
click at [353, 124] on div "PA/ABCBD4" at bounding box center [407, 129] width 430 height 18
paste input "PA/2656B6"
type input "PA/2656B6"
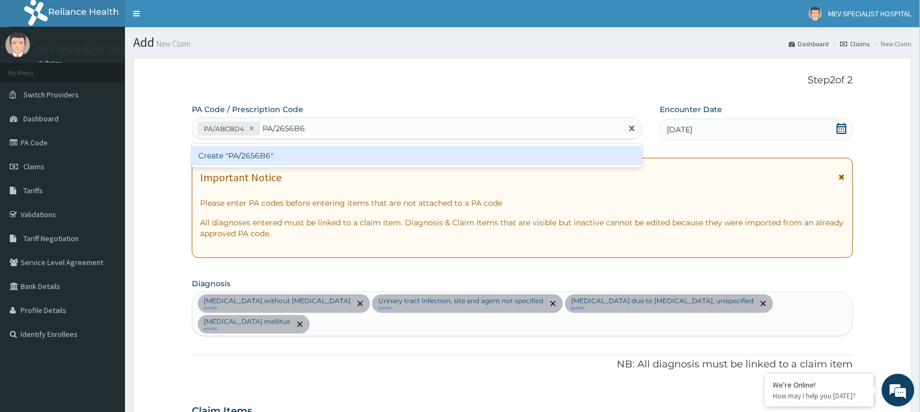
click at [355, 150] on div "Create "PA/2656B6"" at bounding box center [417, 156] width 451 height 20
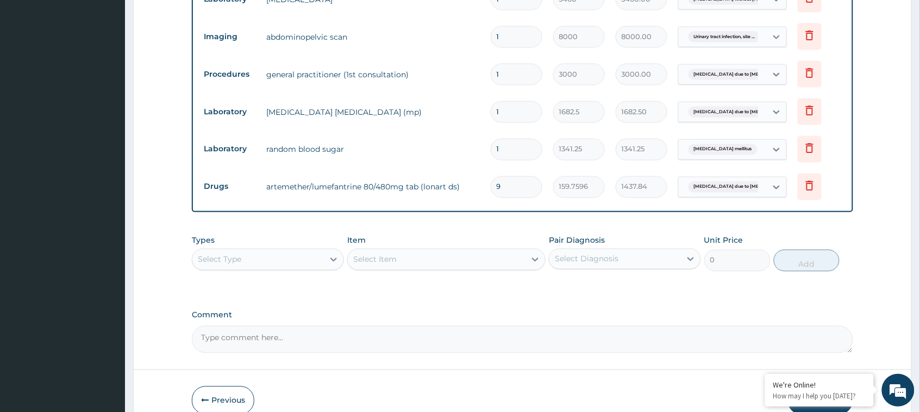
scroll to position [507, 0]
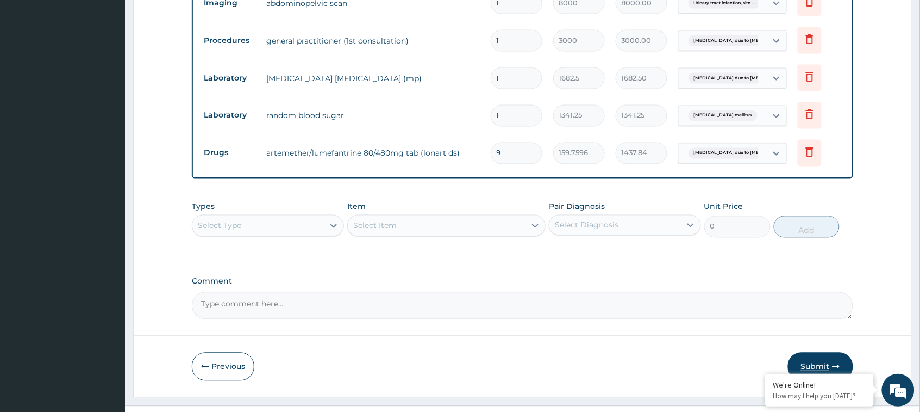
click at [836, 352] on button "Submit" at bounding box center [820, 366] width 65 height 28
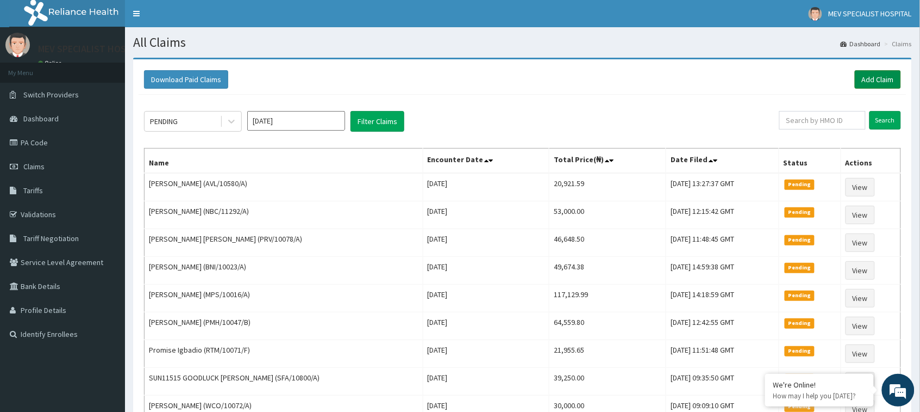
click at [881, 77] on link "Add Claim" at bounding box center [878, 79] width 46 height 18
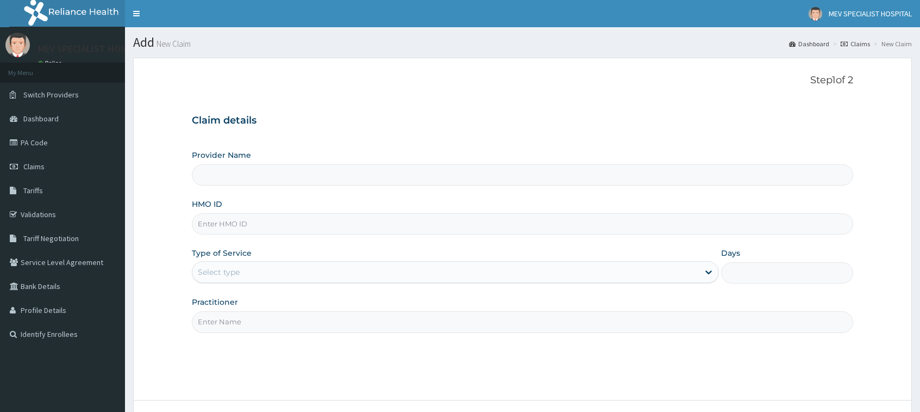
type input "MEV SPECIALIST HOSPITAL"
click at [397, 225] on input "HMO ID" at bounding box center [522, 223] width 661 height 21
paste input "TSH/10095/A"
type input "TSH/10095/A"
click at [392, 272] on div "Select type" at bounding box center [445, 271] width 507 height 17
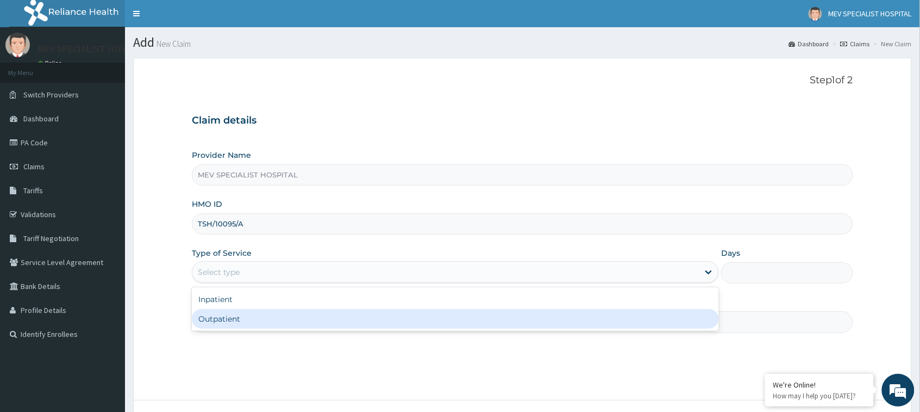
click at [384, 325] on div "Outpatient" at bounding box center [455, 319] width 527 height 20
type input "1"
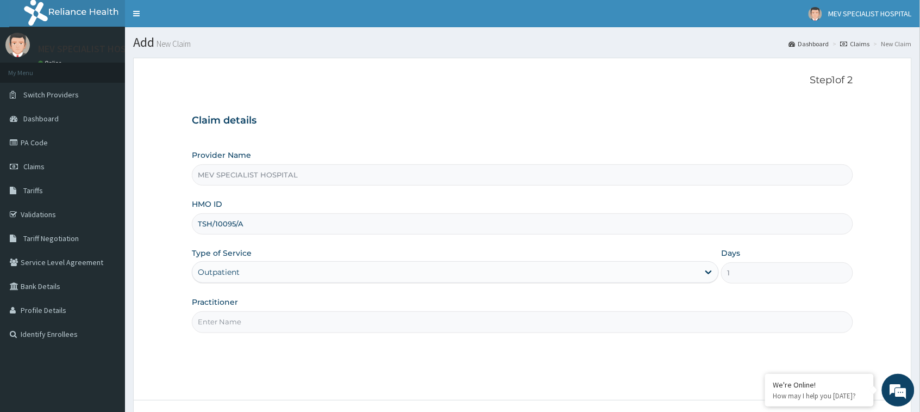
click at [384, 325] on input "Practitioner" at bounding box center [522, 321] width 661 height 21
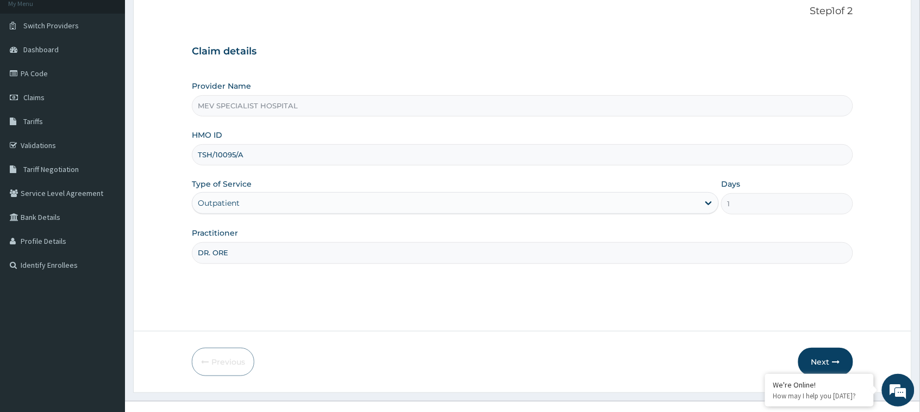
scroll to position [86, 0]
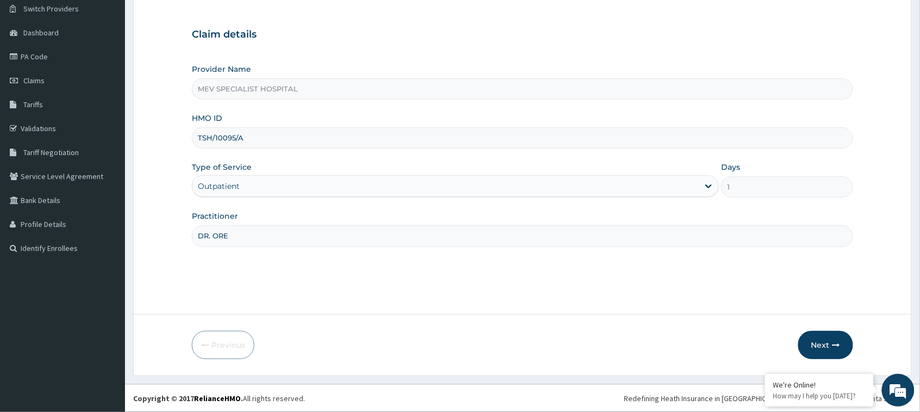
type input "DR. ORE"
click at [819, 349] on button "Next" at bounding box center [826, 345] width 55 height 28
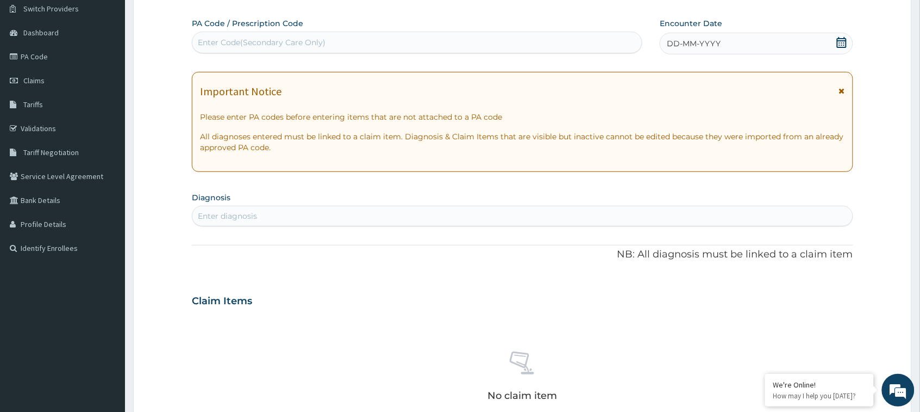
click at [526, 56] on div "PA Code / Prescription Code Enter Code(Secondary Care Only) Encounter Date DD-M…" at bounding box center [522, 299] width 661 height 563
click at [517, 48] on div "Enter Code(Secondary Care Only)" at bounding box center [417, 42] width 450 height 17
paste input "PA/CB3FDF"
type input "PA/CB3FDF"
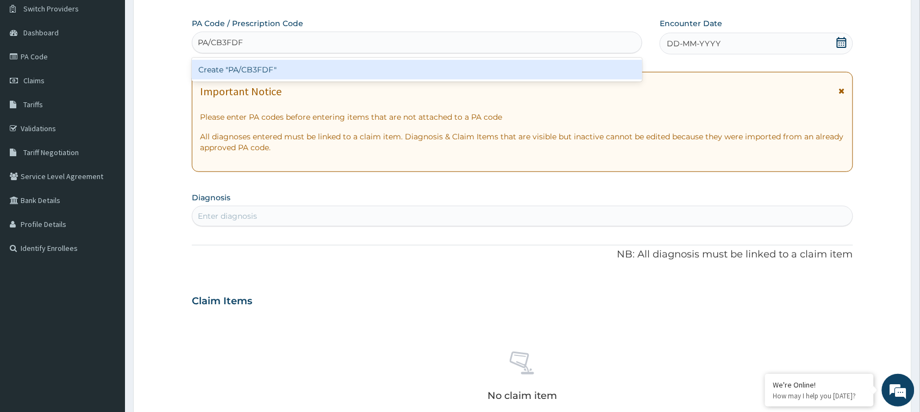
click at [522, 75] on div "Create "PA/CB3FDF"" at bounding box center [417, 70] width 451 height 20
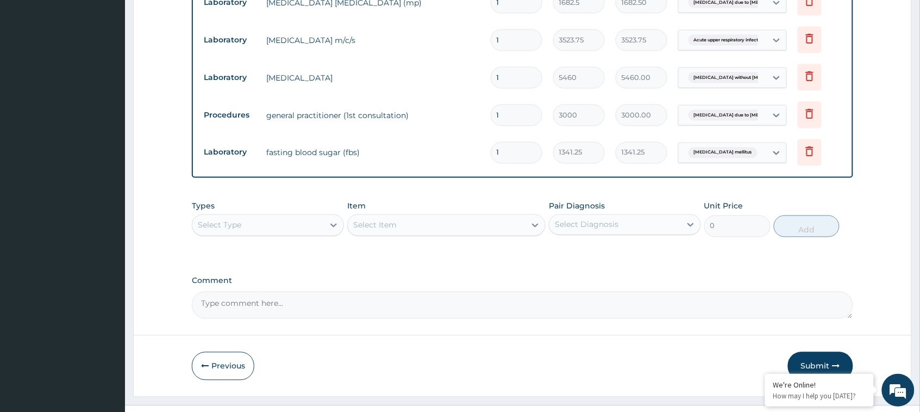
scroll to position [0, 0]
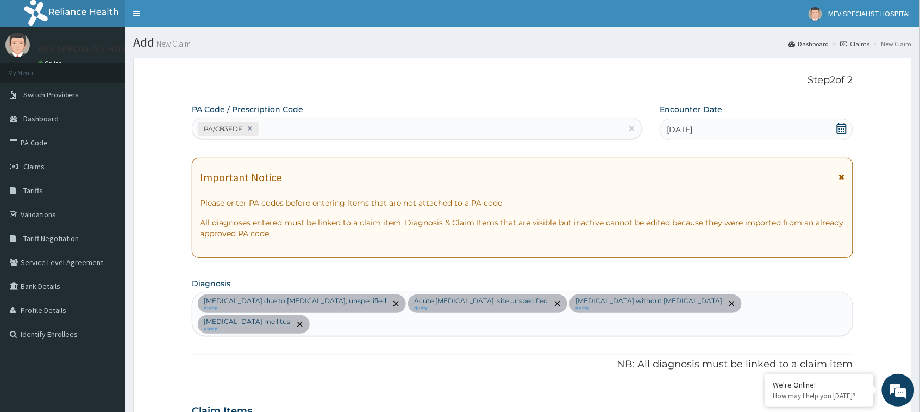
click at [457, 124] on div "PA/CB3FDF" at bounding box center [407, 129] width 430 height 18
paste input "PA/D81A7B"
type input "PA/D81A7B"
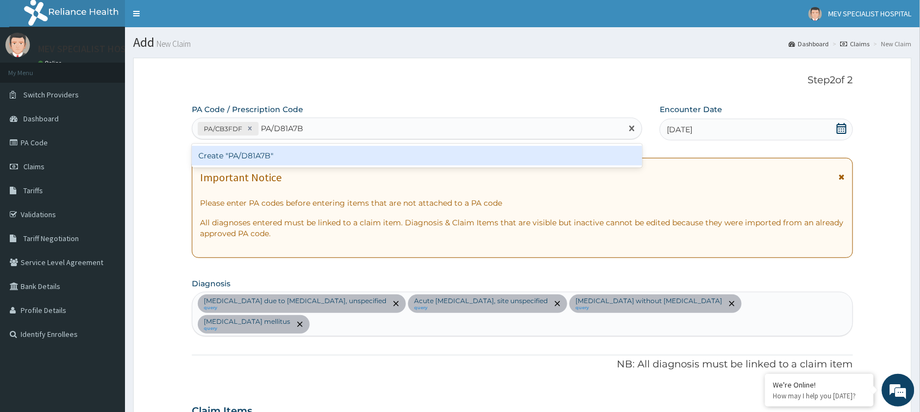
click at [458, 161] on div "Create "PA/D81A7B"" at bounding box center [417, 156] width 451 height 20
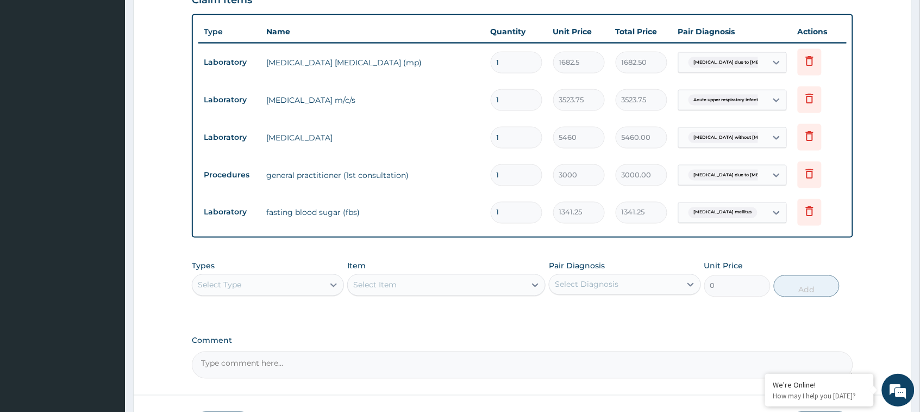
scroll to position [479, 0]
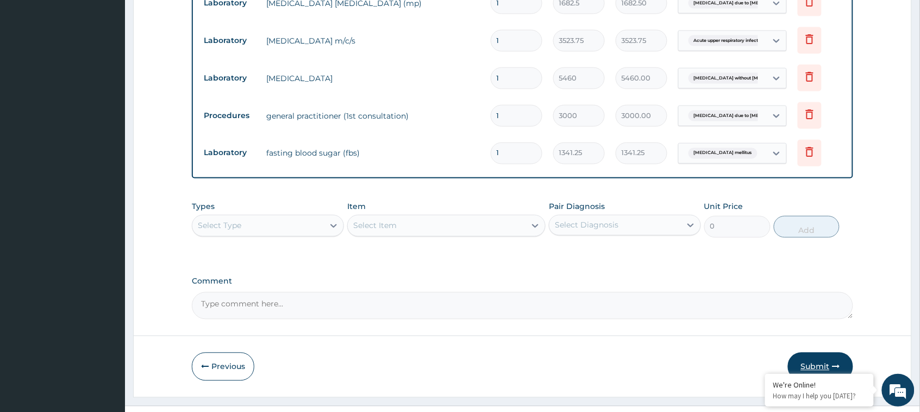
click at [832, 352] on button "Submit" at bounding box center [820, 366] width 65 height 28
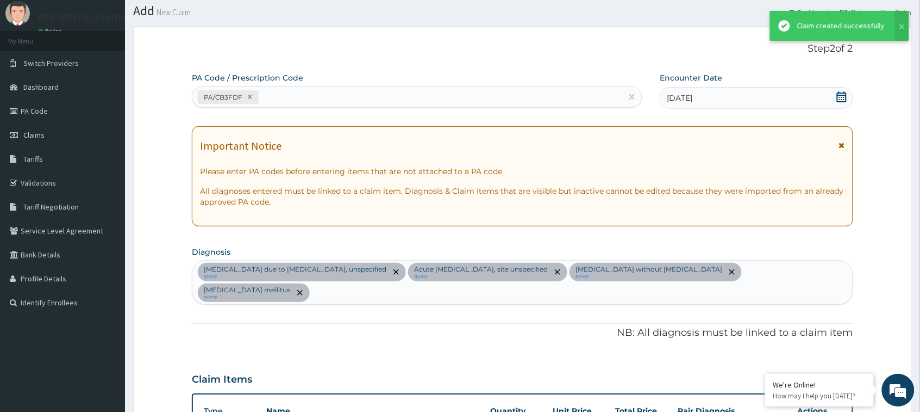
scroll to position [470, 0]
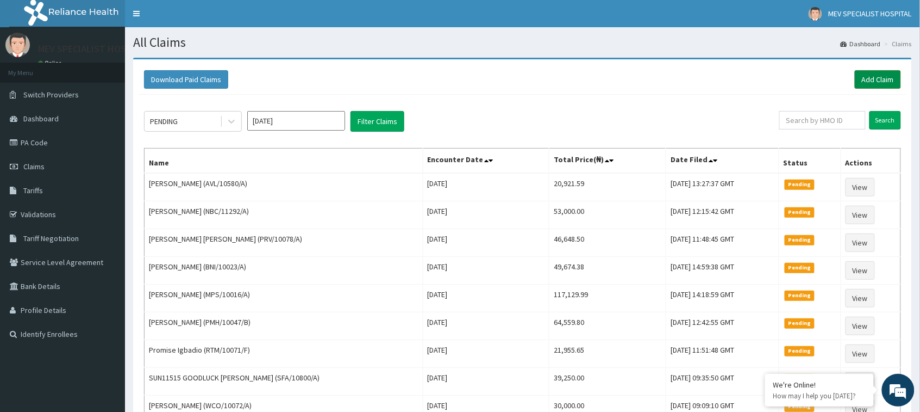
click at [881, 75] on link "Add Claim" at bounding box center [878, 79] width 46 height 18
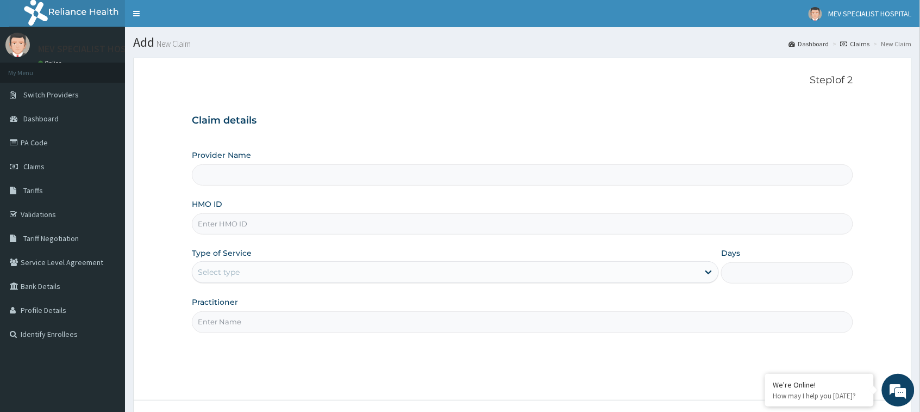
type input "MEV SPECIALIST HOSPITAL"
click at [351, 218] on input "HMO ID" at bounding box center [522, 223] width 661 height 21
paste input "TSH/10095/A"
type input "TSH/10095/A"
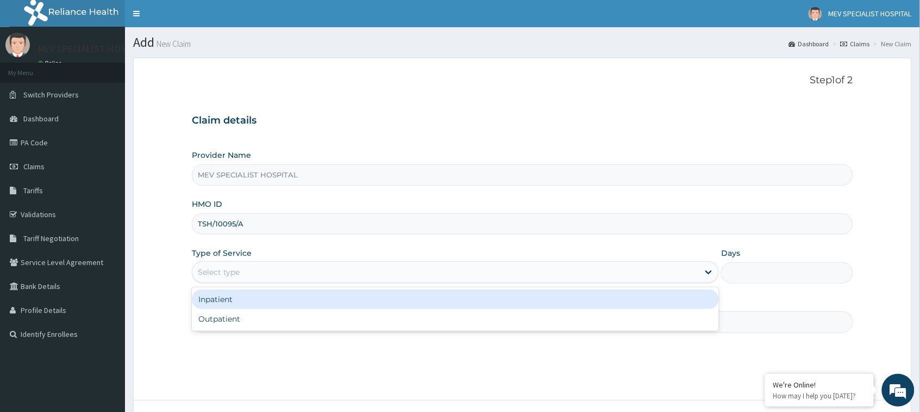
click at [327, 266] on div "Select type" at bounding box center [445, 271] width 507 height 17
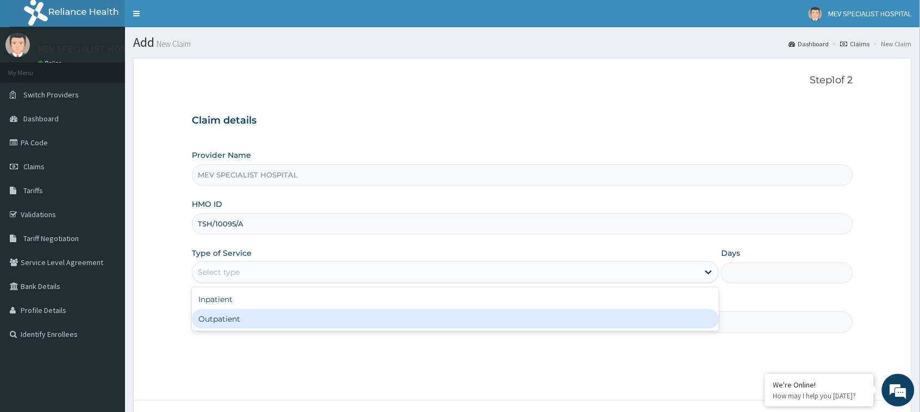
click at [319, 311] on div "Outpatient" at bounding box center [455, 319] width 527 height 20
type input "1"
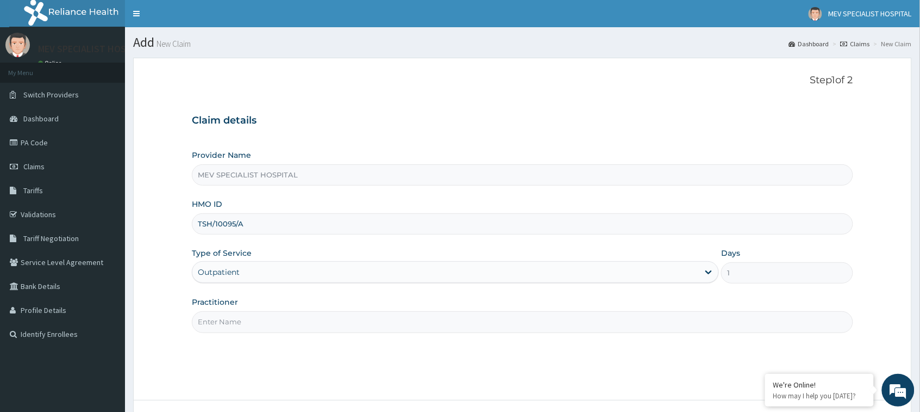
click at [319, 311] on input "Practitioner" at bounding box center [522, 321] width 661 height 21
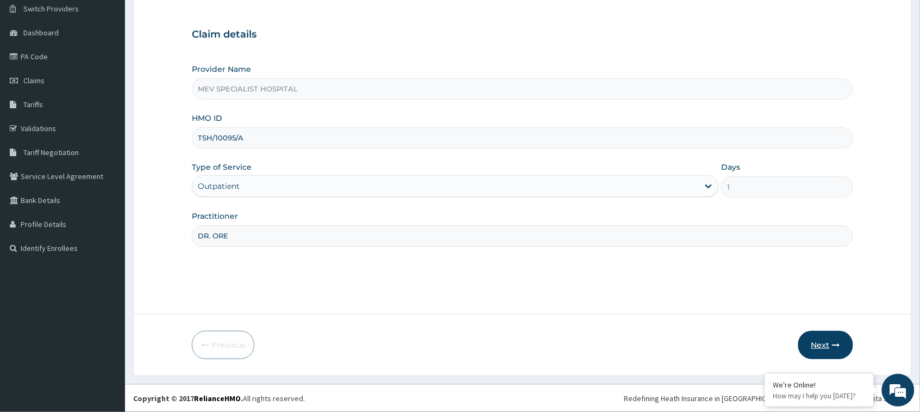
type input "DR. ORE"
click at [838, 347] on icon "button" at bounding box center [837, 345] width 8 height 8
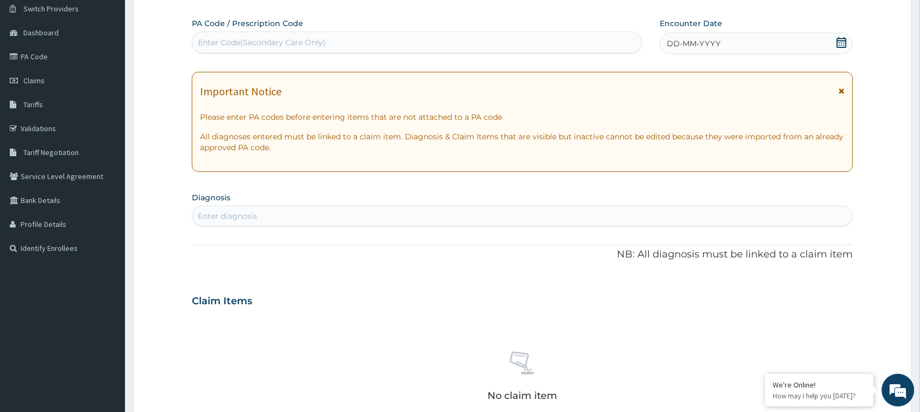
click at [479, 52] on div "Enter Code(Secondary Care Only)" at bounding box center [417, 43] width 451 height 22
paste input "PA/D81A7B"
type input "PA/D81A7B"
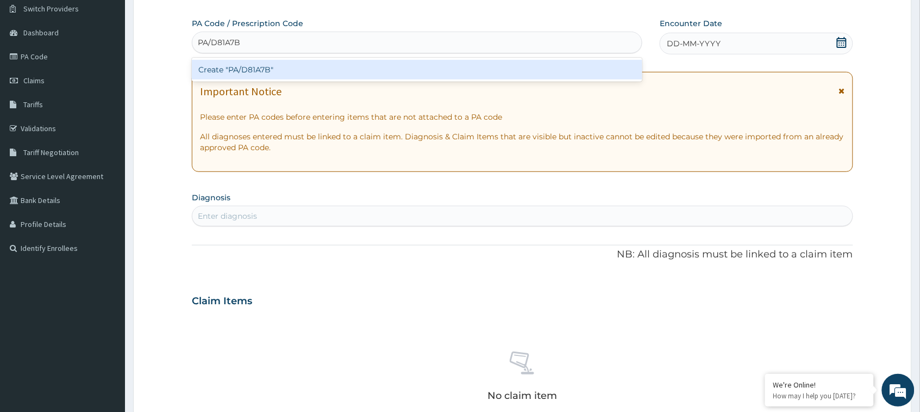
click at [471, 64] on div "Create "PA/D81A7B"" at bounding box center [417, 70] width 451 height 20
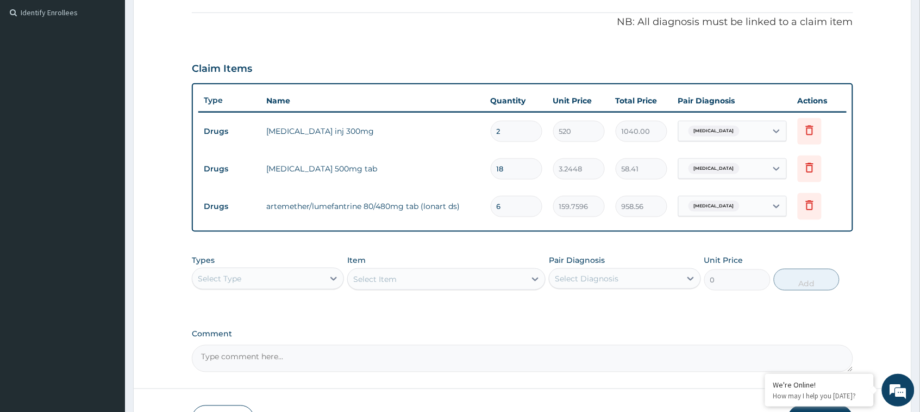
scroll to position [395, 0]
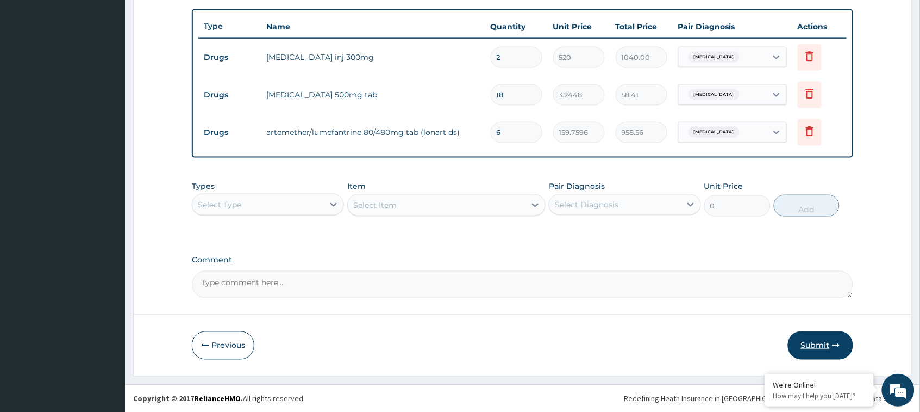
click at [805, 333] on button "Submit" at bounding box center [820, 345] width 65 height 28
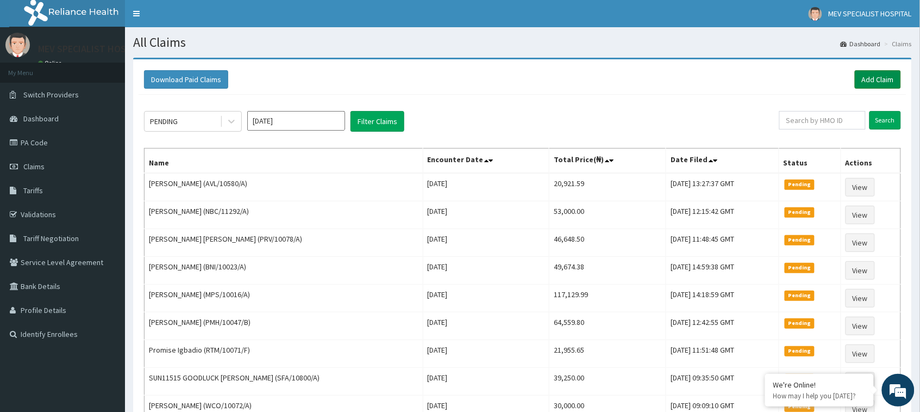
click at [870, 72] on link "Add Claim" at bounding box center [878, 79] width 46 height 18
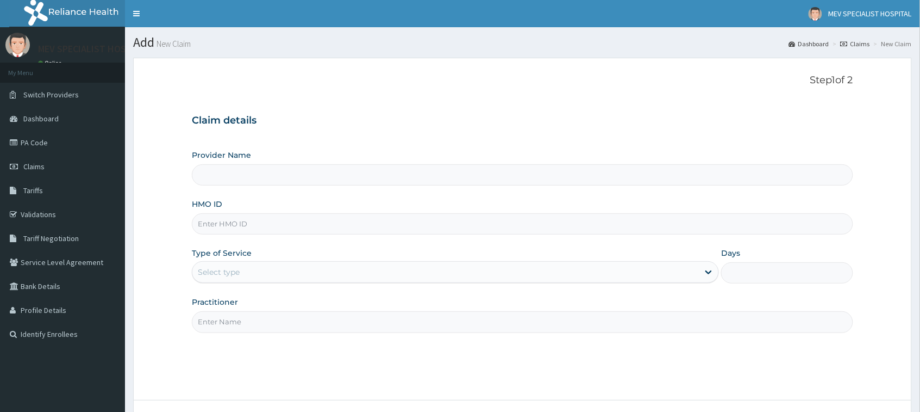
type input "MEV SPECIALIST HOSPITAL"
click at [346, 219] on input "HMO ID" at bounding box center [522, 223] width 661 height 21
paste input "RTM/10071/A"
type input "RTM/10071/A"
click at [314, 273] on div "Select type" at bounding box center [445, 271] width 507 height 17
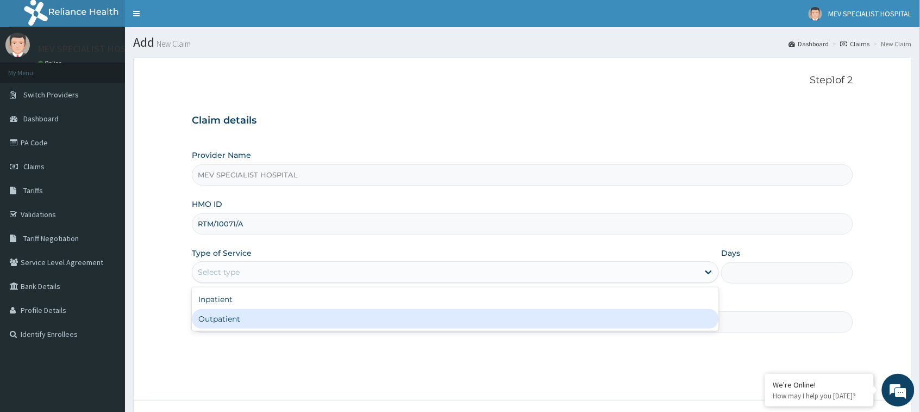
click at [300, 322] on div "Outpatient" at bounding box center [455, 319] width 527 height 20
type input "1"
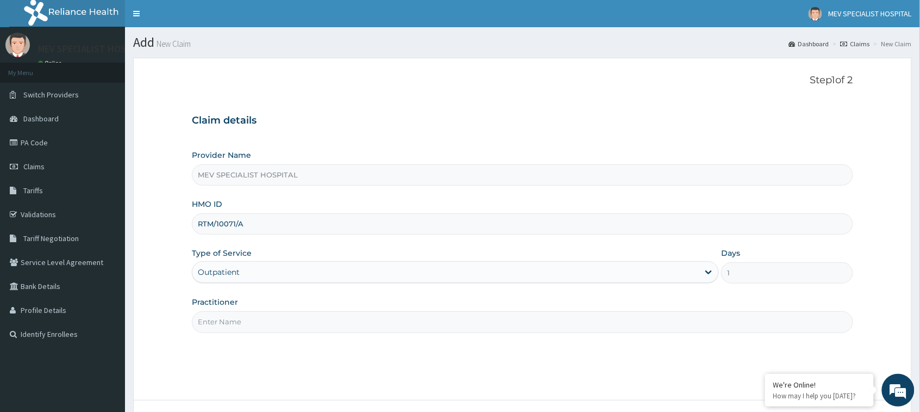
click at [300, 322] on input "Practitioner" at bounding box center [522, 321] width 661 height 21
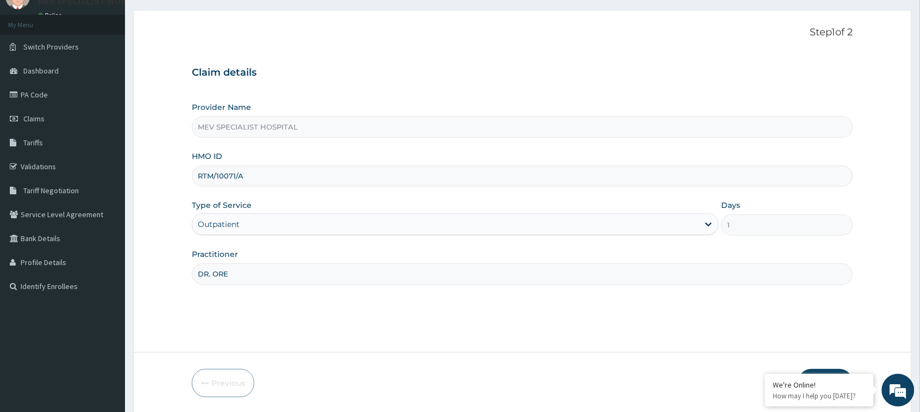
scroll to position [86, 0]
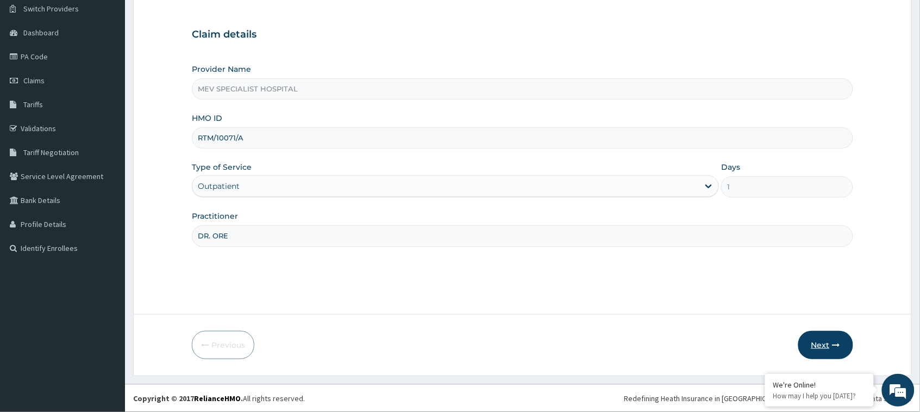
type input "DR. ORE"
click at [832, 347] on button "Next" at bounding box center [826, 345] width 55 height 28
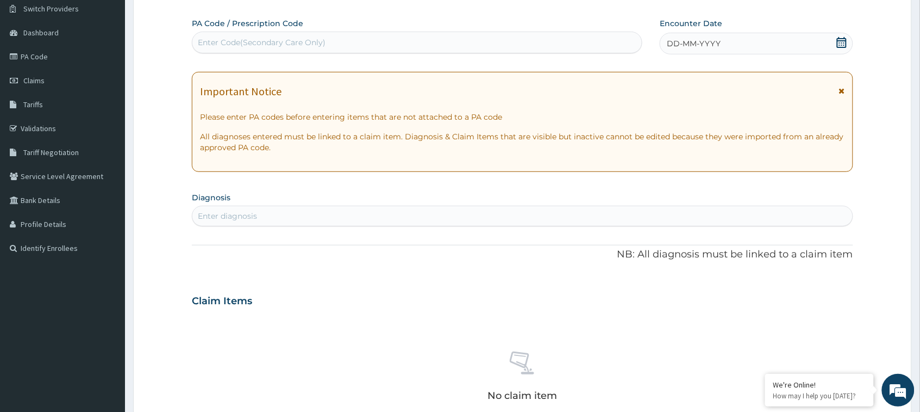
click at [476, 42] on div "Enter Code(Secondary Care Only)" at bounding box center [417, 42] width 450 height 17
paste input "PA/1DF827"
type input "PA/1DF827"
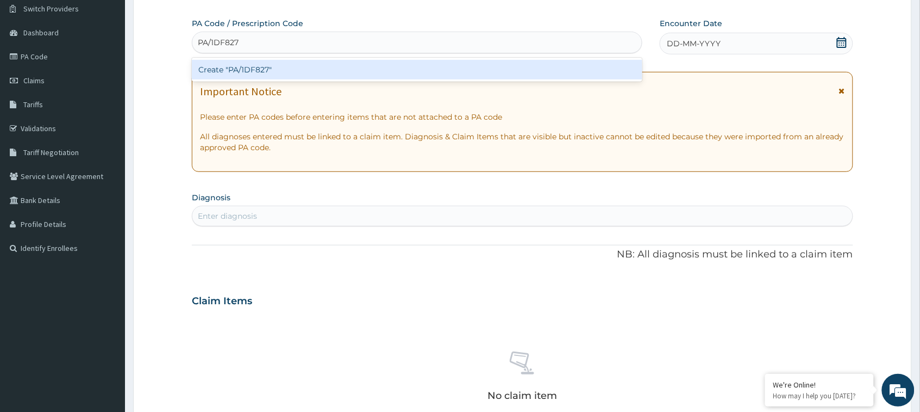
click at [474, 71] on div "Create "PA/1DF827"" at bounding box center [417, 70] width 451 height 20
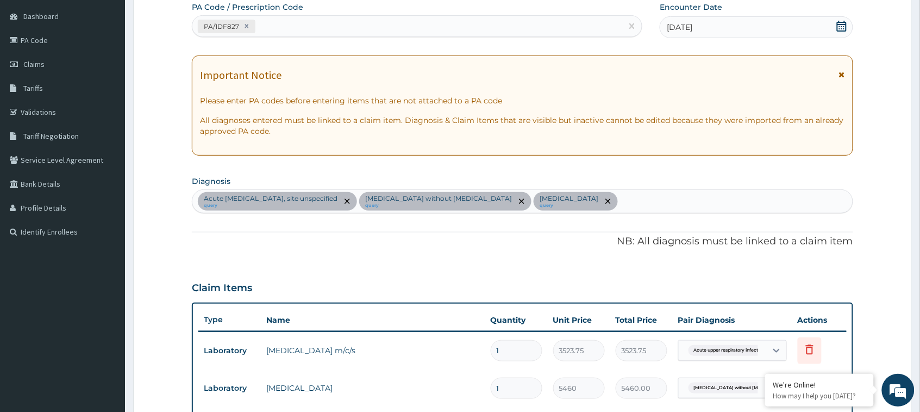
scroll to position [99, 0]
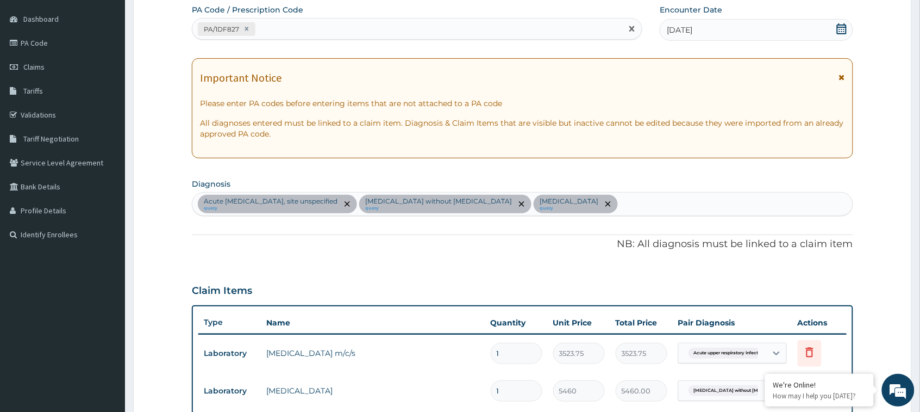
click at [336, 22] on div "PA/1DF827" at bounding box center [407, 29] width 430 height 18
paste input "PA/0E295C"
type input "PA/0E295C"
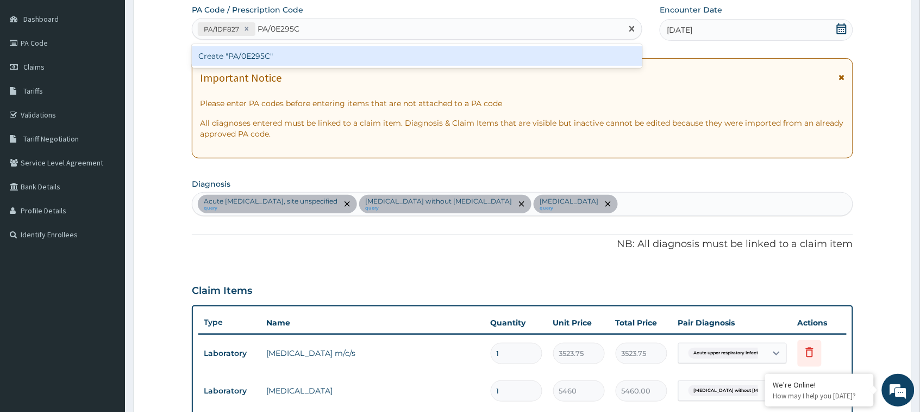
click at [334, 51] on div "Create "PA/0E295C"" at bounding box center [417, 56] width 451 height 20
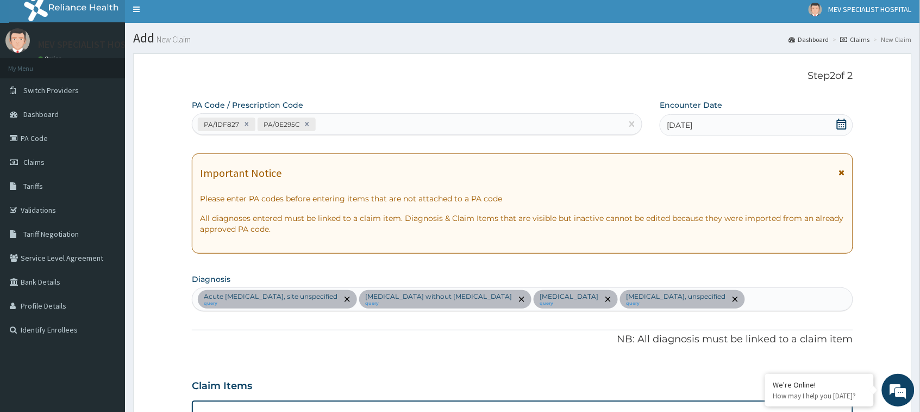
scroll to position [0, 0]
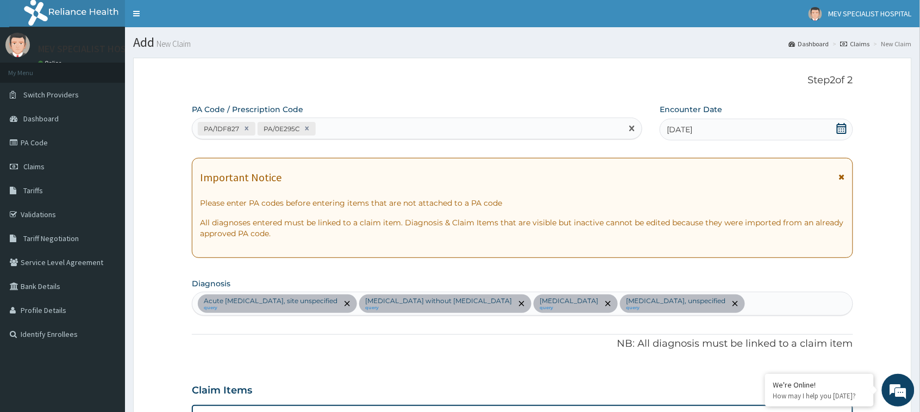
click at [348, 125] on div "PA/1DF827 PA/0E295C" at bounding box center [407, 129] width 430 height 18
paste input "PA/4824CD"
type input "PA/4824CD"
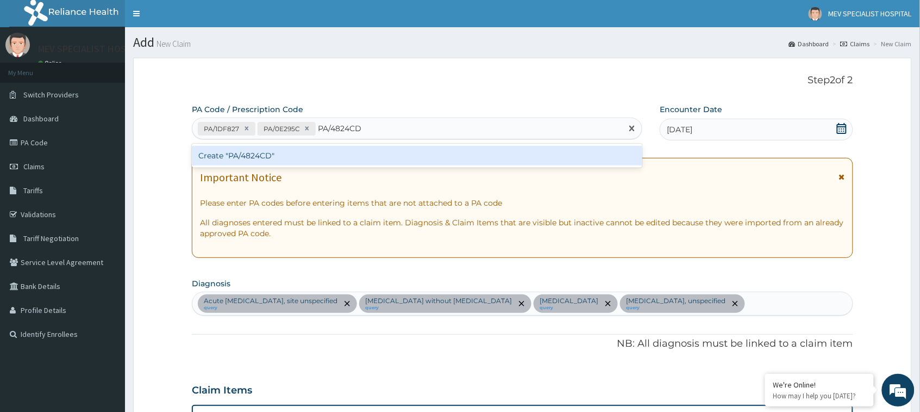
click at [357, 146] on div "Create "PA/4824CD"" at bounding box center [417, 156] width 451 height 20
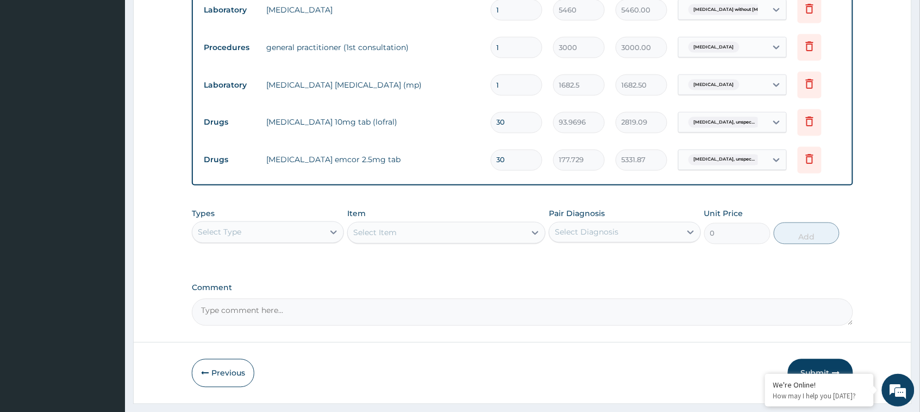
scroll to position [518, 0]
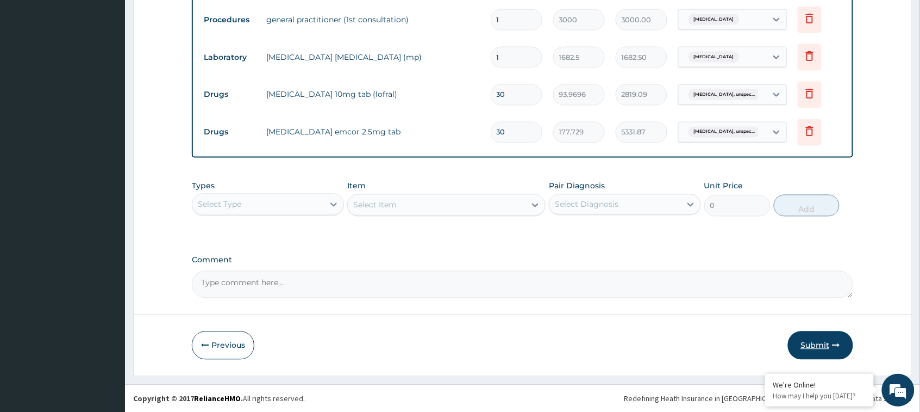
click at [822, 342] on button "Submit" at bounding box center [820, 345] width 65 height 28
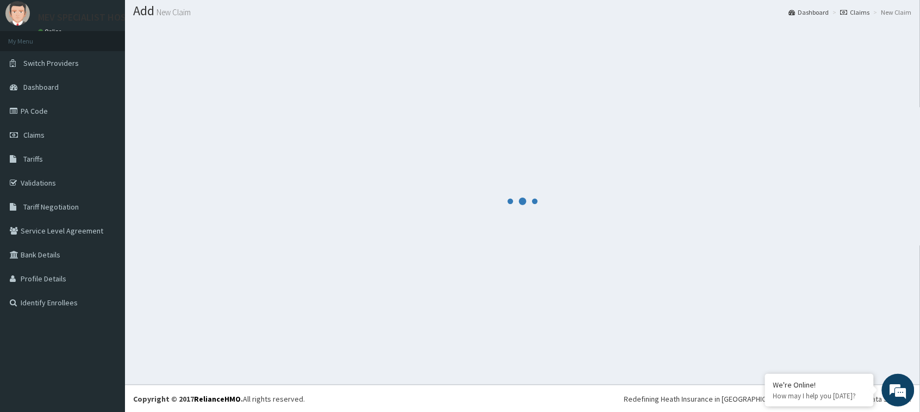
scroll to position [507, 0]
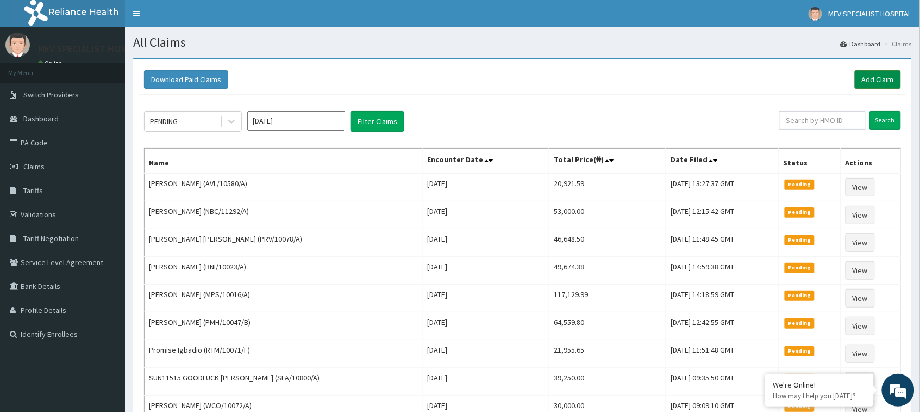
click at [865, 83] on link "Add Claim" at bounding box center [878, 79] width 46 height 18
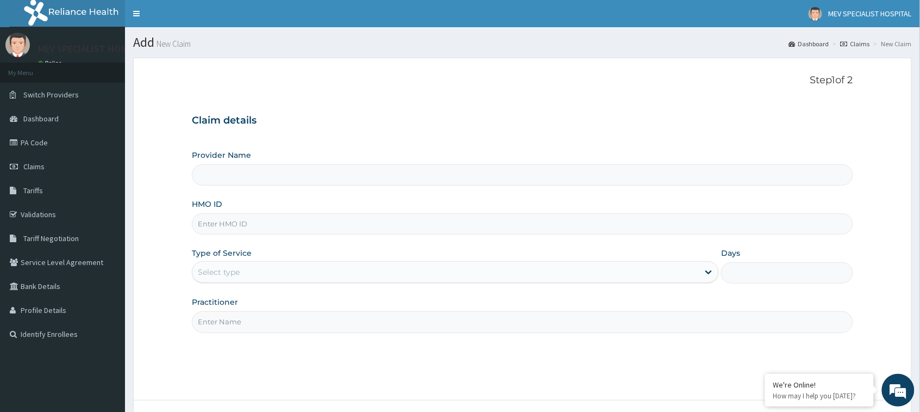
click at [398, 223] on input "HMO ID" at bounding box center [522, 223] width 661 height 21
paste input "RTM/10071/A"
type input "RTM/10071/A"
type input "MEV SPECIALIST HOSPITAL"
type input "RTM/10071/A"
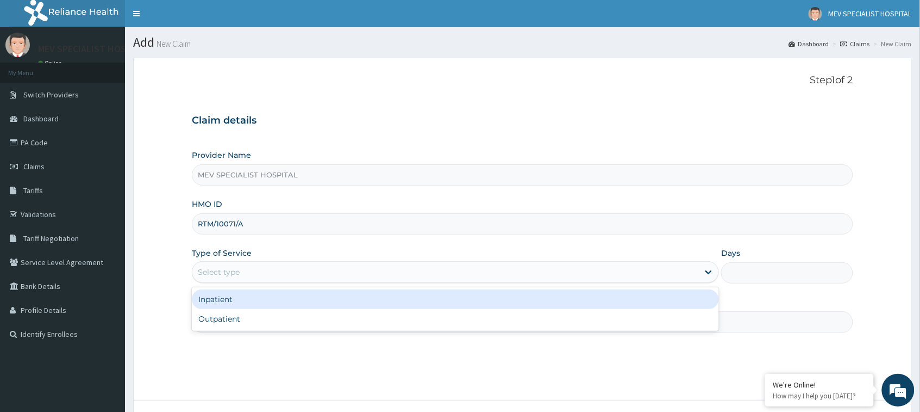
click at [386, 262] on div "Select type" at bounding box center [455, 272] width 527 height 22
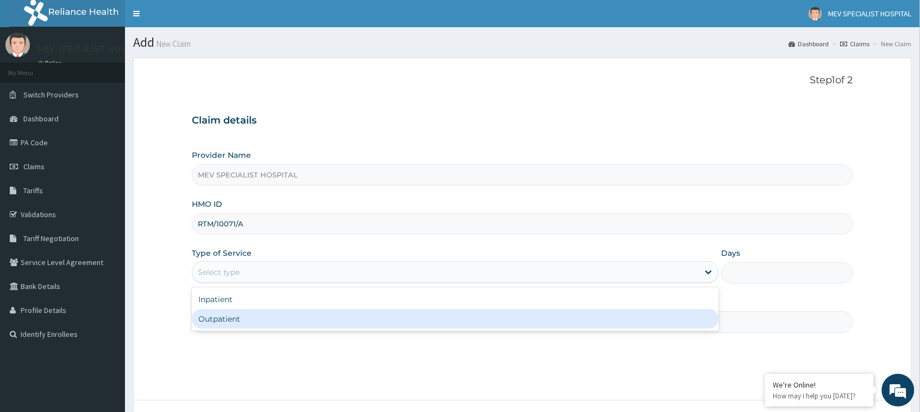
click at [376, 324] on div "Outpatient" at bounding box center [455, 319] width 527 height 20
type input "1"
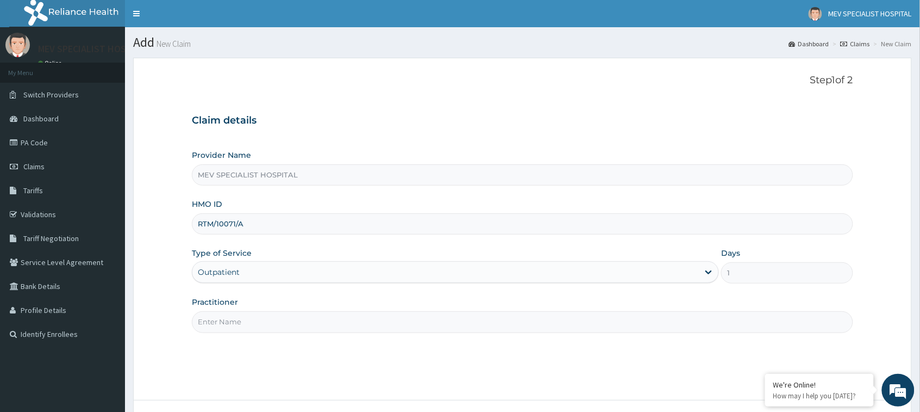
click at [376, 324] on input "Practitioner" at bounding box center [522, 321] width 661 height 21
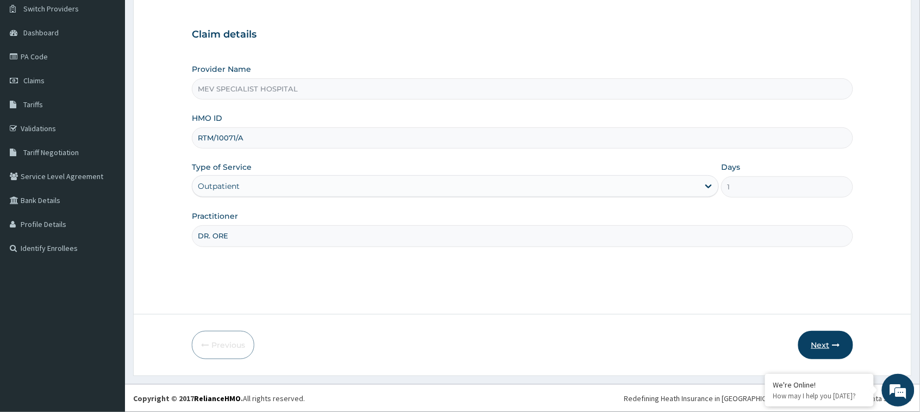
type input "DR. ORE"
click at [814, 342] on button "Next" at bounding box center [826, 345] width 55 height 28
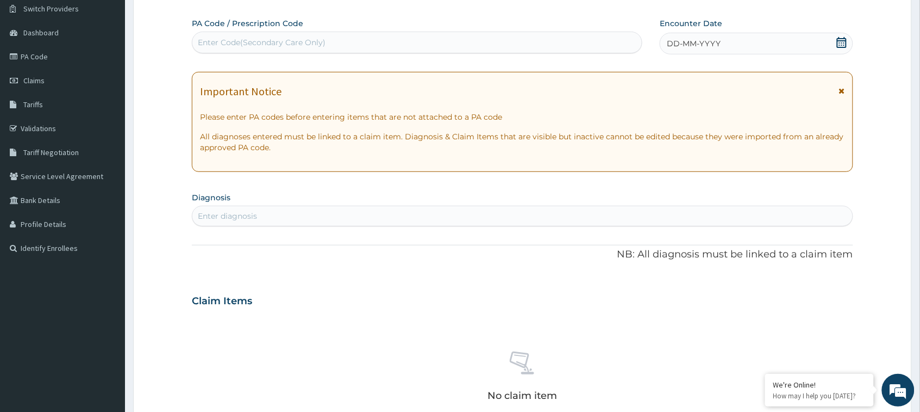
click at [460, 45] on div "Enter Code(Secondary Care Only)" at bounding box center [417, 42] width 450 height 17
paste input "PA/4824CD"
type input "PA/4824CD"
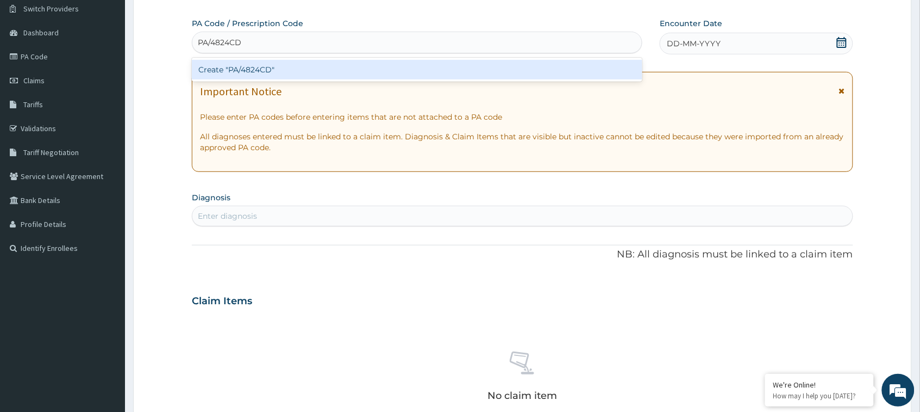
click at [458, 66] on div "Create "PA/4824CD"" at bounding box center [417, 70] width 451 height 20
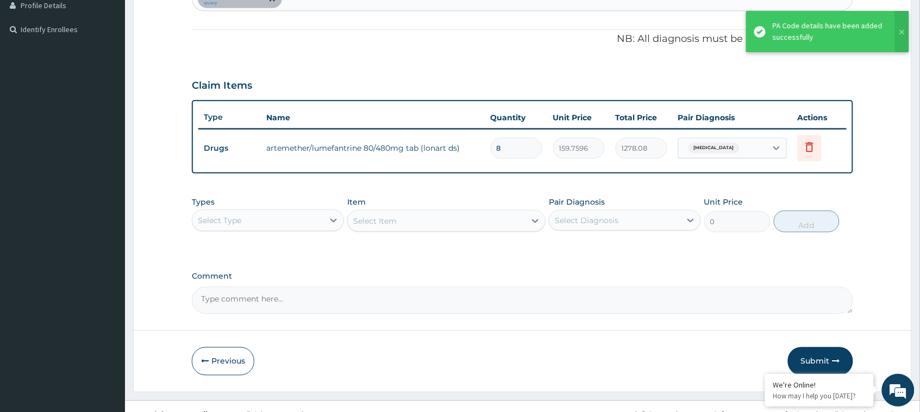
scroll to position [320, 0]
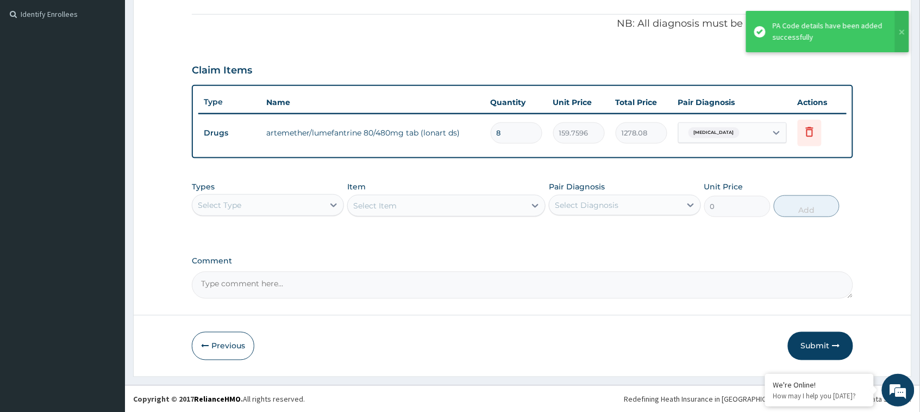
click at [295, 196] on div "Select Type" at bounding box center [258, 204] width 132 height 17
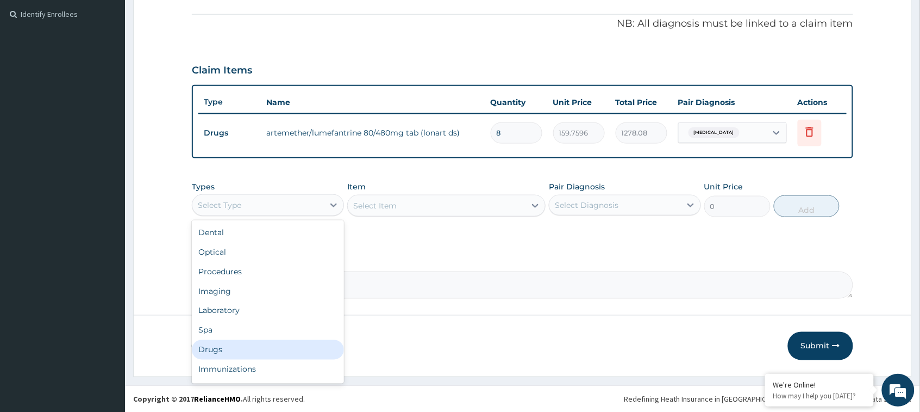
click at [231, 346] on div "Drugs" at bounding box center [268, 350] width 152 height 20
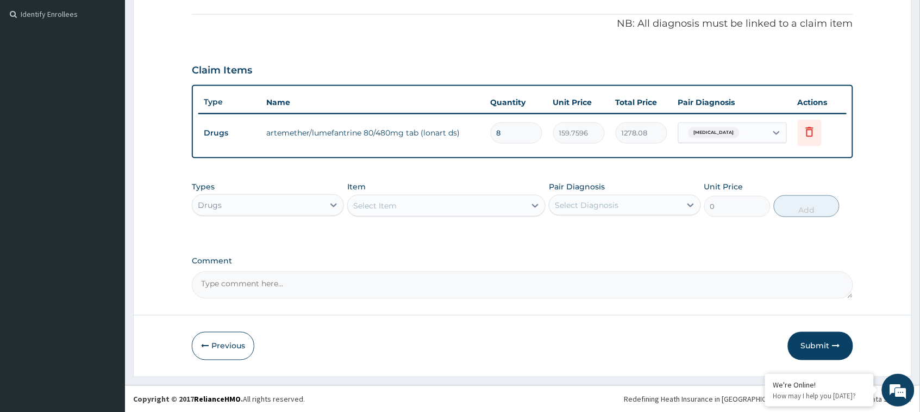
click at [450, 202] on div "Select Item" at bounding box center [437, 205] width 178 height 17
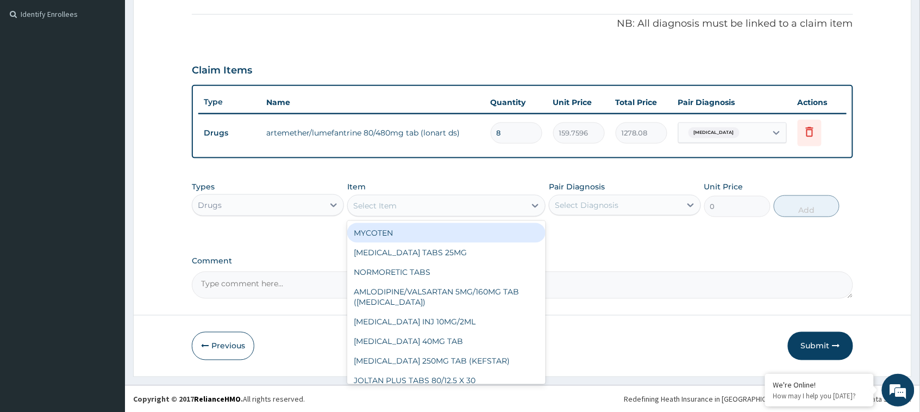
type input "E"
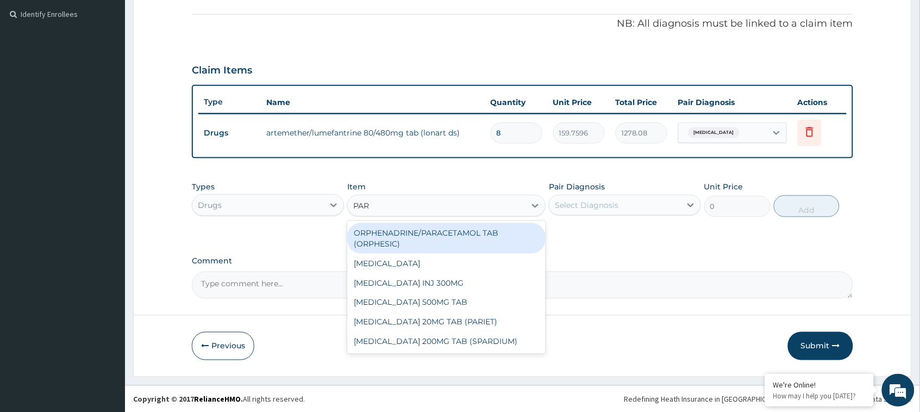
type input "PARA"
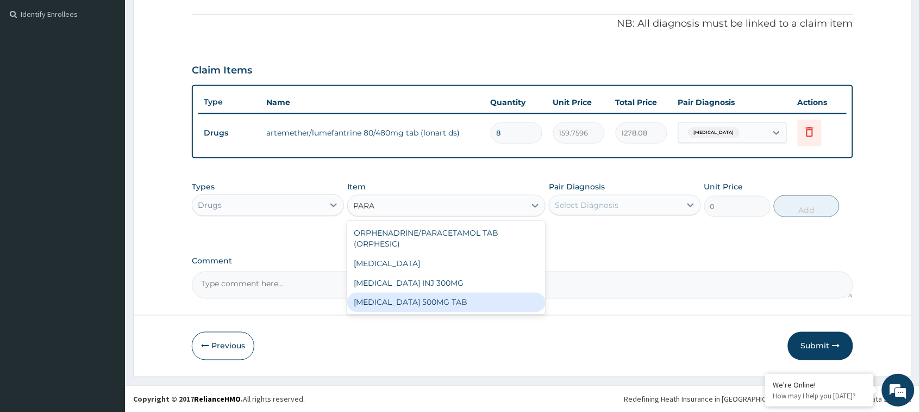
click at [451, 305] on div "[MEDICAL_DATA] 500MG TAB" at bounding box center [446, 302] width 198 height 20
type input "3.2448"
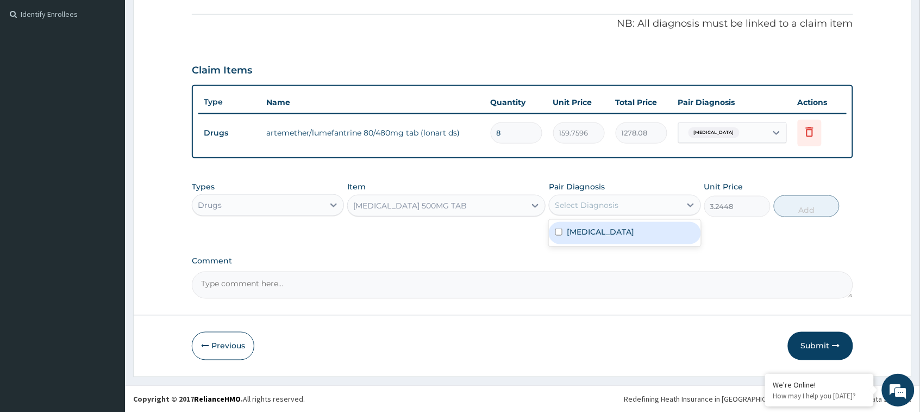
click at [637, 205] on div "Select Diagnosis" at bounding box center [616, 204] width 132 height 17
click at [626, 226] on label "[MEDICAL_DATA]" at bounding box center [600, 231] width 67 height 11
checkbox input "true"
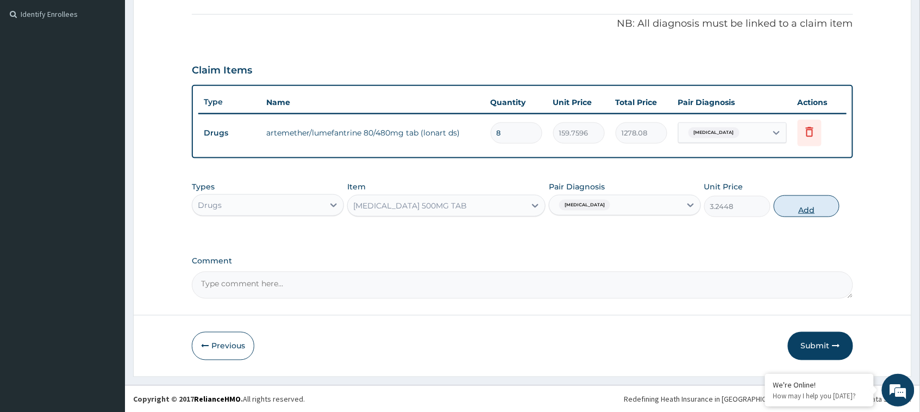
click at [806, 204] on button "Add" at bounding box center [807, 206] width 66 height 22
type input "0"
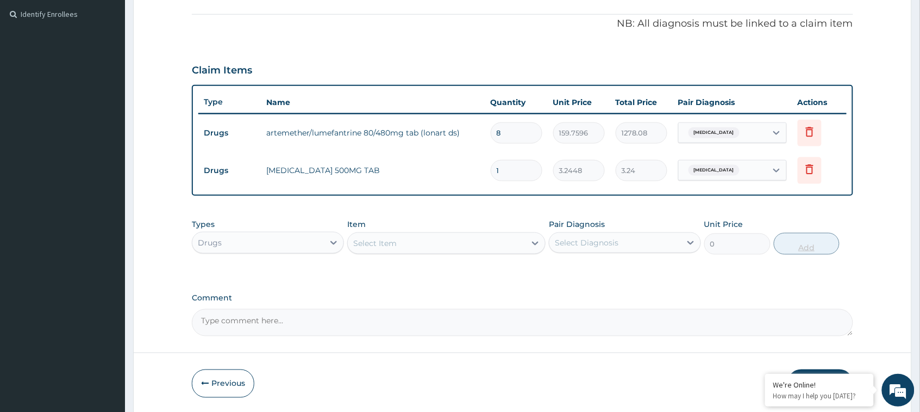
type input "18"
type input "58.41"
type input "18"
click at [497, 248] on div "Select Item" at bounding box center [437, 242] width 178 height 17
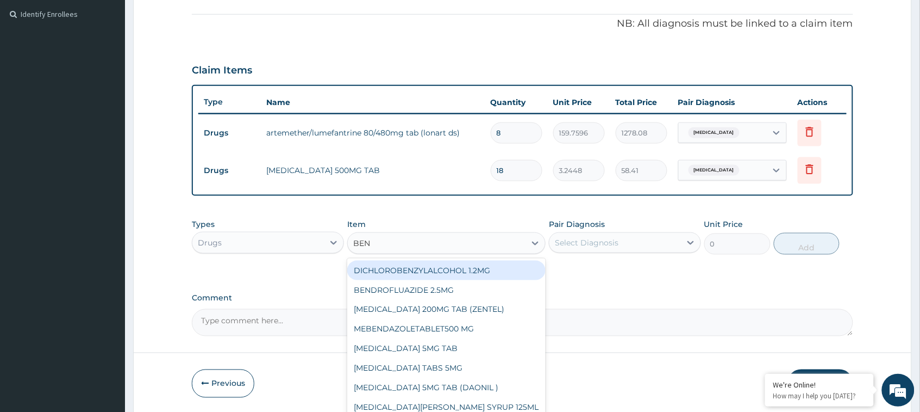
type input "BENY"
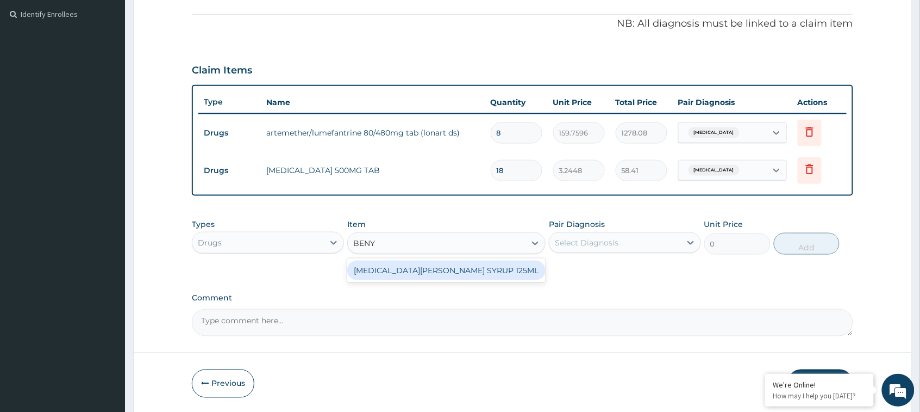
click at [466, 267] on div "[MEDICAL_DATA][PERSON_NAME] SYRUP 125ML" at bounding box center [446, 270] width 198 height 20
type input "3950"
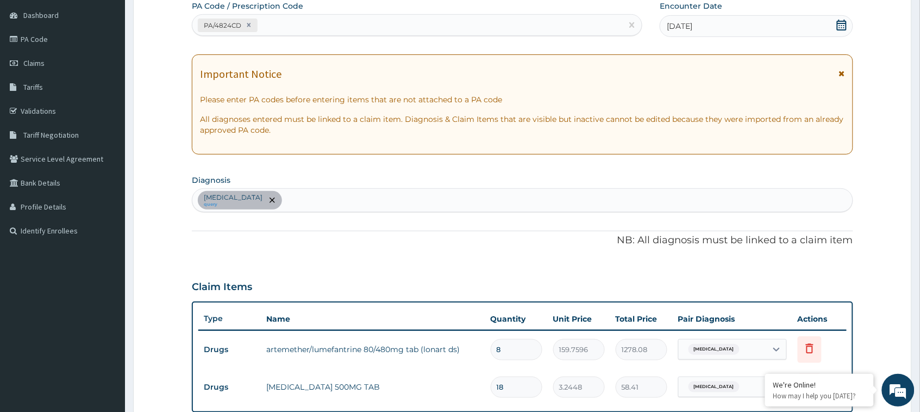
scroll to position [82, 0]
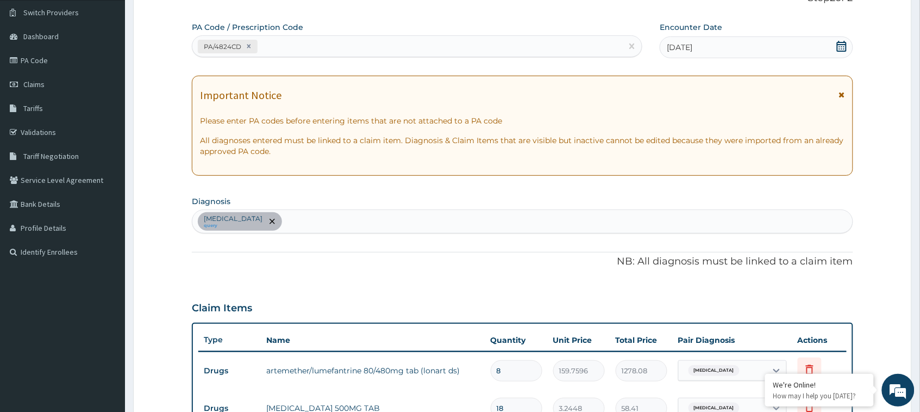
click at [354, 217] on div "Malaria, unspecified query" at bounding box center [522, 221] width 660 height 23
type input "UPPER"
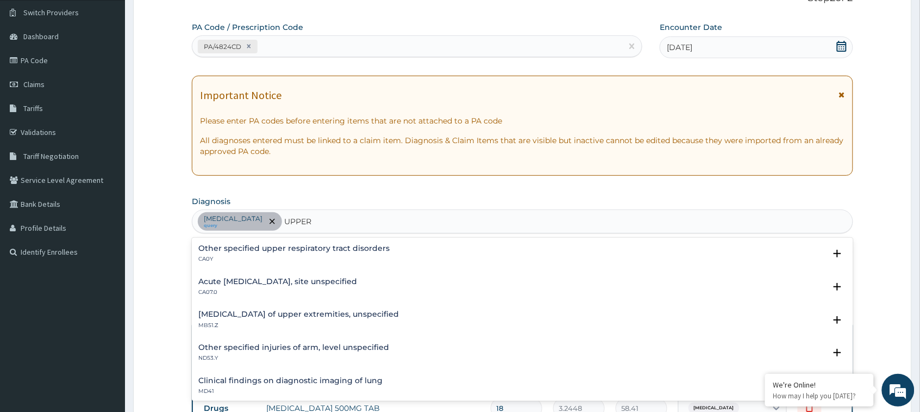
click at [318, 278] on h4 "Acute upper respiratory infection, site unspecified" at bounding box center [277, 281] width 159 height 8
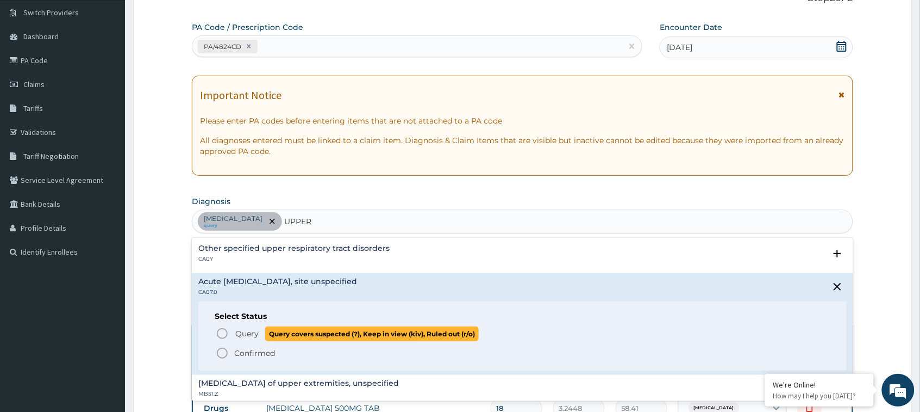
click at [223, 332] on icon "status option query" at bounding box center [222, 333] width 13 height 13
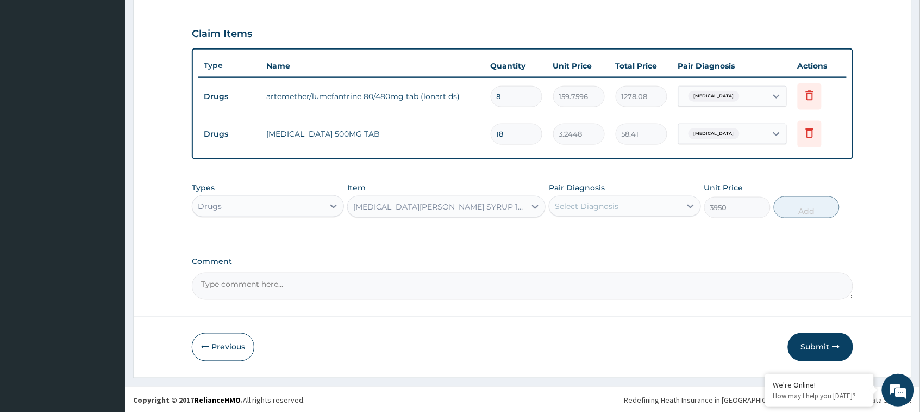
scroll to position [357, 0]
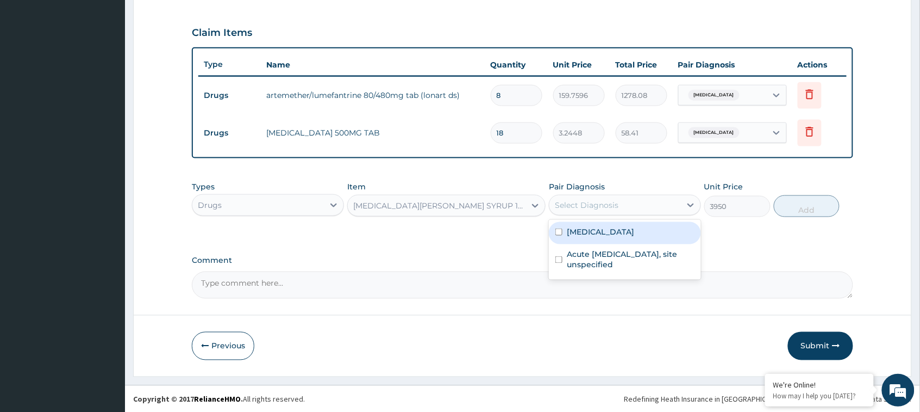
click at [628, 210] on div "Select Diagnosis" at bounding box center [616, 204] width 132 height 17
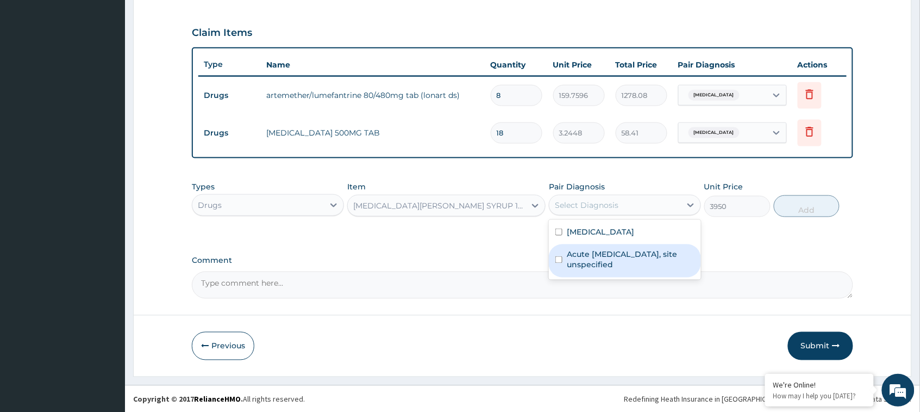
click at [604, 269] on label "Acute upper respiratory infection, site unspecified" at bounding box center [631, 259] width 128 height 22
checkbox input "true"
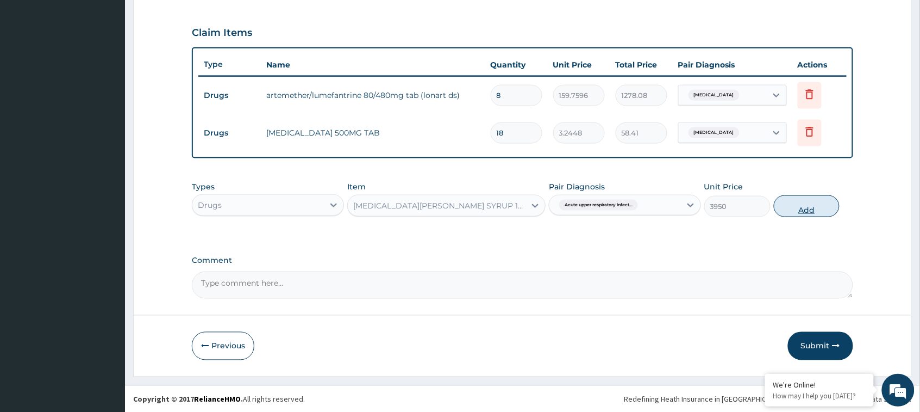
click at [805, 208] on button "Add" at bounding box center [807, 206] width 66 height 22
type input "0"
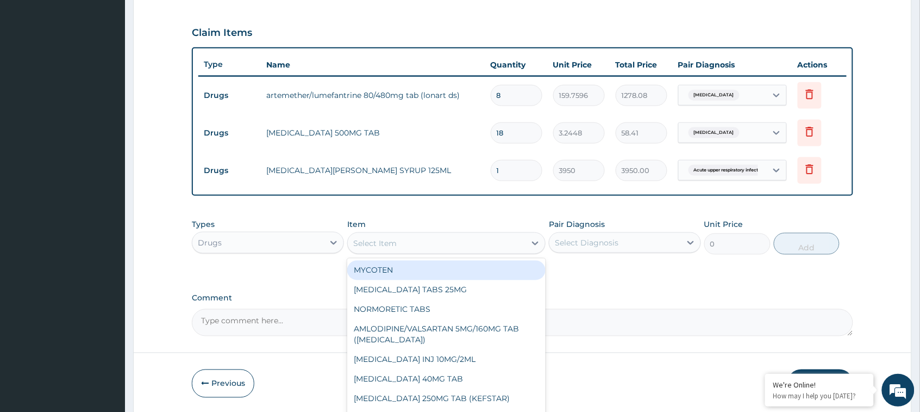
click at [488, 245] on div "Select Item" at bounding box center [437, 242] width 178 height 17
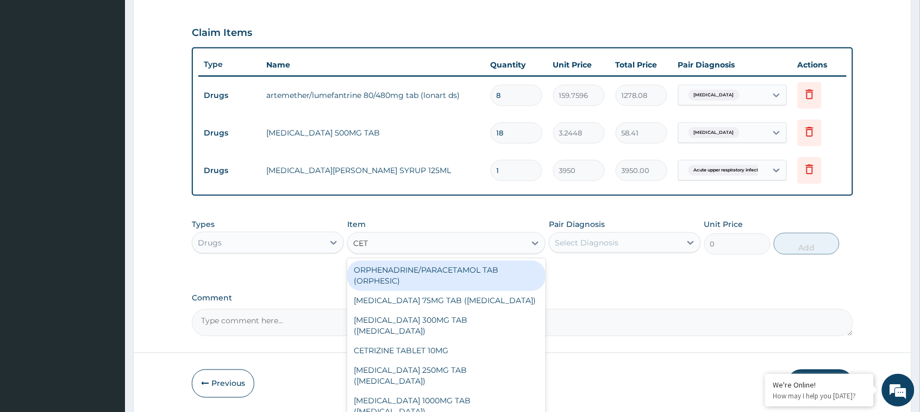
type input "CETR"
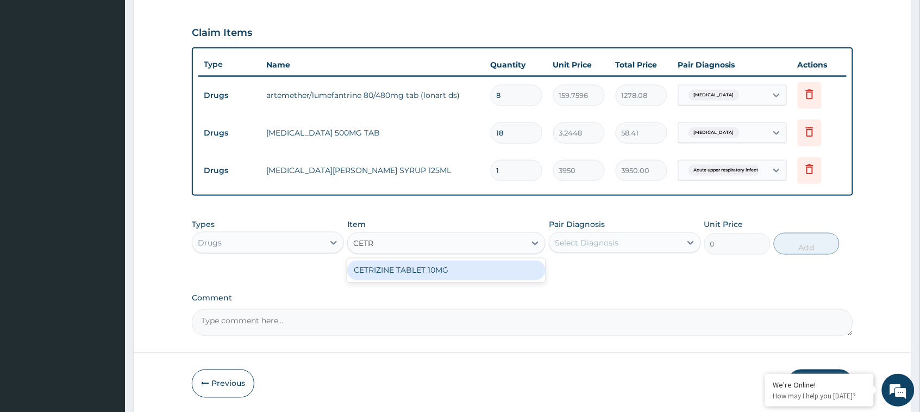
click at [480, 267] on div "CETRIZINE TABLET 10MG" at bounding box center [446, 270] width 198 height 20
type input "23.8524"
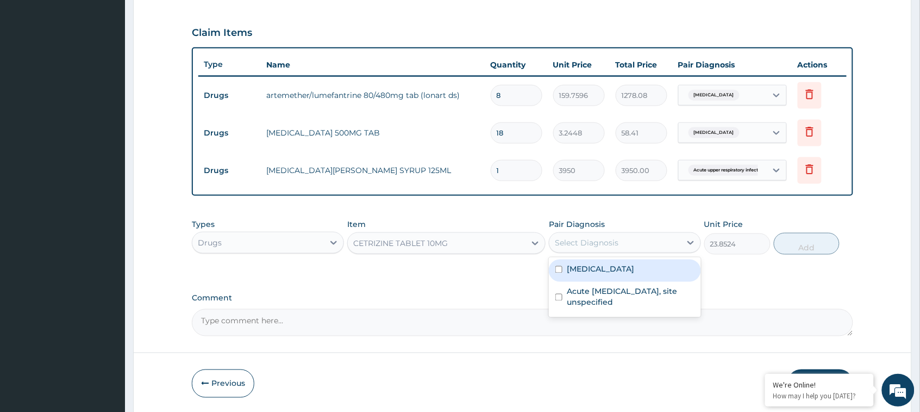
click at [621, 242] on div "Select Diagnosis" at bounding box center [616, 242] width 132 height 17
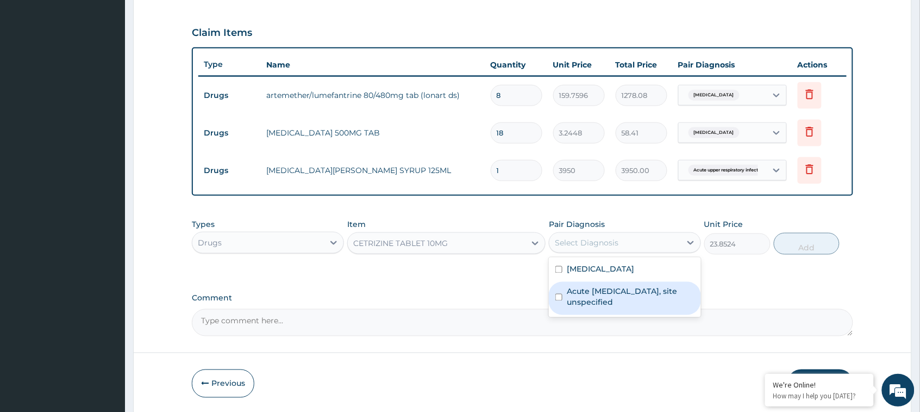
click at [615, 295] on label "Acute upper respiratory infection, site unspecified" at bounding box center [631, 297] width 128 height 22
checkbox input "true"
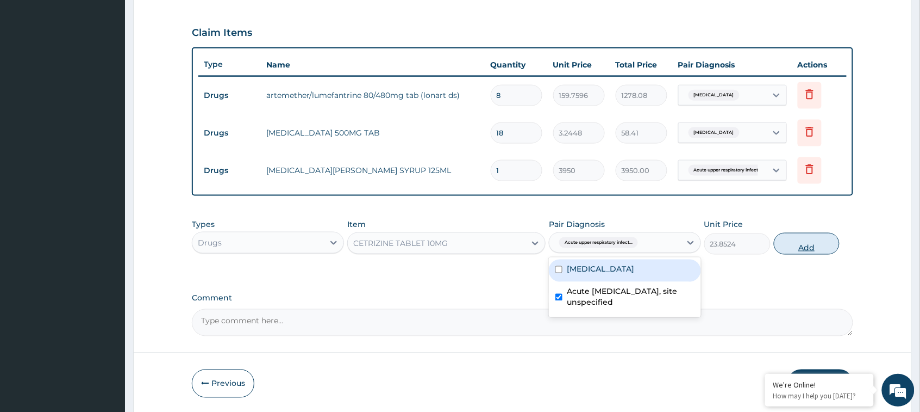
click at [802, 242] on button "Add" at bounding box center [807, 244] width 66 height 22
type input "0"
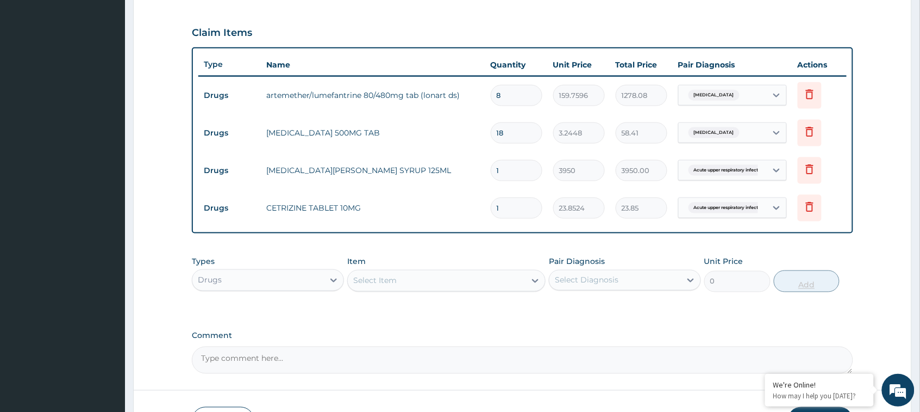
type input "0.00"
type input "5"
type input "119.26"
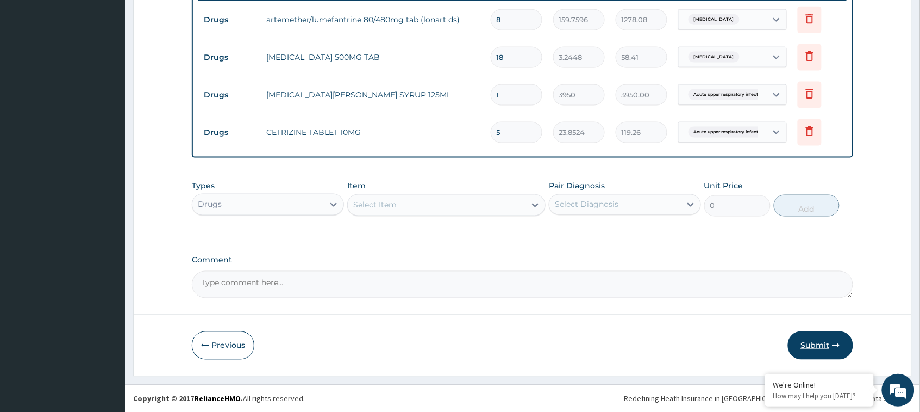
type input "5"
click at [814, 346] on button "Submit" at bounding box center [820, 345] width 65 height 28
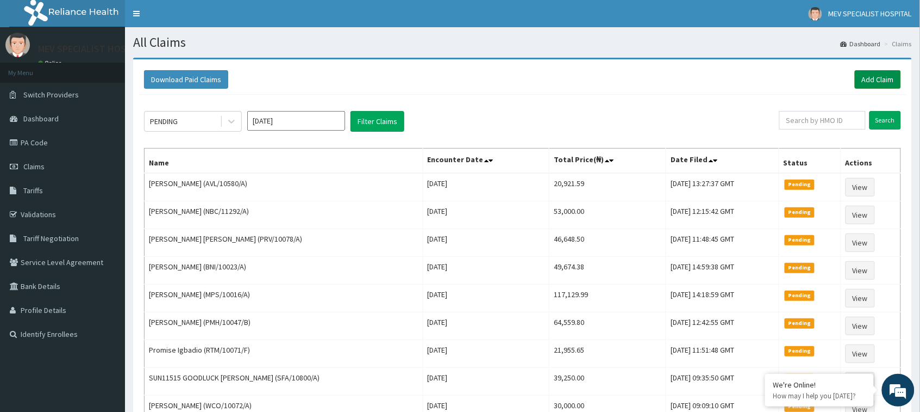
click at [870, 71] on link "Add Claim" at bounding box center [878, 79] width 46 height 18
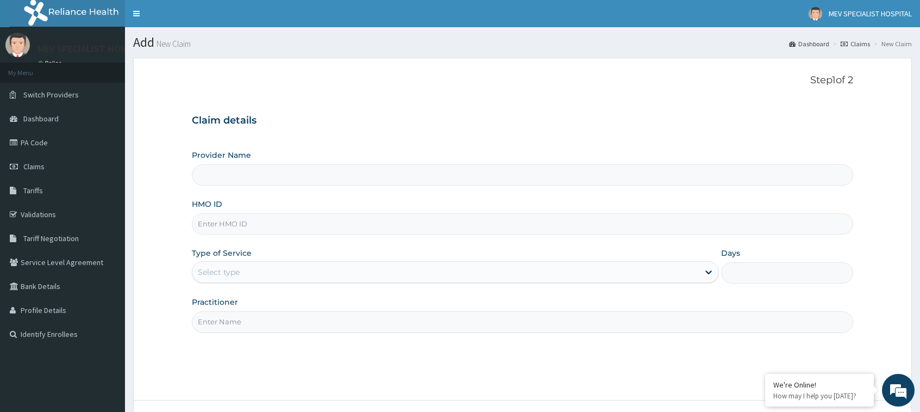
type input "MEV SPECIALIST HOSPITAL"
click at [337, 223] on input "HMO ID" at bounding box center [522, 223] width 661 height 21
paste input "TSH/10099/B"
type input "TSH/10099/B"
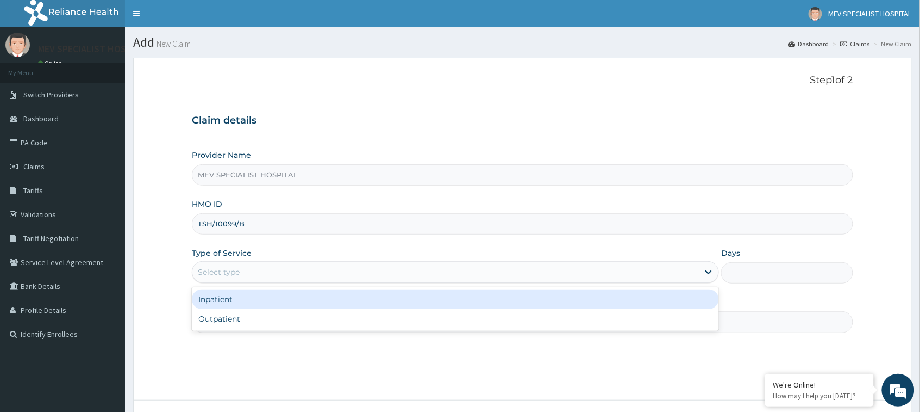
click at [365, 271] on div "Select type" at bounding box center [445, 271] width 507 height 17
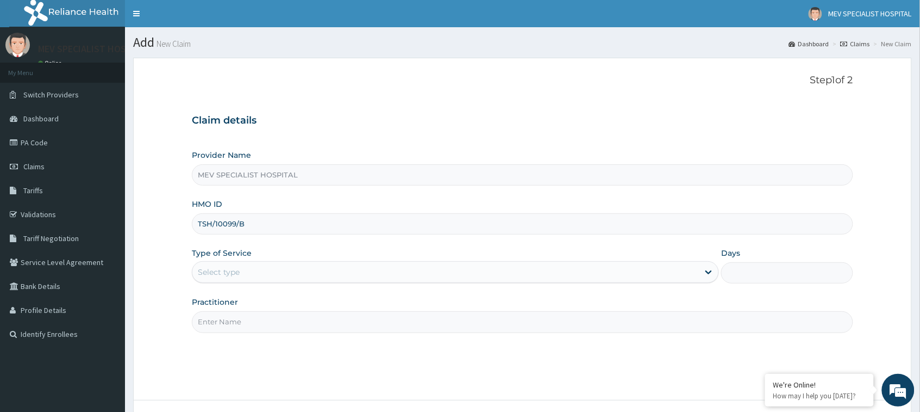
click at [336, 332] on input "Practitioner" at bounding box center [522, 321] width 661 height 21
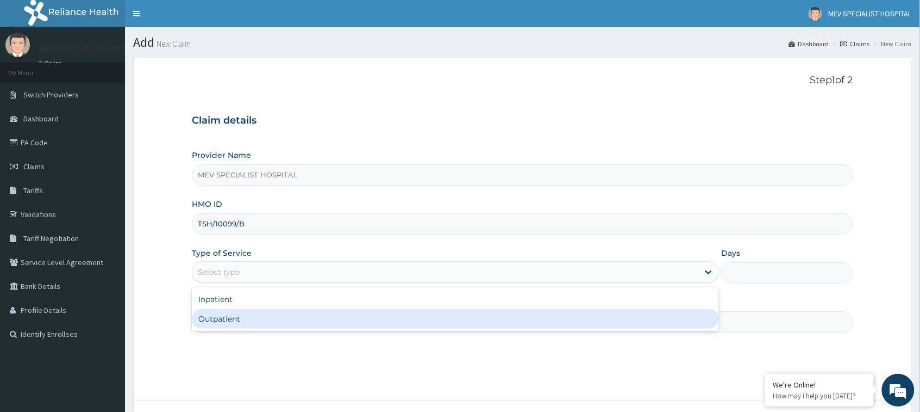
drag, startPoint x: 334, startPoint y: 275, endPoint x: 319, endPoint y: 317, distance: 45.2
click at [319, 283] on div "option Outpatient focused, 2 of 2. 2 results available. Use Up and Down to choo…" at bounding box center [455, 272] width 527 height 22
click at [319, 317] on div "Outpatient" at bounding box center [455, 319] width 527 height 20
type input "1"
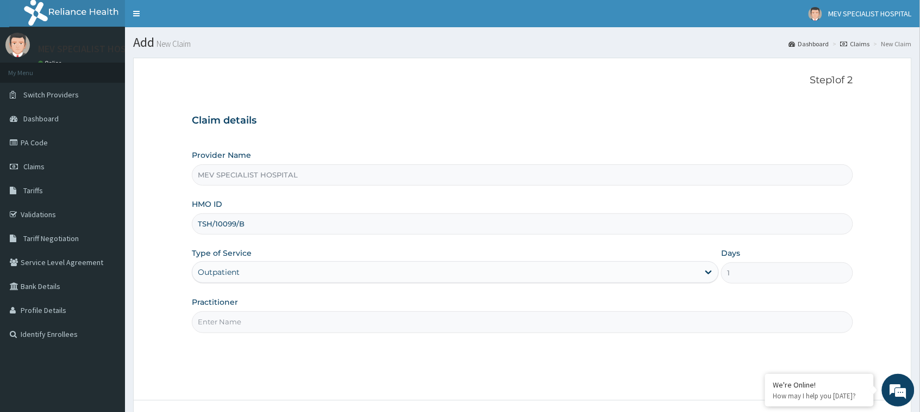
click at [319, 317] on input "Practitioner" at bounding box center [522, 321] width 661 height 21
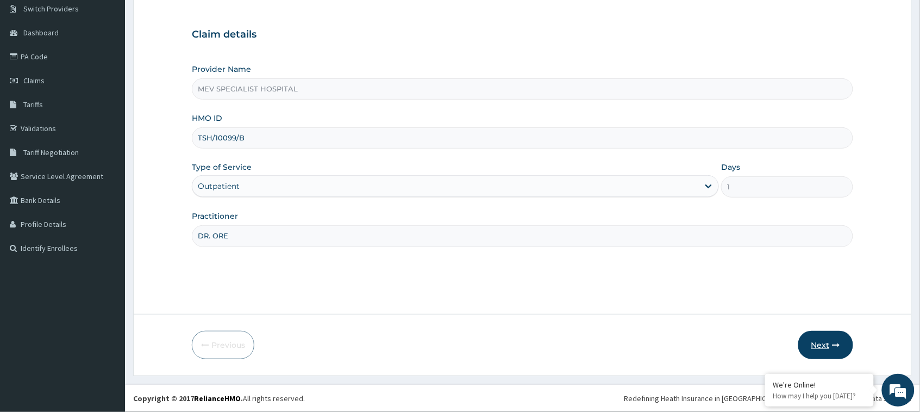
type input "DR. ORE"
click at [805, 340] on button "Next" at bounding box center [826, 345] width 55 height 28
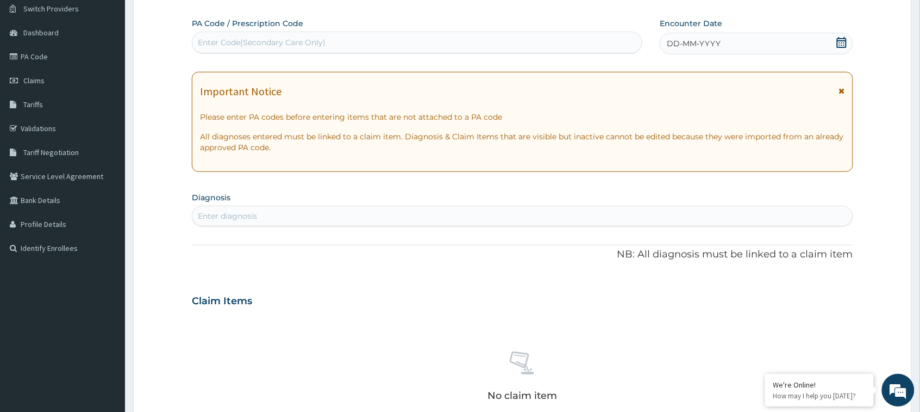
click at [515, 40] on div "Enter Code(Secondary Care Only)" at bounding box center [417, 42] width 450 height 17
paste input "PA/4411DD"
type input "PA/4411DD"
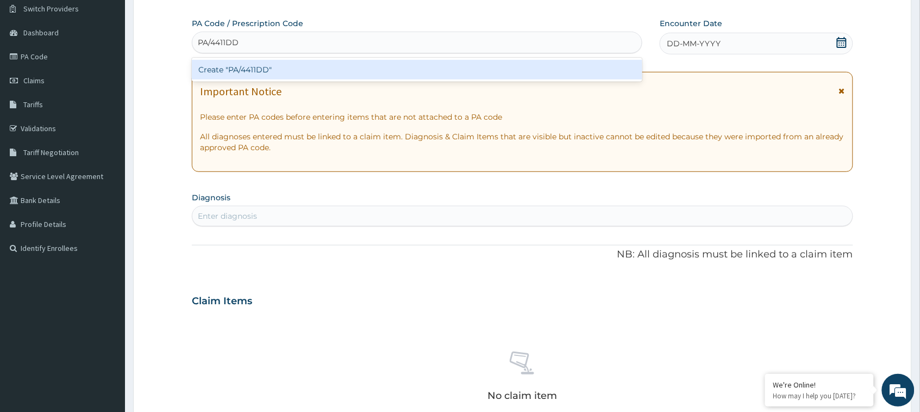
click at [518, 76] on div "Create "PA/4411DD"" at bounding box center [417, 70] width 451 height 20
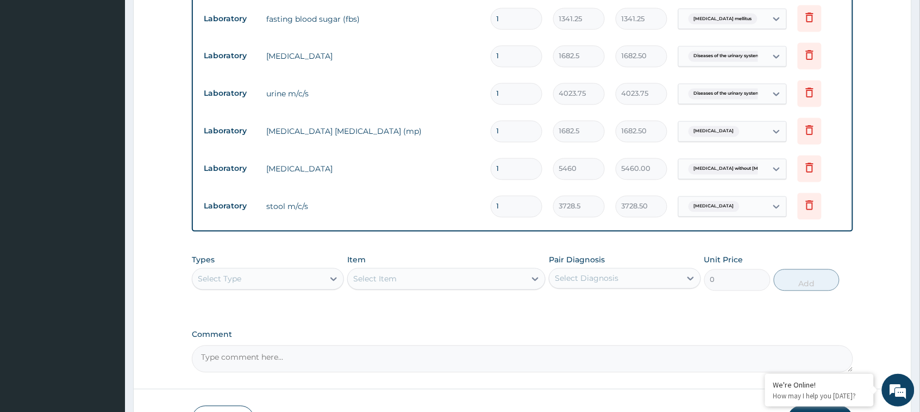
scroll to position [0, 0]
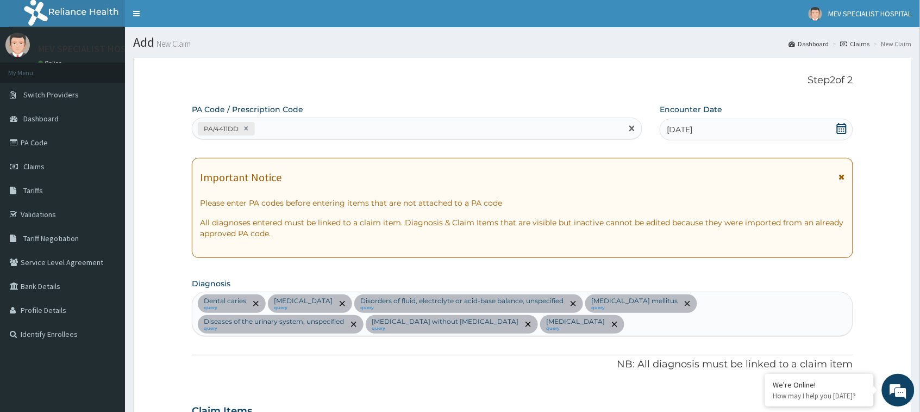
click at [333, 121] on div "PA/4411DD" at bounding box center [407, 129] width 430 height 18
paste input "PA/C5BC06"
type input "PA/C5BC06"
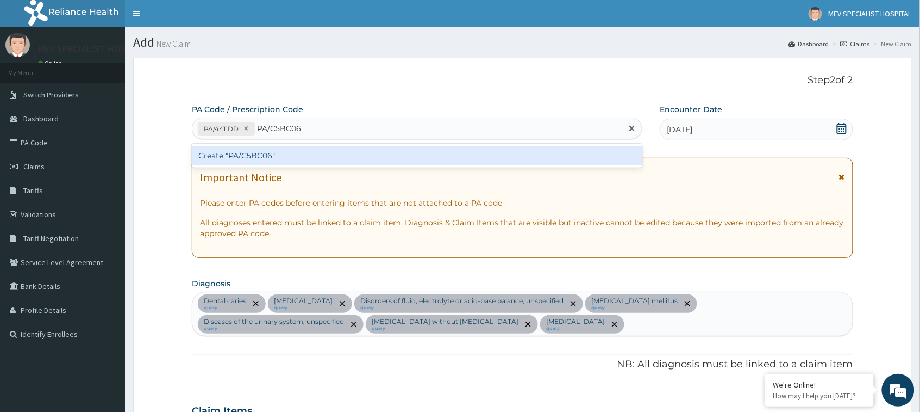
click at [333, 165] on div "Create "PA/C5BC06"" at bounding box center [417, 156] width 451 height 20
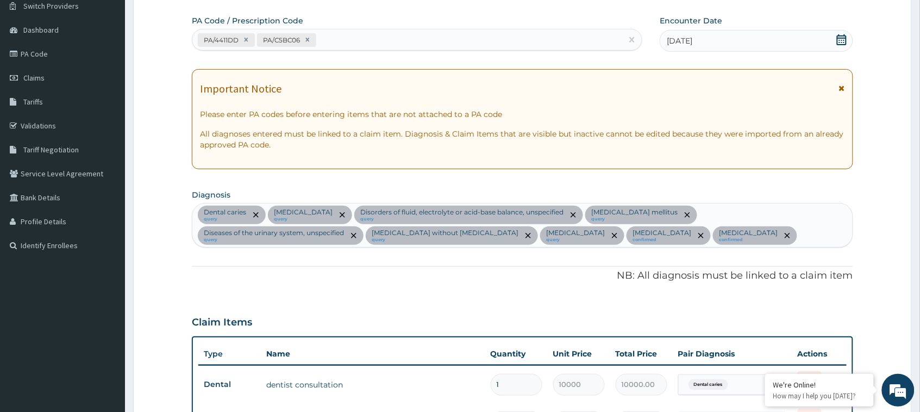
scroll to position [41, 0]
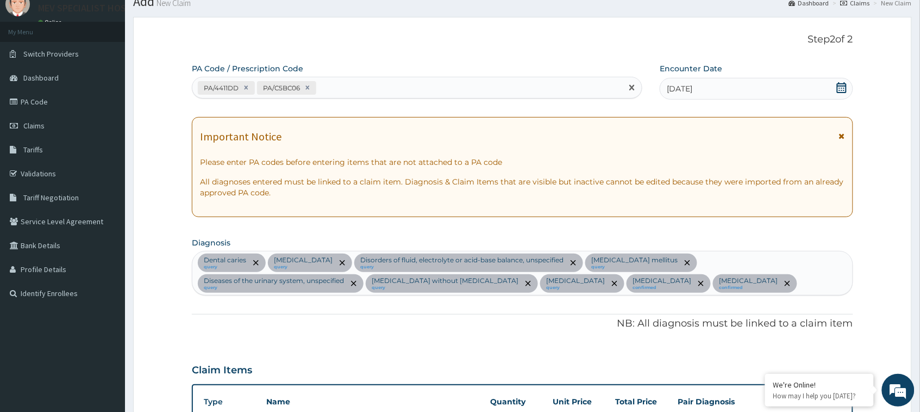
click at [328, 83] on div "PA/4411DD PA/C5BC06" at bounding box center [407, 88] width 430 height 18
paste input "PA/80DEEA"
type input "PA/80DEEA"
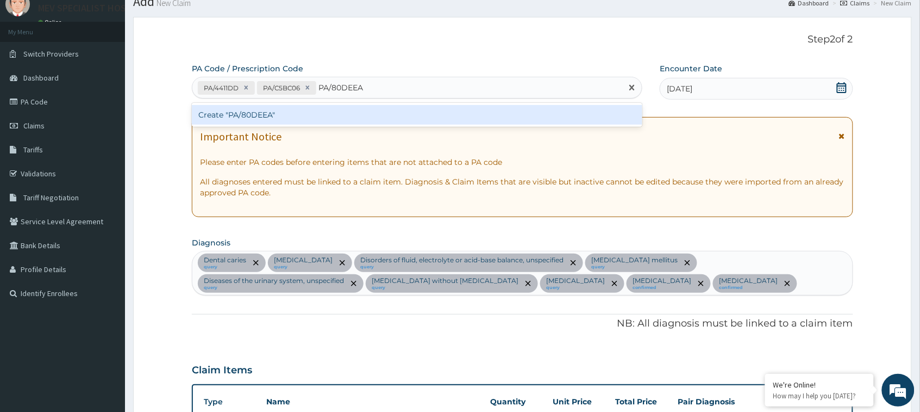
click at [316, 113] on div "Create "PA/80DEEA"" at bounding box center [417, 115] width 451 height 20
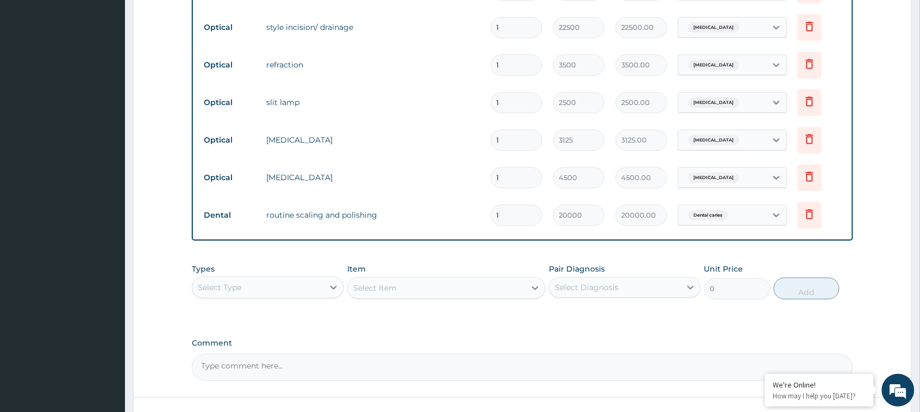
scroll to position [1133, 0]
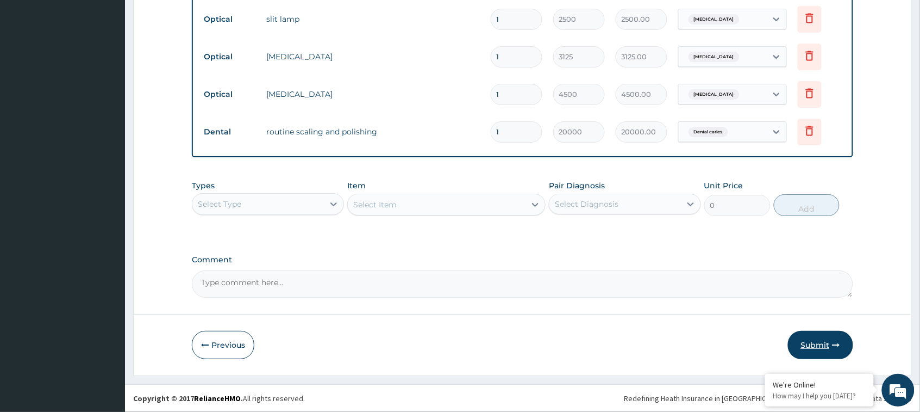
click at [834, 348] on button "Submit" at bounding box center [820, 345] width 65 height 28
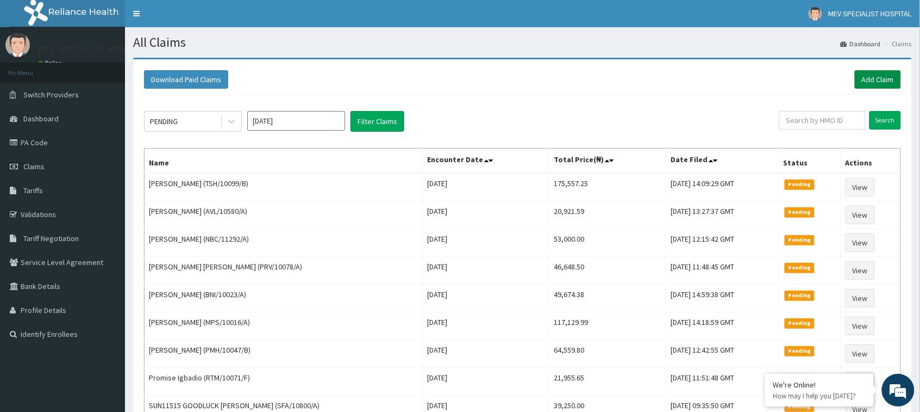
click at [882, 75] on link "Add Claim" at bounding box center [878, 79] width 46 height 18
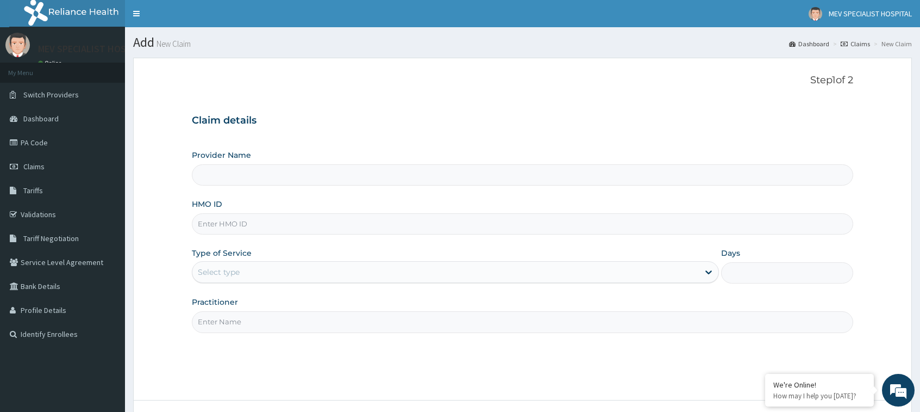
type input "MEV SPECIALIST HOSPITAL"
click at [284, 219] on input "HMO ID" at bounding box center [522, 223] width 661 height 21
paste input "TSH/10099/B"
type input "TSH/10099/B"
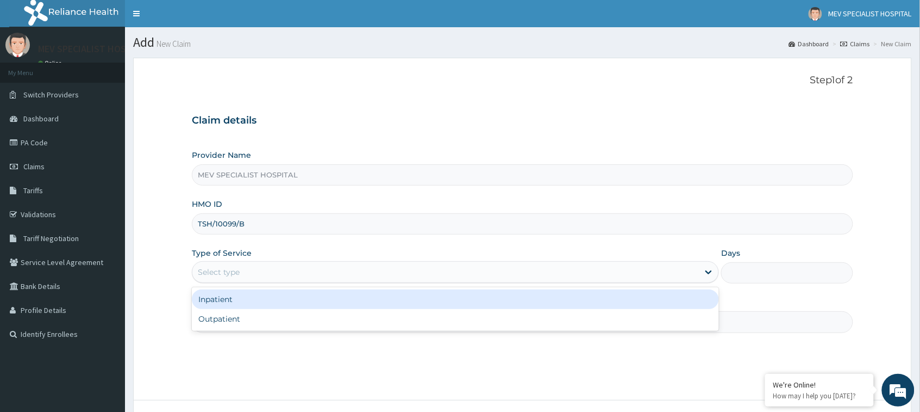
drag, startPoint x: 277, startPoint y: 269, endPoint x: 264, endPoint y: 317, distance: 49.7
click at [264, 283] on div "option Inpatient focused, 1 of 2. 2 results available. Use Up and Down to choos…" at bounding box center [455, 272] width 527 height 22
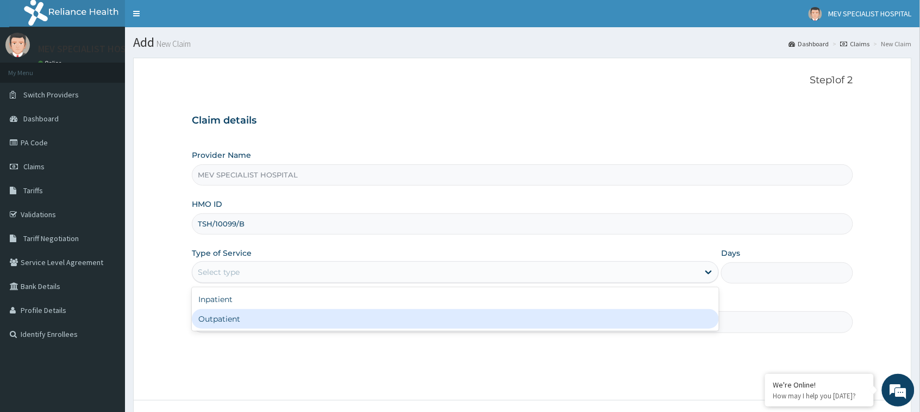
click at [264, 317] on div "Outpatient" at bounding box center [455, 319] width 527 height 20
type input "1"
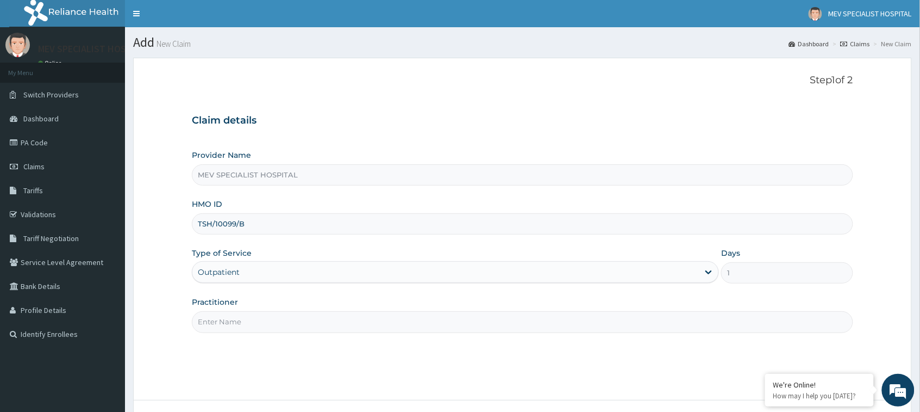
click at [264, 317] on input "Practitioner" at bounding box center [522, 321] width 661 height 21
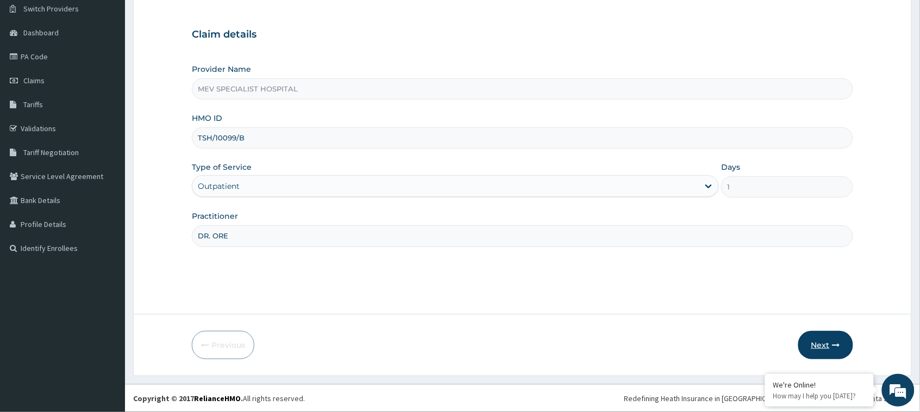
type input "DR. ORE"
click at [817, 348] on button "Next" at bounding box center [826, 345] width 55 height 28
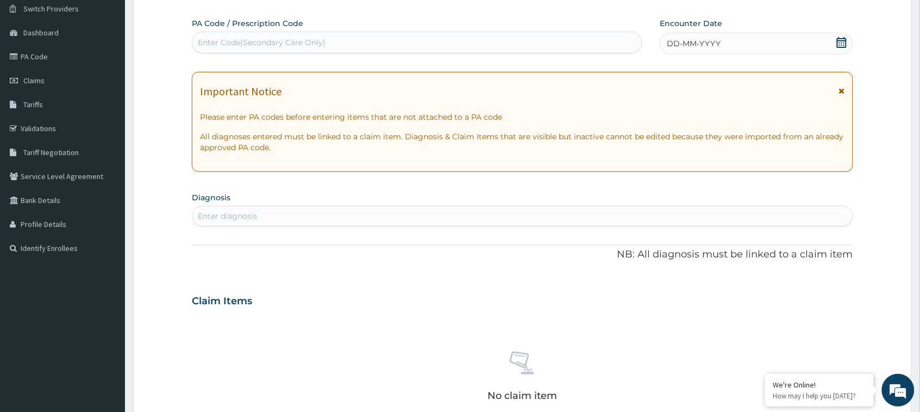
click at [472, 50] on div "Enter Code(Secondary Care Only)" at bounding box center [417, 42] width 450 height 17
paste input "PA/9C9F1E"
type input "PA/9C9F1E"
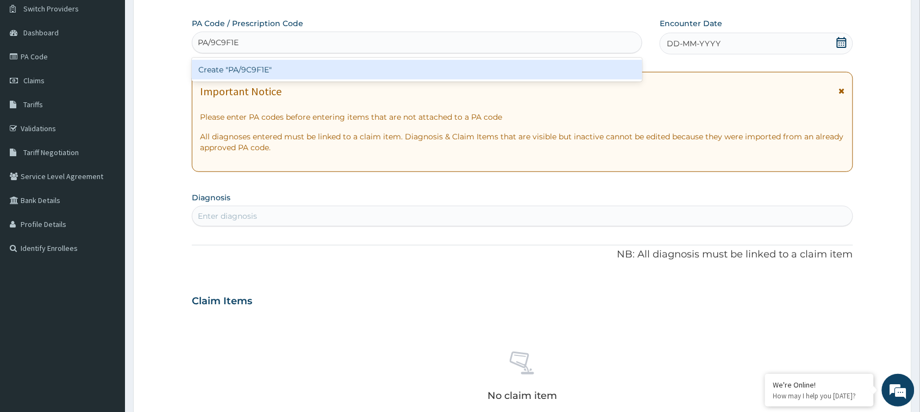
click at [471, 71] on div "Create "PA/9C9F1E"" at bounding box center [417, 70] width 451 height 20
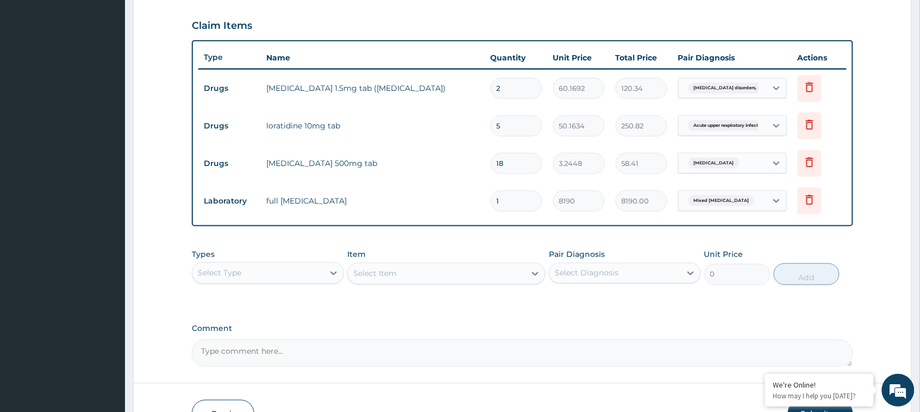
scroll to position [0, 0]
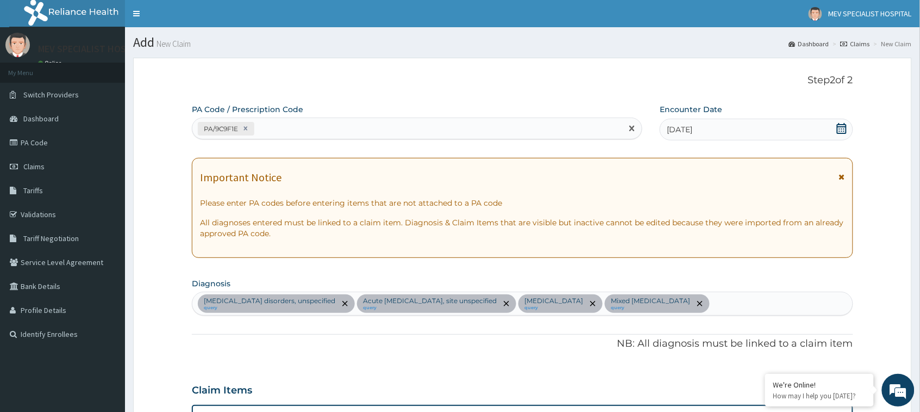
click at [375, 134] on div "PA/9C9F1E" at bounding box center [407, 129] width 430 height 18
paste input "PA/77C89A"
type input "PA/77C89A"
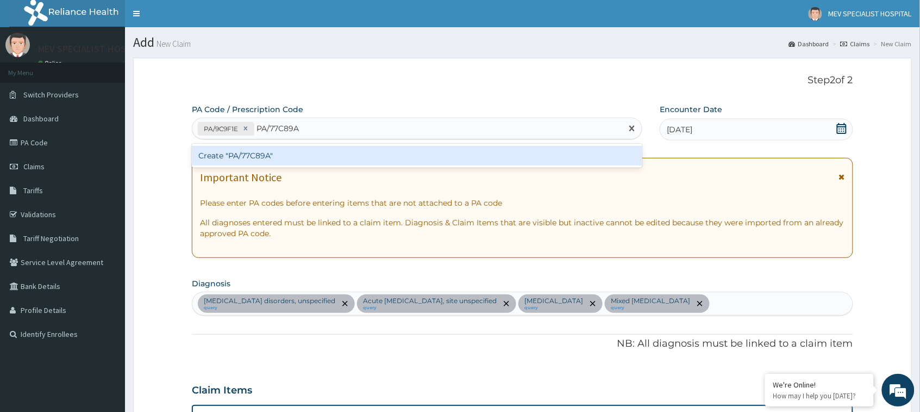
click at [374, 161] on div "Create "PA/77C89A"" at bounding box center [417, 156] width 451 height 20
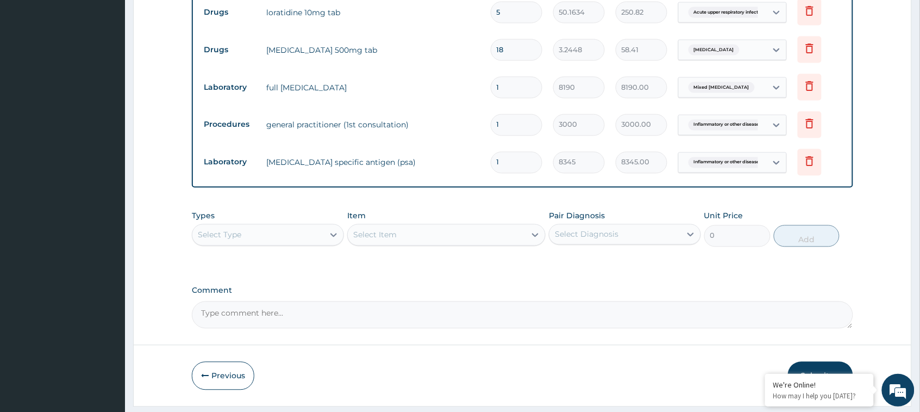
scroll to position [528, 0]
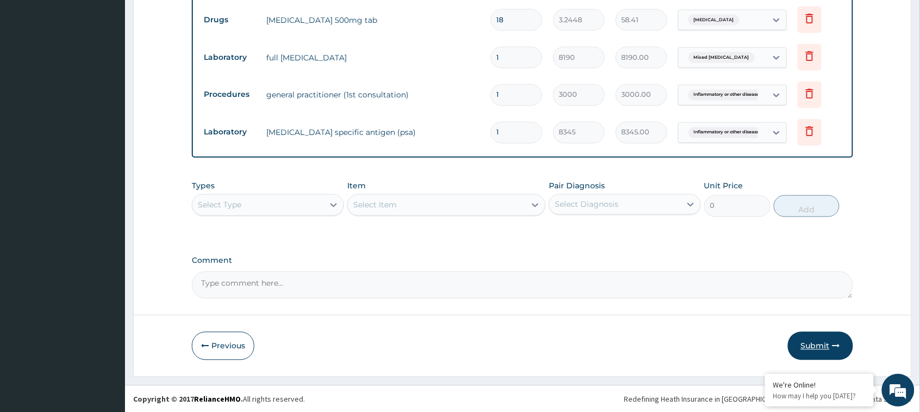
click at [817, 351] on button "Submit" at bounding box center [820, 346] width 65 height 28
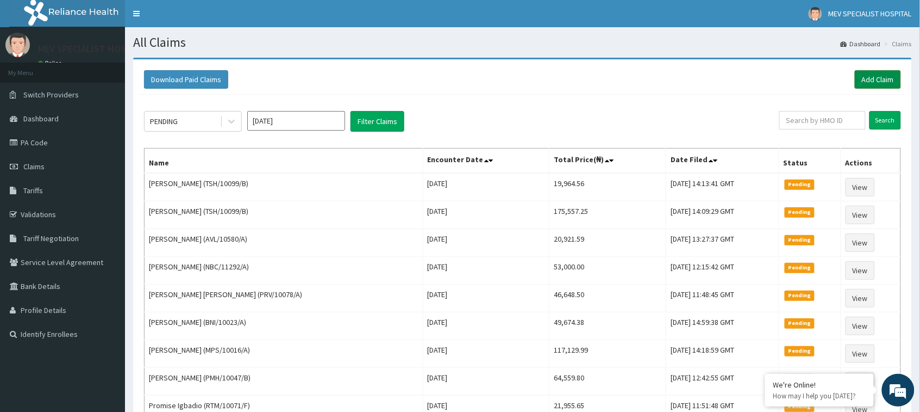
click at [881, 82] on link "Add Claim" at bounding box center [878, 79] width 46 height 18
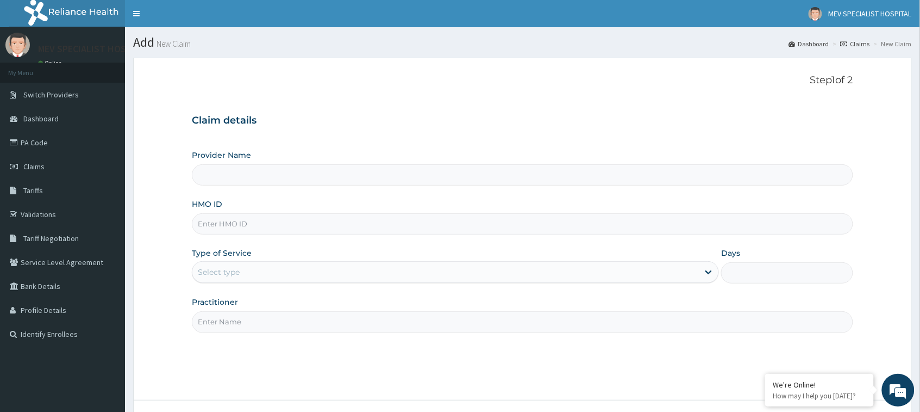
click at [338, 219] on input "HMO ID" at bounding box center [522, 223] width 661 height 21
paste input "TSH/10099/B"
type input "TSH/10099/B"
type input "MEV SPECIALIST HOSPITAL"
type input "TSH/10099/B"
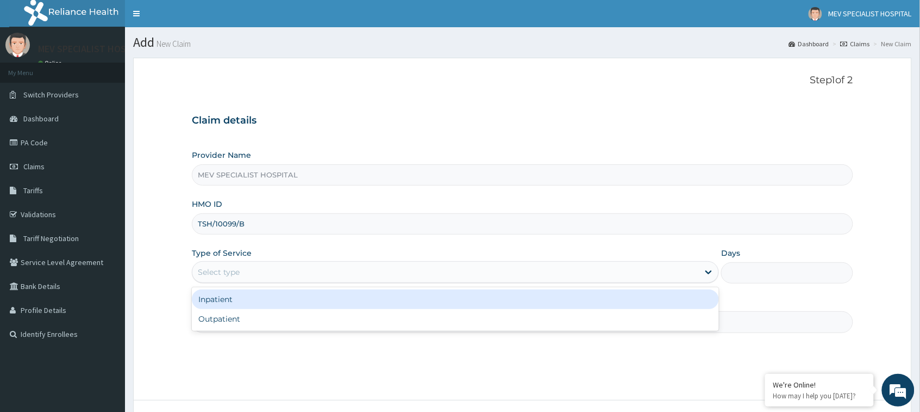
click at [322, 275] on div "Select type" at bounding box center [445, 271] width 507 height 17
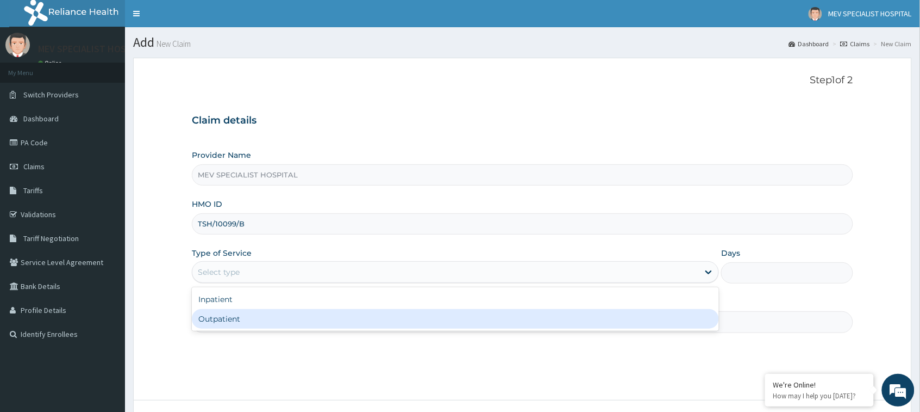
click at [309, 314] on div "Outpatient" at bounding box center [455, 319] width 527 height 20
type input "1"
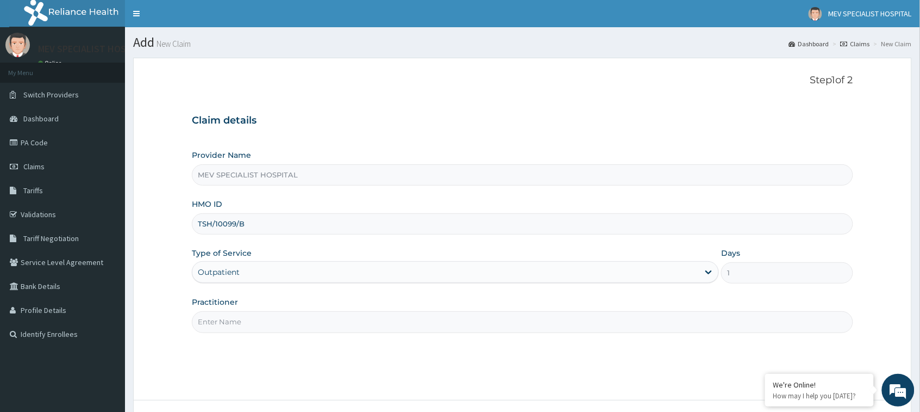
click at [309, 314] on input "Practitioner" at bounding box center [522, 321] width 661 height 21
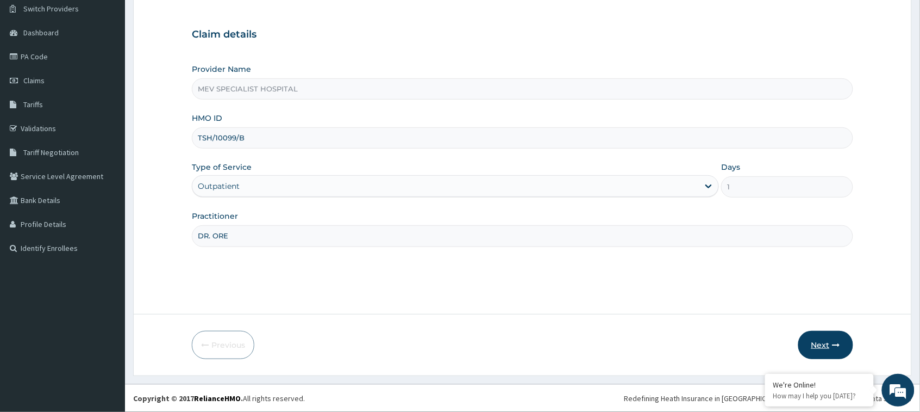
type input "DR. ORE"
click at [828, 345] on button "Next" at bounding box center [826, 345] width 55 height 28
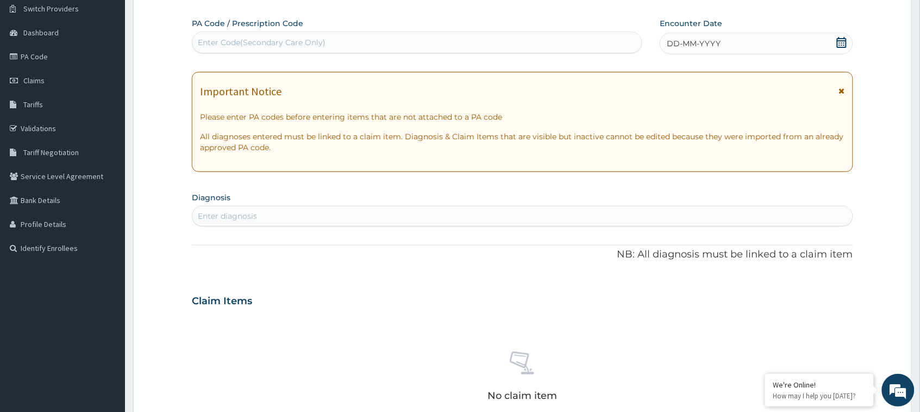
scroll to position [0, 0]
click at [500, 43] on div "Enter Code(Secondary Care Only)" at bounding box center [417, 42] width 450 height 17
paste input "PA/BB3B75"
type input "PA/BB3B75"
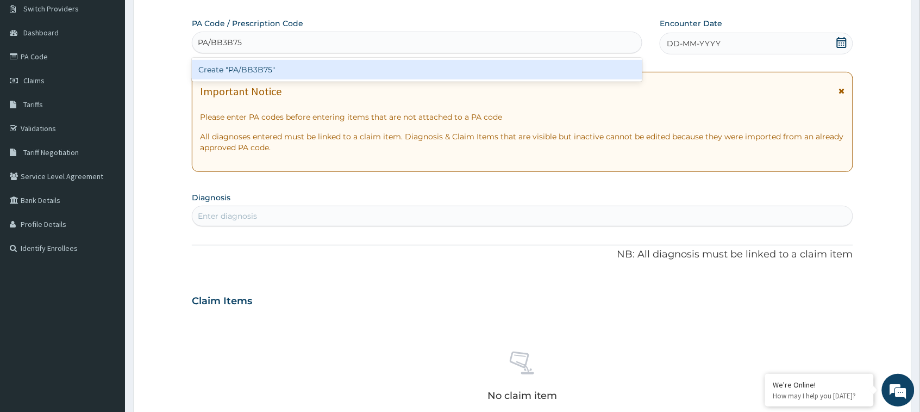
click at [485, 71] on div "Create "PA/BB3B75"" at bounding box center [417, 70] width 451 height 20
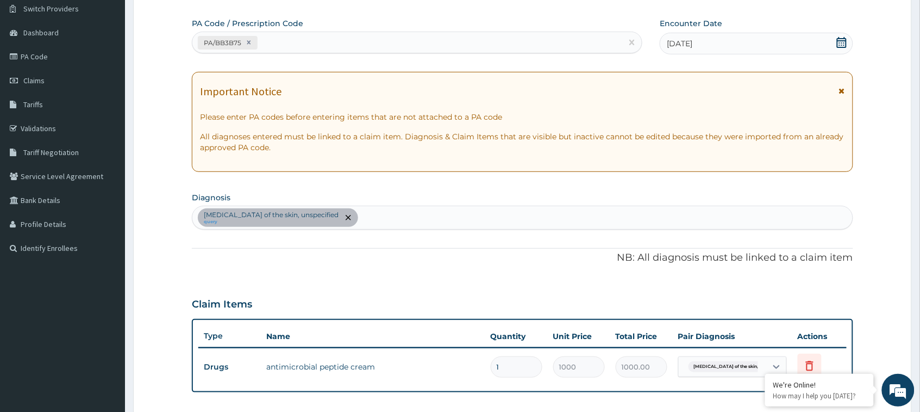
click at [525, 40] on div "PA/BB3B75" at bounding box center [407, 43] width 430 height 18
paste input "PA/5F8A1D"
type input "PA/5F8A1D"
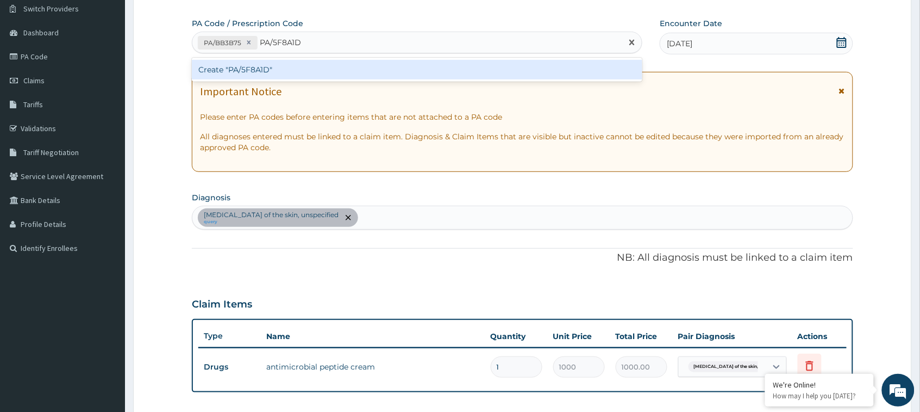
click at [512, 69] on div "Create "PA/5F8A1D"" at bounding box center [417, 70] width 451 height 20
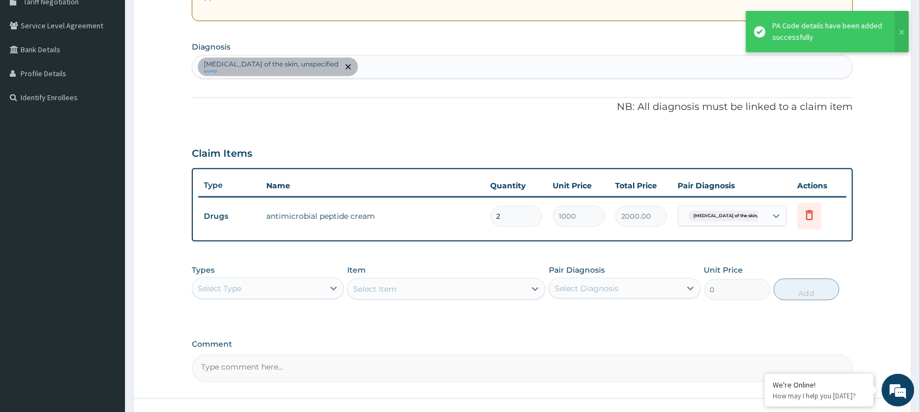
scroll to position [240, 0]
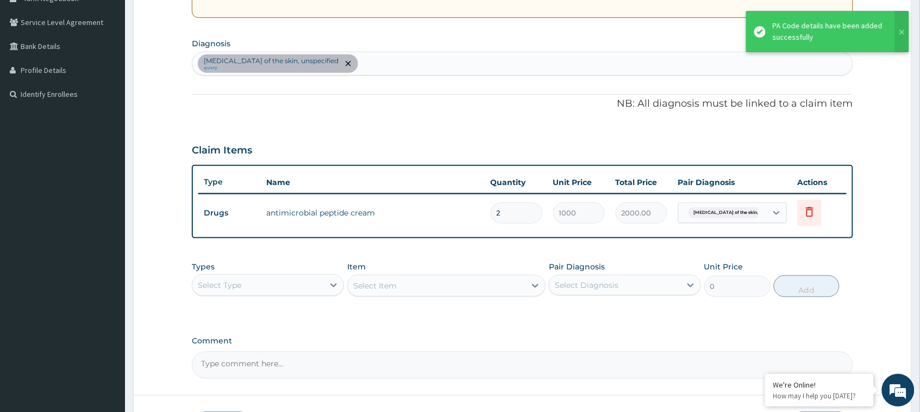
type input "0.00"
type input "1"
type input "1000.00"
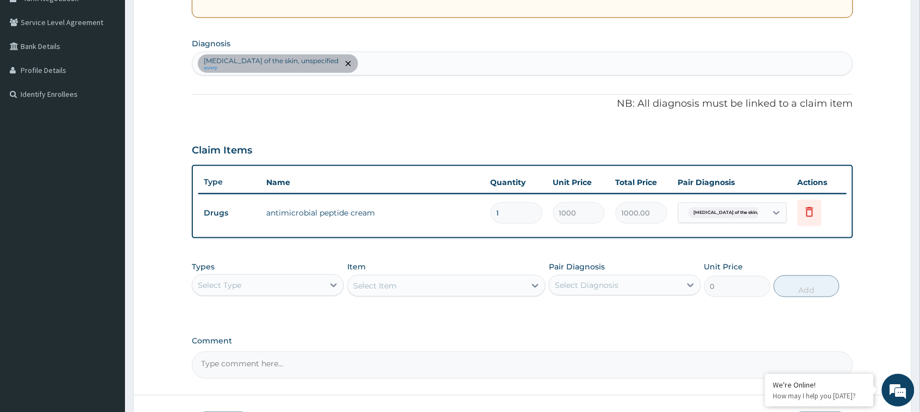
scroll to position [320, 0]
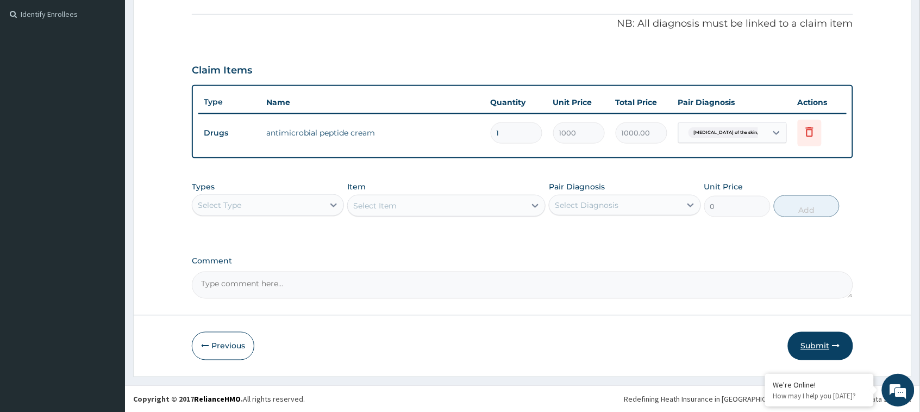
type input "1"
click at [826, 348] on button "Submit" at bounding box center [820, 346] width 65 height 28
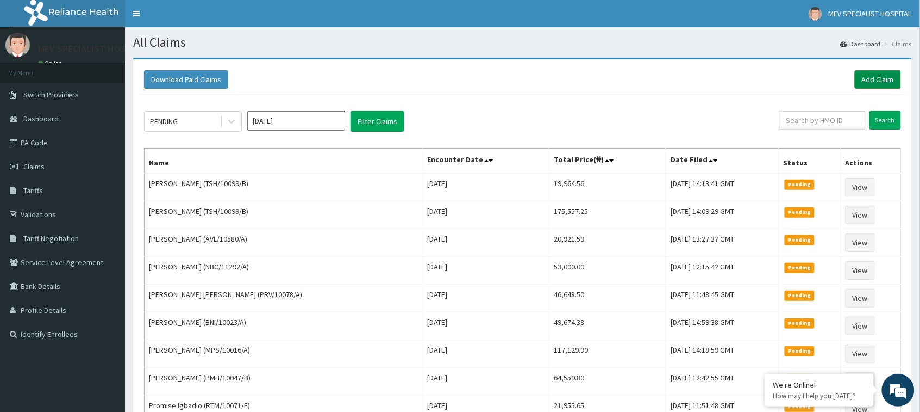
click at [874, 79] on link "Add Claim" at bounding box center [878, 79] width 46 height 18
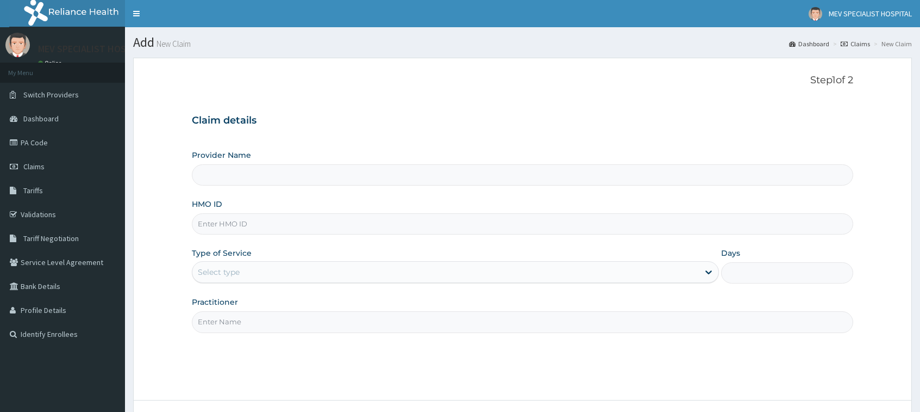
type input "MEV SPECIALIST HOSPITAL"
click at [364, 236] on div "Provider Name MEV SPECIALIST HOSPITAL HMO ID Type of Service Select type Days P…" at bounding box center [522, 240] width 661 height 183
click at [344, 215] on input "HMO ID" at bounding box center [522, 223] width 661 height 21
paste input "RTM/10043/A"
type input "RTM/10043/A"
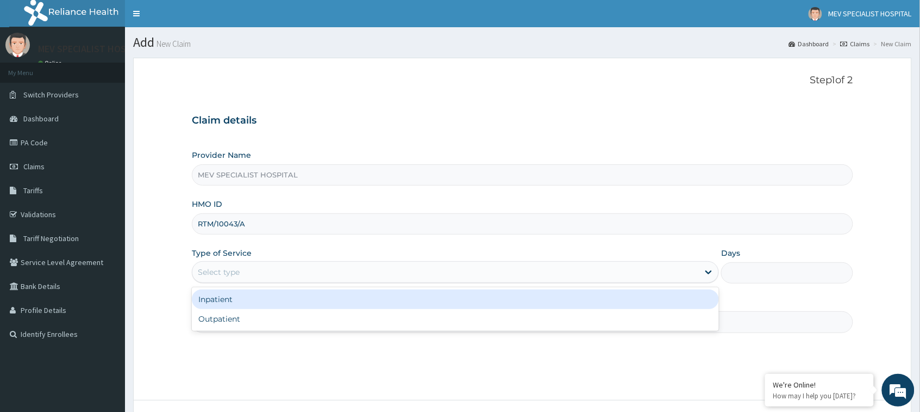
click at [329, 276] on div "Select type" at bounding box center [445, 271] width 507 height 17
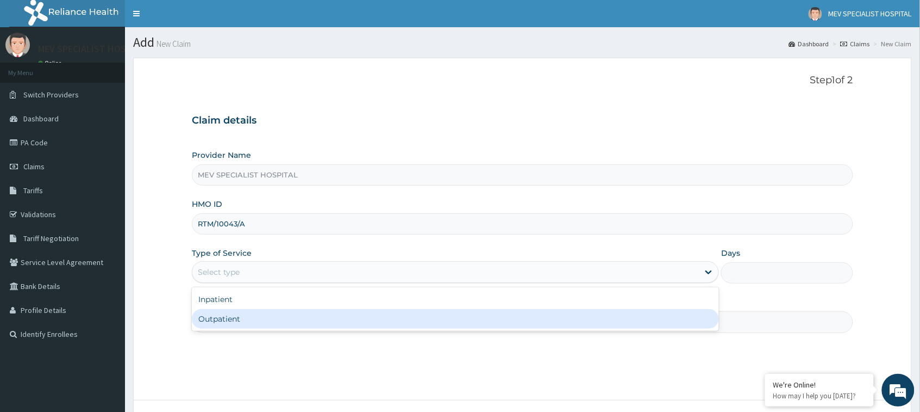
click at [317, 319] on div "Outpatient" at bounding box center [455, 319] width 527 height 20
type input "1"
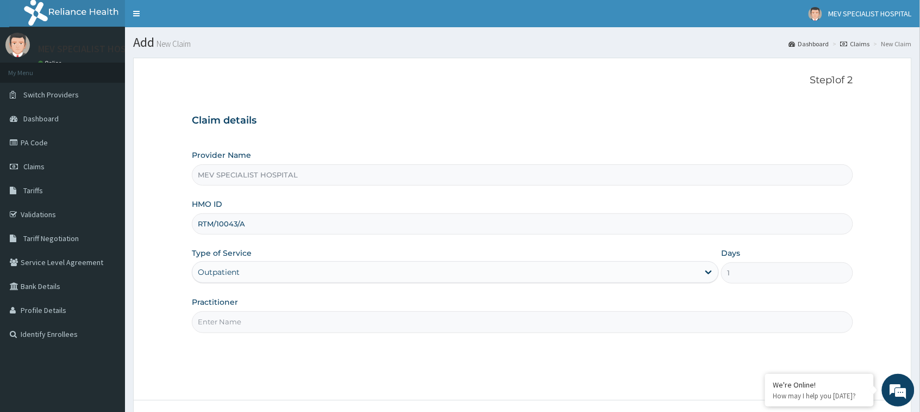
click at [317, 319] on input "Practitioner" at bounding box center [522, 321] width 661 height 21
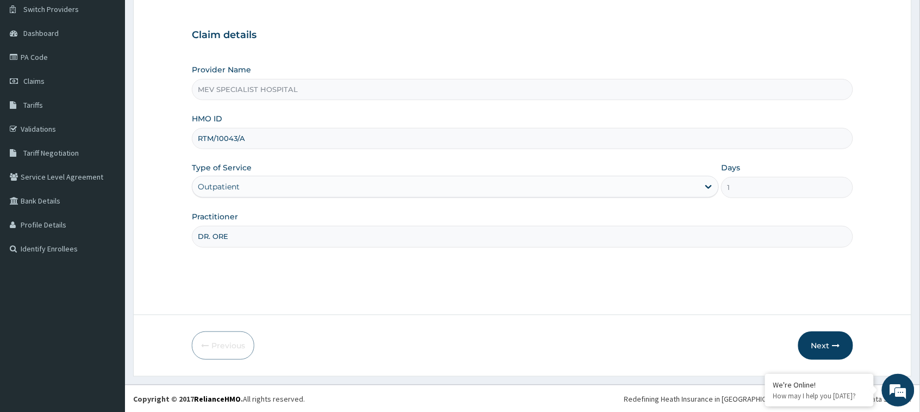
scroll to position [86, 0]
type input "DR. ORE"
click at [823, 344] on button "Next" at bounding box center [826, 345] width 55 height 28
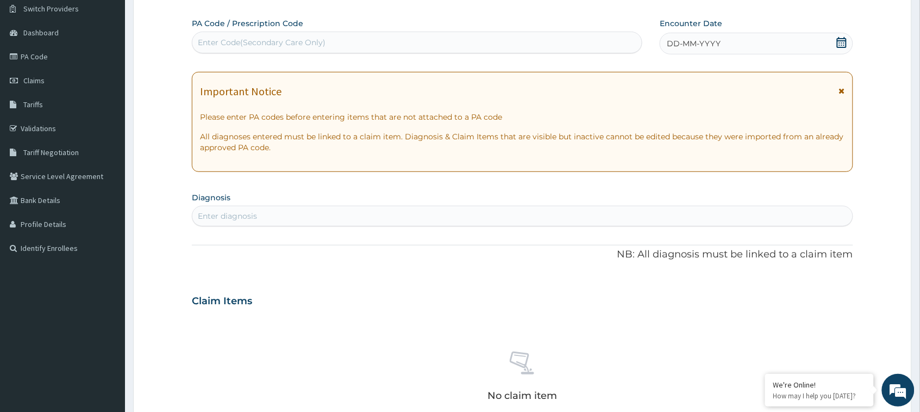
click at [493, 37] on div "Enter Code(Secondary Care Only)" at bounding box center [417, 42] width 450 height 17
paste input "PA/BB73A6"
type input "PA/BB73A6"
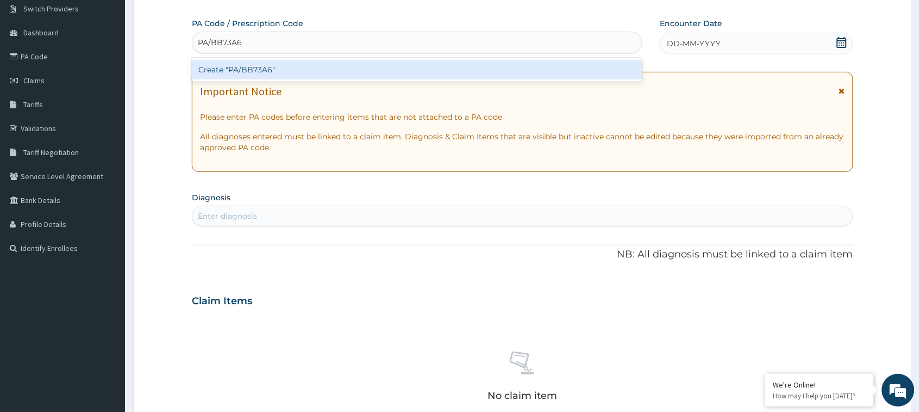
click at [490, 58] on div "Create "PA/BB73A6"" at bounding box center [417, 70] width 451 height 24
click at [490, 63] on div "Create "PA/BB73A6"" at bounding box center [417, 70] width 451 height 20
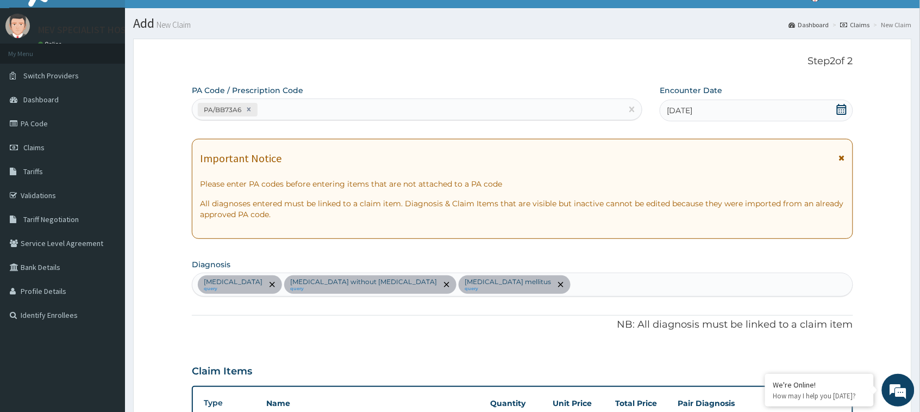
scroll to position [15, 0]
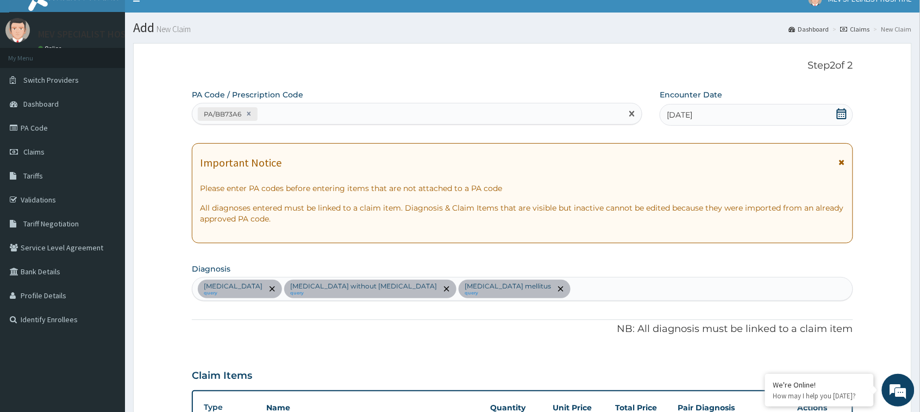
click at [427, 110] on div "PA/BB73A6" at bounding box center [407, 114] width 430 height 18
paste input "PA/4E2E74"
type input "PA/4E2E74"
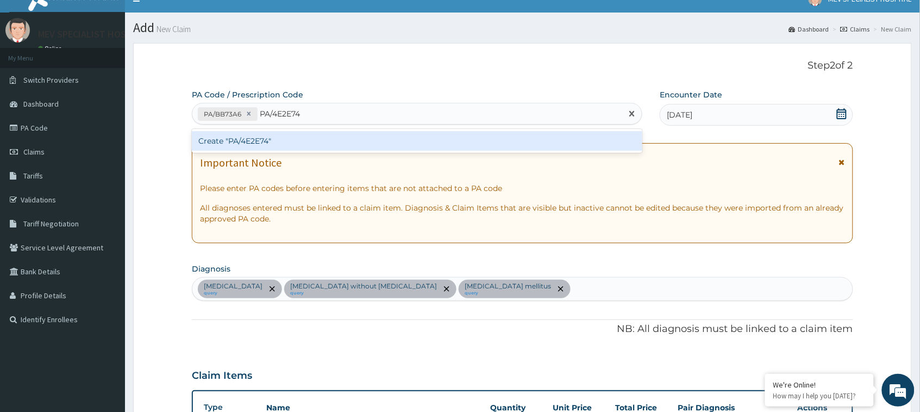
click at [419, 143] on div "Create "PA/4E2E74"" at bounding box center [417, 141] width 451 height 20
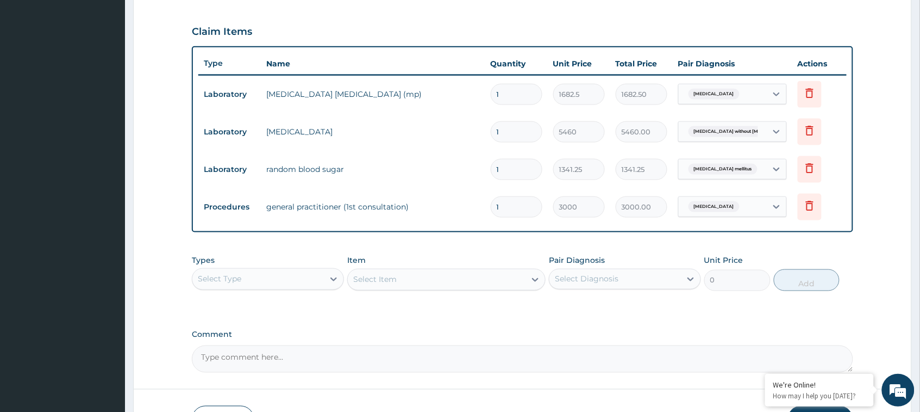
scroll to position [442, 0]
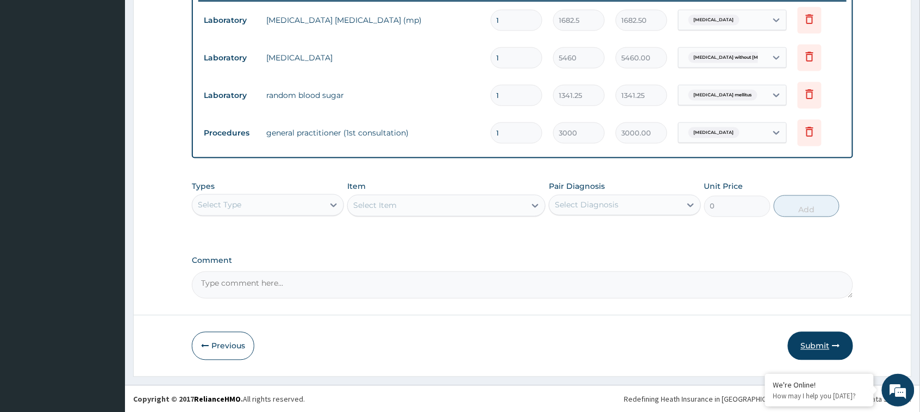
click at [808, 332] on button "Submit" at bounding box center [820, 346] width 65 height 28
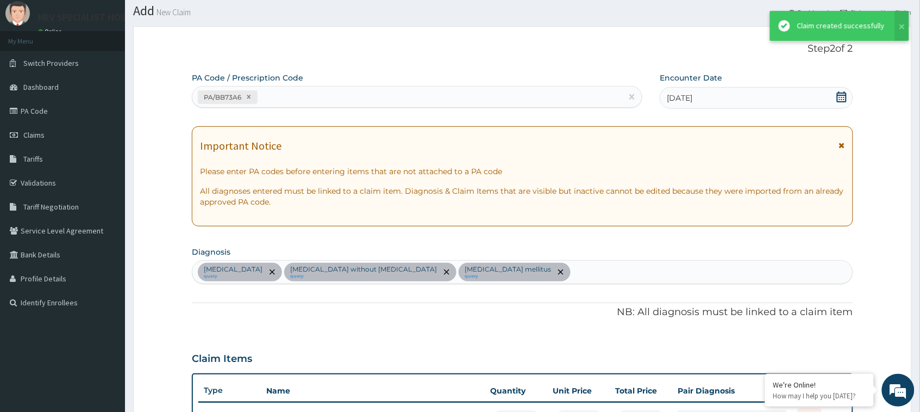
scroll to position [433, 0]
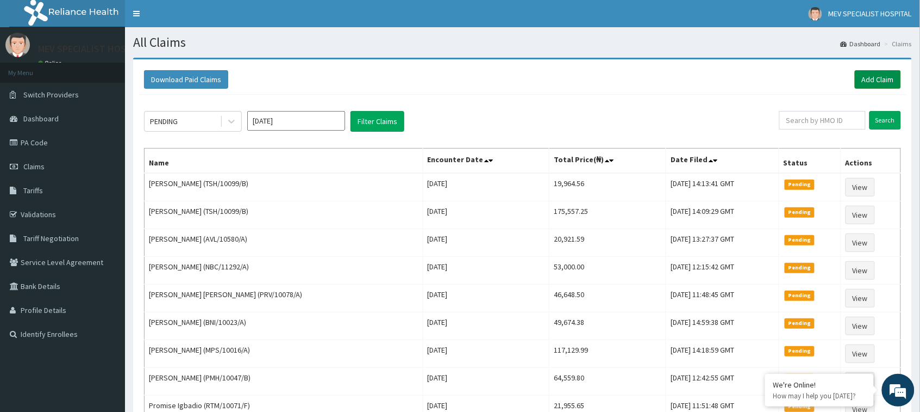
click at [859, 78] on link "Add Claim" at bounding box center [878, 79] width 46 height 18
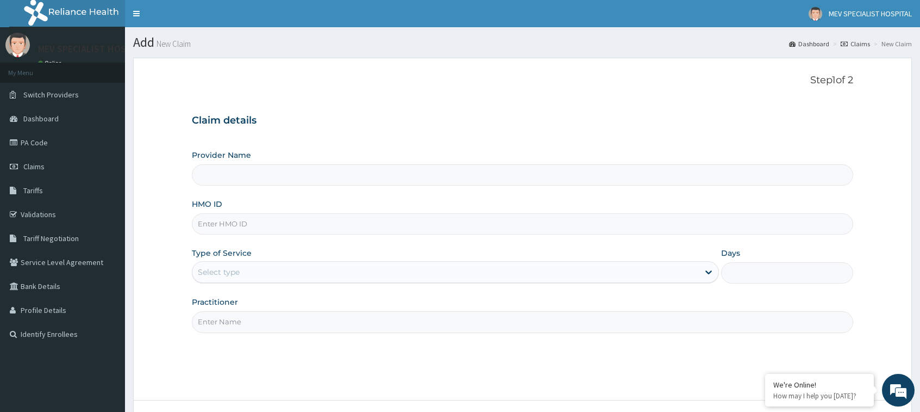
type input "MEV SPECIALIST HOSPITAL"
click at [264, 222] on input "HMO ID" at bounding box center [522, 223] width 661 height 21
paste input "RTM/10043/A"
type input "RTM/10043/A"
click at [256, 273] on div "Select type" at bounding box center [445, 271] width 507 height 17
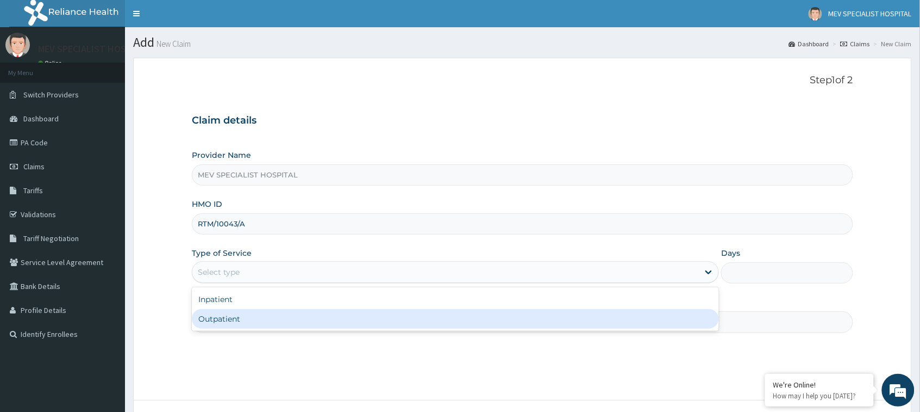
click at [230, 325] on div "Outpatient" at bounding box center [455, 319] width 527 height 20
type input "1"
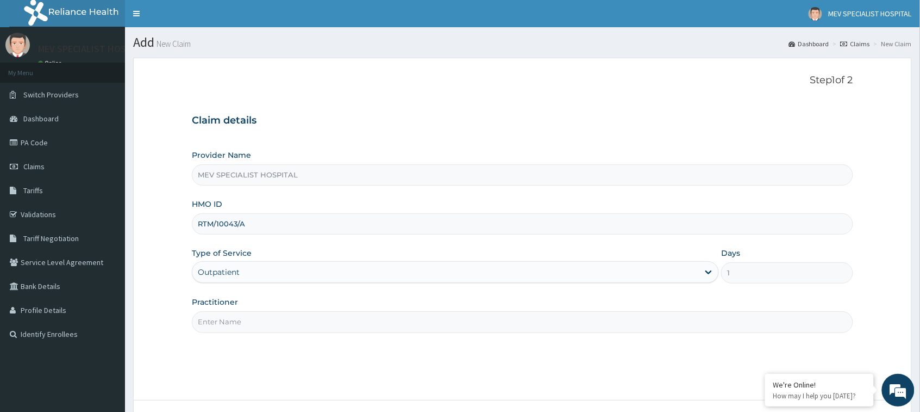
click at [230, 325] on input "Practitioner" at bounding box center [522, 321] width 661 height 21
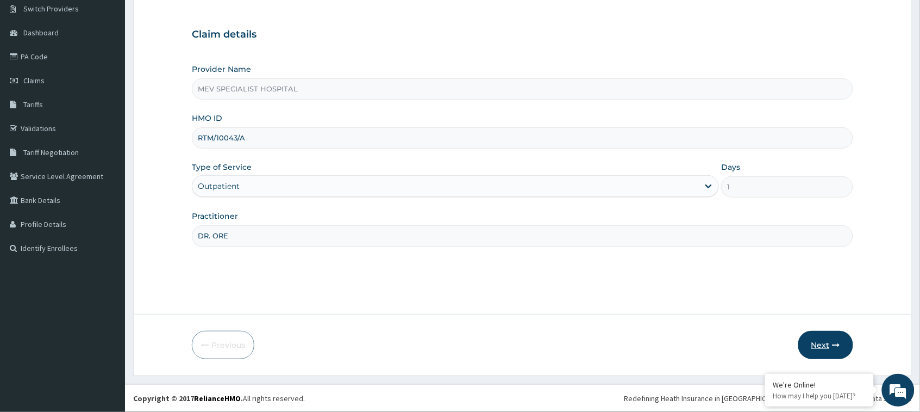
type input "DR. ORE"
click at [830, 351] on button "Next" at bounding box center [826, 345] width 55 height 28
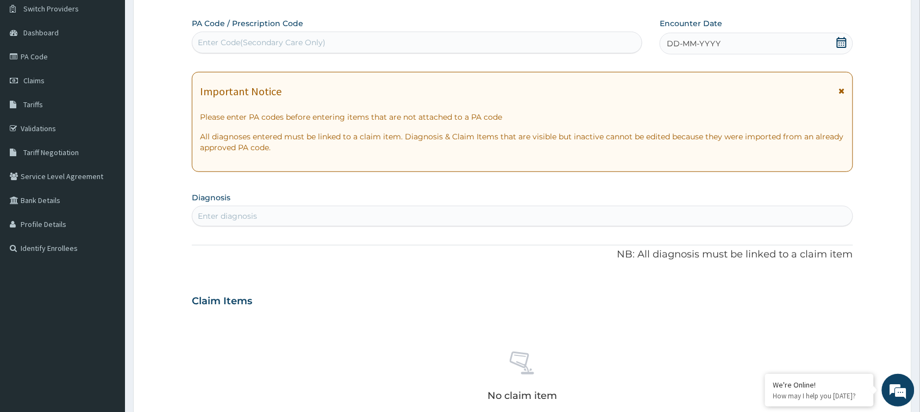
click at [492, 29] on div "PA Code / Prescription Code Enter Code(Secondary Care Only)" at bounding box center [417, 35] width 451 height 35
click at [485, 46] on div "Enter Code(Secondary Care Only)" at bounding box center [417, 42] width 450 height 17
paste input "PA/4E2E74"
type input "PA/4E2E74"
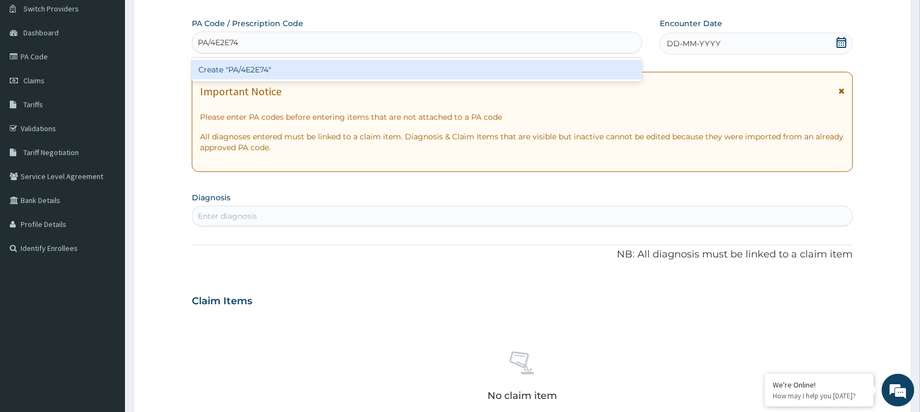
click at [479, 79] on div "Create "PA/4E2E74"" at bounding box center [417, 70] width 451 height 24
click at [476, 71] on div "Create "PA/4E2E74"" at bounding box center [417, 70] width 451 height 20
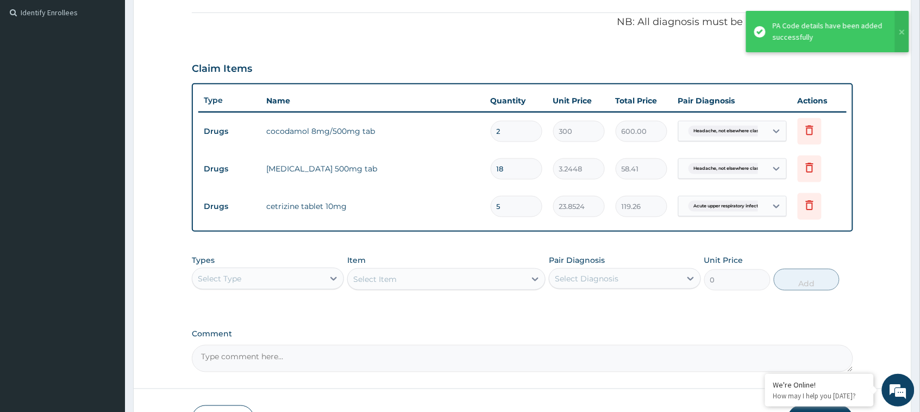
scroll to position [395, 0]
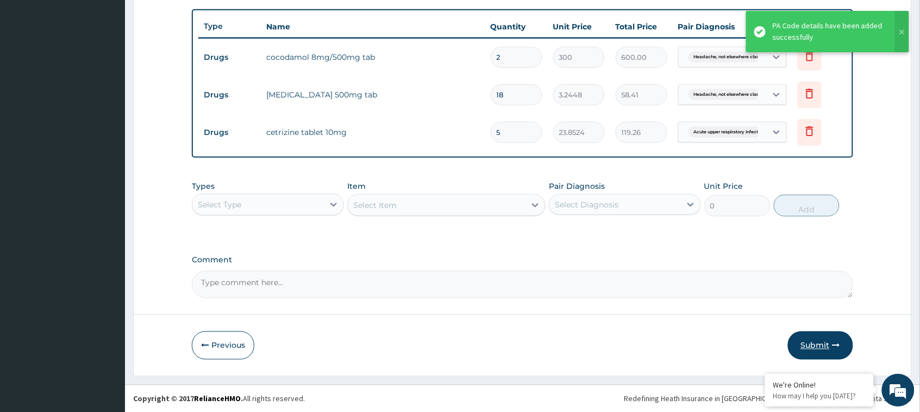
click at [836, 343] on icon "button" at bounding box center [837, 345] width 8 height 8
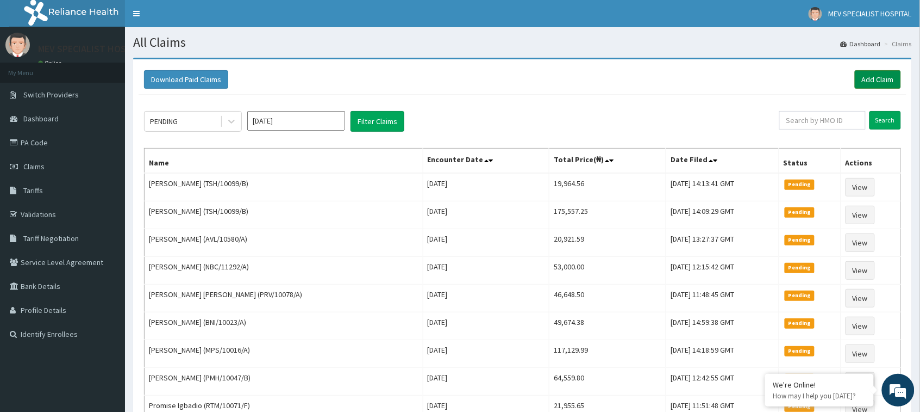
click at [888, 78] on link "Add Claim" at bounding box center [878, 79] width 46 height 18
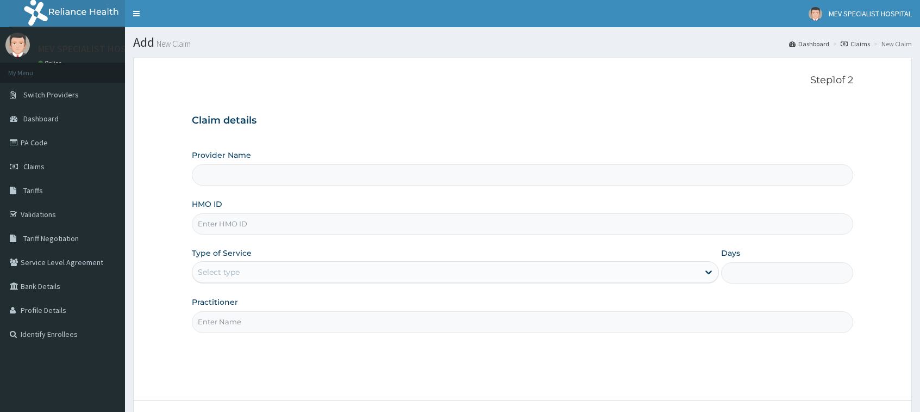
type input "MEV SPECIALIST HOSPITAL"
click at [410, 224] on input "HMO ID" at bounding box center [522, 223] width 661 height 21
paste input "AVL/10580/A"
type input "AVL/10580/A"
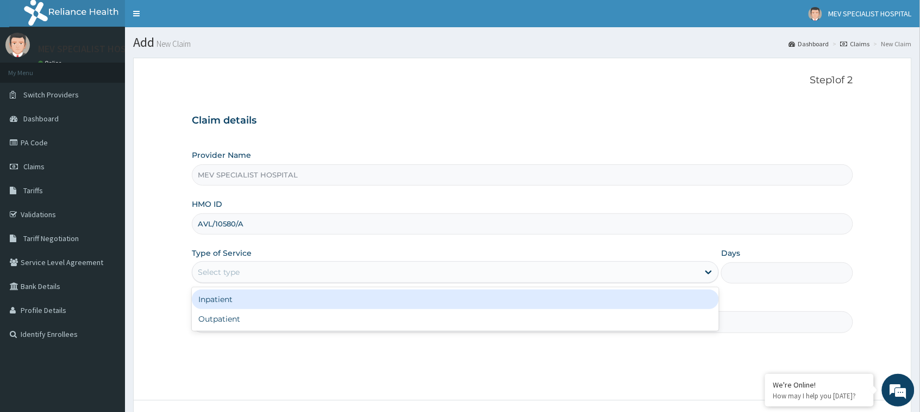
click at [408, 261] on div "Select type" at bounding box center [455, 272] width 527 height 22
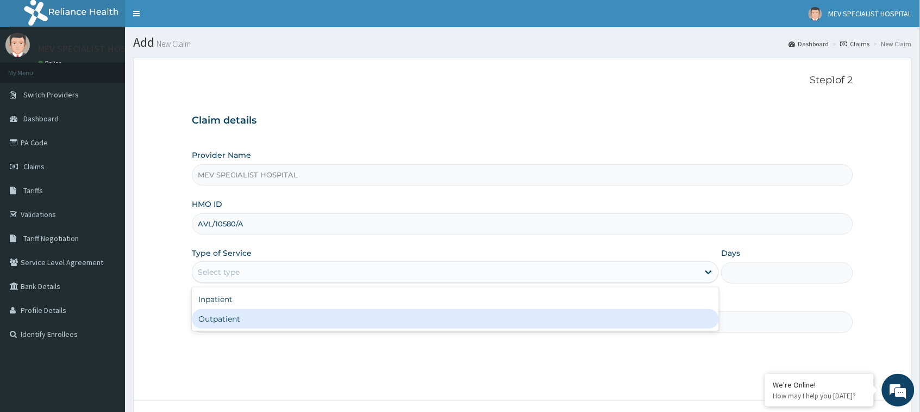
click at [395, 319] on div "Outpatient" at bounding box center [455, 319] width 527 height 20
type input "1"
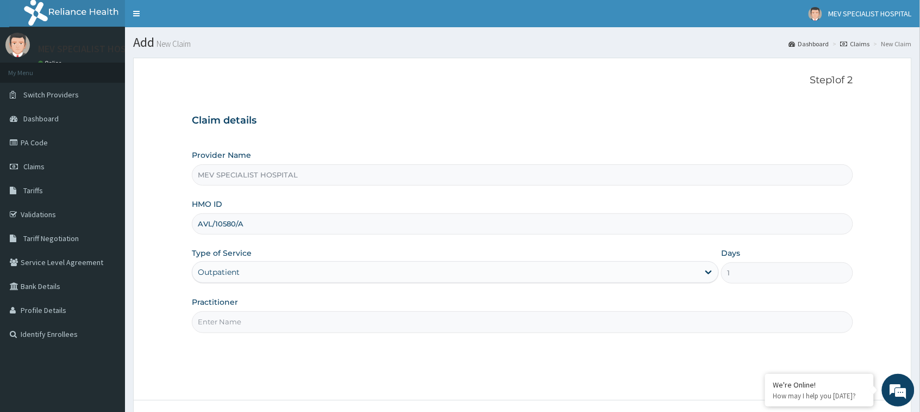
click at [385, 332] on input "Practitioner" at bounding box center [522, 321] width 661 height 21
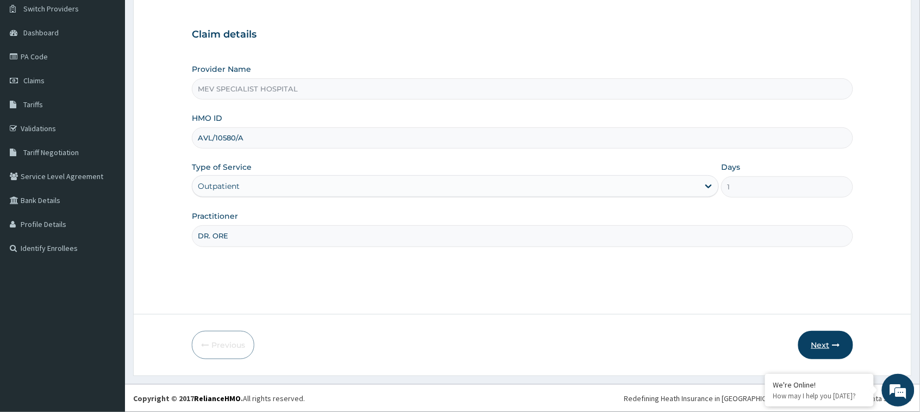
type input "DR. ORE"
click at [836, 344] on icon "button" at bounding box center [837, 345] width 8 height 8
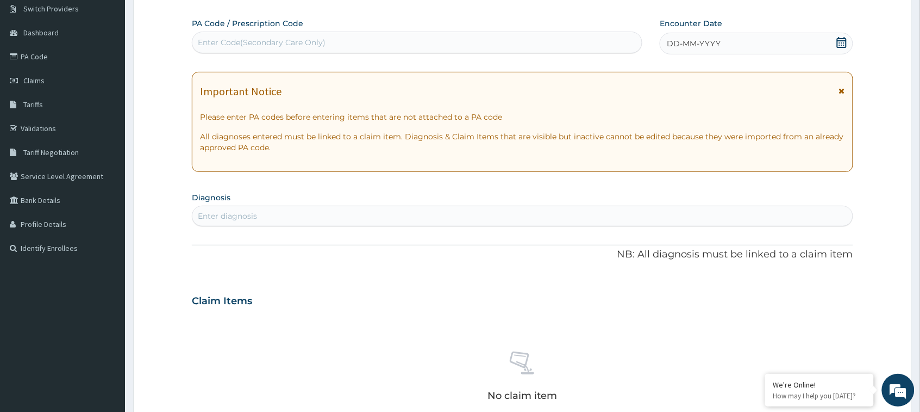
click at [420, 46] on div "Enter Code(Secondary Care Only)" at bounding box center [417, 42] width 450 height 17
paste input "PA/ABCBD4"
type input "PA/ABCBD4"
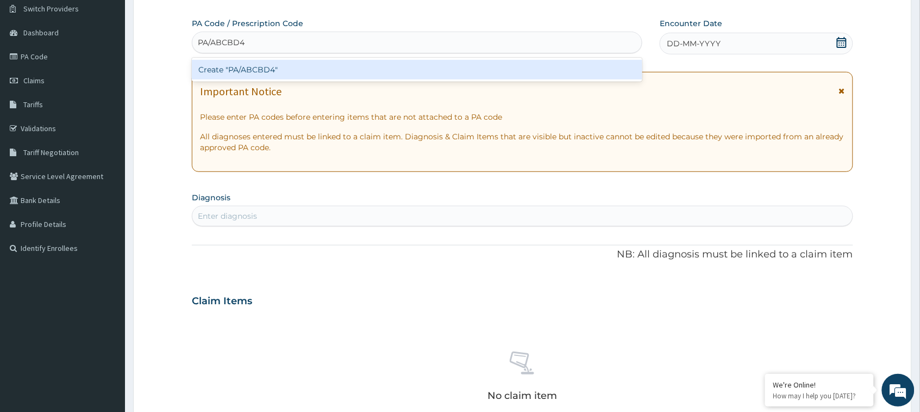
click at [426, 64] on div "Create "PA/ABCBD4"" at bounding box center [417, 70] width 451 height 20
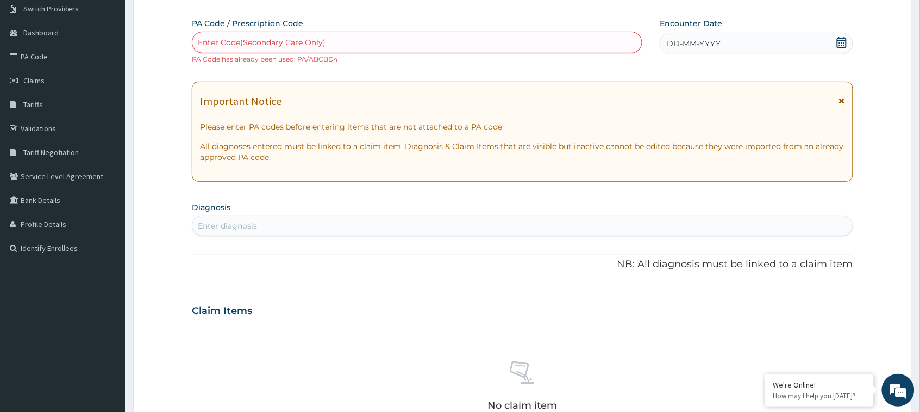
paste input "PA/2656B6"
type input "PA/2656B6"
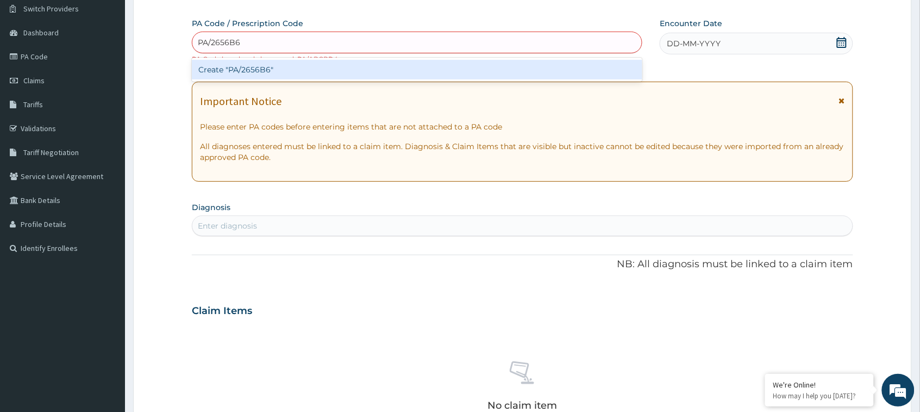
click at [493, 66] on div "Create "PA/2656B6"" at bounding box center [417, 70] width 451 height 20
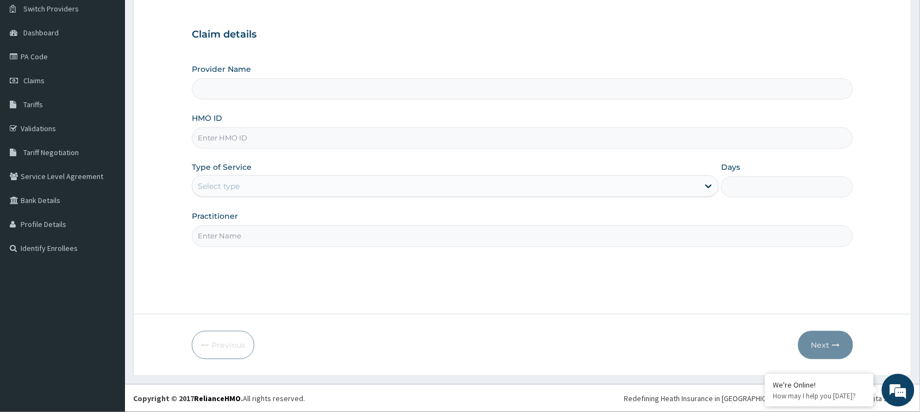
type input "MEV SPECIALIST HOSPITAL"
click at [372, 134] on input "HMO ID" at bounding box center [522, 137] width 661 height 21
paste input "CAM/10038/A"
type input "CAM/10038/A"
click at [365, 194] on div "Select type" at bounding box center [445, 185] width 507 height 17
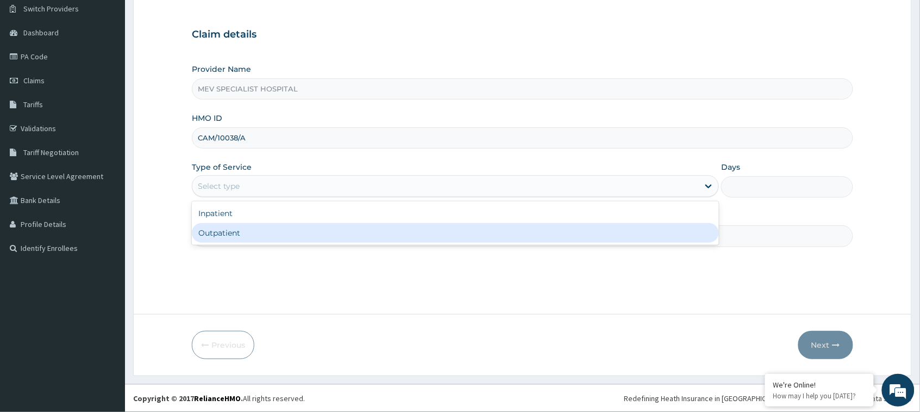
click at [357, 238] on div "Outpatient" at bounding box center [455, 233] width 527 height 20
type input "1"
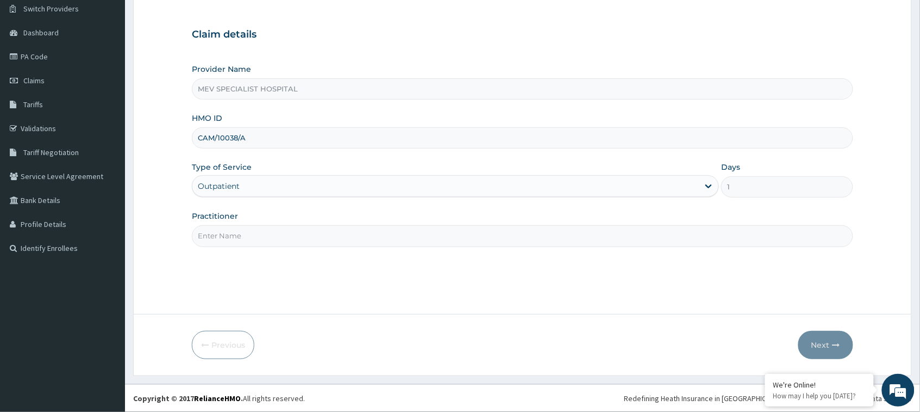
click at [357, 238] on input "Practitioner" at bounding box center [522, 235] width 661 height 21
type input "DR. ORE"
click at [821, 337] on button "Next" at bounding box center [826, 345] width 55 height 28
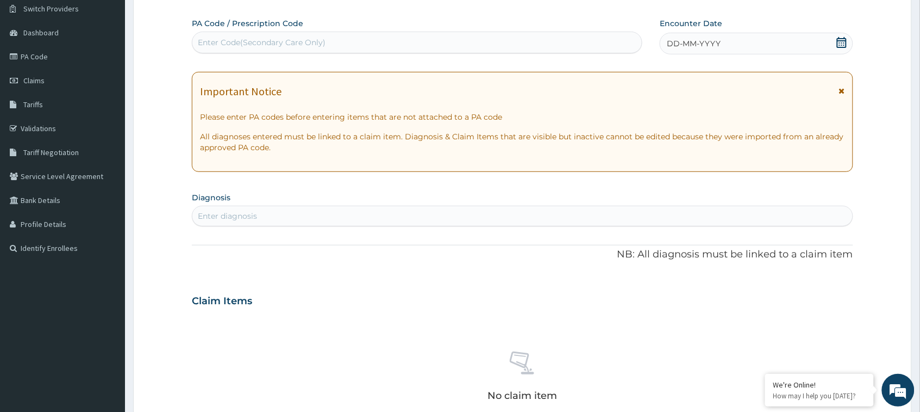
click at [431, 44] on div "Enter Code(Secondary Care Only)" at bounding box center [417, 42] width 450 height 17
paste input "PA/933C2B"
type input "PA/933C2B"
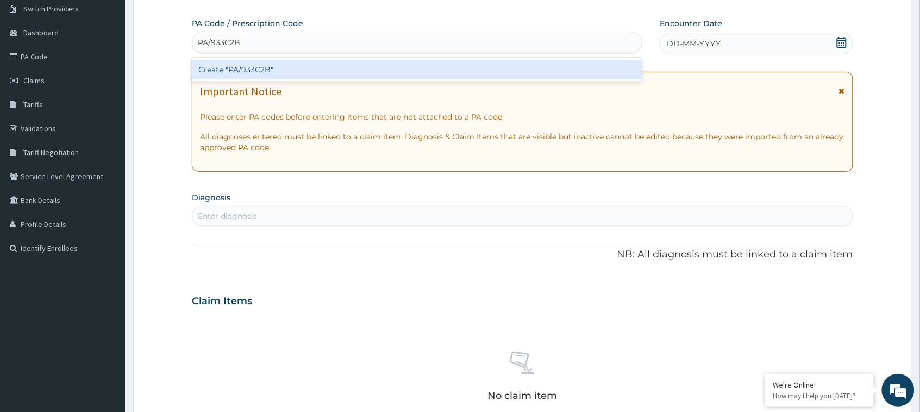
click at [423, 60] on div "Create "PA/933C2B"" at bounding box center [417, 70] width 451 height 20
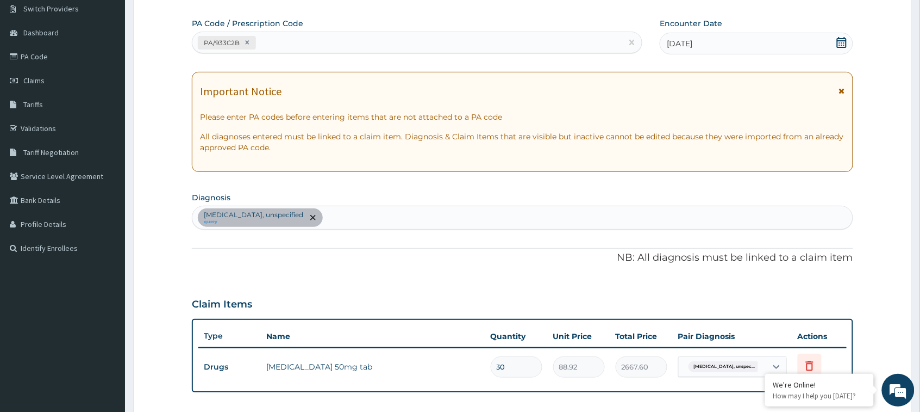
click at [475, 50] on div "PA/933C2B" at bounding box center [407, 43] width 430 height 18
paste input "PA/40DC8C"
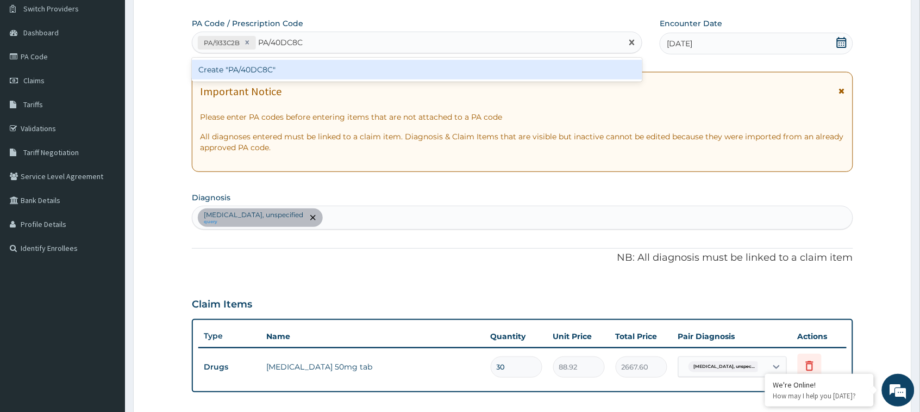
type input "PA/40DC8C"
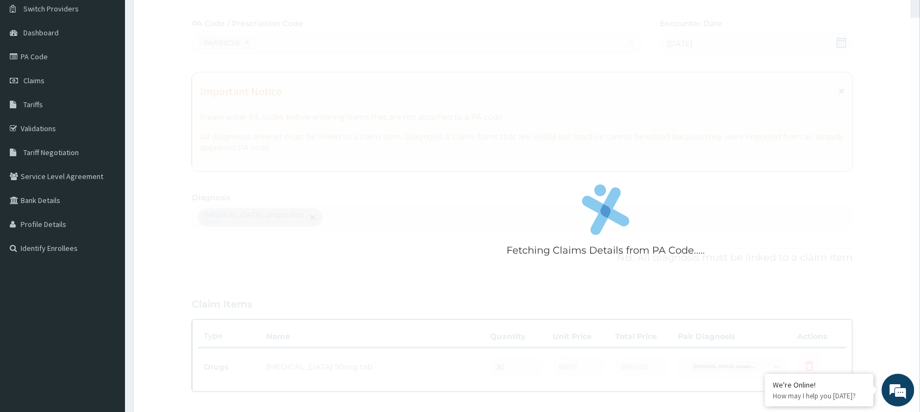
click at [475, 56] on div "Fetching Claims Details from PA Code..... PA Code / Prescription Code PA/933C2B…" at bounding box center [522, 275] width 661 height 514
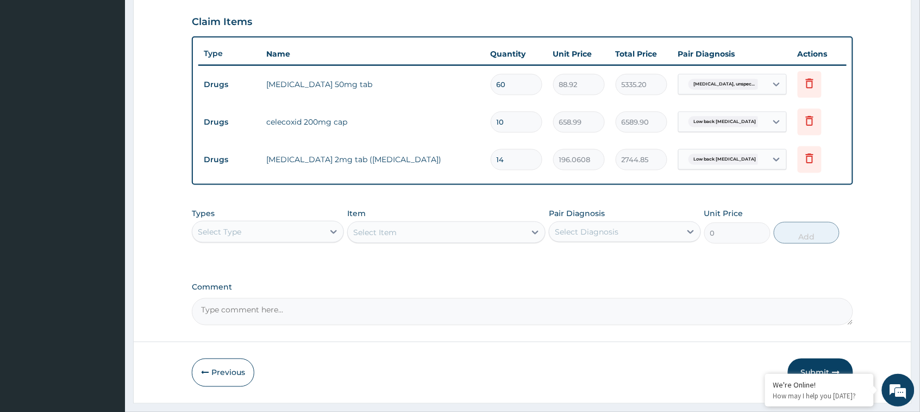
scroll to position [395, 0]
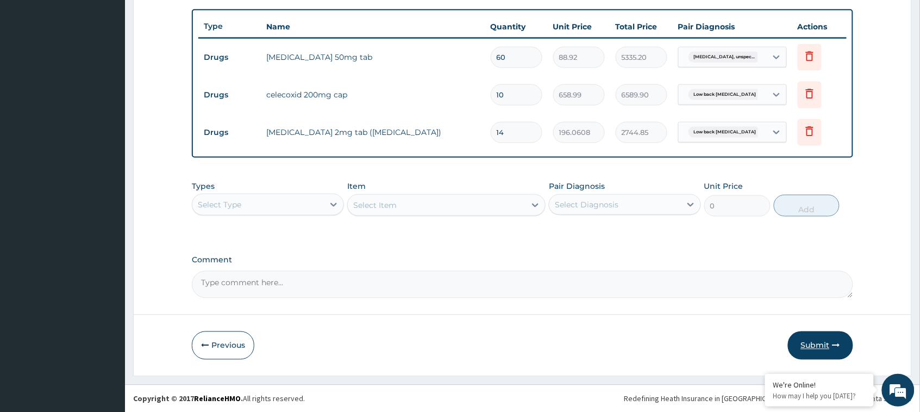
click at [806, 353] on button "Submit" at bounding box center [820, 345] width 65 height 28
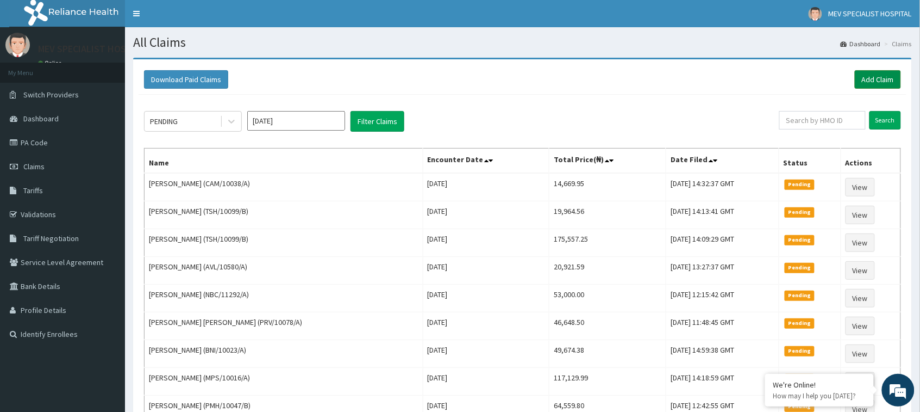
click at [875, 72] on link "Add Claim" at bounding box center [878, 79] width 46 height 18
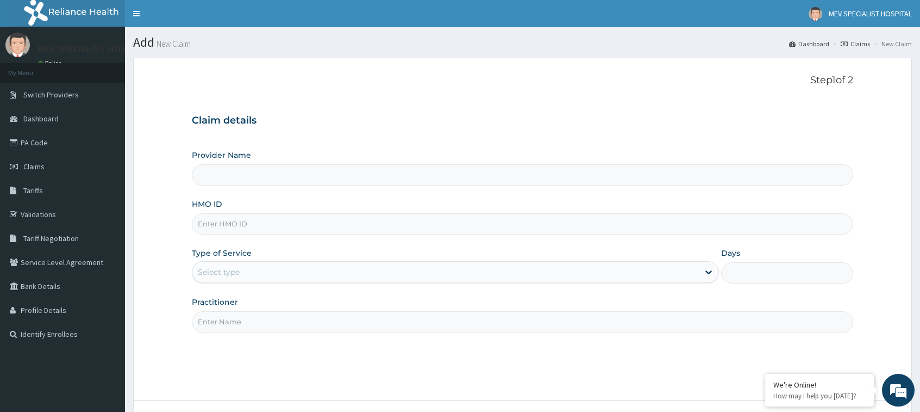
type input "MEV SPECIALIST HOSPITAL"
click at [389, 222] on input "HMO ID" at bounding box center [522, 223] width 661 height 21
paste input "TSH/10099/C"
type input "TSH/10099/C"
click at [389, 258] on div "Type of Service Select type" at bounding box center [455, 265] width 527 height 36
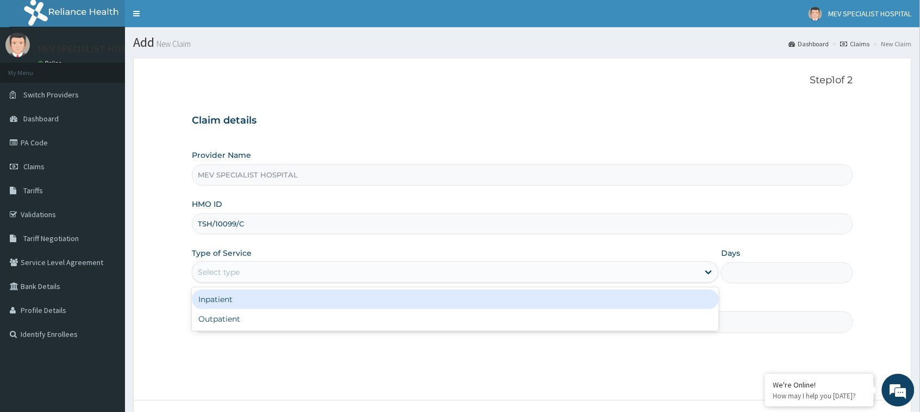
click at [389, 269] on div "Select type" at bounding box center [445, 271] width 507 height 17
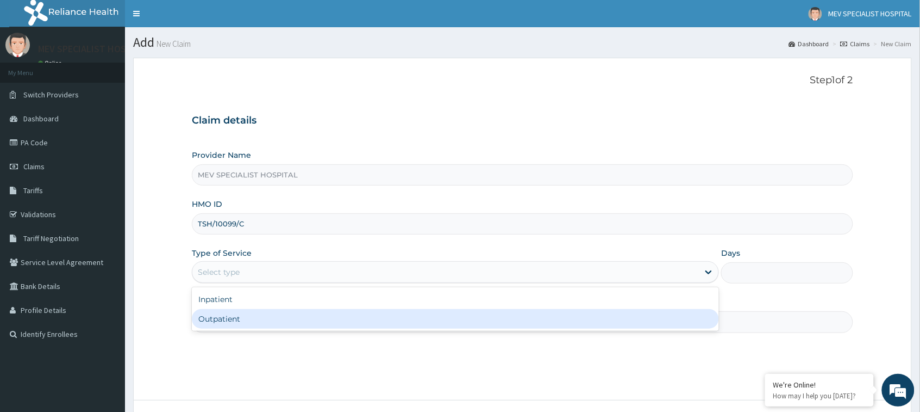
click at [381, 311] on div "Outpatient" at bounding box center [455, 319] width 527 height 20
type input "1"
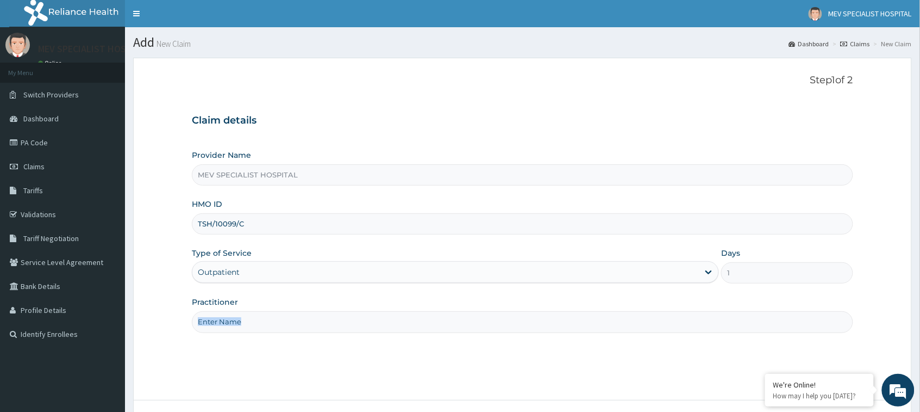
click at [381, 311] on div "Practitioner" at bounding box center [522, 314] width 661 height 36
click at [376, 329] on input "Practitioner" at bounding box center [522, 321] width 661 height 21
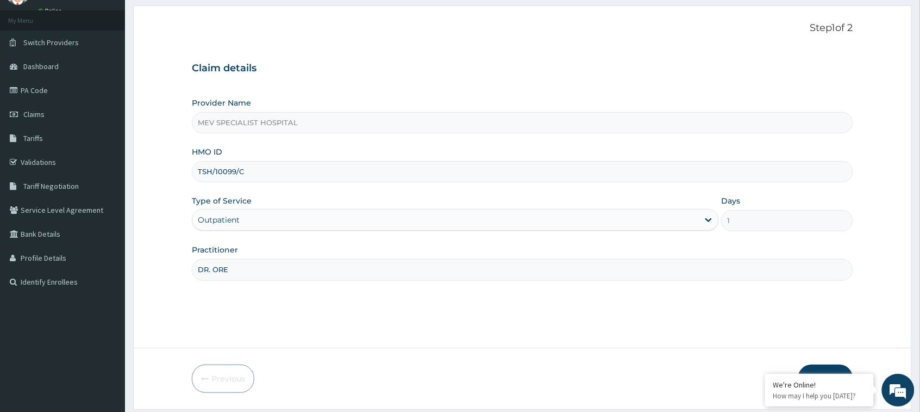
scroll to position [86, 0]
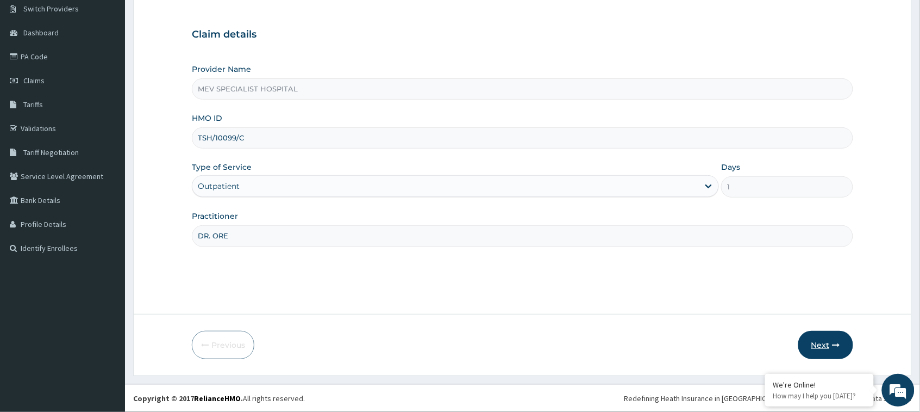
type input "DR. ORE"
click at [832, 349] on button "Next" at bounding box center [826, 345] width 55 height 28
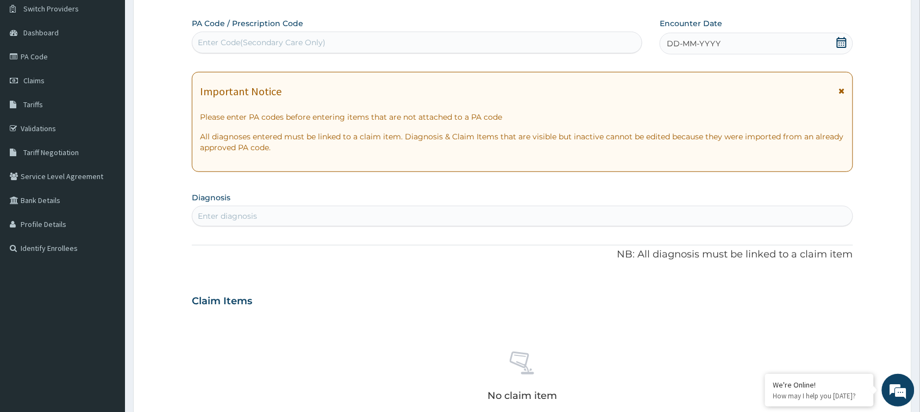
click at [525, 47] on div "Enter Code(Secondary Care Only)" at bounding box center [417, 42] width 450 height 17
paste input "PA/307597"
type input "PA/307597"
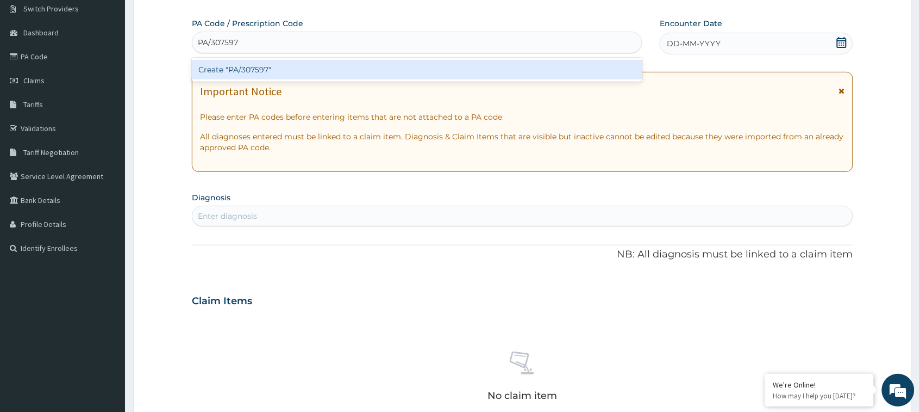
click at [522, 60] on div "Create "PA/307597"" at bounding box center [417, 70] width 451 height 20
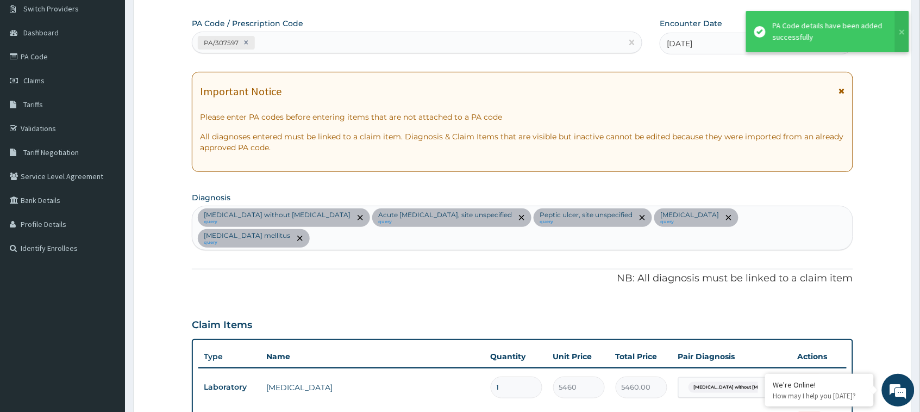
scroll to position [396, 0]
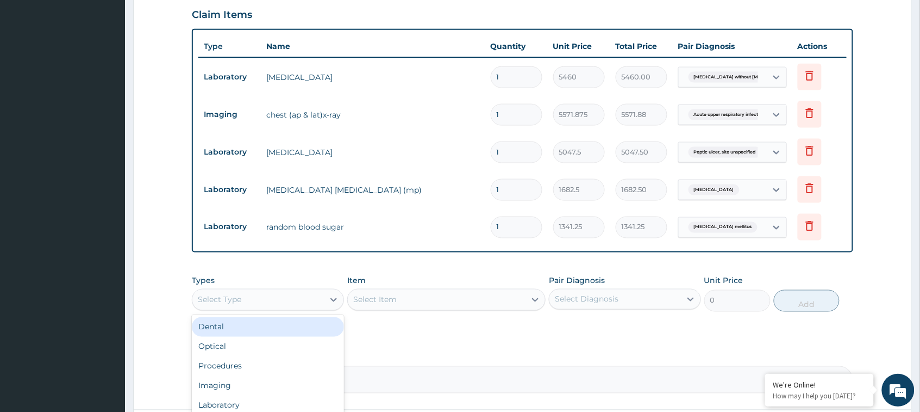
click at [237, 289] on div "Select Type" at bounding box center [268, 300] width 152 height 22
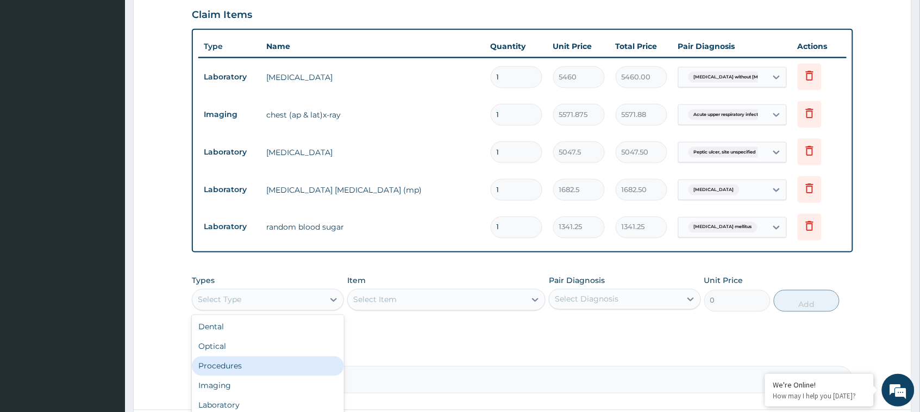
click at [251, 356] on div "Procedures" at bounding box center [268, 366] width 152 height 20
click at [447, 291] on div "Select Item" at bounding box center [437, 299] width 178 height 17
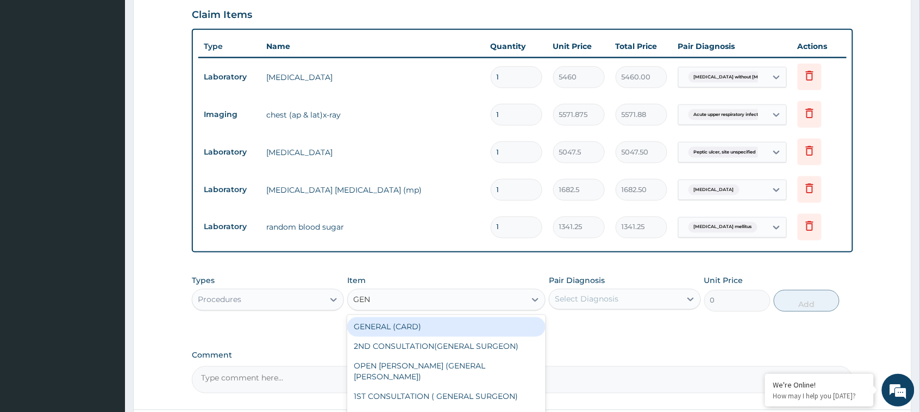
type input "GENE"
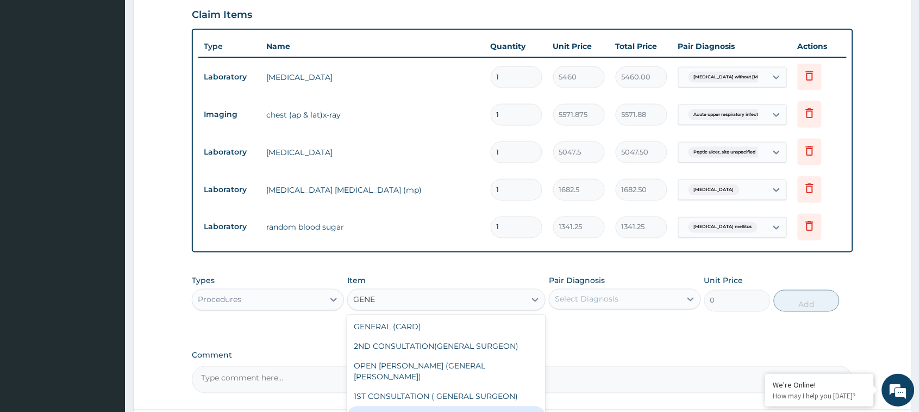
click at [460, 406] on div "GENERAL PRACTITIONER (1ST CONSULTATION)" at bounding box center [446, 416] width 198 height 20
type input "3000"
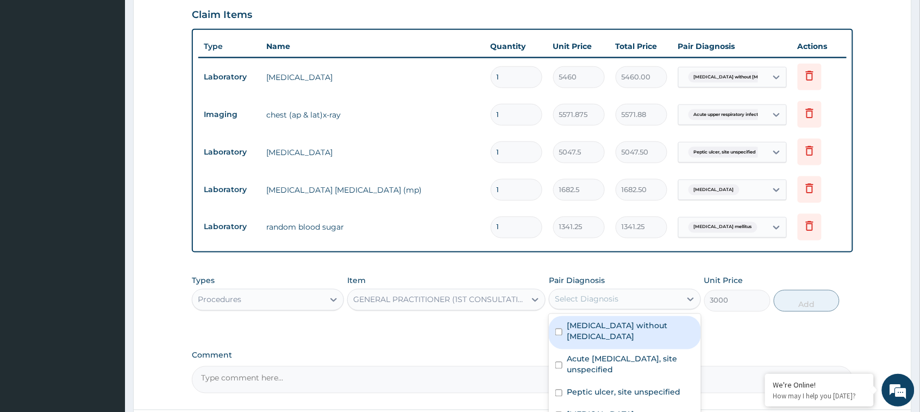
click at [596, 294] on div "Select Diagnosis" at bounding box center [587, 299] width 64 height 11
click at [588, 320] on label "Sepsis without septic shock" at bounding box center [631, 331] width 128 height 22
checkbox input "true"
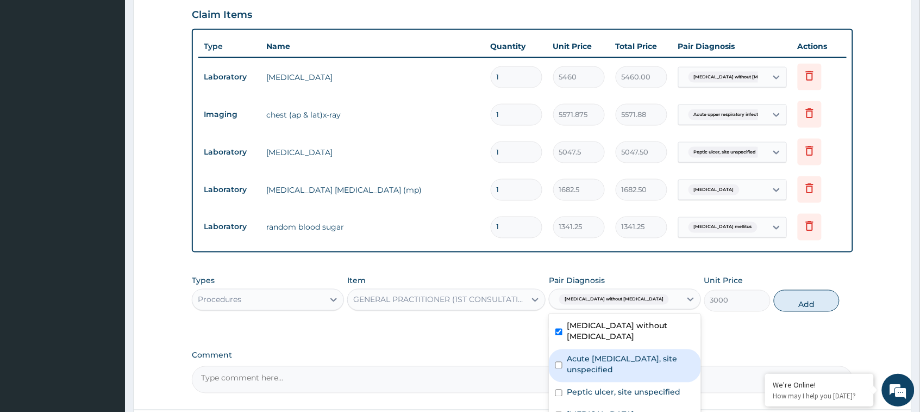
click at [590, 353] on label "Acute upper respiratory infection, site unspecified" at bounding box center [631, 364] width 128 height 22
checkbox input "true"
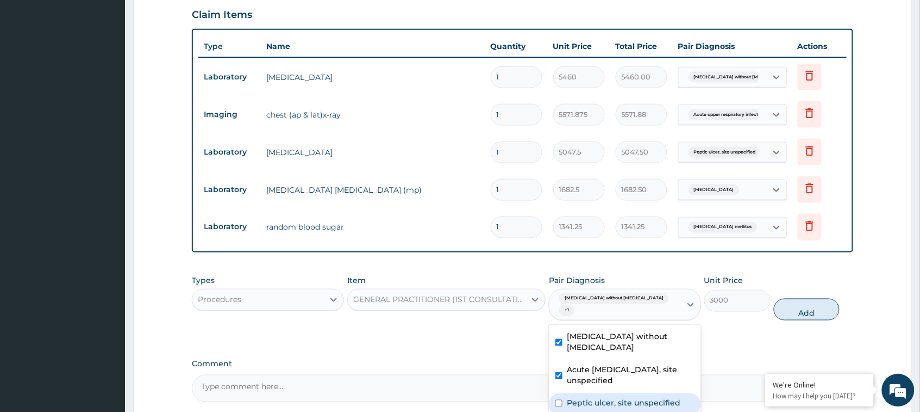
click at [594, 393] on div "Peptic ulcer, site unspecified" at bounding box center [625, 404] width 152 height 22
checkbox input "true"
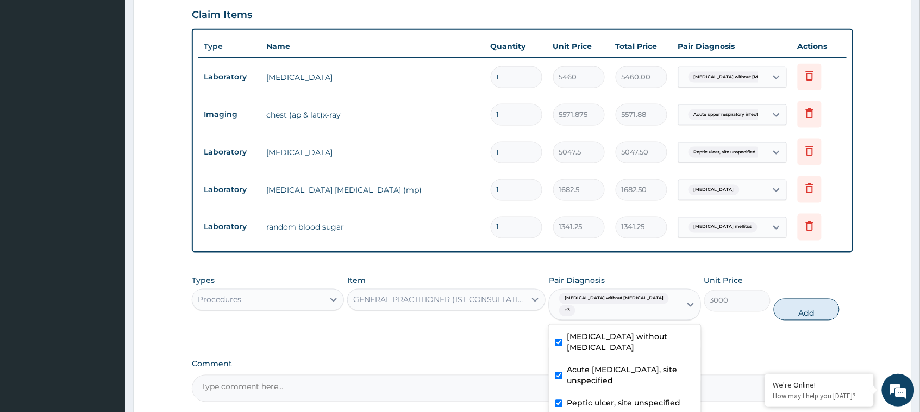
checkbox input "true"
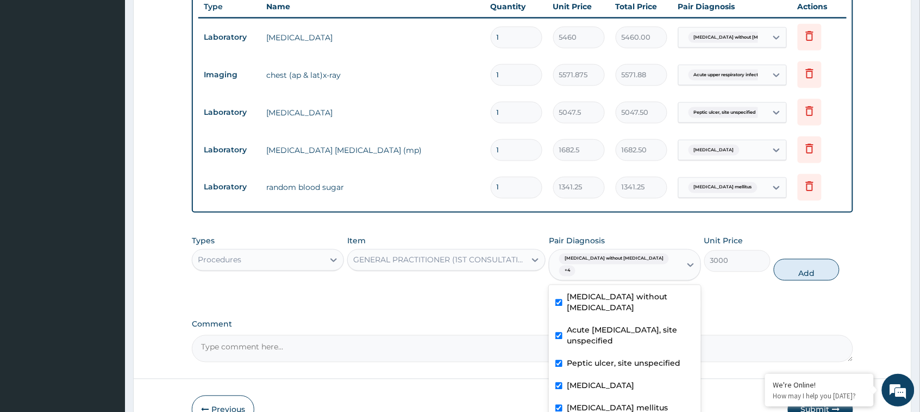
scroll to position [470, 0]
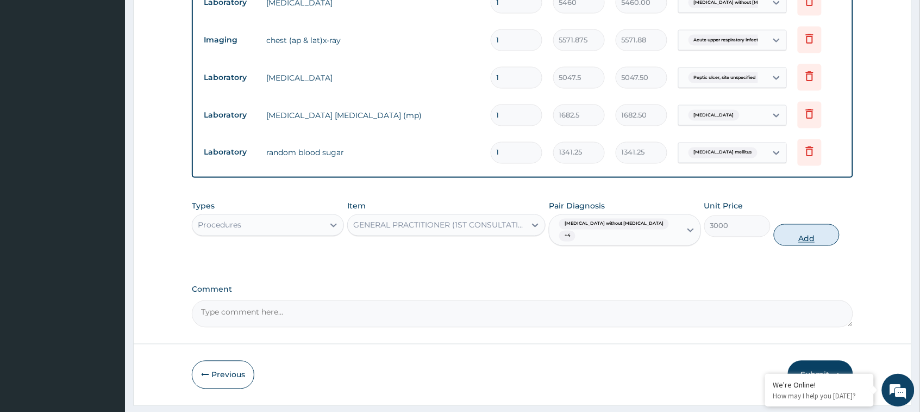
click at [814, 224] on button "Add" at bounding box center [807, 235] width 66 height 22
type input "0"
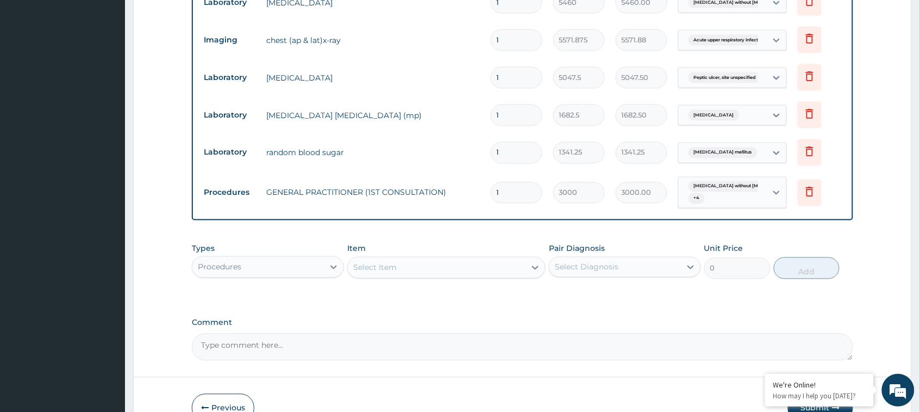
scroll to position [512, 0]
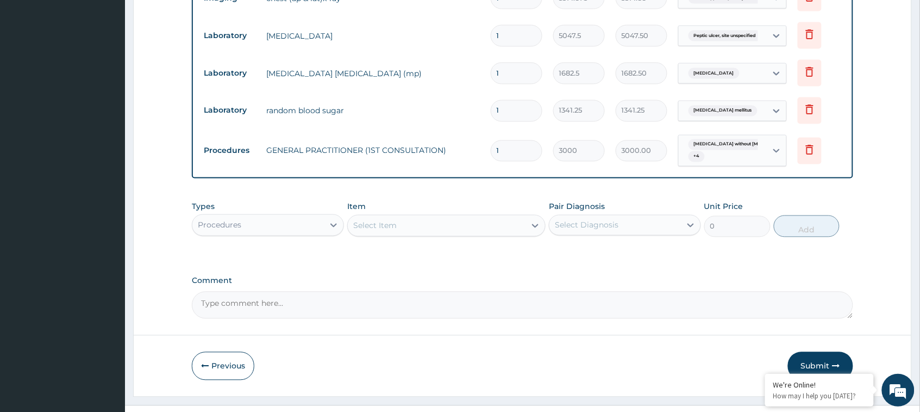
click at [818, 352] on button "Submit" at bounding box center [820, 366] width 65 height 28
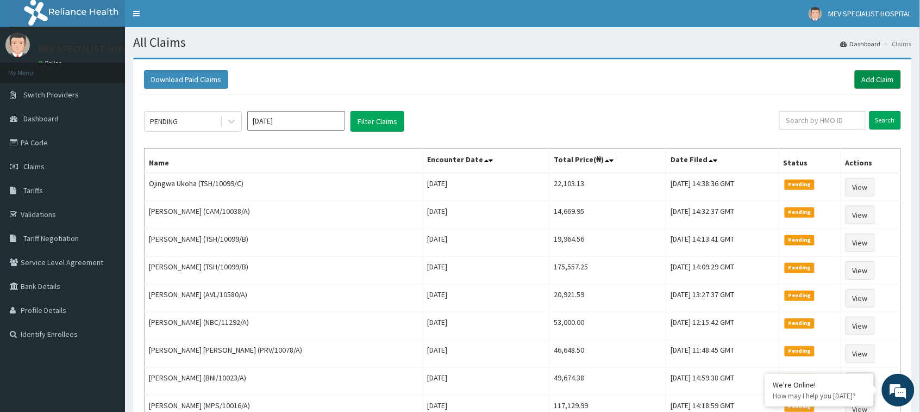
click at [884, 86] on link "Add Claim" at bounding box center [878, 79] width 46 height 18
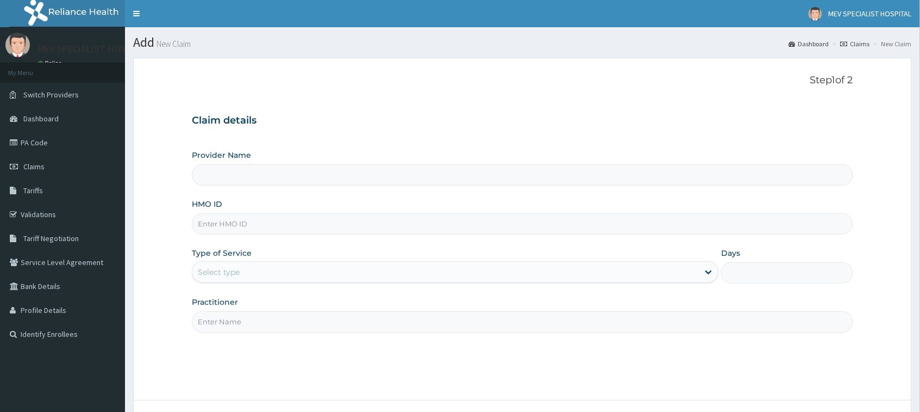
click at [392, 220] on input "HMO ID" at bounding box center [522, 223] width 661 height 21
paste input "TSH/10099/D"
type input "TSH/10099/D"
type input "MEV SPECIALIST HOSPITAL"
type input "TSH/10099/D"
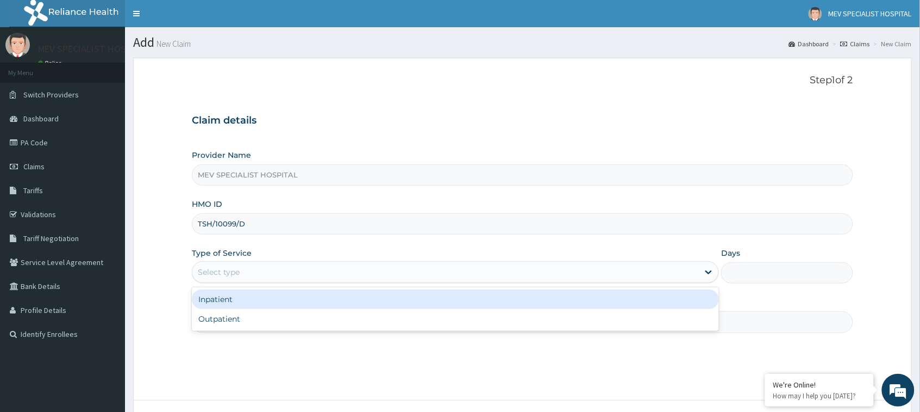
click at [365, 270] on div "Select type" at bounding box center [445, 271] width 507 height 17
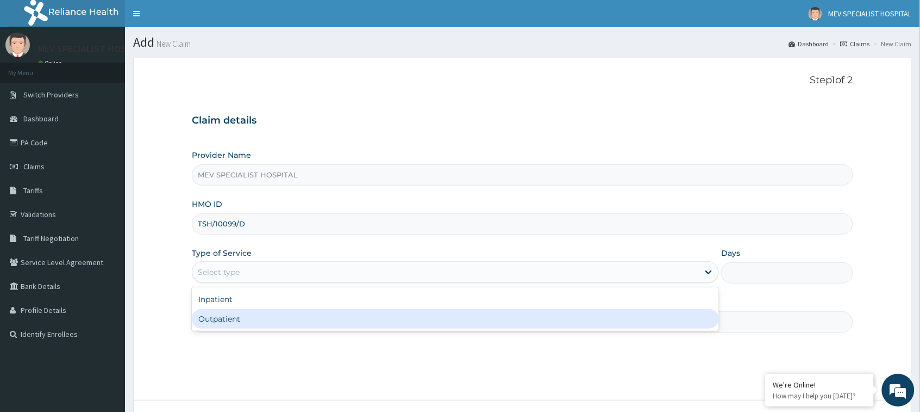
click at [360, 311] on div "Outpatient" at bounding box center [455, 319] width 527 height 20
type input "1"
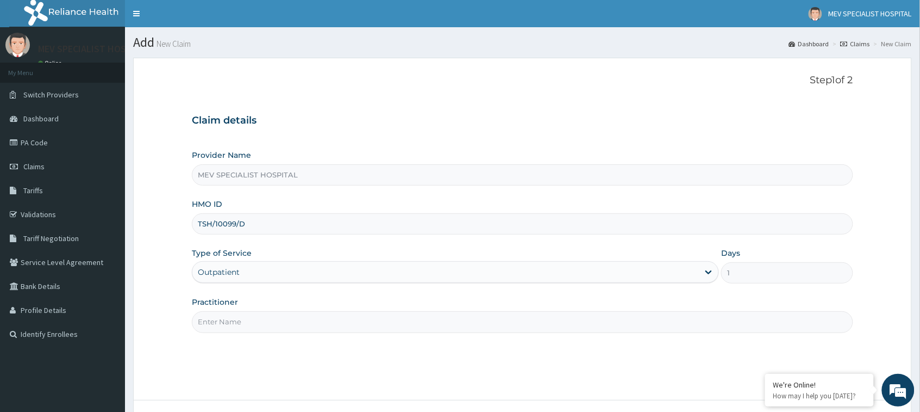
click at [360, 311] on input "Practitioner" at bounding box center [522, 321] width 661 height 21
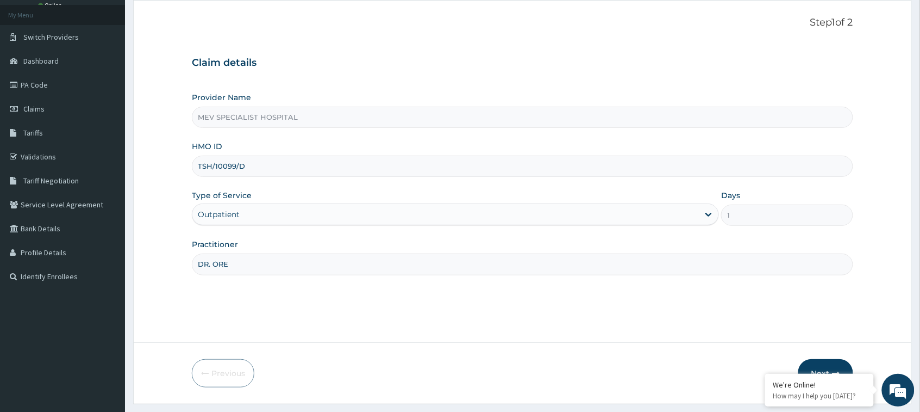
scroll to position [86, 0]
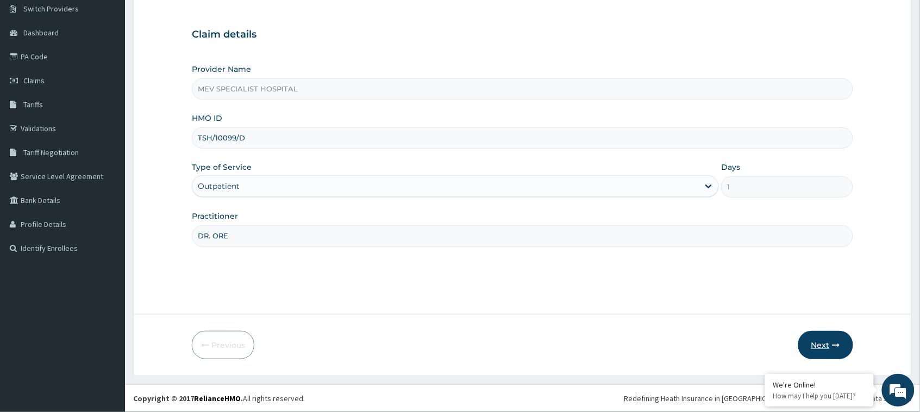
type input "DR. ORE"
click at [824, 345] on button "Next" at bounding box center [826, 345] width 55 height 28
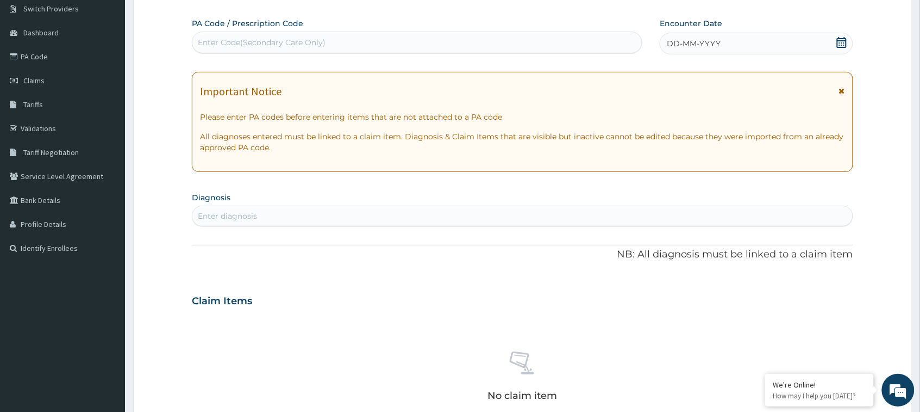
click at [492, 41] on div "Enter Code(Secondary Care Only)" at bounding box center [417, 42] width 450 height 17
paste input "PA/B997DC"
type input "PA/B997DC"
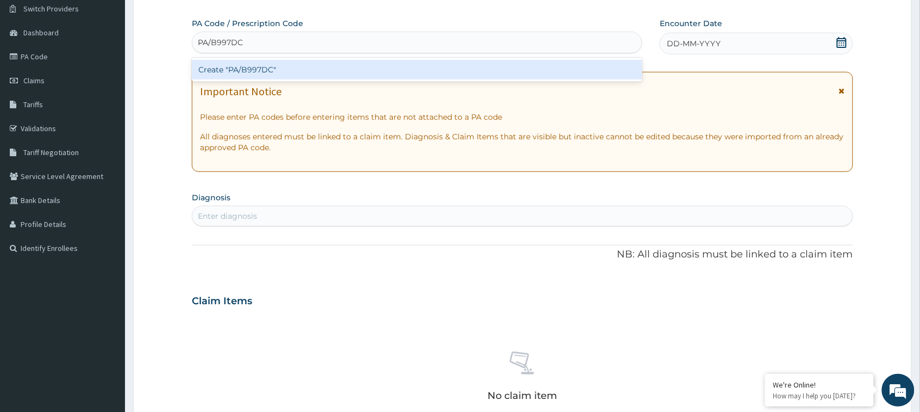
click at [478, 75] on div "Create "PA/B997DC"" at bounding box center [417, 70] width 451 height 20
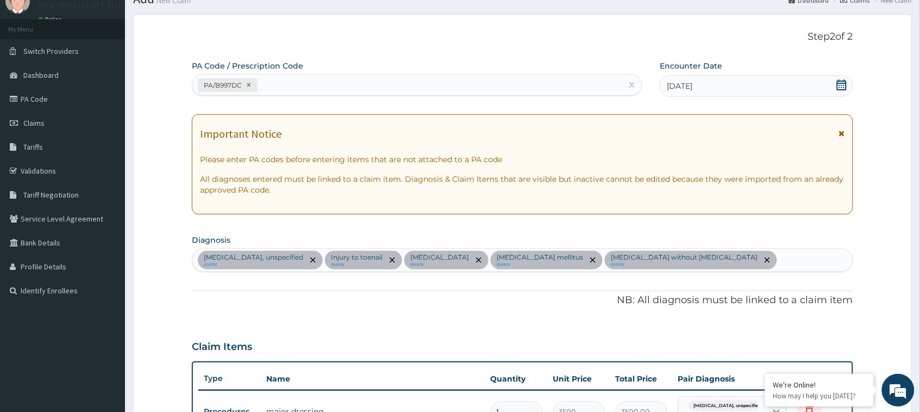
scroll to position [37, 0]
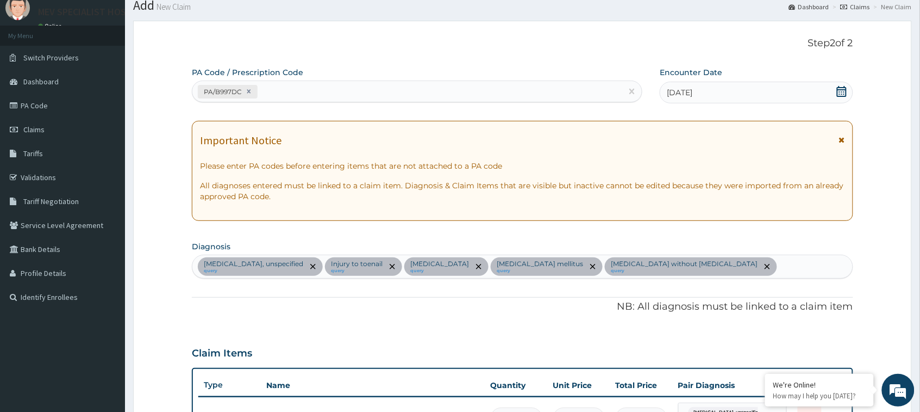
click at [405, 93] on div "PA/B997DC" at bounding box center [407, 92] width 430 height 18
paste input "PA/D6F572"
type input "PA/D6F572"
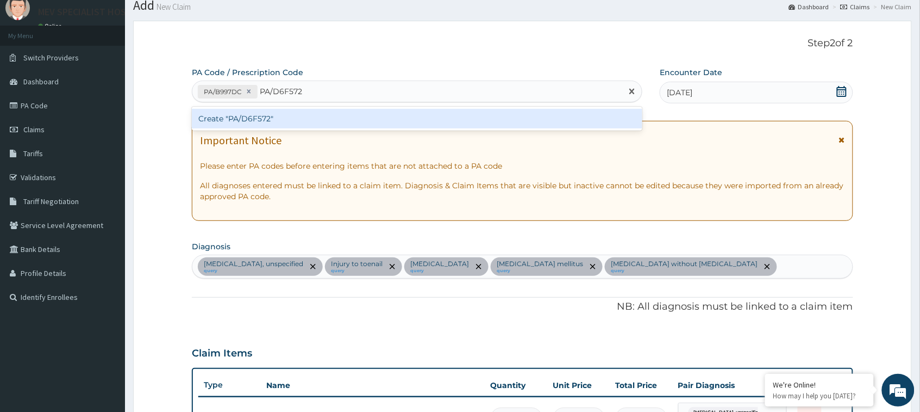
click at [406, 107] on div "Create "PA/D6F572"" at bounding box center [417, 119] width 451 height 24
click at [406, 110] on div "Create "PA/D6F572"" at bounding box center [417, 119] width 451 height 20
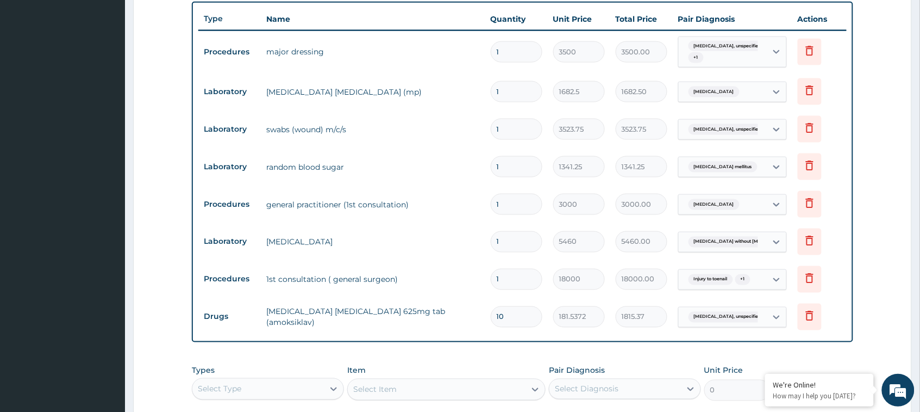
scroll to position [588, 0]
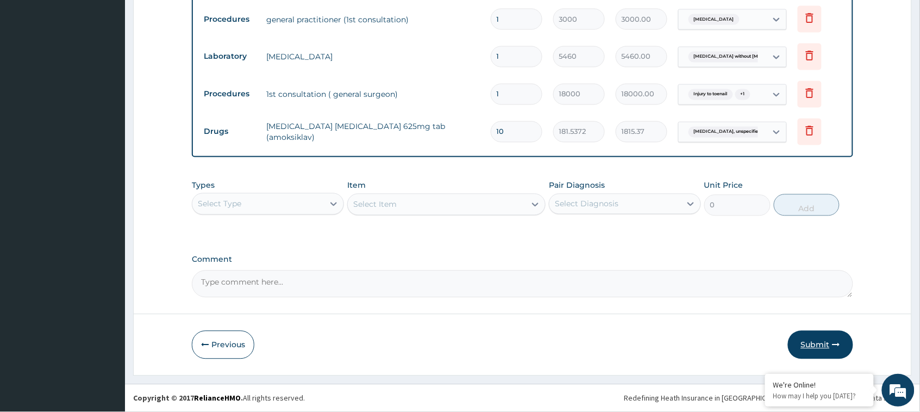
click at [819, 337] on button "Submit" at bounding box center [820, 345] width 65 height 28
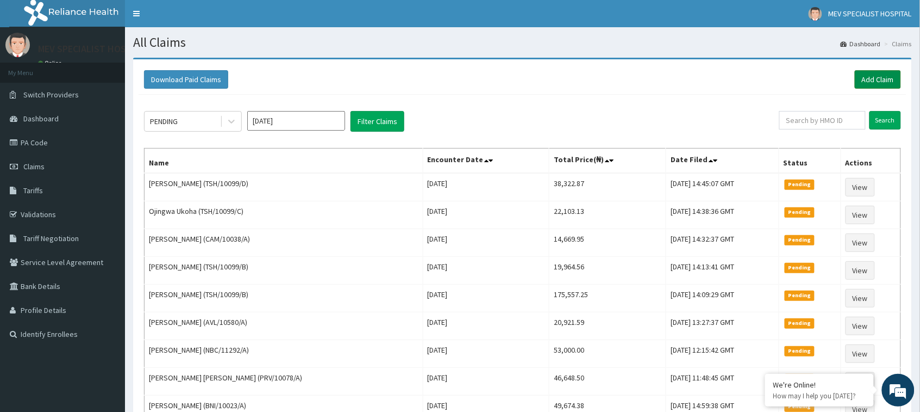
click at [874, 82] on link "Add Claim" at bounding box center [878, 79] width 46 height 18
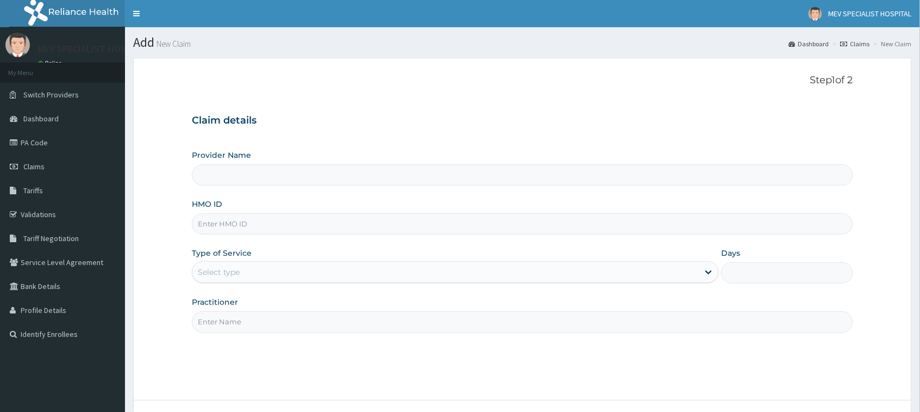
click at [322, 223] on input "HMO ID" at bounding box center [522, 223] width 661 height 21
paste input "TSH/10099/A"
type input "TSH/10099/A"
type input "MEV SPECIALIST HOSPITAL"
type input "TSH/10099/A"
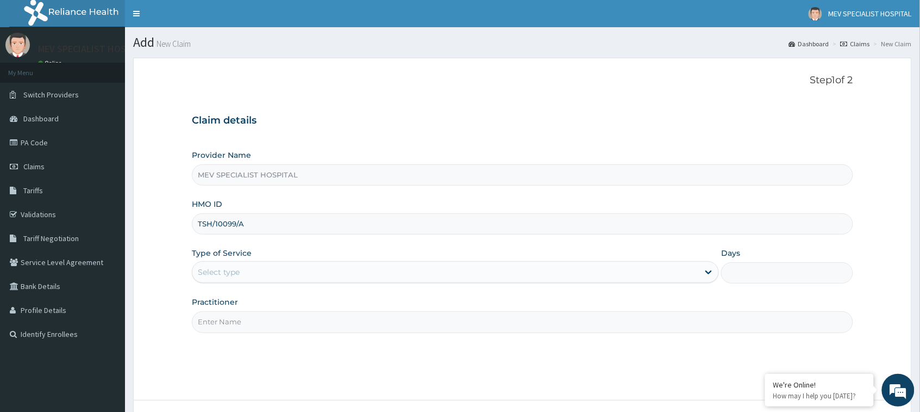
click at [329, 265] on div "Select type" at bounding box center [445, 271] width 507 height 17
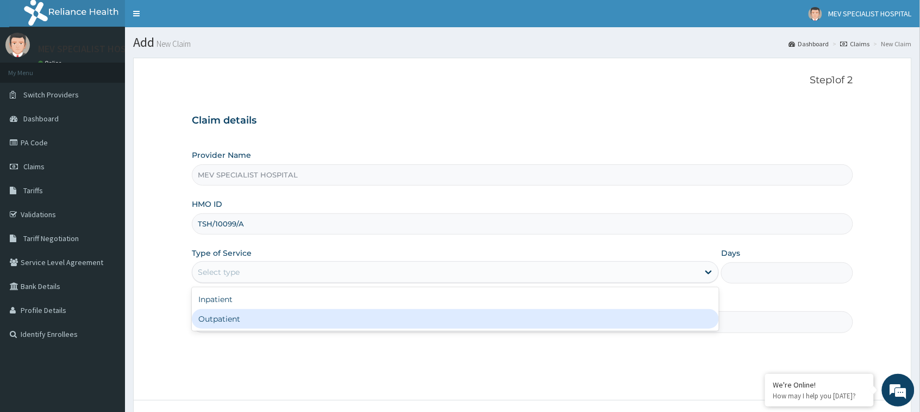
click at [324, 311] on div "Outpatient" at bounding box center [455, 319] width 527 height 20
type input "1"
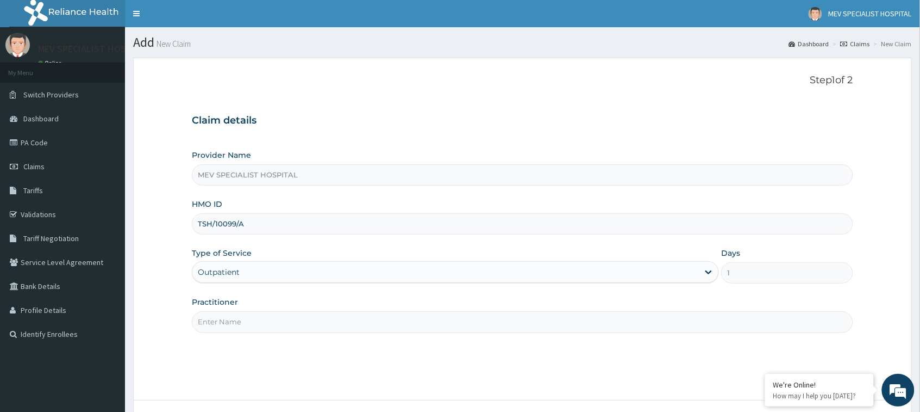
click at [324, 311] on input "Practitioner" at bounding box center [522, 321] width 661 height 21
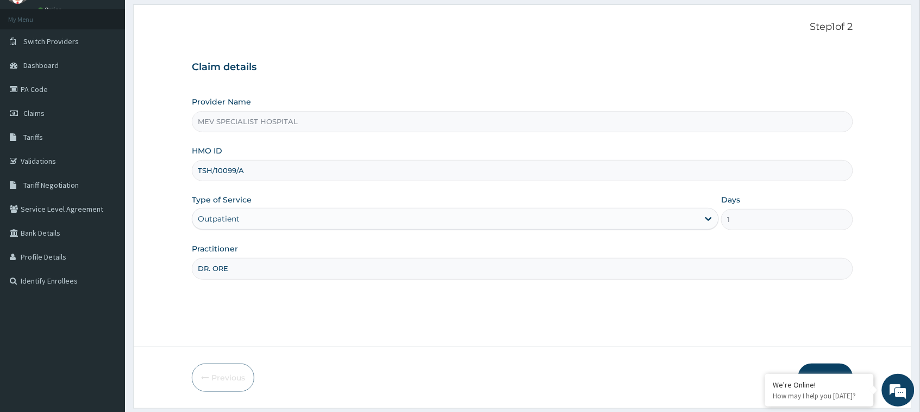
scroll to position [86, 0]
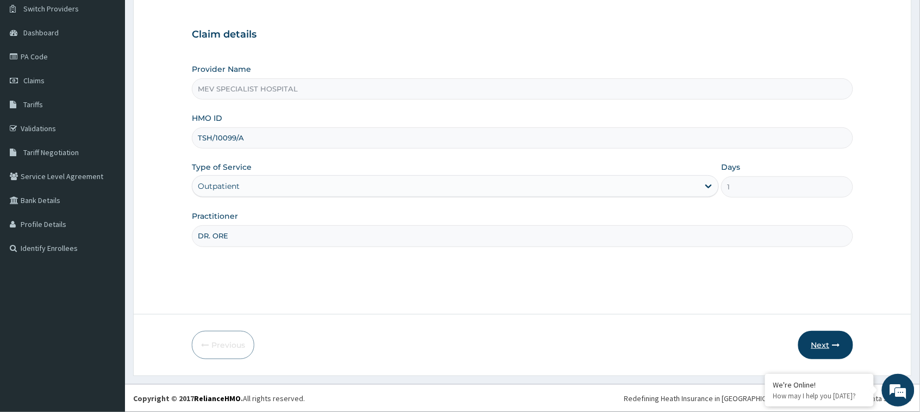
type input "DR. ORE"
click at [837, 335] on button "Next" at bounding box center [826, 345] width 55 height 28
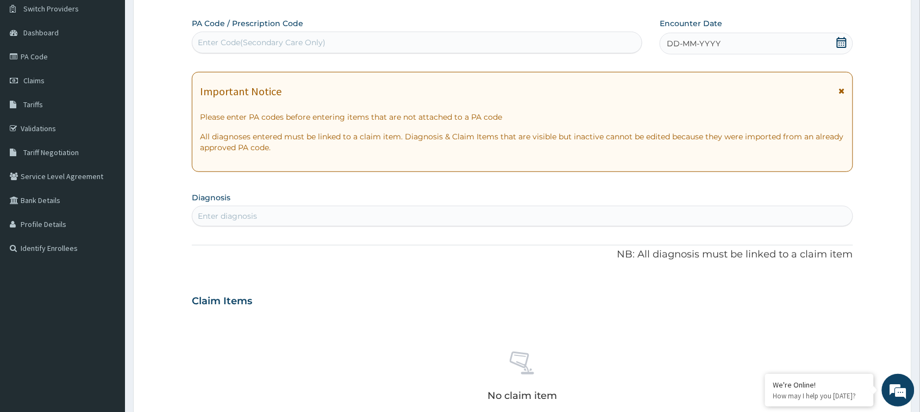
scroll to position [0, 0]
click at [533, 38] on div "Enter Code(Secondary Care Only)" at bounding box center [417, 42] width 450 height 17
paste input "PA/1D8DE4"
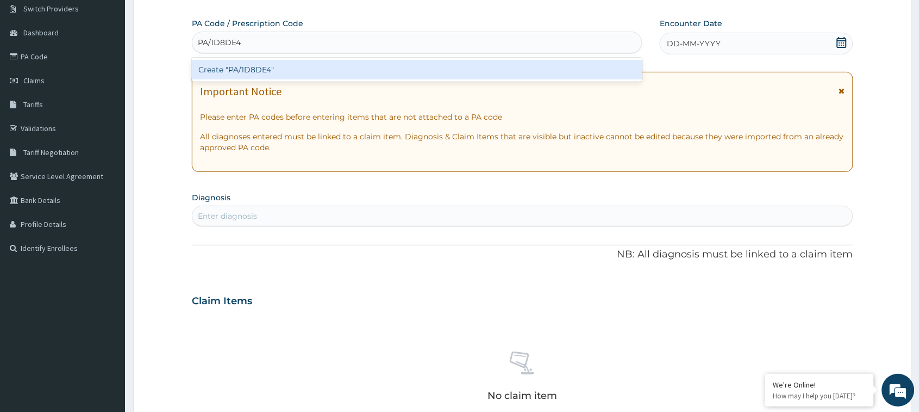
type input "PA/1D8DE4"
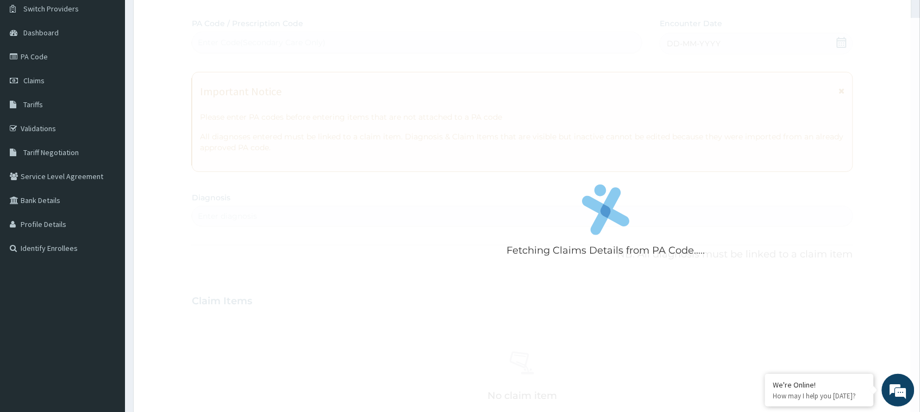
click at [533, 54] on div "Fetching Claims Details from PA Code..... PA Code / Prescription Code Enter Cod…" at bounding box center [522, 299] width 661 height 563
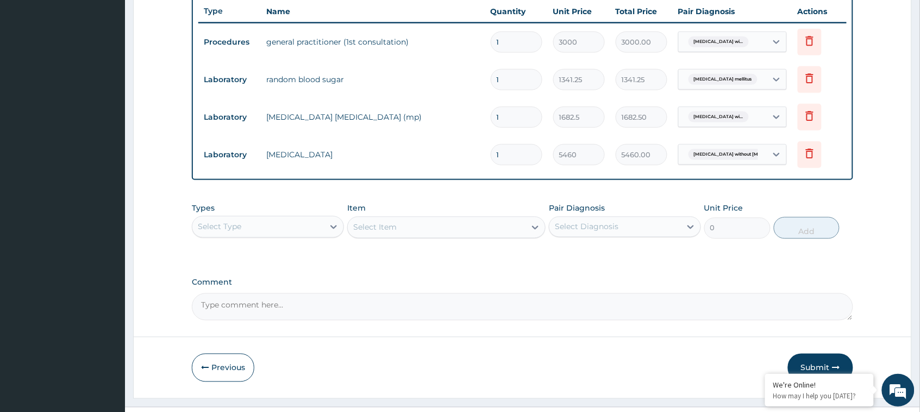
scroll to position [433, 0]
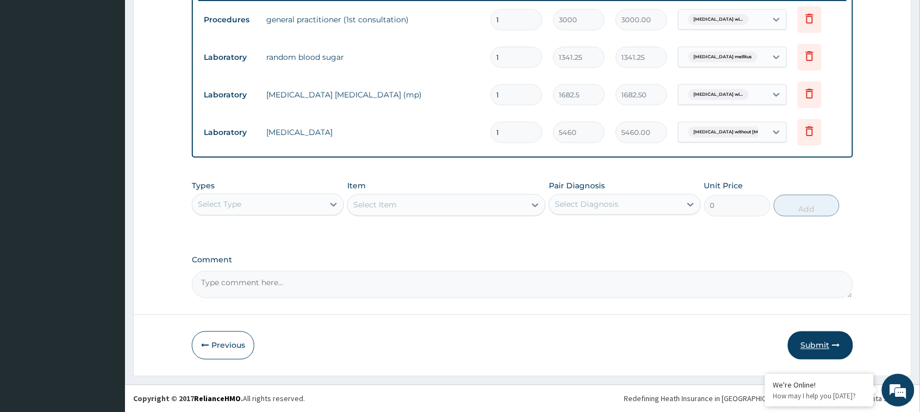
click at [802, 344] on button "Submit" at bounding box center [820, 345] width 65 height 28
